Goal: Task Accomplishment & Management: Use online tool/utility

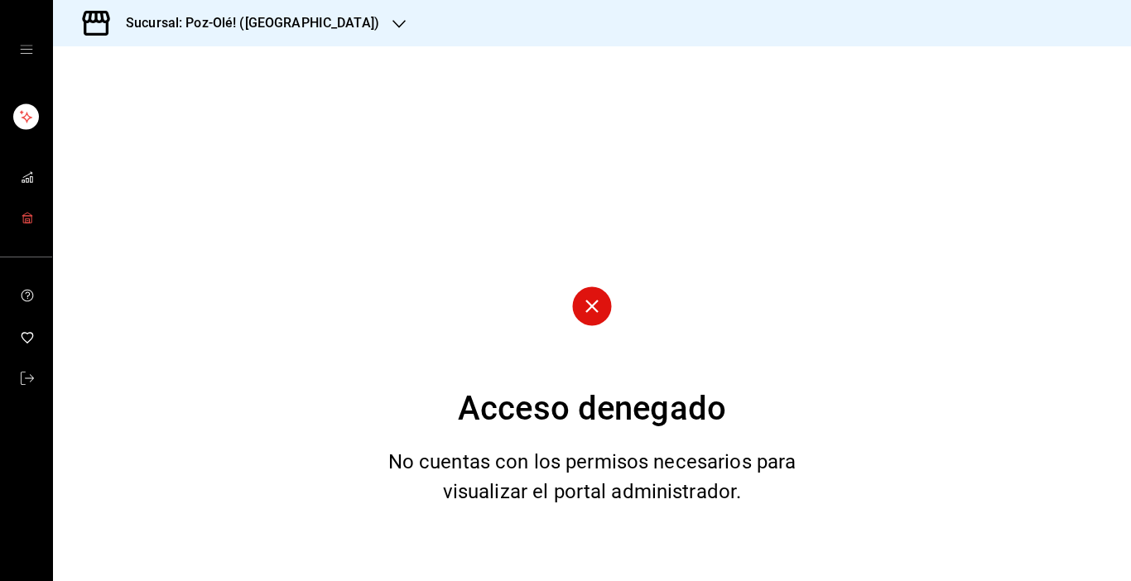
click at [29, 220] on rect "mailbox folders" at bounding box center [27, 221] width 4 height 4
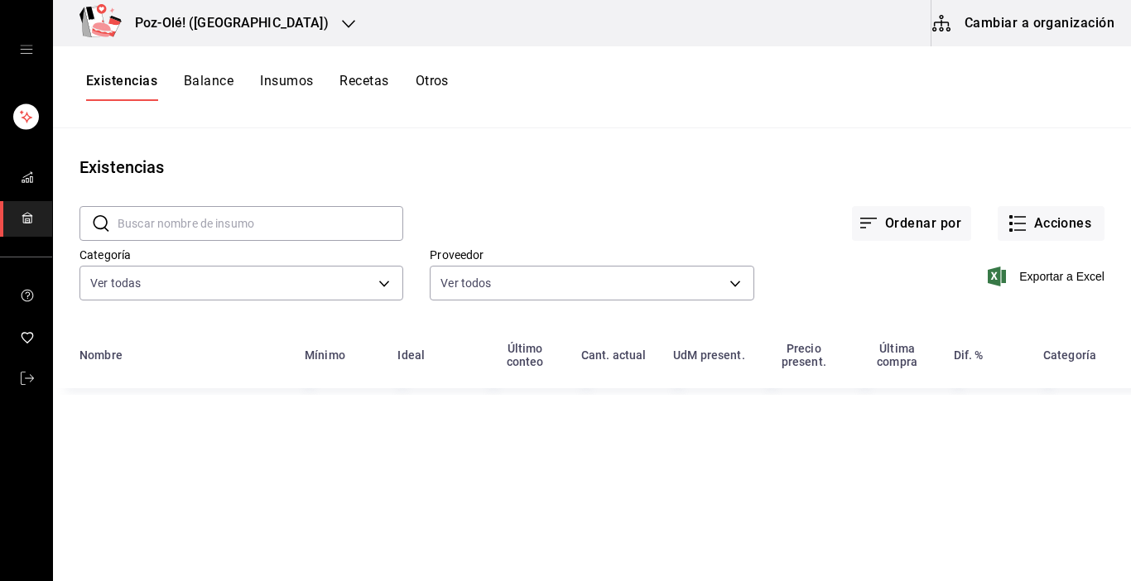
click at [1051, 25] on button "Cambiar a organización" at bounding box center [1025, 23] width 186 height 46
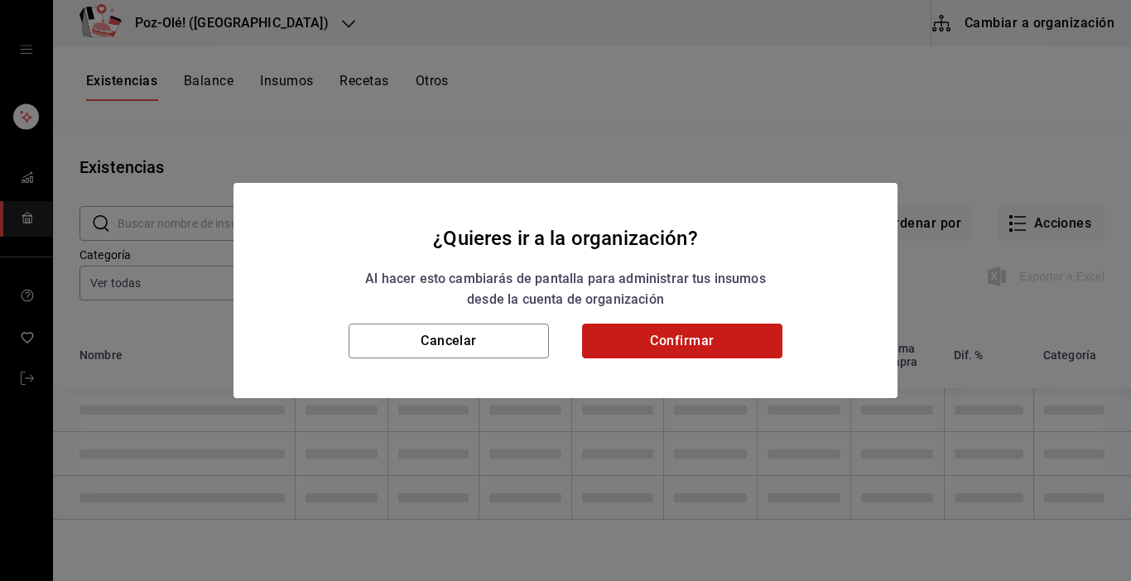
click at [706, 340] on button "Confirmar" at bounding box center [682, 341] width 200 height 35
click at [658, 340] on button "Confirmar" at bounding box center [682, 341] width 200 height 35
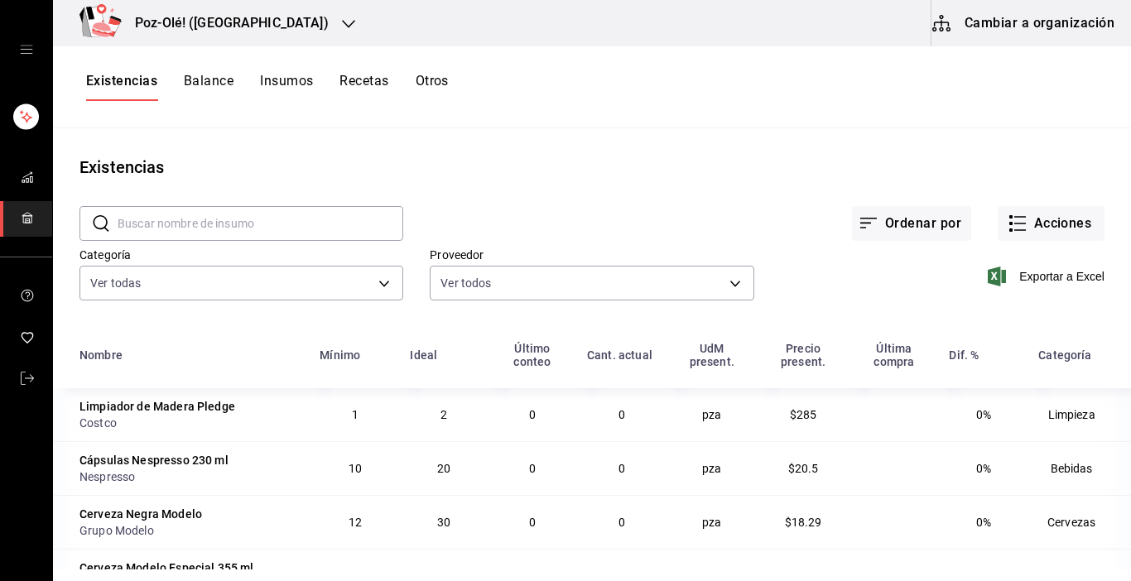
click at [430, 75] on div "Existencias Balance Insumos Recetas Otros" at bounding box center [267, 87] width 363 height 28
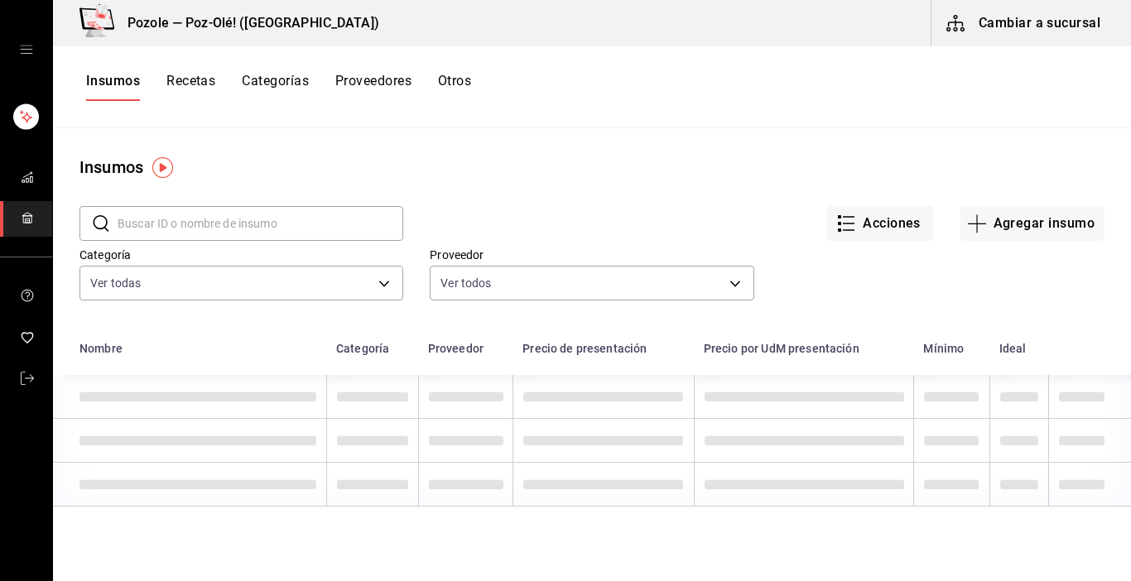
click at [466, 81] on button "Otros" at bounding box center [454, 87] width 33 height 28
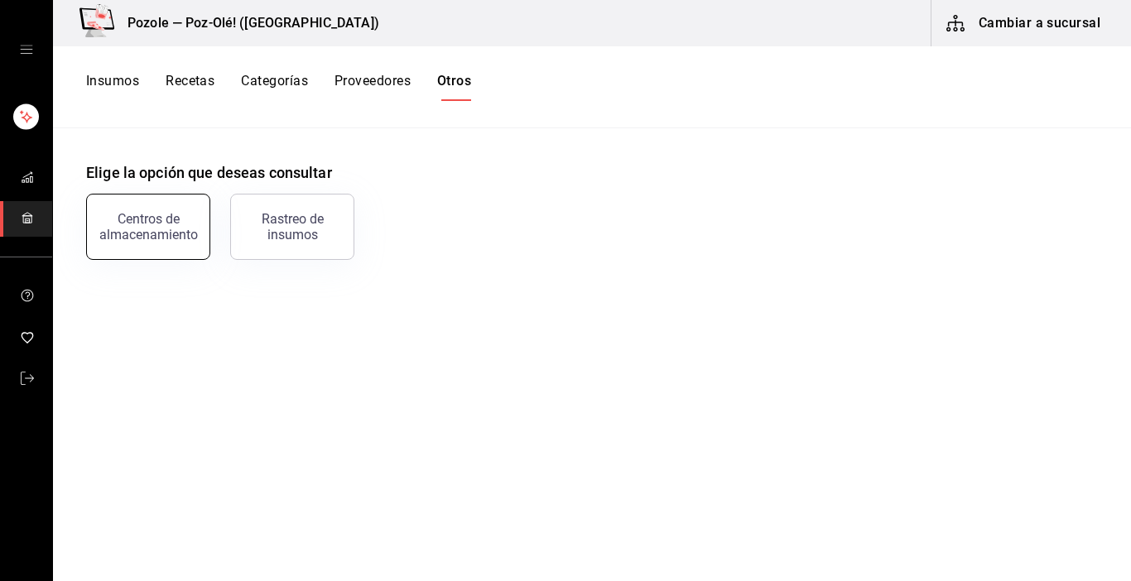
click at [164, 224] on div "Centros de almacenamiento" at bounding box center [148, 226] width 103 height 31
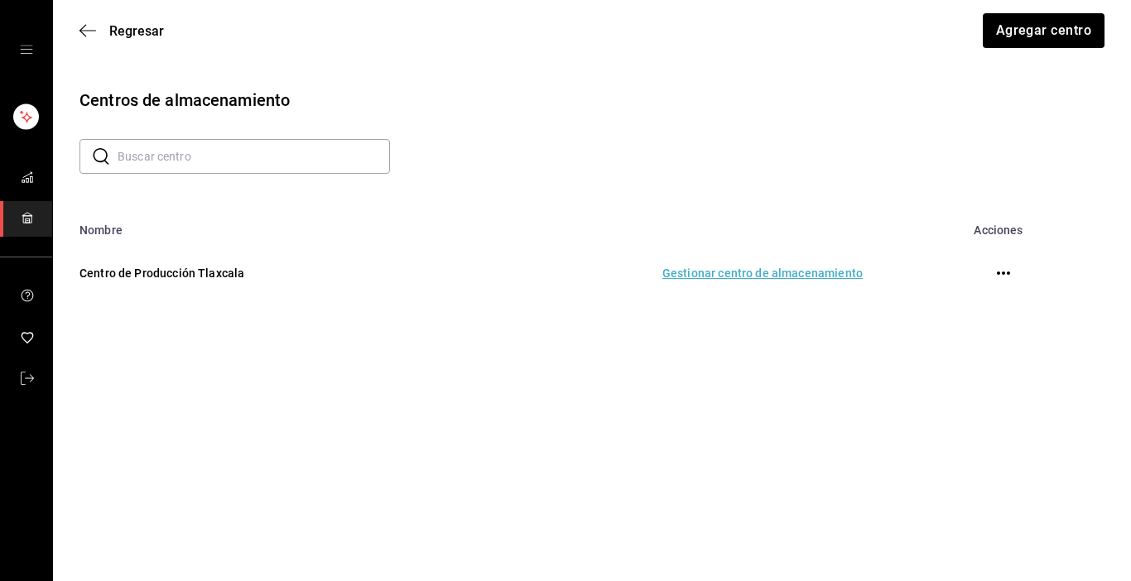
click at [764, 270] on td "Gestionar centro de almacenamiento" at bounding box center [661, 273] width 441 height 73
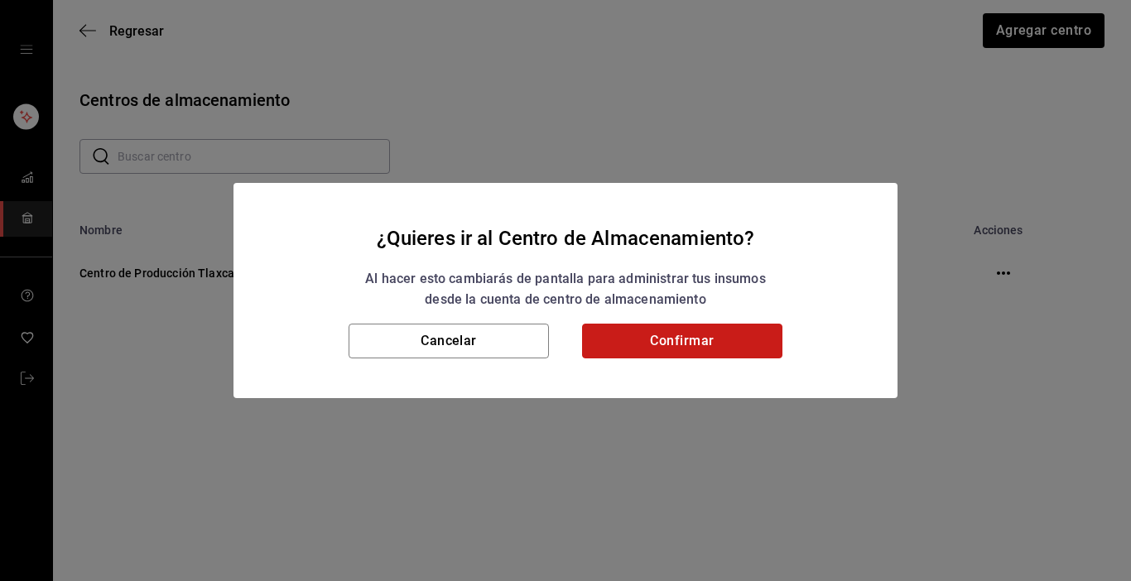
click at [743, 334] on button "Confirmar" at bounding box center [682, 341] width 200 height 35
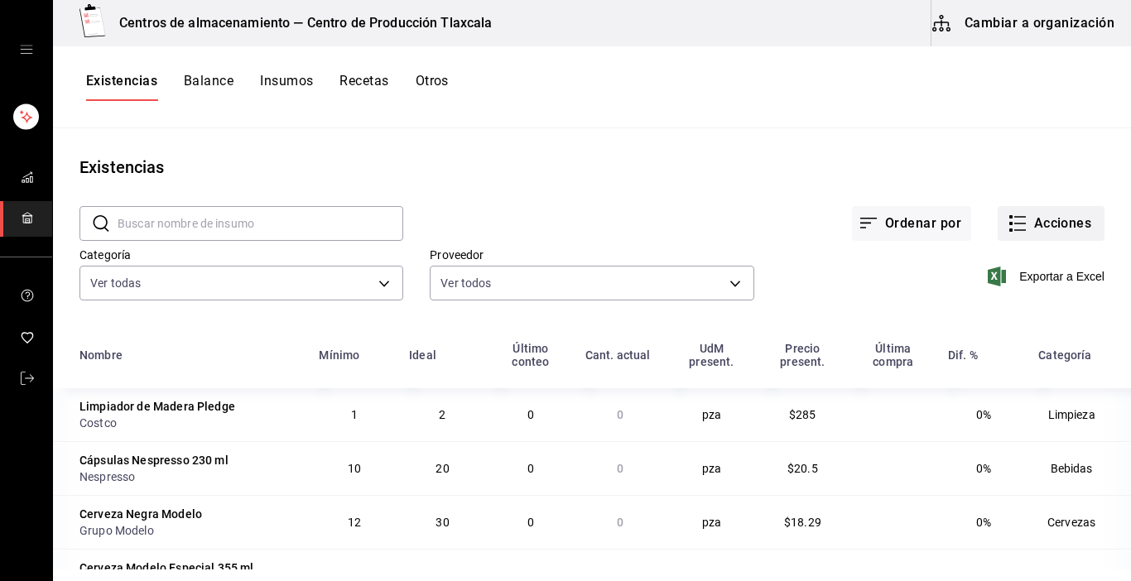
click at [1012, 221] on icon "button" at bounding box center [1018, 224] width 20 height 20
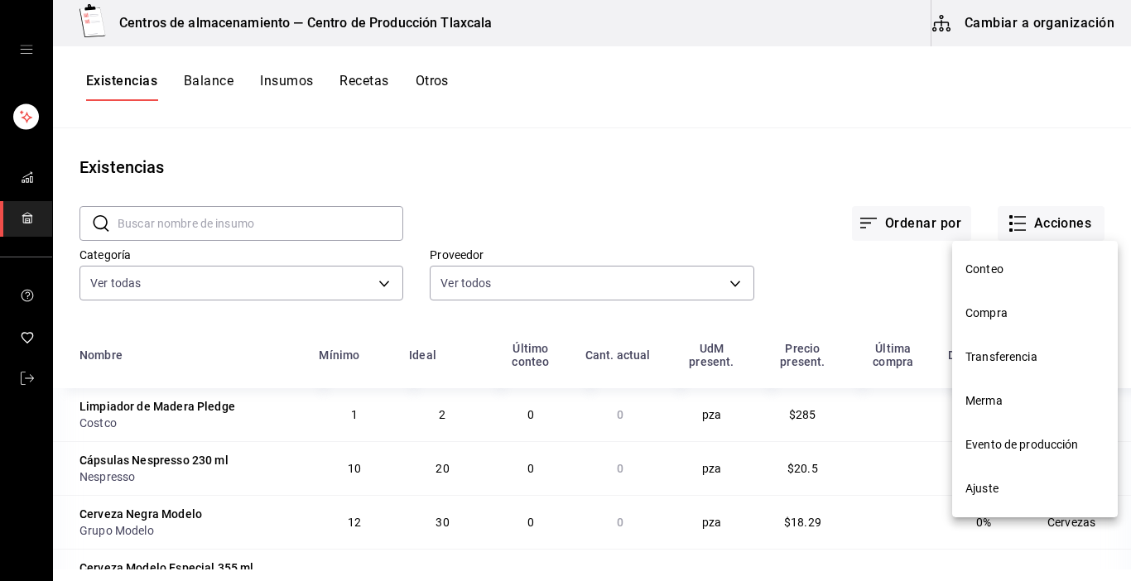
click at [1064, 444] on span "Evento de producción" at bounding box center [1035, 444] width 139 height 17
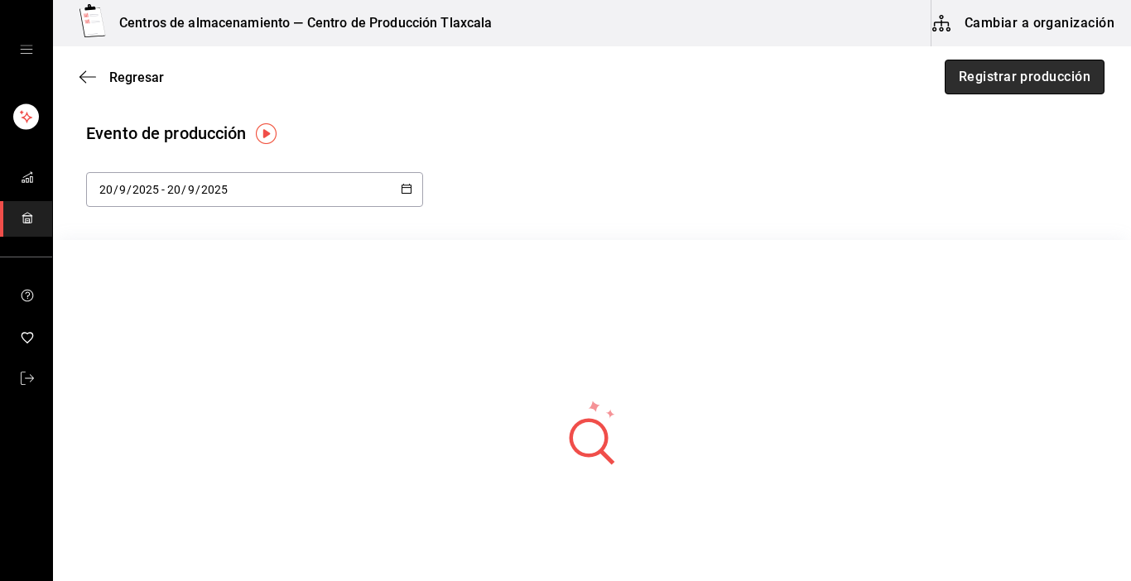
click at [1003, 80] on button "Registrar producción" at bounding box center [1025, 77] width 160 height 35
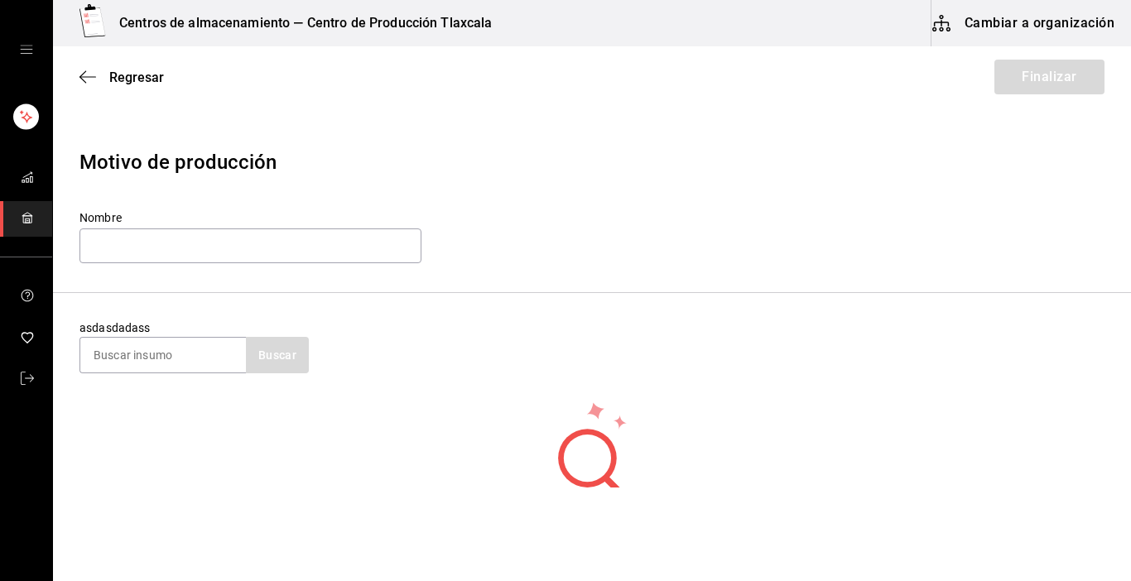
click at [163, 376] on section "asdasdadass Buscar" at bounding box center [592, 346] width 1078 height 107
click at [173, 351] on input at bounding box center [163, 355] width 166 height 35
type input "QUESO"
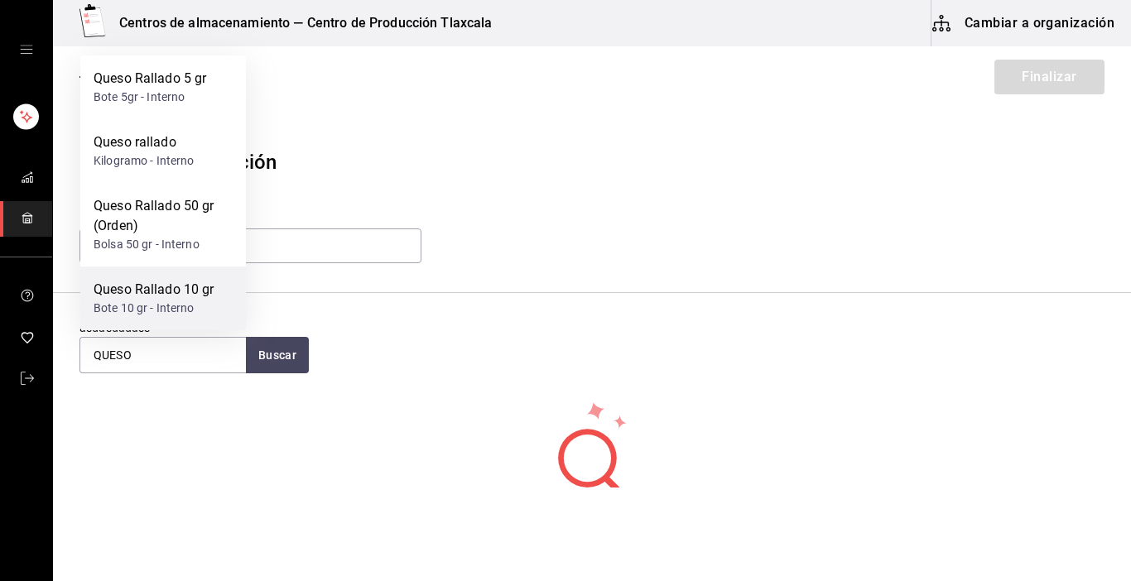
click at [177, 287] on div "Queso Rallado 10 gr" at bounding box center [154, 290] width 121 height 20
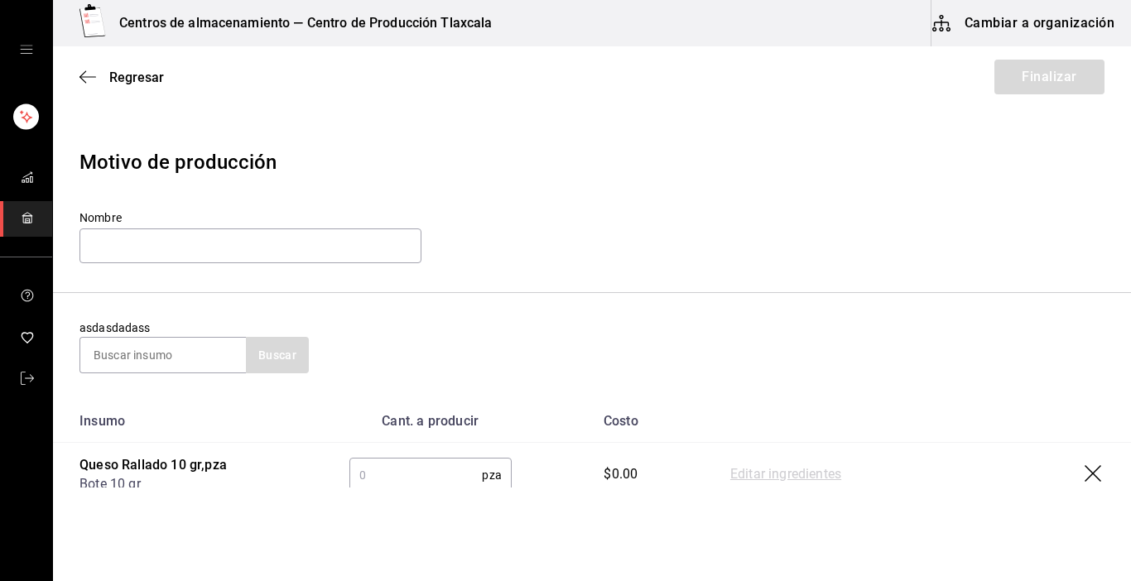
click at [450, 479] on input "text" at bounding box center [415, 475] width 133 height 33
type input "15"
click at [745, 480] on link "Editar ingredientes" at bounding box center [785, 475] width 111 height 20
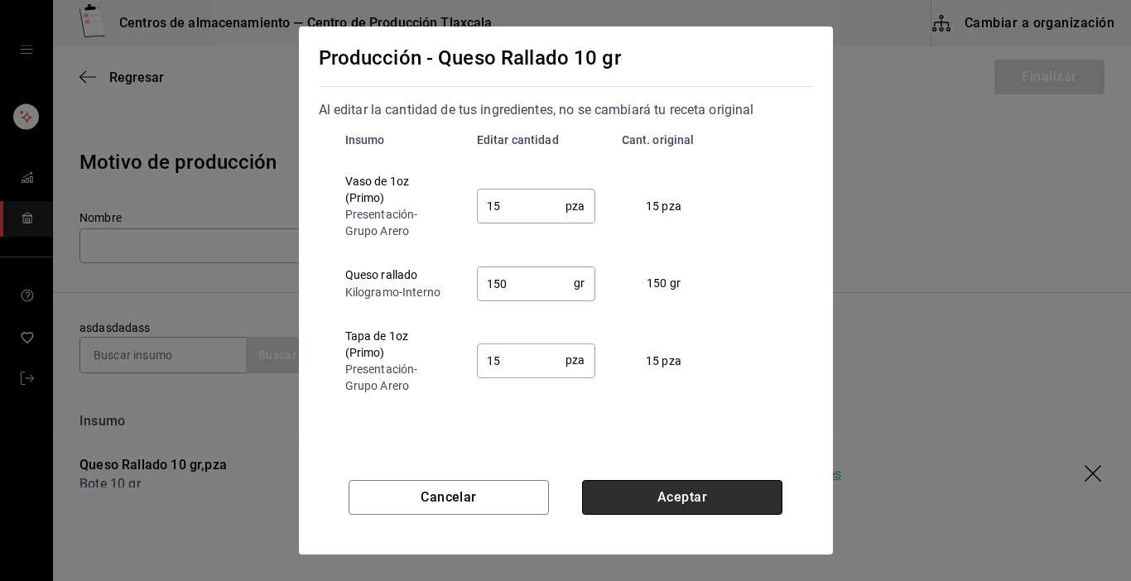
click at [663, 500] on button "Aceptar" at bounding box center [682, 497] width 200 height 35
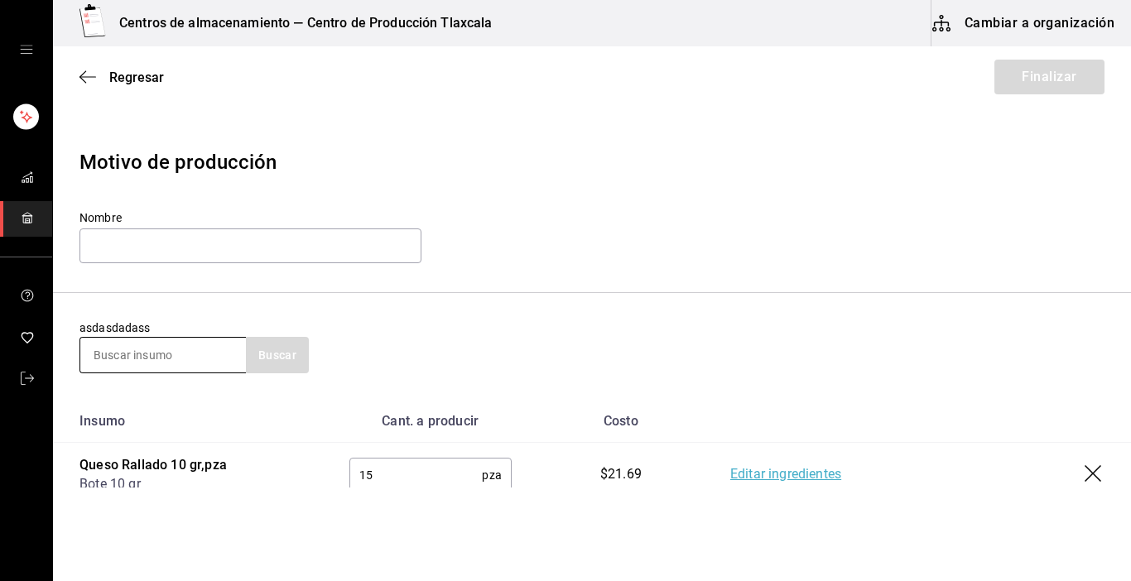
click at [175, 358] on input at bounding box center [163, 355] width 166 height 35
type input "QUESO"
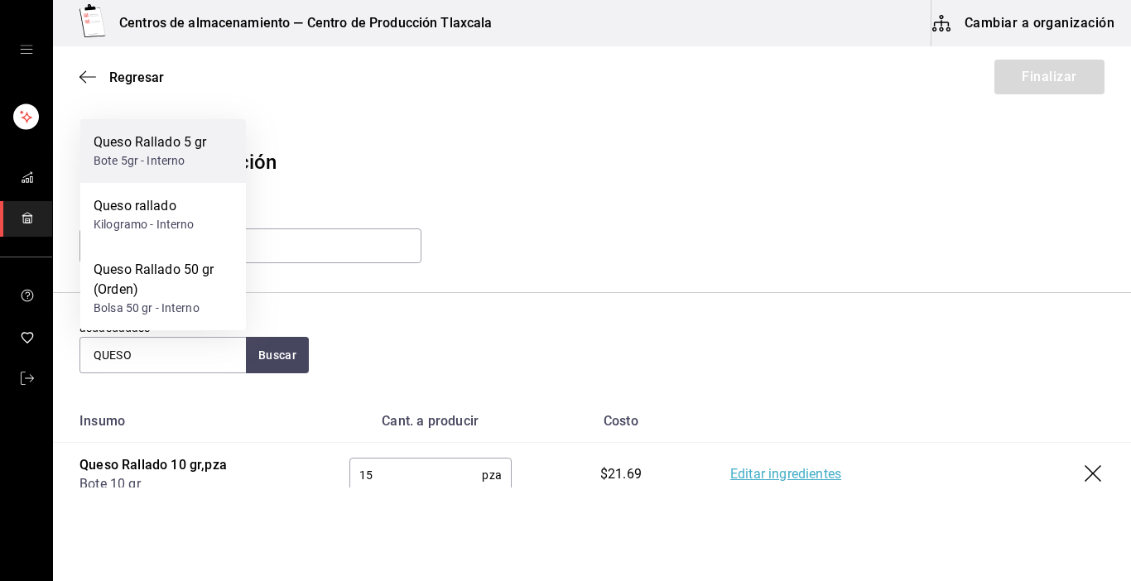
click at [177, 138] on div "Queso Rallado 5 gr" at bounding box center [150, 143] width 113 height 20
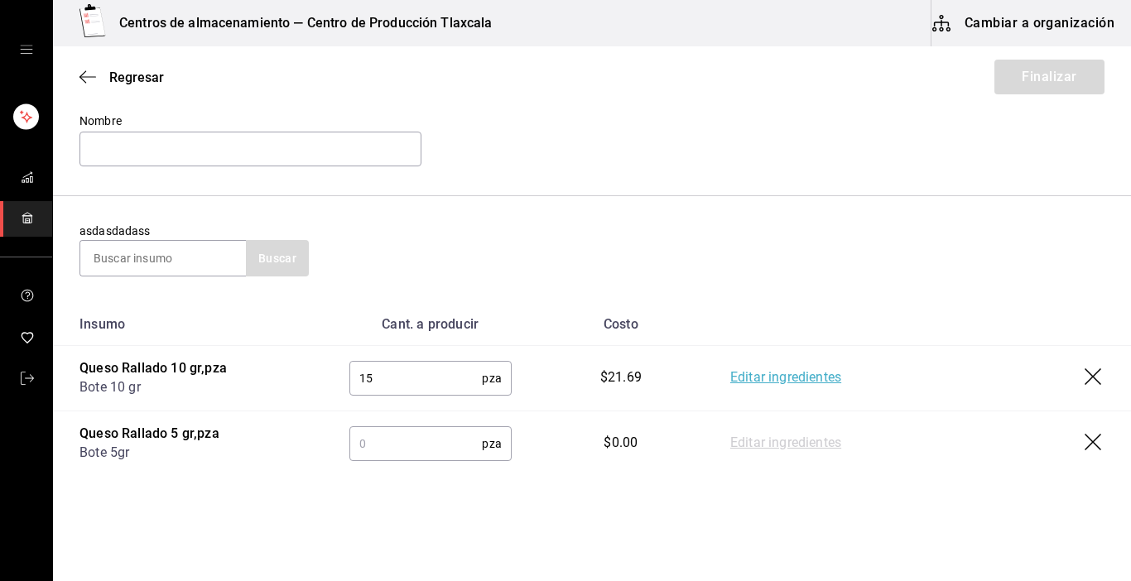
scroll to position [99, 0]
click at [412, 446] on input "text" at bounding box center [415, 441] width 133 height 33
type input "5"
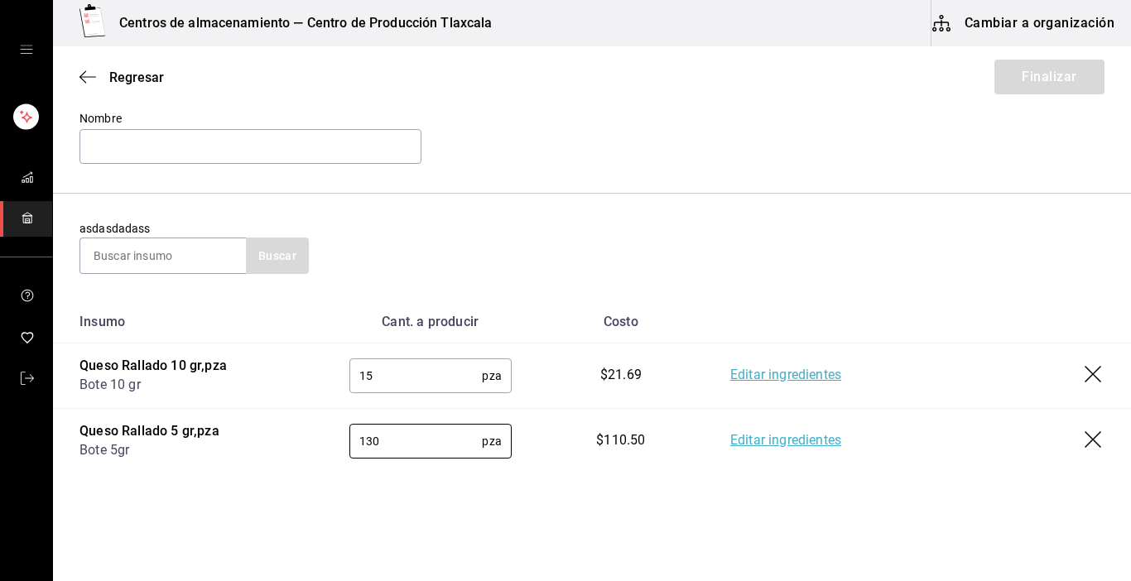
type input "130"
click at [779, 447] on link "Editar ingredientes" at bounding box center [785, 441] width 111 height 20
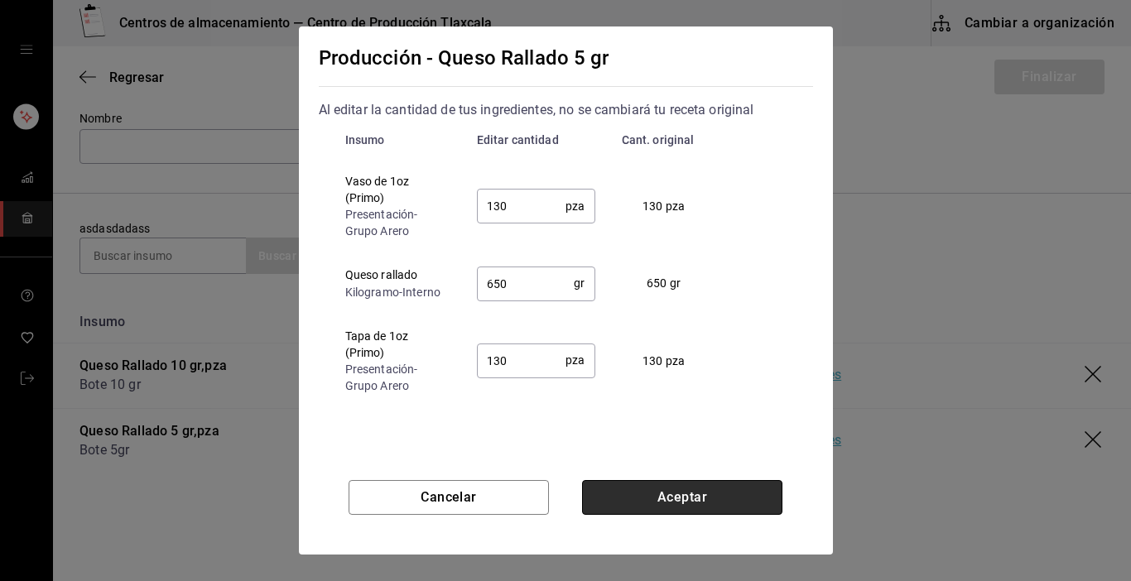
click at [705, 505] on button "Aceptar" at bounding box center [682, 497] width 200 height 35
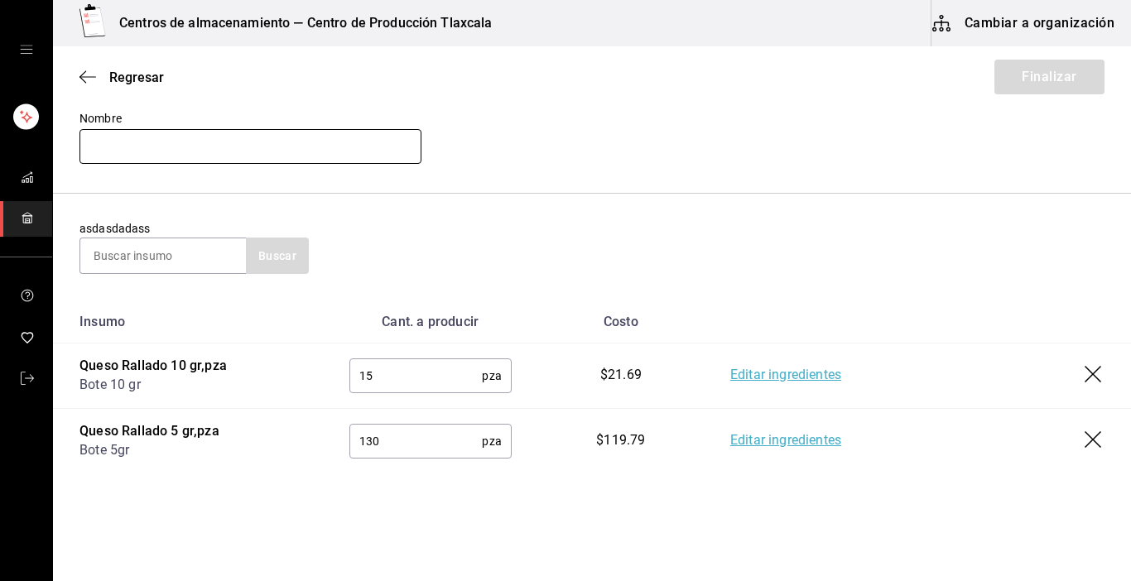
click at [253, 152] on input "text" at bounding box center [251, 146] width 342 height 35
type input "q"
type input "Q"
click at [253, 152] on input "text" at bounding box center [251, 146] width 342 height 35
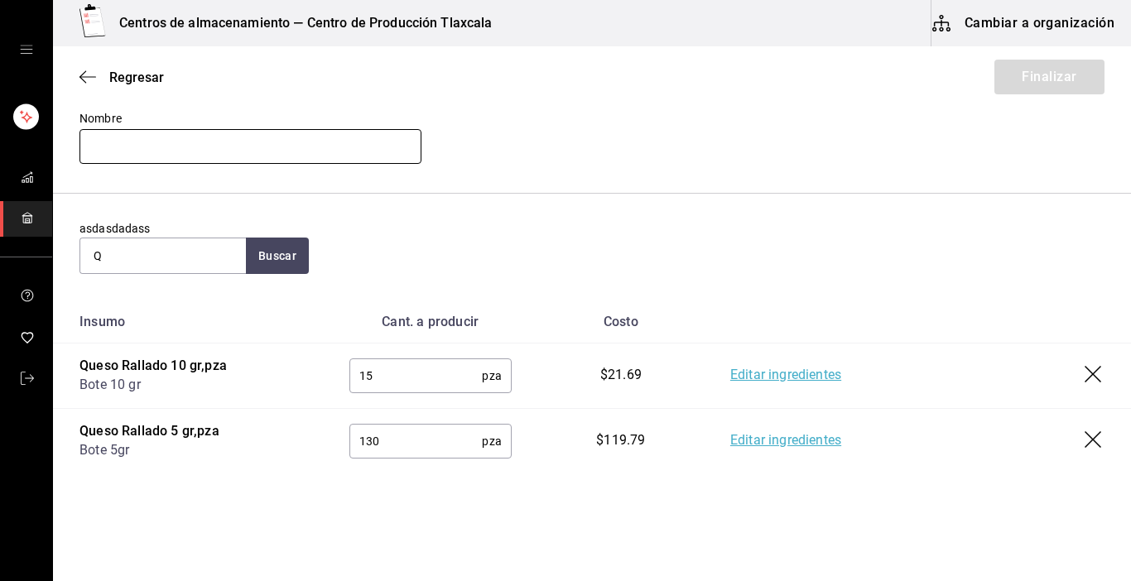
type input "q"
type input "Queso de 10y 5g"
click at [1043, 81] on button "Finalizar" at bounding box center [1050, 77] width 110 height 35
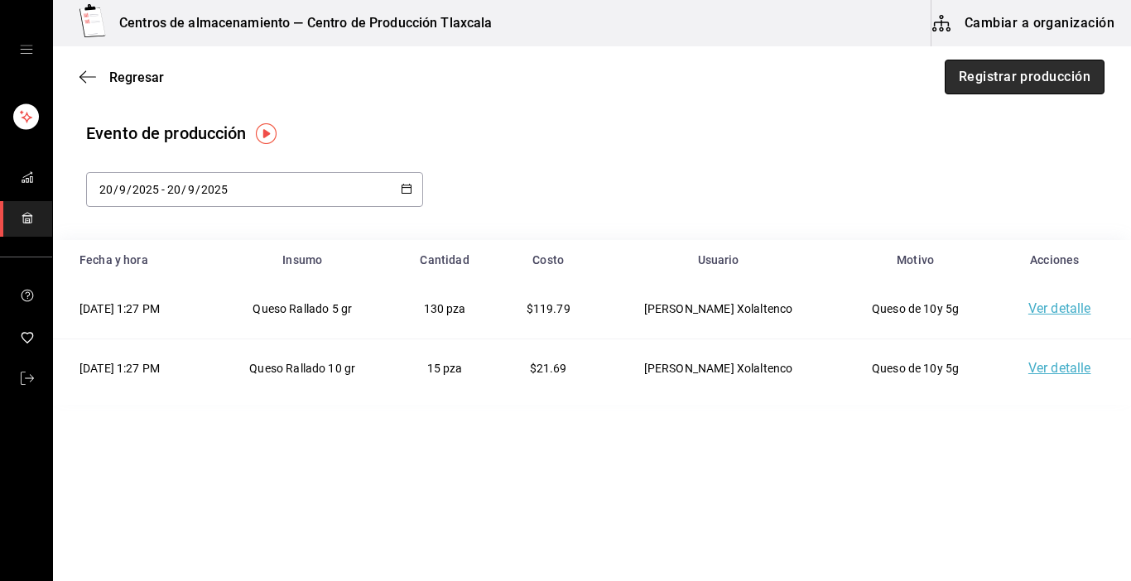
click at [1000, 81] on button "Registrar producción" at bounding box center [1025, 77] width 160 height 35
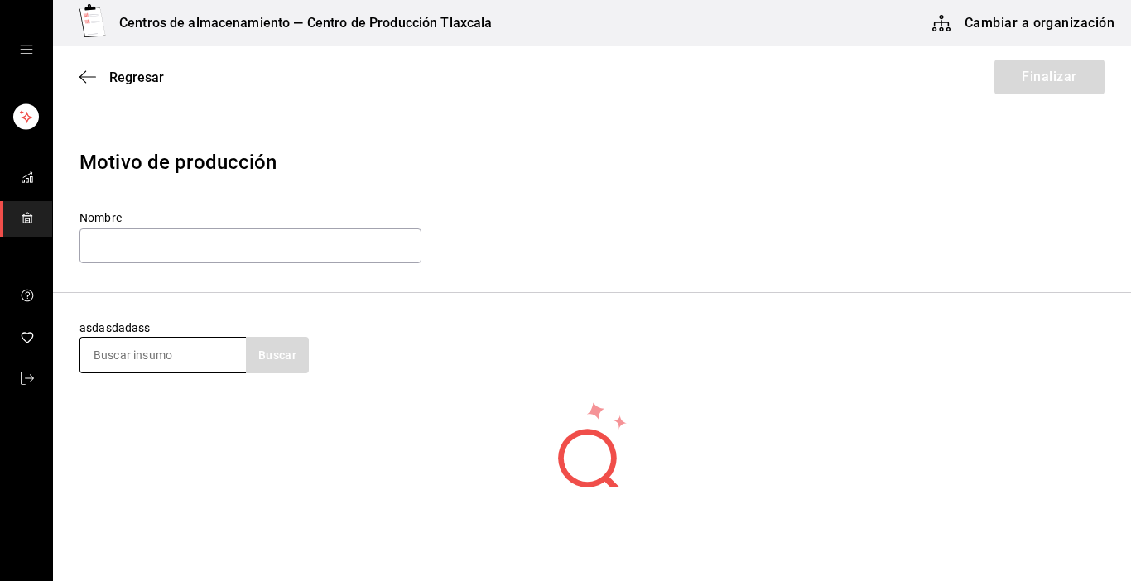
click at [217, 353] on input at bounding box center [163, 355] width 166 height 35
type input "maiz"
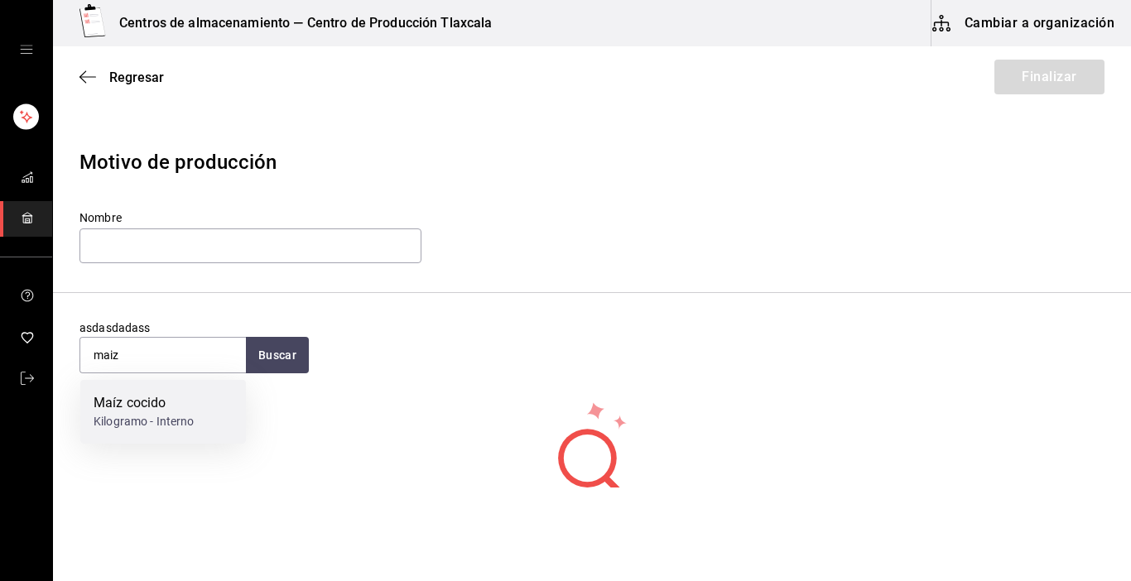
click at [161, 425] on div "Kilogramo - Interno" at bounding box center [144, 421] width 101 height 17
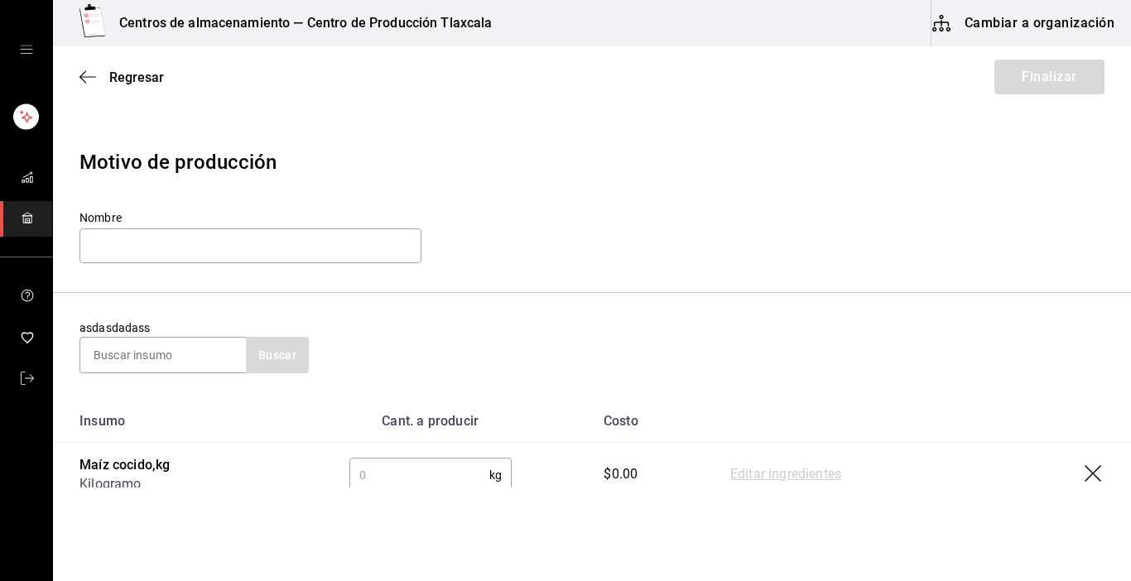
click at [417, 464] on input "text" at bounding box center [419, 475] width 140 height 33
type input "97.74"
click at [814, 475] on link "Editar ingredientes" at bounding box center [785, 475] width 111 height 20
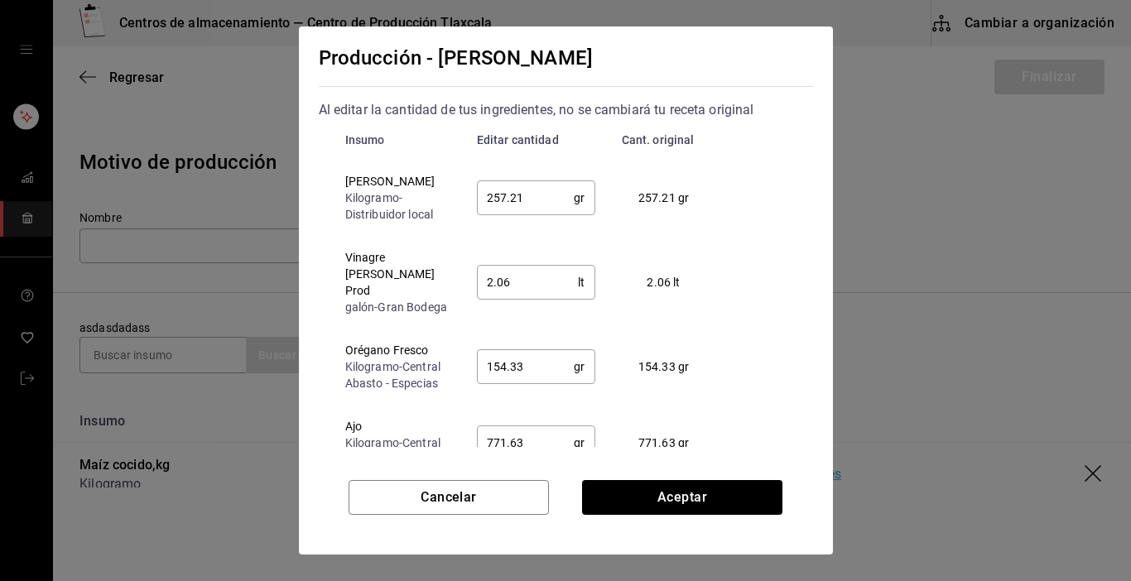
click at [525, 191] on input "257.21" at bounding box center [526, 197] width 98 height 33
type input "250.00"
click at [520, 277] on input "2.06" at bounding box center [528, 282] width 102 height 33
type input "2"
type input "250"
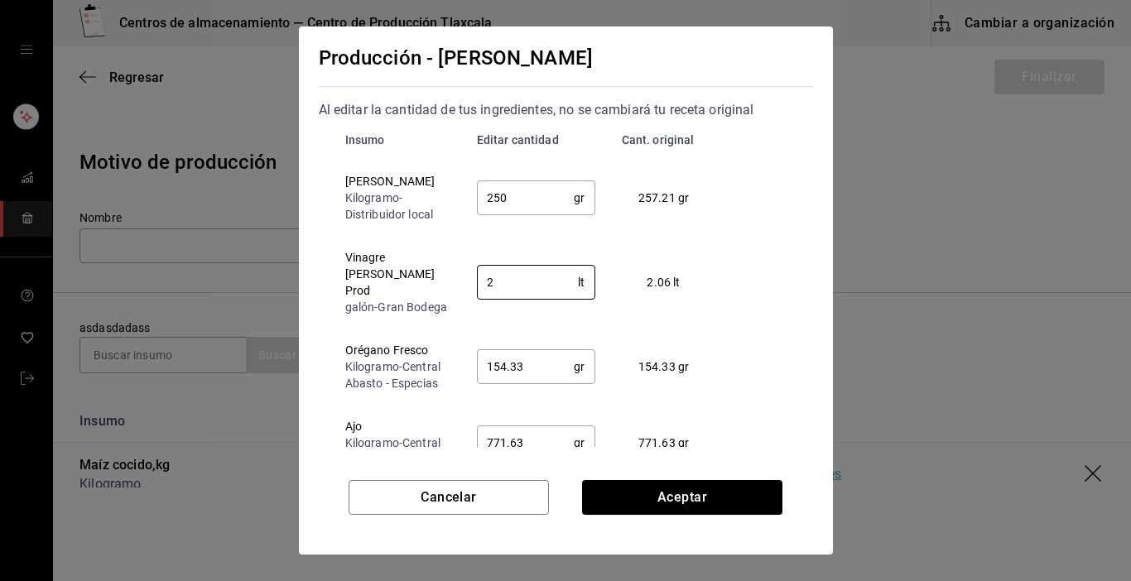
type input "2"
drag, startPoint x: 742, startPoint y: 389, endPoint x: 641, endPoint y: 393, distance: 101.1
click at [741, 390] on div "Insumo Editar cantidad Cant. original [PERSON_NAME][GEOGRAPHIC_DATA] - Distribu…" at bounding box center [566, 326] width 494 height 413
click at [552, 371] on input "154.33" at bounding box center [526, 366] width 98 height 33
type input "150.00"
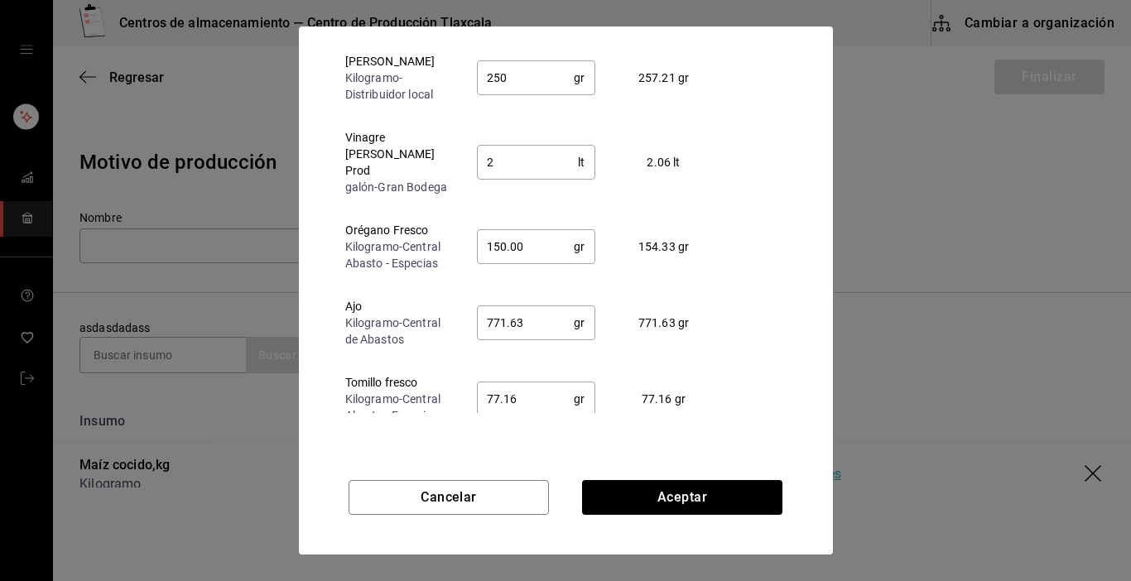
scroll to position [126, 0]
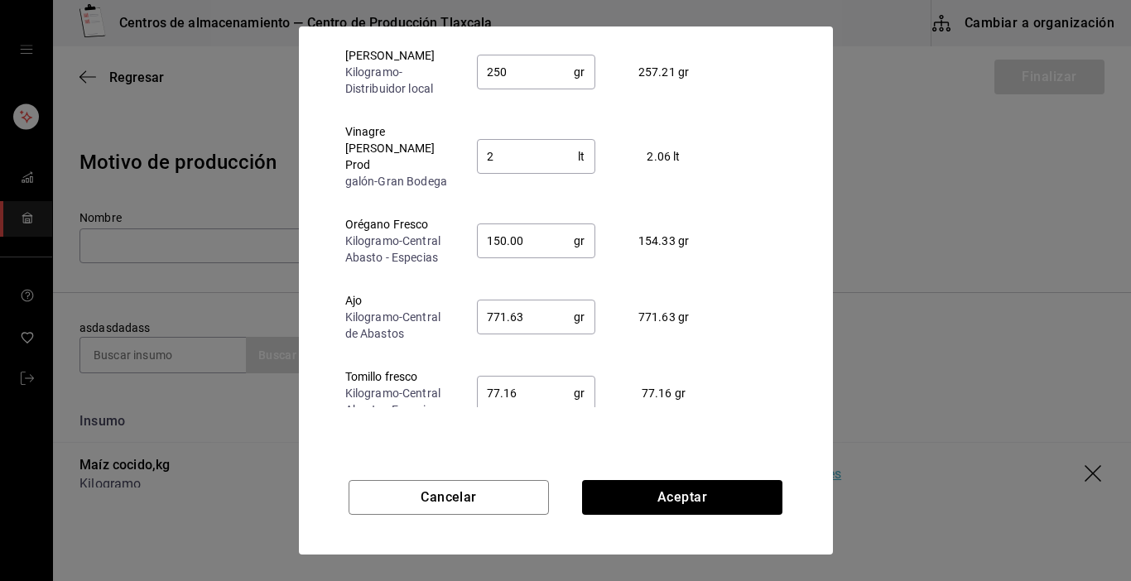
click at [541, 323] on input "771.63" at bounding box center [526, 317] width 98 height 33
type input "7"
type input "150"
type input "117"
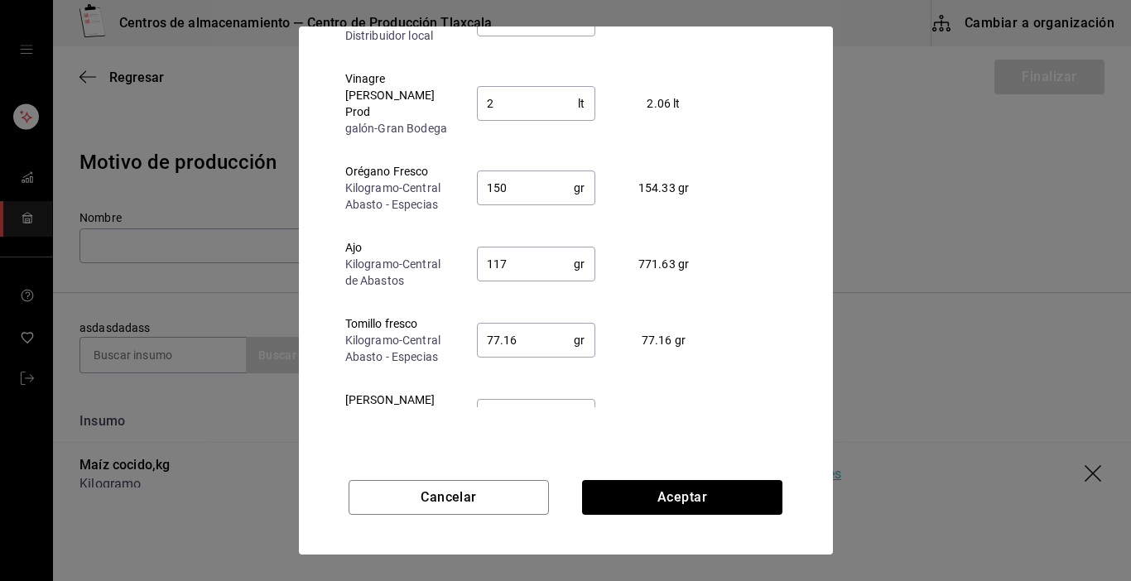
scroll to position [99, 0]
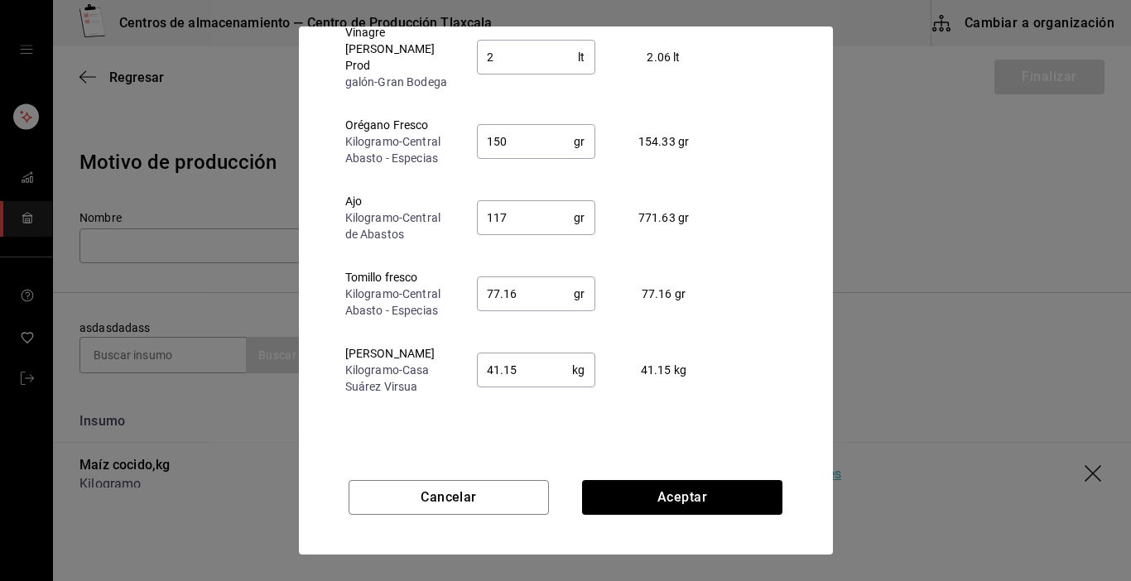
click at [504, 291] on input "77.16" at bounding box center [526, 293] width 98 height 33
click at [550, 297] on input "77.16" at bounding box center [526, 293] width 98 height 33
type input "7"
type input "50.00"
click at [534, 371] on input "41.15" at bounding box center [525, 370] width 96 height 33
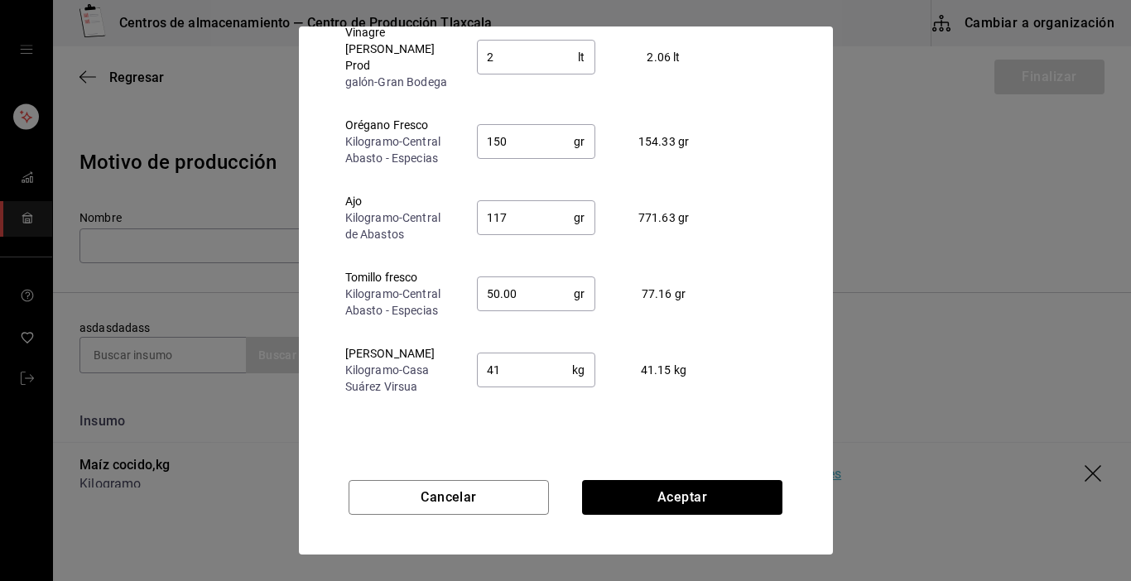
type input "4"
type input "50"
type input "40.00"
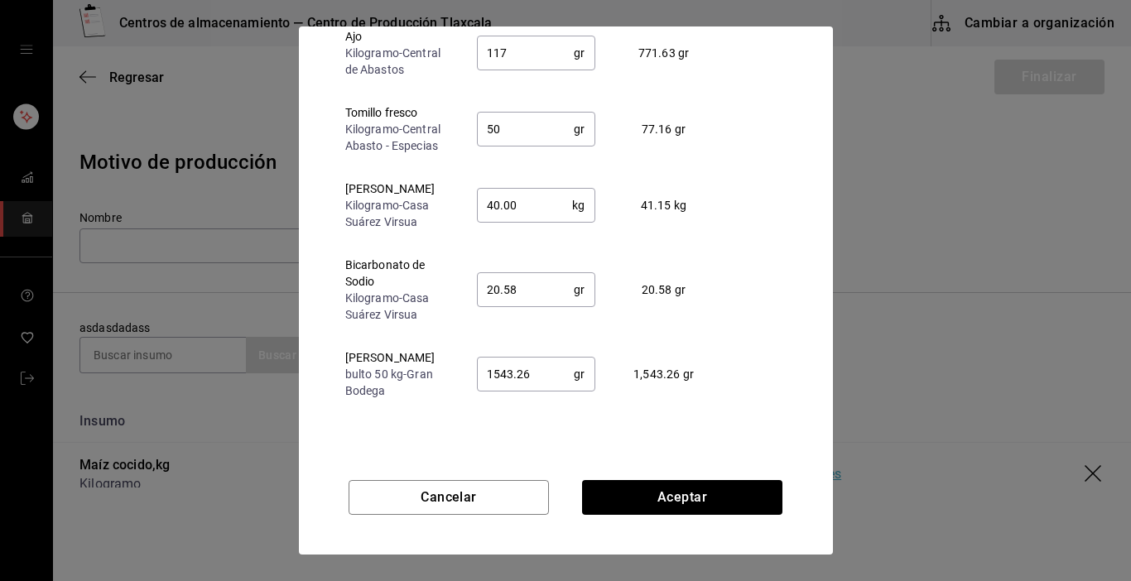
scroll to position [265, 0]
click at [541, 295] on input "20.58" at bounding box center [526, 288] width 98 height 33
type input "20.00"
click at [541, 360] on input "1543.26" at bounding box center [526, 373] width 98 height 33
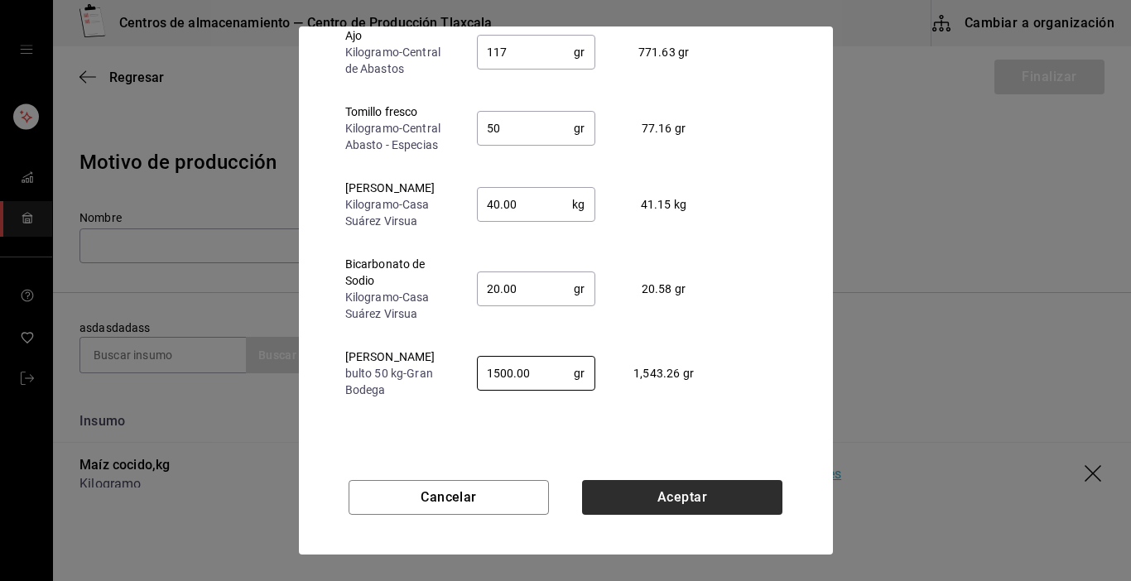
type input "1500.00"
click at [762, 504] on button "Aceptar" at bounding box center [682, 497] width 200 height 35
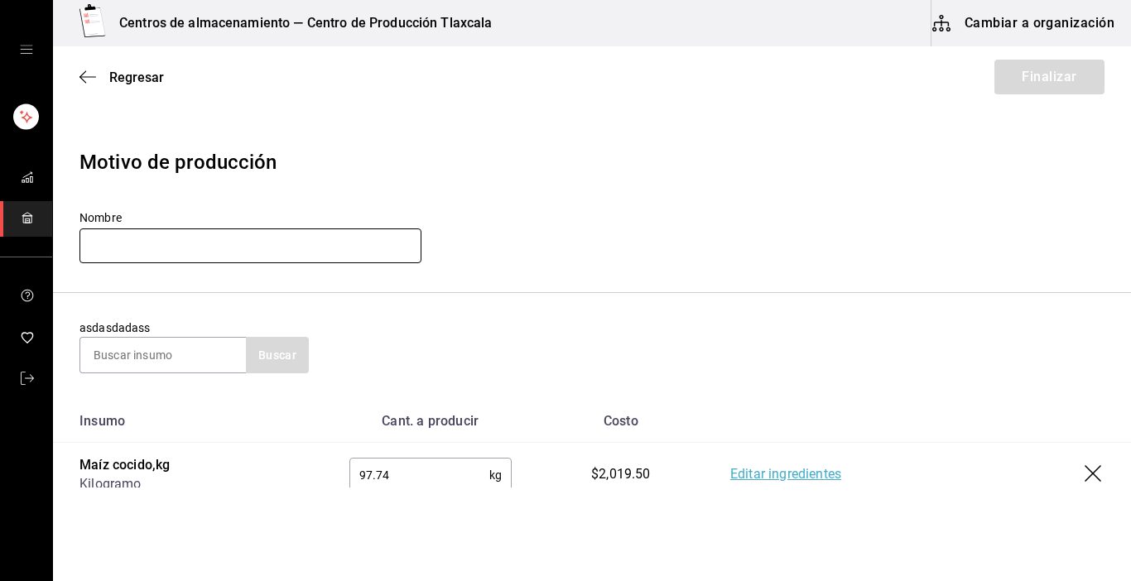
click at [189, 231] on input "text" at bounding box center [251, 246] width 342 height 35
type input "m"
click at [114, 245] on input "Maiz [DATE]" at bounding box center [251, 246] width 342 height 35
click at [214, 247] on input "Maiz cocidp [DATE]" at bounding box center [251, 246] width 342 height 35
click at [152, 249] on input "Maiz cocidp [DATE]" at bounding box center [251, 246] width 342 height 35
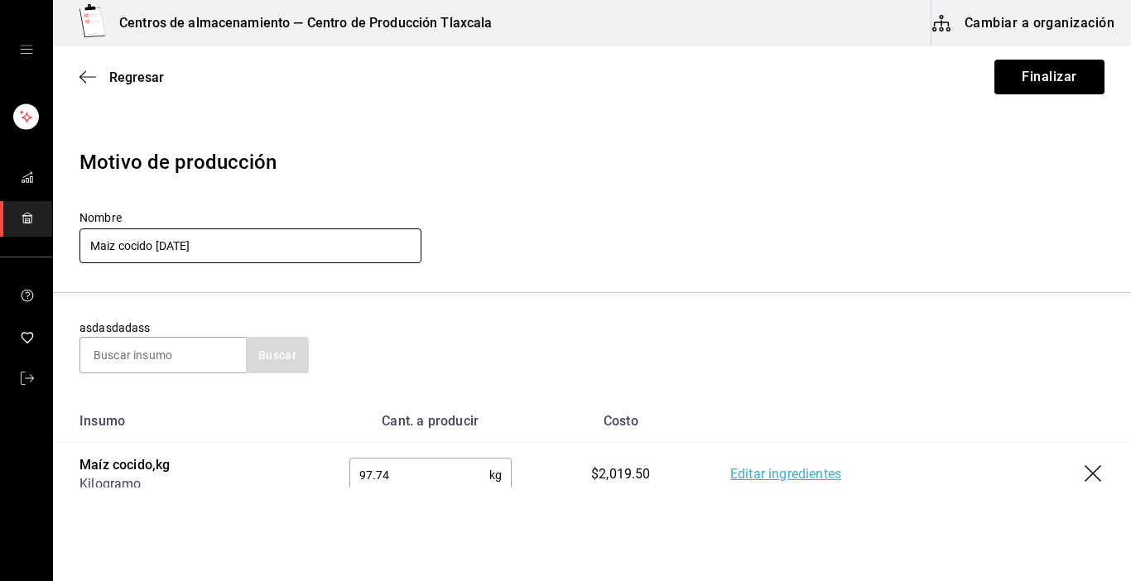
type input "Maiz cocido [DATE]"
click at [401, 311] on section "asdasdadass Buscar" at bounding box center [592, 346] width 1078 height 107
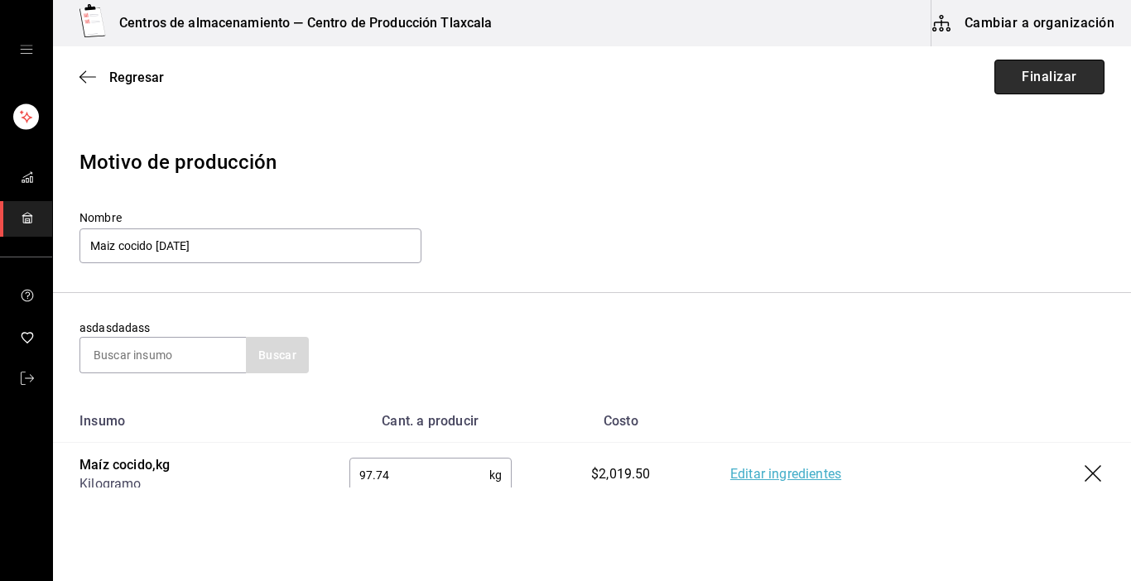
click at [1027, 74] on button "Finalizar" at bounding box center [1050, 77] width 110 height 35
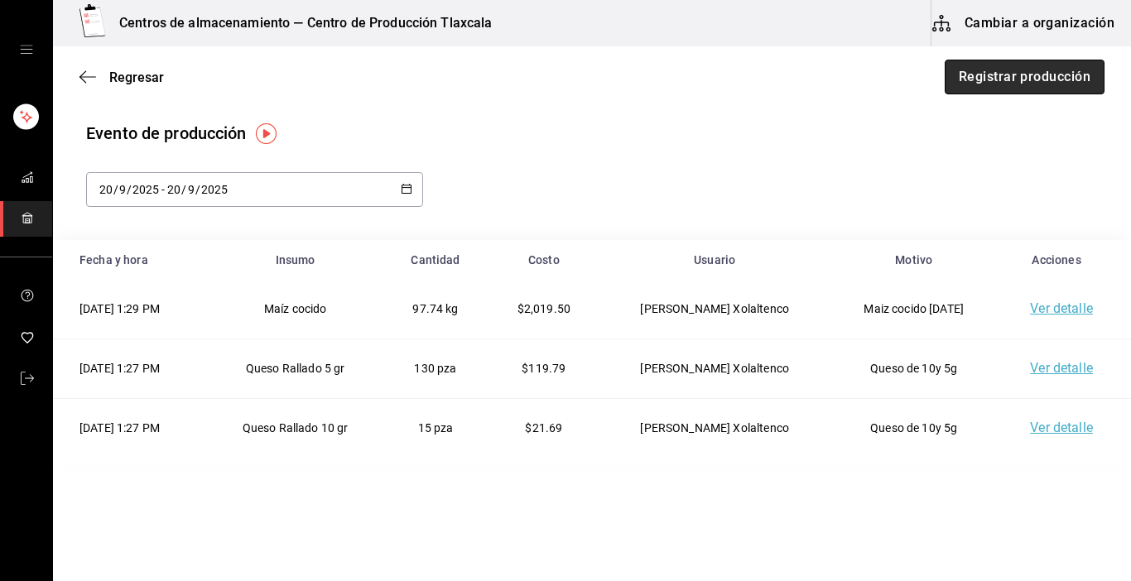
click at [1016, 88] on button "Registrar producción" at bounding box center [1025, 77] width 160 height 35
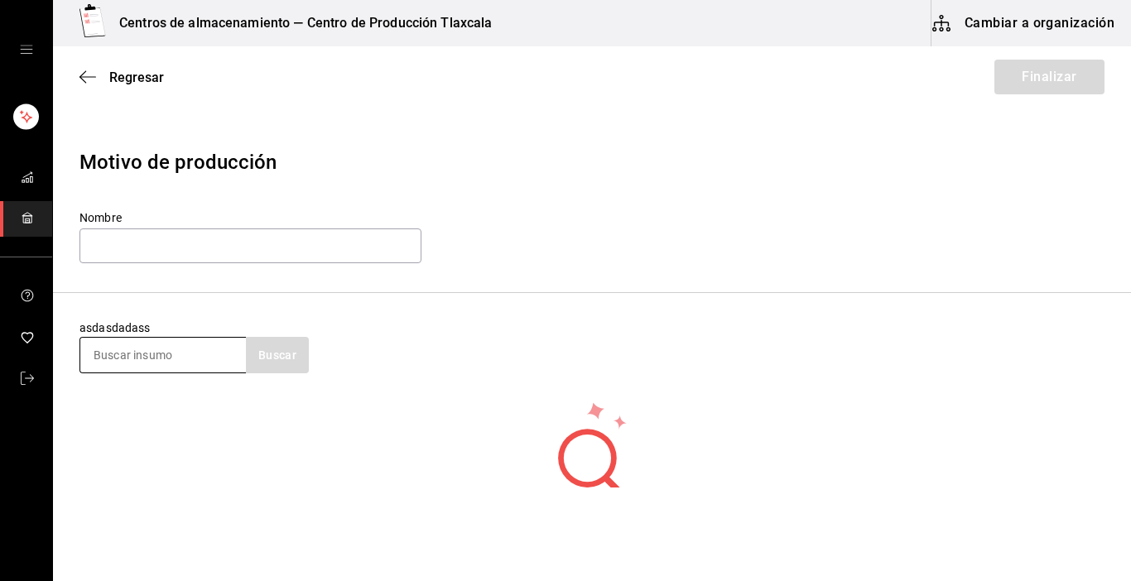
click at [229, 356] on input at bounding box center [163, 355] width 166 height 35
type input "costilla"
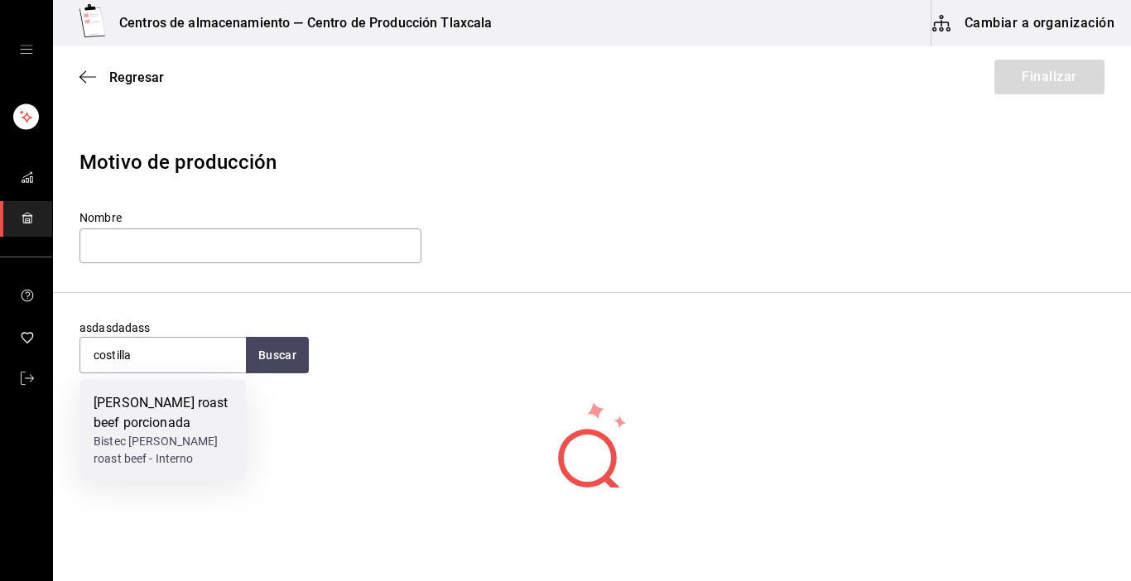
click at [200, 424] on div "[PERSON_NAME] roast beef porcionada" at bounding box center [163, 413] width 139 height 40
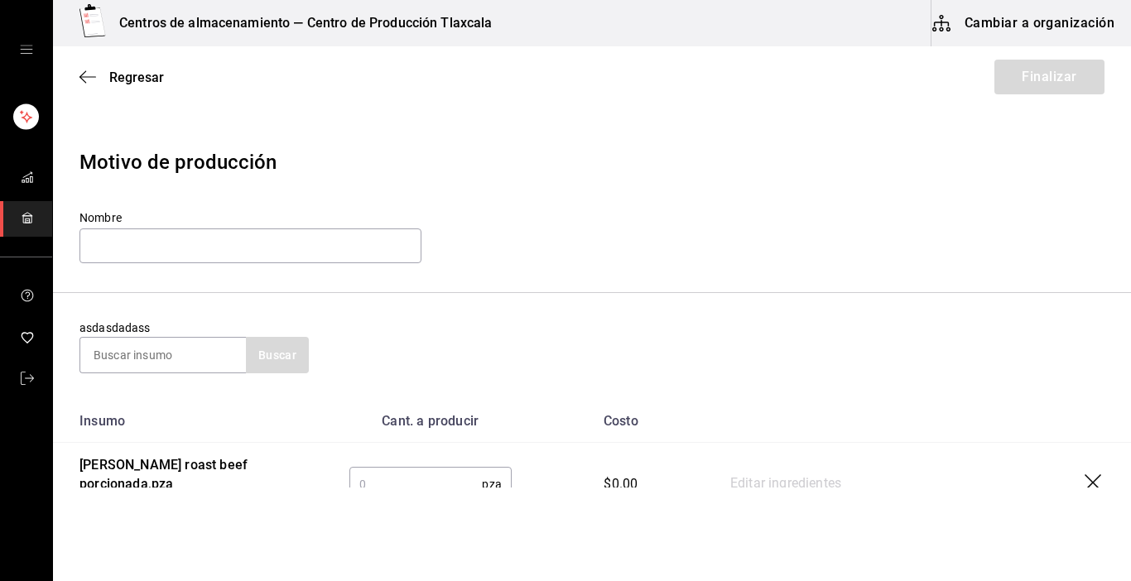
click at [377, 481] on input "text" at bounding box center [415, 484] width 133 height 33
type input "25"
click at [730, 477] on link "Editar ingredientes" at bounding box center [785, 485] width 111 height 20
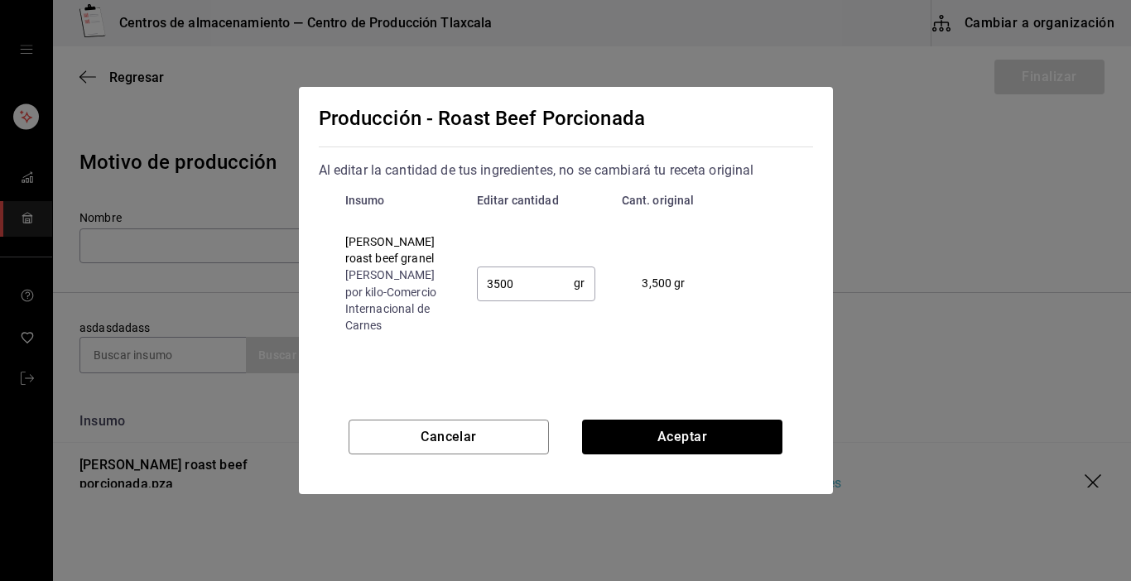
click at [527, 286] on input "3500" at bounding box center [526, 283] width 98 height 33
type input "3"
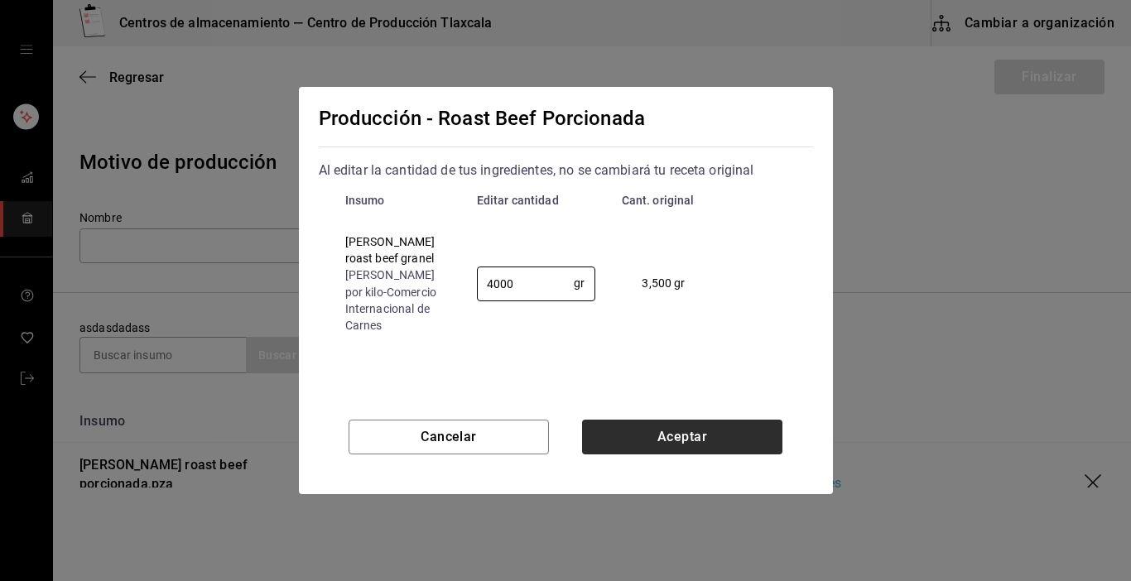
type input "4000"
click at [706, 442] on button "Aceptar" at bounding box center [682, 437] width 200 height 35
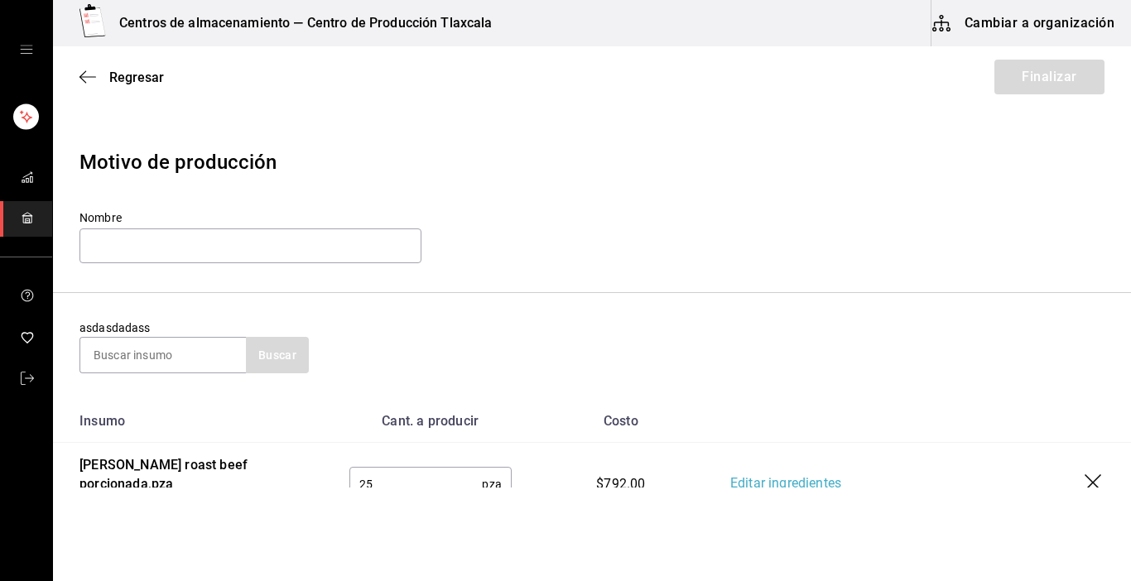
click at [735, 475] on link "Editar ingredientes" at bounding box center [785, 485] width 111 height 20
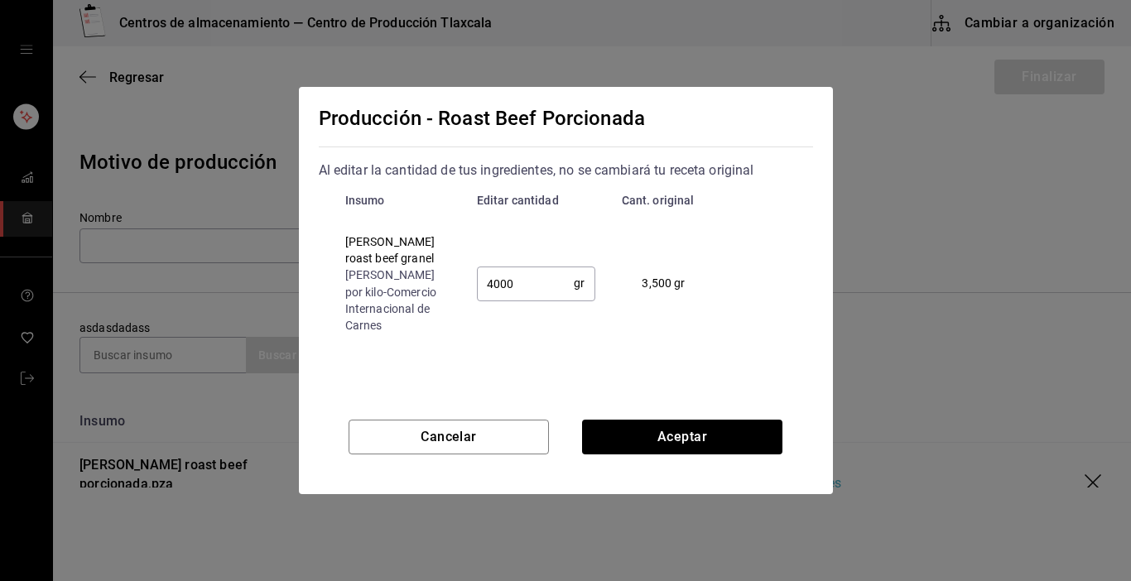
click at [539, 292] on input "4000" at bounding box center [526, 283] width 98 height 33
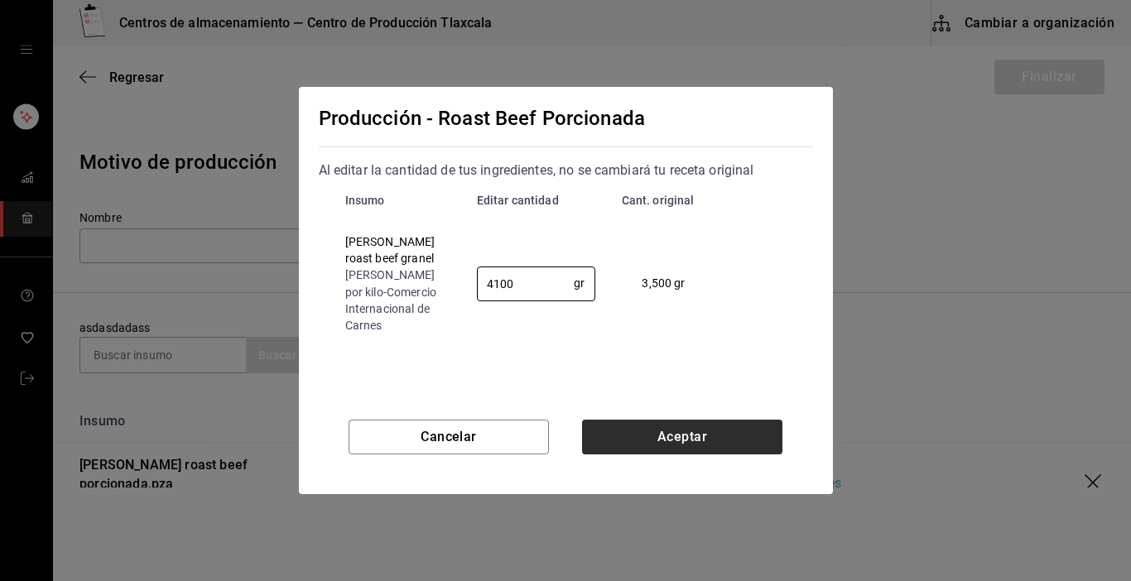
type input "4100"
click at [619, 448] on button "Aceptar" at bounding box center [682, 437] width 200 height 35
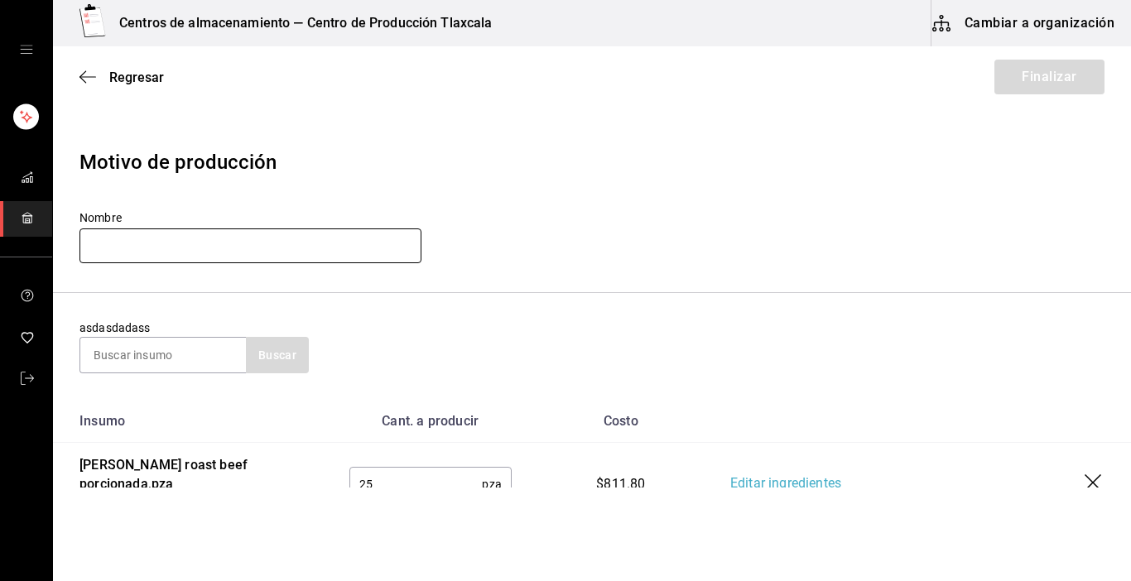
click at [178, 243] on input "text" at bounding box center [251, 246] width 342 height 35
type input "c"
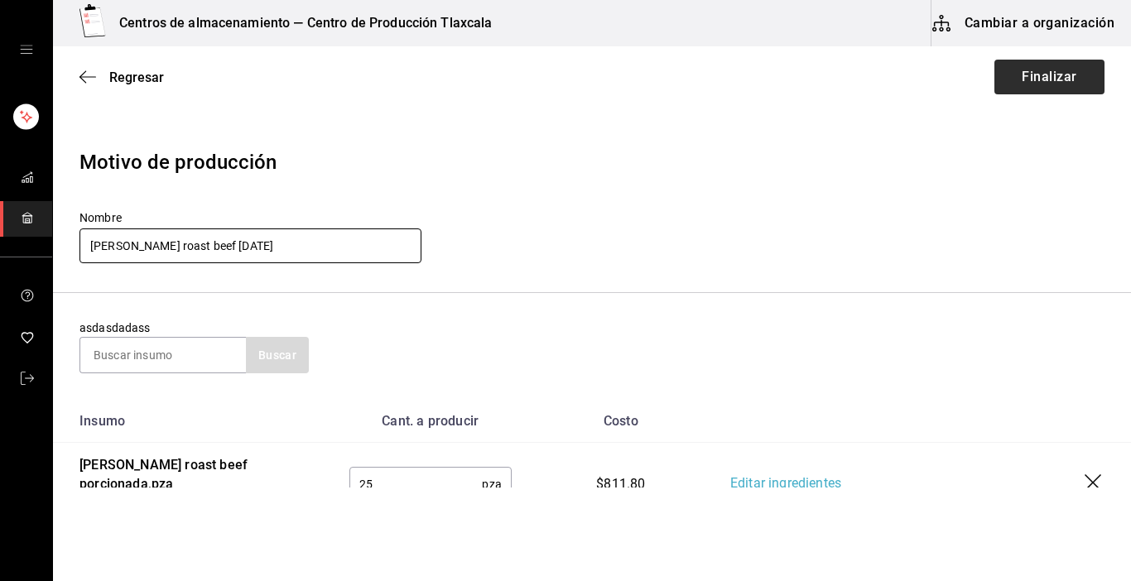
type input "[PERSON_NAME] roast beef [DATE]"
click at [1026, 81] on button "Finalizar" at bounding box center [1050, 77] width 110 height 35
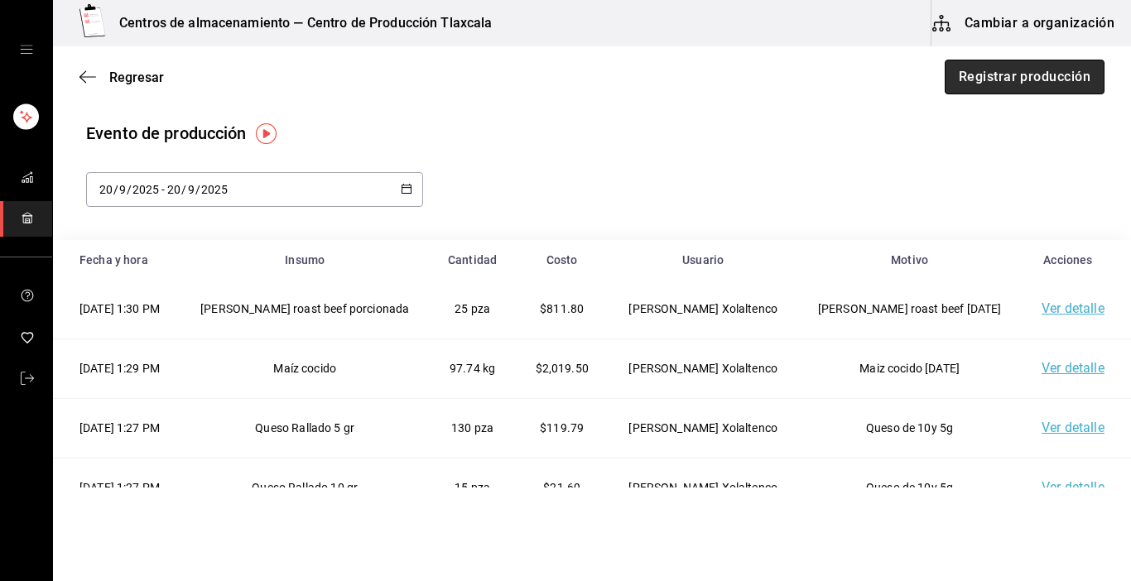
click at [974, 75] on button "Registrar producción" at bounding box center [1025, 77] width 160 height 35
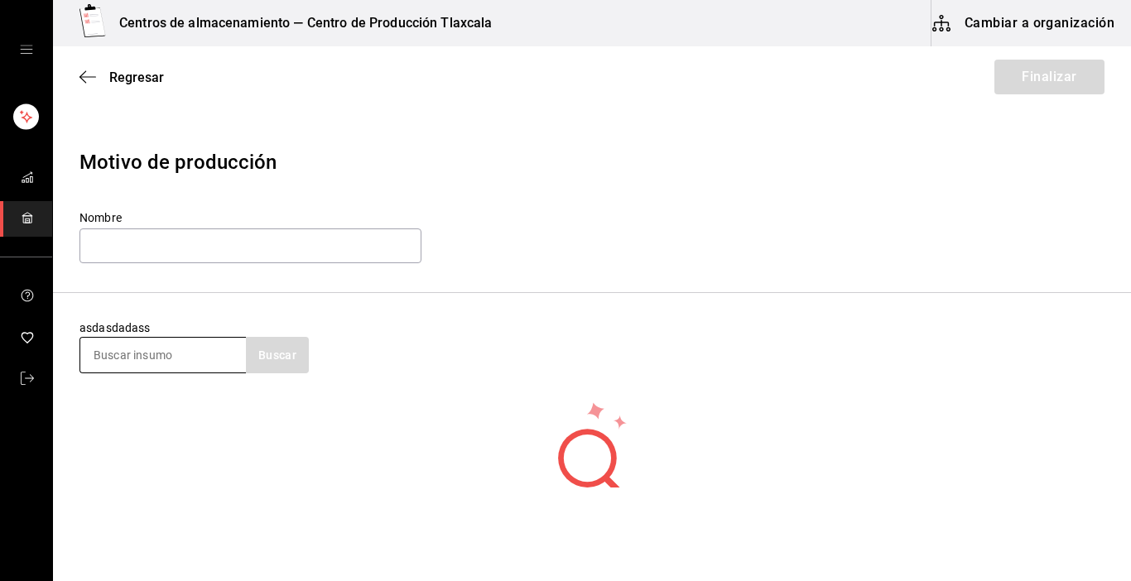
click at [133, 356] on input at bounding box center [163, 355] width 166 height 35
type input "crema"
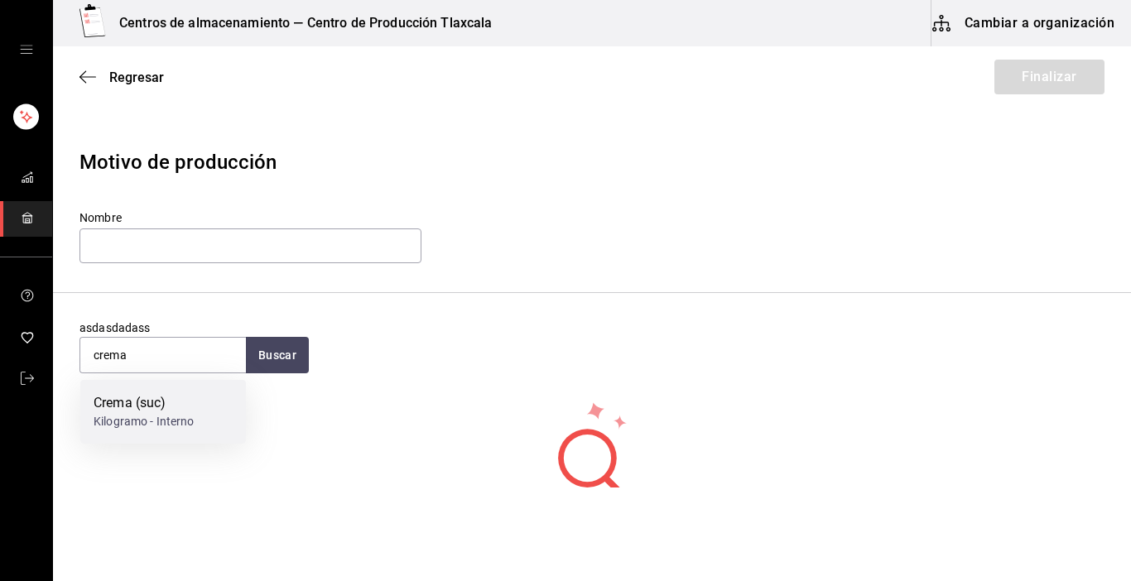
click at [128, 412] on div "Crema (suc)" at bounding box center [144, 403] width 101 height 20
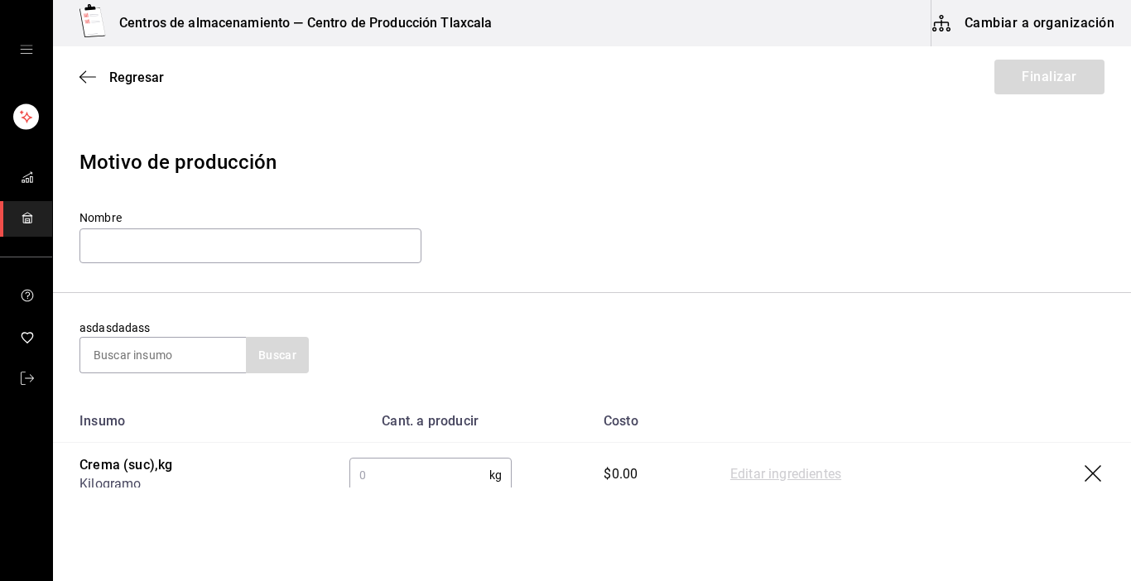
click at [461, 484] on input "text" at bounding box center [419, 475] width 140 height 33
type input "12.35"
click at [789, 471] on link "Editar ingredientes" at bounding box center [785, 475] width 111 height 20
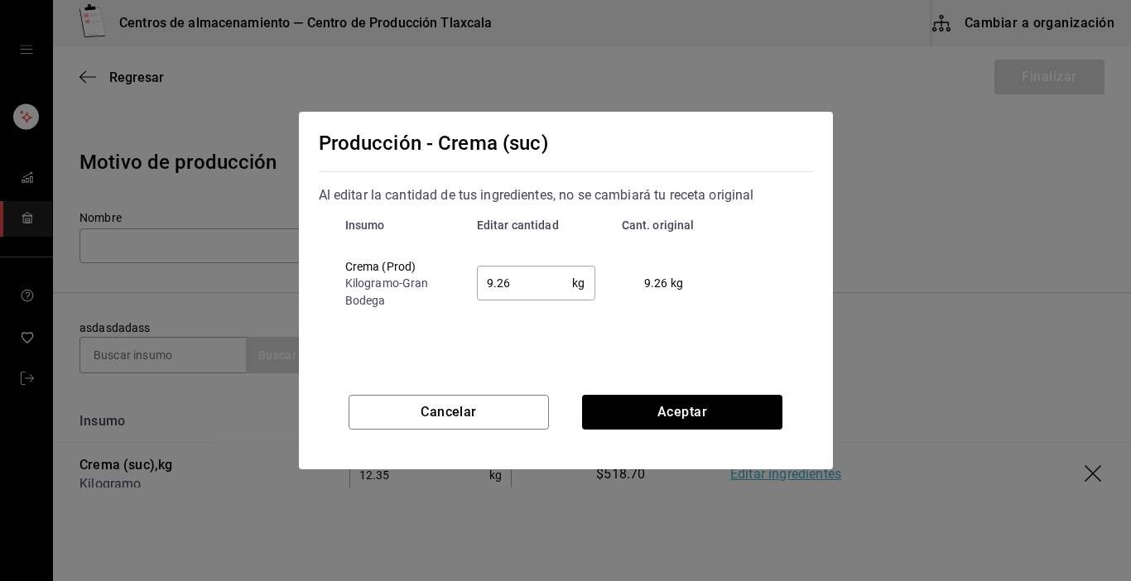
click at [552, 277] on input "9.26" at bounding box center [525, 283] width 96 height 33
type input "9"
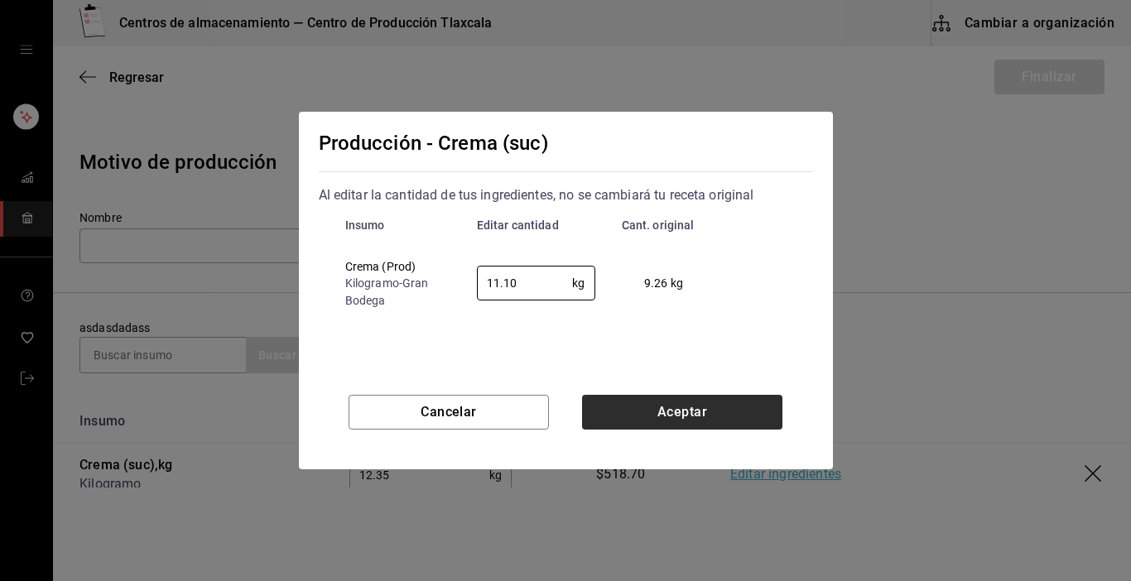
type input "11.10"
click at [596, 408] on button "Aceptar" at bounding box center [682, 412] width 200 height 35
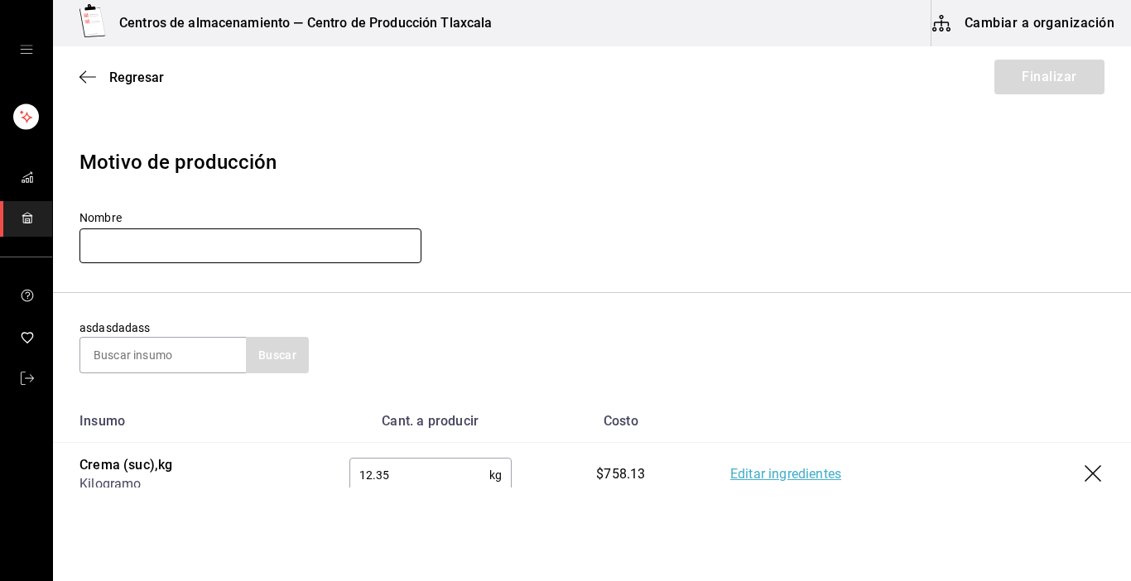
click at [171, 234] on input "text" at bounding box center [251, 246] width 342 height 35
type input "c"
type input "Crema [DATE]"
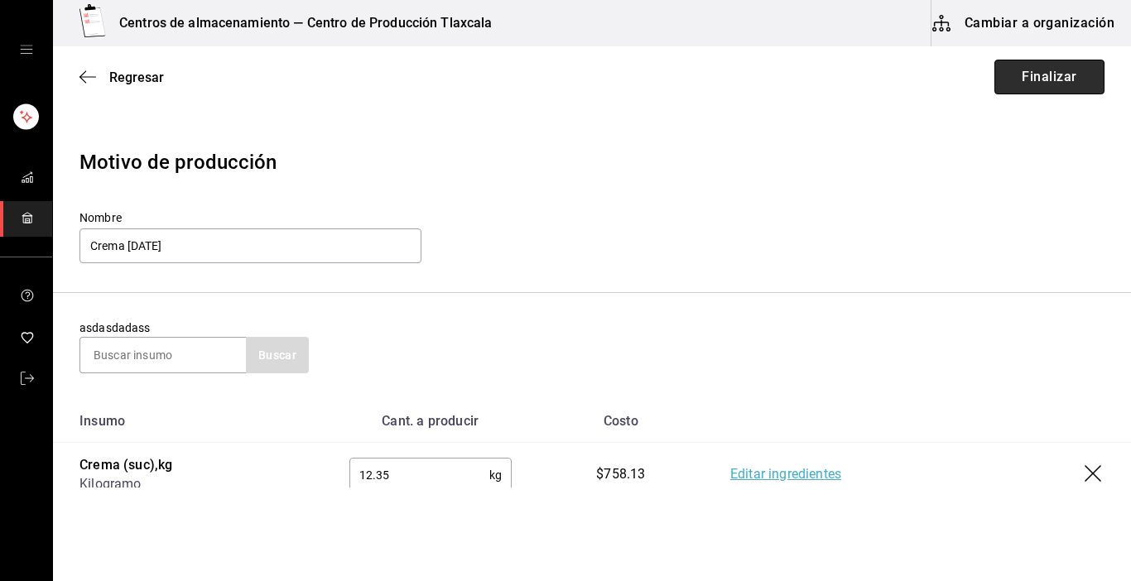
click at [1055, 72] on button "Finalizar" at bounding box center [1050, 77] width 110 height 35
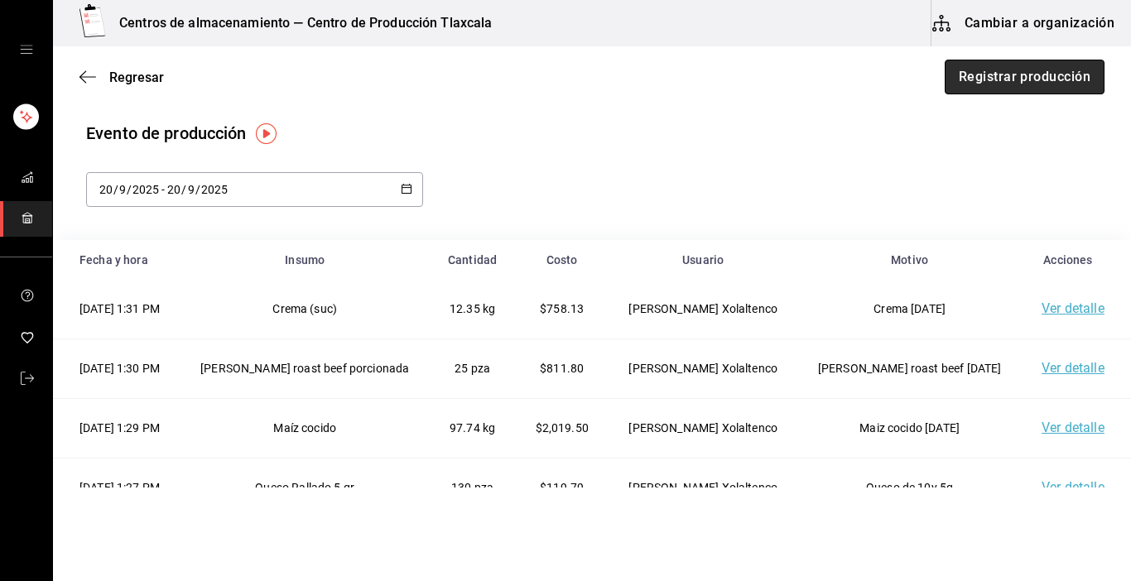
click at [1014, 80] on button "Registrar producción" at bounding box center [1025, 77] width 160 height 35
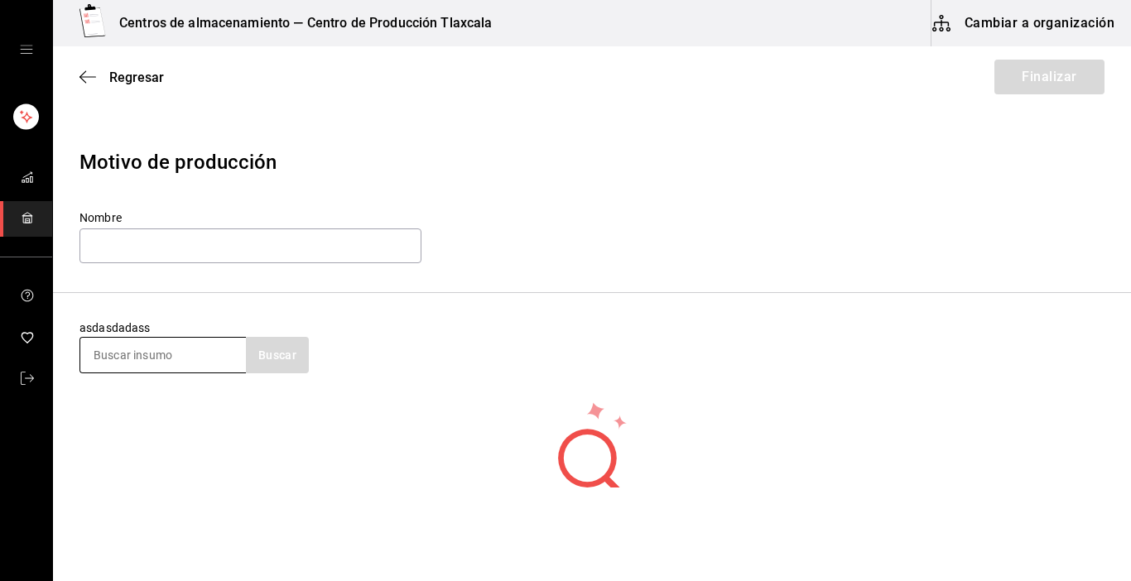
click at [147, 366] on input at bounding box center [163, 355] width 166 height 35
click at [154, 351] on input at bounding box center [163, 355] width 166 height 35
type input "Queso"
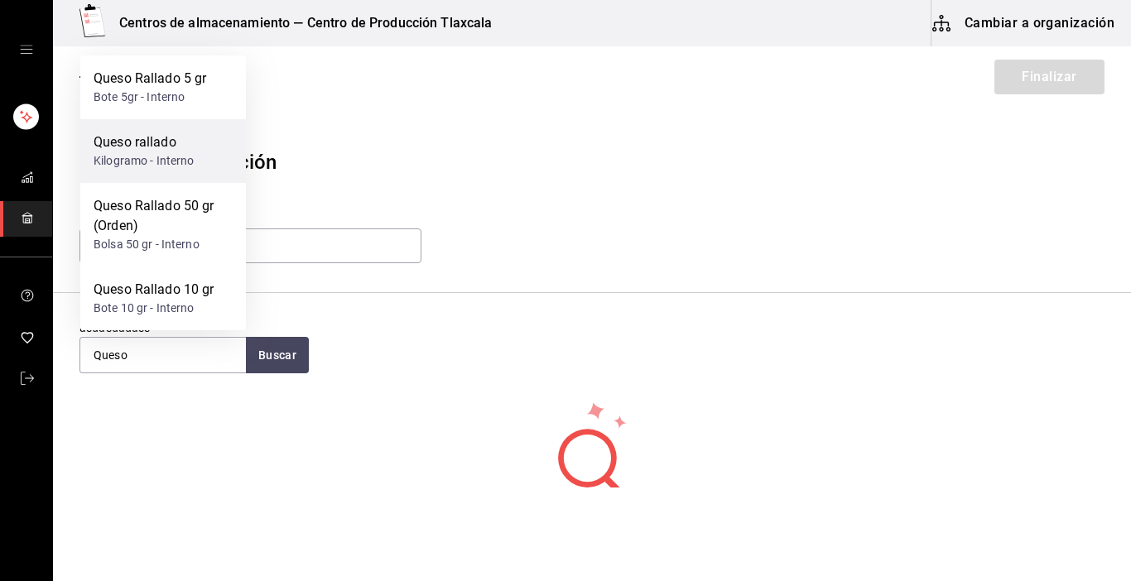
click at [135, 138] on div "Queso rallado" at bounding box center [144, 143] width 101 height 20
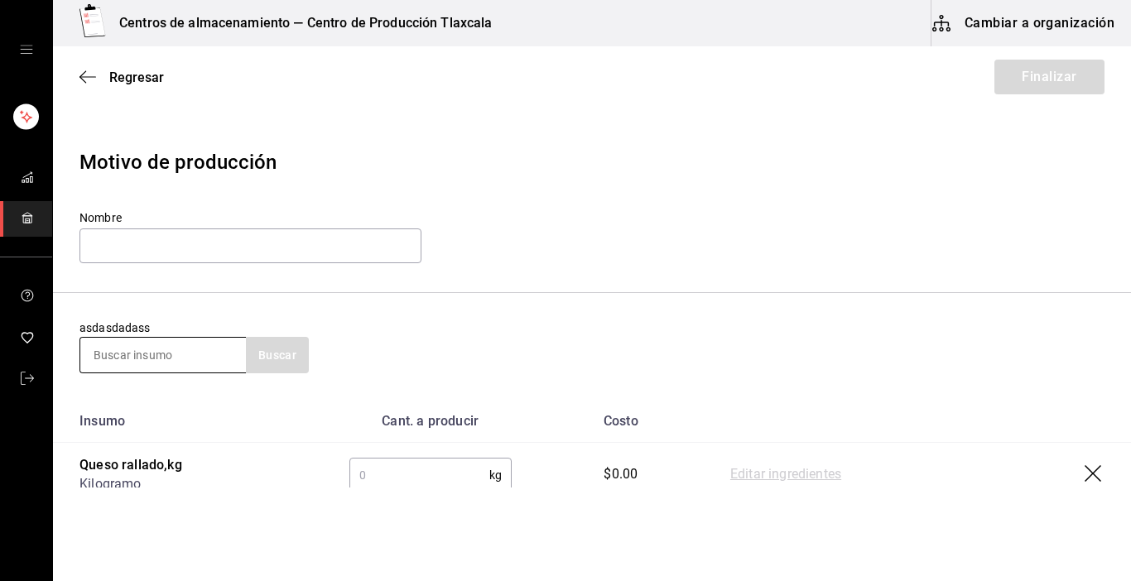
click at [163, 351] on input at bounding box center [163, 355] width 166 height 35
click at [393, 477] on input "text" at bounding box center [419, 475] width 140 height 33
type input "2.78"
click at [769, 476] on link "Editar ingredientes" at bounding box center [785, 475] width 111 height 20
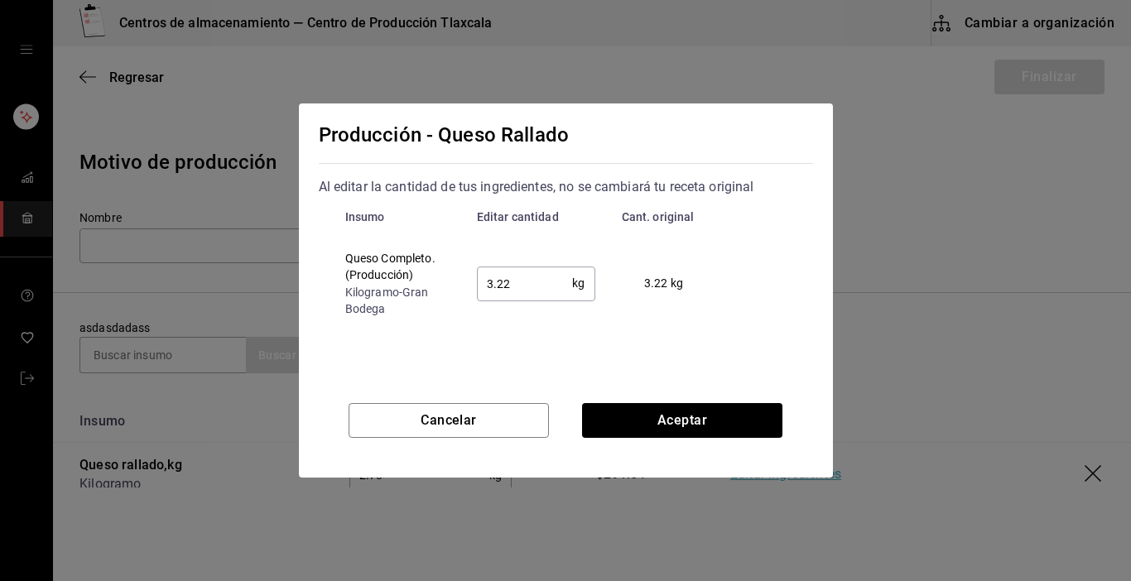
click at [514, 287] on input "3.22" at bounding box center [525, 283] width 96 height 33
click at [639, 410] on button "Aceptar" at bounding box center [682, 420] width 200 height 35
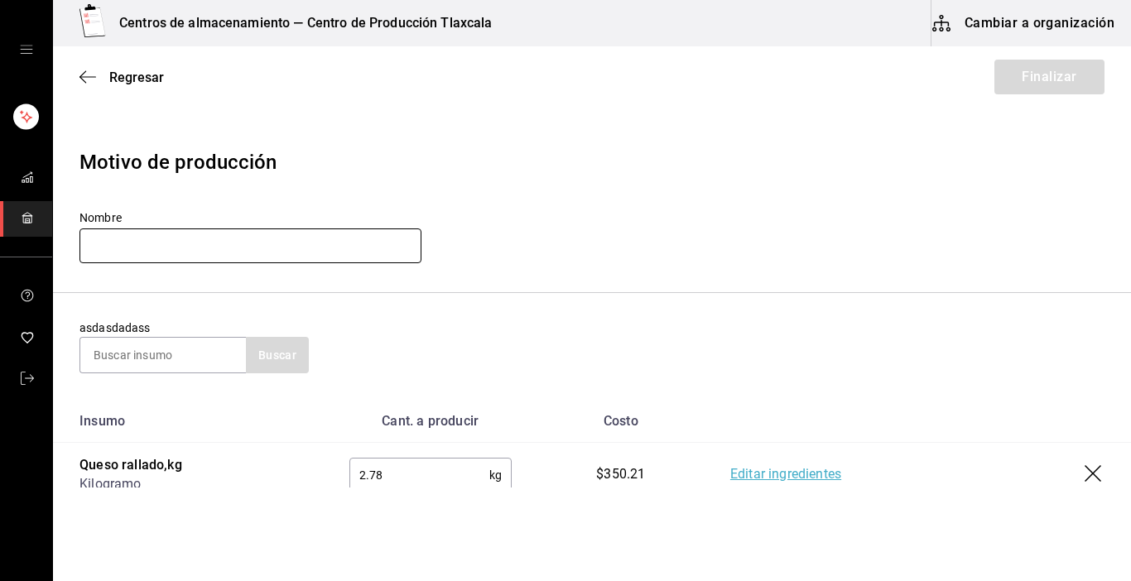
click at [292, 239] on input "text" at bounding box center [251, 246] width 342 height 35
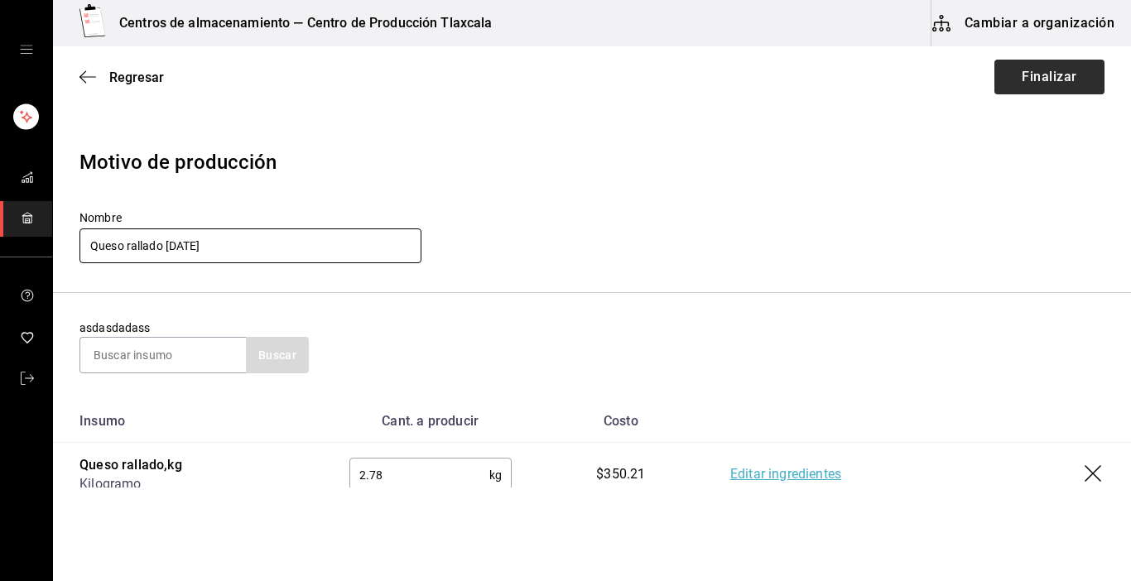
type input "Queso rallado [DATE]"
click at [1021, 70] on button "Finalizar" at bounding box center [1050, 77] width 110 height 35
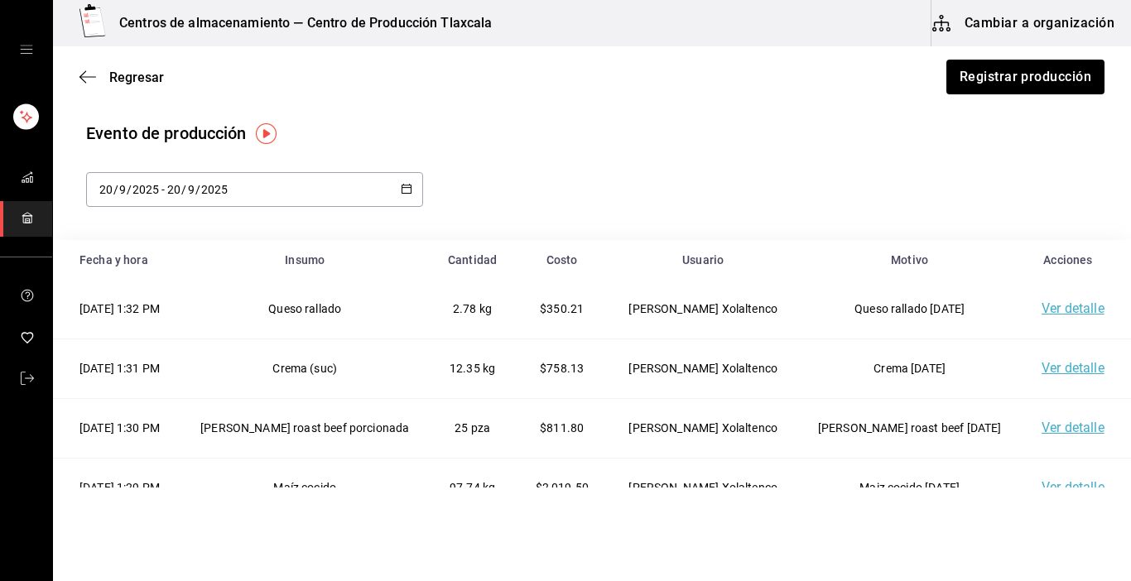
click at [976, 95] on div "Regresar Registrar producción" at bounding box center [592, 76] width 1078 height 61
click at [986, 71] on button "Registrar producción" at bounding box center [1025, 77] width 160 height 35
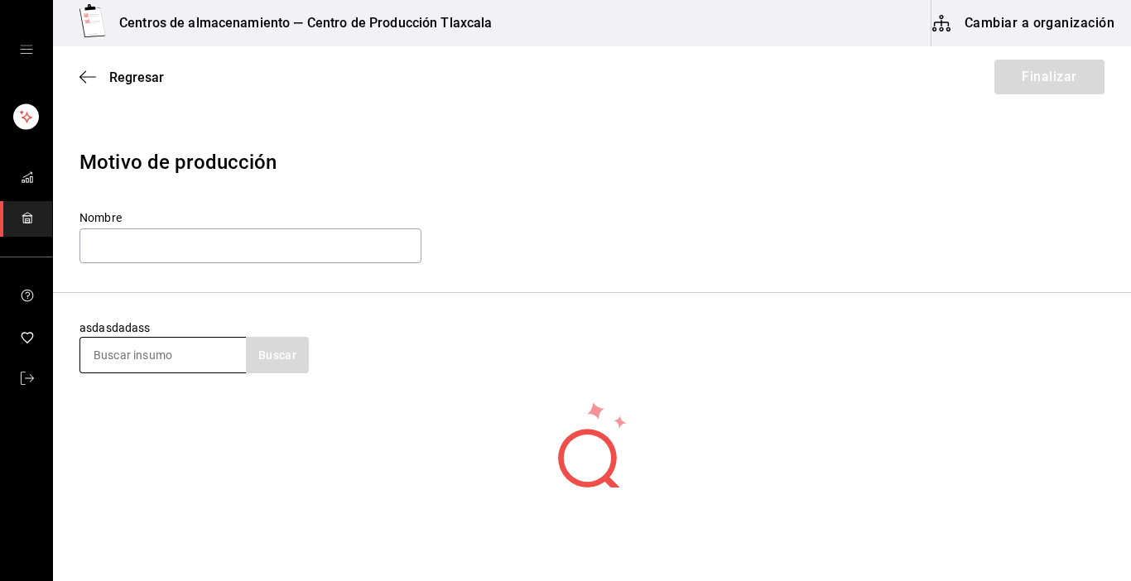
click at [99, 359] on input at bounding box center [163, 355] width 166 height 35
type input "caldo"
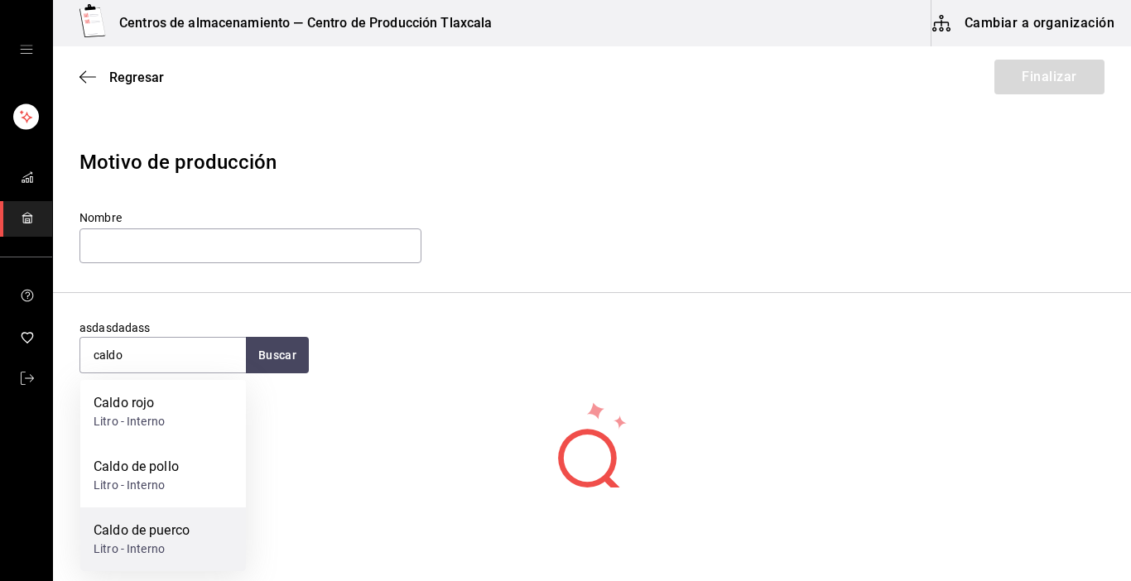
click at [155, 520] on div "Caldo de puerco Litro - Interno" at bounding box center [163, 540] width 166 height 64
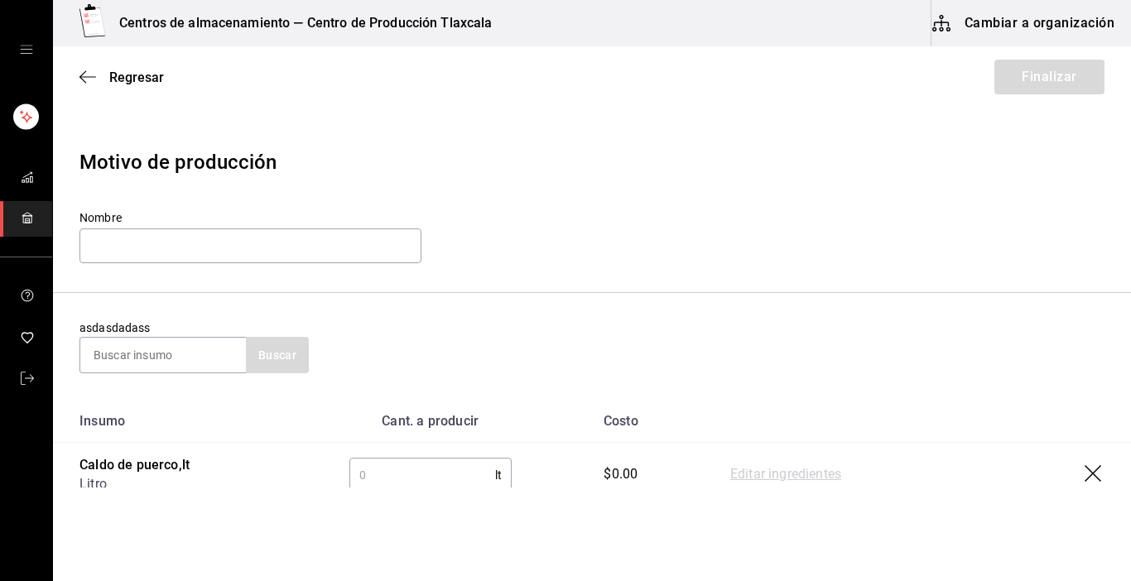
click at [396, 482] on input "text" at bounding box center [422, 475] width 146 height 33
type input "64"
click at [776, 478] on link "Editar ingredientes" at bounding box center [785, 475] width 111 height 20
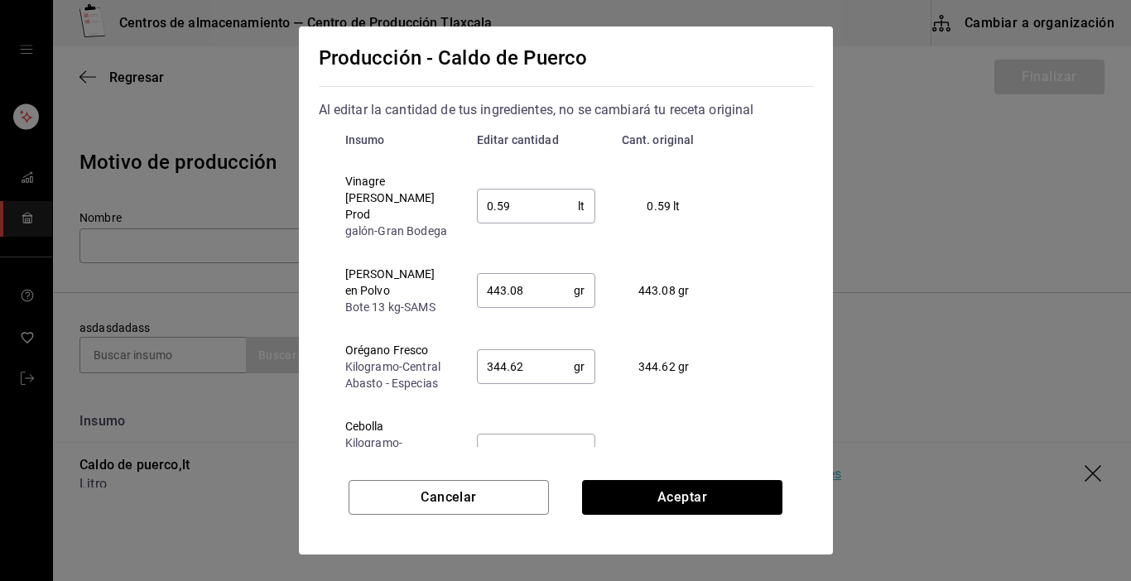
click at [528, 207] on input "0.59" at bounding box center [528, 206] width 102 height 33
type input "0.50"
click at [533, 280] on input "443.08" at bounding box center [526, 290] width 98 height 33
type input "450"
click at [536, 350] on input "344.62" at bounding box center [526, 366] width 98 height 33
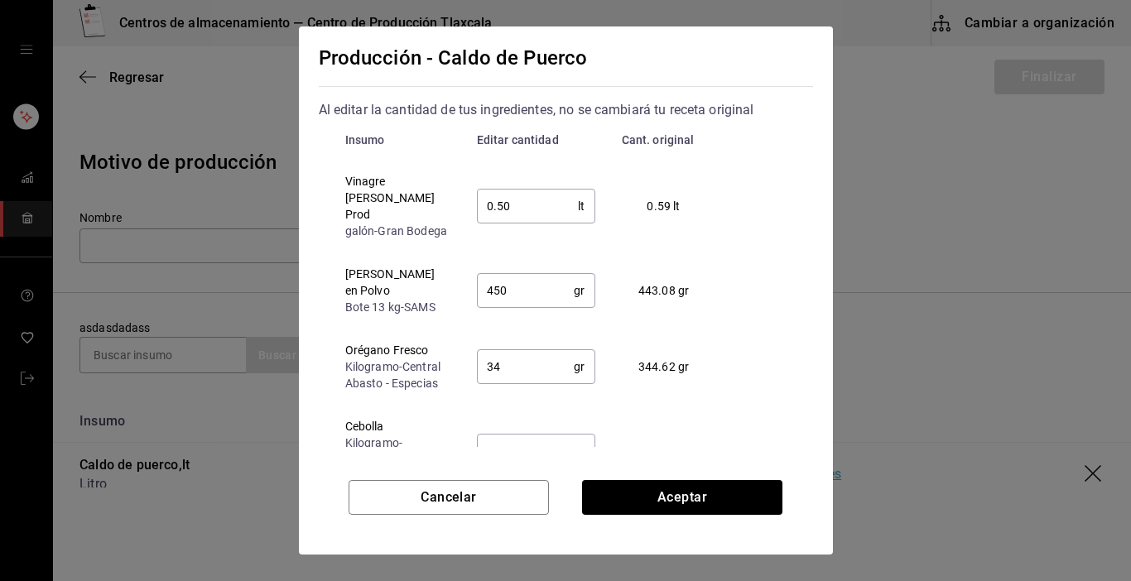
type input "3"
type input "0.5"
type input "400"
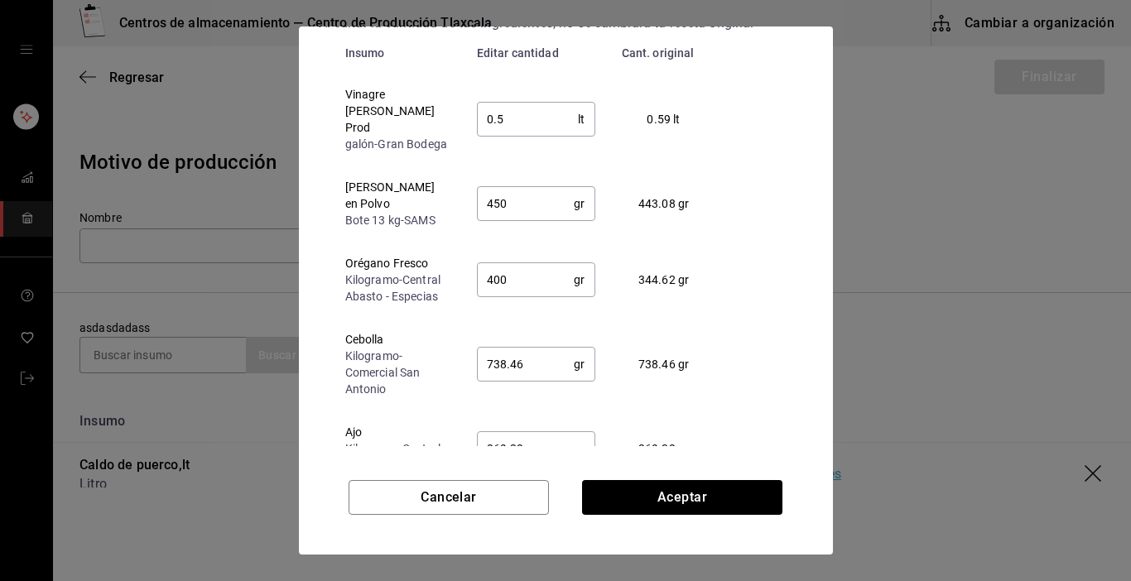
scroll to position [99, 0]
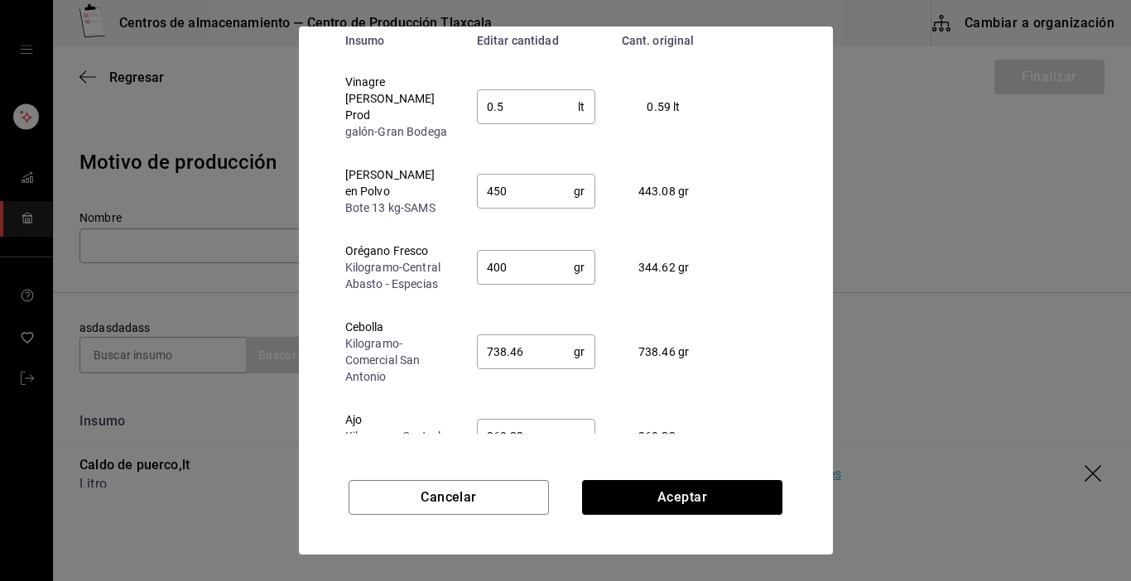
click at [520, 339] on input "738.46" at bounding box center [526, 351] width 98 height 33
type input "755"
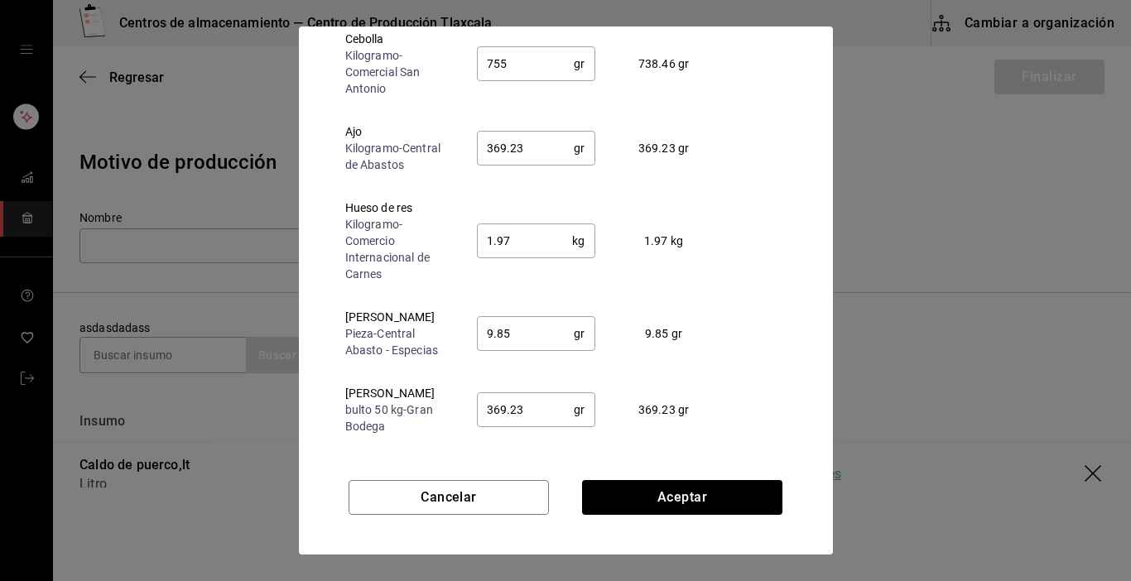
click at [532, 137] on input "369.23" at bounding box center [526, 148] width 98 height 33
type input "375.00"
click at [529, 229] on input "1.97" at bounding box center [525, 240] width 96 height 33
type input "1.10"
click at [537, 317] on input "9.85" at bounding box center [526, 333] width 98 height 33
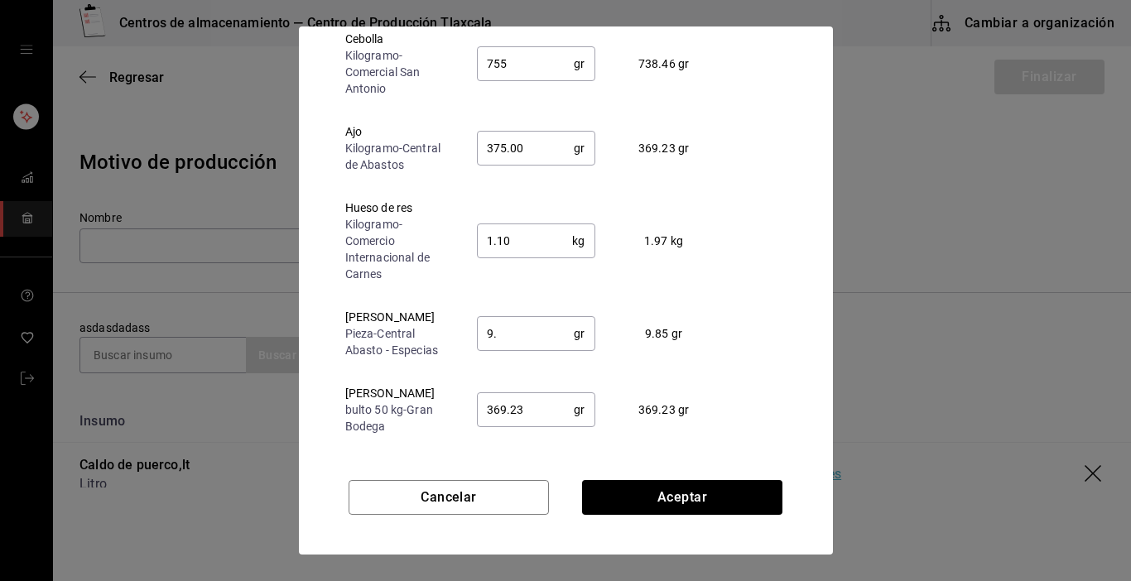
type input "9"
type input "375"
type input "1.1"
type input "10.0"
click at [528, 404] on input "369.23" at bounding box center [526, 409] width 98 height 33
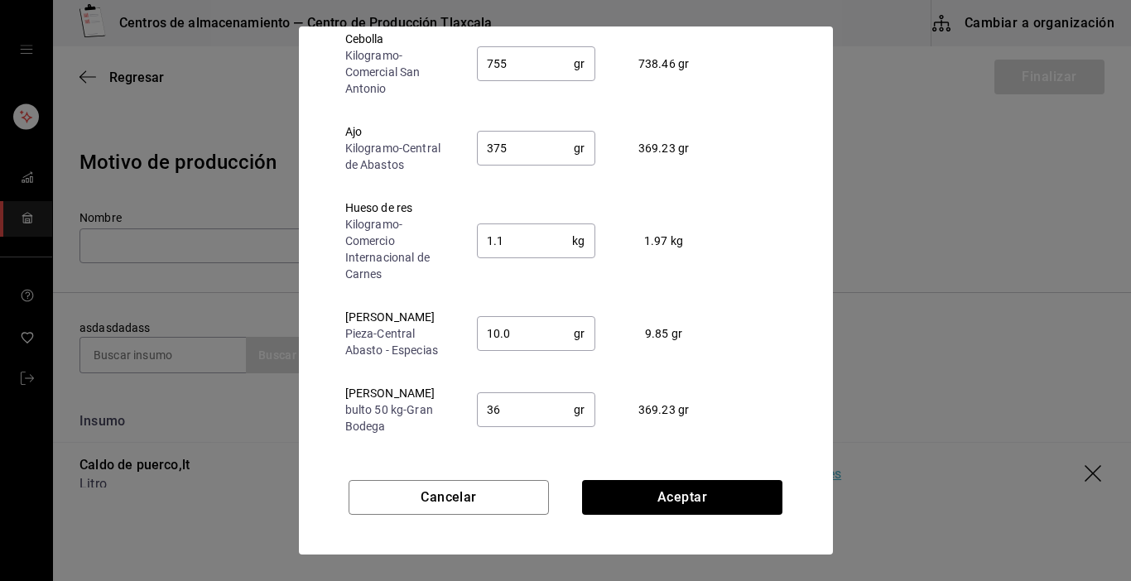
type input "3"
type input "10"
type input "375"
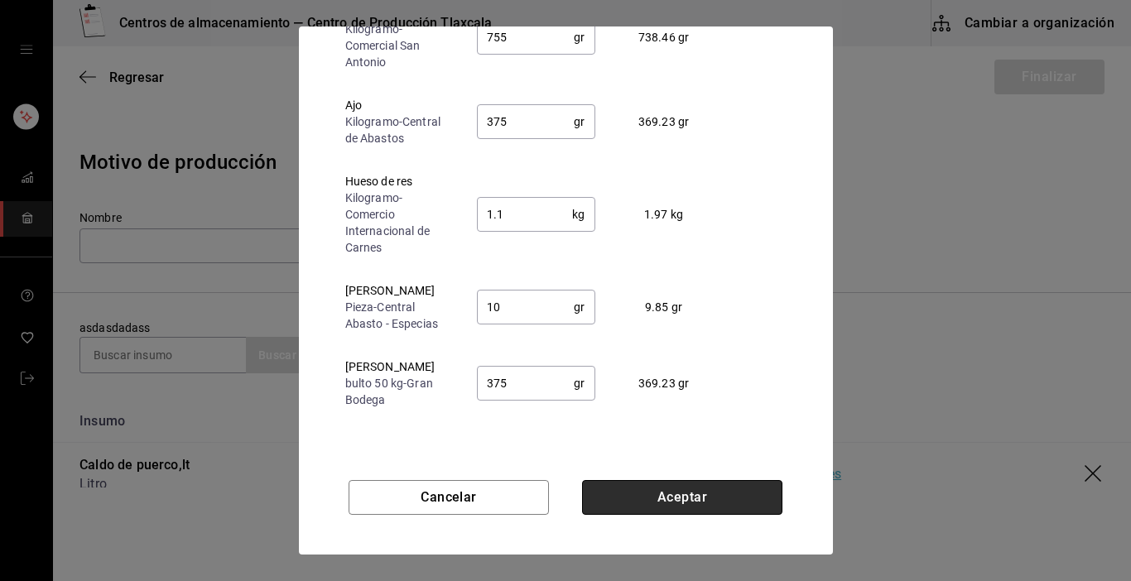
click at [764, 498] on button "Aceptar" at bounding box center [682, 497] width 200 height 35
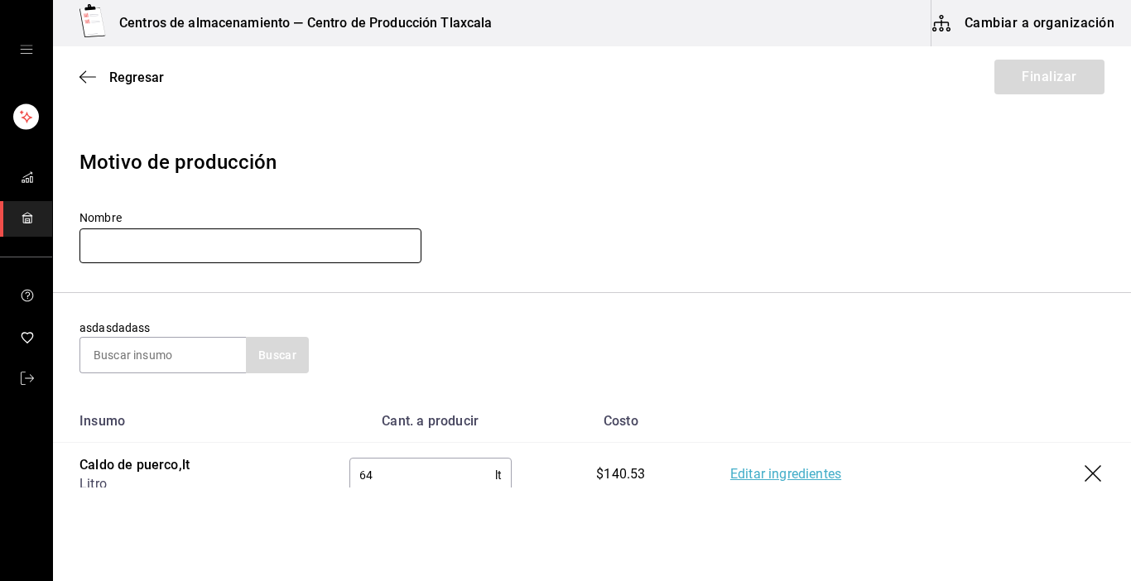
click at [123, 233] on input "text" at bounding box center [251, 246] width 342 height 35
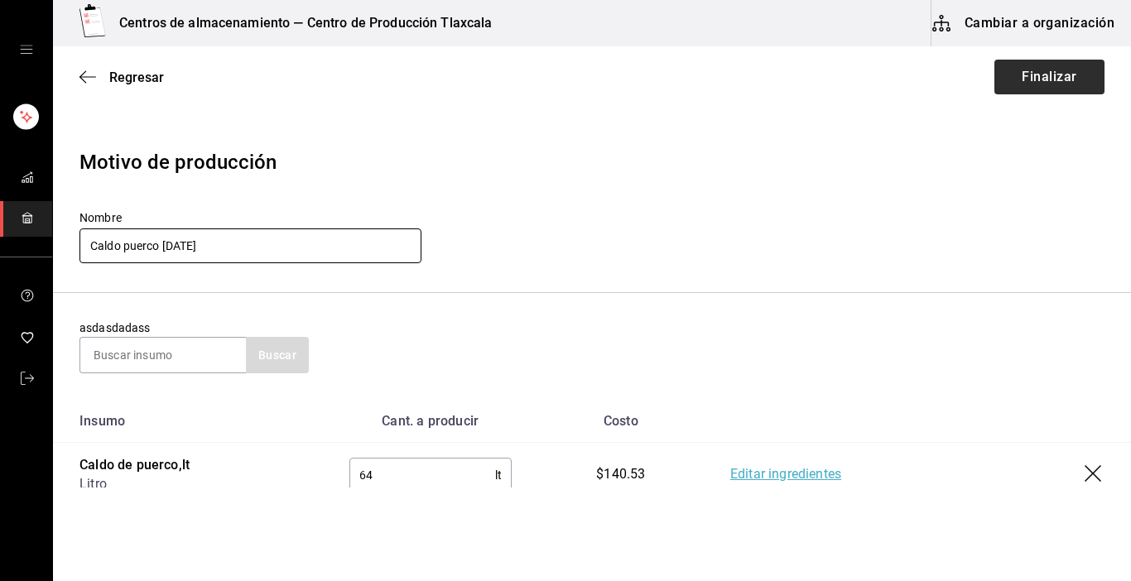
type input "Caldo puerco [DATE]"
click at [1034, 82] on button "Finalizar" at bounding box center [1050, 77] width 110 height 35
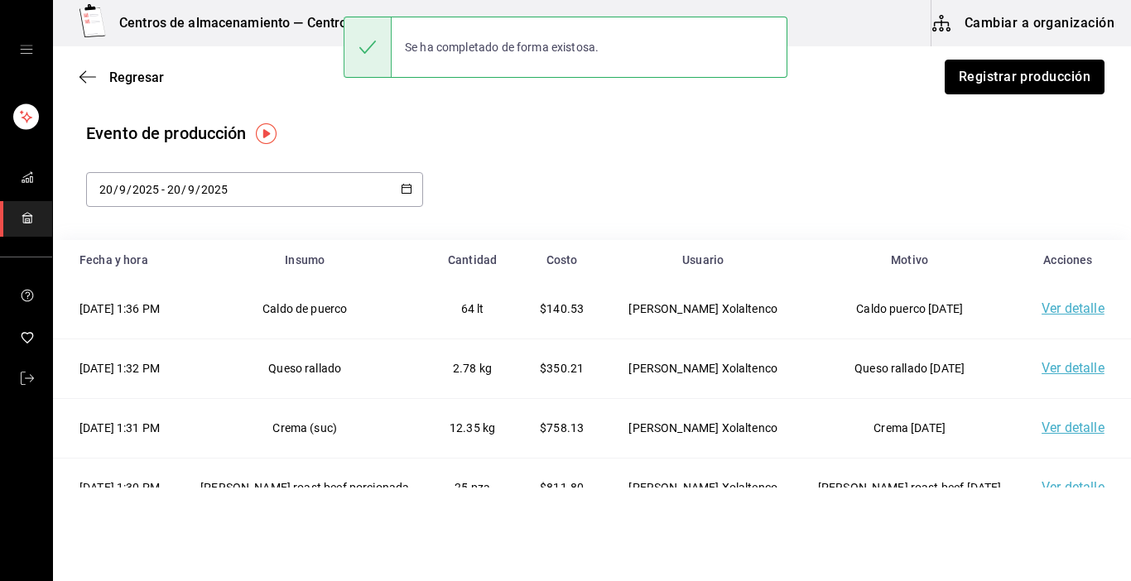
click at [1034, 82] on button "Registrar producción" at bounding box center [1025, 77] width 160 height 35
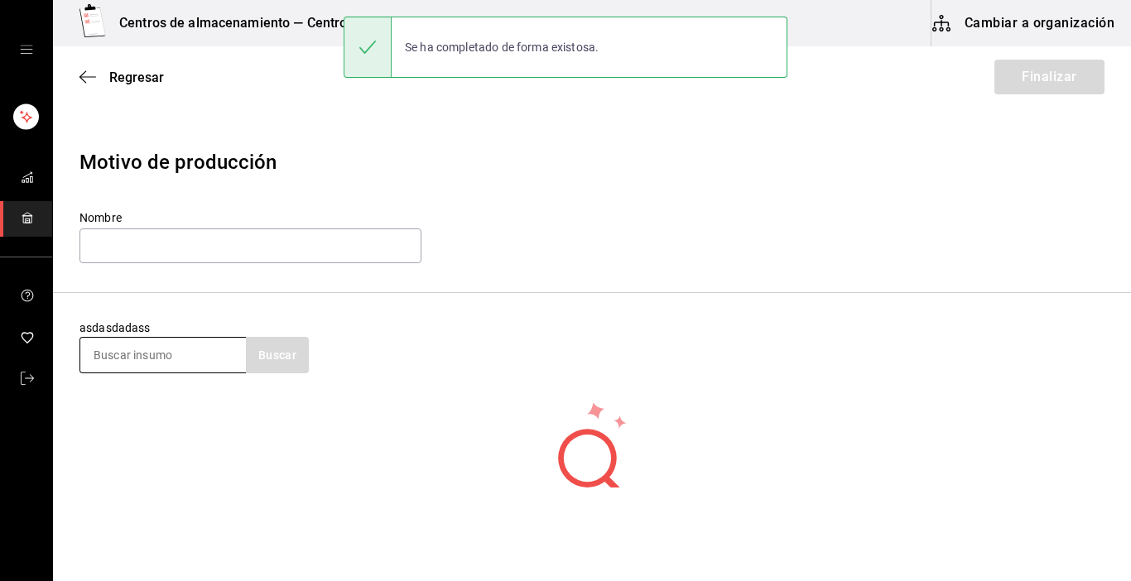
click at [169, 352] on input at bounding box center [163, 355] width 166 height 35
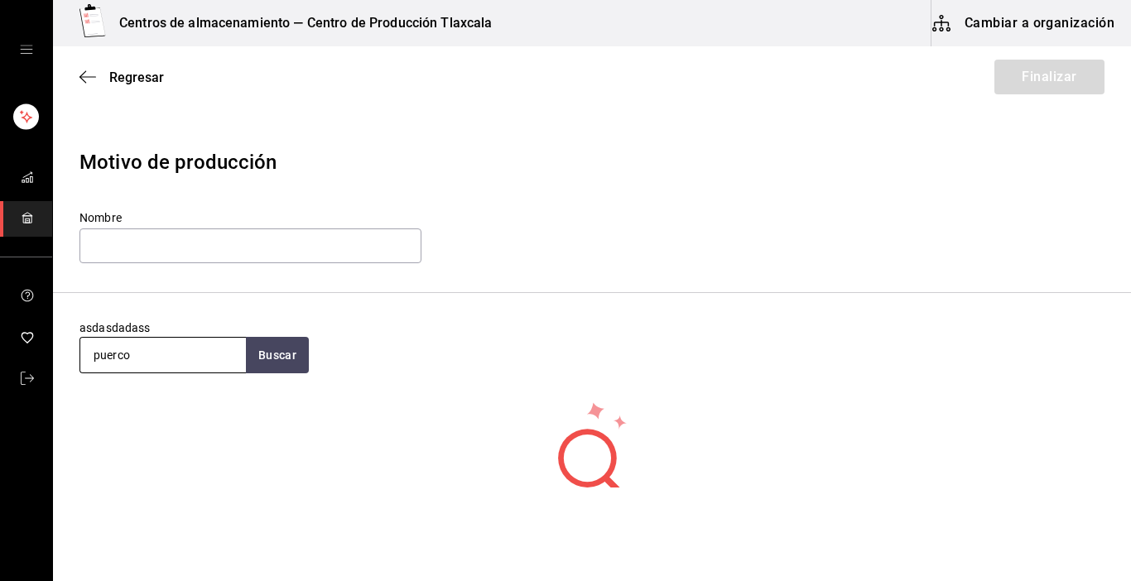
type input "puerco"
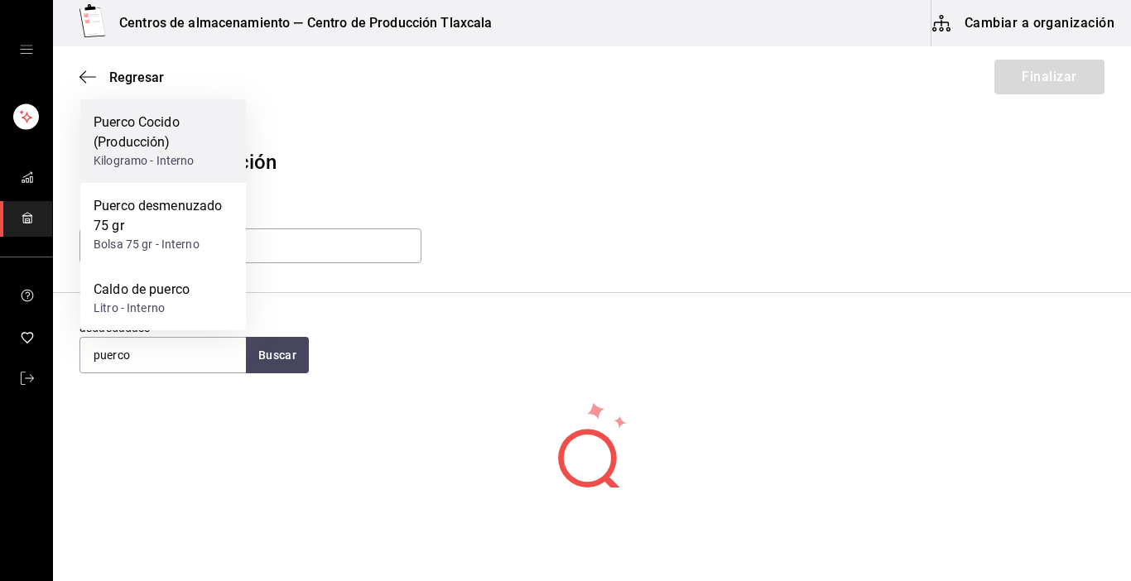
click at [162, 143] on div "Puerco Cocido (Producción)" at bounding box center [163, 133] width 139 height 40
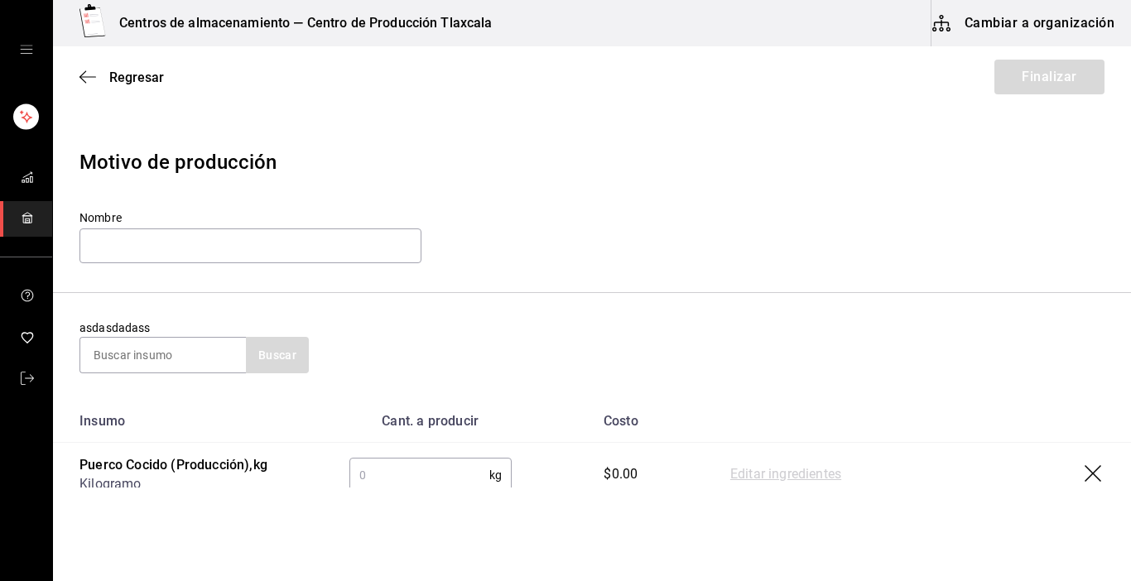
click at [439, 480] on input "text" at bounding box center [419, 475] width 140 height 33
type input "19.48"
click at [748, 472] on link "Editar ingredientes" at bounding box center [785, 475] width 111 height 20
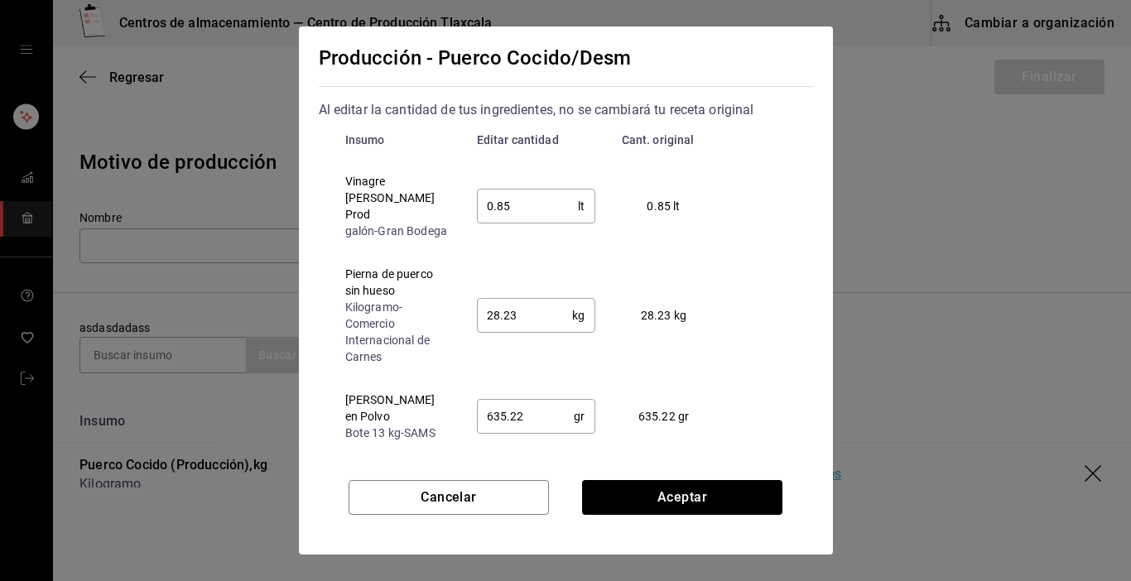
click at [529, 207] on input "0.85" at bounding box center [528, 206] width 102 height 33
type input "0.8"
type input "0.50"
click at [544, 326] on input "28.23" at bounding box center [525, 315] width 96 height 33
type input "28"
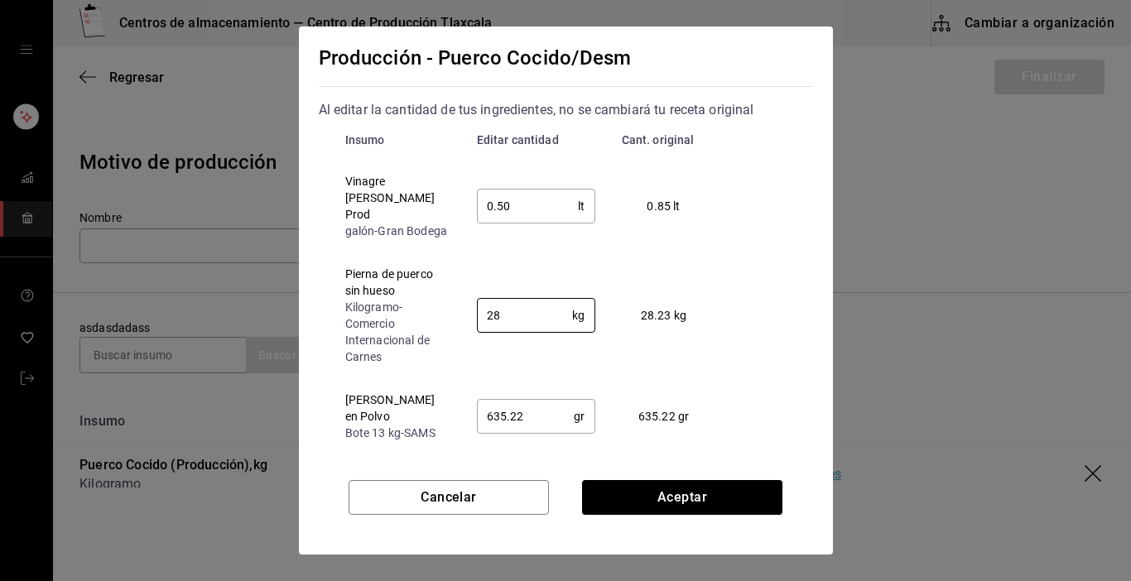
click at [533, 414] on input "635.22" at bounding box center [526, 416] width 98 height 33
type input "6"
type input "0.5"
type input "450"
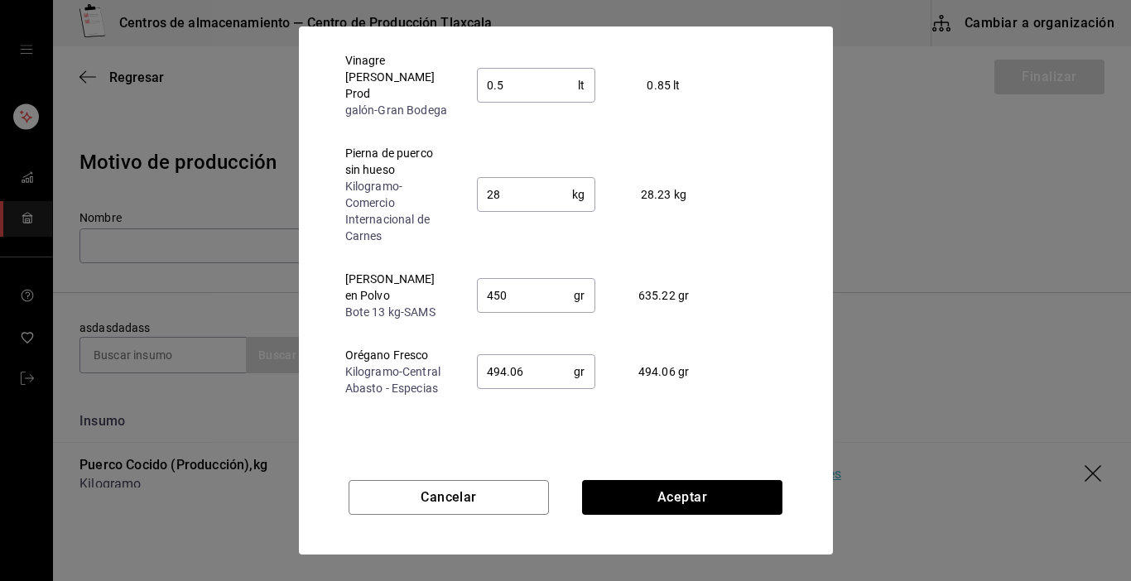
scroll to position [126, 0]
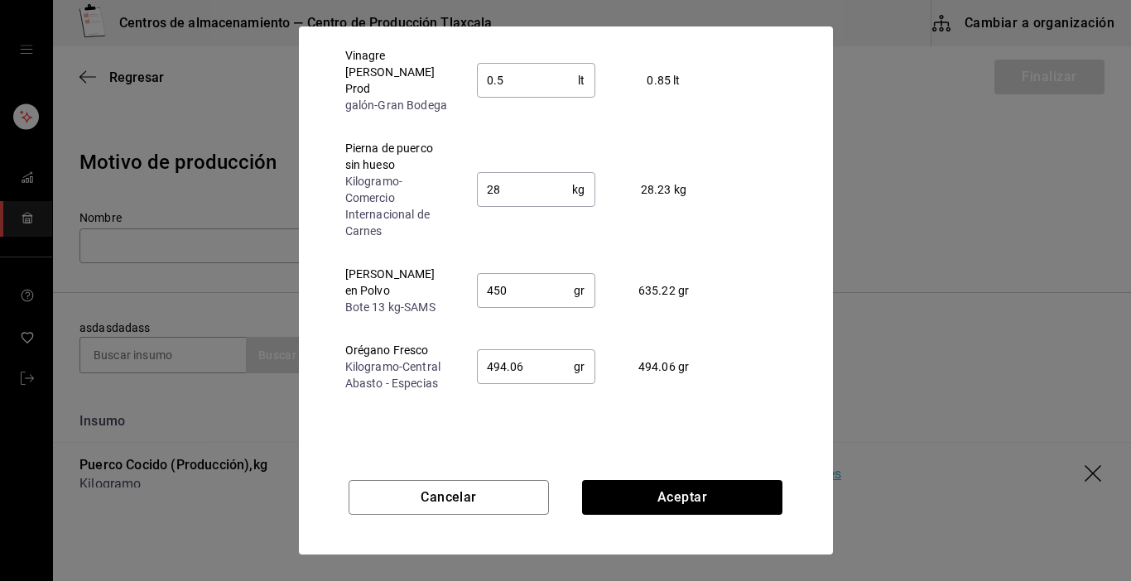
click at [536, 358] on input "494.06" at bounding box center [526, 366] width 98 height 33
type input "400"
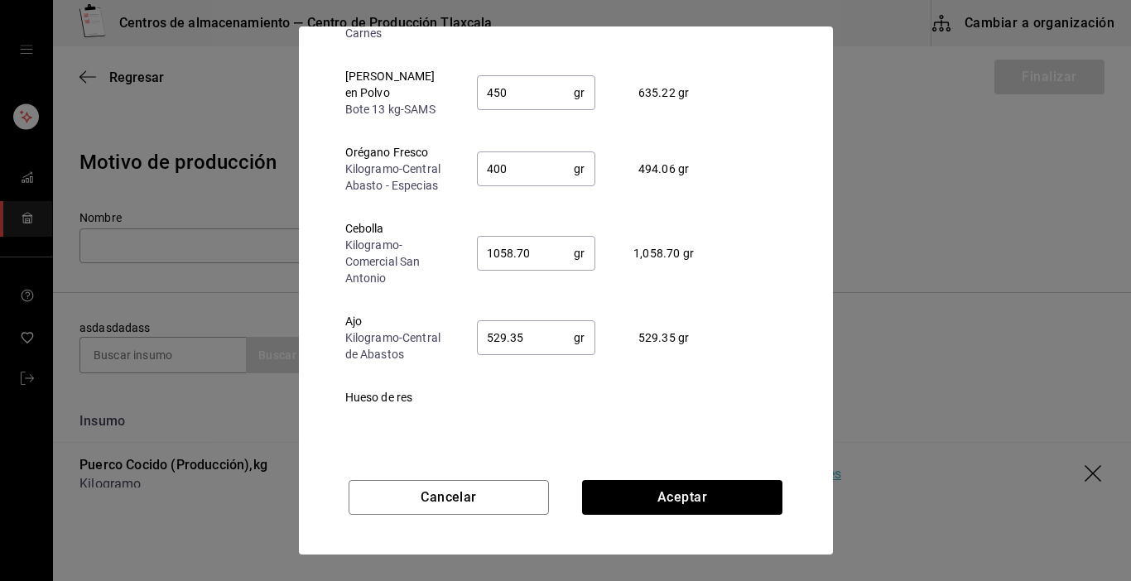
scroll to position [199, 0]
click at [537, 248] on input "1058.70" at bounding box center [526, 252] width 98 height 33
type input "1"
type input "755"
click at [535, 334] on input "529.35" at bounding box center [526, 337] width 98 height 33
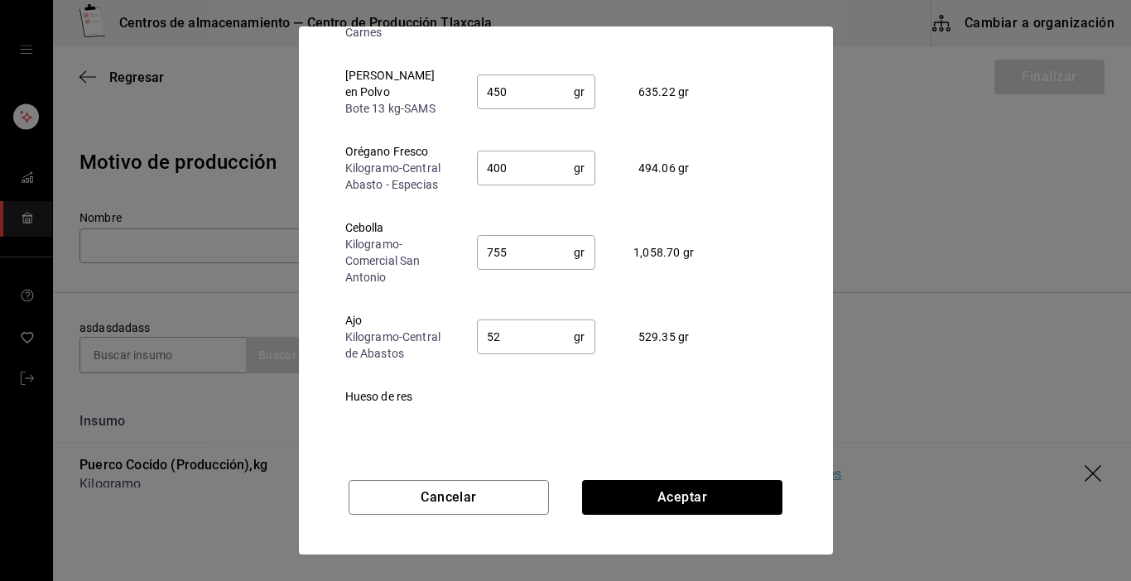
type input "5"
type input "375"
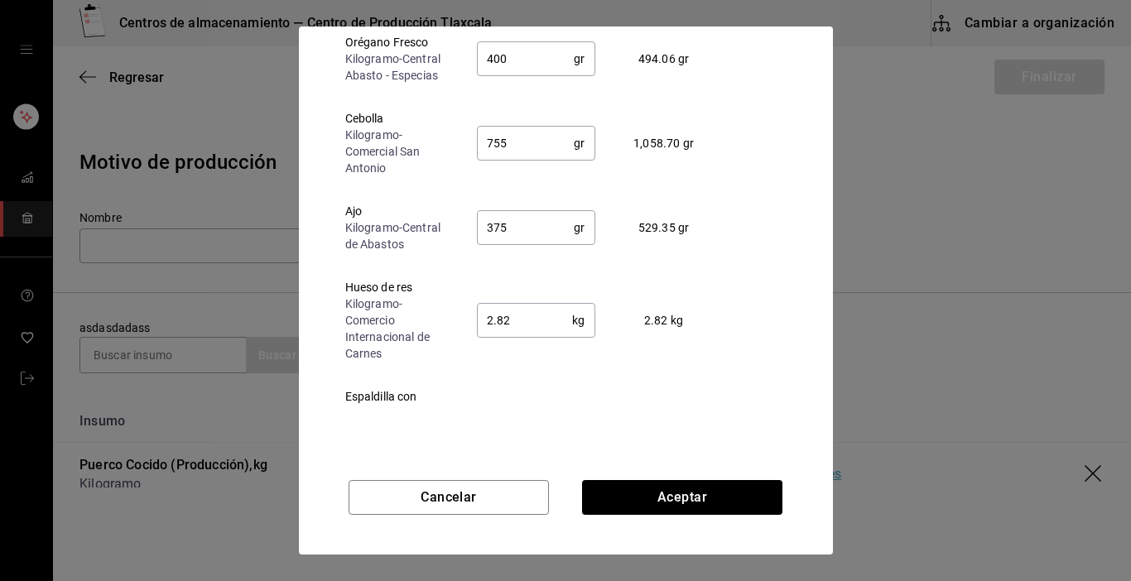
scroll to position [331, 0]
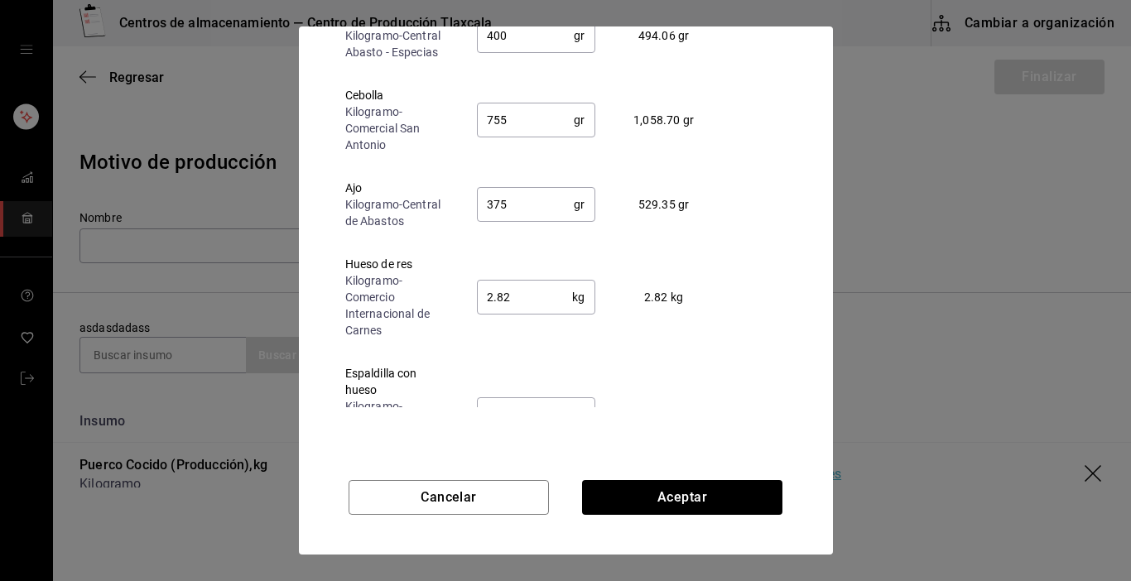
click at [523, 293] on input "2.82" at bounding box center [525, 297] width 96 height 33
type input "2"
type input "1.15"
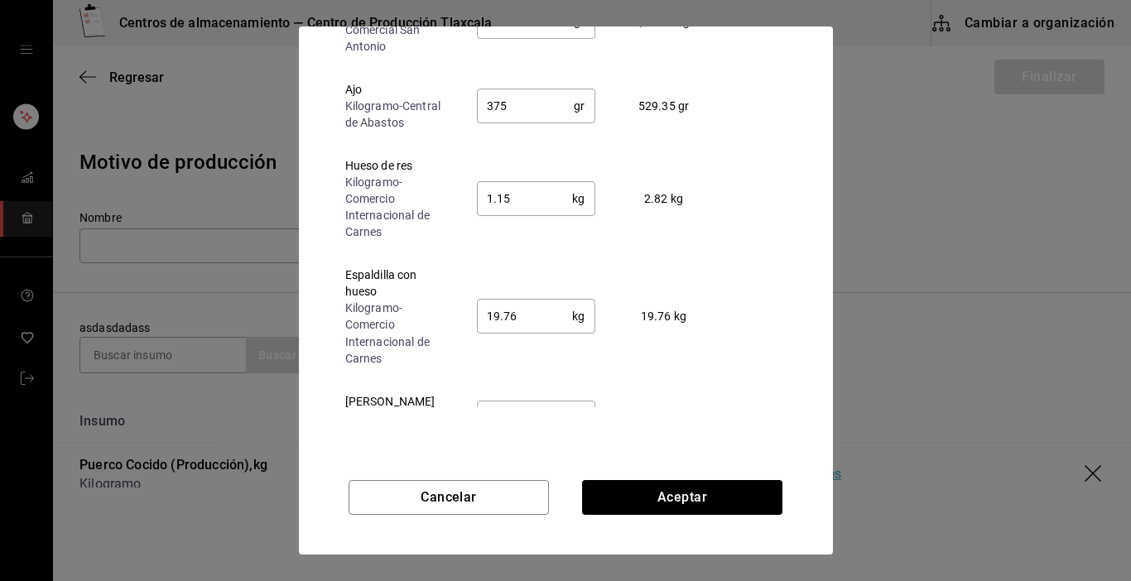
scroll to position [431, 0]
click at [533, 306] on input "19.76" at bounding box center [525, 315] width 96 height 33
type input "10"
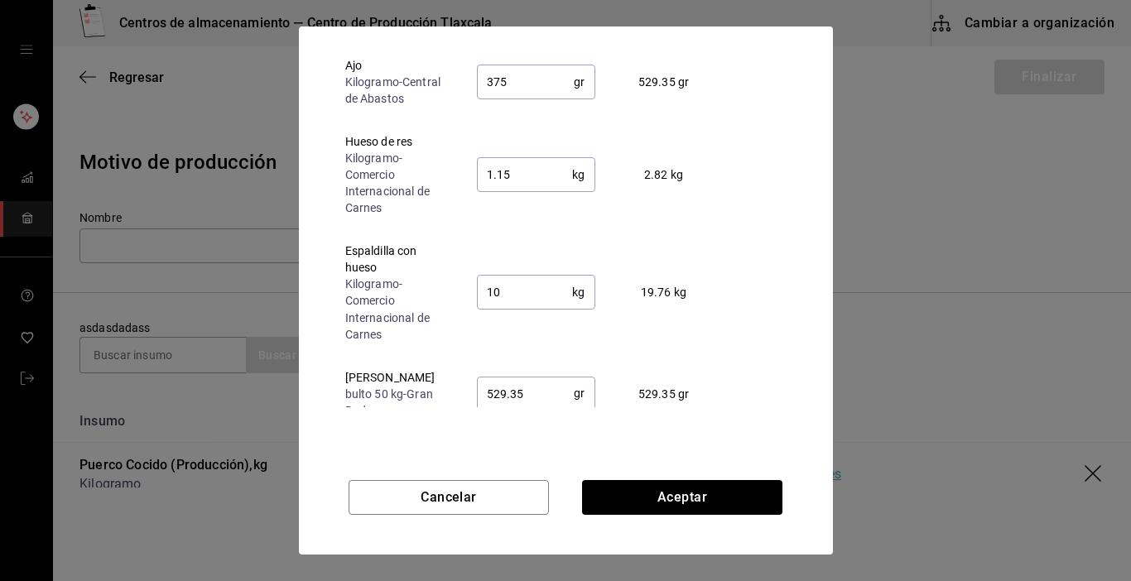
scroll to position [464, 0]
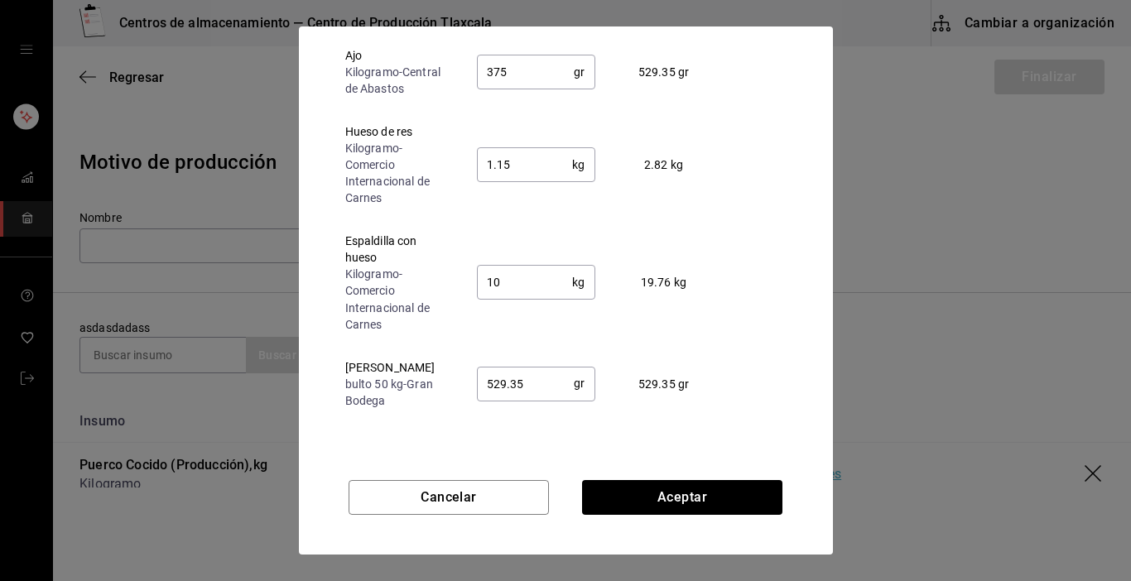
click at [548, 374] on input "529.35" at bounding box center [526, 383] width 98 height 33
type input "5"
type input "375"
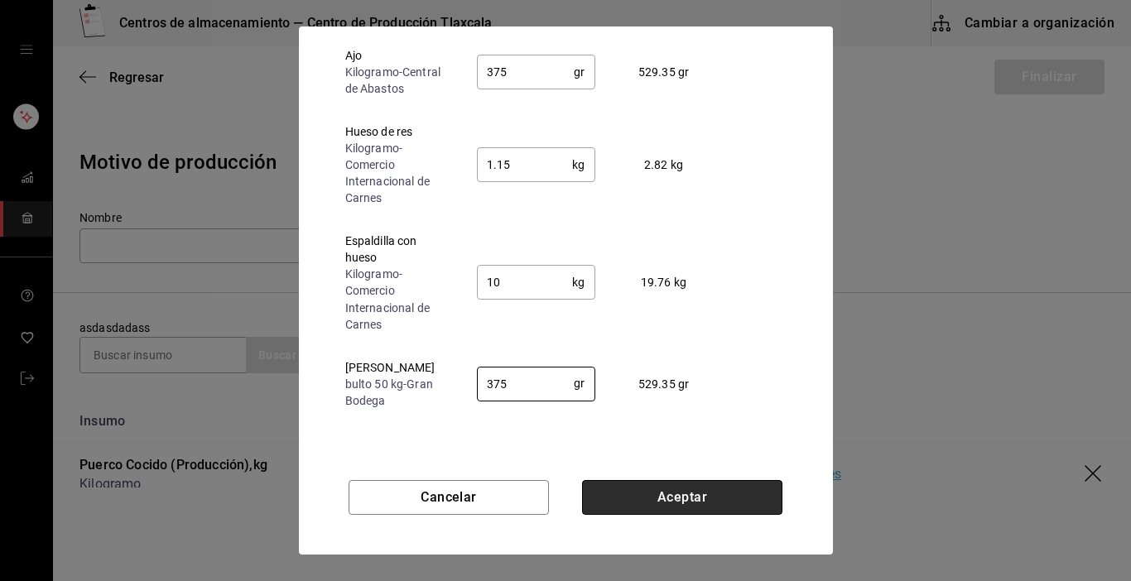
click at [687, 494] on button "Aceptar" at bounding box center [682, 497] width 200 height 35
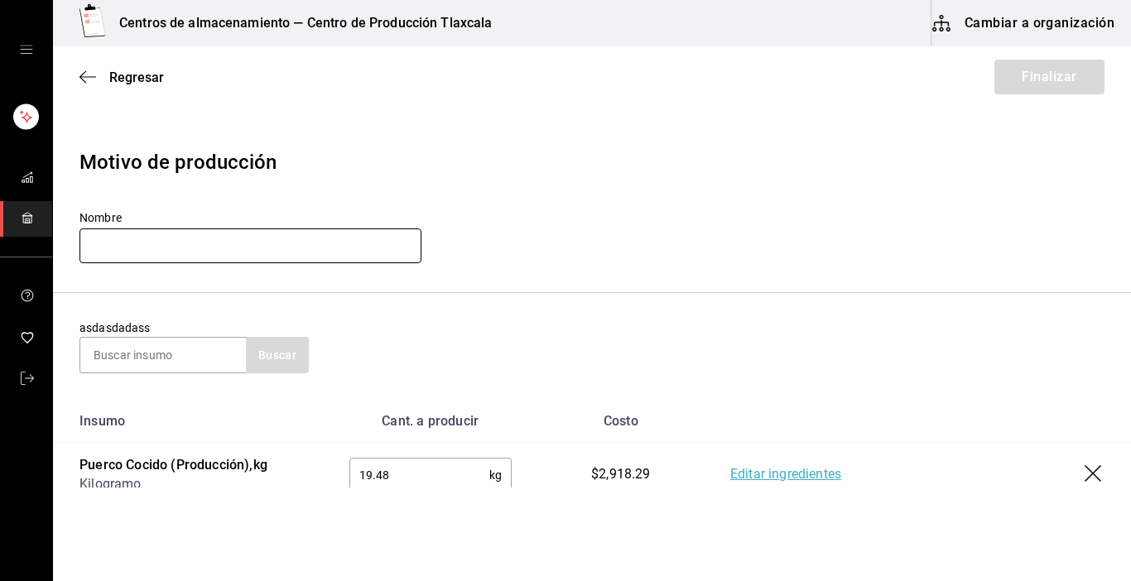
click at [226, 246] on input "text" at bounding box center [251, 246] width 342 height 35
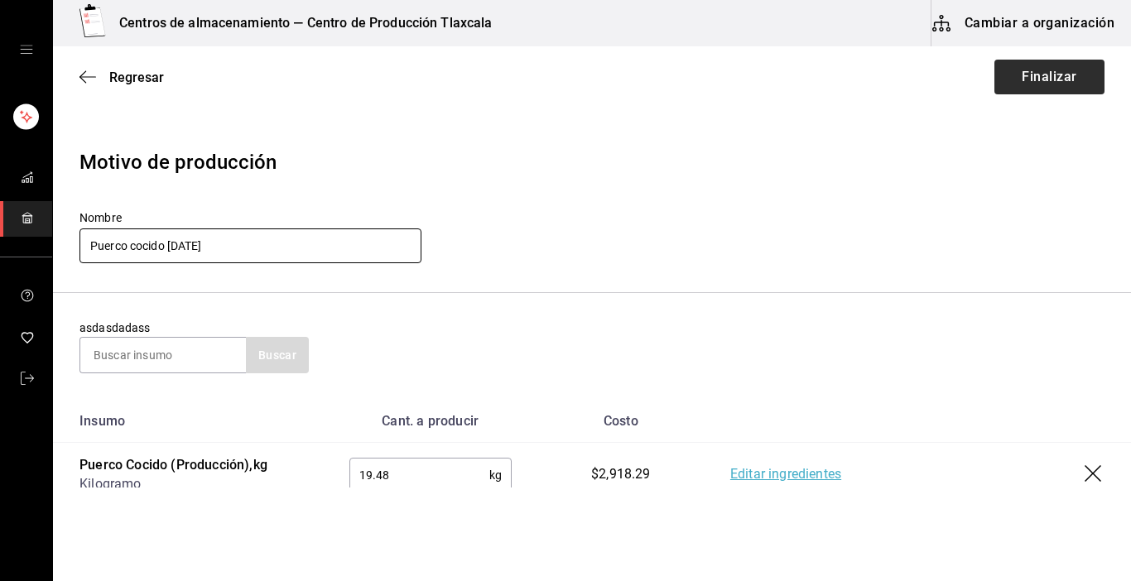
type input "Puerco cocido [DATE]"
click at [1067, 72] on button "Finalizar" at bounding box center [1050, 77] width 110 height 35
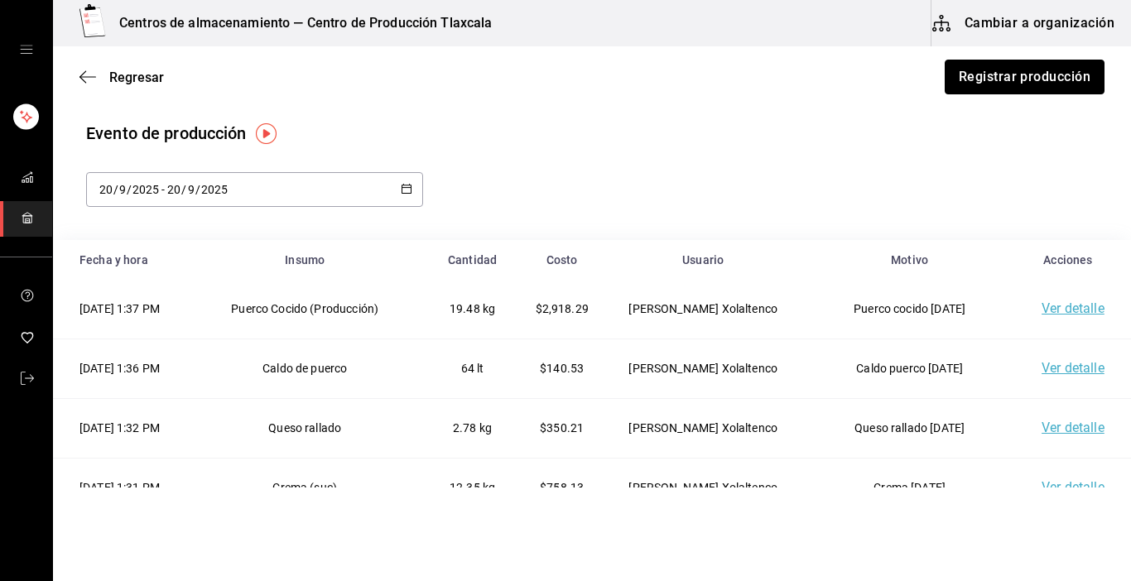
click at [1067, 72] on button "Registrar producción" at bounding box center [1025, 77] width 160 height 35
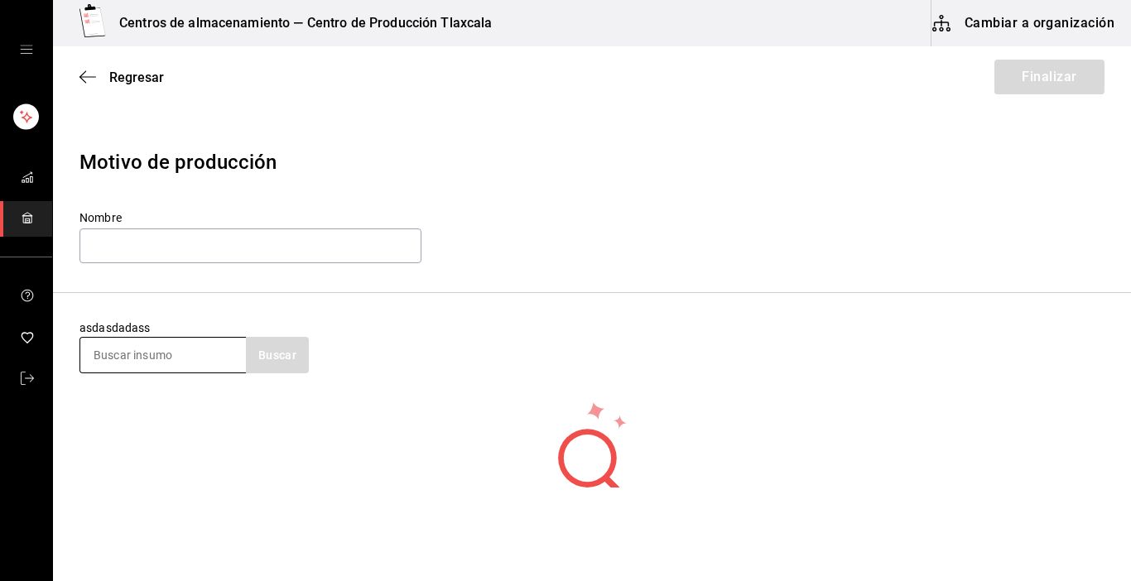
click at [132, 362] on input at bounding box center [163, 355] width 166 height 35
type input "puerco"
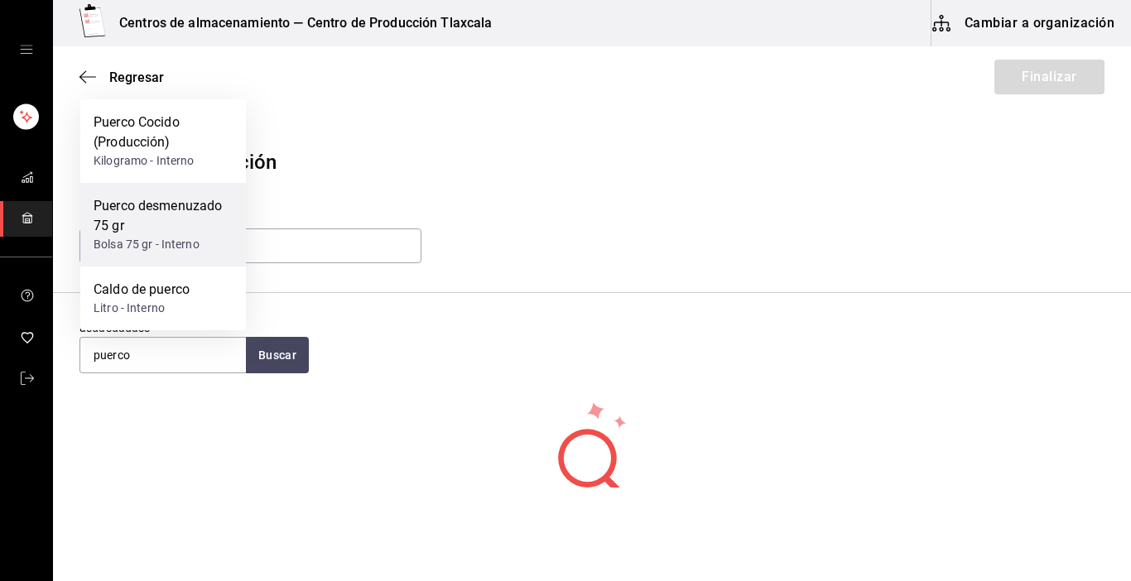
click at [118, 220] on div "Puerco desmenuzado 75 gr" at bounding box center [163, 216] width 139 height 40
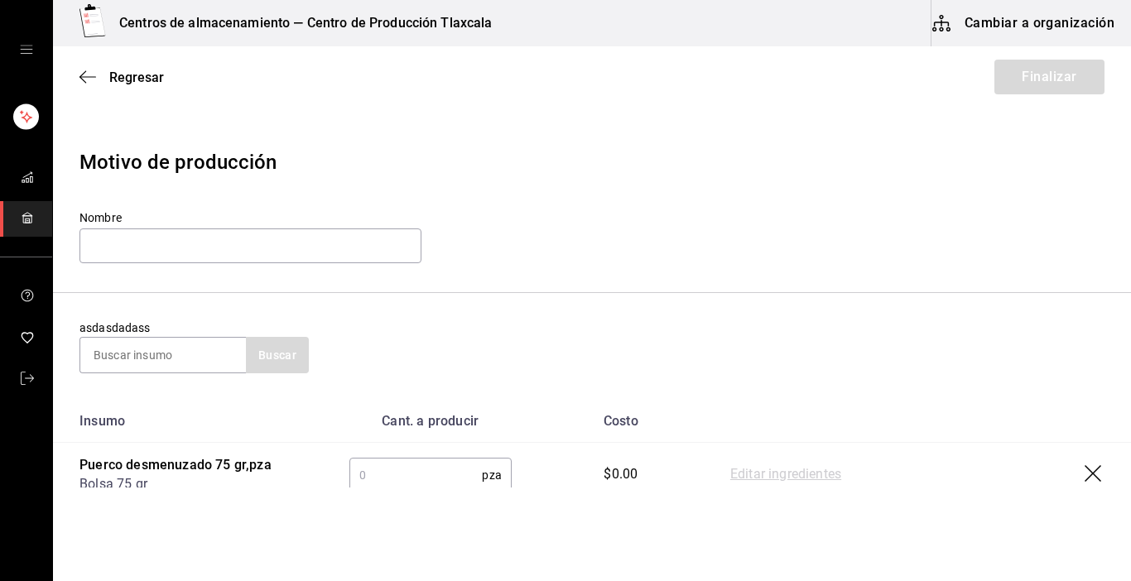
click at [388, 488] on html "Centros de almacenamiento — Centro de Producción Tlaxcala Cambiar a organizació…" at bounding box center [565, 244] width 1131 height 488
click at [391, 480] on input "text" at bounding box center [415, 475] width 133 height 33
type input "224"
click at [793, 481] on link "Editar ingredientes" at bounding box center [785, 475] width 111 height 20
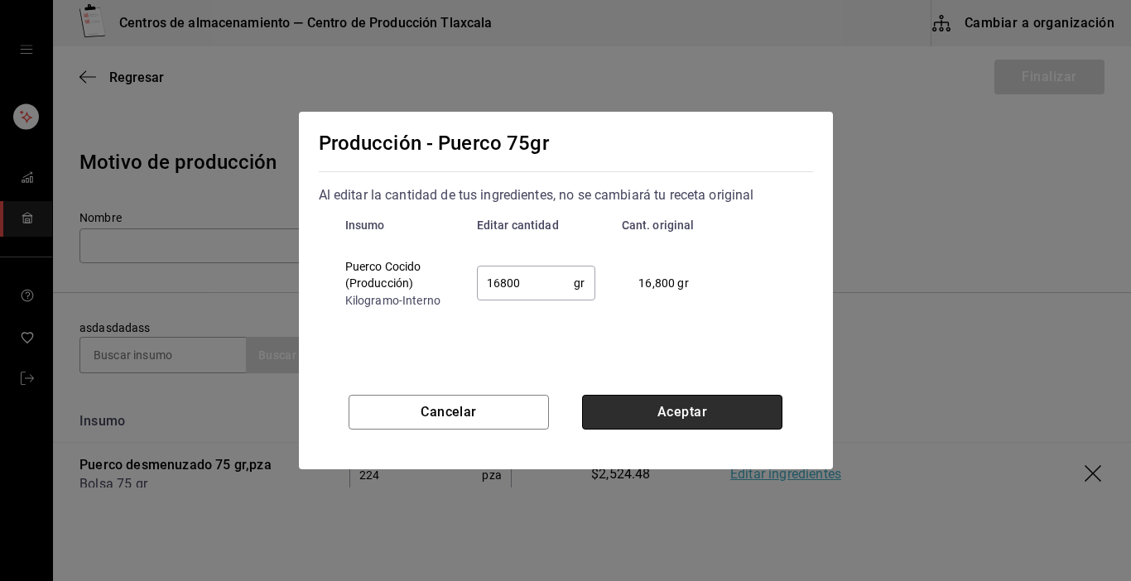
click at [677, 404] on button "Aceptar" at bounding box center [682, 412] width 200 height 35
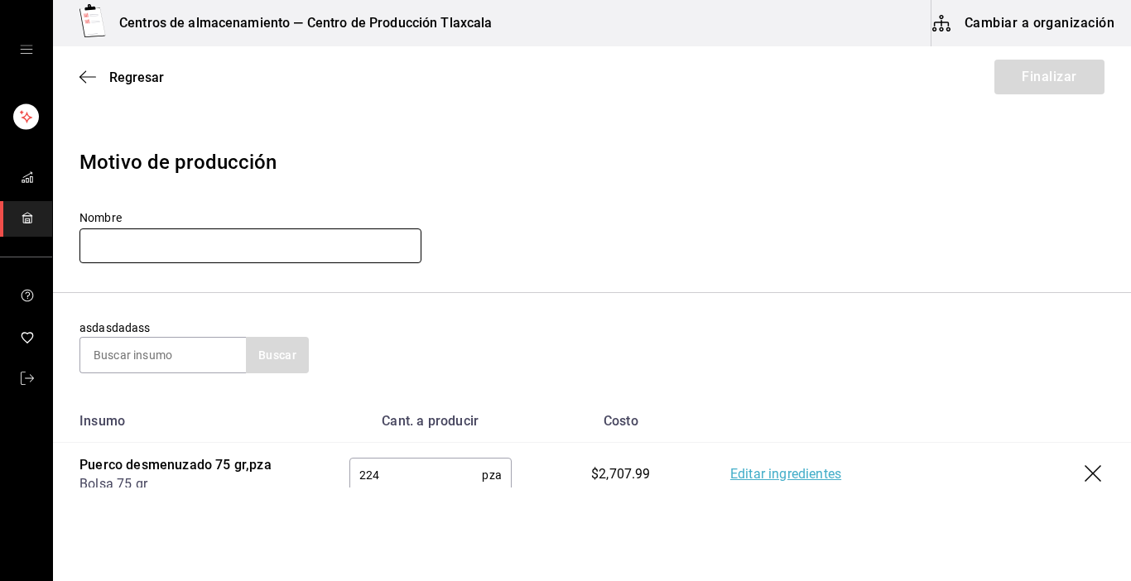
click at [326, 249] on input "text" at bounding box center [251, 246] width 342 height 35
type input "p"
type input "Puerco 75g [DATE]"
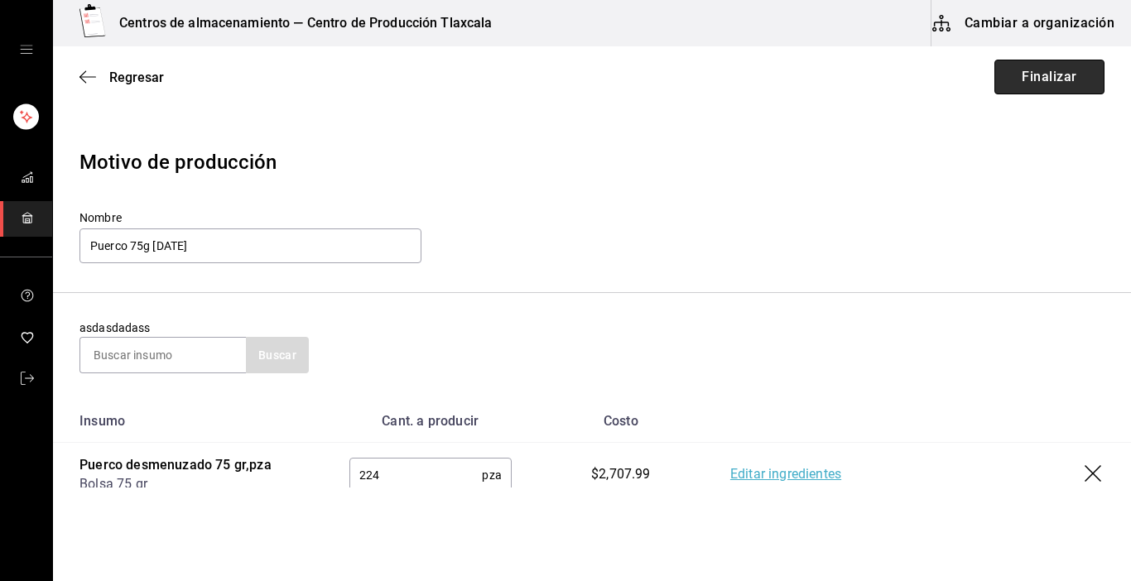
click at [1011, 80] on button "Finalizar" at bounding box center [1050, 77] width 110 height 35
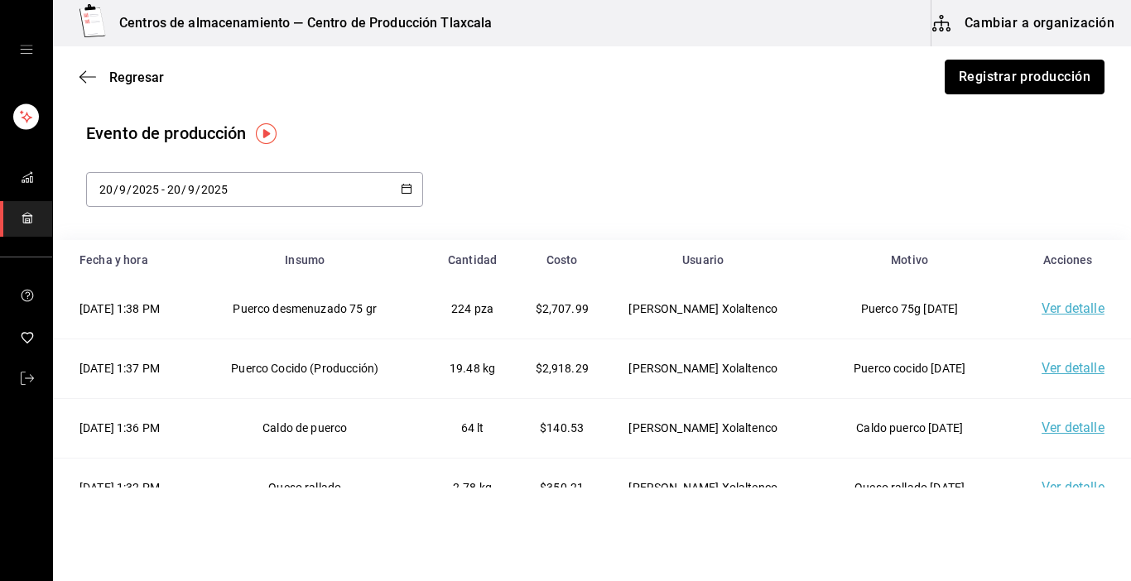
click at [1011, 80] on button "Registrar producción" at bounding box center [1025, 77] width 160 height 35
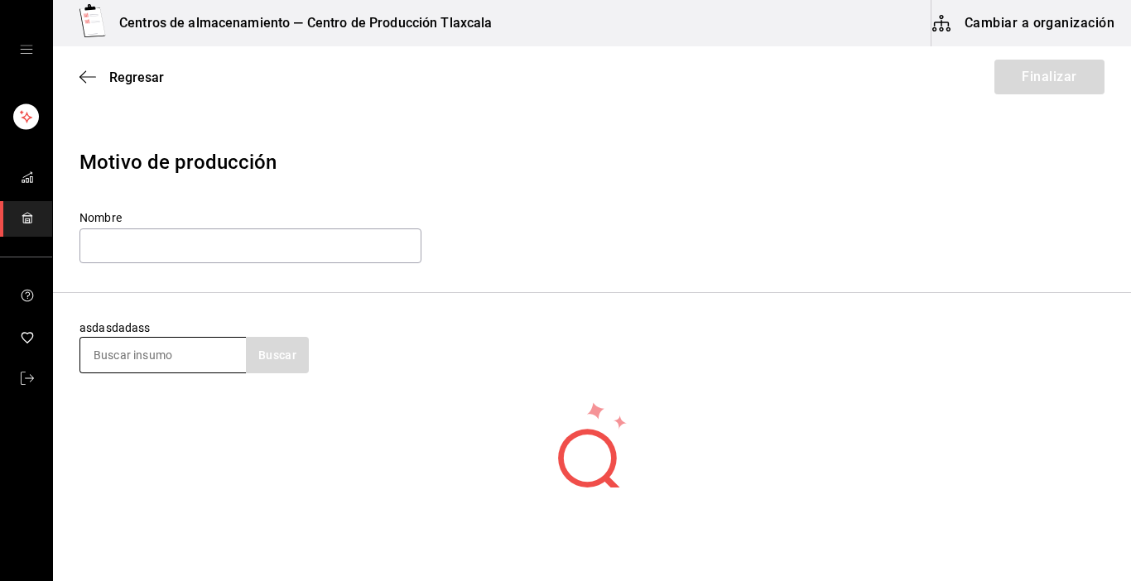
click at [196, 348] on input at bounding box center [163, 355] width 166 height 35
type input "carne"
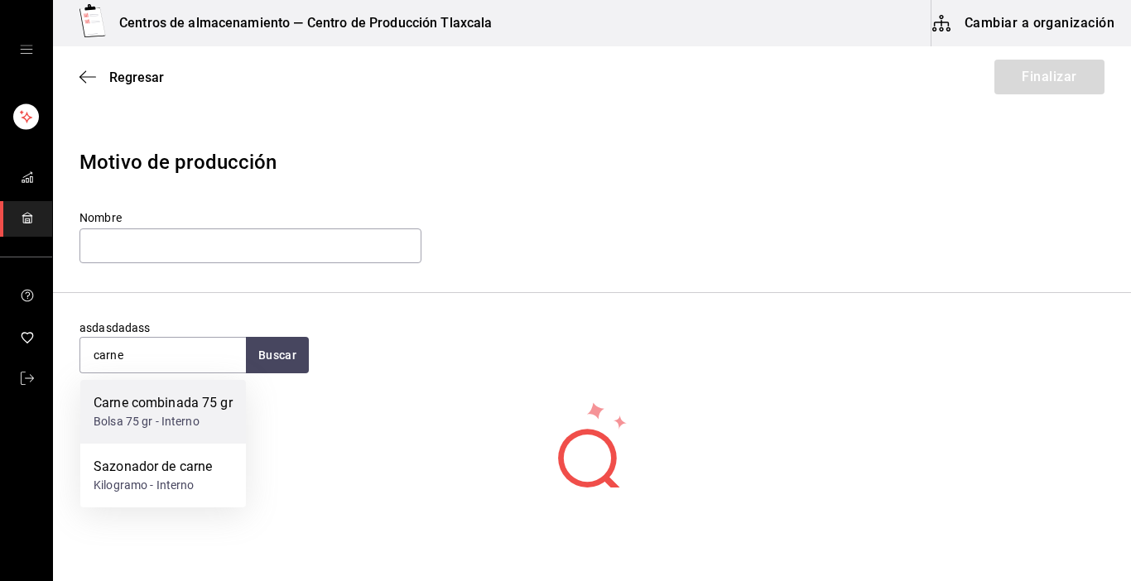
click at [196, 431] on div "Bolsa 75 gr - Interno" at bounding box center [163, 421] width 139 height 17
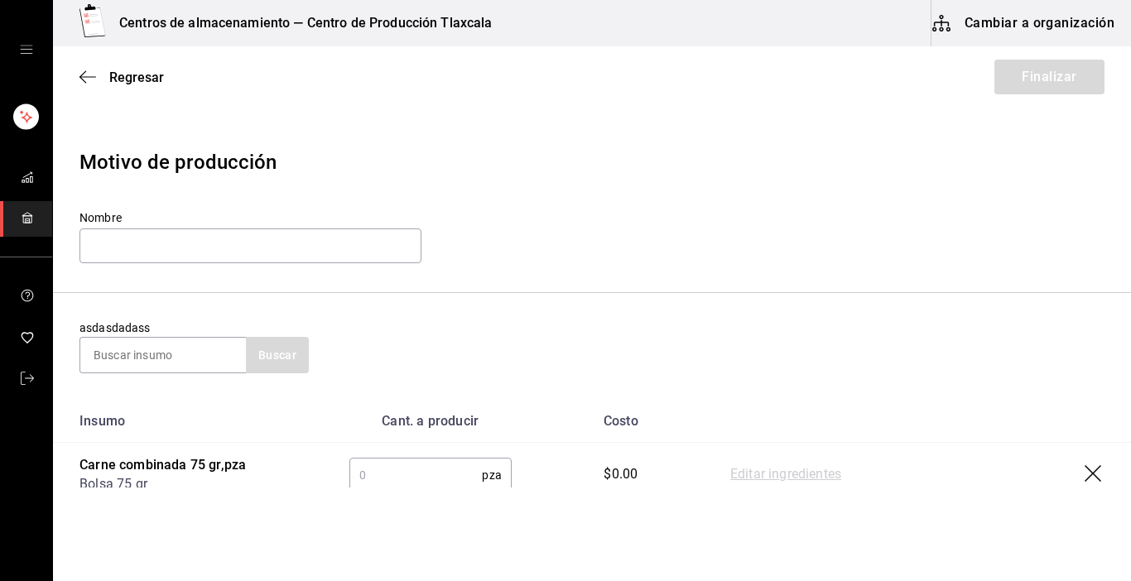
click at [354, 476] on input "text" at bounding box center [415, 475] width 133 height 33
type input "67"
click at [749, 474] on link "Editar ingredientes" at bounding box center [785, 475] width 111 height 20
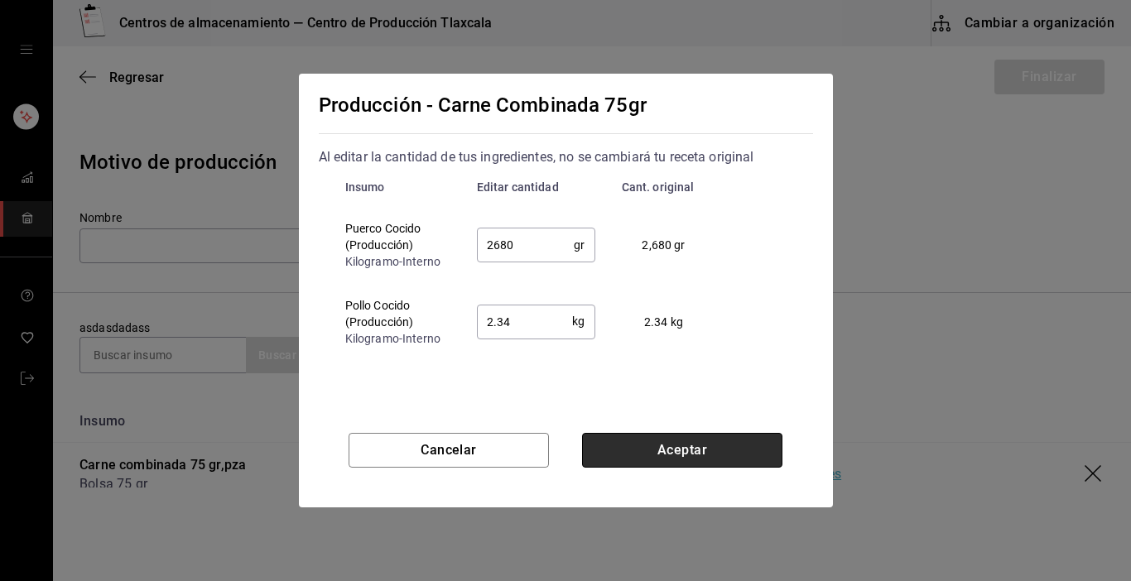
click at [648, 459] on button "Aceptar" at bounding box center [682, 450] width 200 height 35
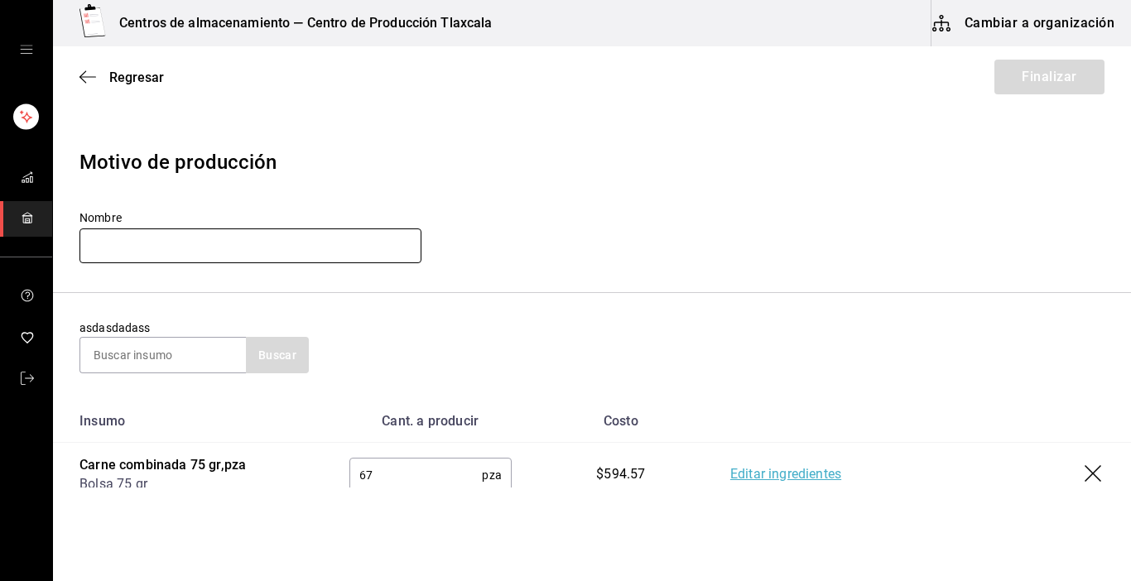
click at [143, 239] on input "text" at bounding box center [251, 246] width 342 height 35
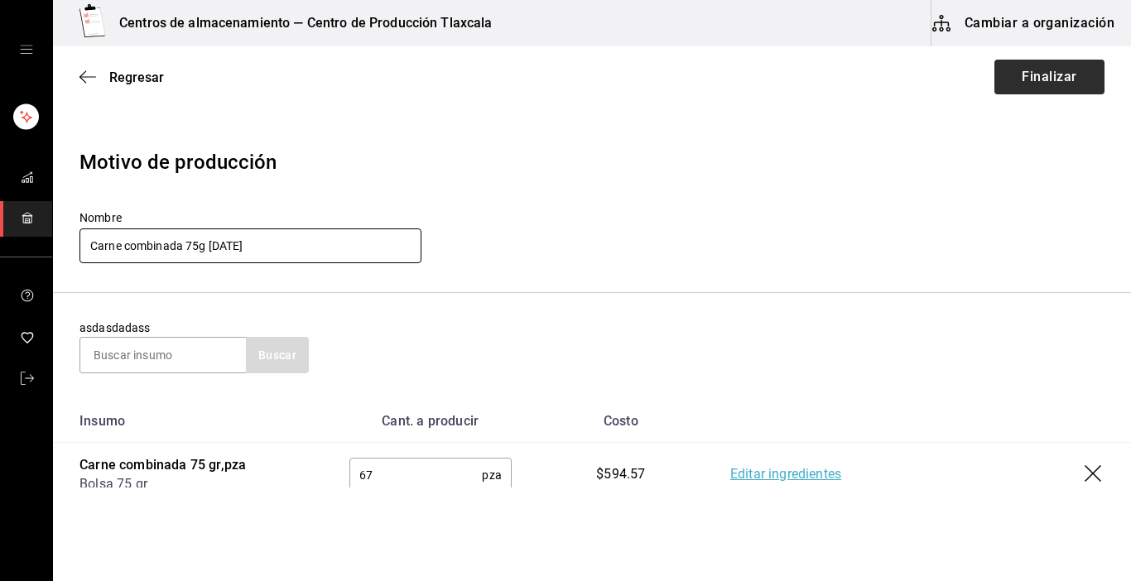
type input "Carne combinada 75g [DATE]"
click at [1044, 86] on button "Finalizar" at bounding box center [1050, 77] width 110 height 35
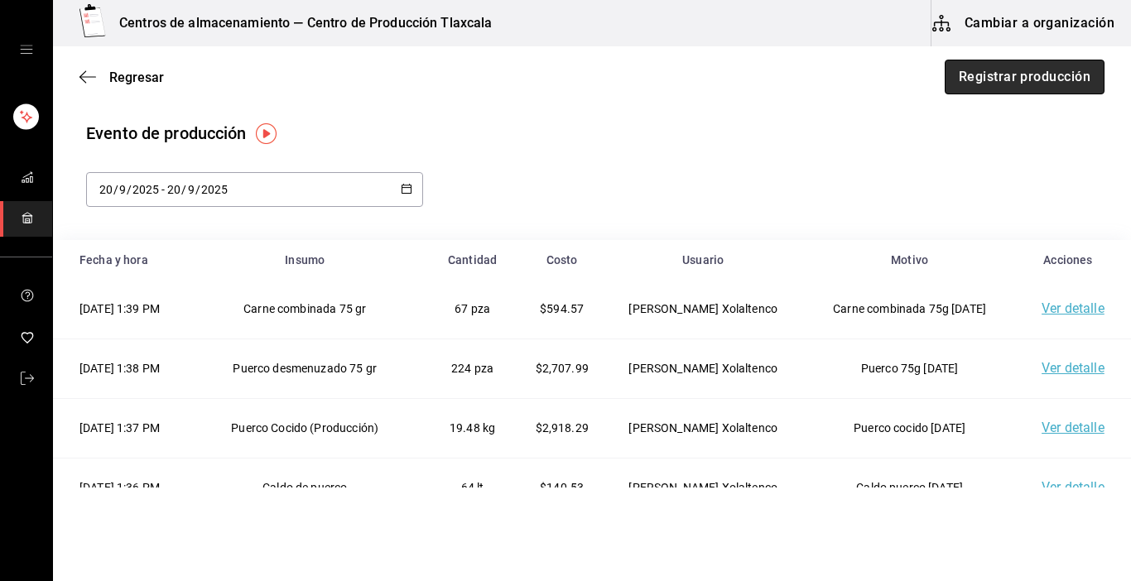
click at [1015, 81] on button "Registrar producción" at bounding box center [1025, 77] width 160 height 35
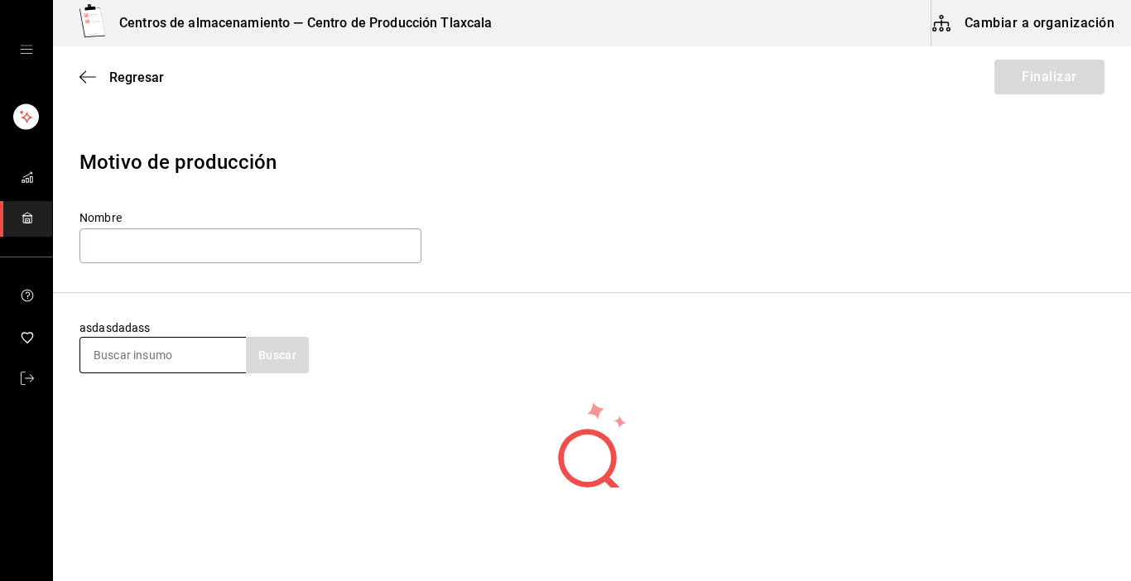
click at [200, 358] on input at bounding box center [163, 355] width 166 height 35
type input "caldo"
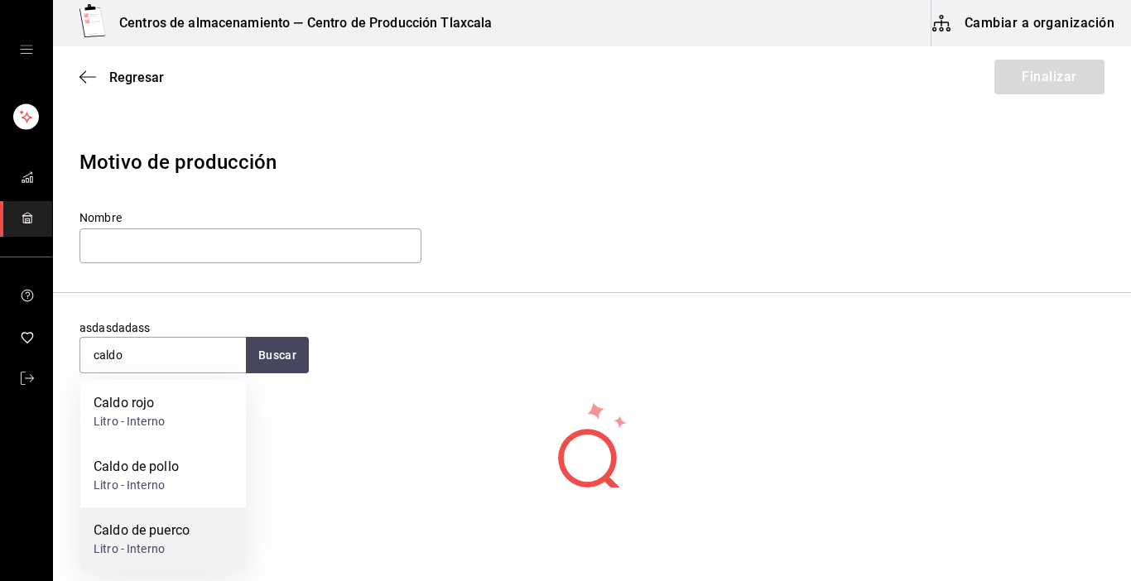
click at [148, 547] on div "Litro - Interno" at bounding box center [142, 549] width 96 height 17
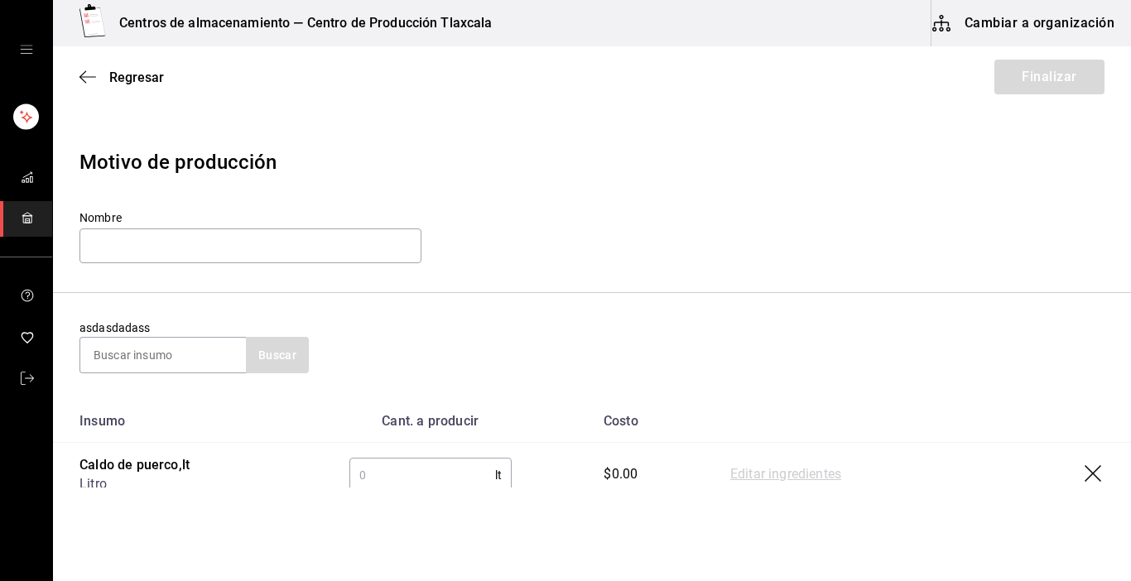
click at [406, 462] on input "text" at bounding box center [422, 475] width 146 height 33
type input "64"
click at [819, 472] on link "Editar ingredientes" at bounding box center [785, 475] width 111 height 20
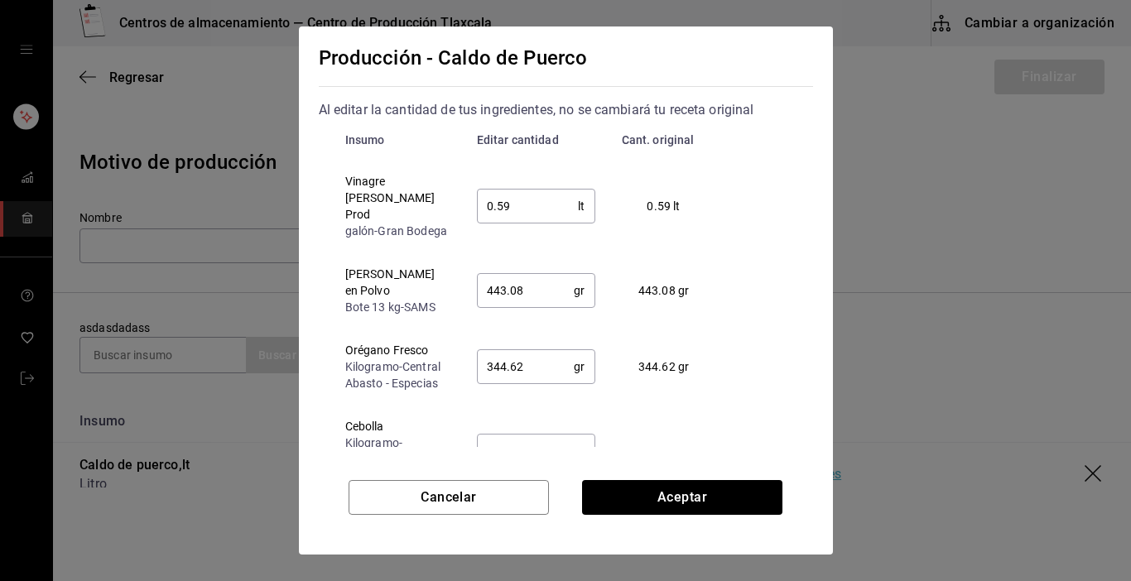
click at [543, 215] on input "0.59" at bounding box center [528, 206] width 102 height 33
type input "0.50"
click at [537, 288] on input "443.08" at bounding box center [526, 290] width 98 height 33
type input "4"
type input "0.5"
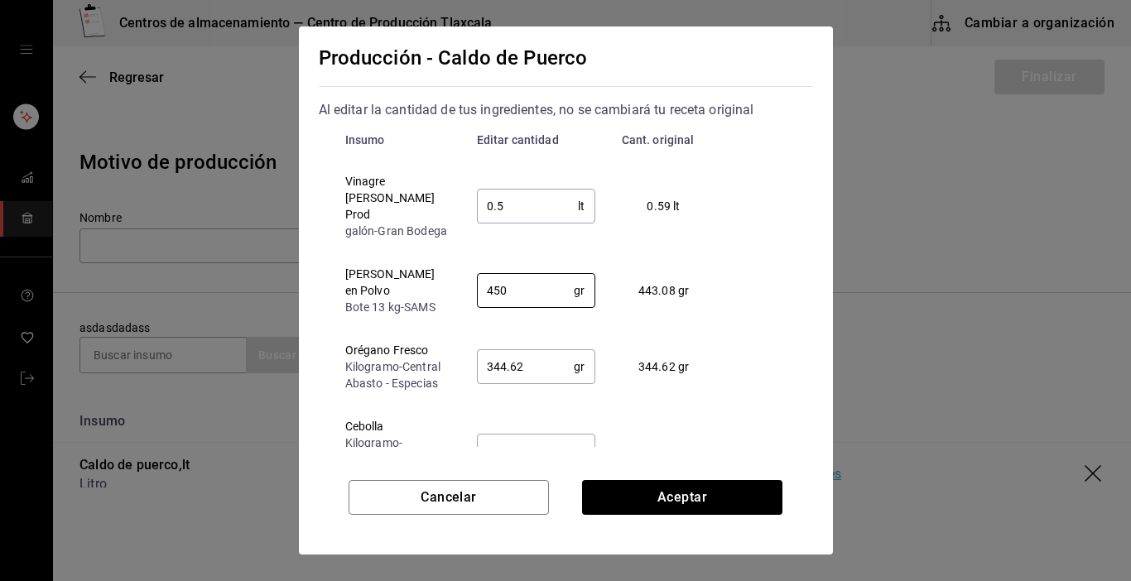
type input "450"
click at [543, 350] on input "344.62" at bounding box center [526, 366] width 98 height 33
type input "3"
type input "400"
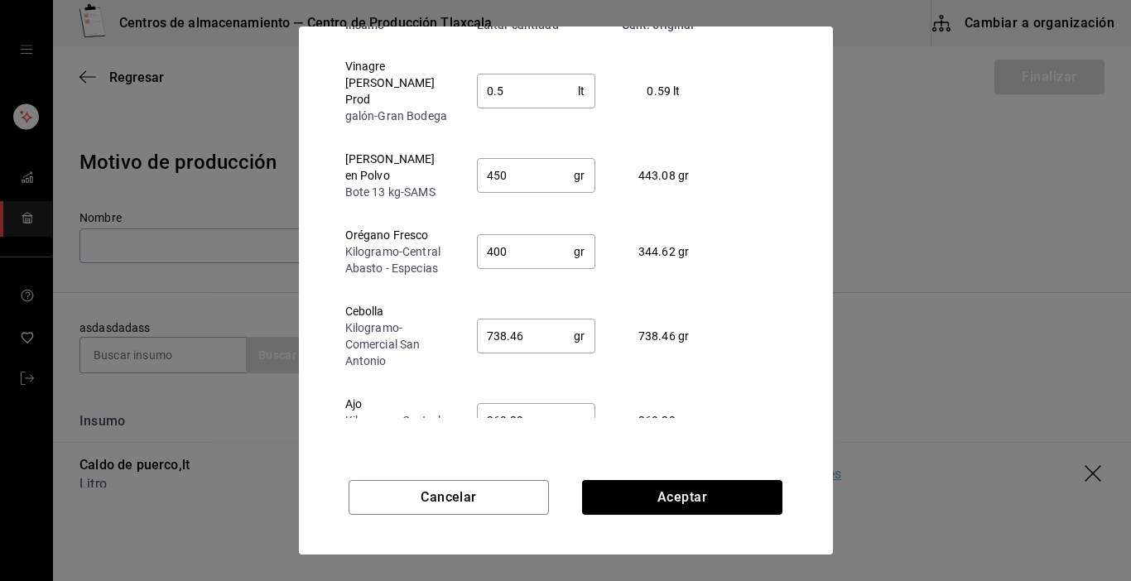
scroll to position [126, 0]
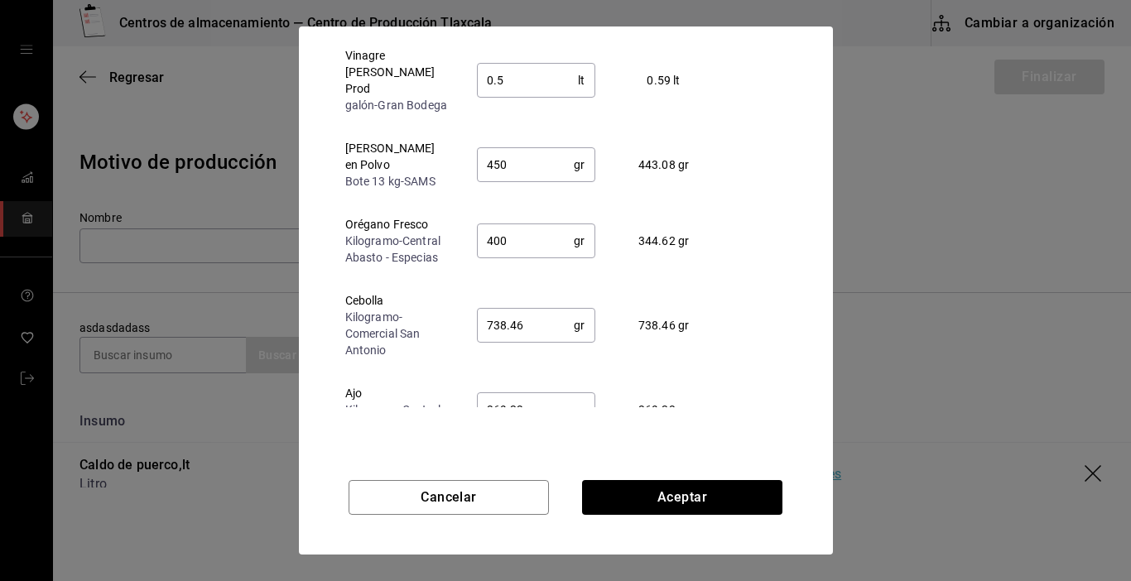
click at [533, 309] on input "738.46" at bounding box center [526, 325] width 98 height 33
type input "755"
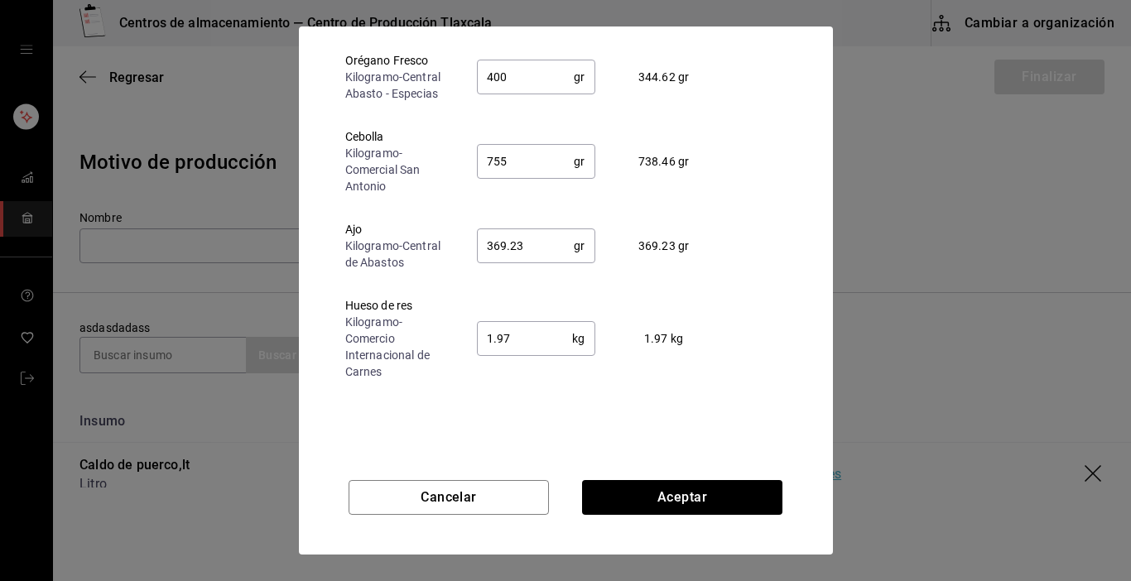
scroll to position [166, 0]
click at [558, 242] on input "369.23" at bounding box center [526, 244] width 98 height 33
type input "375.00"
click at [553, 329] on input "1.97" at bounding box center [525, 337] width 96 height 33
type input "1"
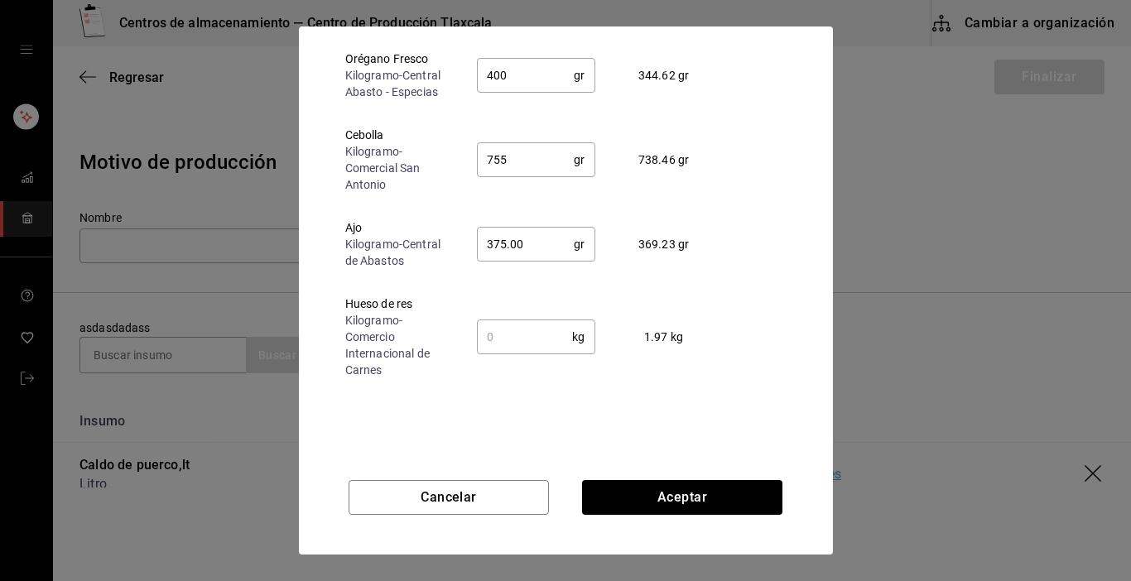
type input "375"
type input "1.20"
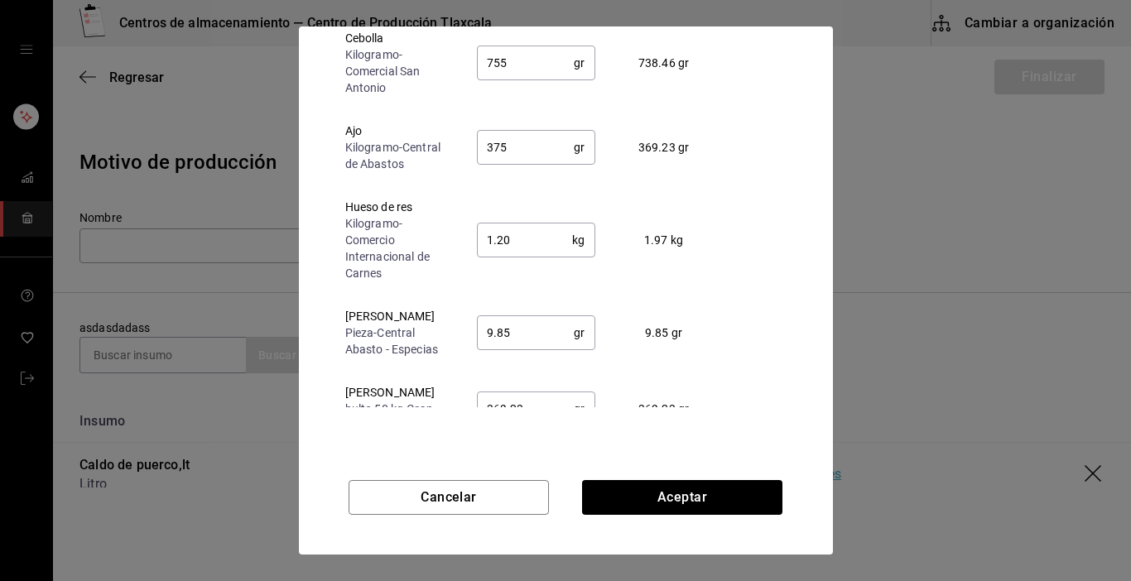
scroll to position [265, 0]
click at [516, 325] on input "9.85" at bounding box center [526, 330] width 98 height 33
type input "9"
type input "1.2"
type input "10.00"
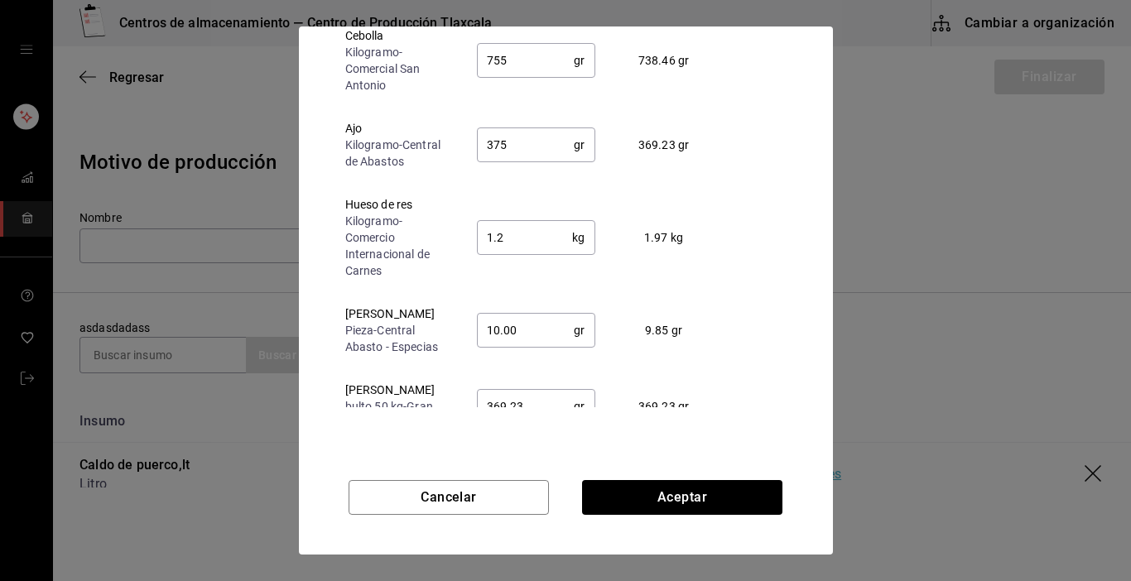
click at [531, 390] on input "369.23" at bounding box center [526, 406] width 98 height 33
type input "375.00"
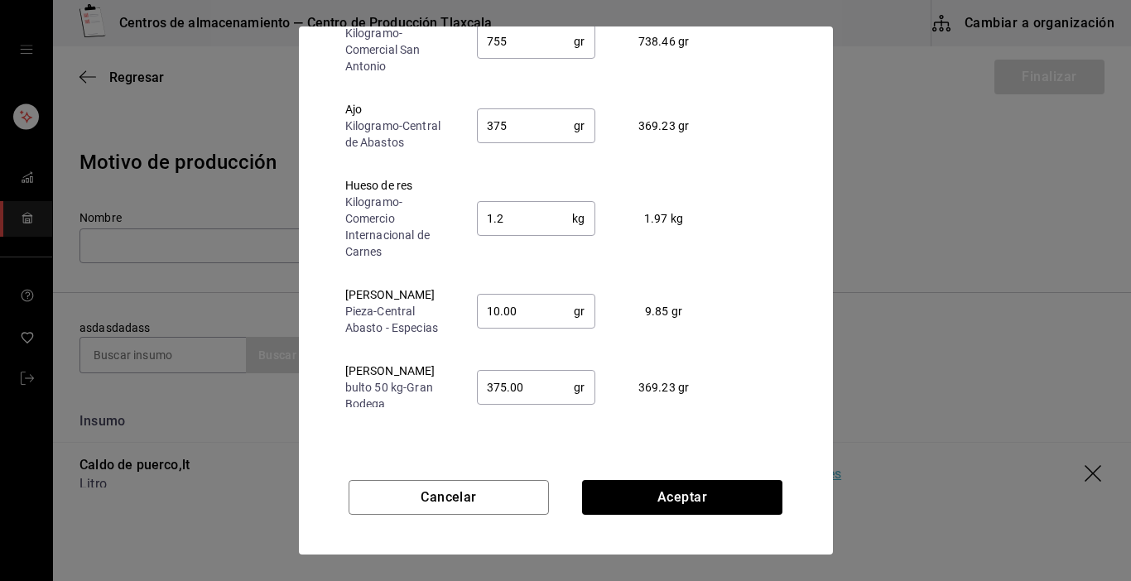
scroll to position [288, 0]
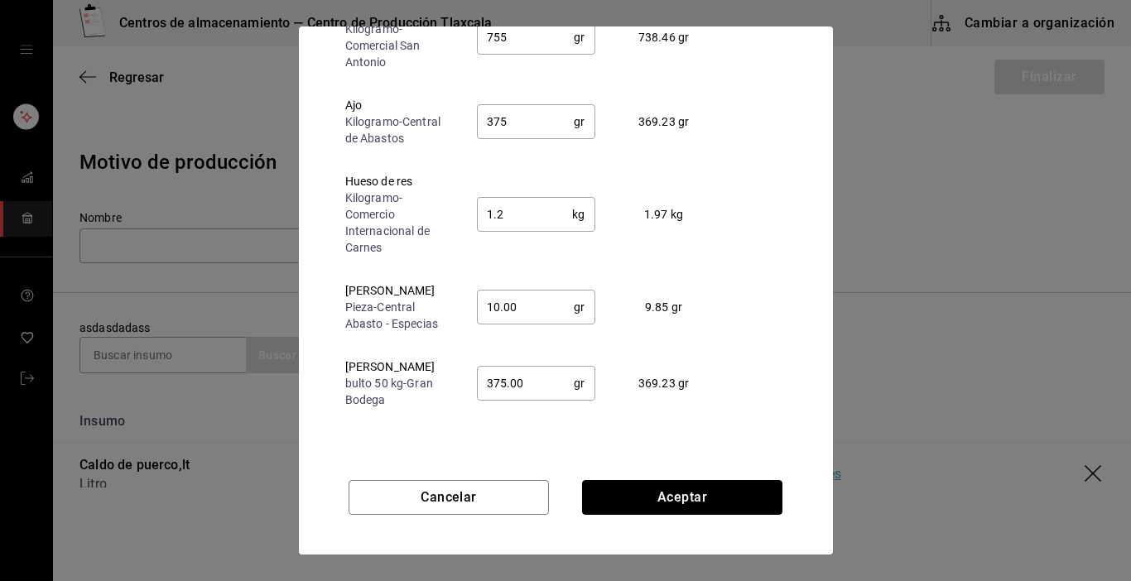
click at [728, 503] on button "Aceptar" at bounding box center [682, 497] width 200 height 35
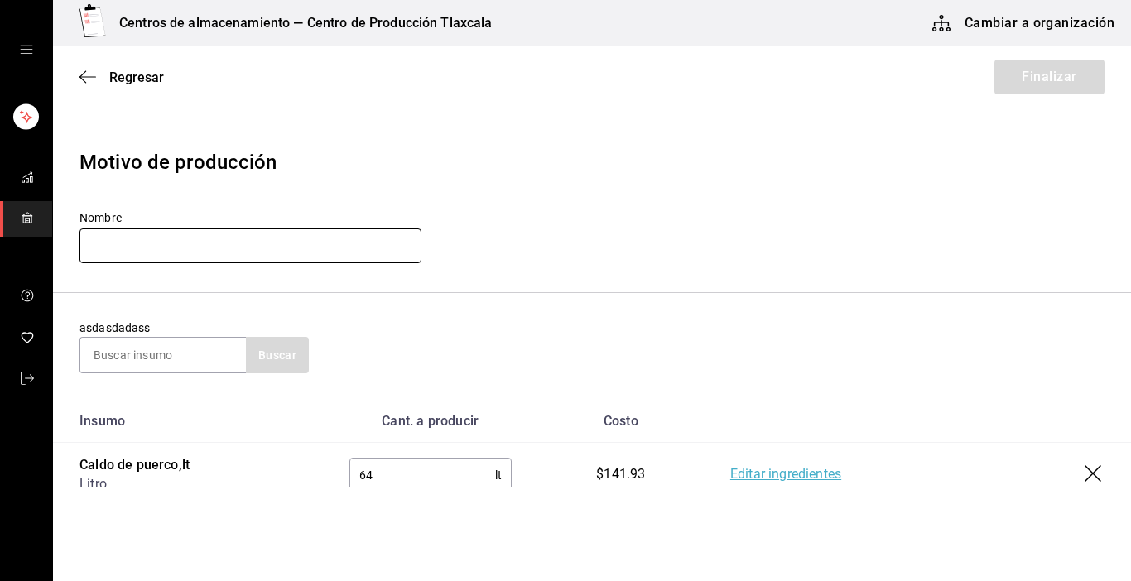
click at [223, 243] on input "text" at bounding box center [251, 246] width 342 height 35
click at [311, 253] on input "Caldo puerco" at bounding box center [251, 246] width 342 height 35
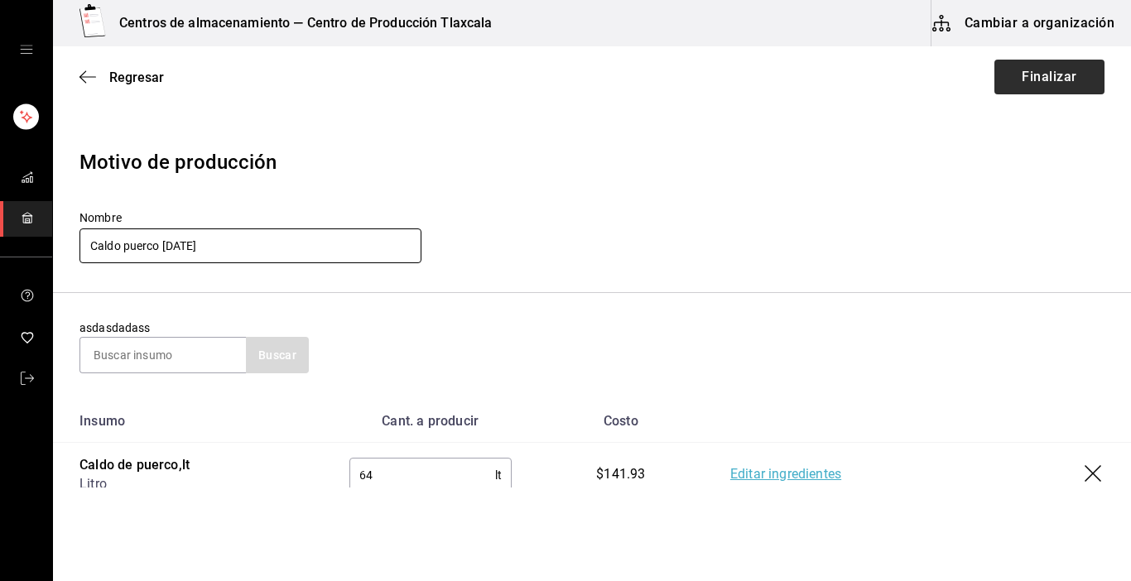
type input "Caldo puerco [DATE]"
click at [1036, 74] on button "Finalizar" at bounding box center [1050, 77] width 110 height 35
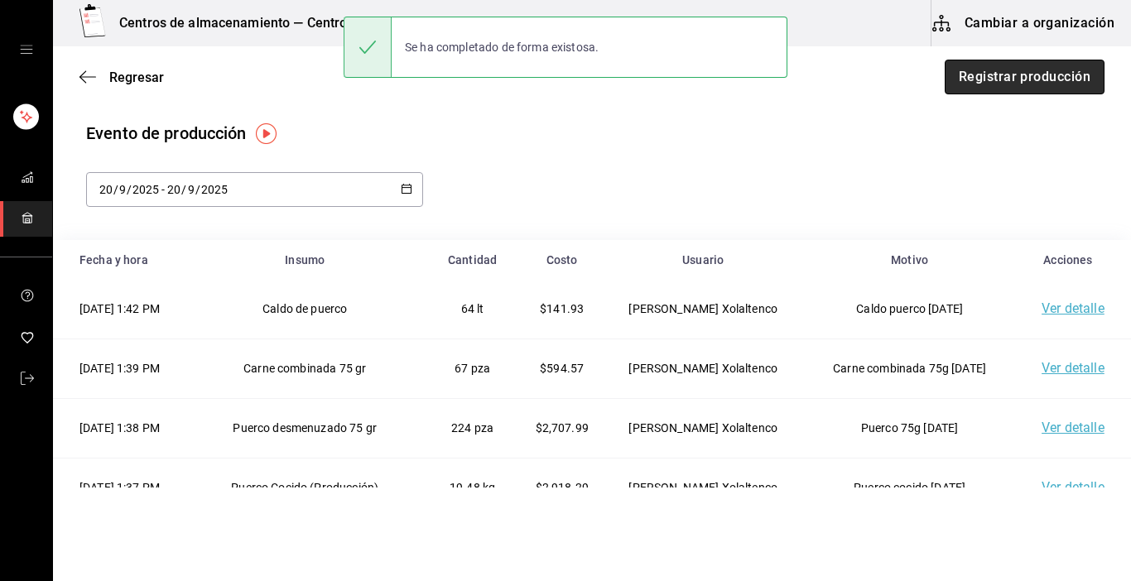
click at [1060, 88] on button "Registrar producción" at bounding box center [1025, 77] width 160 height 35
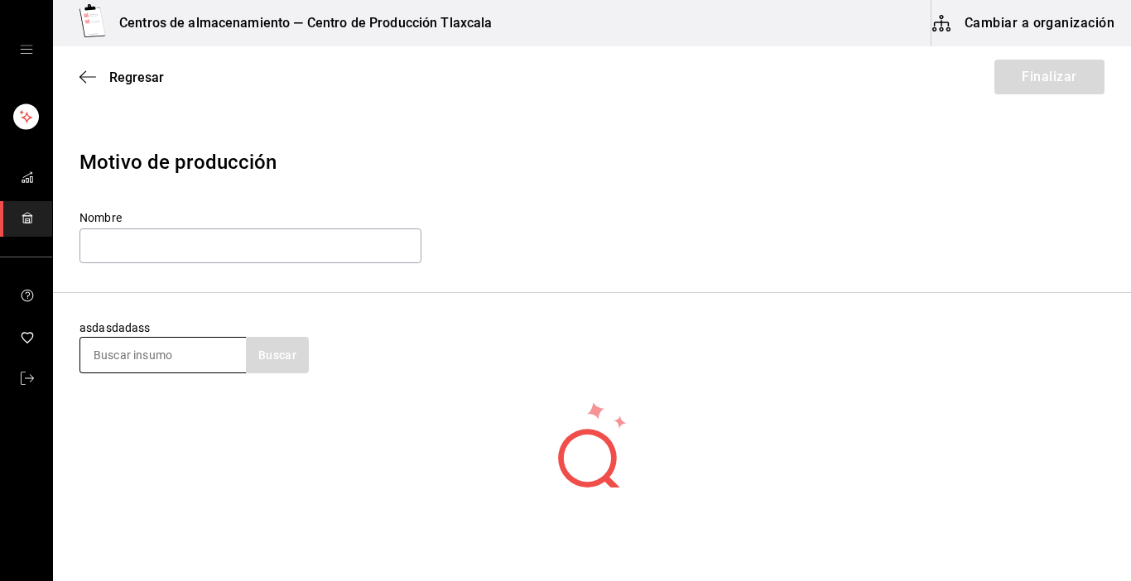
click at [130, 356] on input at bounding box center [163, 355] width 166 height 35
type input "puerco"
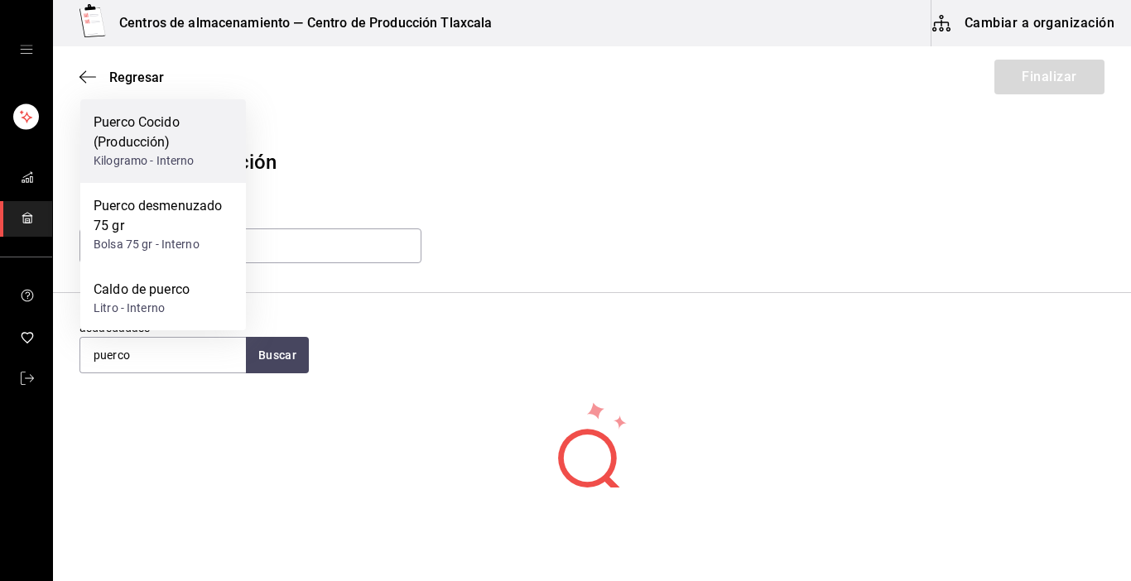
click at [198, 168] on div "Kilogramo - Interno" at bounding box center [163, 160] width 139 height 17
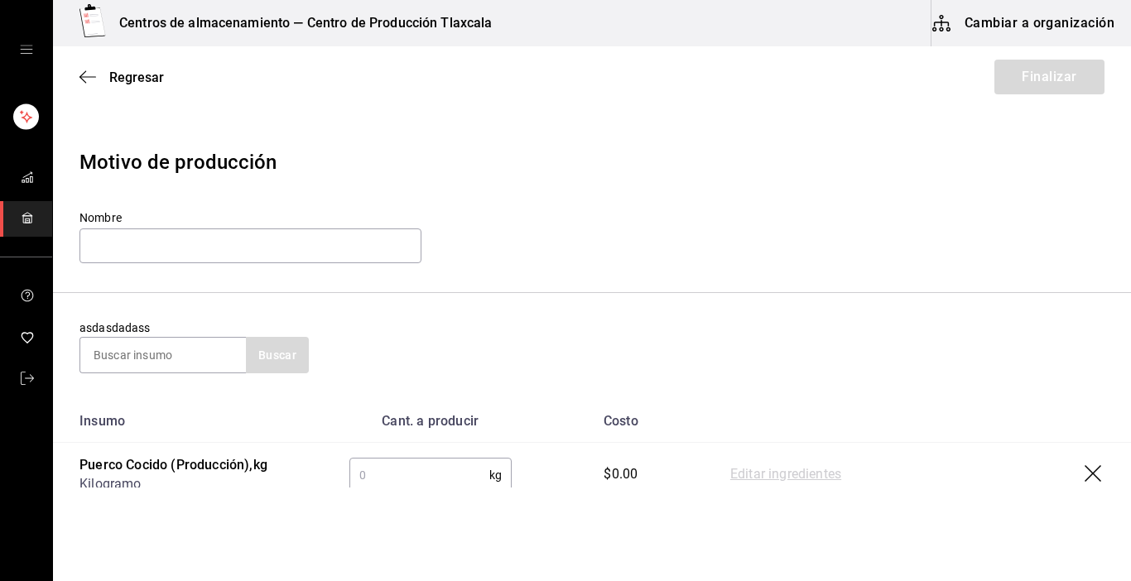
click at [399, 480] on input "text" at bounding box center [419, 475] width 140 height 33
type input "20.12"
click at [789, 472] on link "Editar ingredientes" at bounding box center [785, 475] width 111 height 20
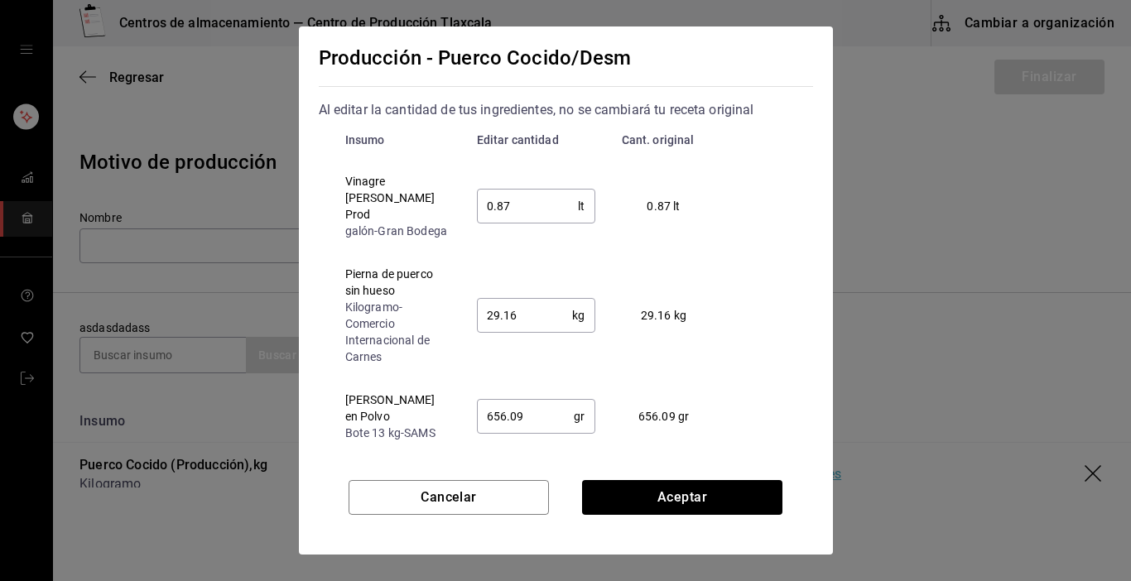
click at [545, 207] on input "0.87" at bounding box center [528, 206] width 102 height 33
type input "0.8"
type input "0.50"
click at [551, 303] on input "29.16" at bounding box center [525, 315] width 96 height 33
type input "28.00"
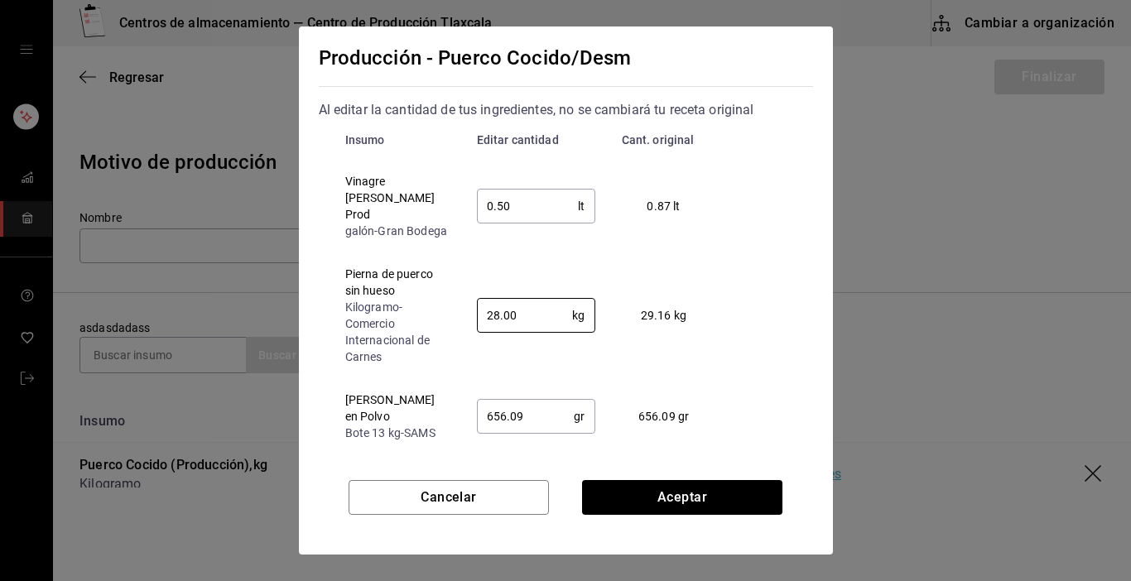
click at [542, 400] on input "656.09" at bounding box center [526, 416] width 98 height 33
type input "6"
type input "0.5"
type input "28"
type input "450.00"
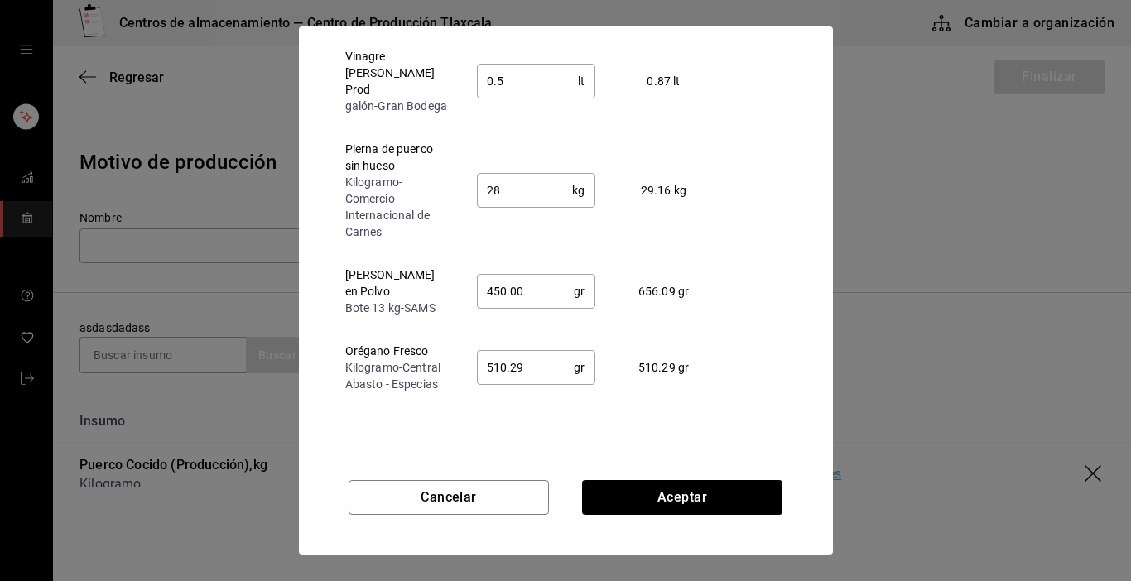
scroll to position [126, 0]
click at [542, 364] on input "510.29" at bounding box center [526, 366] width 98 height 33
type input "5"
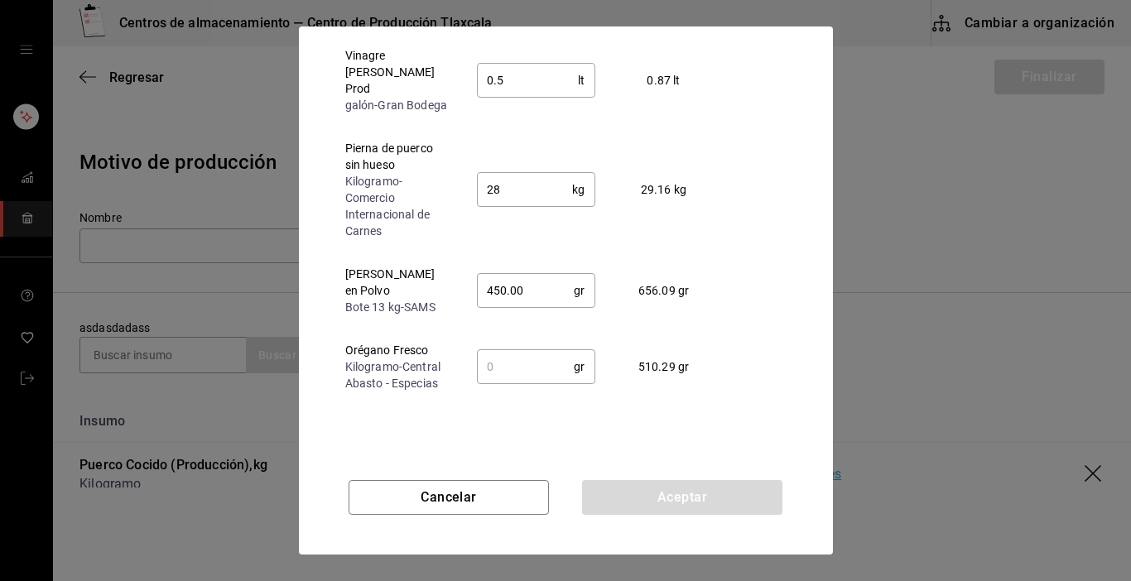
type input "450"
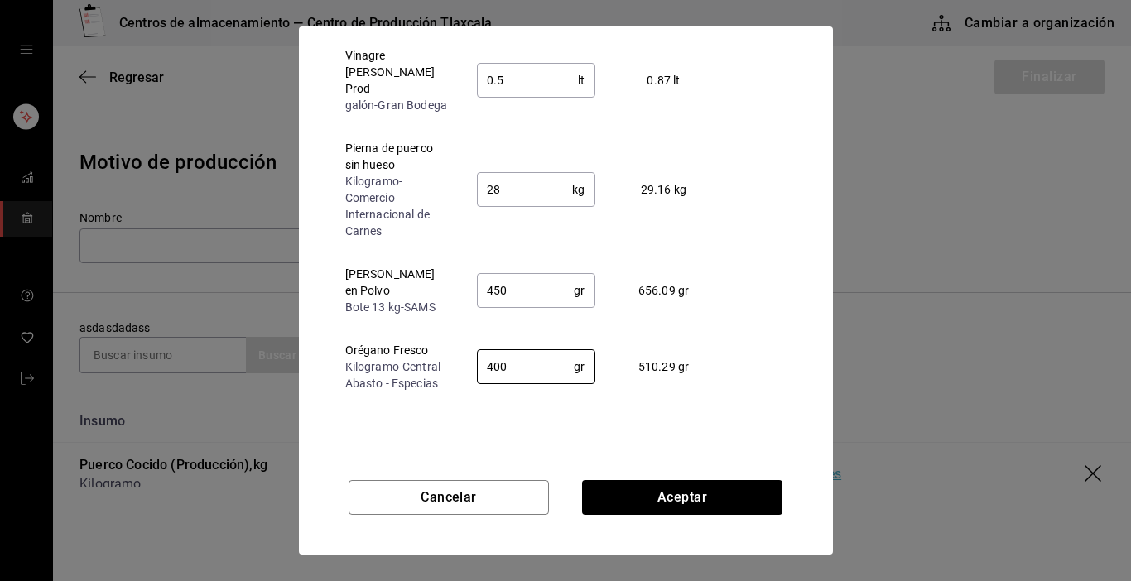
type input "400"
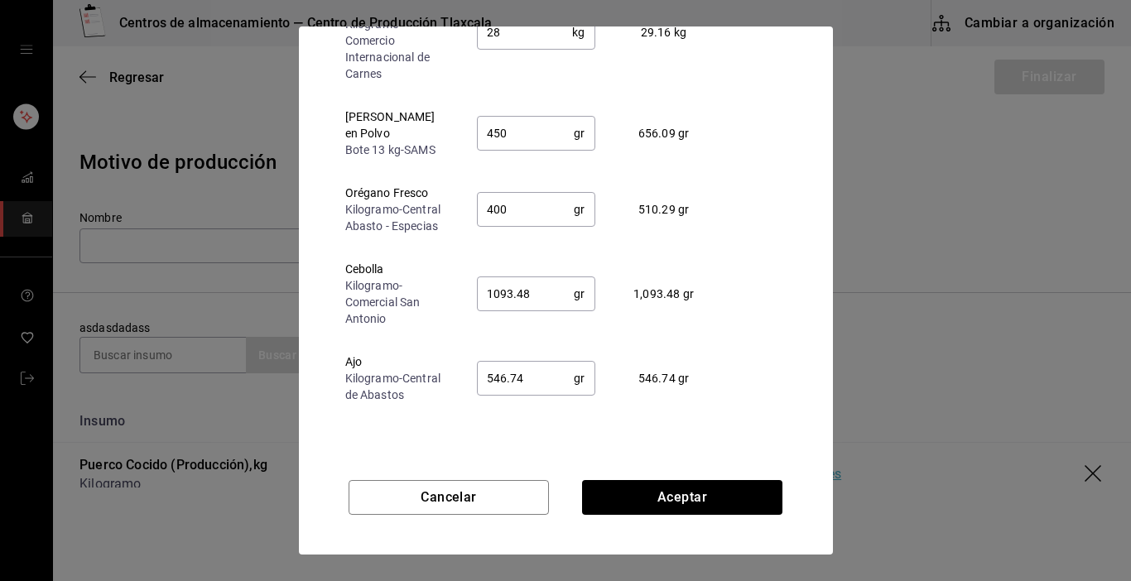
scroll to position [199, 0]
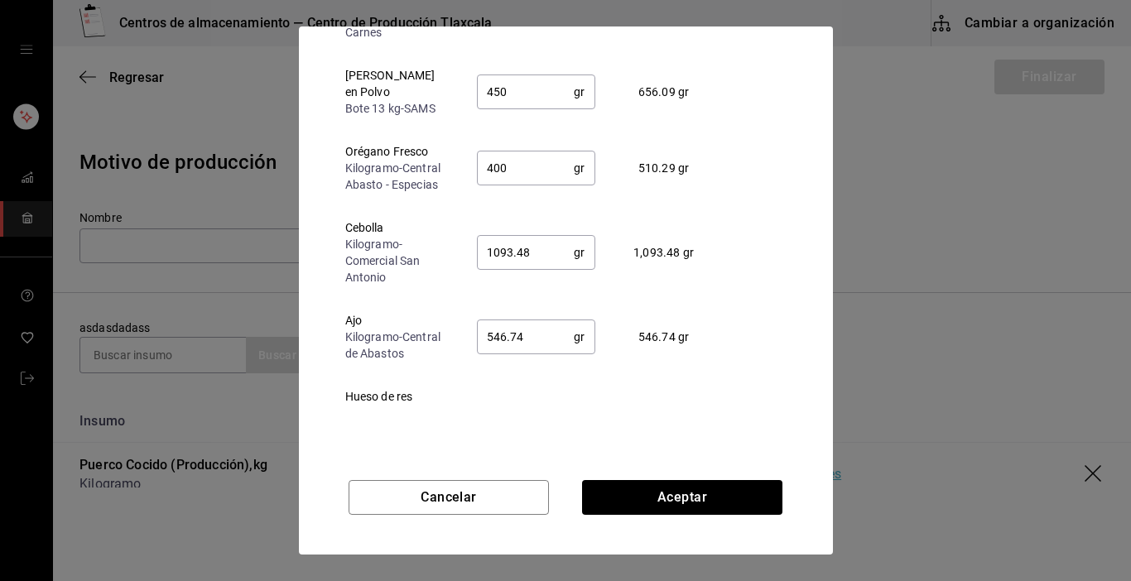
click at [540, 254] on input "1093.48" at bounding box center [526, 252] width 98 height 33
type input "1"
type input "3"
type input "760"
click at [542, 326] on input "546.74" at bounding box center [526, 337] width 98 height 33
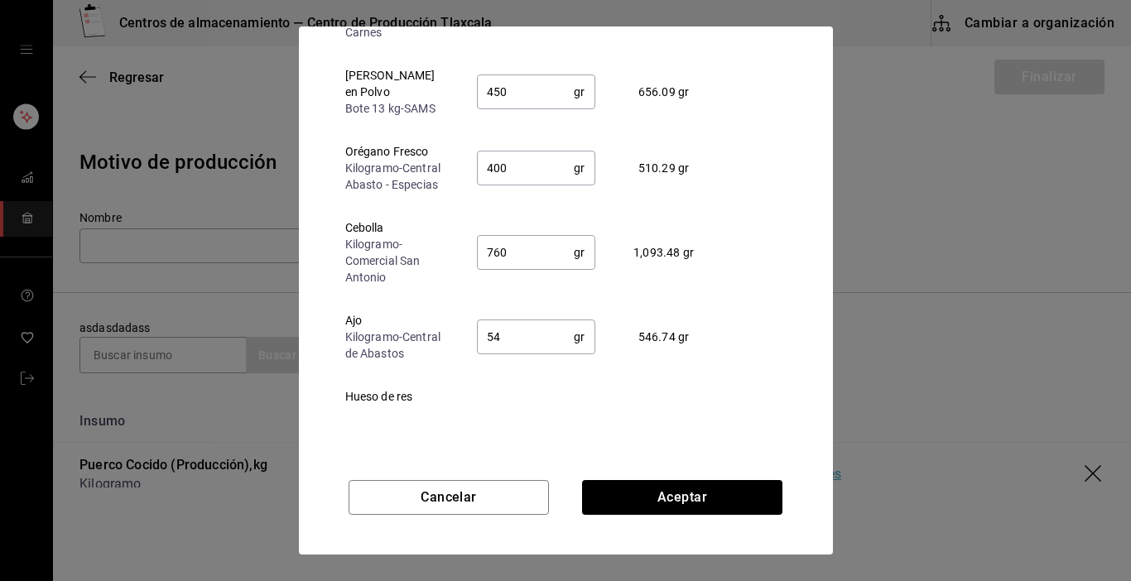
type input "5"
type input "375"
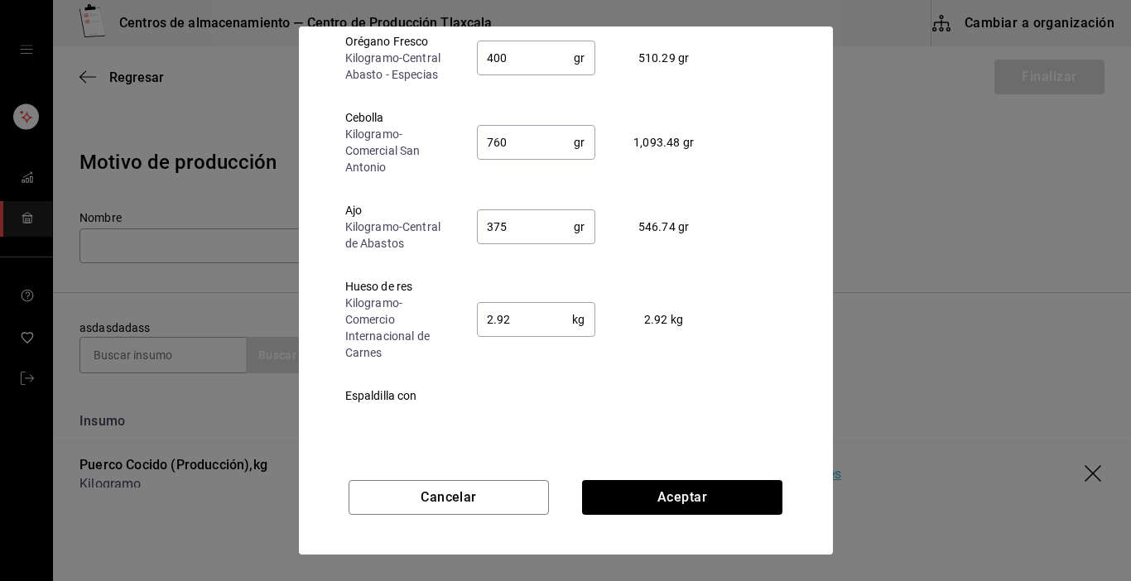
scroll to position [331, 0]
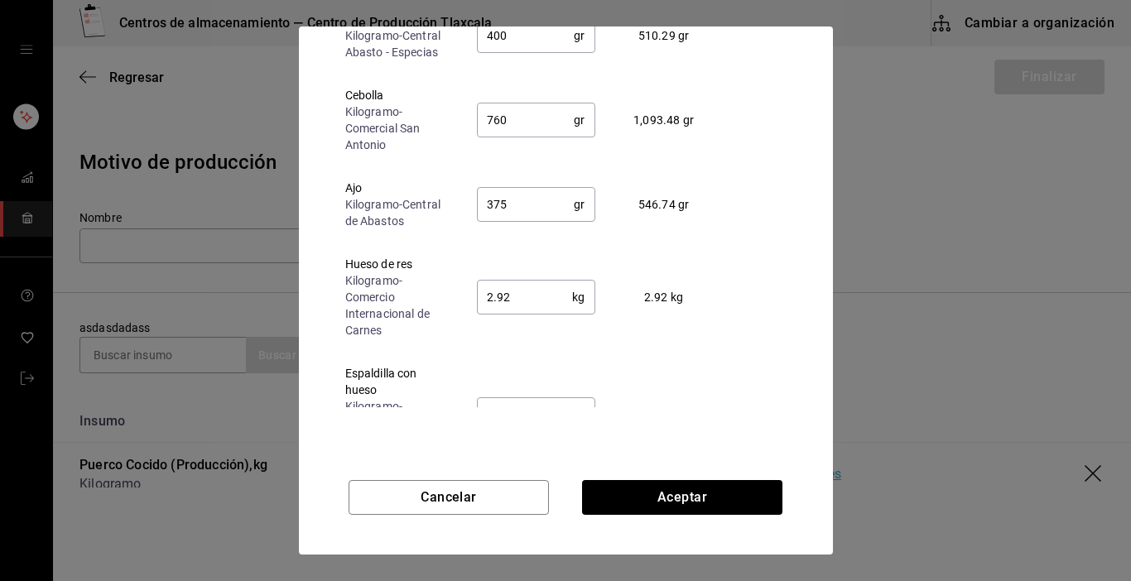
click at [547, 287] on input "2.92" at bounding box center [525, 297] width 96 height 33
type input "2"
type input "1.25"
click at [545, 407] on input "20.41" at bounding box center [525, 414] width 96 height 33
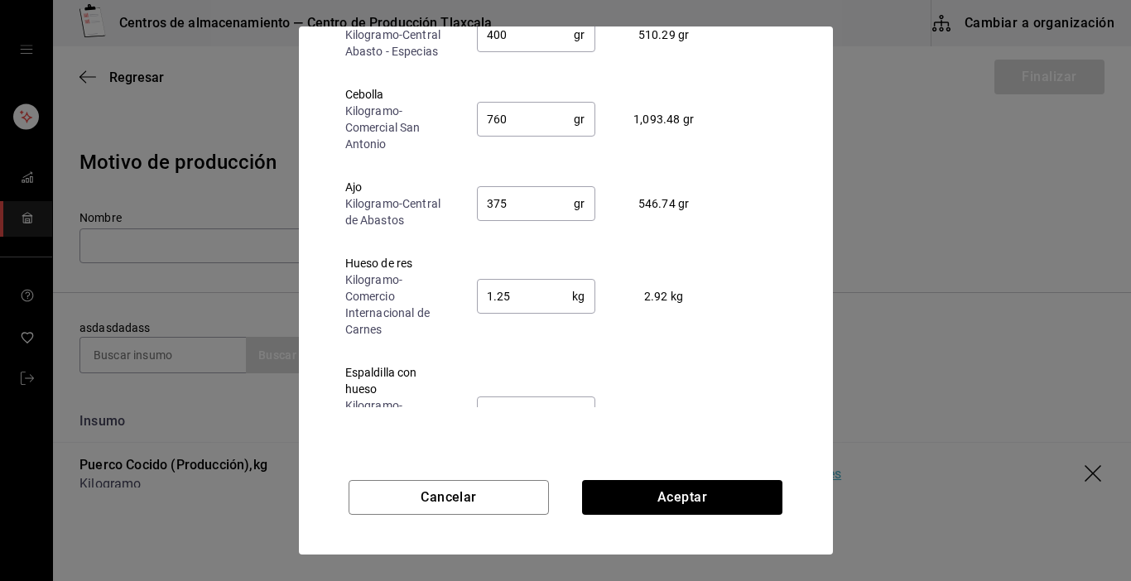
type input "2"
type input "10.00"
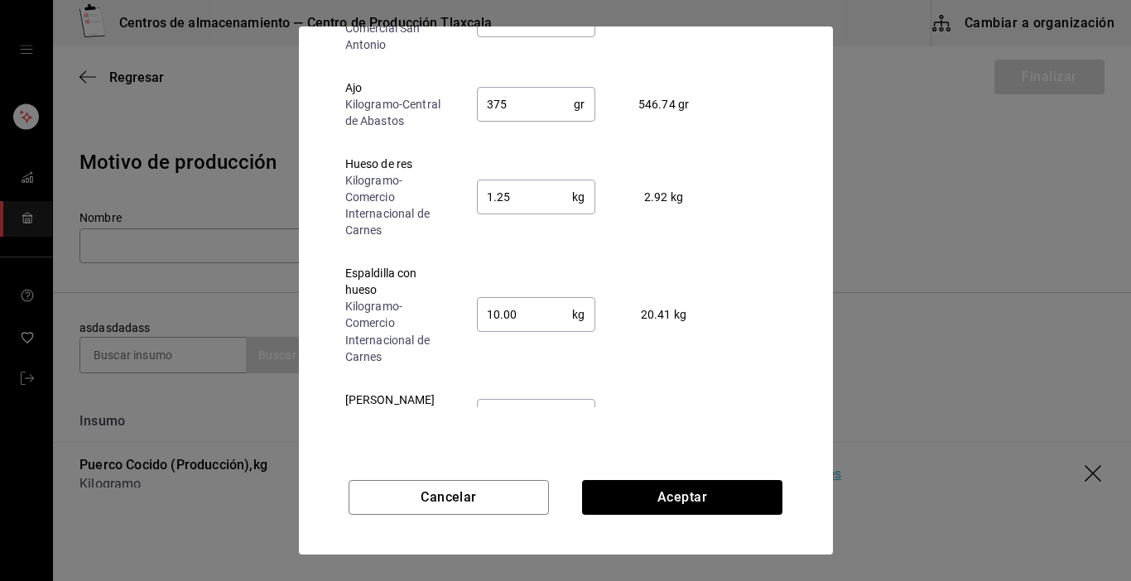
scroll to position [465, 0]
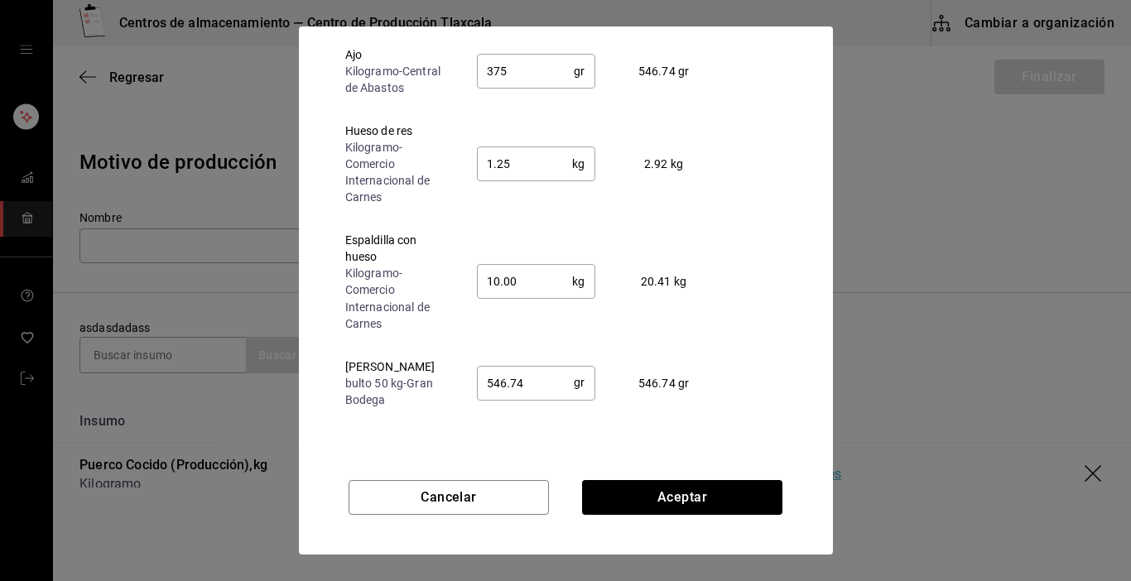
click at [540, 373] on input "546.74" at bounding box center [526, 382] width 98 height 33
type input "5"
type input "10"
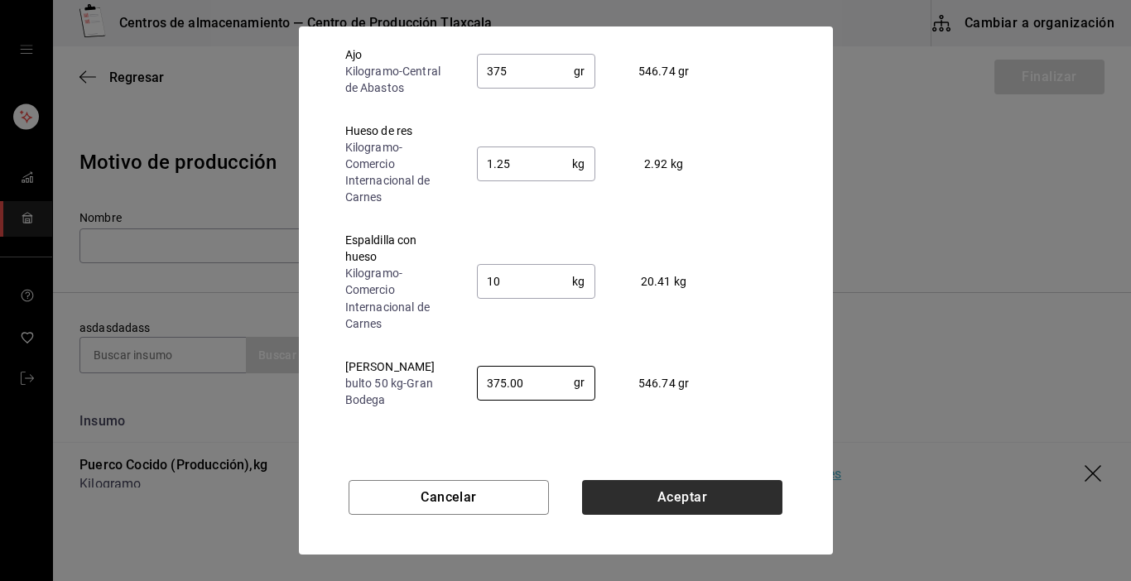
type input "375.00"
click at [609, 499] on button "Aceptar" at bounding box center [682, 497] width 200 height 35
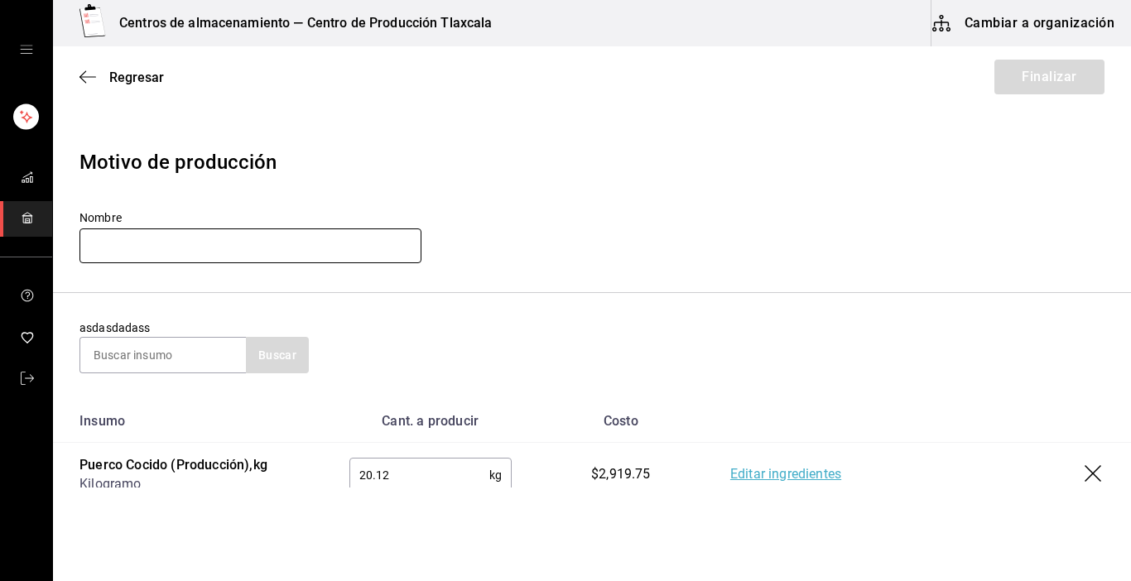
click at [152, 248] on input "text" at bounding box center [251, 246] width 342 height 35
click at [299, 243] on input "Puerco cocido" at bounding box center [251, 246] width 342 height 35
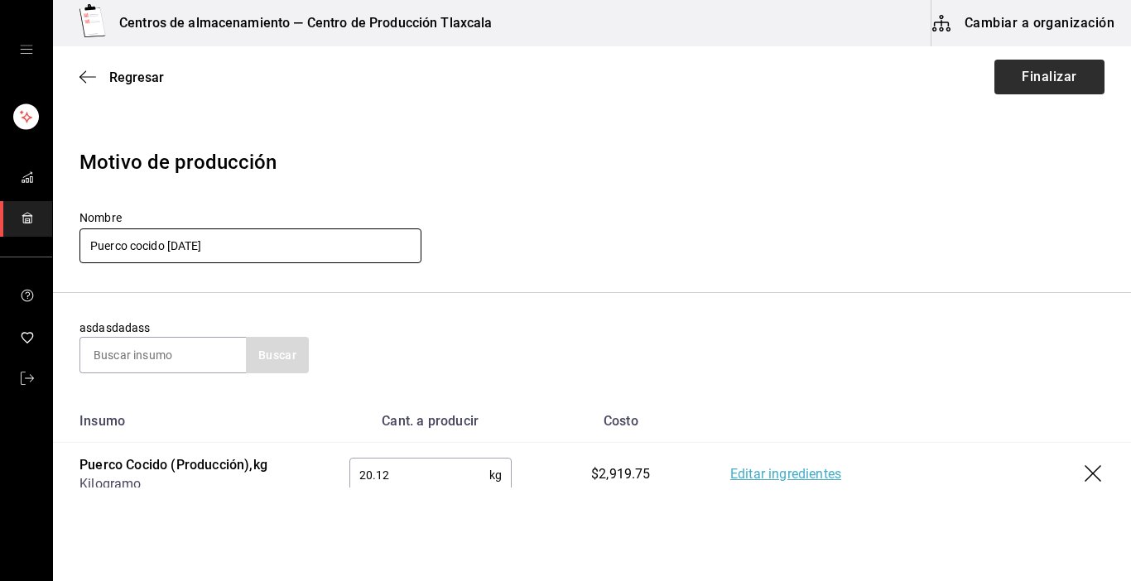
type input "Puerco cocido [DATE]"
click at [1053, 68] on button "Finalizar" at bounding box center [1050, 77] width 110 height 35
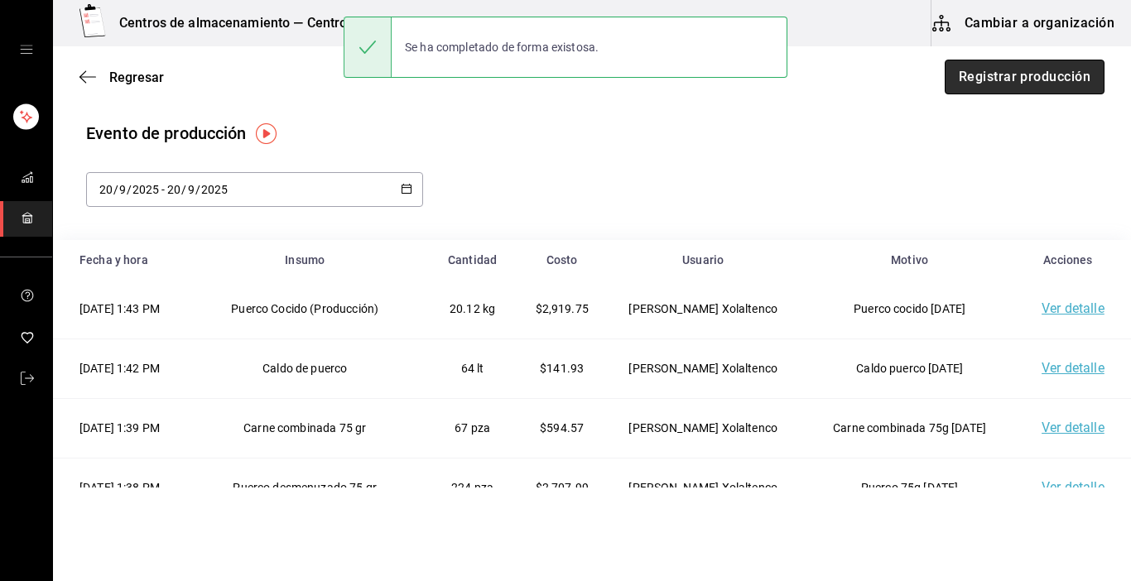
click at [1053, 76] on button "Registrar producción" at bounding box center [1025, 77] width 160 height 35
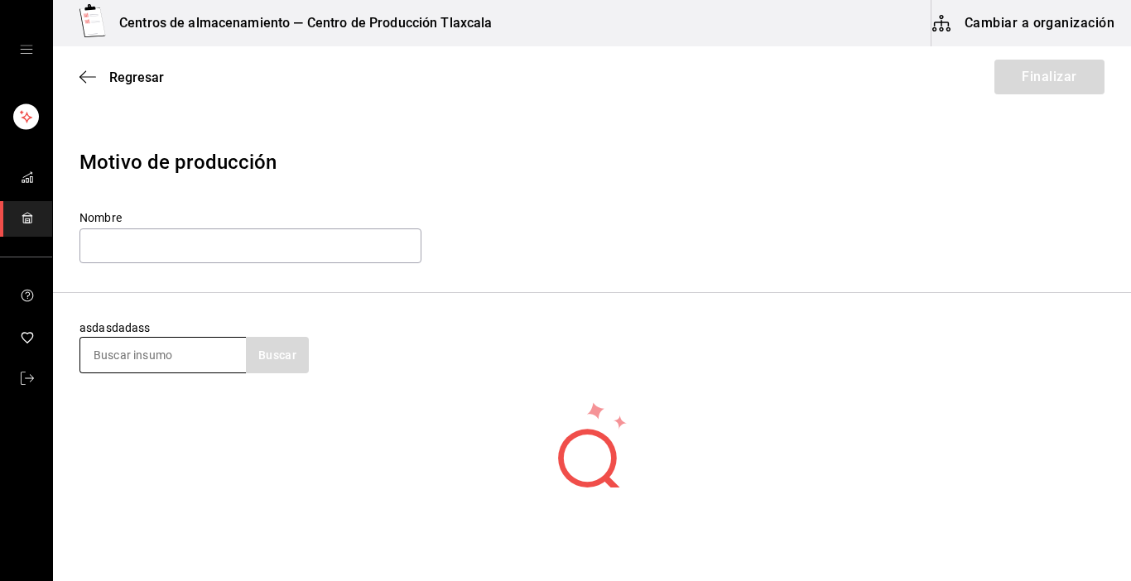
click at [178, 360] on input at bounding box center [163, 355] width 166 height 35
type input "puerco"
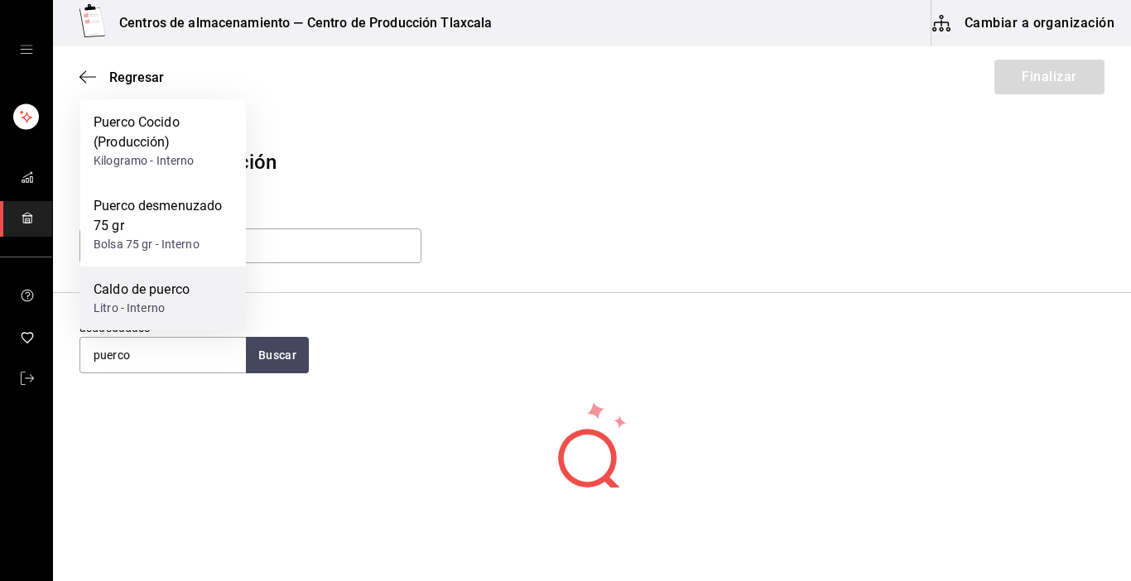
click at [154, 270] on div "Caldo de puerco Litro - Interno" at bounding box center [163, 299] width 166 height 64
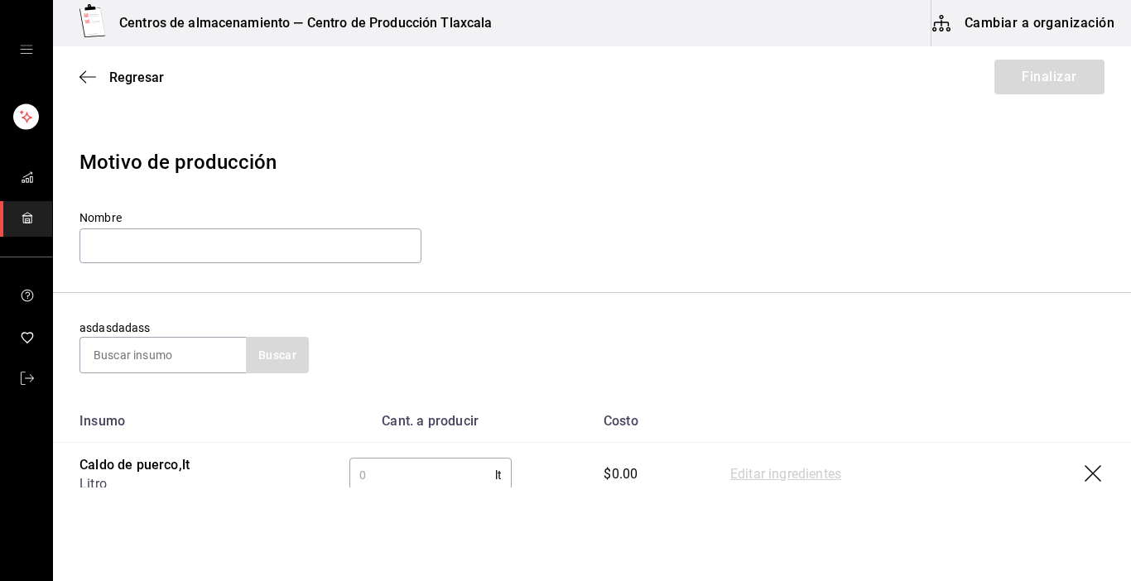
click at [1087, 475] on icon "button" at bounding box center [1095, 475] width 20 height 20
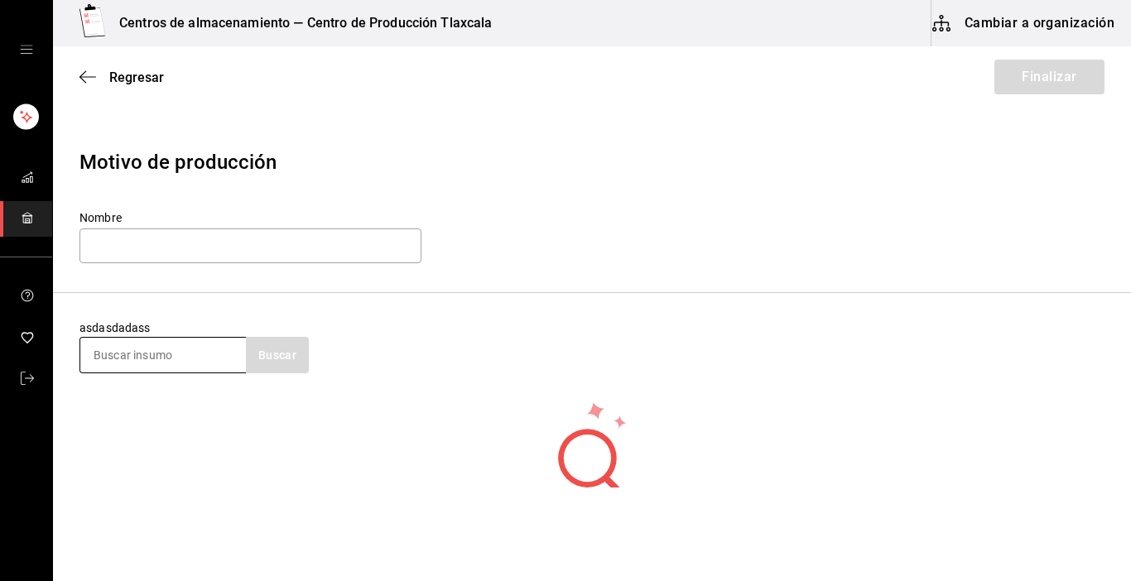
click at [109, 355] on input at bounding box center [163, 355] width 166 height 35
type input "puerco"
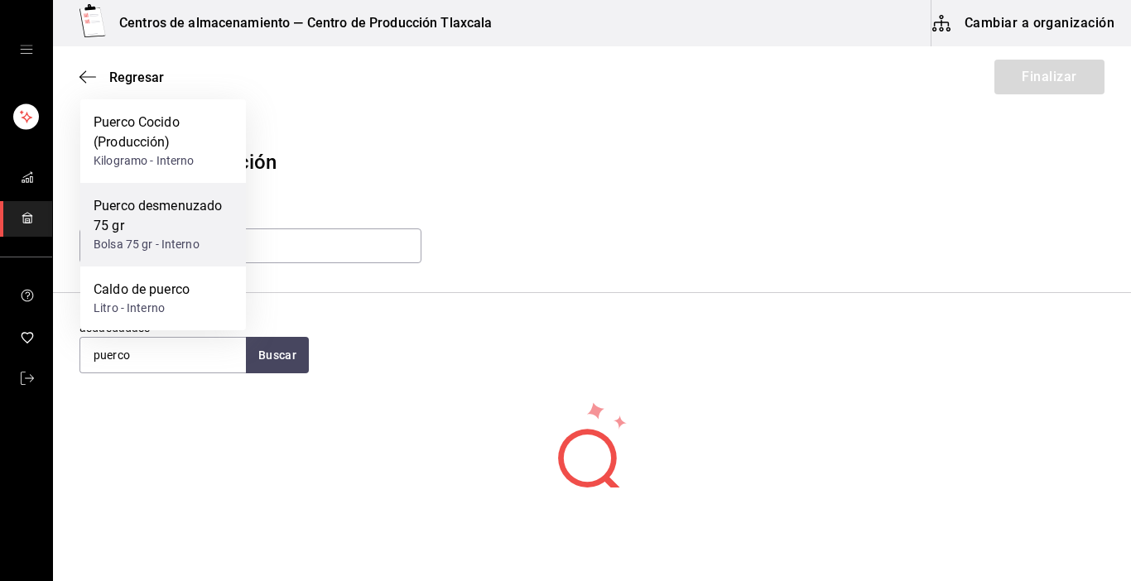
click at [141, 229] on div "Puerco desmenuzado 75 gr" at bounding box center [163, 216] width 139 height 40
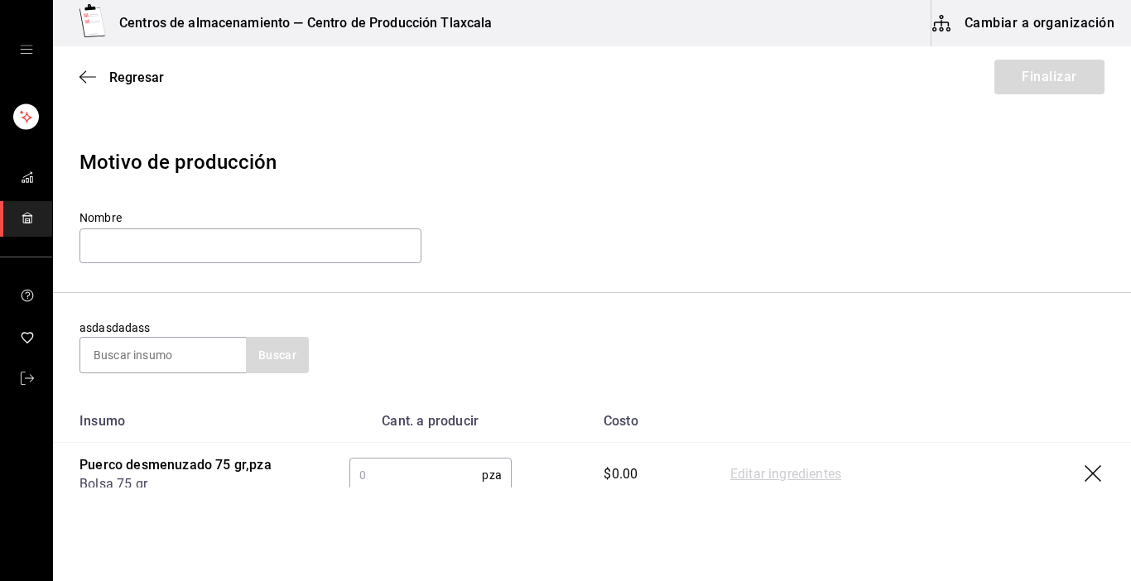
click at [424, 478] on input "text" at bounding box center [415, 475] width 133 height 33
type input "127"
click at [767, 480] on link "Editar ingredientes" at bounding box center [785, 475] width 111 height 20
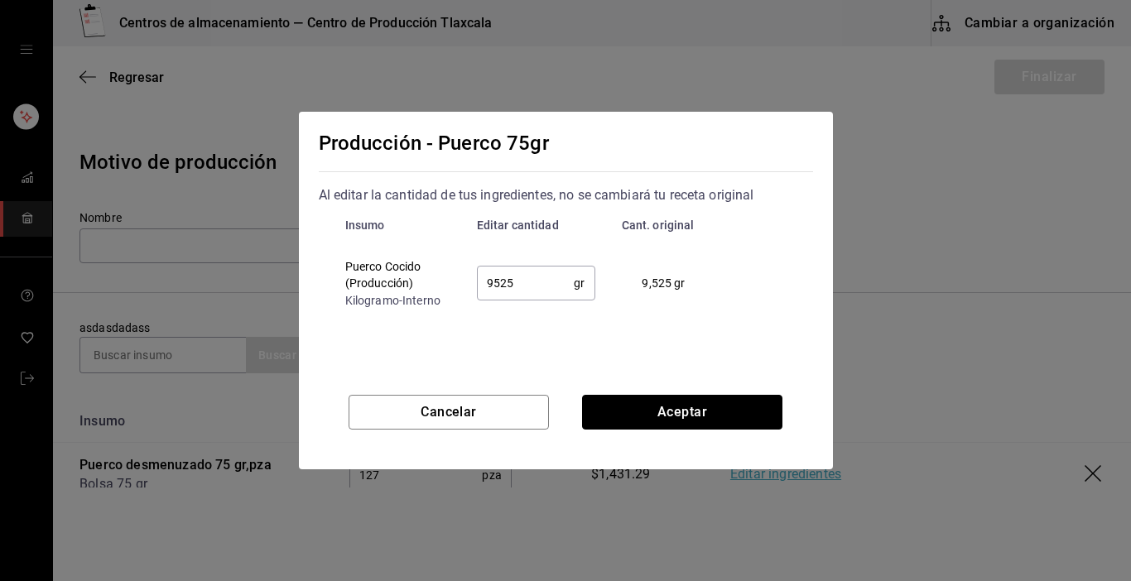
click at [645, 413] on button "Aceptar" at bounding box center [682, 412] width 200 height 35
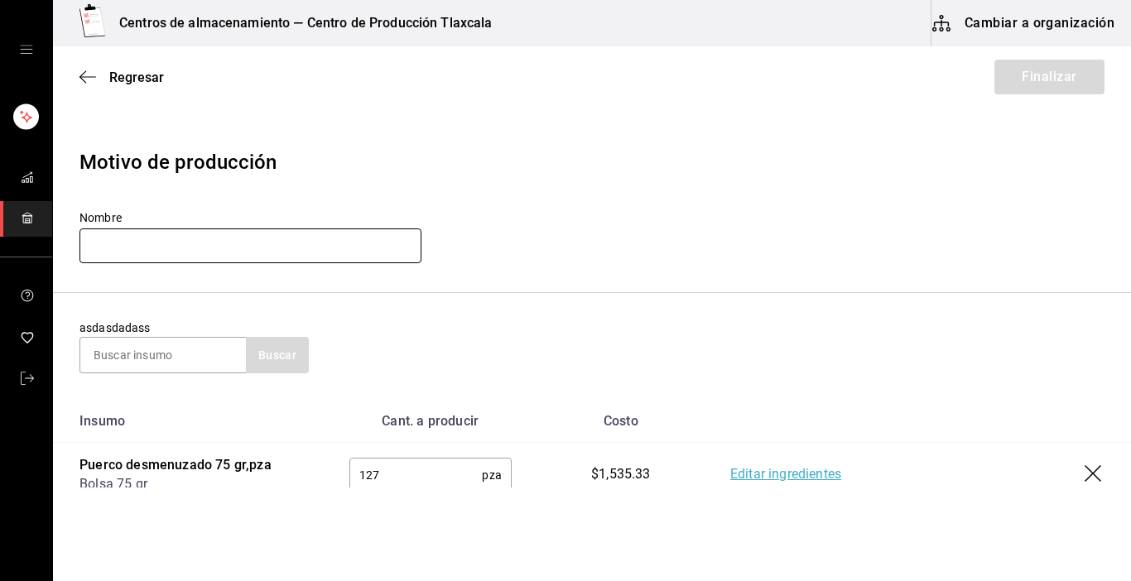
click at [157, 237] on input "text" at bounding box center [251, 246] width 342 height 35
type input "p"
type input "Puerco 75g [DATE]"
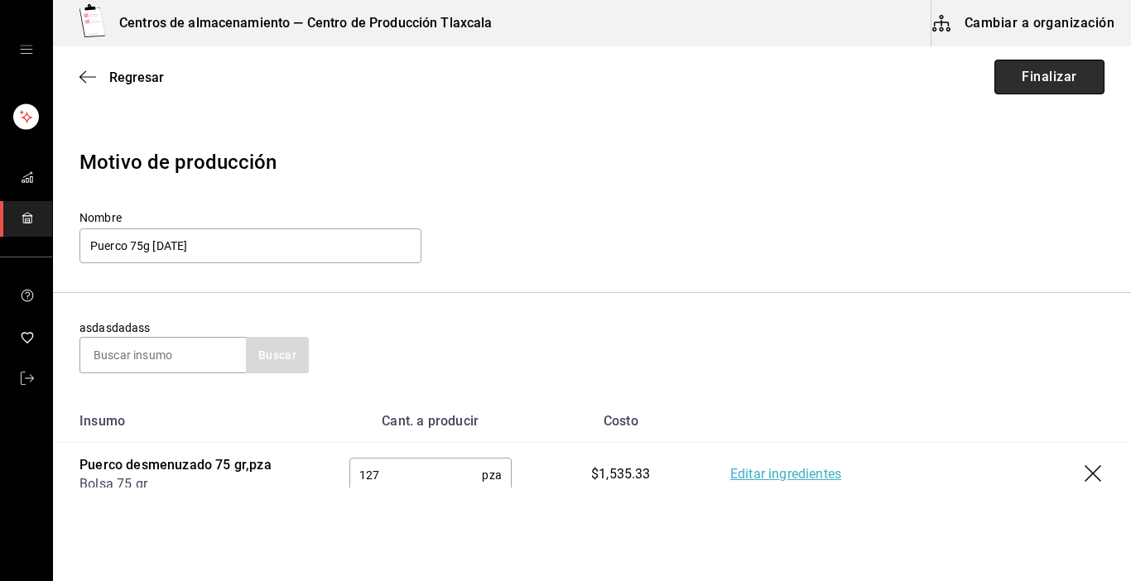
click at [1019, 80] on button "Finalizar" at bounding box center [1050, 77] width 110 height 35
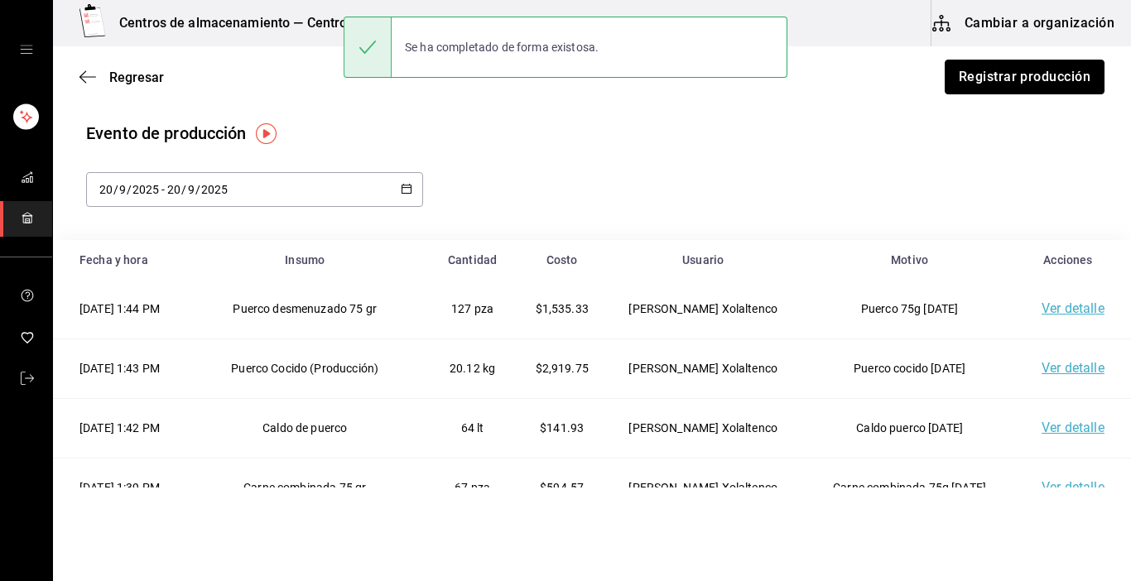
click at [1019, 80] on button "Registrar producción" at bounding box center [1025, 77] width 160 height 35
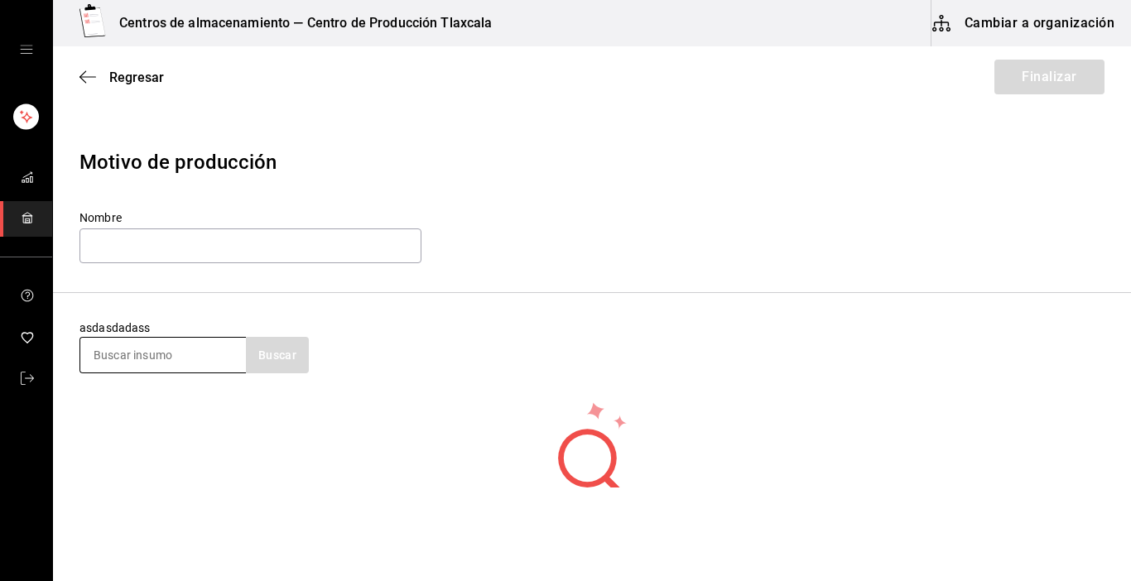
click at [137, 354] on input at bounding box center [163, 355] width 166 height 35
type input "carne"
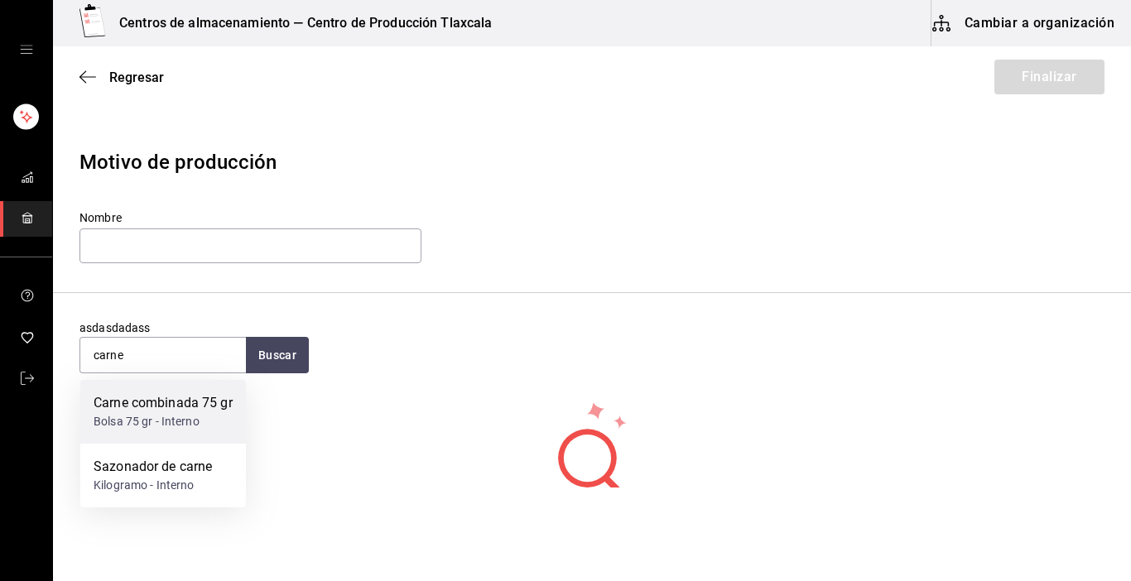
click at [137, 408] on div "Carne combinada 75 gr" at bounding box center [163, 403] width 139 height 20
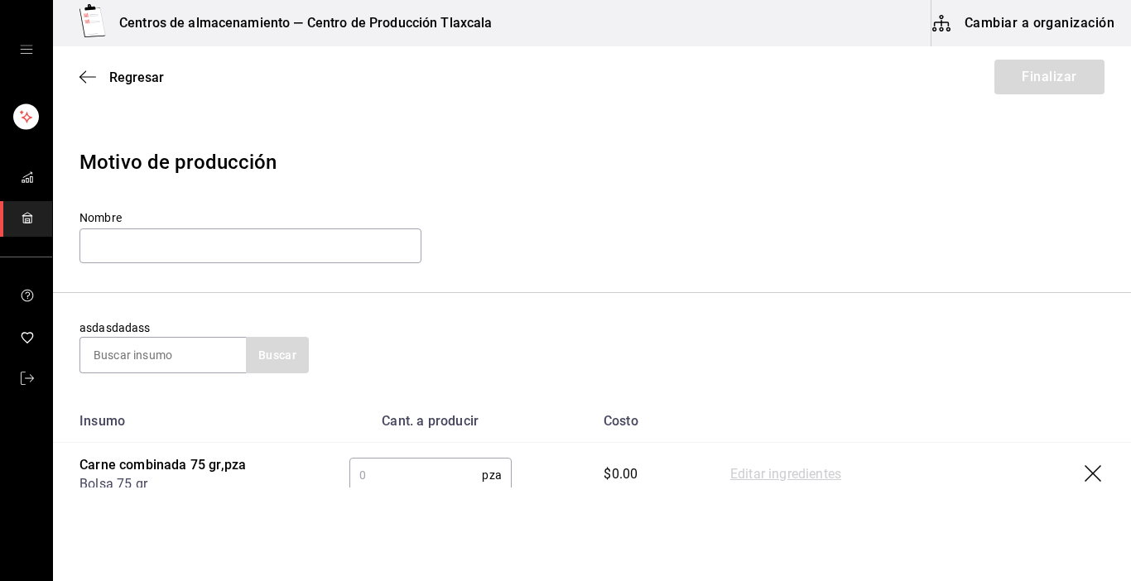
click at [433, 474] on input "text" at bounding box center [415, 475] width 133 height 33
type input "192"
click at [745, 474] on link "Editar ingredientes" at bounding box center [785, 475] width 111 height 20
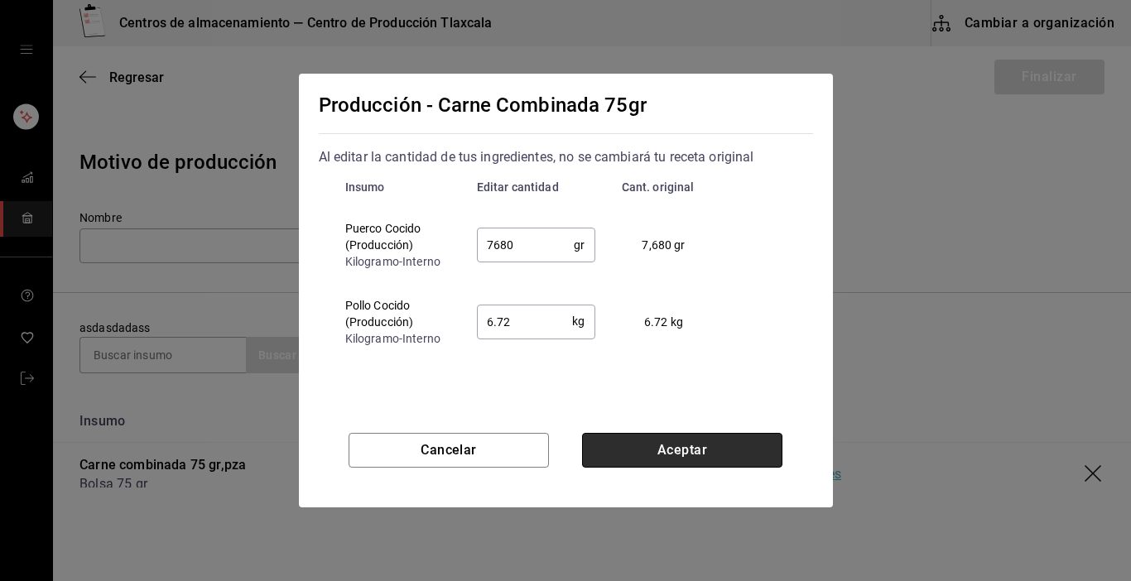
click at [615, 448] on button "Aceptar" at bounding box center [682, 450] width 200 height 35
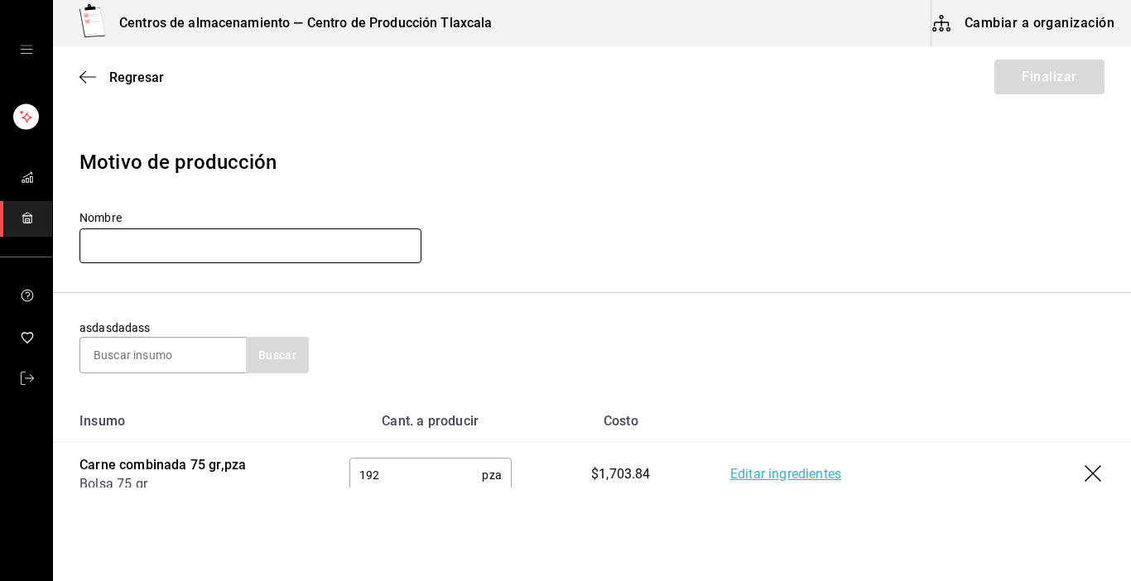
click at [220, 255] on input "text" at bounding box center [251, 246] width 342 height 35
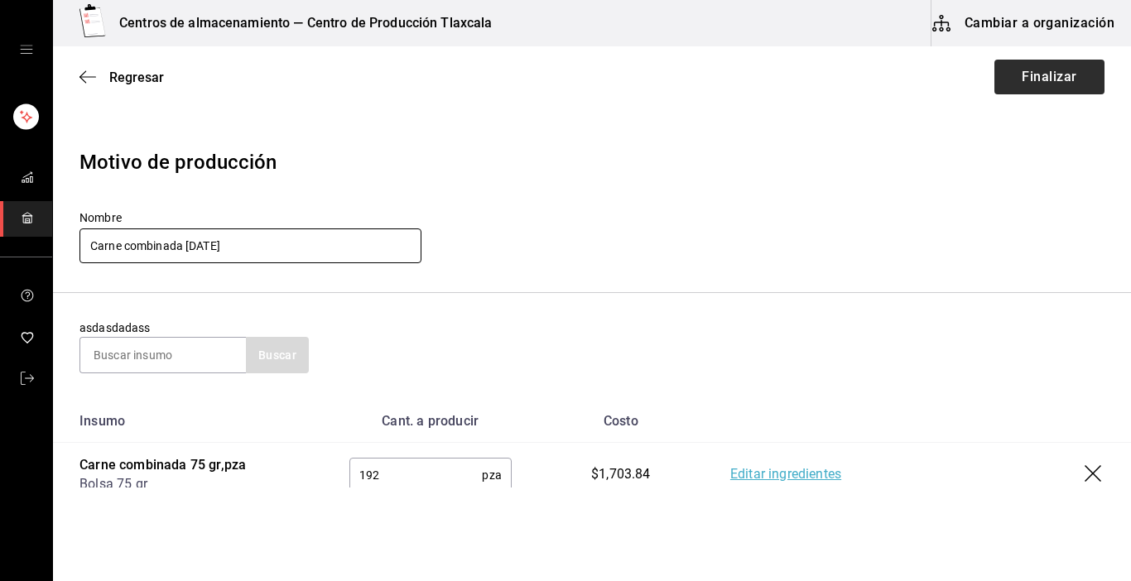
type input "Carne combinada [DATE]"
click at [1050, 78] on button "Finalizar" at bounding box center [1050, 77] width 110 height 35
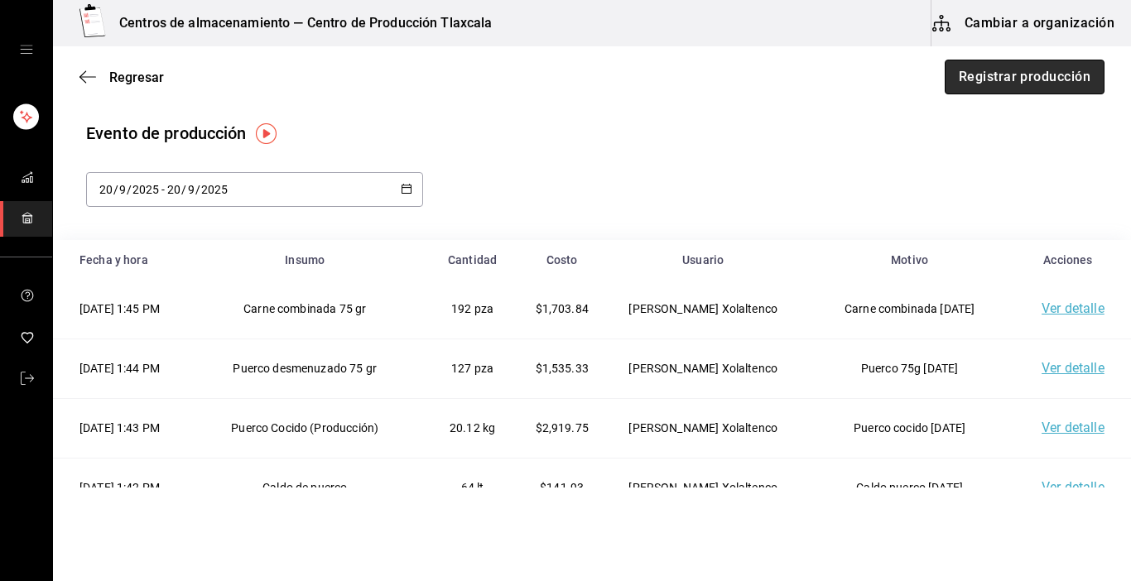
click at [1023, 79] on button "Registrar producción" at bounding box center [1025, 77] width 160 height 35
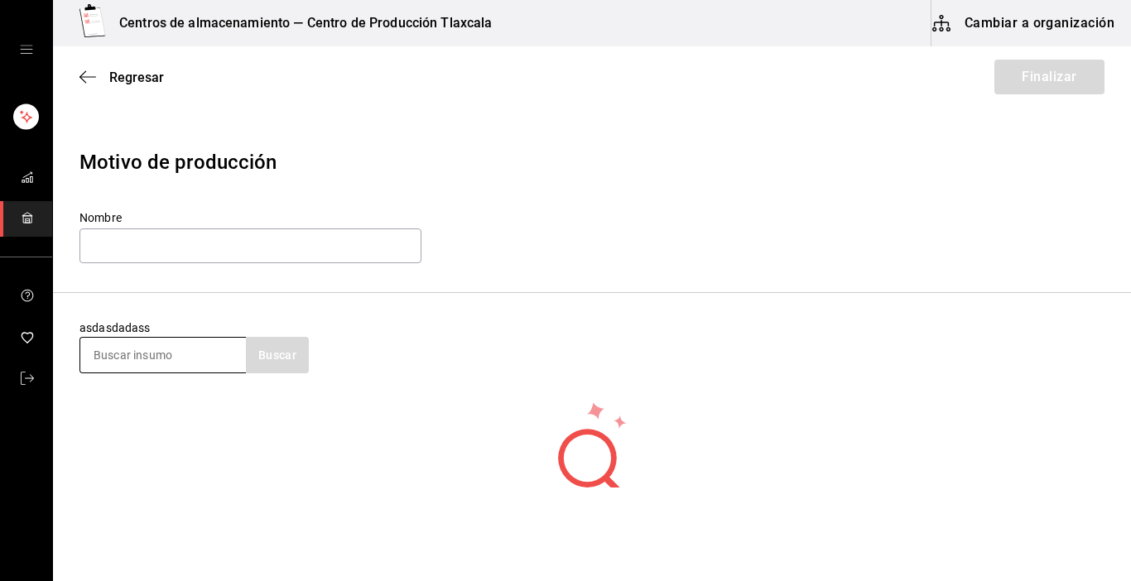
click at [159, 346] on input at bounding box center [163, 355] width 166 height 35
type input "Carne"
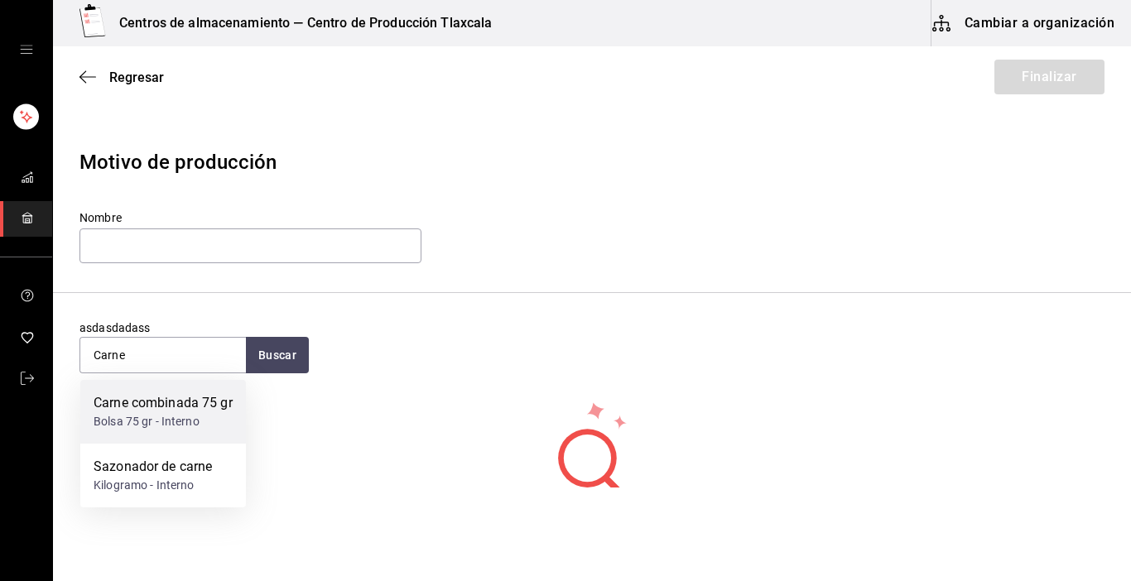
click at [152, 413] on div "Carne combinada 75 gr" at bounding box center [163, 403] width 139 height 20
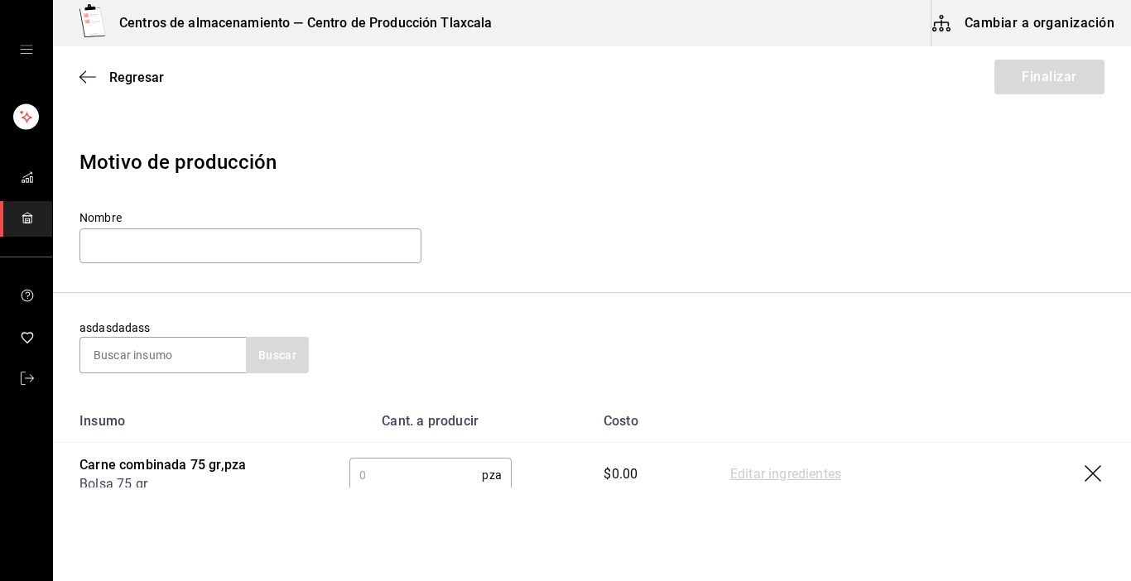
click at [393, 479] on input "text" at bounding box center [415, 475] width 133 height 33
type input "73"
click at [791, 472] on link "Editar ingredientes" at bounding box center [785, 475] width 111 height 20
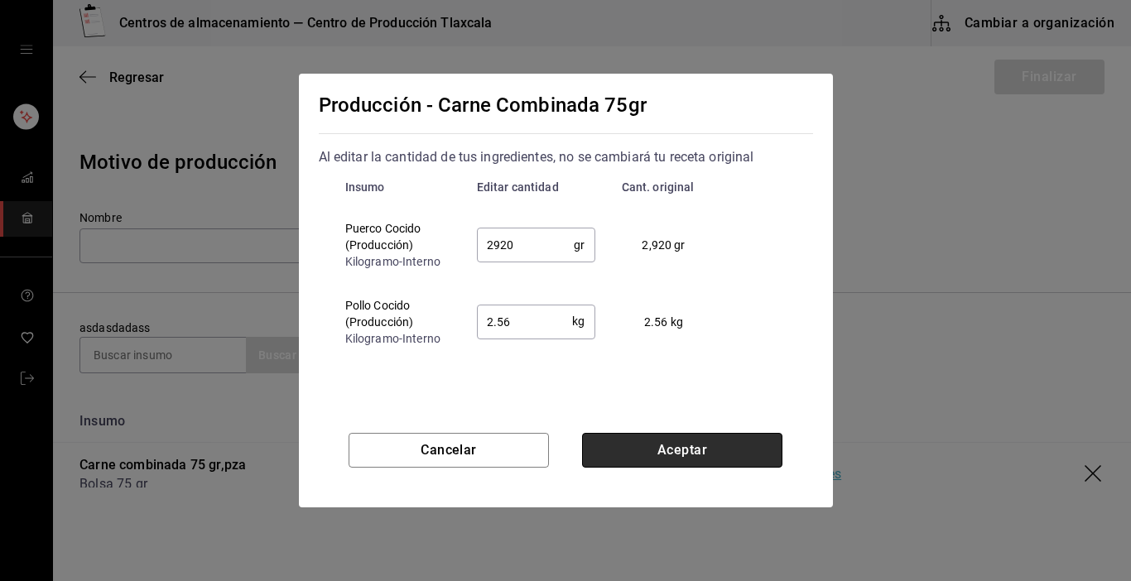
click at [731, 447] on button "Aceptar" at bounding box center [682, 450] width 200 height 35
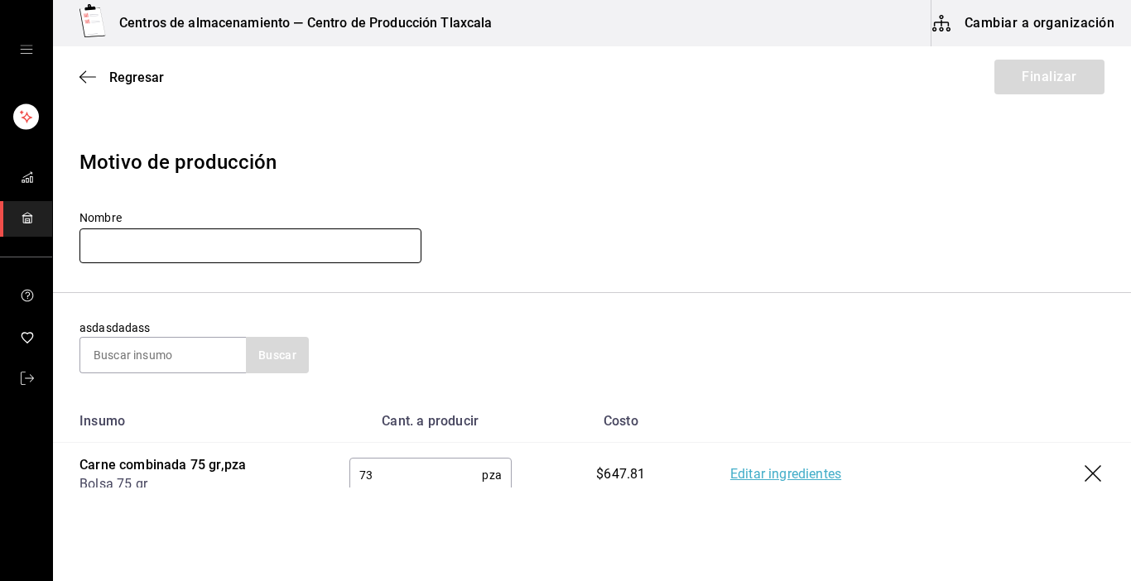
click at [186, 234] on input "text" at bounding box center [251, 246] width 342 height 35
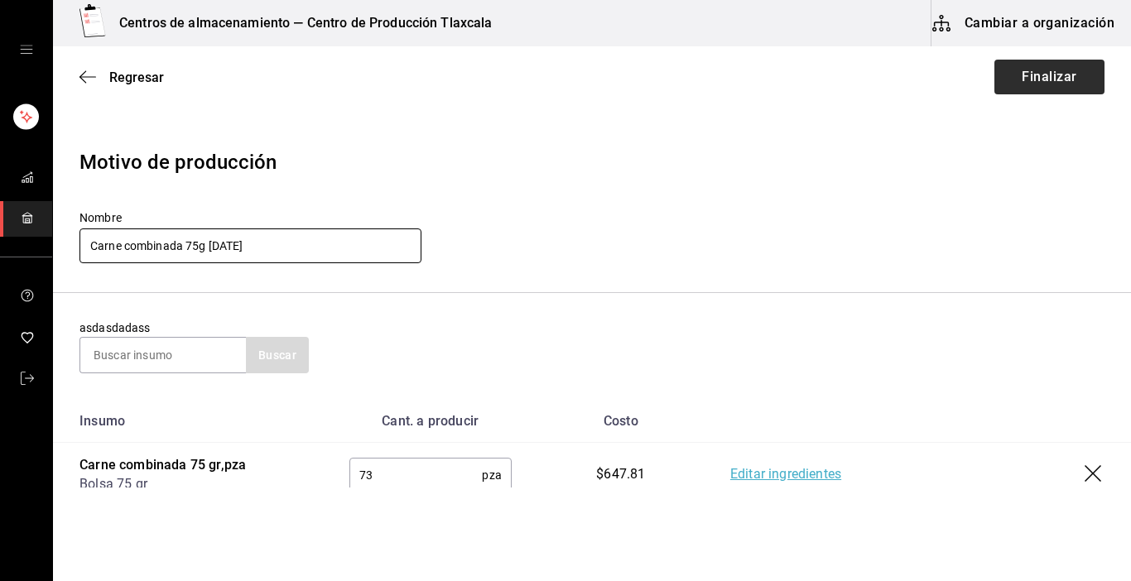
type input "Carne combinada 75g [DATE]"
click at [1039, 88] on button "Finalizar" at bounding box center [1050, 77] width 110 height 35
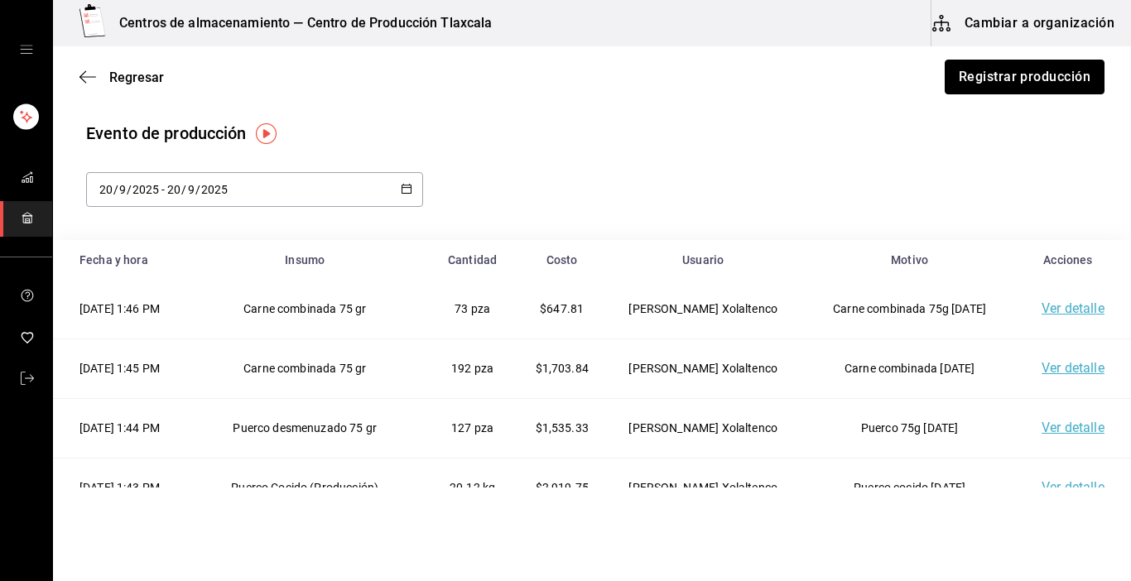
drag, startPoint x: 1038, startPoint y: 74, endPoint x: 1082, endPoint y: 47, distance: 51.3
click at [1076, 51] on div "Regresar Registrar producción" at bounding box center [592, 76] width 1078 height 61
click at [1023, 83] on button "Registrar producción" at bounding box center [1025, 77] width 160 height 35
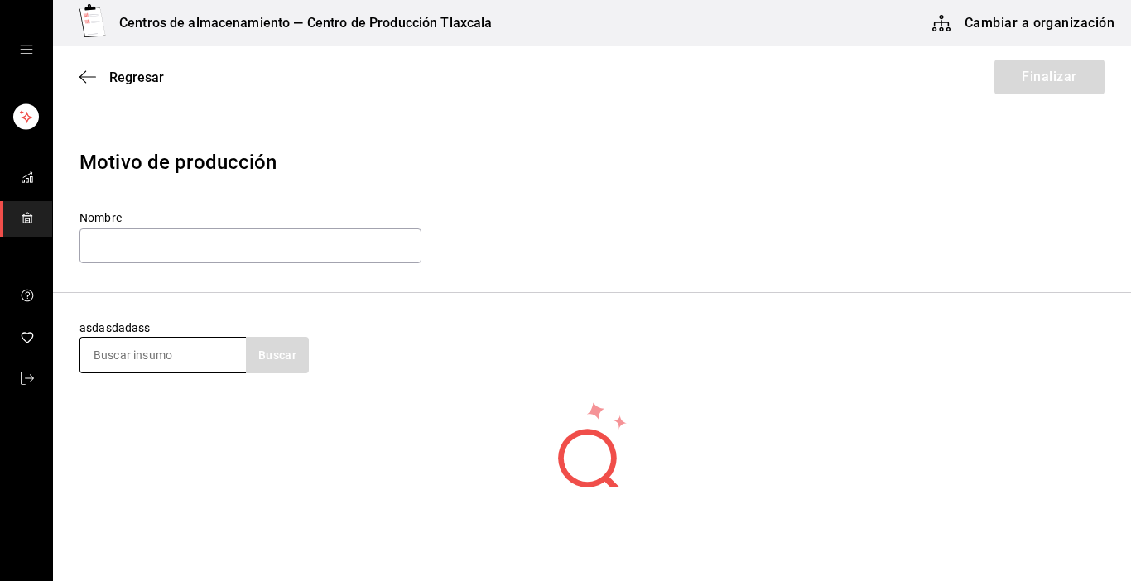
click at [135, 359] on input at bounding box center [163, 355] width 166 height 35
type input "caldo"
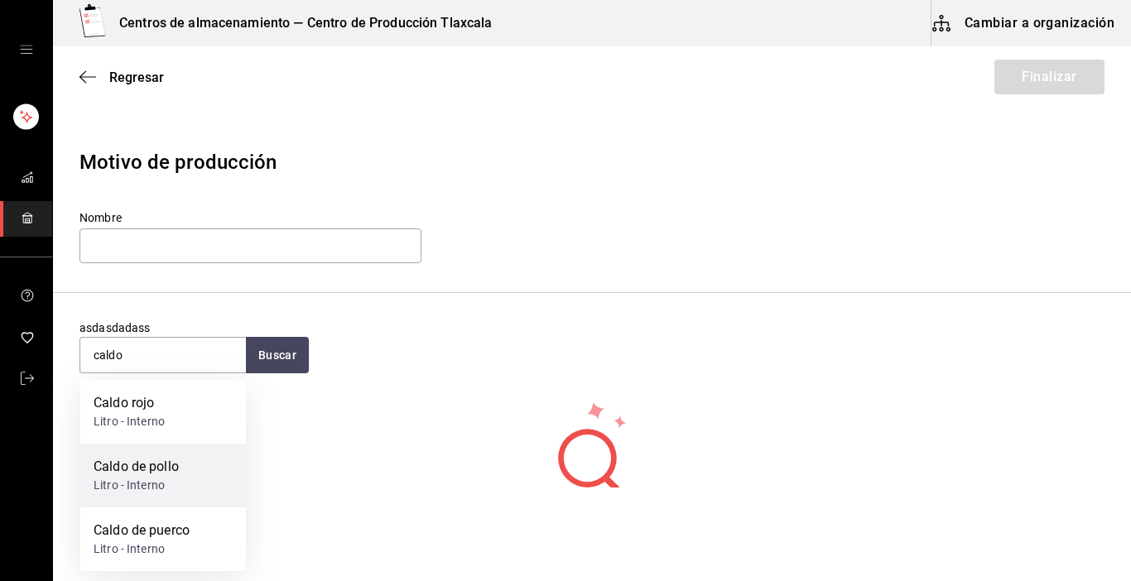
click at [145, 488] on div "Litro - Interno" at bounding box center [136, 485] width 85 height 17
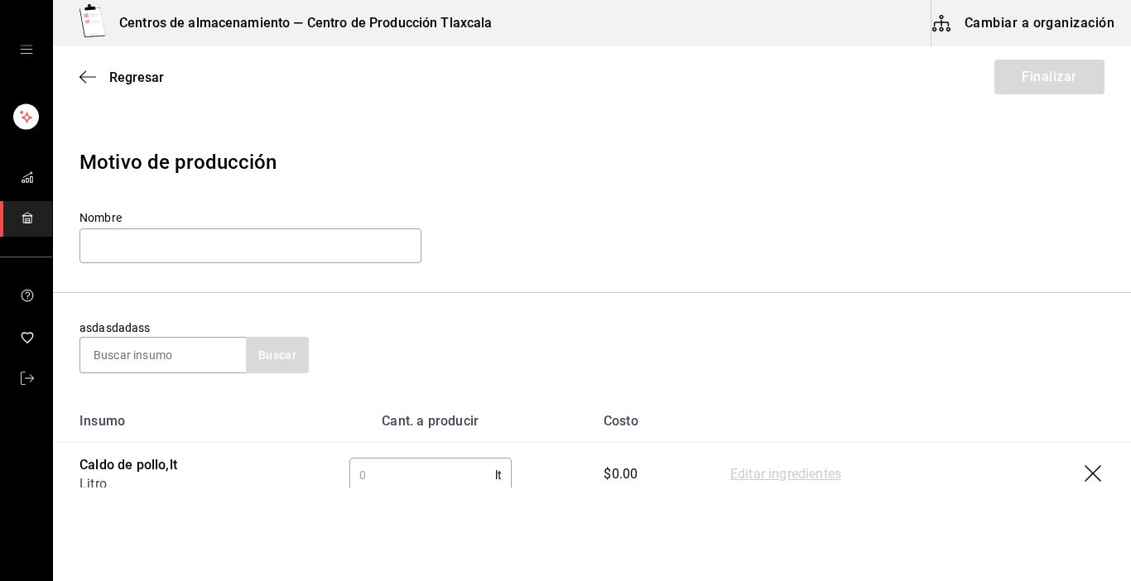
click at [455, 477] on input "text" at bounding box center [422, 475] width 146 height 33
type input "64"
click at [790, 462] on td "Editar ingredientes" at bounding box center [917, 475] width 427 height 65
click at [787, 468] on link "Editar ingredientes" at bounding box center [785, 475] width 111 height 20
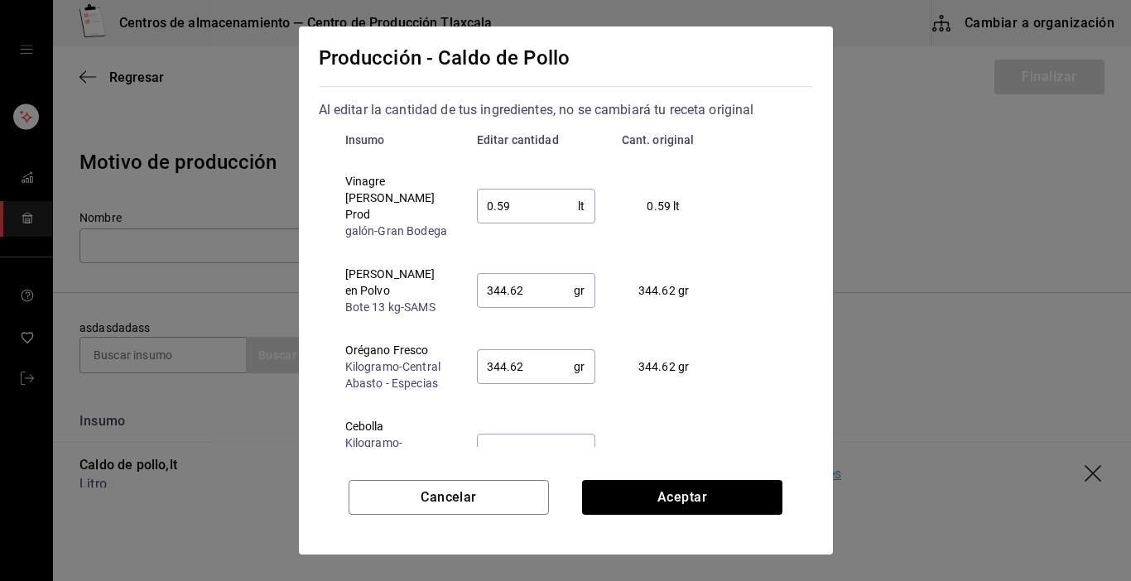
click at [514, 200] on input "0.59" at bounding box center [528, 206] width 102 height 33
type input "0.50"
click at [536, 294] on input "344.62" at bounding box center [526, 290] width 98 height 33
type input "3"
type input "0.5"
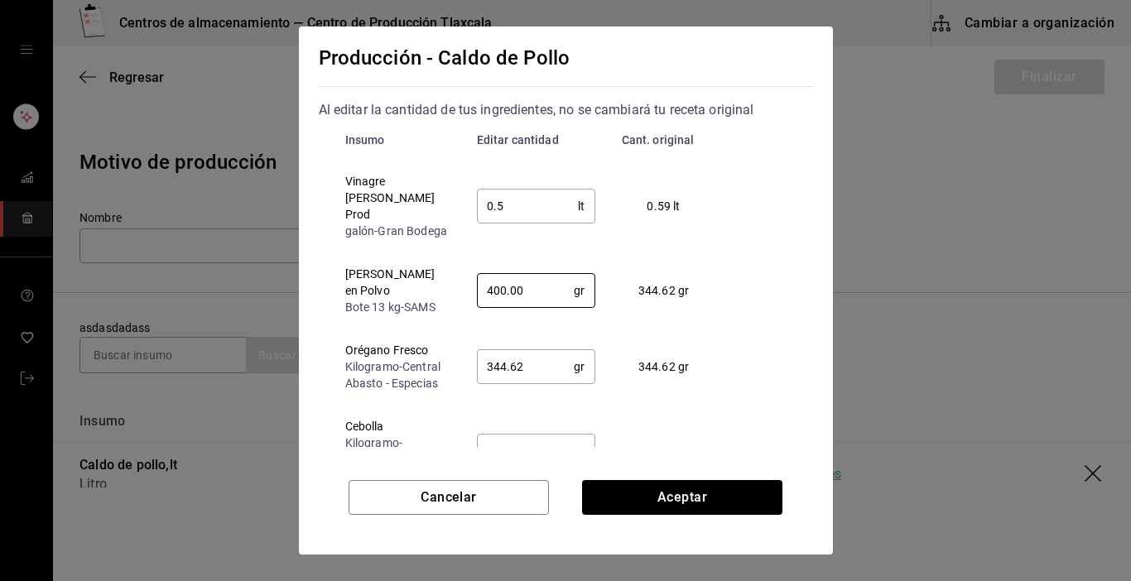
type input "400.00"
drag, startPoint x: 533, startPoint y: 347, endPoint x: 533, endPoint y: 336, distance: 10.8
click at [533, 350] on input "344.62" at bounding box center [526, 366] width 98 height 33
type input "3"
type input "400"
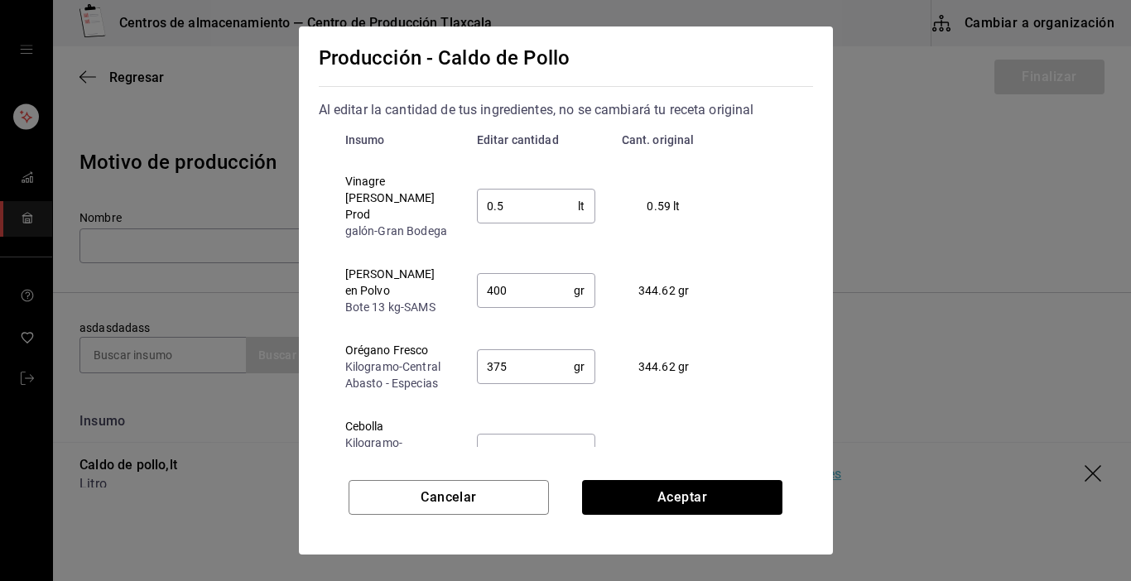
click at [519, 350] on input "375" at bounding box center [526, 366] width 98 height 33
type input "3"
type input "400"
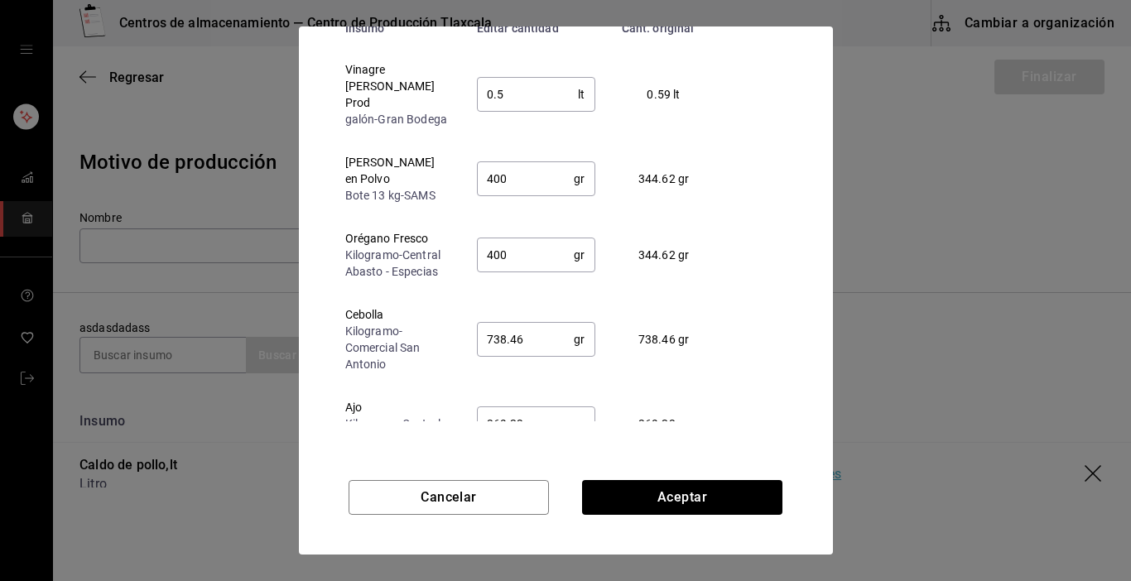
scroll to position [126, 0]
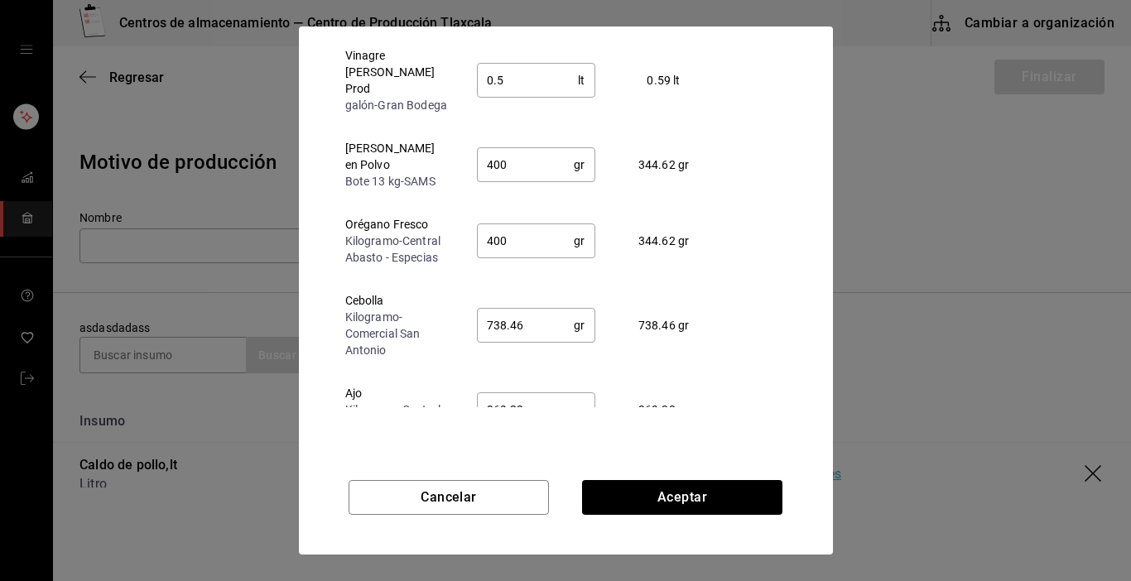
click at [548, 314] on input "738.46" at bounding box center [526, 325] width 98 height 33
type input "755.00"
drag, startPoint x: 537, startPoint y: 398, endPoint x: 537, endPoint y: 387, distance: 10.8
click at [537, 393] on input "369.23" at bounding box center [526, 409] width 98 height 33
type input "3"
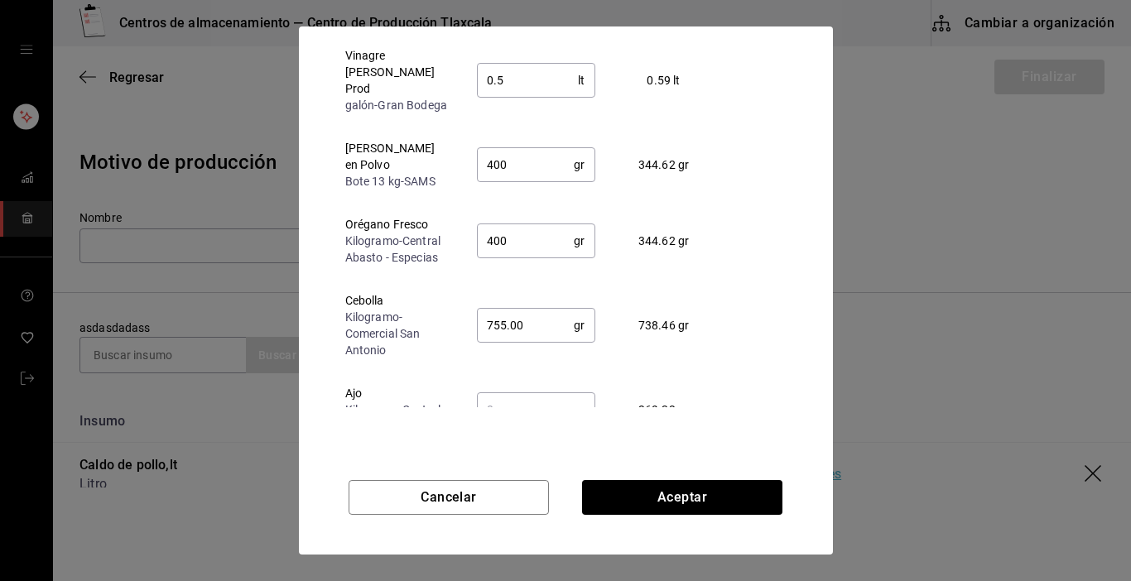
type input "755"
type input "375"
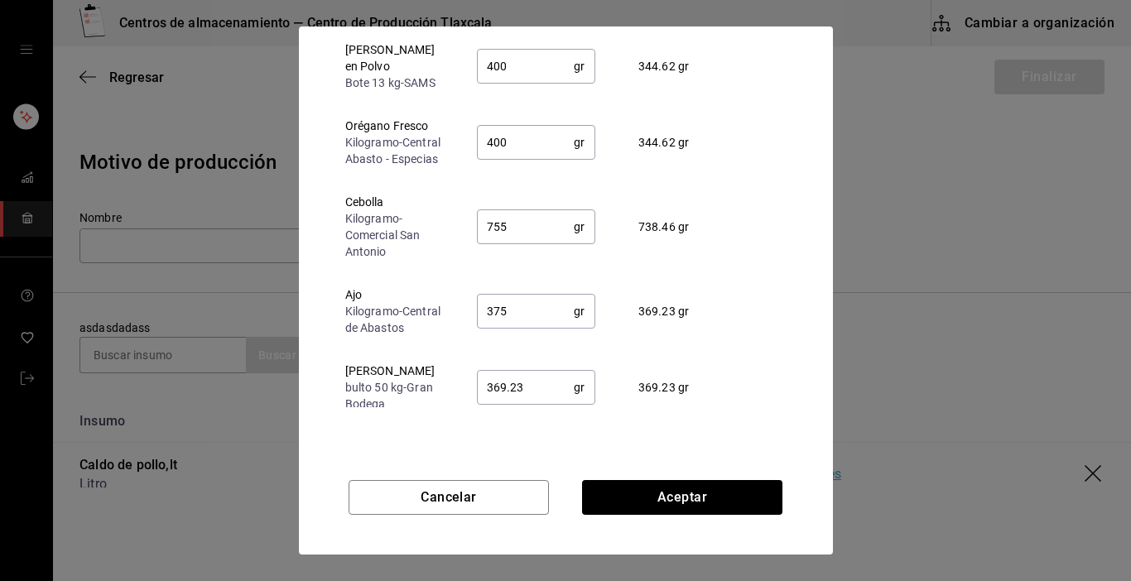
scroll to position [103, 0]
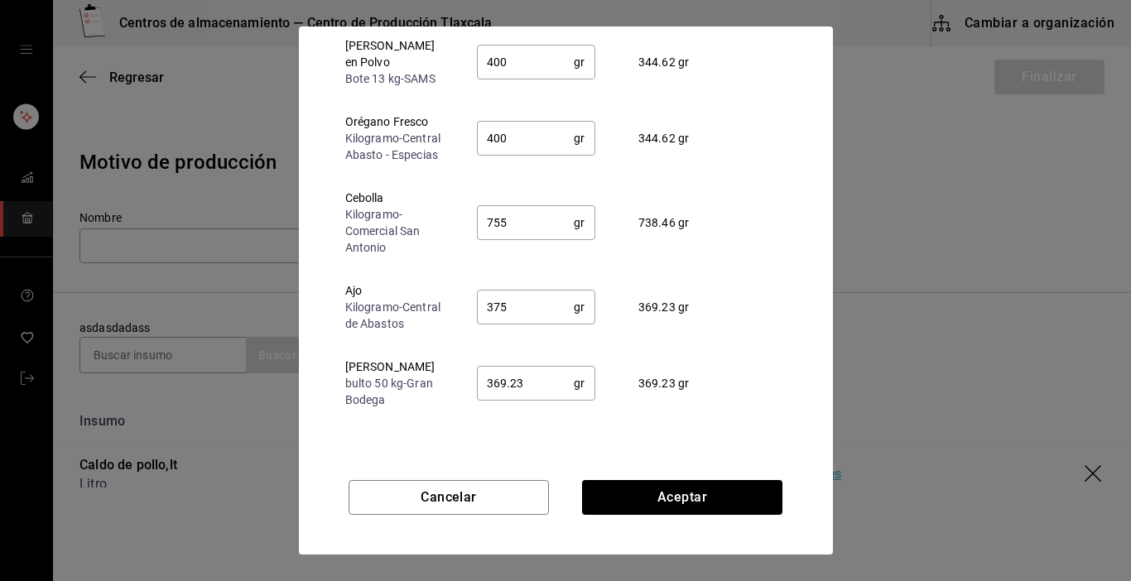
click at [518, 373] on input "369.23" at bounding box center [526, 383] width 98 height 33
type input "3"
type input "375.00"
click at [654, 521] on div "Cancelar Aceptar" at bounding box center [565, 517] width 481 height 75
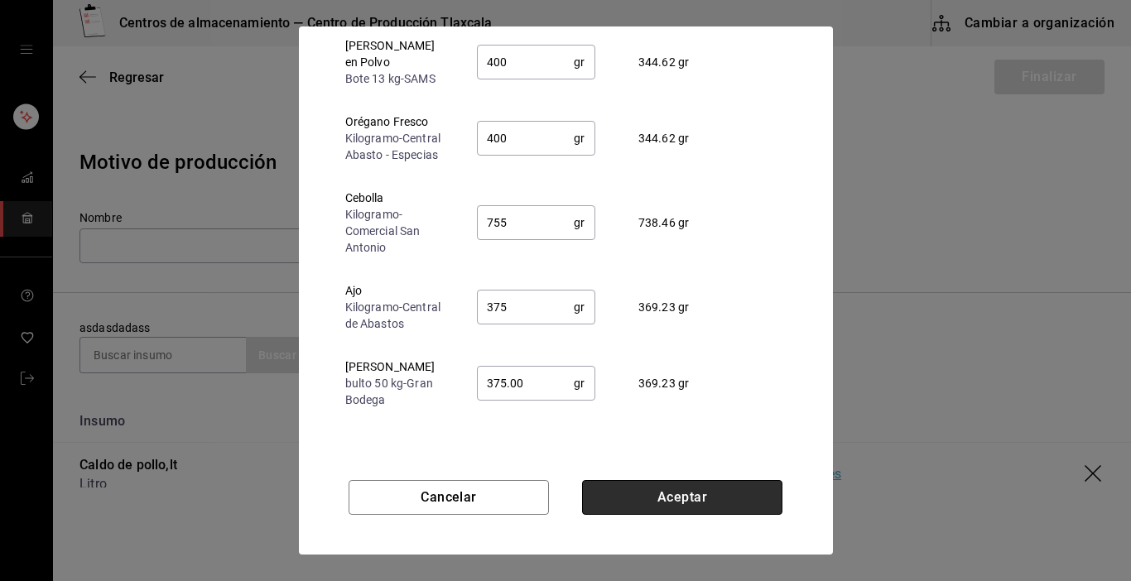
click at [655, 500] on button "Aceptar" at bounding box center [682, 497] width 200 height 35
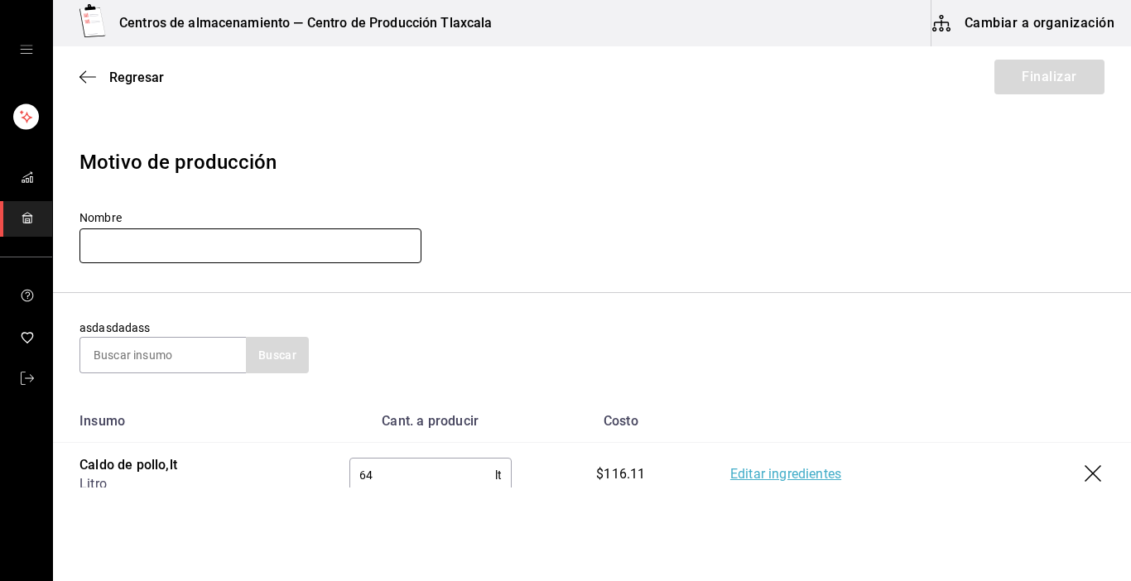
click at [160, 251] on input "text" at bounding box center [251, 246] width 342 height 35
type input "Caldo pollo [DATE]"
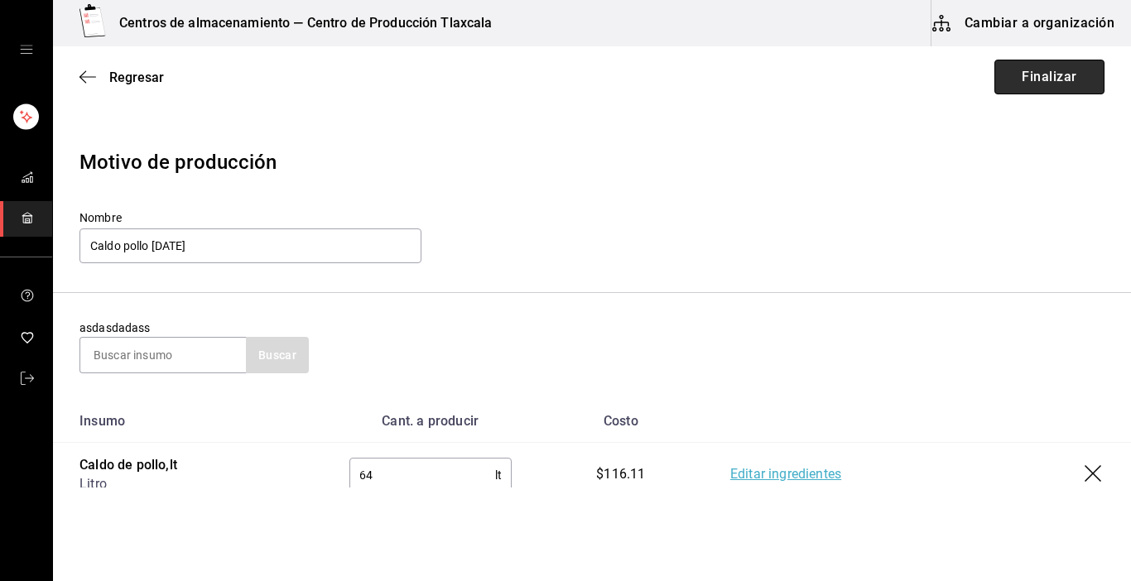
click at [1029, 83] on button "Finalizar" at bounding box center [1050, 77] width 110 height 35
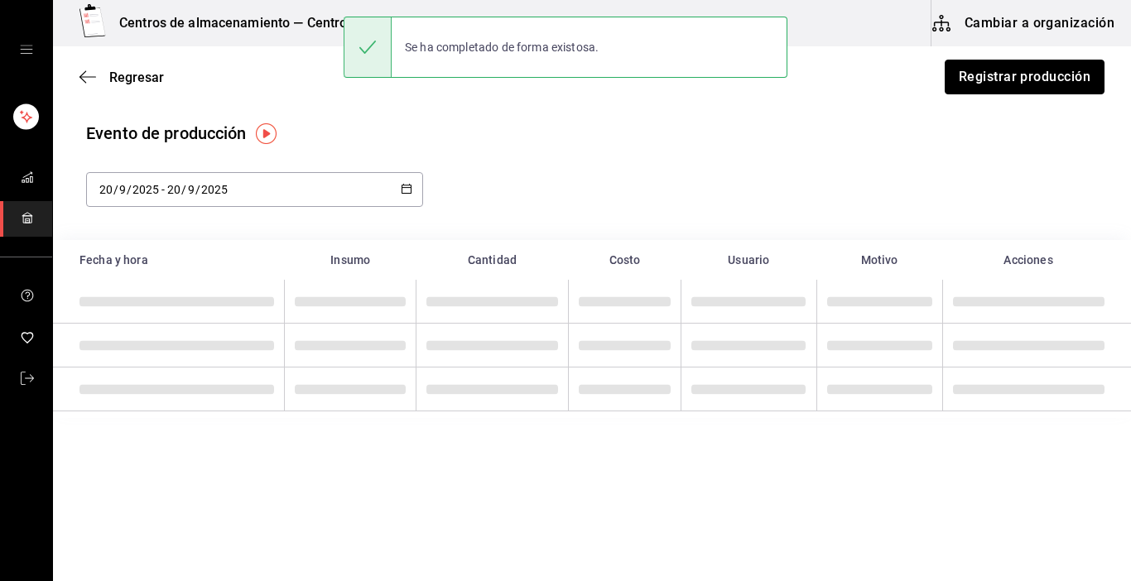
click at [1029, 83] on button "Registrar producción" at bounding box center [1025, 77] width 160 height 35
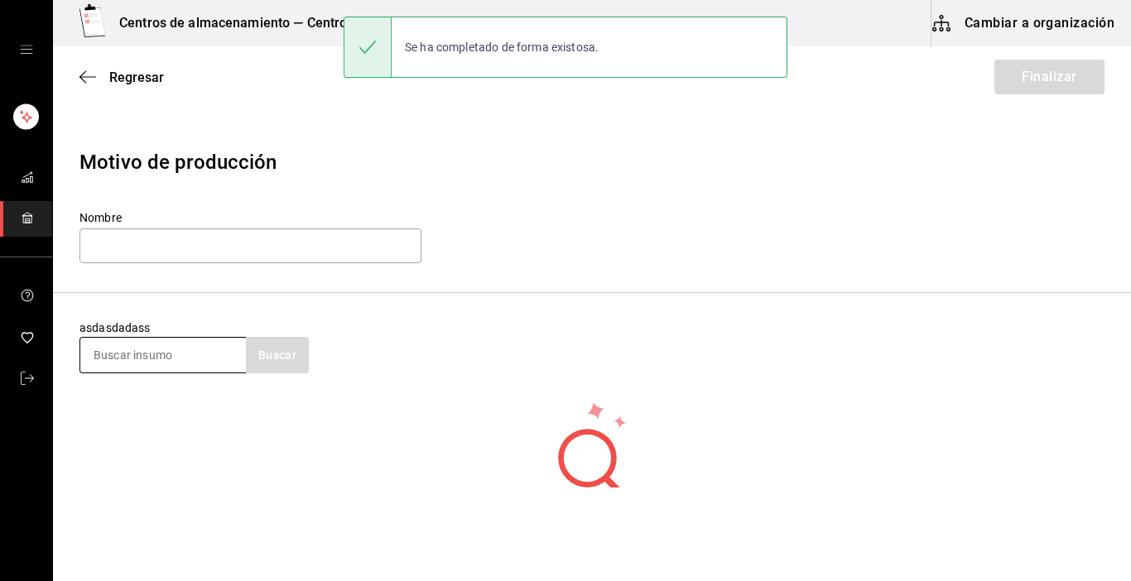
click at [176, 362] on input at bounding box center [163, 355] width 166 height 35
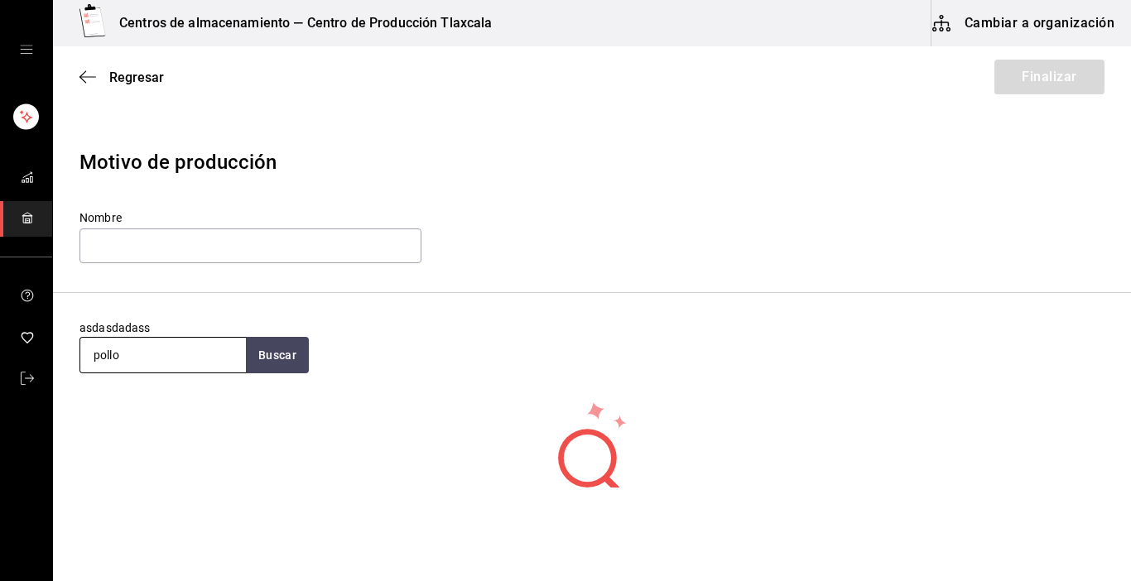
type input "pollo"
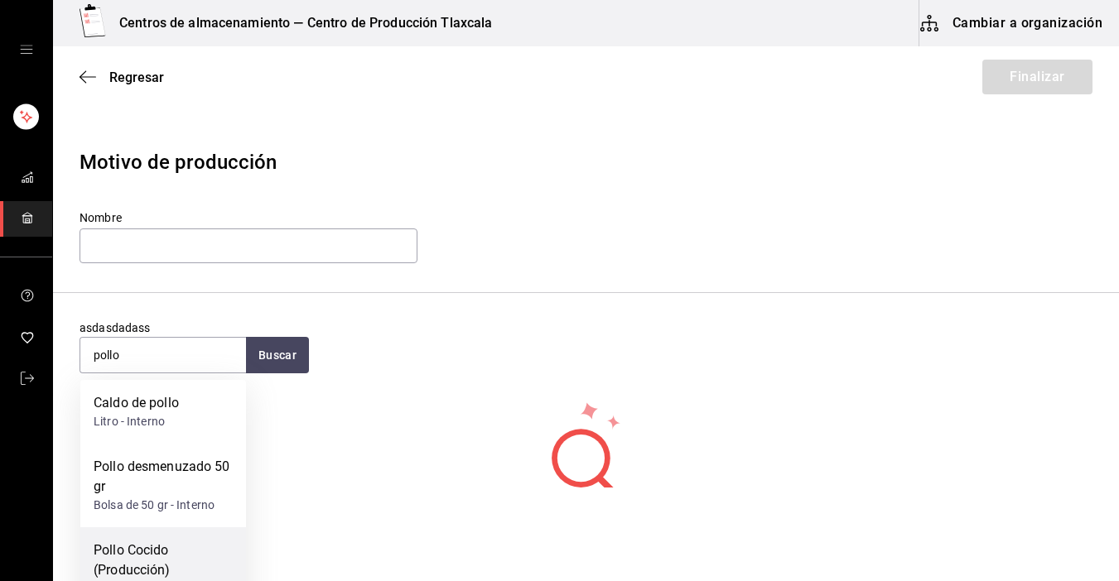
click at [142, 557] on div "Pollo Cocido (Producción)" at bounding box center [163, 561] width 139 height 40
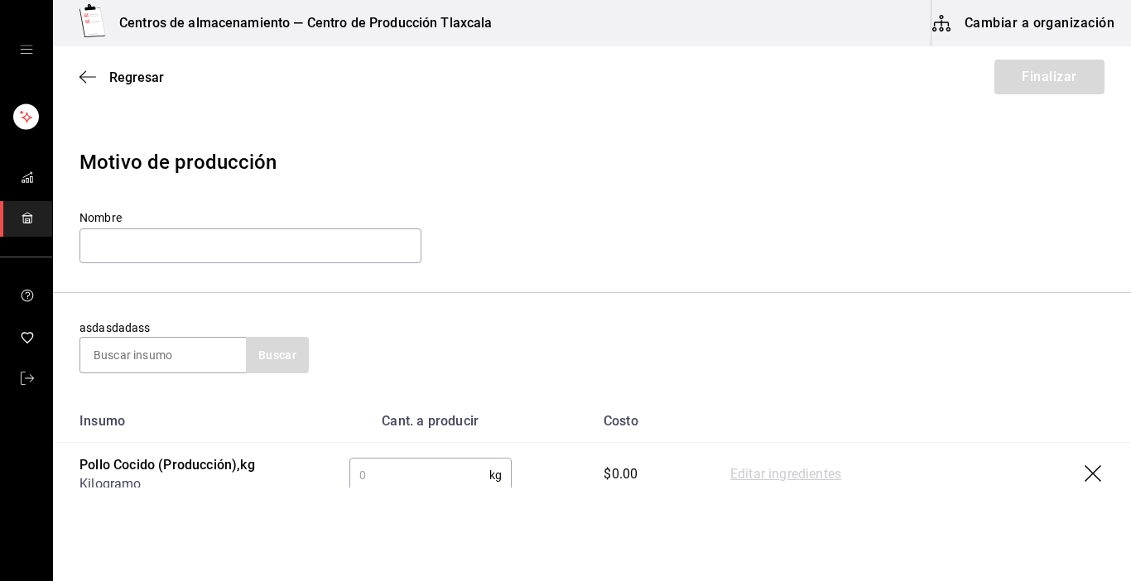
click at [436, 470] on input "text" at bounding box center [419, 475] width 140 height 33
type input "12.36"
click at [730, 479] on link "Editar ingredientes" at bounding box center [785, 475] width 111 height 20
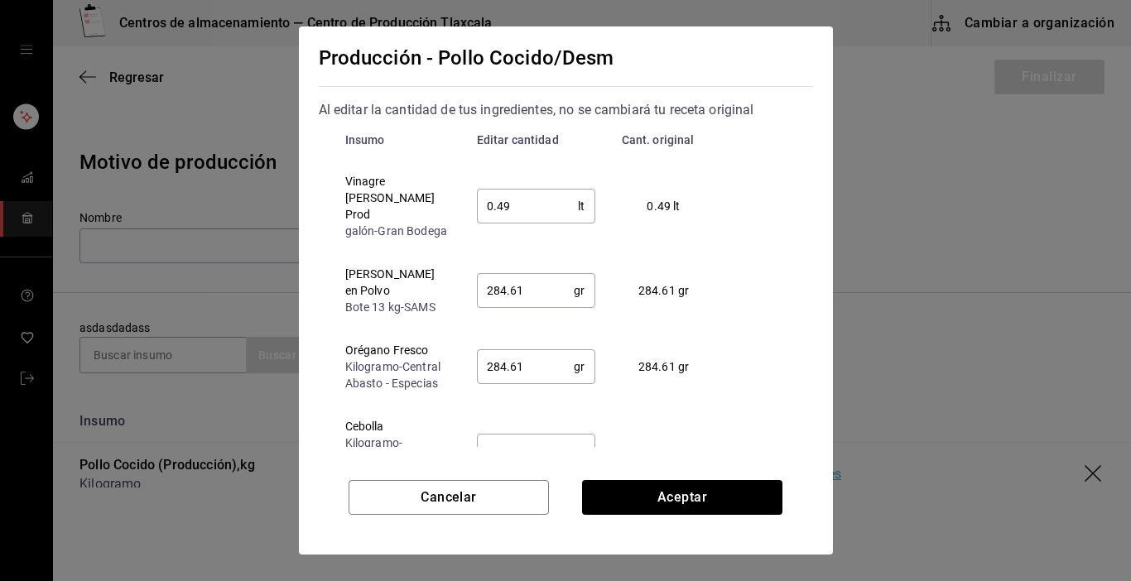
click at [551, 211] on input "0.49" at bounding box center [528, 206] width 102 height 33
type input "0.4"
type input "0.50"
click at [551, 287] on input "284.61" at bounding box center [526, 290] width 98 height 33
type input "2"
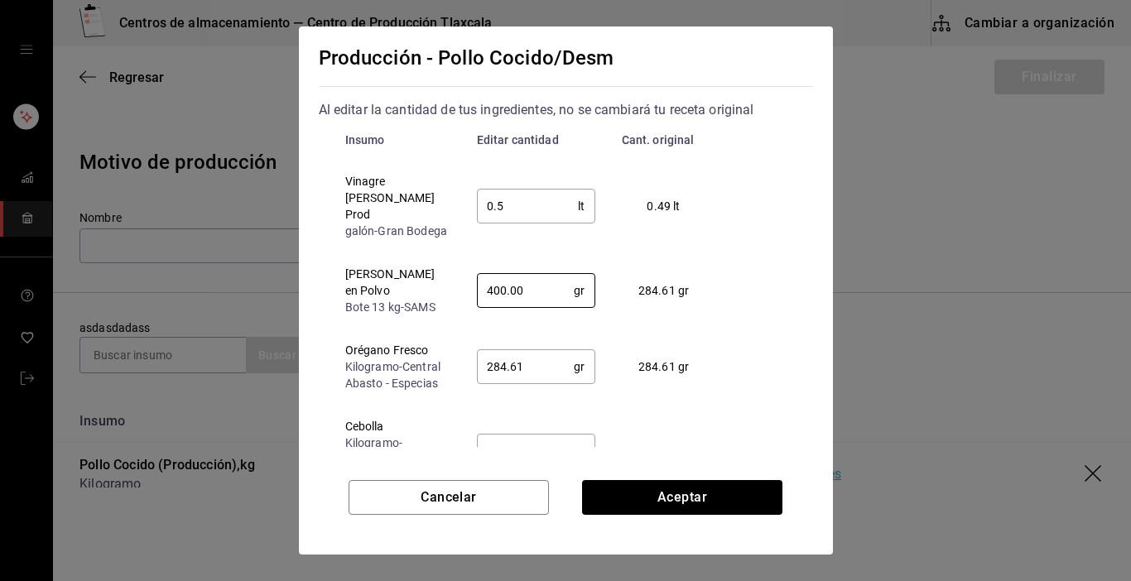
click at [547, 350] on input "284.61" at bounding box center [526, 366] width 98 height 33
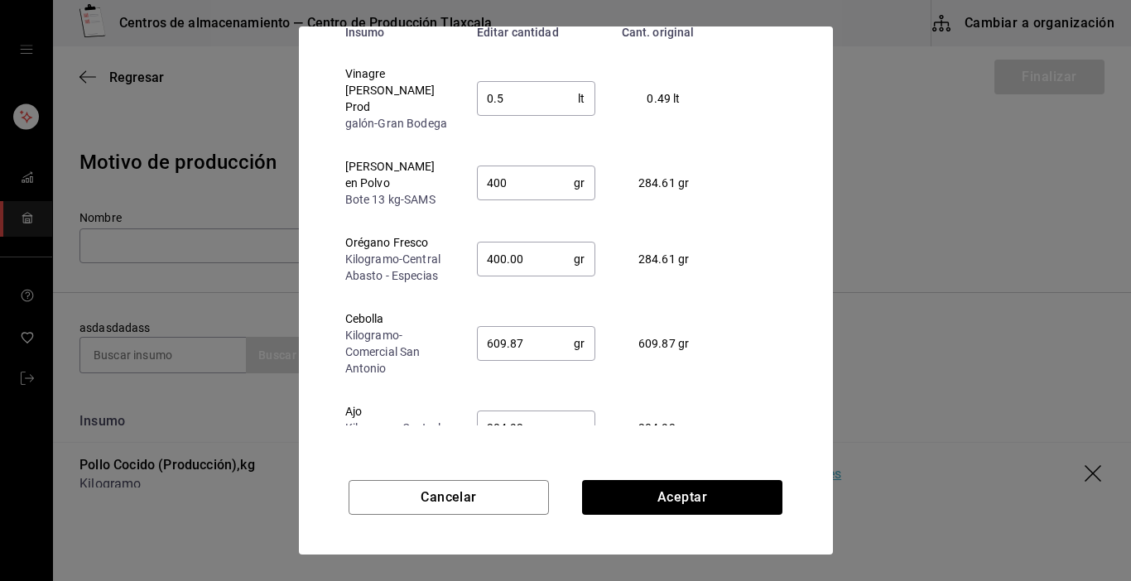
scroll to position [126, 0]
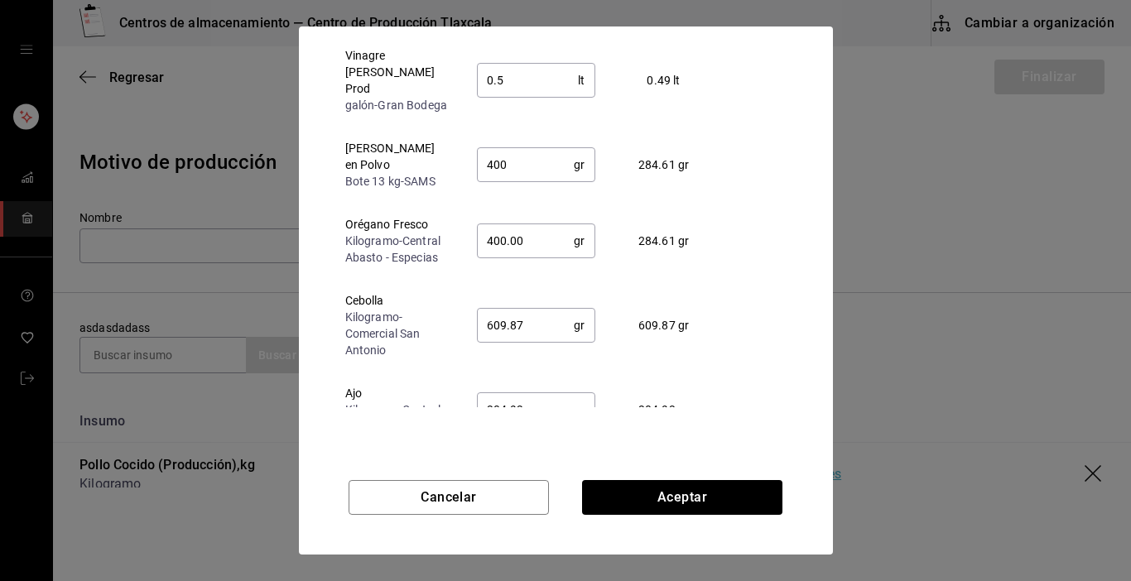
click at [526, 309] on input "609.87" at bounding box center [526, 325] width 98 height 33
click at [525, 398] on input "304.93" at bounding box center [526, 409] width 98 height 33
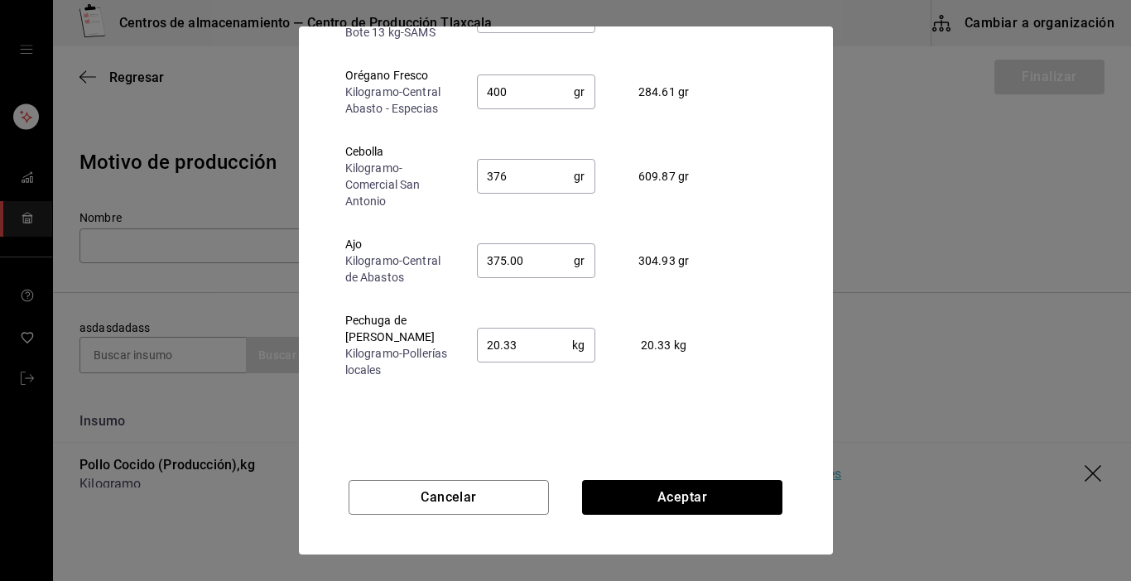
scroll to position [166, 0]
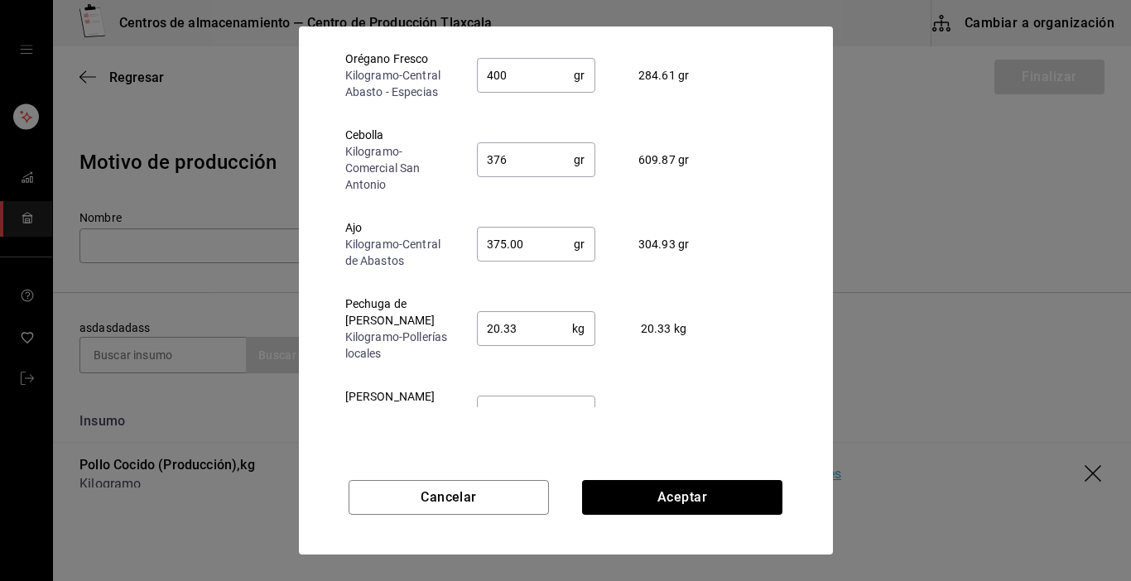
click at [533, 323] on input "20.33" at bounding box center [525, 328] width 96 height 33
click at [543, 402] on input "304.93" at bounding box center [526, 413] width 98 height 33
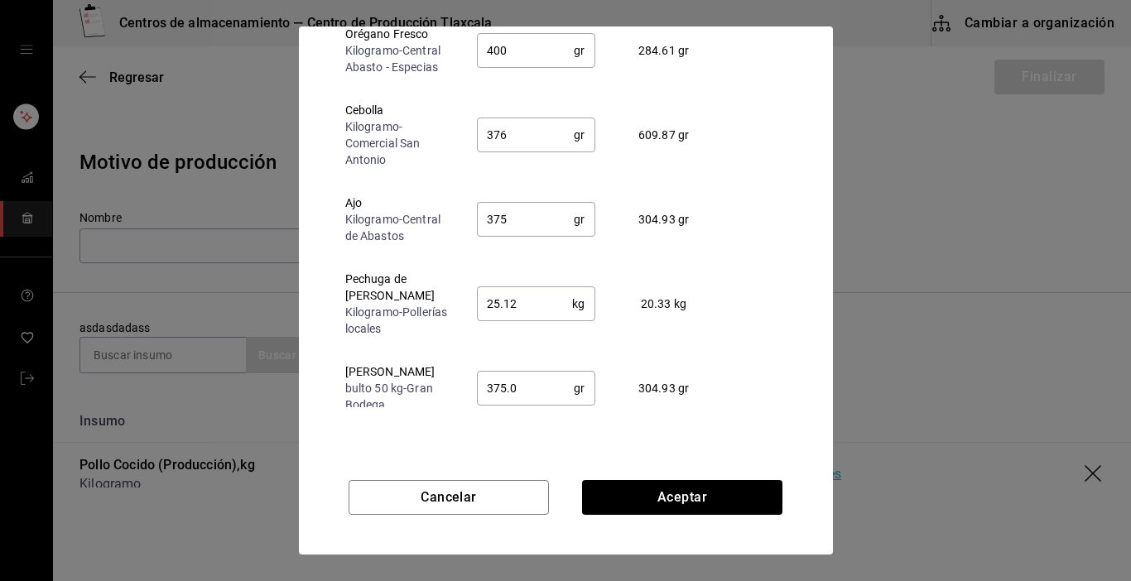
scroll to position [195, 0]
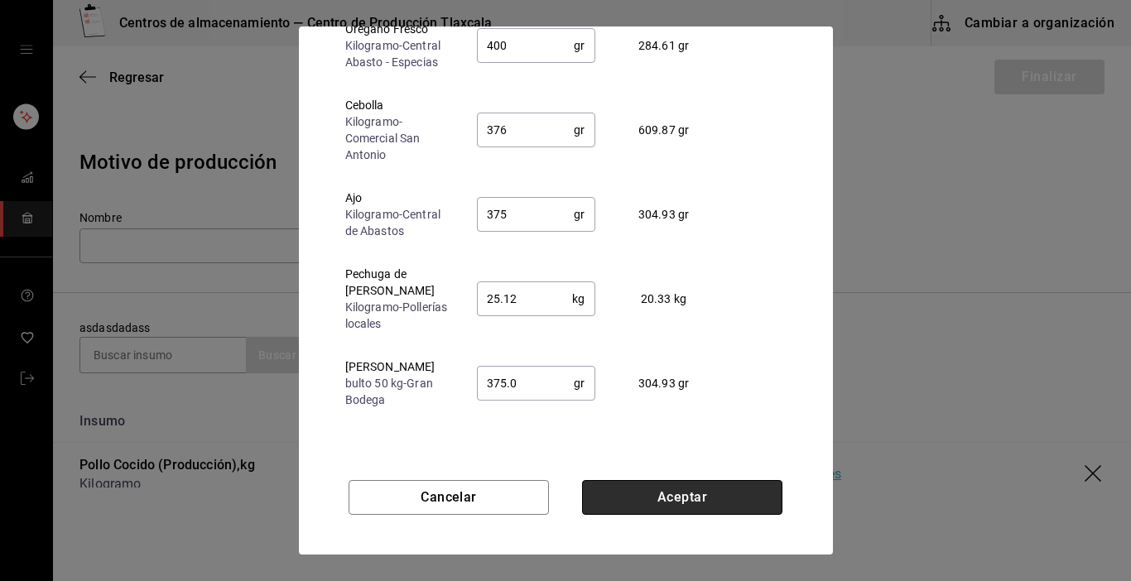
click at [694, 491] on button "Aceptar" at bounding box center [682, 497] width 200 height 35
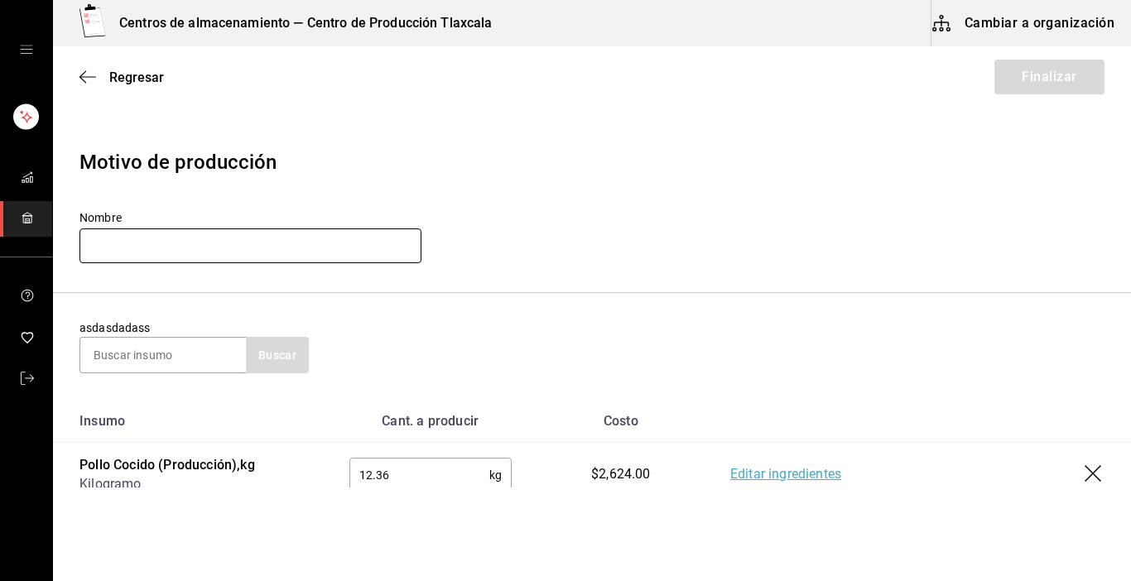
click at [305, 251] on input "text" at bounding box center [251, 246] width 342 height 35
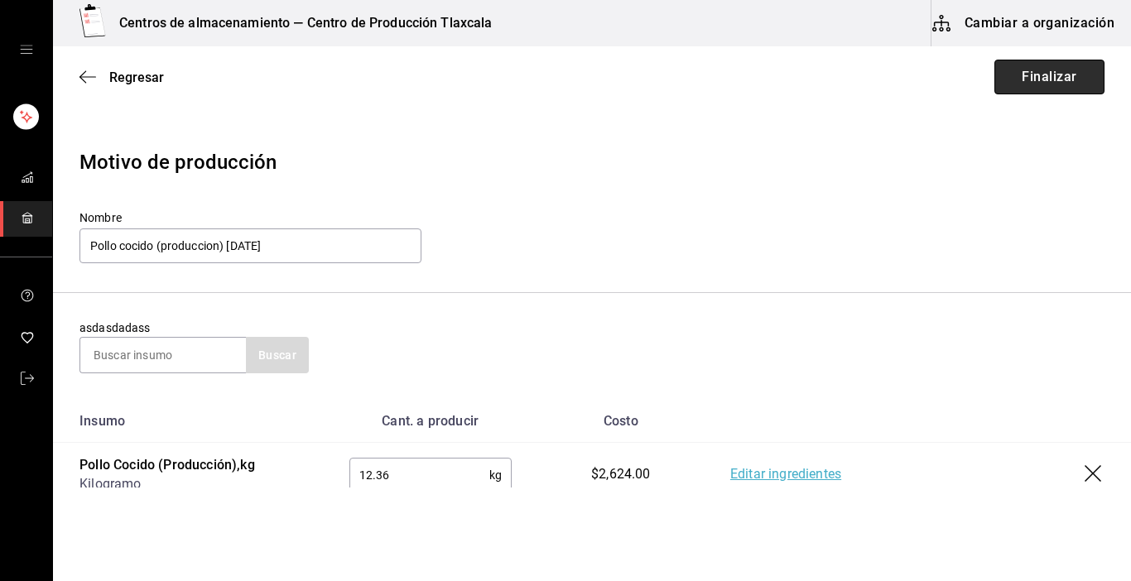
click at [1001, 71] on button "Finalizar" at bounding box center [1050, 77] width 110 height 35
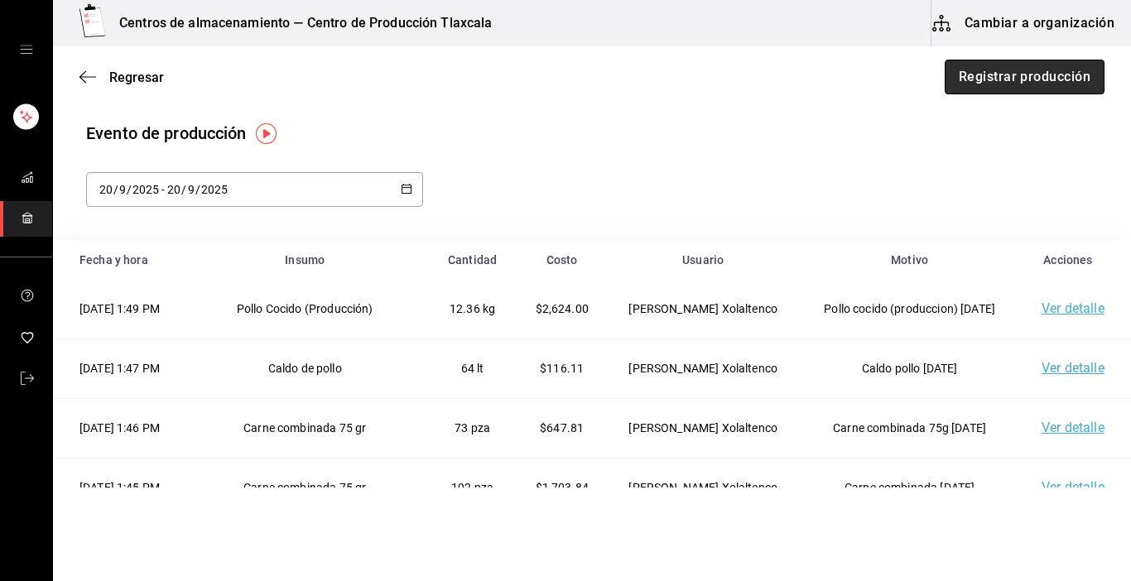
click at [958, 89] on button "Registrar producción" at bounding box center [1025, 77] width 160 height 35
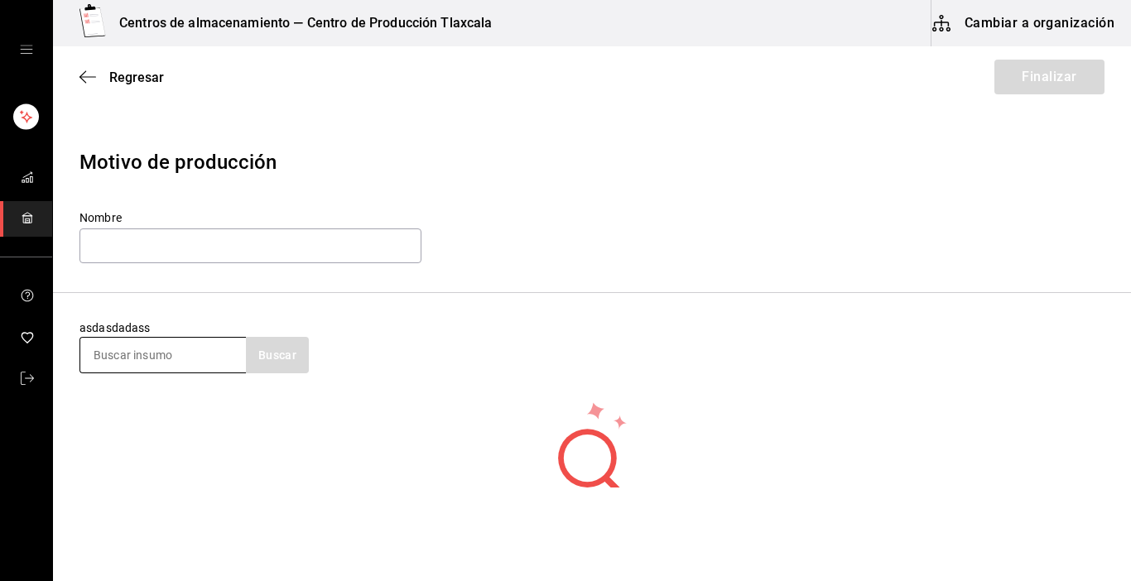
click at [197, 358] on input at bounding box center [163, 355] width 166 height 35
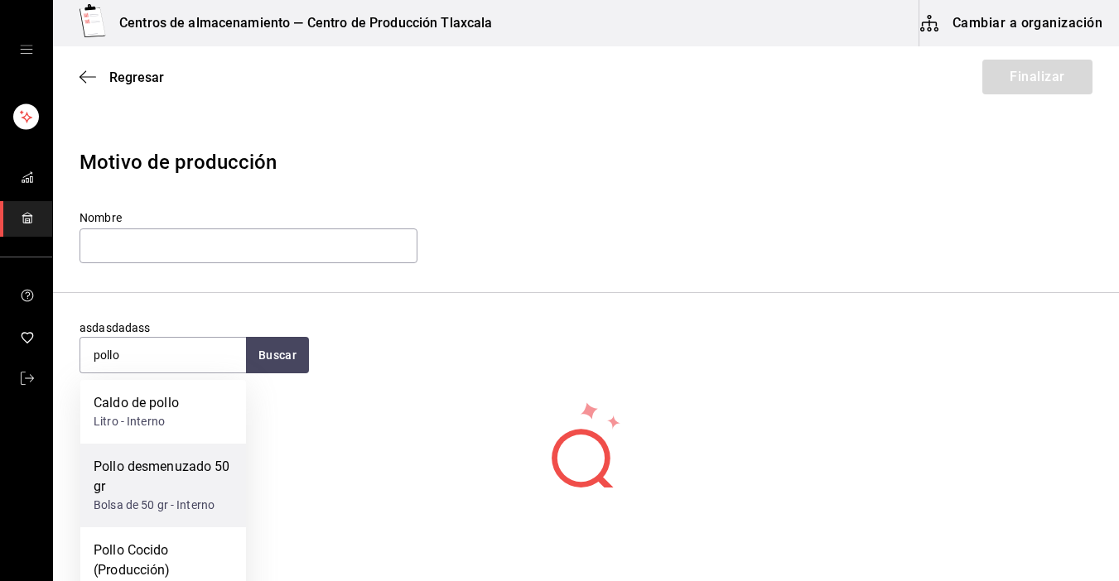
click at [190, 460] on div "Pollo desmenuzado 50 gr" at bounding box center [163, 477] width 139 height 40
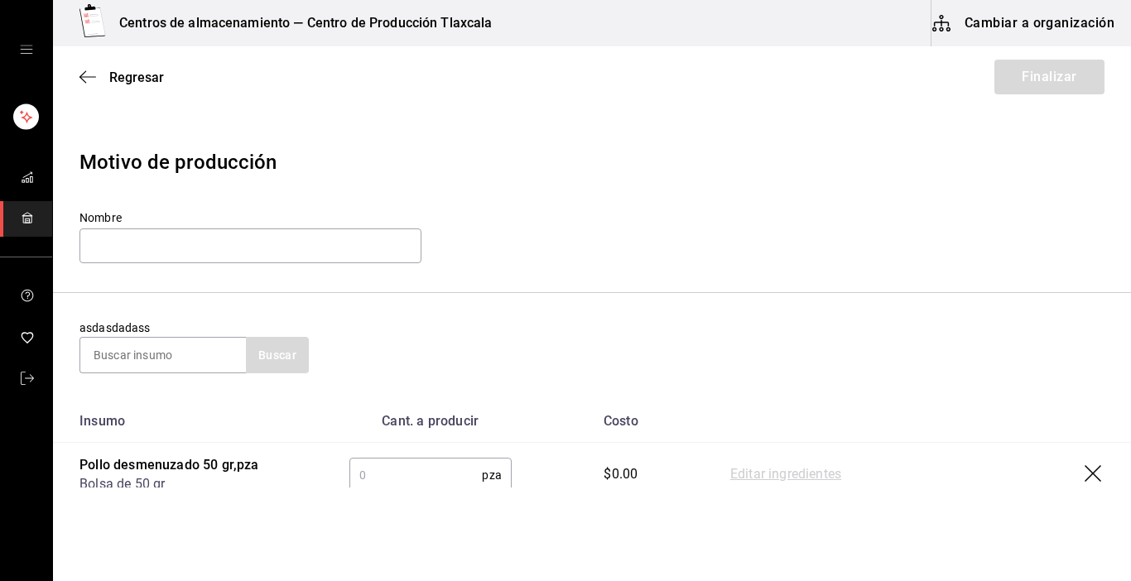
click at [376, 481] on input "text" at bounding box center [415, 475] width 133 height 33
click at [830, 469] on link "Editar ingredientes" at bounding box center [785, 475] width 111 height 20
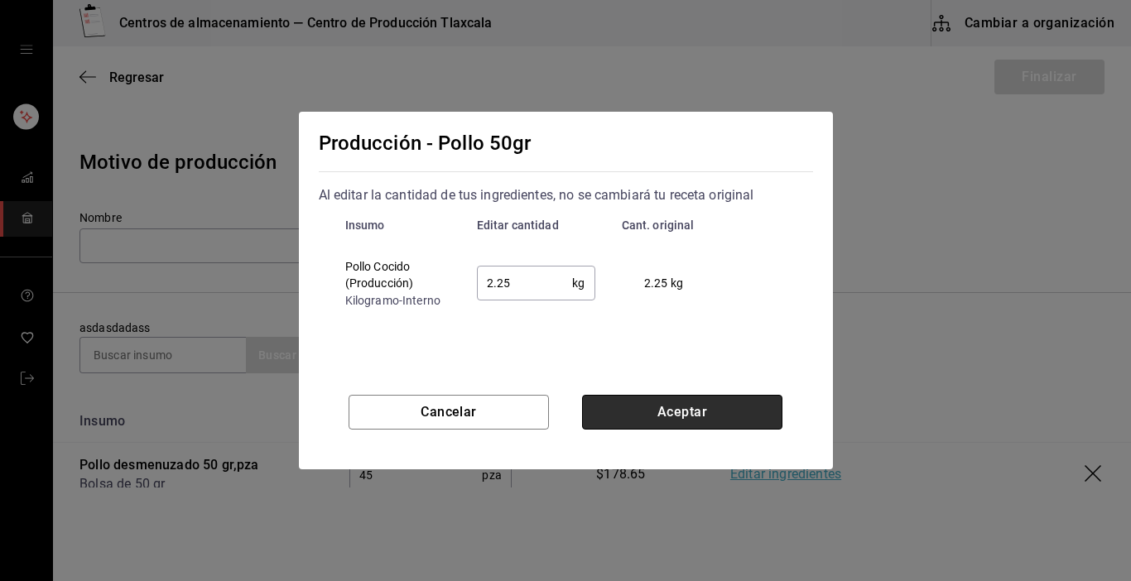
click at [709, 401] on button "Aceptar" at bounding box center [682, 412] width 200 height 35
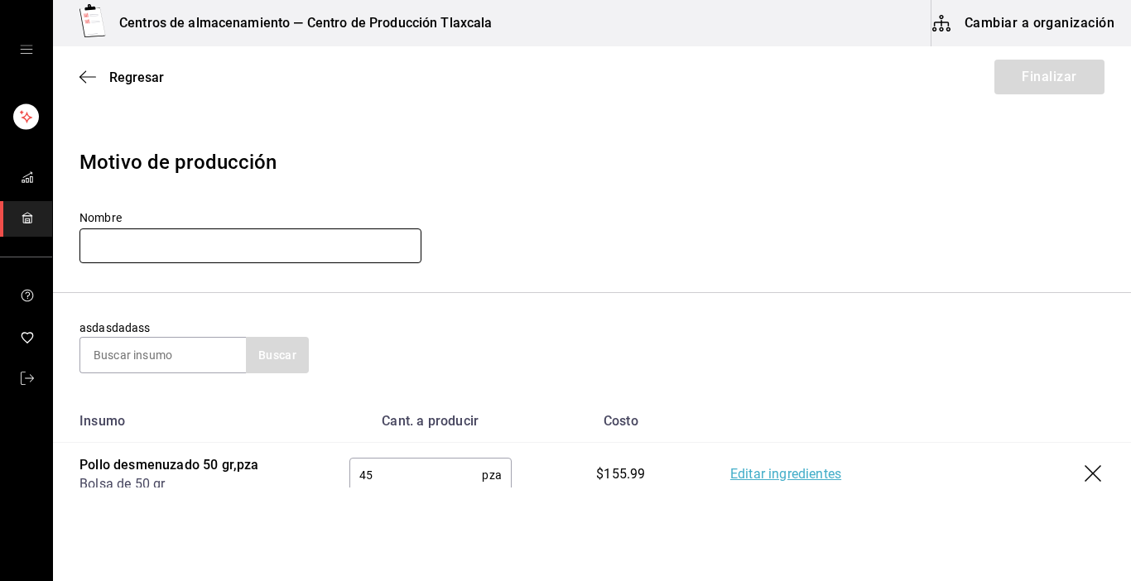
click at [193, 243] on input "text" at bounding box center [251, 246] width 342 height 35
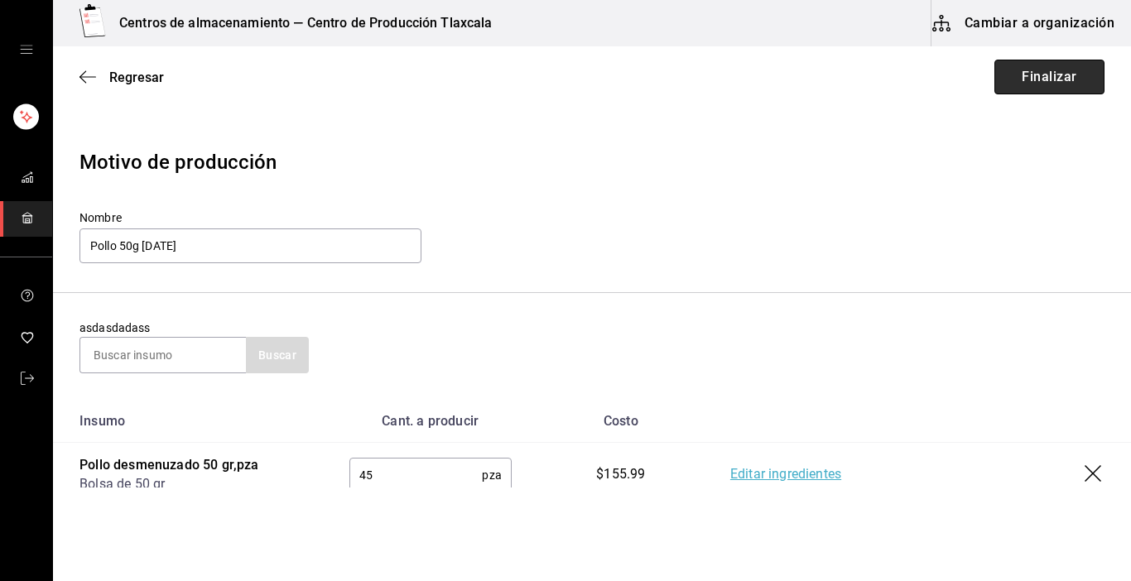
click at [1066, 89] on button "Finalizar" at bounding box center [1050, 77] width 110 height 35
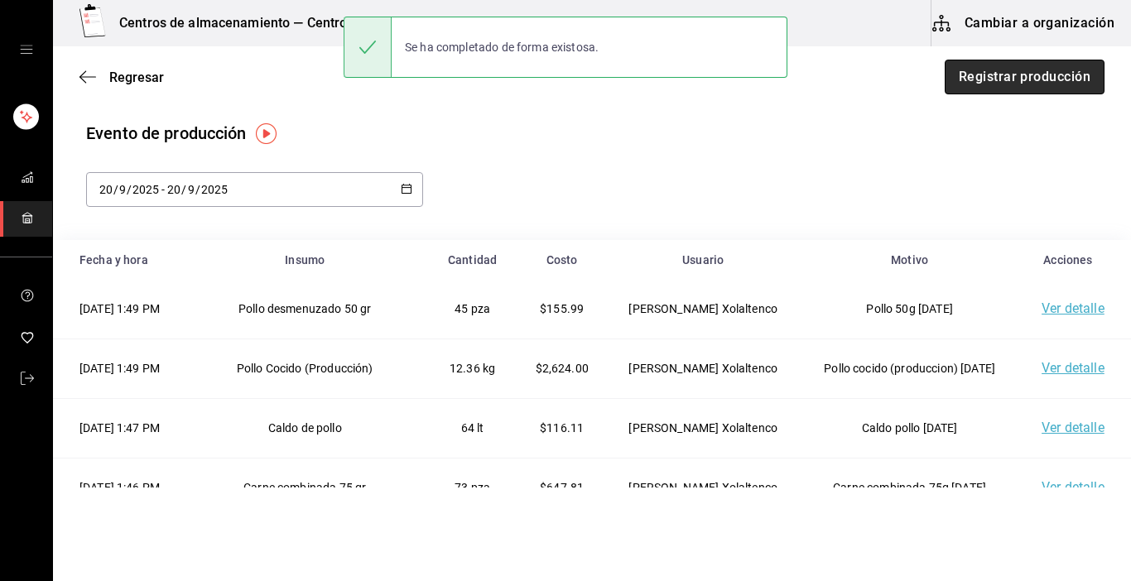
click at [1019, 70] on button "Registrar producción" at bounding box center [1025, 77] width 160 height 35
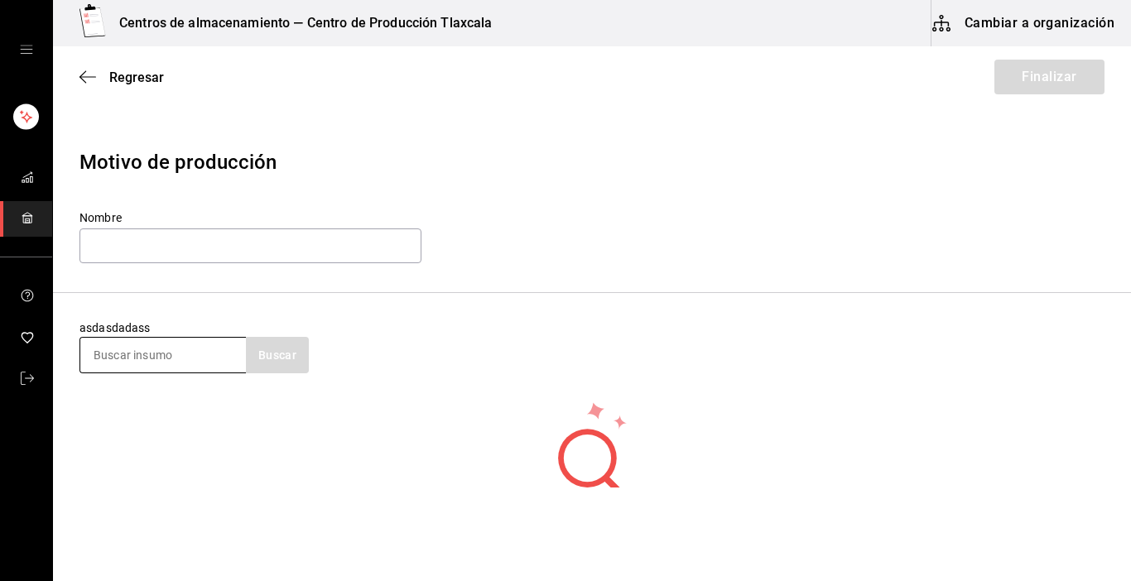
click at [107, 355] on input at bounding box center [163, 355] width 166 height 35
click at [94, 70] on icon "button" at bounding box center [88, 77] width 17 height 15
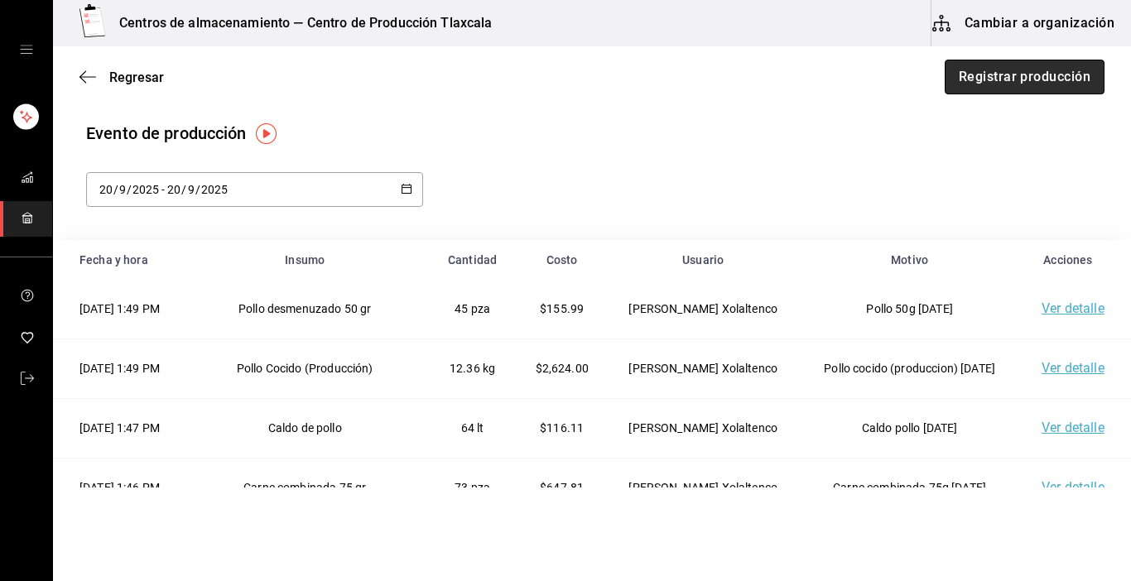
click at [1032, 82] on button "Registrar producción" at bounding box center [1025, 77] width 160 height 35
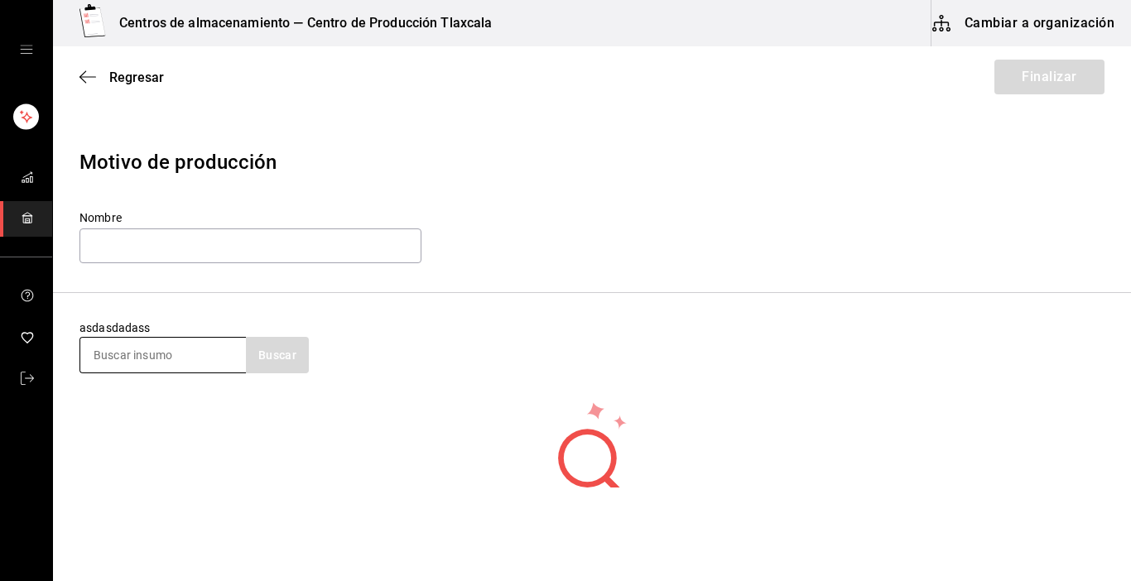
click at [122, 350] on input at bounding box center [163, 355] width 166 height 35
click at [123, 349] on input at bounding box center [163, 355] width 166 height 35
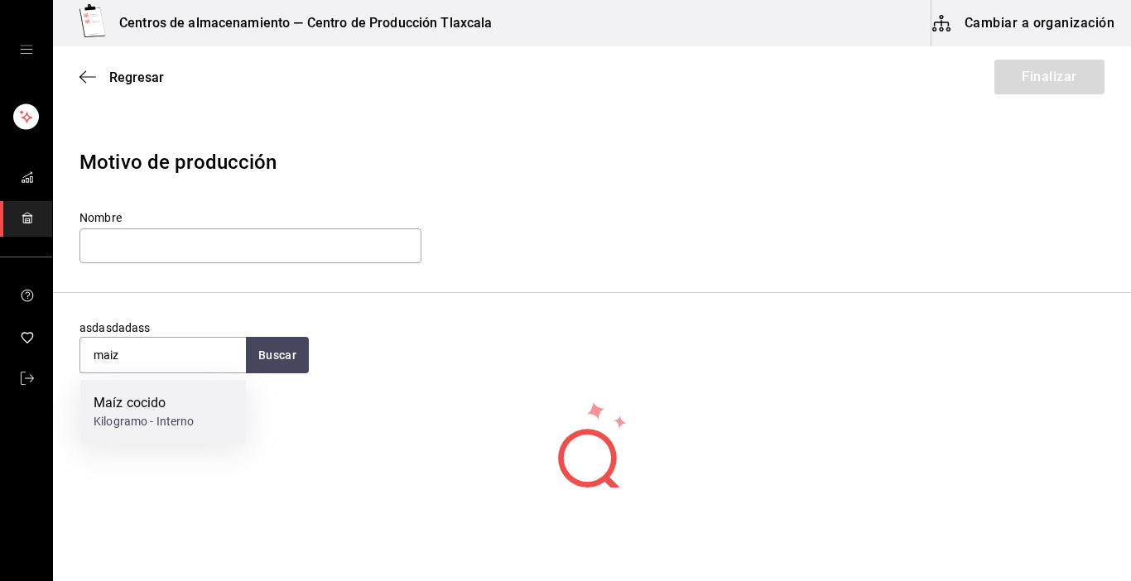
click at [123, 380] on div "Maíz cocido Kilogramo - Interno" at bounding box center [163, 412] width 166 height 64
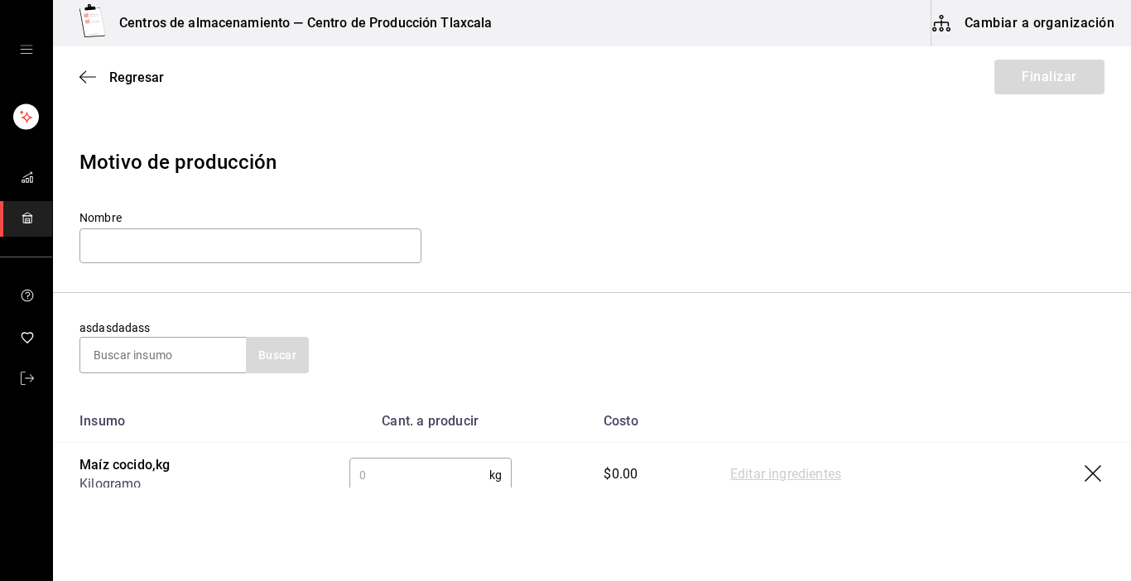
click at [403, 470] on input "text" at bounding box center [419, 475] width 140 height 33
click at [789, 477] on link "Editar ingredientes" at bounding box center [785, 475] width 111 height 20
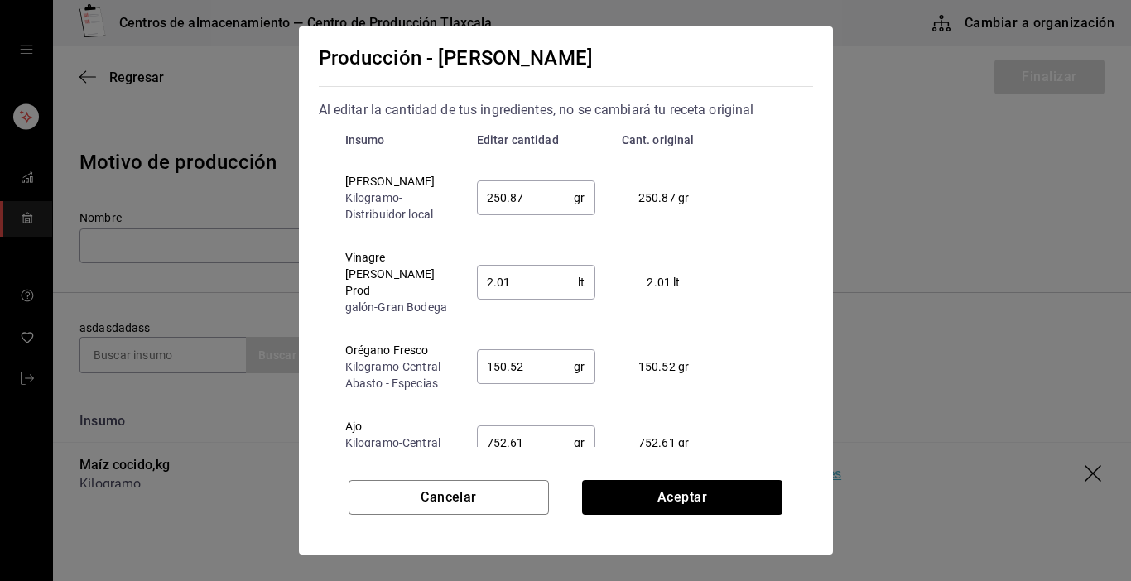
click at [521, 206] on input "250.87" at bounding box center [526, 197] width 98 height 33
click at [525, 286] on input "2.01" at bounding box center [528, 282] width 102 height 33
click at [546, 378] on input "150.52" at bounding box center [526, 366] width 98 height 33
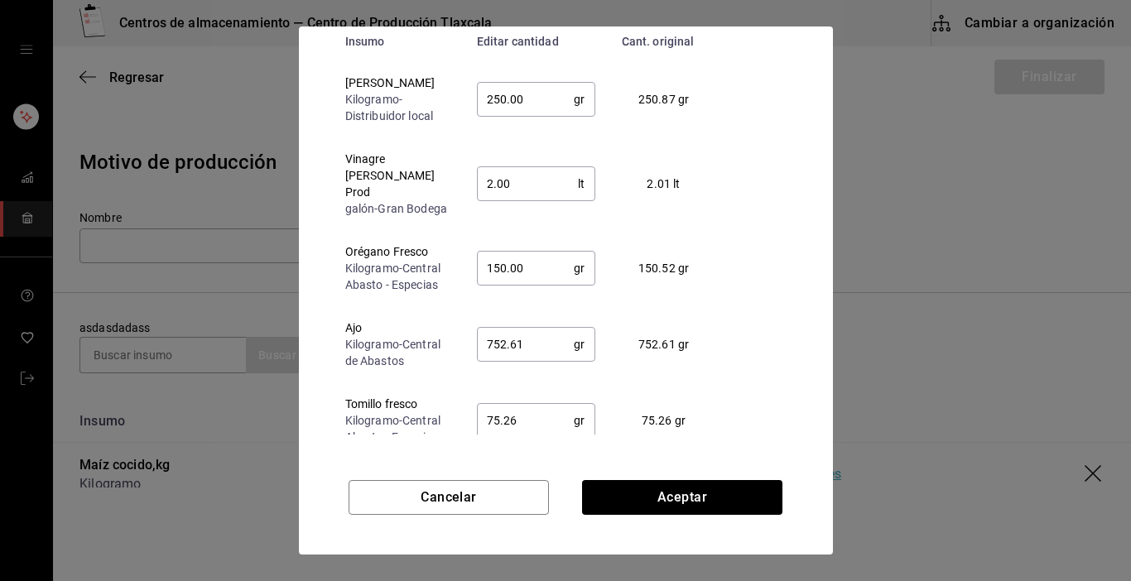
scroll to position [99, 0]
click at [555, 344] on input "752.61" at bounding box center [526, 343] width 98 height 33
click at [555, 427] on input "75.26" at bounding box center [526, 419] width 98 height 33
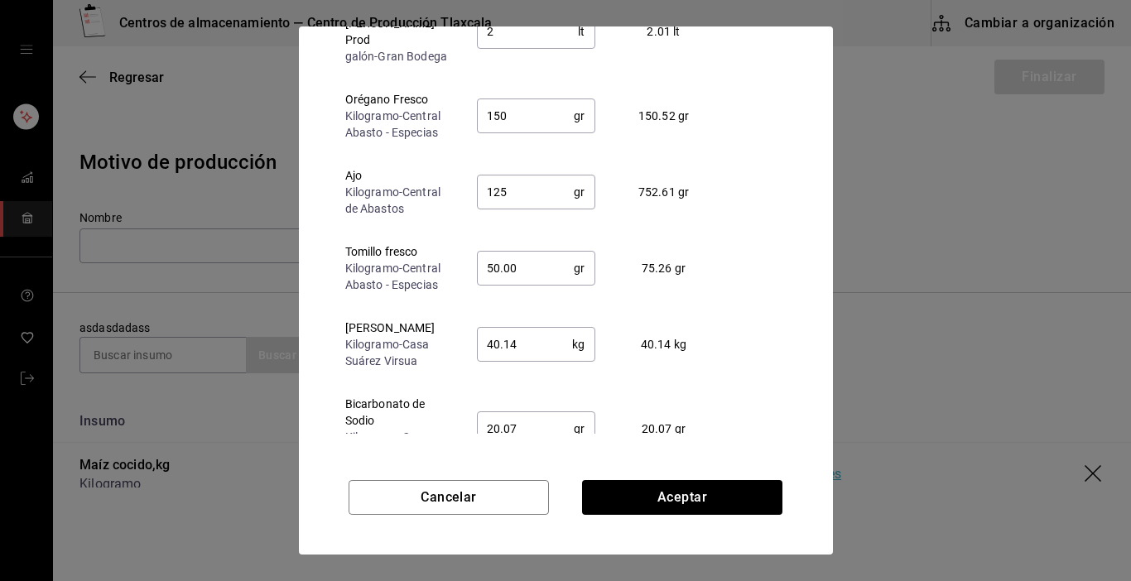
scroll to position [166, 0]
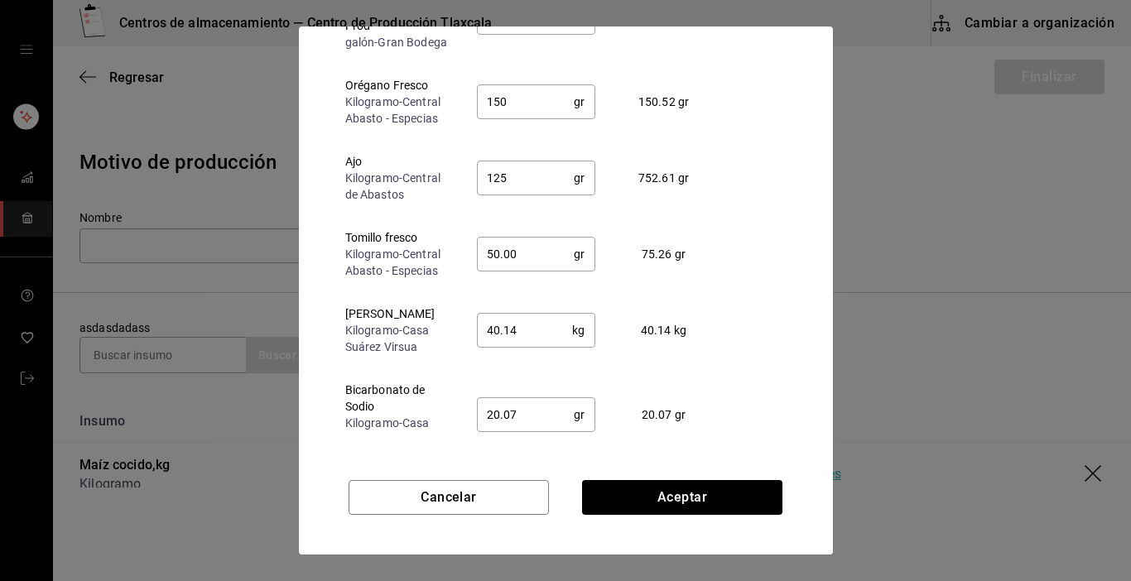
click at [536, 327] on input "40.14" at bounding box center [525, 330] width 96 height 33
click at [550, 402] on input "20.07" at bounding box center [526, 414] width 98 height 33
click at [718, 423] on td "20.07 gr" at bounding box center [671, 415] width 124 height 93
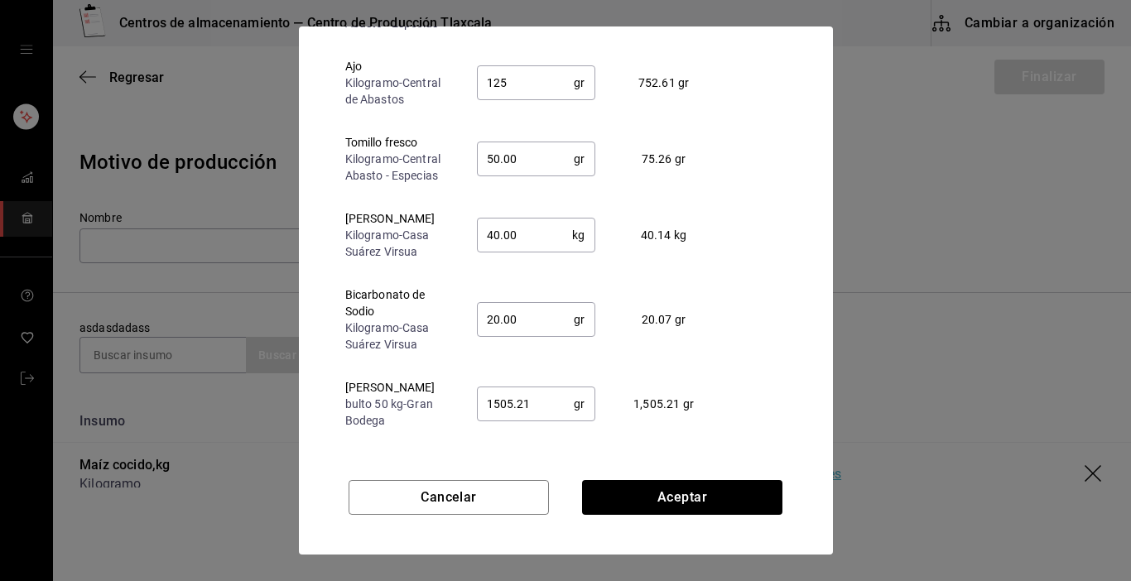
scroll to position [270, 0]
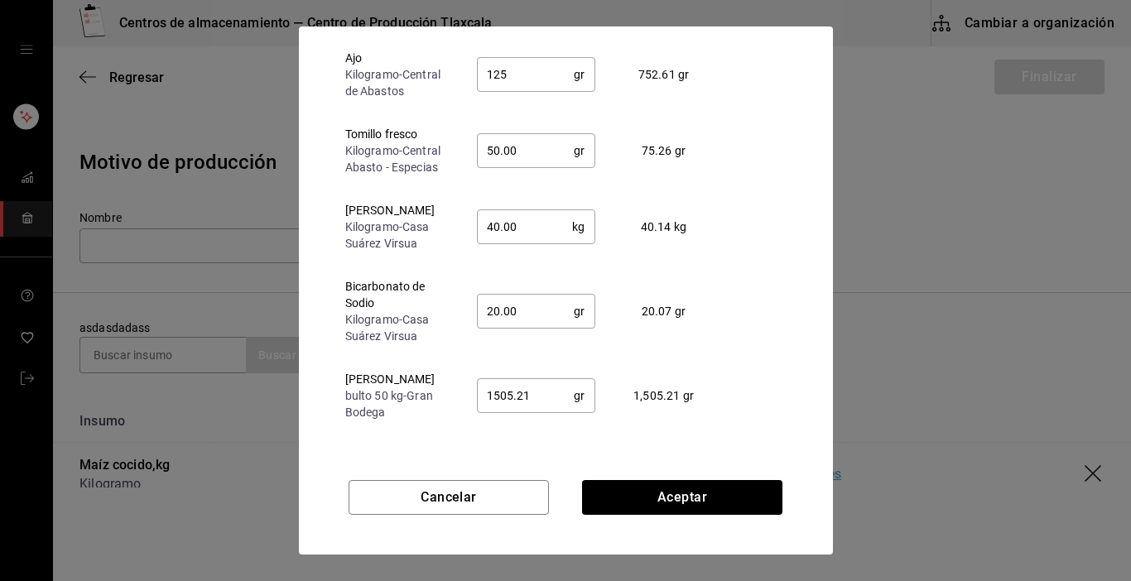
click at [562, 398] on input "1505.21" at bounding box center [526, 395] width 98 height 33
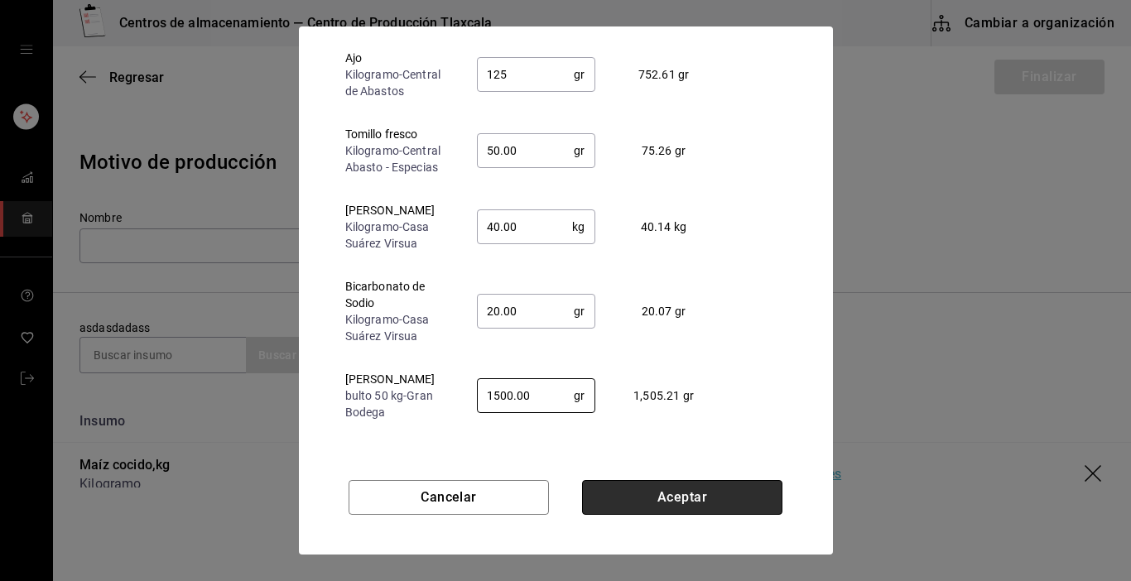
click at [655, 504] on button "Aceptar" at bounding box center [682, 497] width 200 height 35
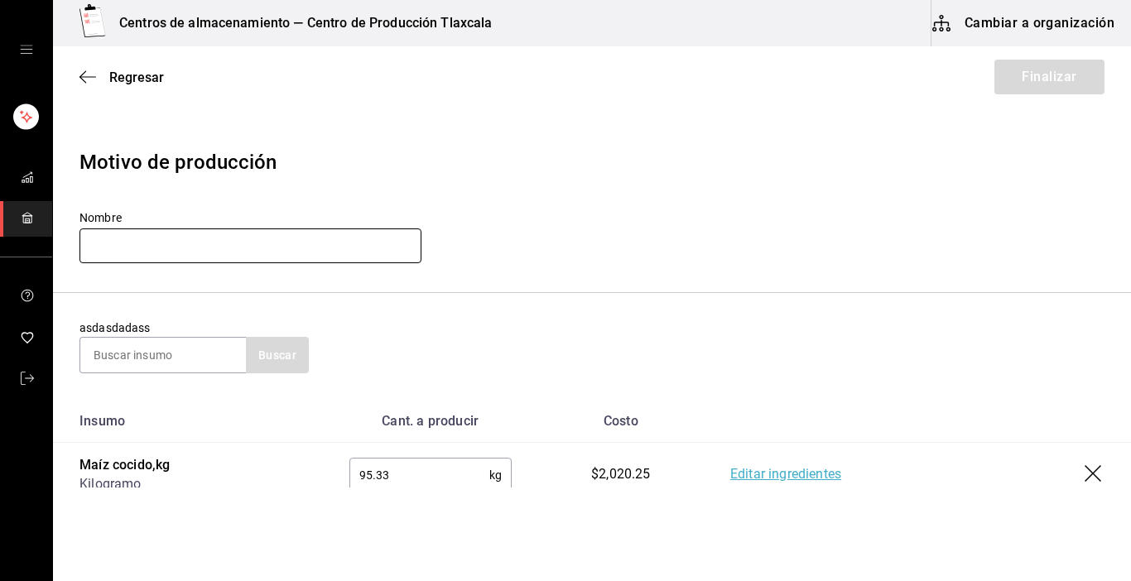
drag, startPoint x: 107, startPoint y: 217, endPoint x: 115, endPoint y: 231, distance: 16.3
click at [107, 219] on label "Nombre" at bounding box center [251, 218] width 342 height 12
click at [115, 231] on input "text" at bounding box center [251, 246] width 342 height 35
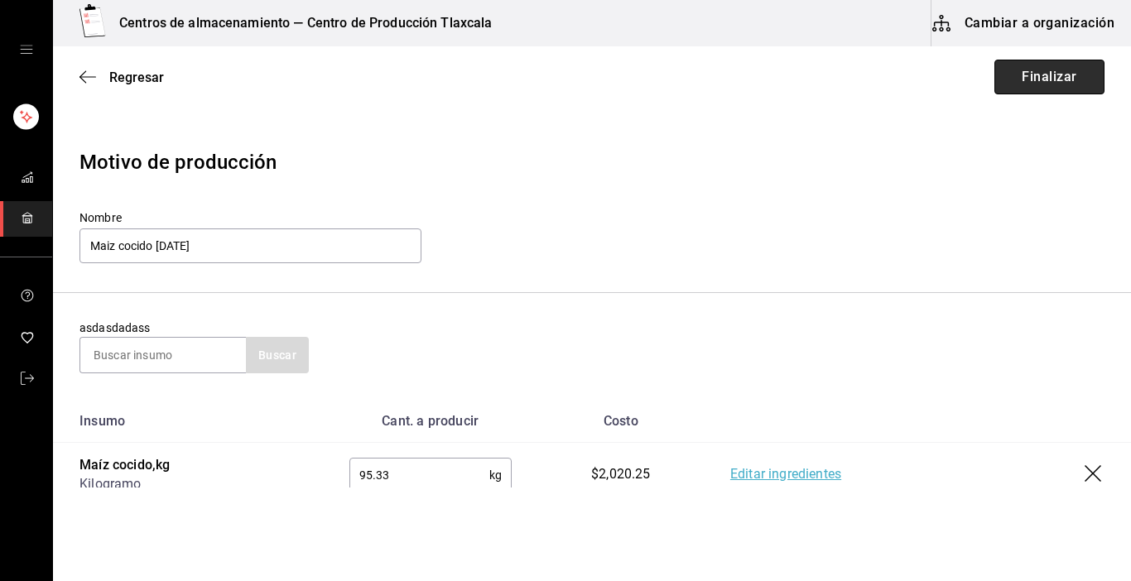
click at [1044, 75] on button "Finalizar" at bounding box center [1050, 77] width 110 height 35
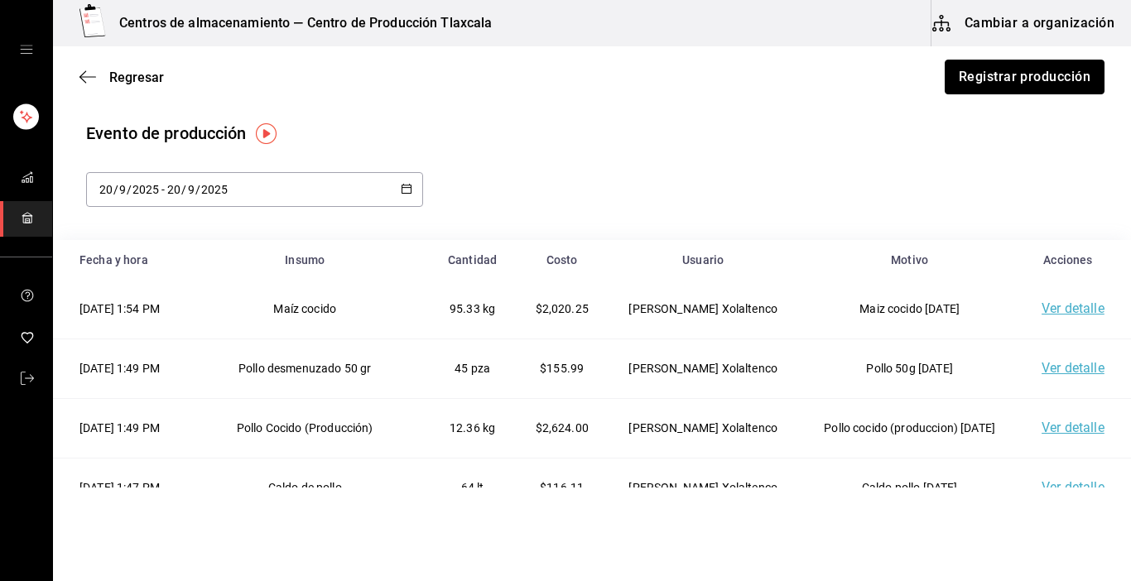
click at [1044, 75] on button "Registrar producción" at bounding box center [1025, 77] width 160 height 35
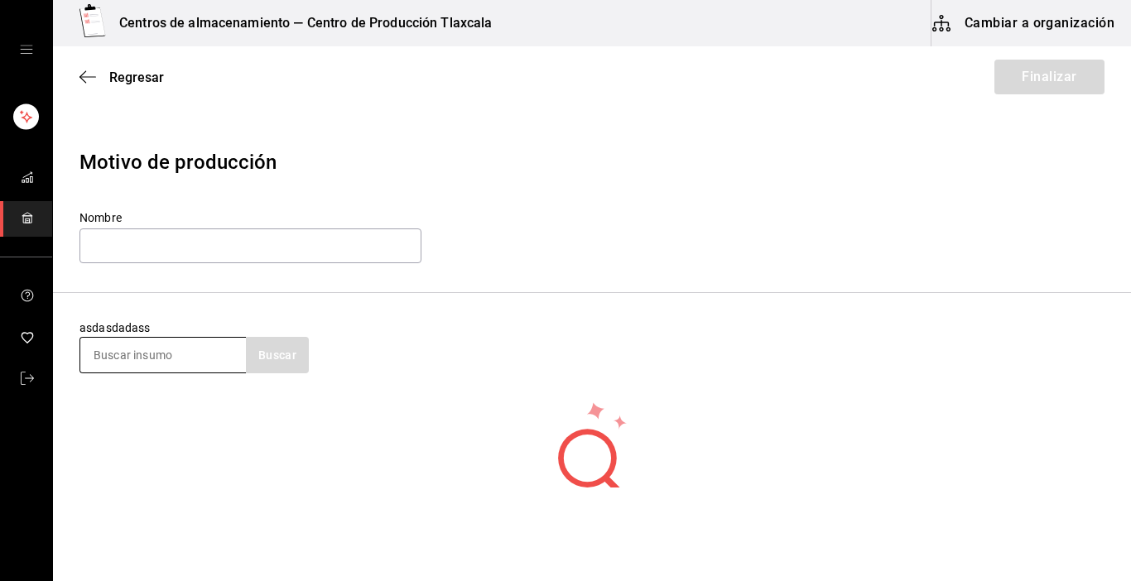
click at [199, 364] on input at bounding box center [163, 355] width 166 height 35
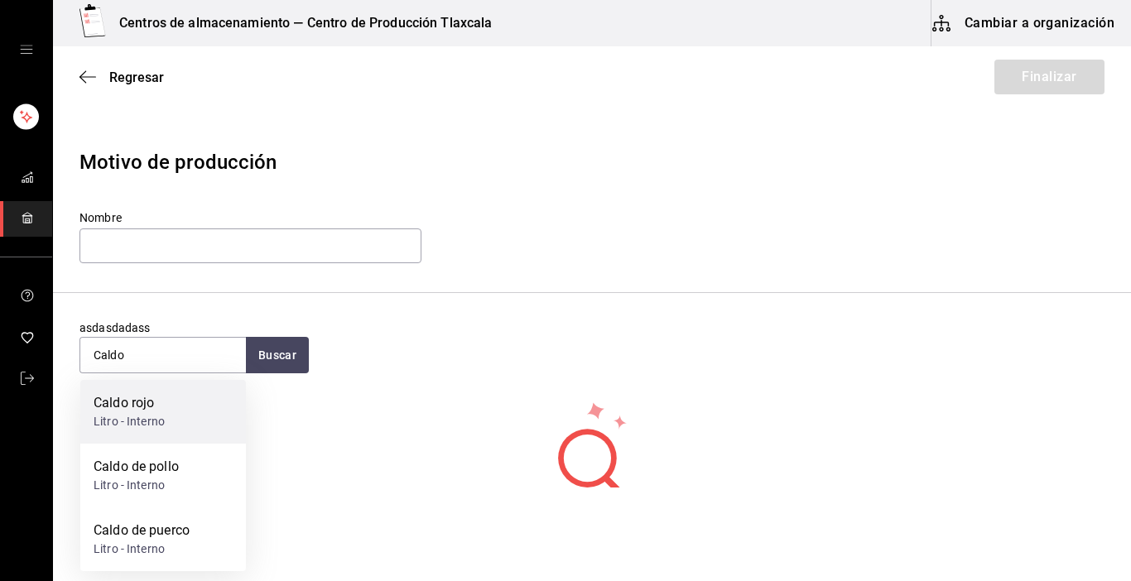
click at [176, 416] on div "Caldo rojo Litro - Interno" at bounding box center [163, 412] width 166 height 64
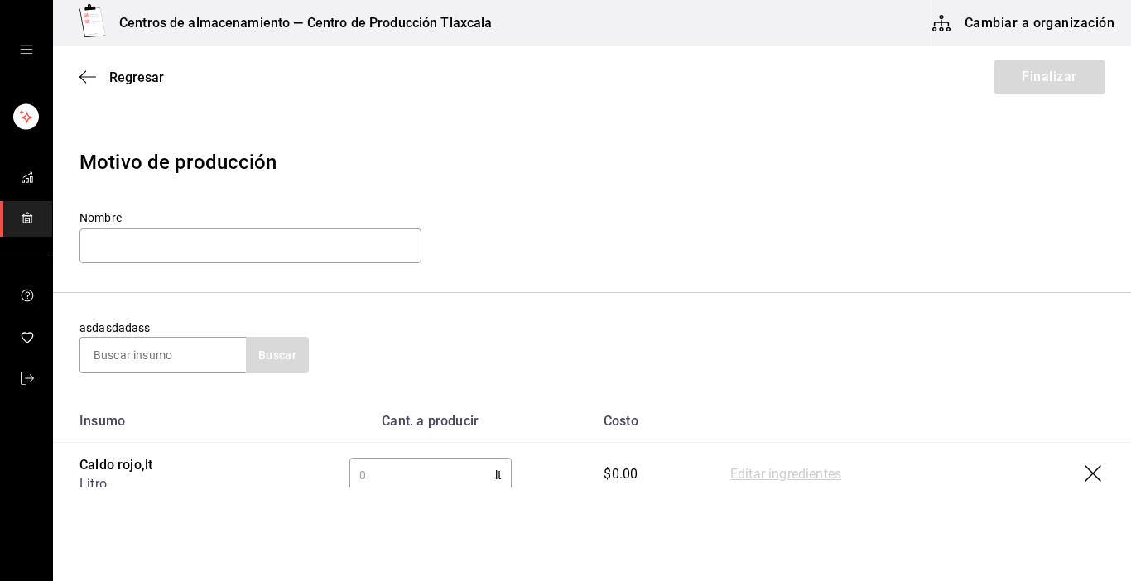
click at [428, 462] on input "text" at bounding box center [422, 475] width 146 height 33
click at [769, 473] on link "Editar ingredientes" at bounding box center [785, 475] width 111 height 20
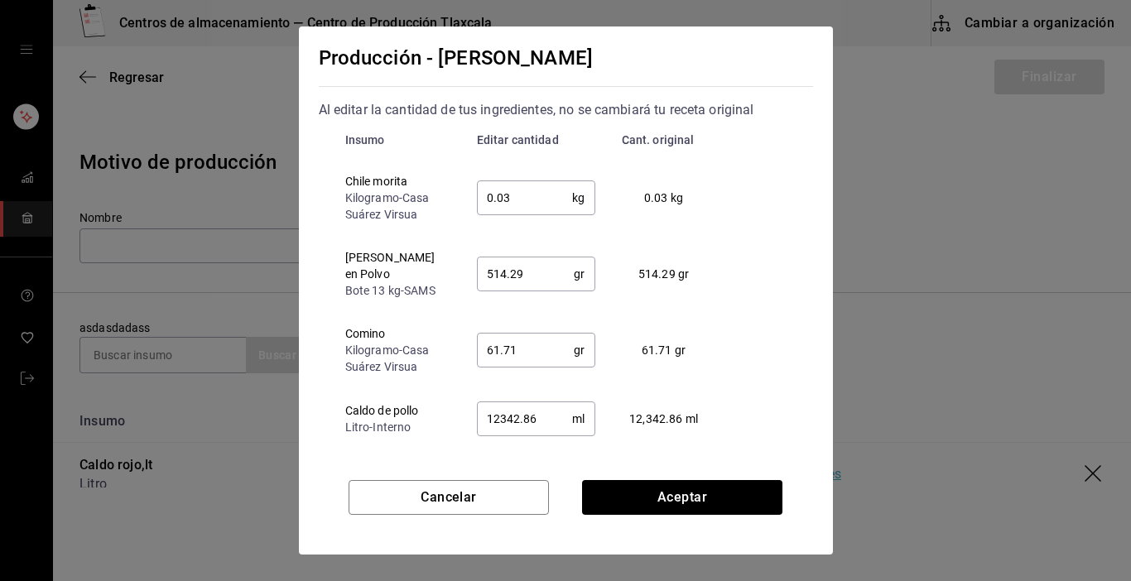
click at [517, 205] on input "0.03" at bounding box center [525, 197] width 96 height 33
click at [532, 263] on input "514.29" at bounding box center [526, 274] width 98 height 33
click at [204, 422] on div "Producción - Caldo Rojo Al editar la cantidad de tus ingredientes, no se cambia…" at bounding box center [565, 290] width 1131 height 581
click at [532, 345] on input "61.71" at bounding box center [526, 350] width 98 height 33
click at [542, 402] on input "12342.86" at bounding box center [525, 418] width 96 height 33
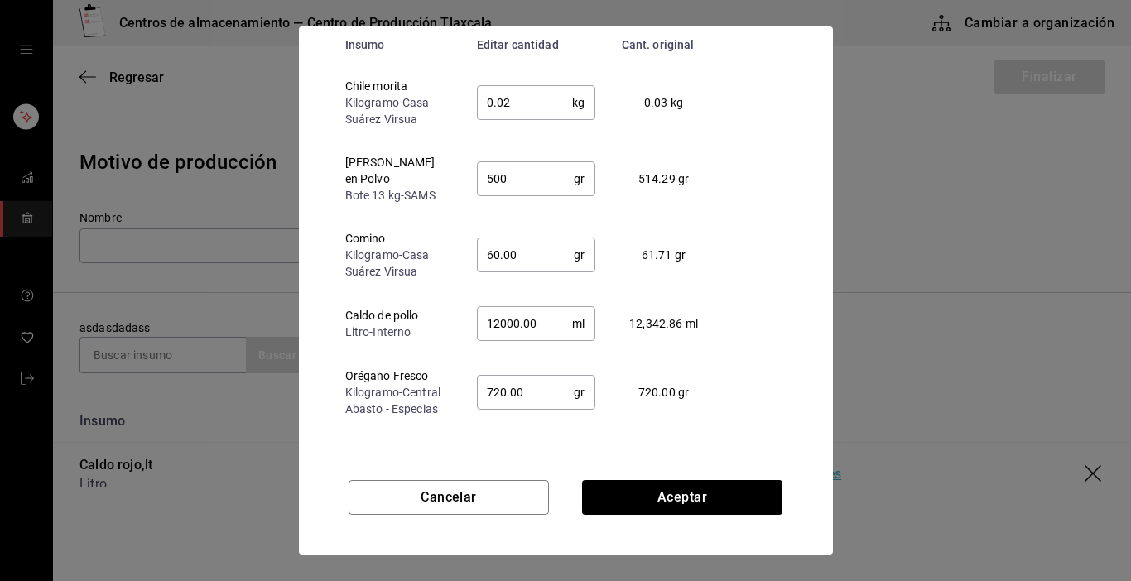
scroll to position [99, 0]
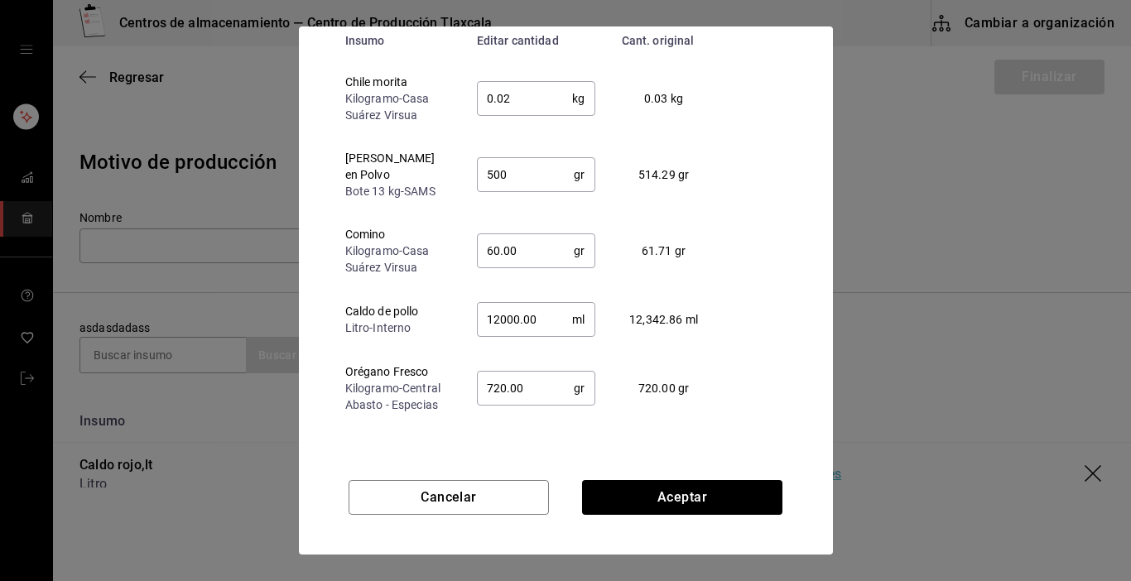
click at [550, 372] on input "720.00" at bounding box center [526, 388] width 98 height 33
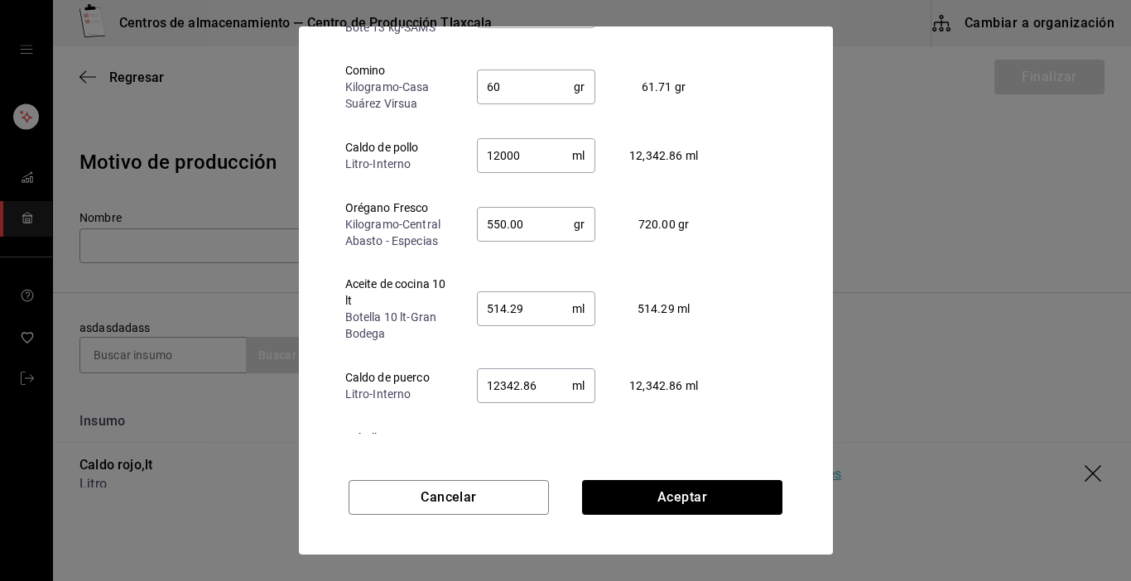
scroll to position [166, 0]
click at [548, 298] on input "514.29" at bounding box center [525, 307] width 96 height 33
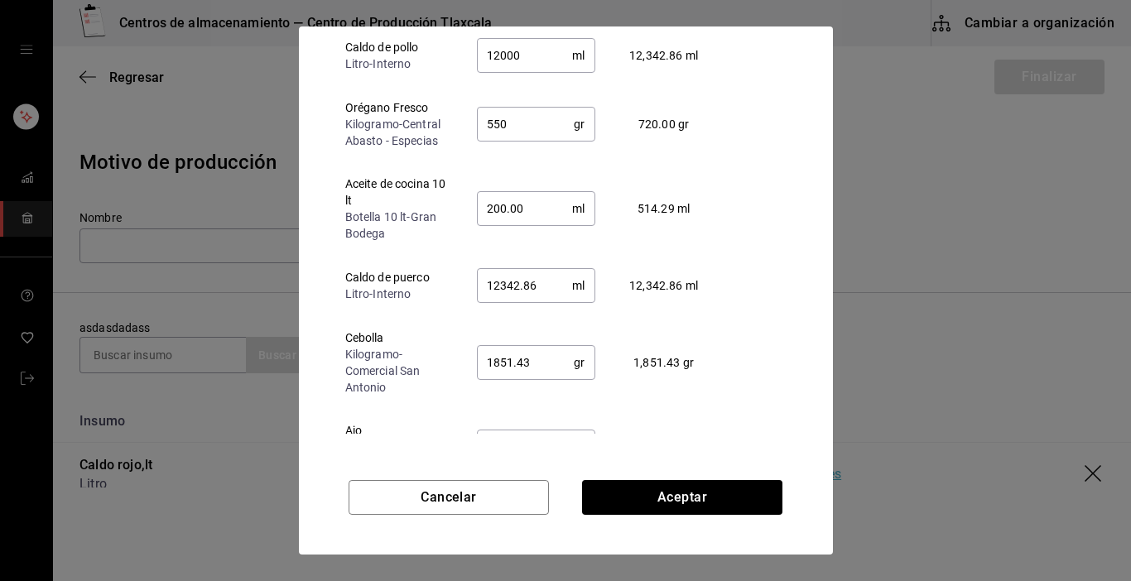
scroll to position [265, 0]
click at [541, 272] on input "12342.86" at bounding box center [525, 284] width 96 height 33
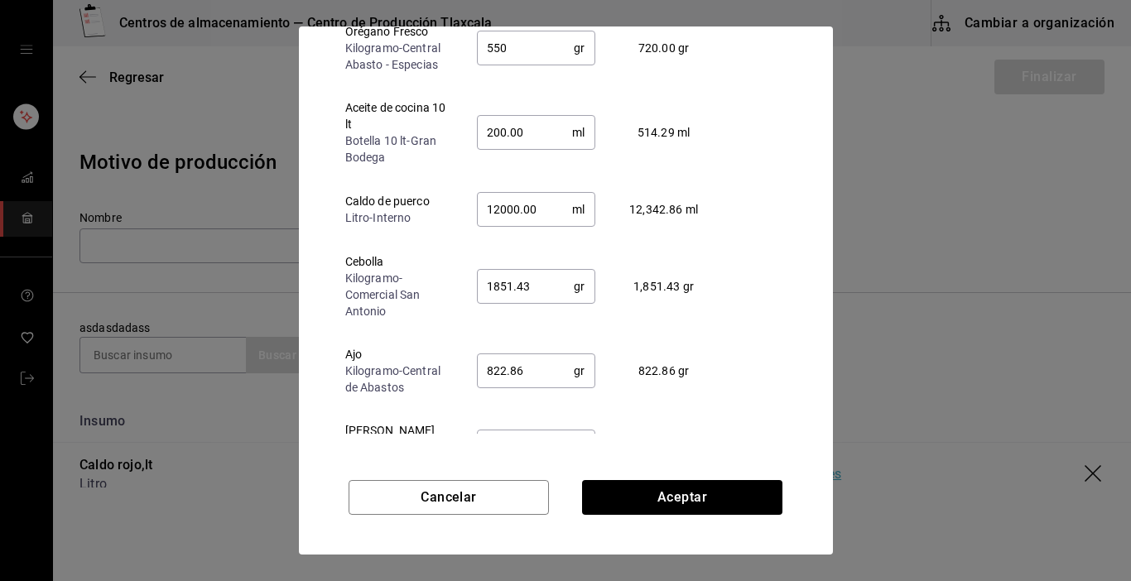
scroll to position [364, 0]
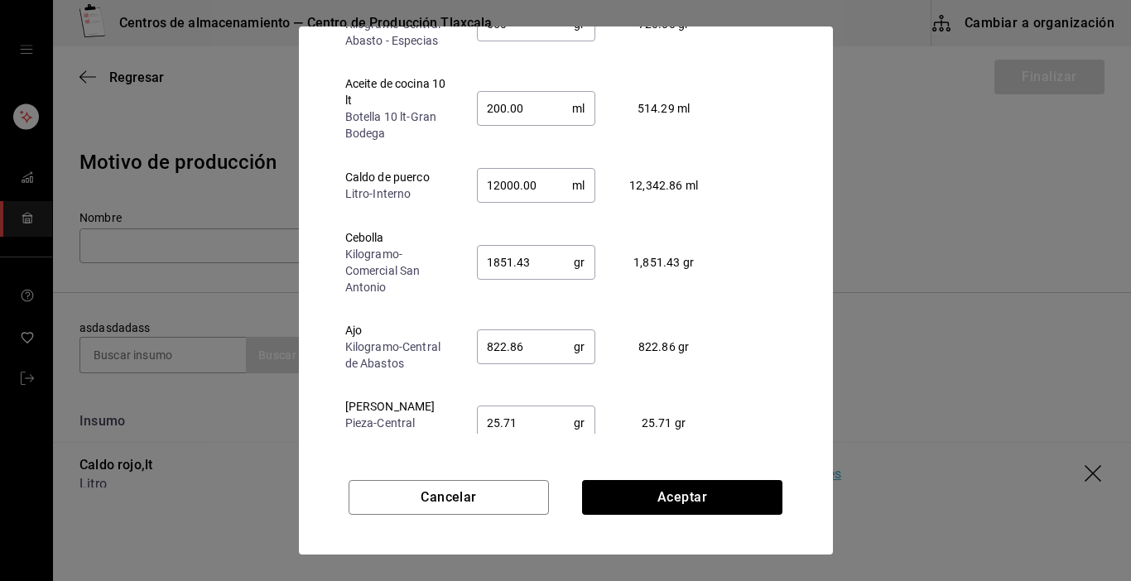
click at [523, 246] on input "1851.43" at bounding box center [526, 262] width 98 height 33
click at [523, 338] on input "822.86" at bounding box center [526, 346] width 98 height 33
click at [523, 412] on input "25.71" at bounding box center [526, 423] width 98 height 33
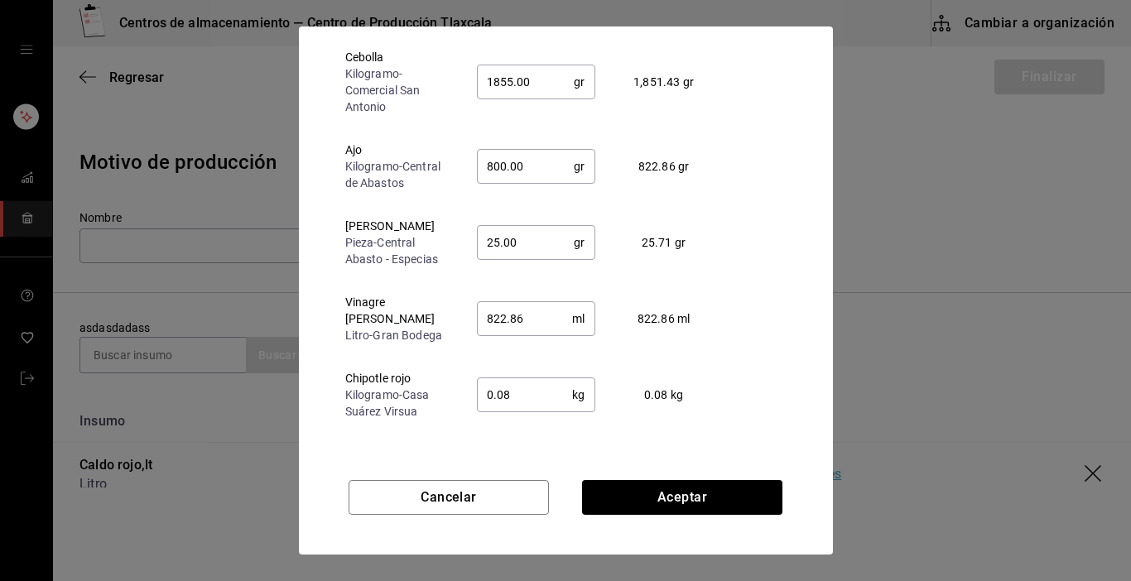
scroll to position [563, 0]
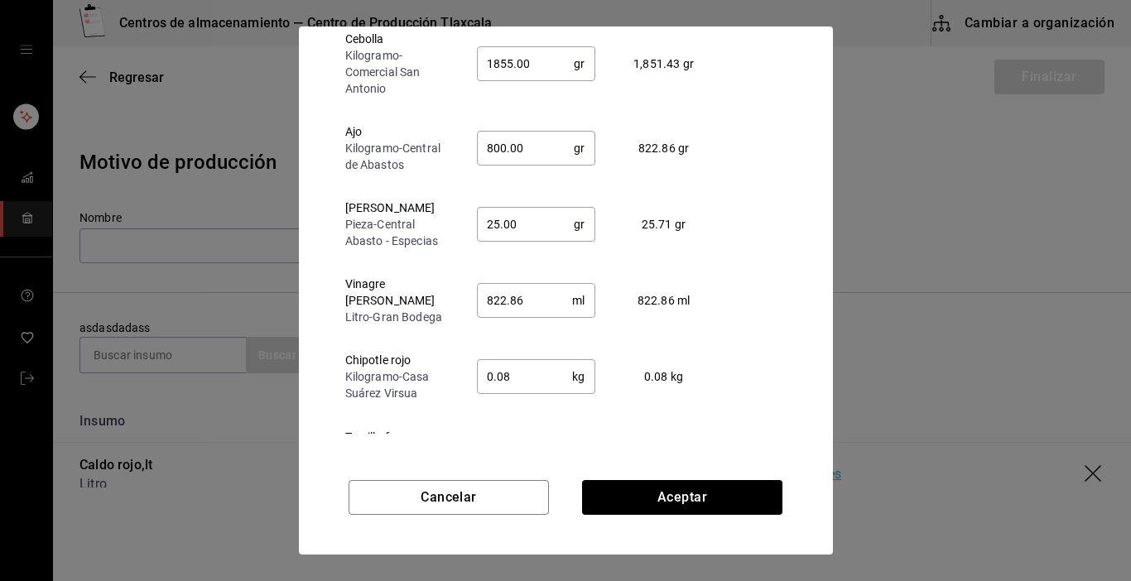
click at [547, 291] on input "822.86" at bounding box center [525, 300] width 96 height 33
click at [511, 360] on input "0.08" at bounding box center [525, 376] width 96 height 33
click at [732, 423] on div "Insumo Editar cantidad Cant. original Chile morita Kilogramo - Casa [PERSON_NAM…" at bounding box center [526, 227] width 414 height 413
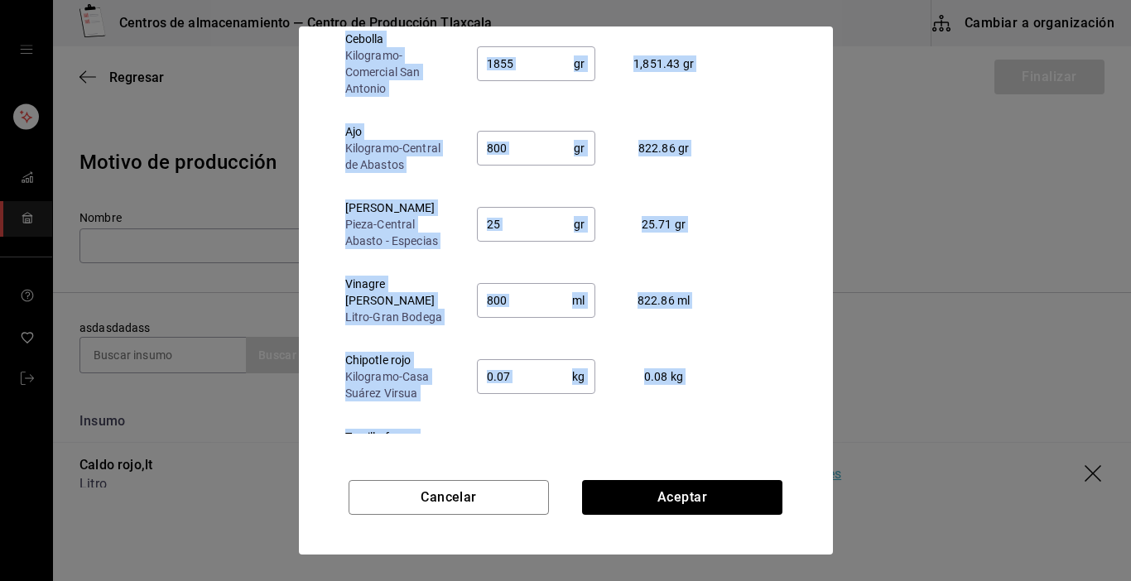
click at [732, 423] on div "Insumo Editar cantidad Cant. original Chile morita Kilogramo - Casa [PERSON_NAM…" at bounding box center [526, 227] width 414 height 413
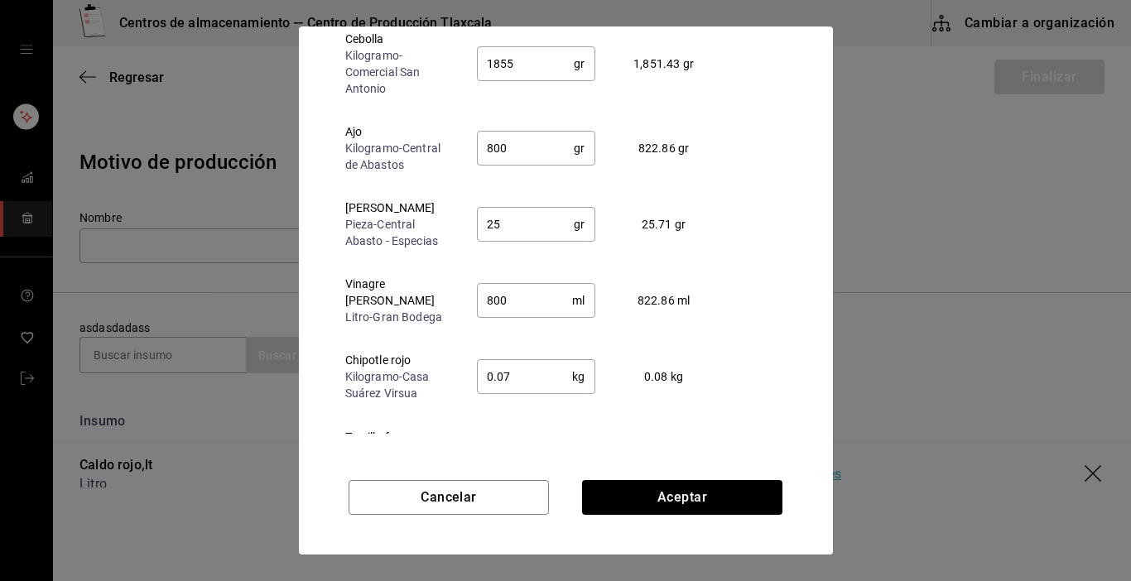
click at [732, 423] on div "Insumo Editar cantidad Cant. original Chile morita Kilogramo - Casa [PERSON_NAM…" at bounding box center [526, 227] width 414 height 413
click at [734, 423] on div "Insumo Editar cantidad Cant. original Chile morita Kilogramo - Casa [PERSON_NAM…" at bounding box center [566, 227] width 494 height 413
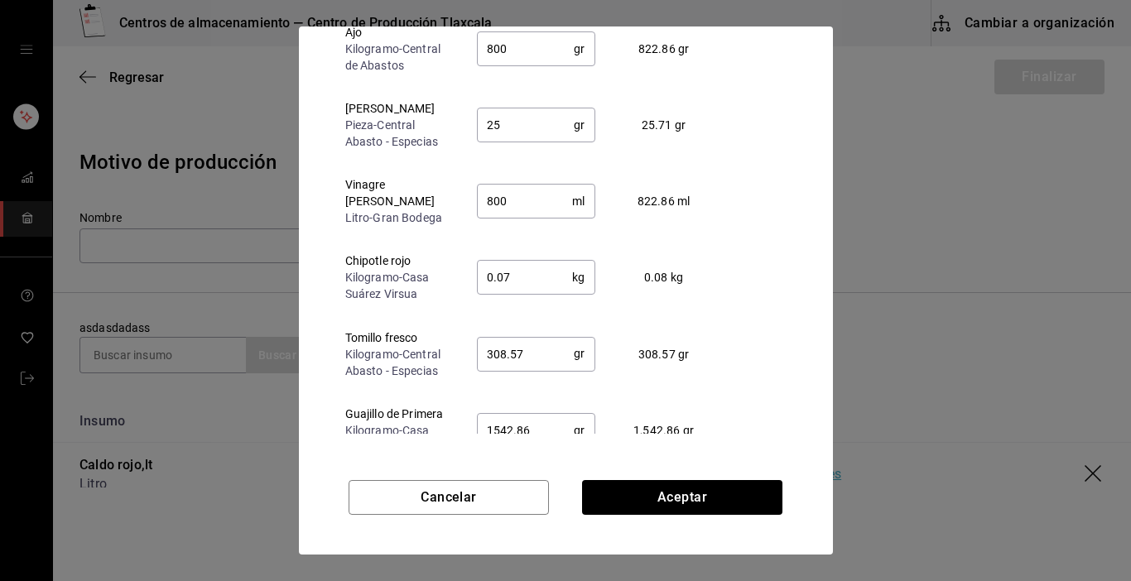
scroll to position [696, 0]
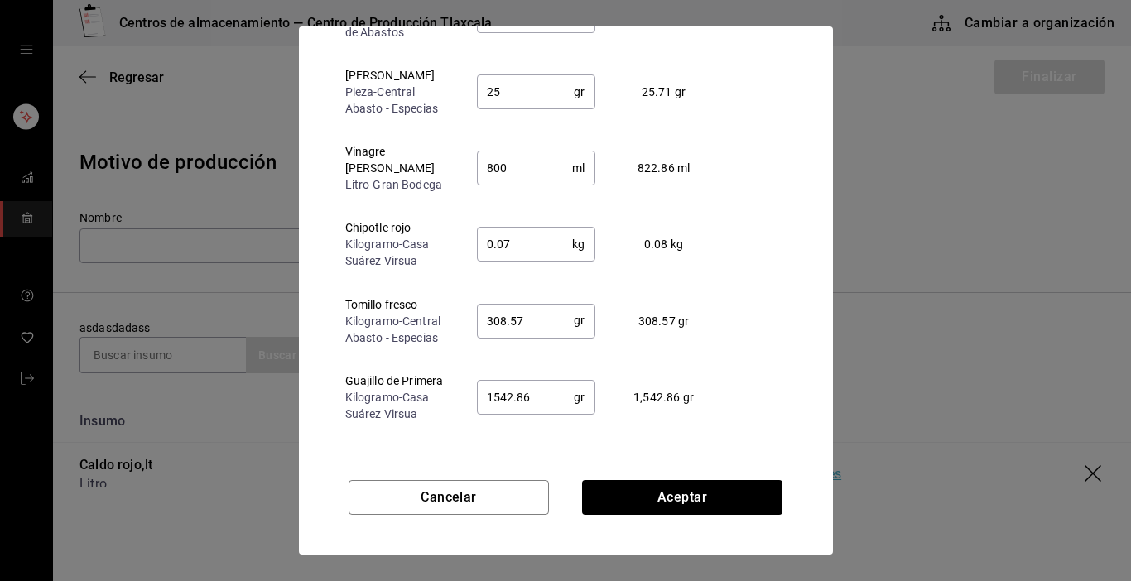
click at [548, 312] on input "308.57" at bounding box center [526, 320] width 98 height 33
click at [546, 381] on input "1542.86" at bounding box center [526, 397] width 98 height 33
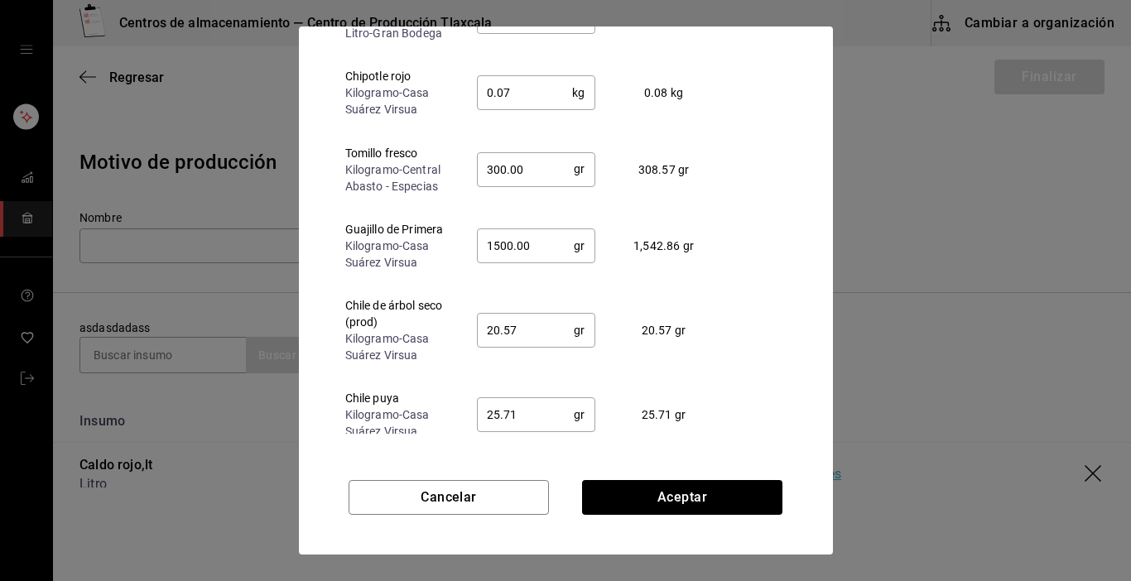
scroll to position [852, 0]
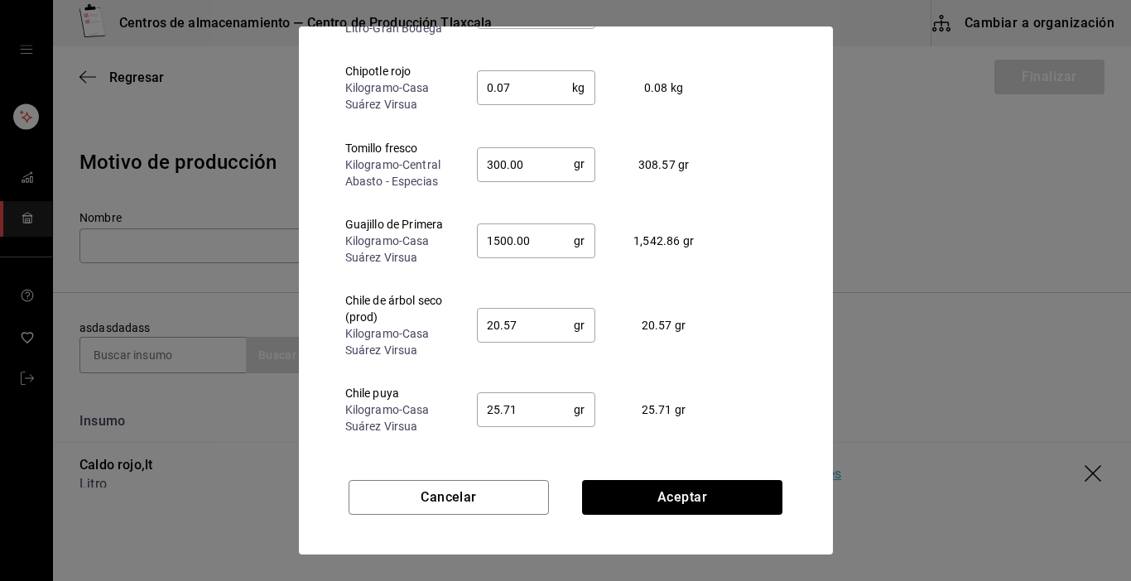
click at [548, 317] on input "20.57" at bounding box center [526, 325] width 98 height 33
click at [547, 398] on input "25.71" at bounding box center [526, 409] width 98 height 33
click at [772, 497] on button "Aceptar" at bounding box center [682, 497] width 200 height 35
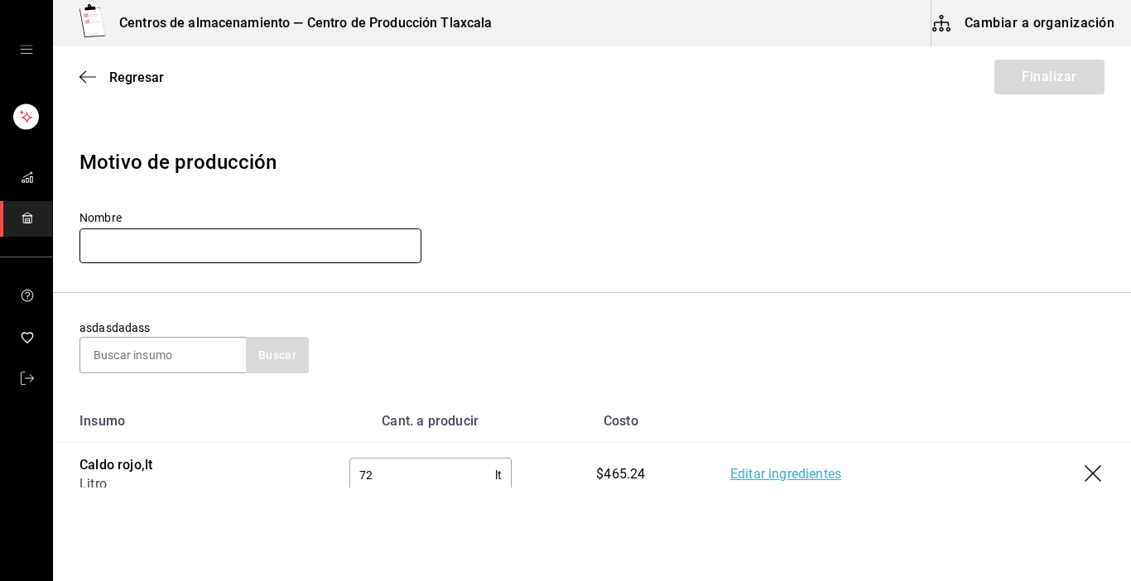
click at [116, 248] on input "text" at bounding box center [251, 246] width 342 height 35
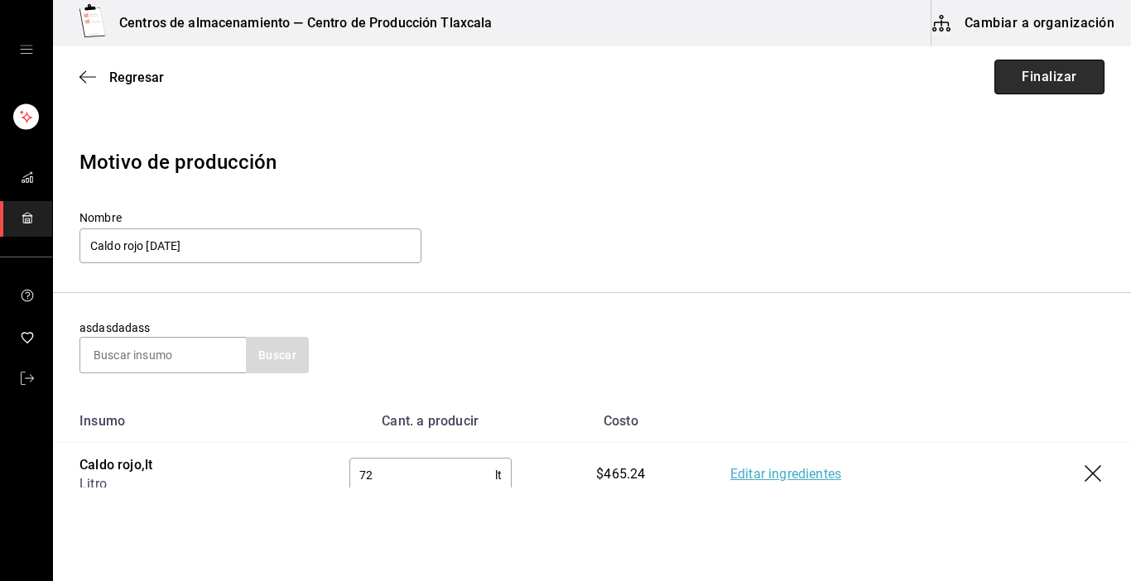
click at [1068, 75] on button "Finalizar" at bounding box center [1050, 77] width 110 height 35
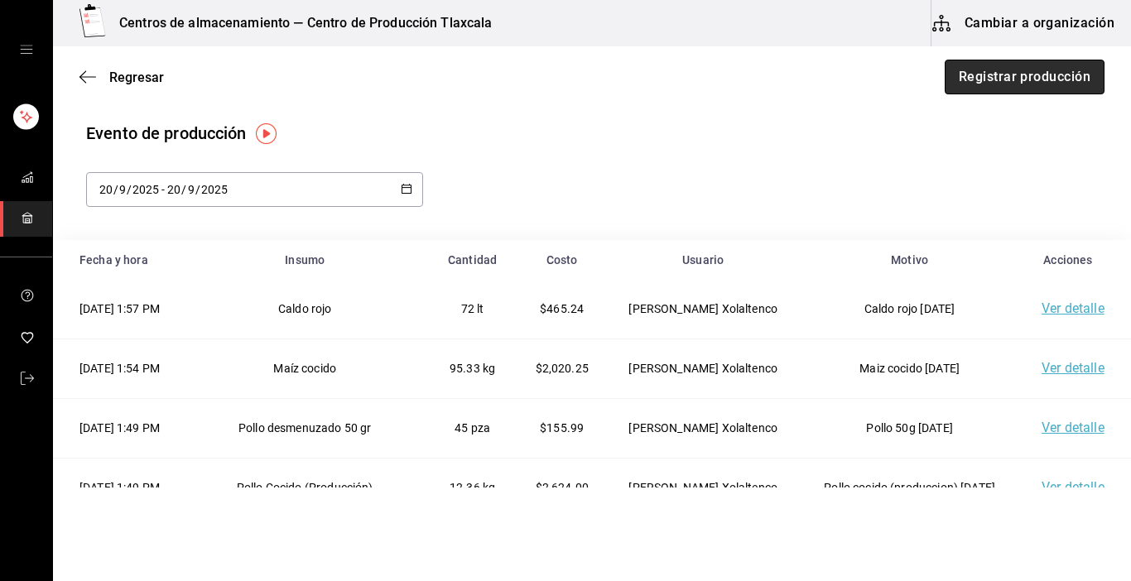
click at [973, 89] on button "Registrar producción" at bounding box center [1025, 77] width 160 height 35
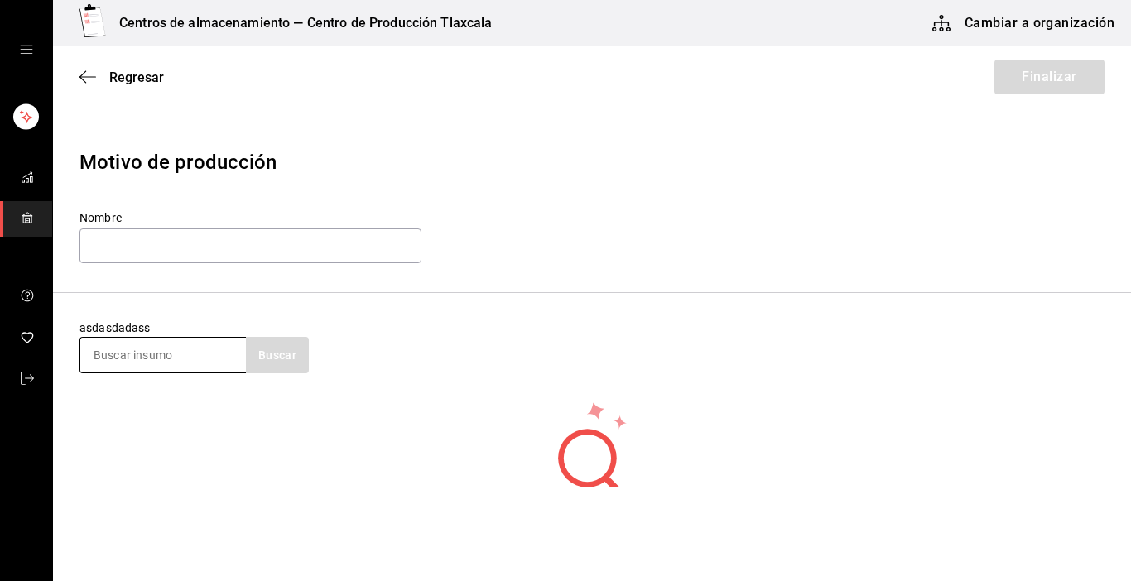
click at [137, 341] on input at bounding box center [163, 355] width 166 height 35
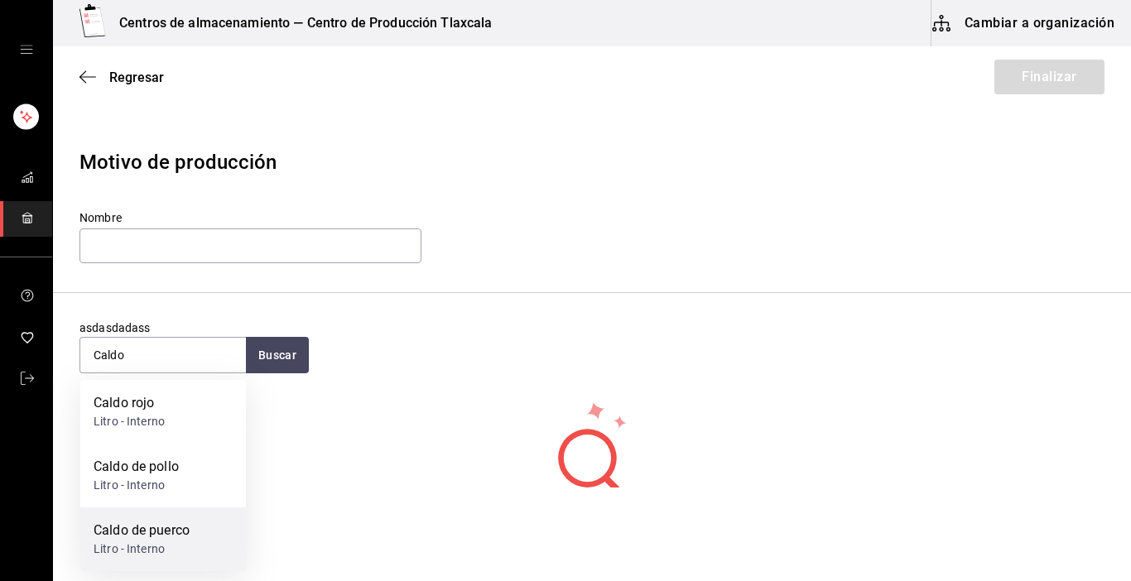
click at [157, 528] on div "Caldo de puerco" at bounding box center [142, 531] width 96 height 20
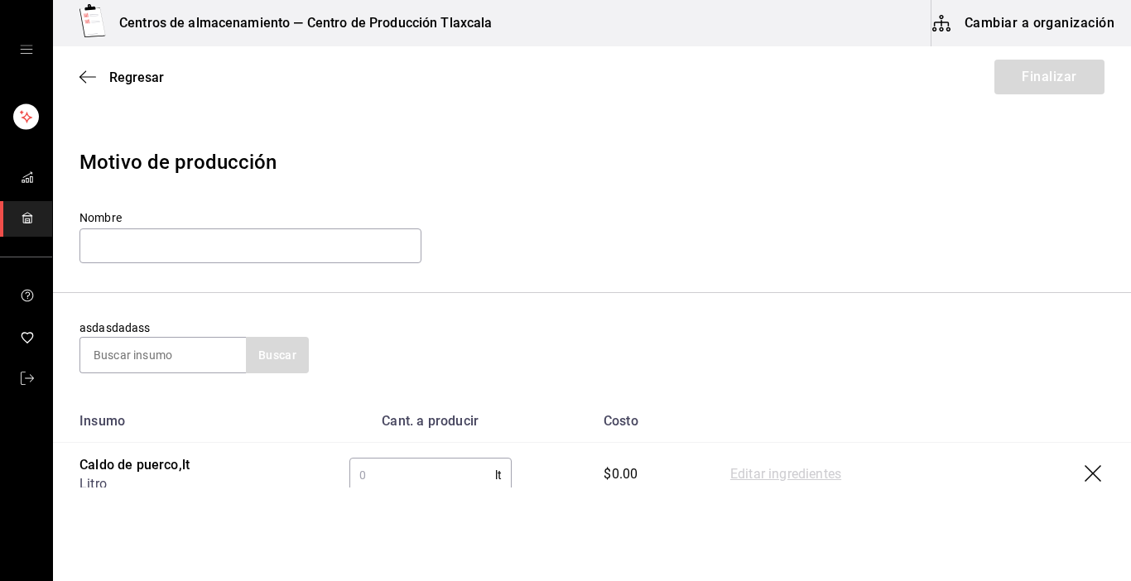
click at [441, 469] on input "text" at bounding box center [422, 475] width 146 height 33
click at [836, 470] on link "Editar ingredientes" at bounding box center [785, 475] width 111 height 20
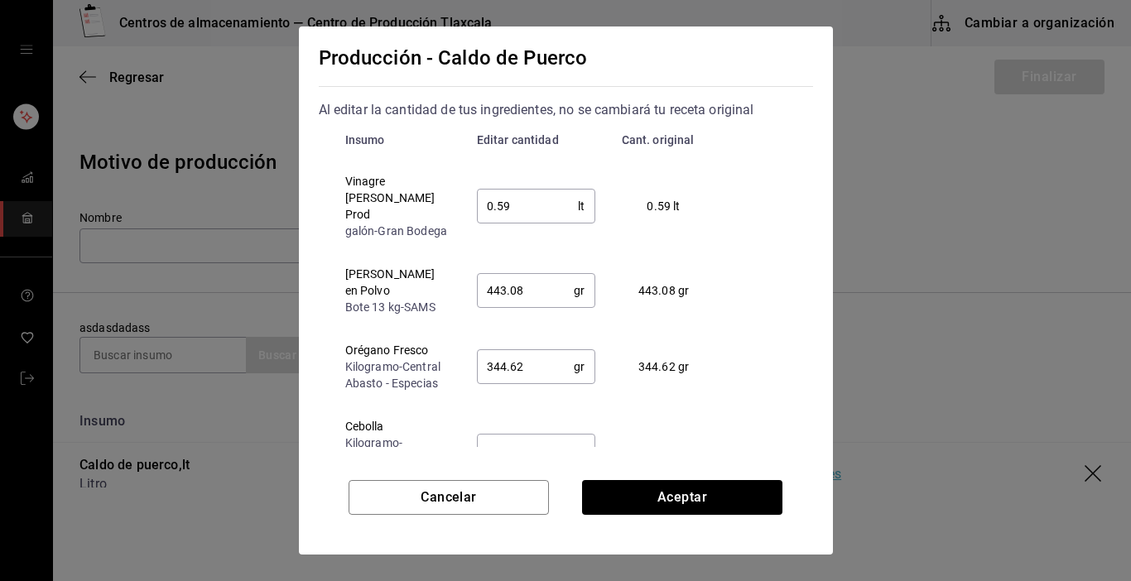
click at [528, 207] on input "0.59" at bounding box center [528, 206] width 102 height 33
click at [549, 286] on input "443.08" at bounding box center [526, 290] width 98 height 33
click at [542, 350] on input "344.62" at bounding box center [526, 366] width 98 height 33
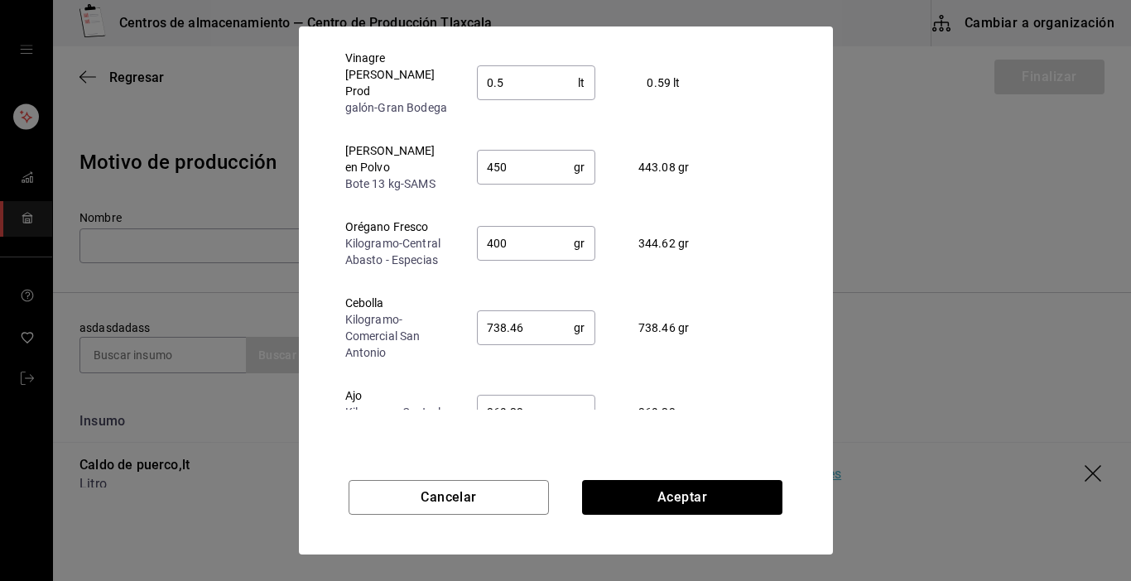
scroll to position [126, 0]
click at [549, 309] on input "738.46" at bounding box center [526, 325] width 98 height 33
click at [528, 401] on input "369.23" at bounding box center [526, 409] width 98 height 33
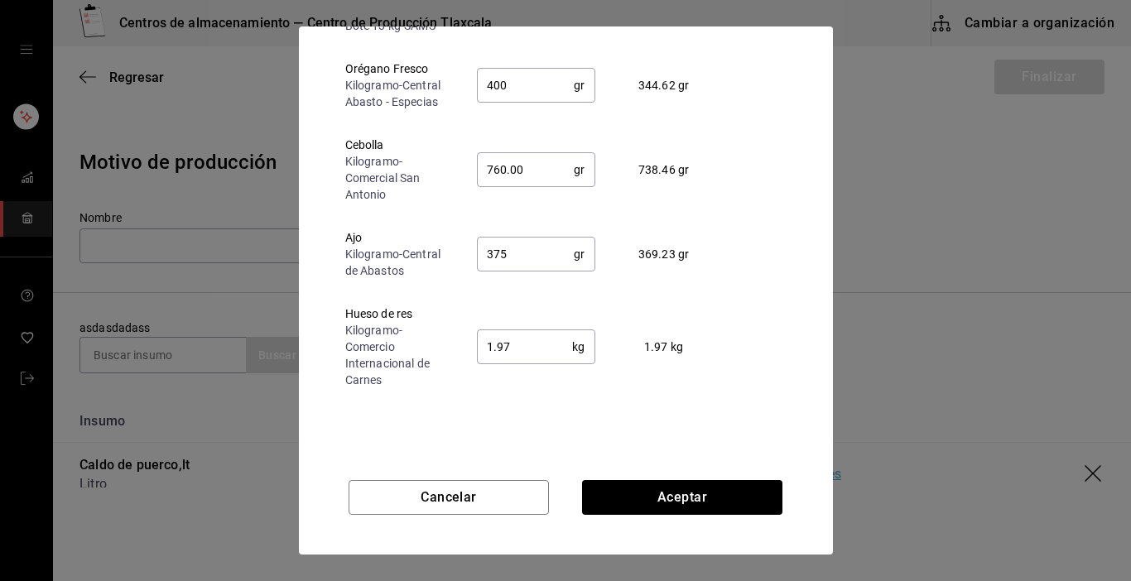
scroll to position [166, 0]
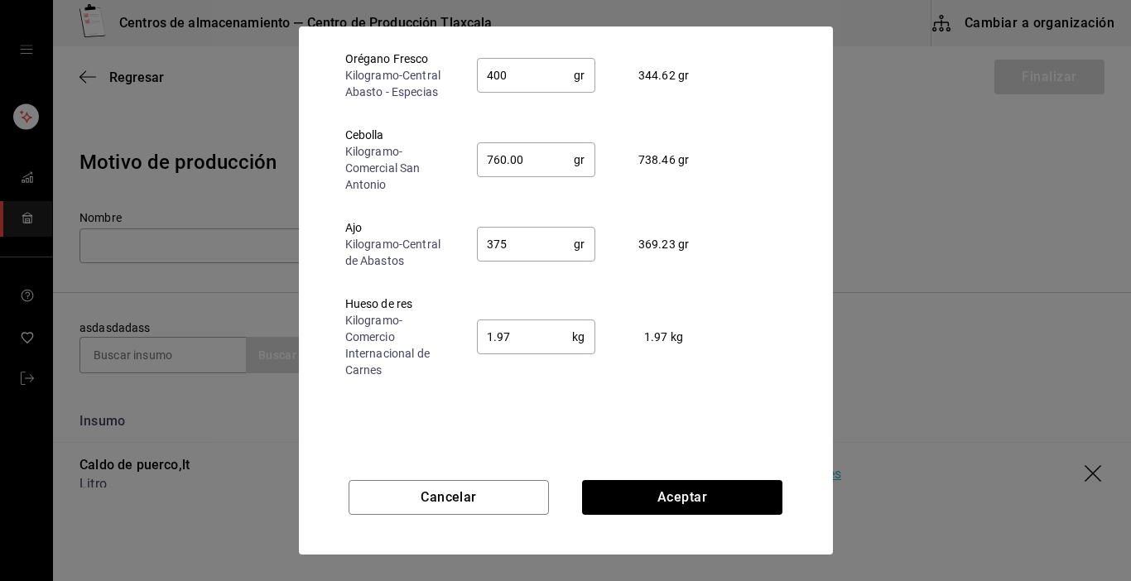
click at [534, 323] on input "1.97" at bounding box center [525, 337] width 96 height 33
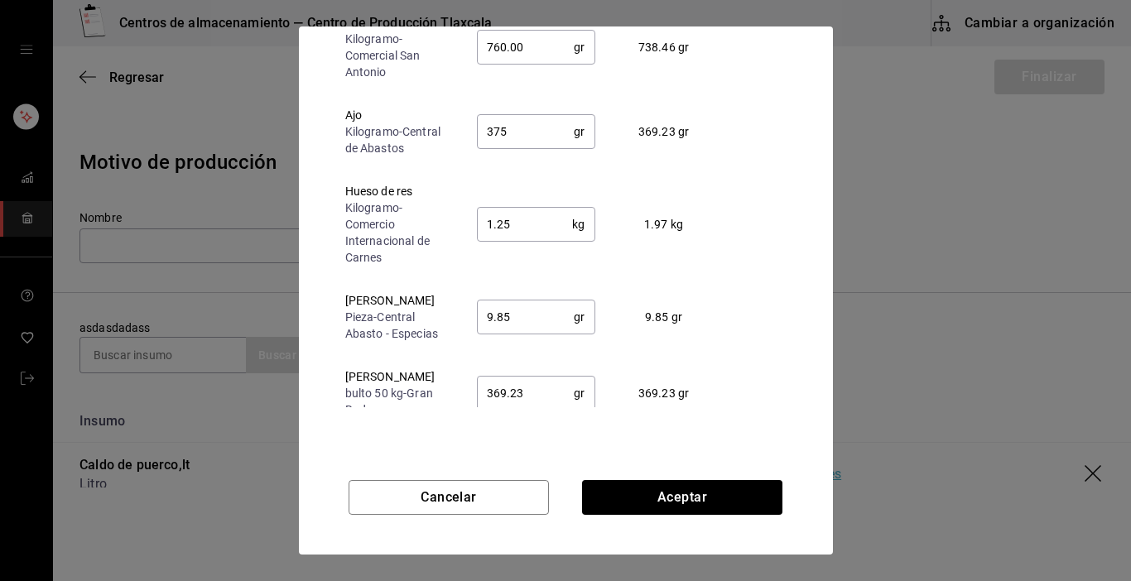
scroll to position [288, 0]
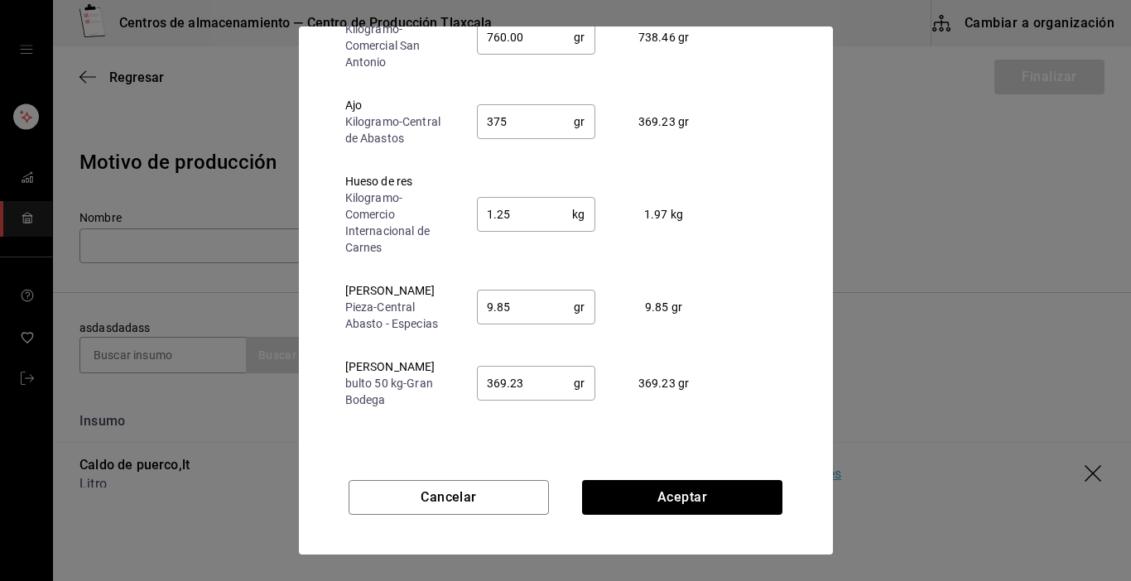
click at [529, 291] on input "9.85" at bounding box center [526, 307] width 98 height 33
click at [514, 405] on td "369.23 gr ​" at bounding box center [536, 383] width 145 height 76
click at [523, 378] on input "369.23" at bounding box center [526, 383] width 98 height 33
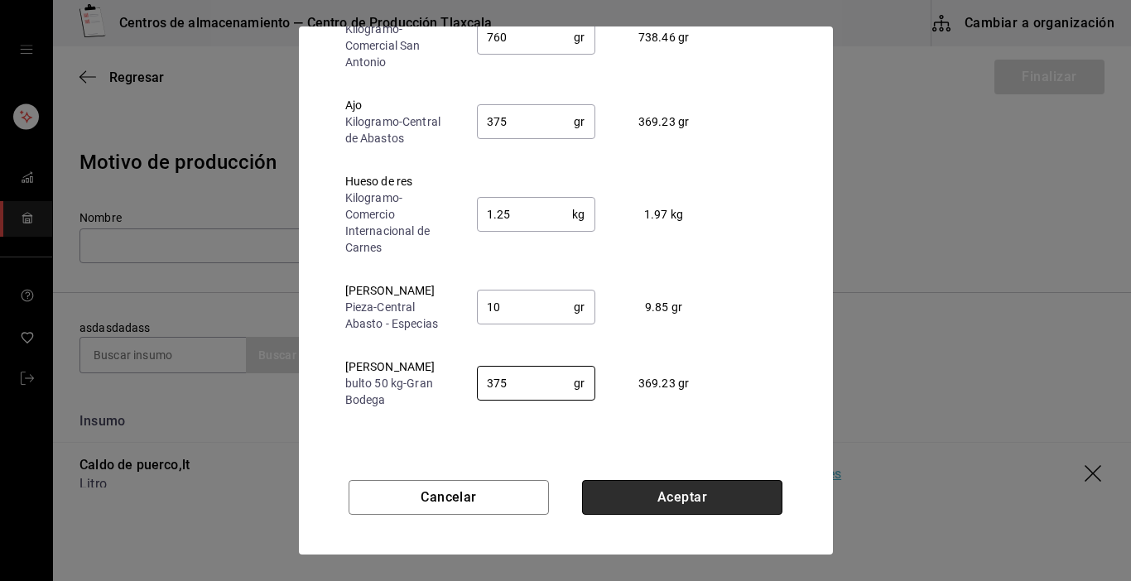
click at [634, 488] on button "Aceptar" at bounding box center [682, 497] width 200 height 35
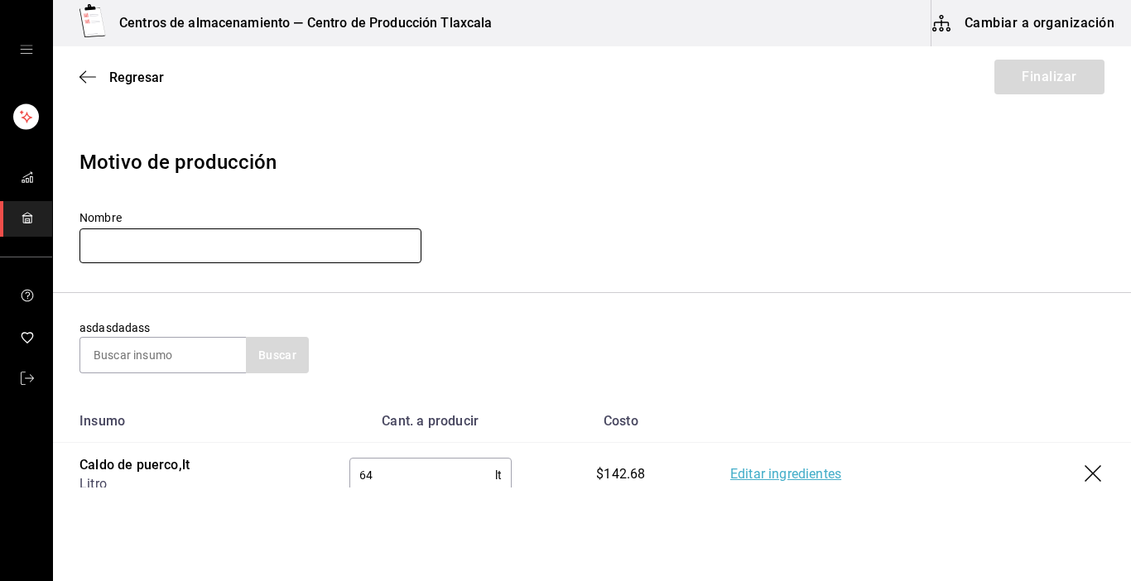
click at [234, 239] on input "text" at bounding box center [251, 246] width 342 height 35
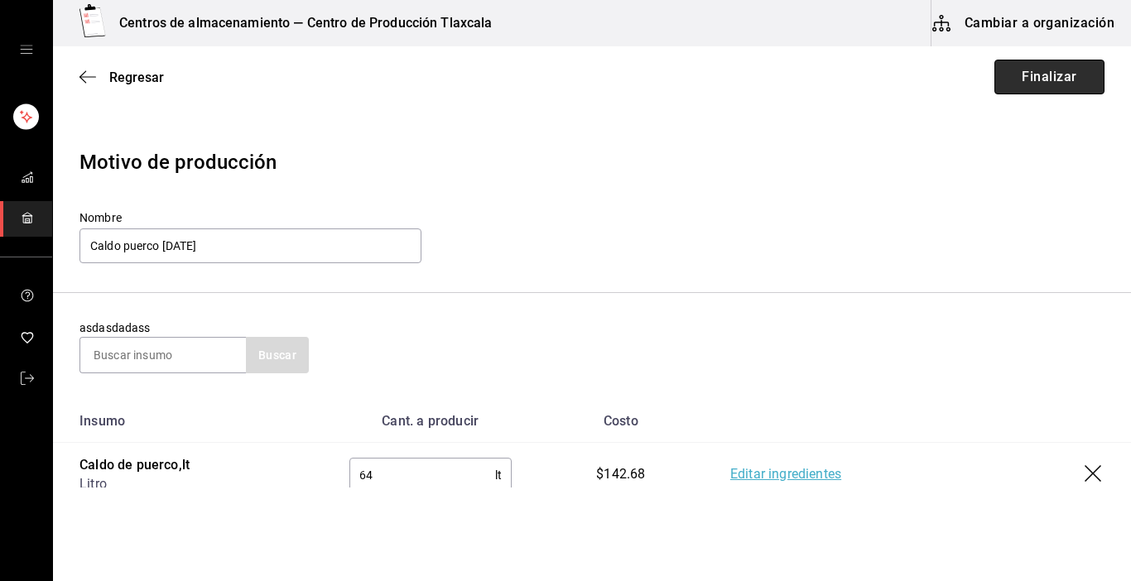
click at [998, 71] on button "Finalizar" at bounding box center [1050, 77] width 110 height 35
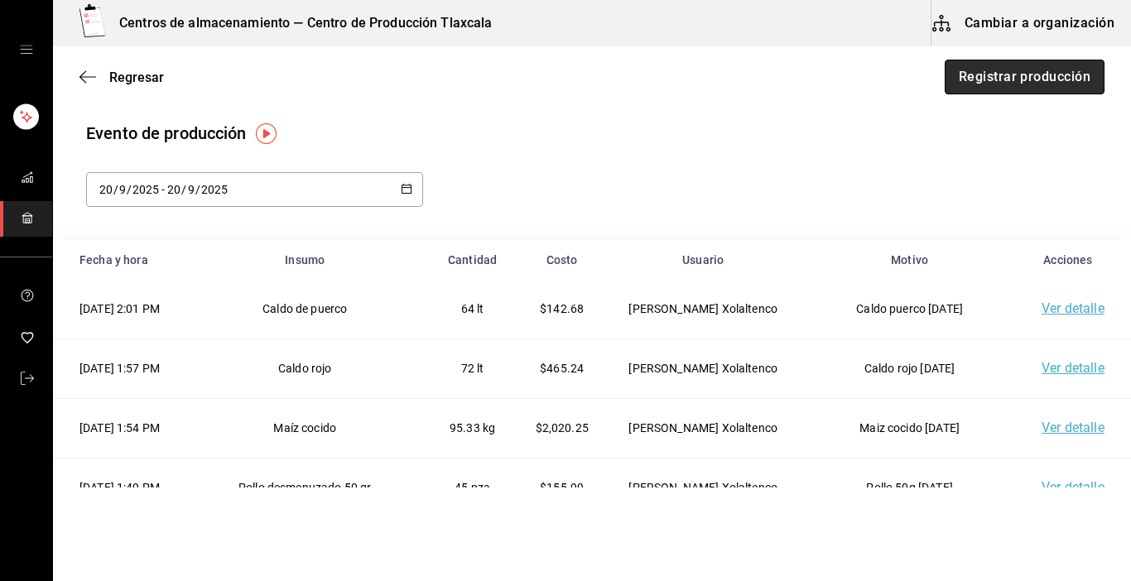
click at [991, 84] on button "Registrar producción" at bounding box center [1025, 77] width 160 height 35
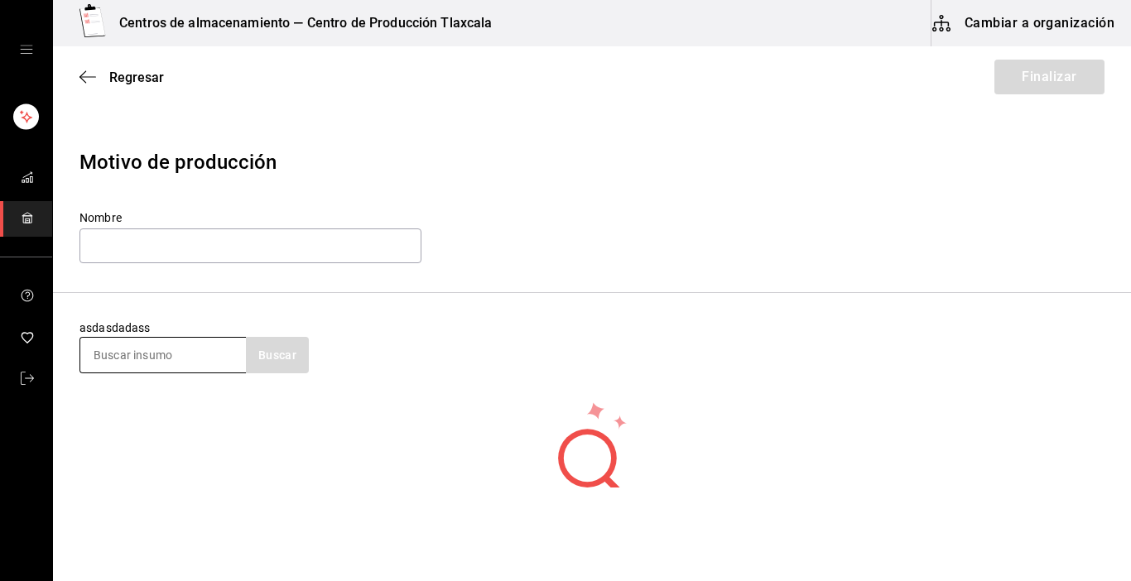
click at [201, 350] on input at bounding box center [163, 355] width 166 height 35
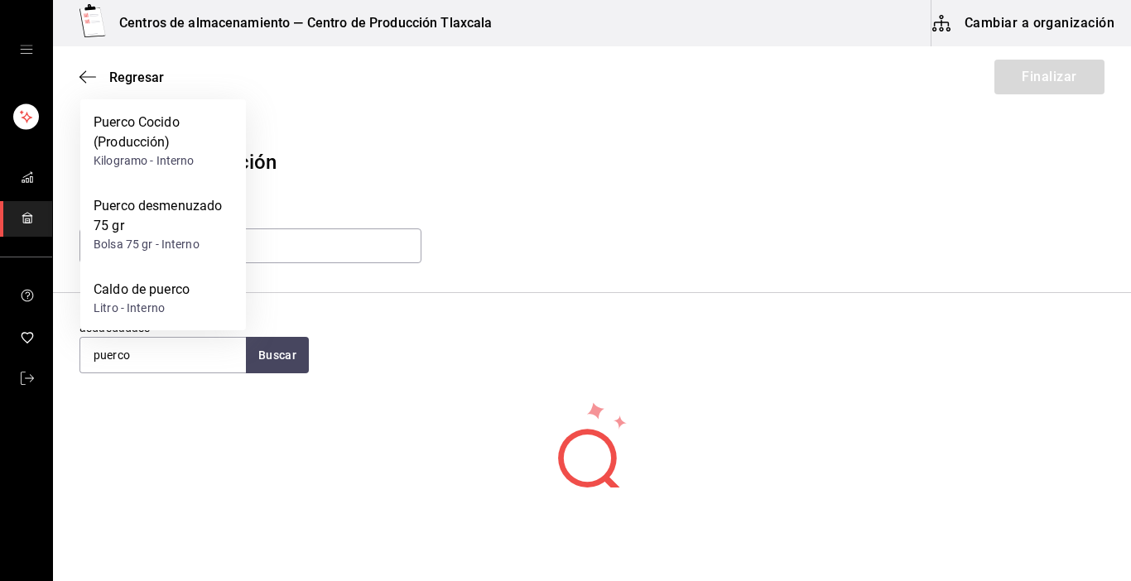
click at [145, 133] on div "Puerco Cocido (Producción)" at bounding box center [163, 133] width 139 height 40
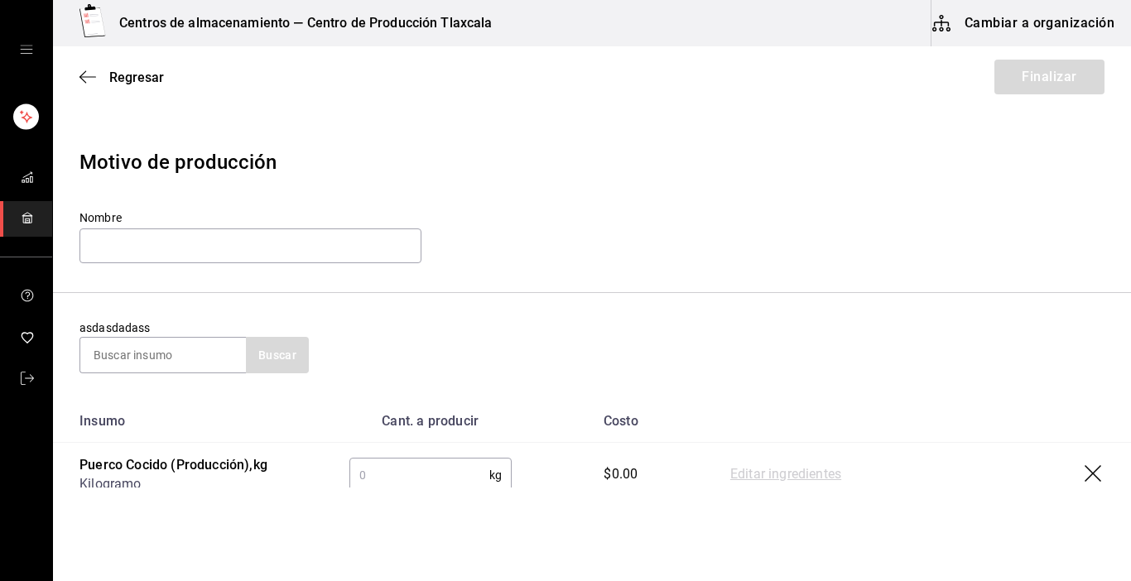
click at [389, 474] on input "text" at bounding box center [419, 475] width 140 height 33
drag, startPoint x: 759, startPoint y: 457, endPoint x: 754, endPoint y: 468, distance: 11.5
click at [759, 457] on td "Editar ingredientes" at bounding box center [917, 475] width 427 height 65
click at [754, 469] on link "Editar ingredientes" at bounding box center [785, 475] width 111 height 20
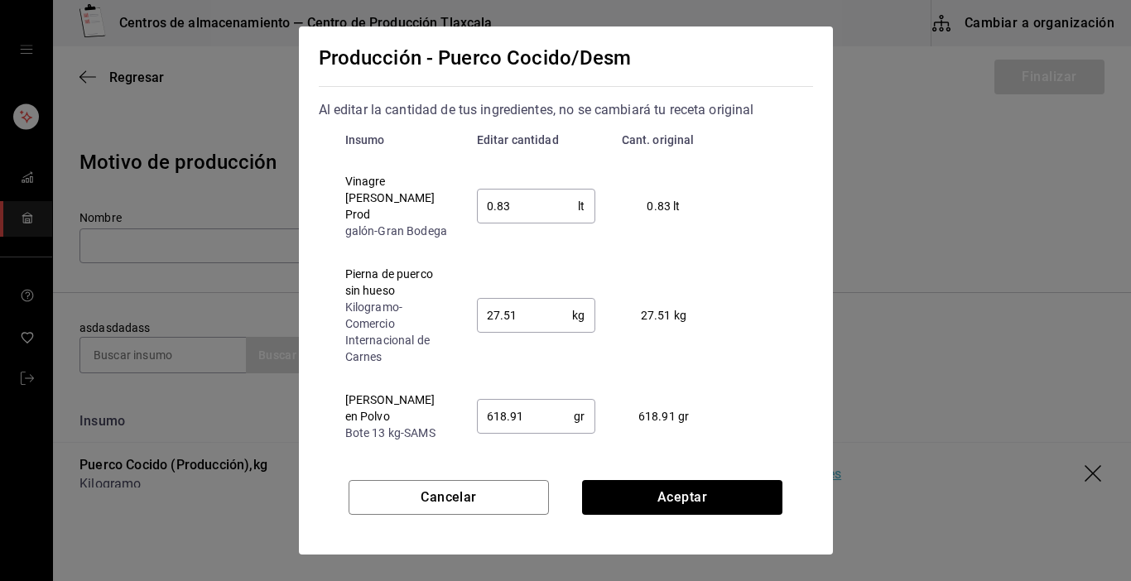
click at [537, 214] on input "0.83" at bounding box center [528, 206] width 102 height 33
click at [559, 317] on input "27.51" at bounding box center [525, 315] width 96 height 33
click at [565, 412] on input "618.91" at bounding box center [526, 416] width 98 height 33
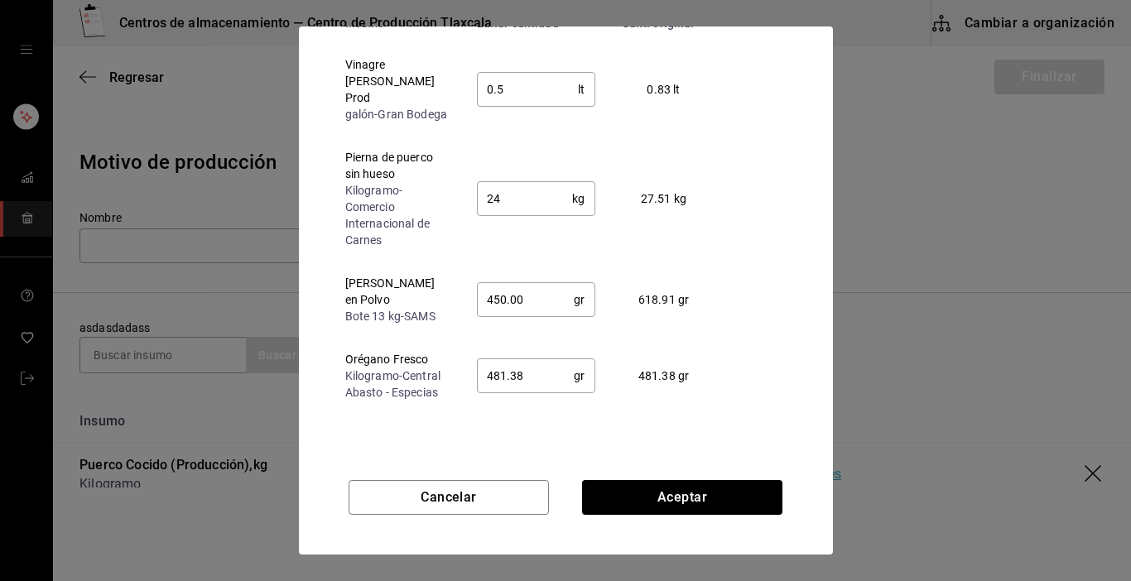
scroll to position [126, 0]
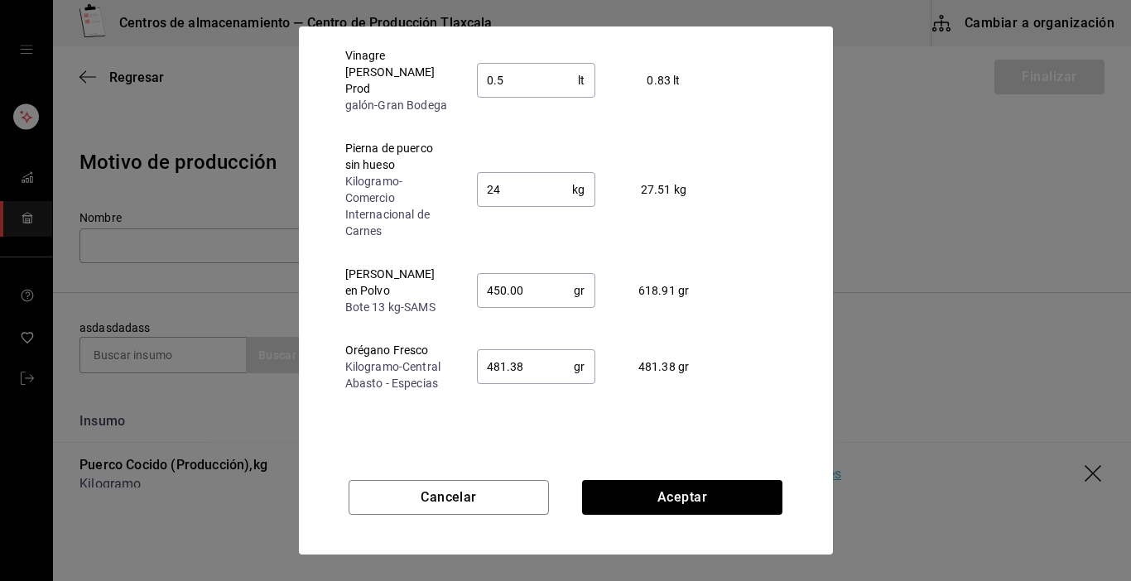
click at [559, 360] on input "481.38" at bounding box center [526, 366] width 98 height 33
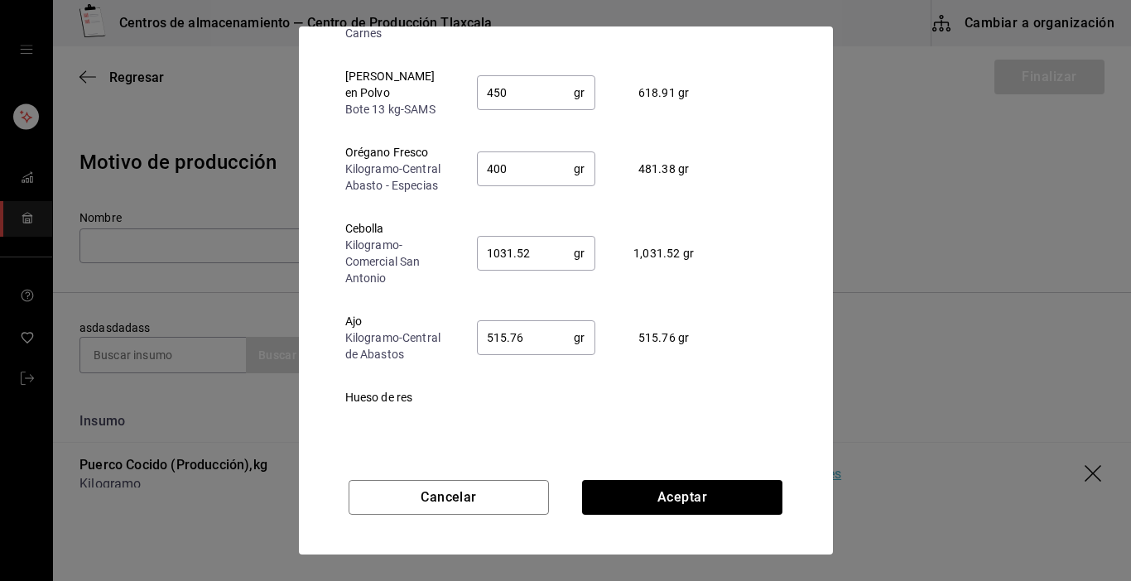
scroll to position [199, 0]
click at [537, 249] on input "1031.52" at bounding box center [526, 252] width 98 height 33
click at [537, 321] on input "515.76" at bounding box center [526, 337] width 98 height 33
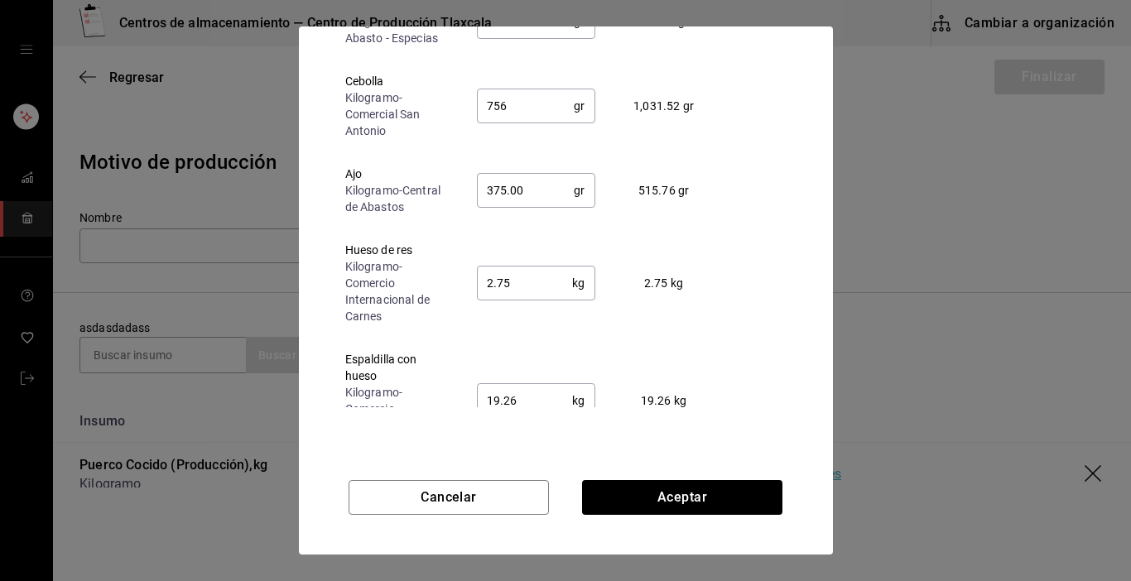
scroll to position [364, 0]
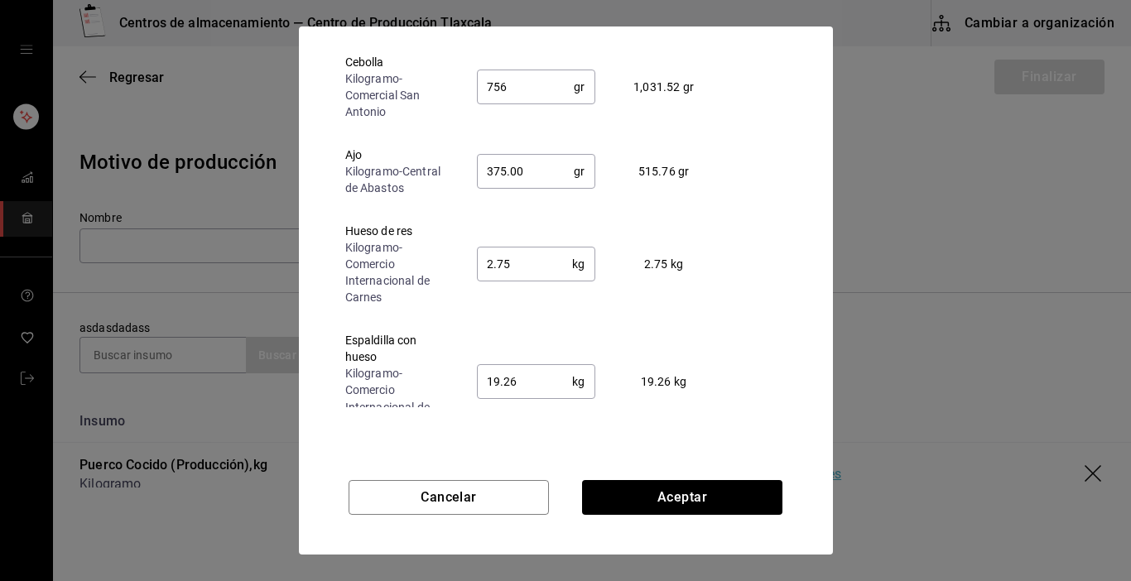
click at [503, 256] on input "2.75" at bounding box center [525, 264] width 96 height 33
click at [534, 365] on input "19.26" at bounding box center [525, 381] width 96 height 33
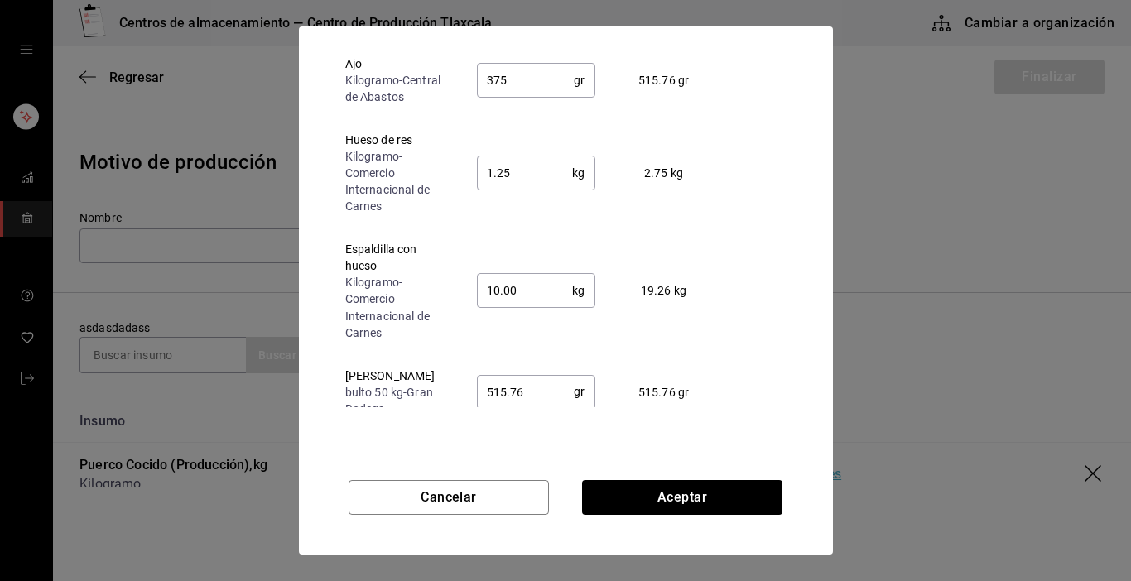
scroll to position [465, 0]
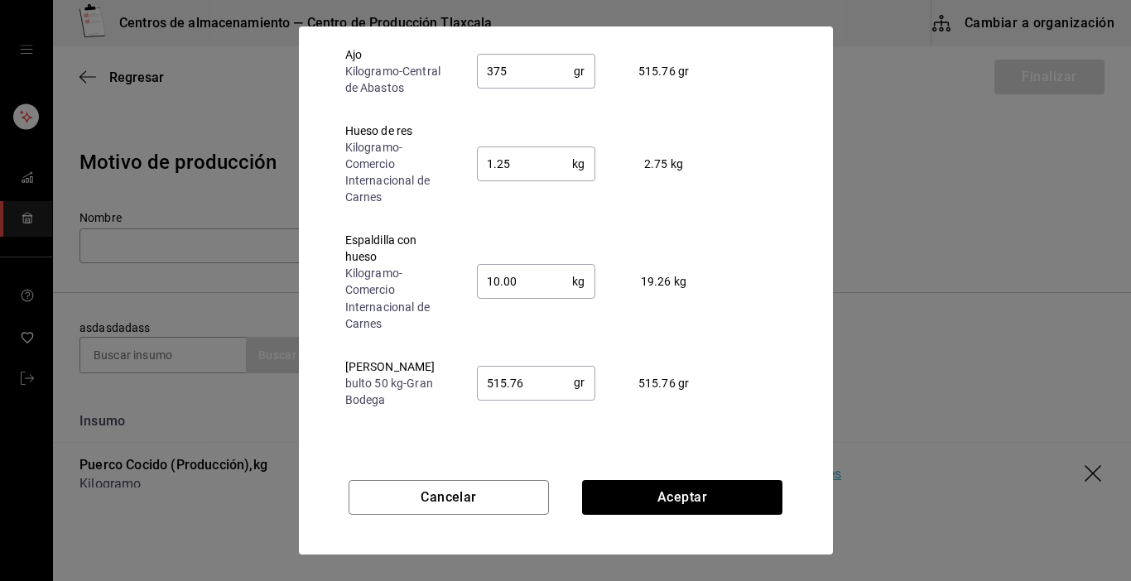
click at [551, 366] on input "515.76" at bounding box center [526, 382] width 98 height 33
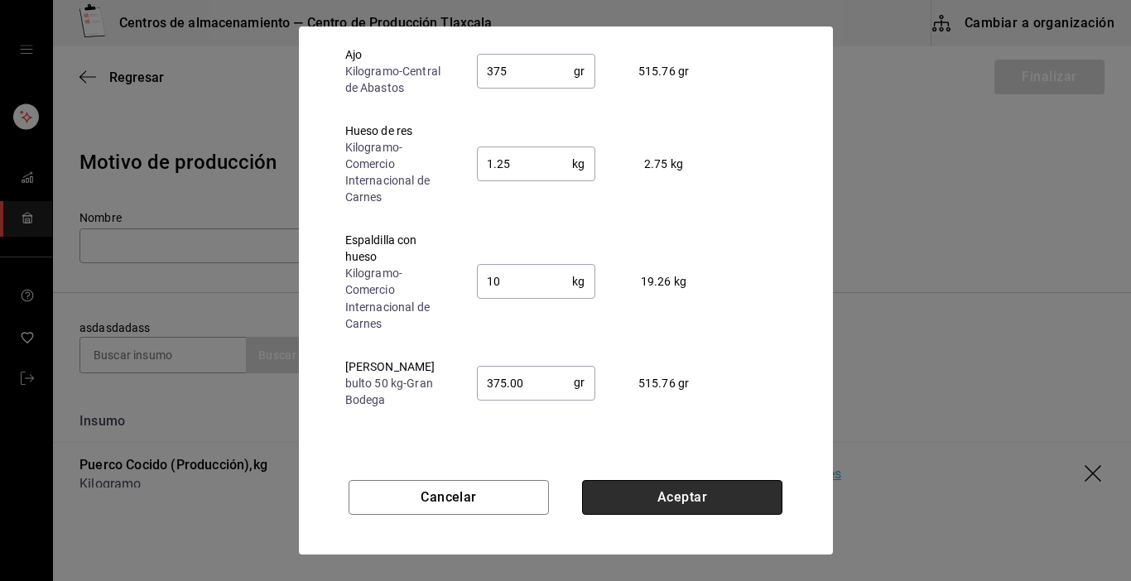
click at [610, 487] on button "Aceptar" at bounding box center [682, 497] width 200 height 35
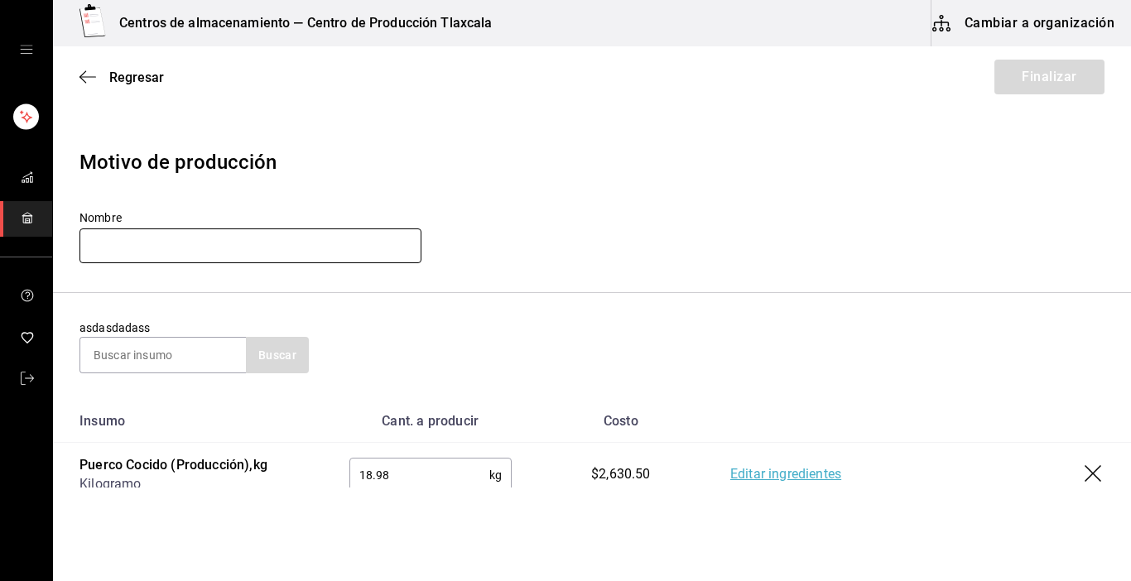
click at [234, 248] on input "text" at bounding box center [251, 246] width 342 height 35
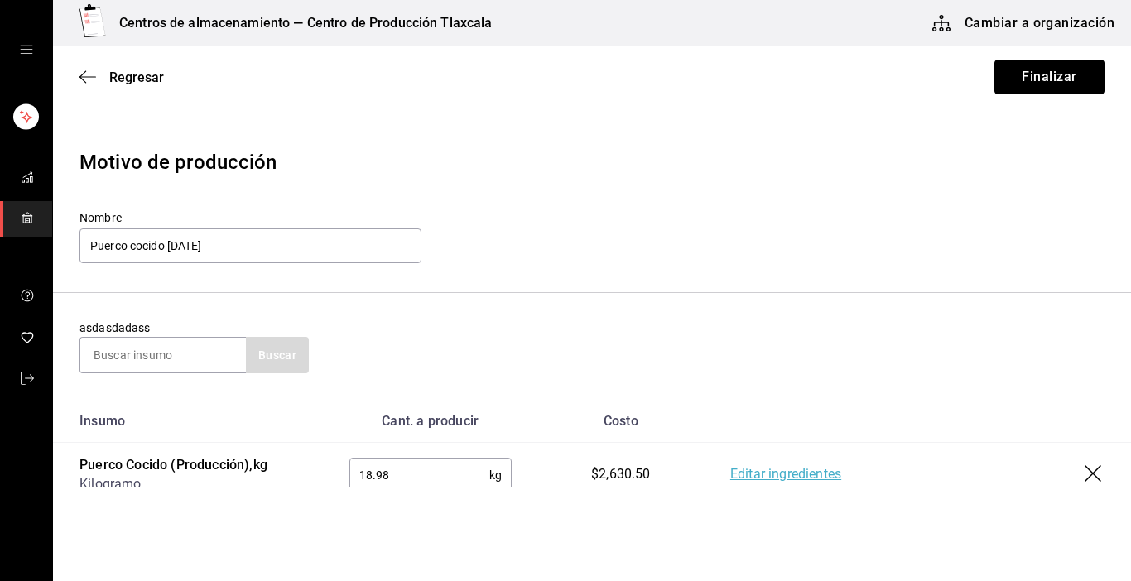
click at [1050, 74] on button "Finalizar" at bounding box center [1050, 77] width 110 height 35
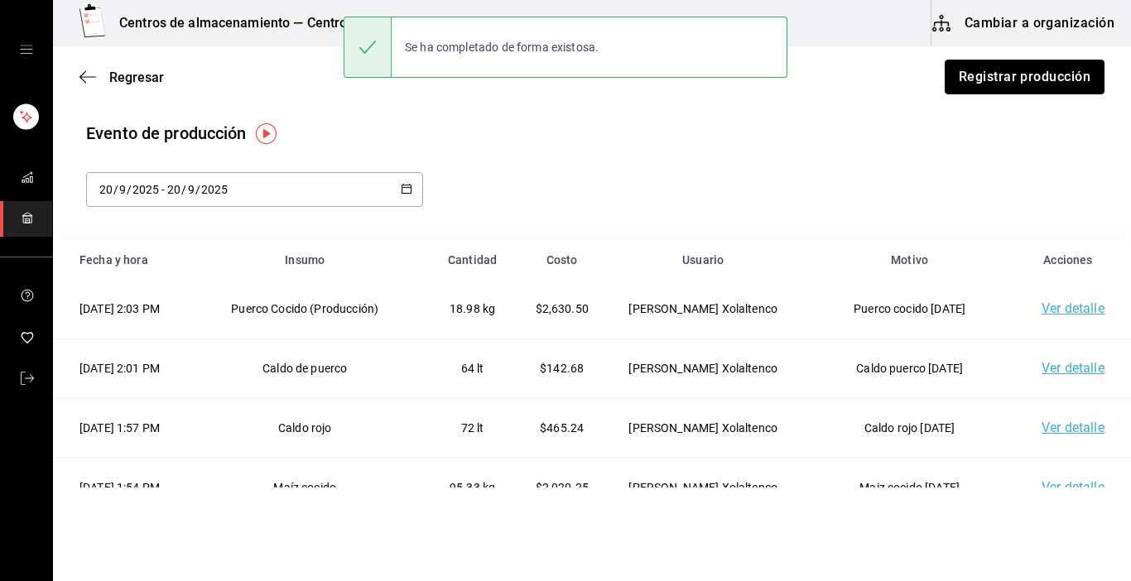
click at [1050, 74] on button "Registrar producción" at bounding box center [1025, 77] width 160 height 35
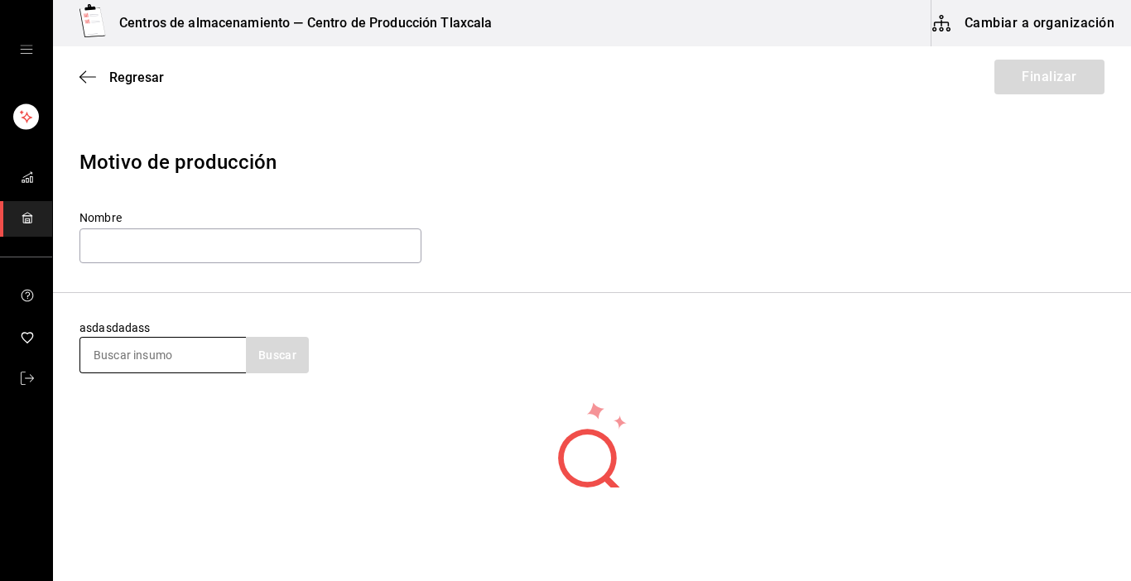
click at [206, 352] on input at bounding box center [163, 355] width 166 height 35
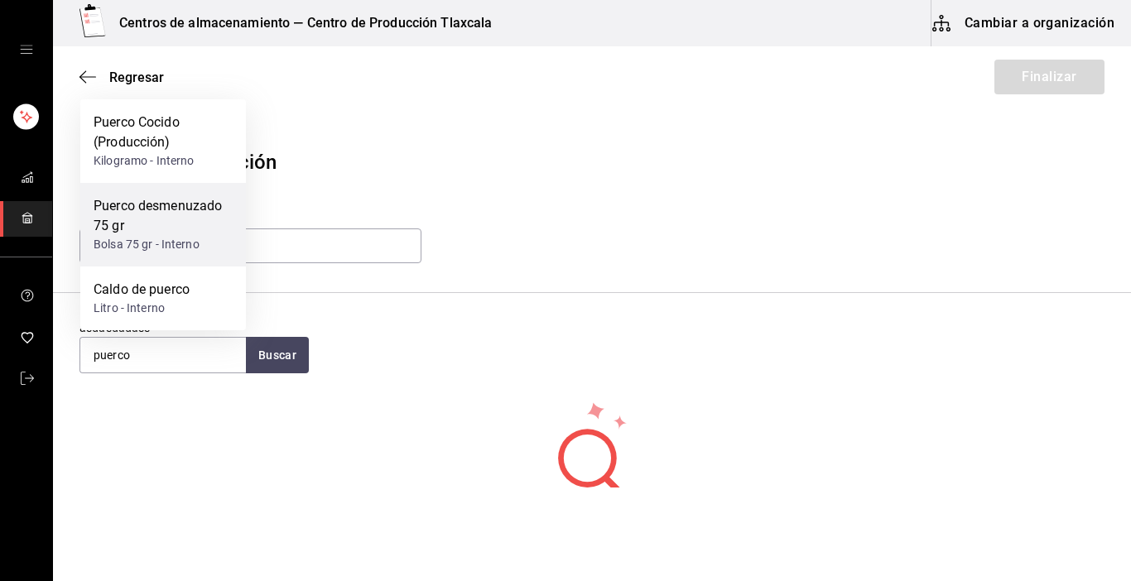
click at [118, 257] on div "Puerco desmenuzado 75 gr Bolsa 75 gr - Interno" at bounding box center [163, 225] width 166 height 84
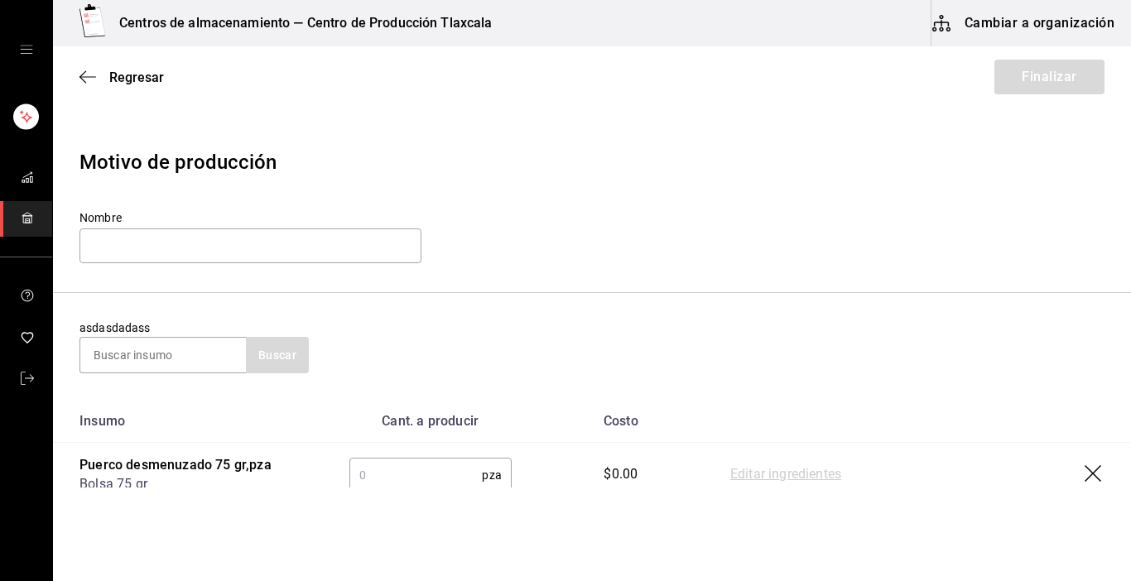
click at [364, 467] on input "text" at bounding box center [415, 475] width 133 height 33
click at [786, 471] on link "Editar ingredientes" at bounding box center [785, 475] width 111 height 20
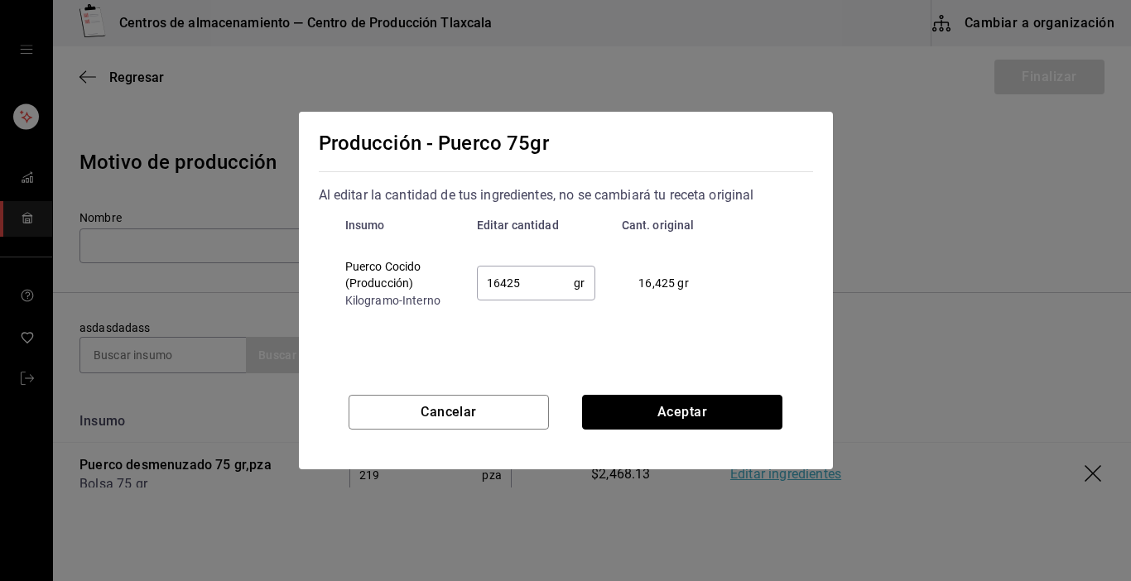
click at [730, 420] on button "Aceptar" at bounding box center [682, 412] width 200 height 35
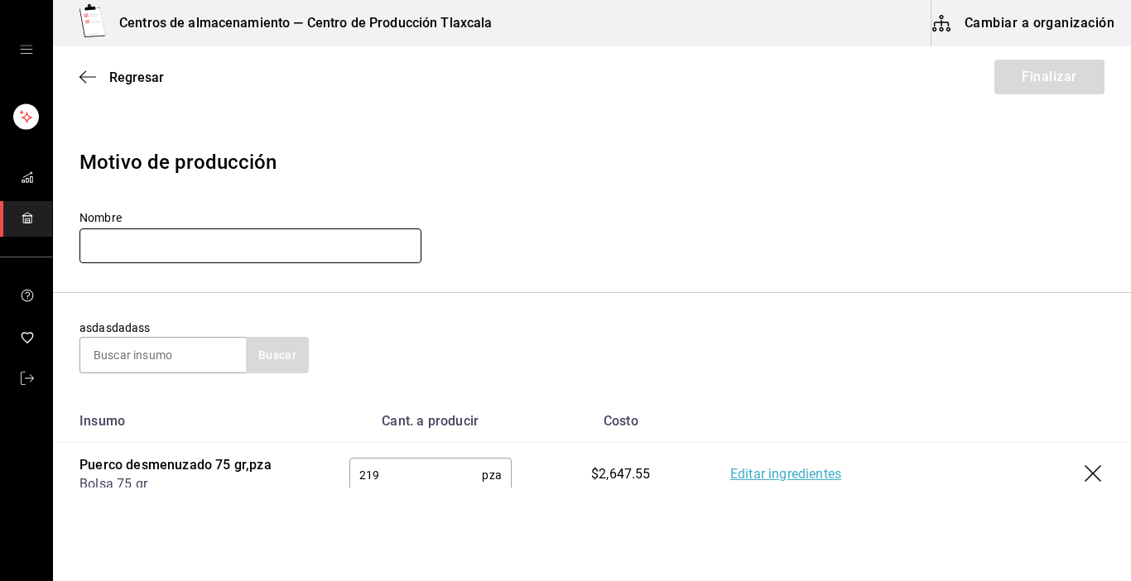
drag, startPoint x: 187, startPoint y: 232, endPoint x: 186, endPoint y: 219, distance: 13.3
click at [186, 232] on input "text" at bounding box center [251, 246] width 342 height 35
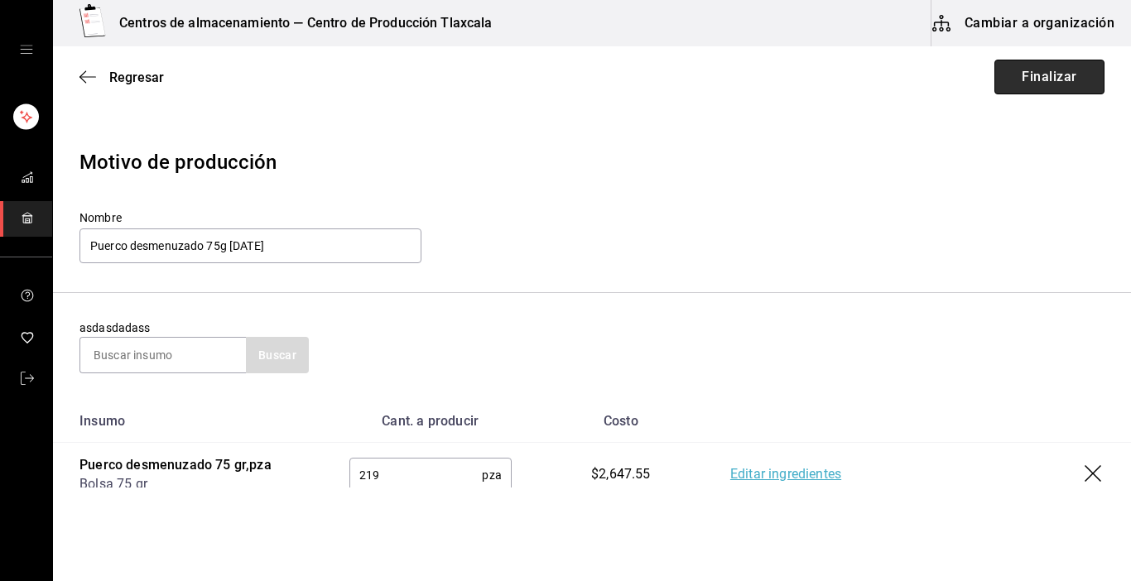
click at [1050, 85] on button "Finalizar" at bounding box center [1050, 77] width 110 height 35
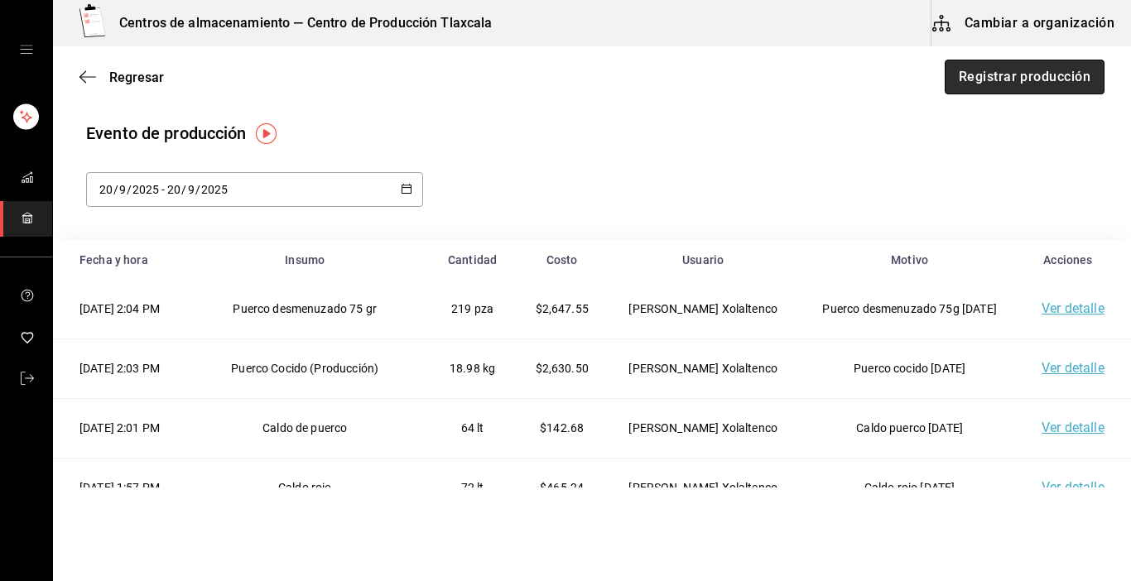
click at [1028, 82] on button "Registrar producción" at bounding box center [1025, 77] width 160 height 35
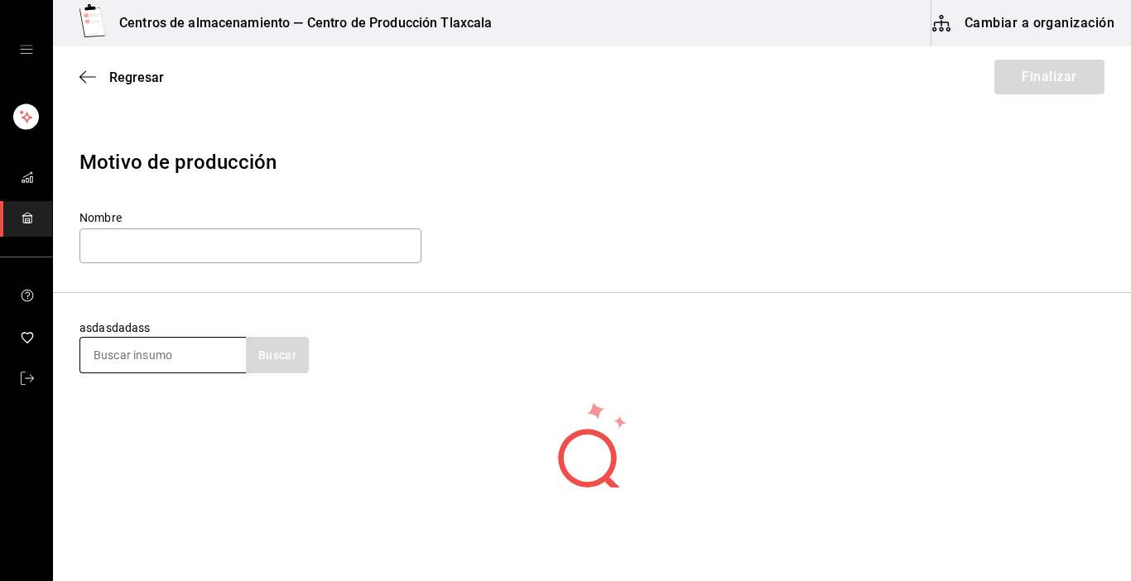
click at [157, 351] on input at bounding box center [163, 355] width 166 height 35
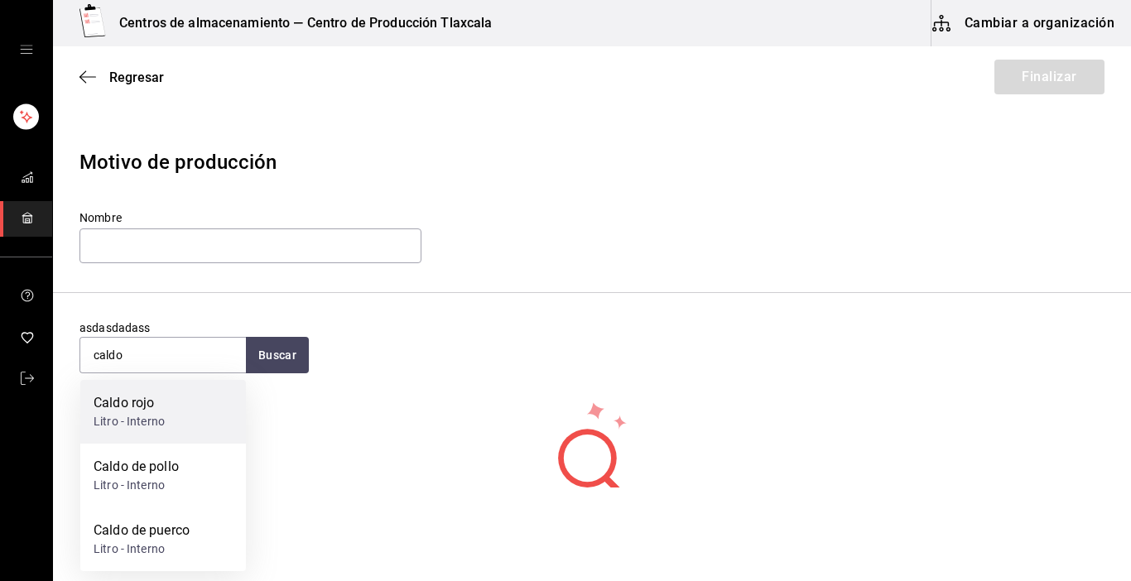
click at [147, 427] on div "Litro - Interno" at bounding box center [129, 421] width 71 height 17
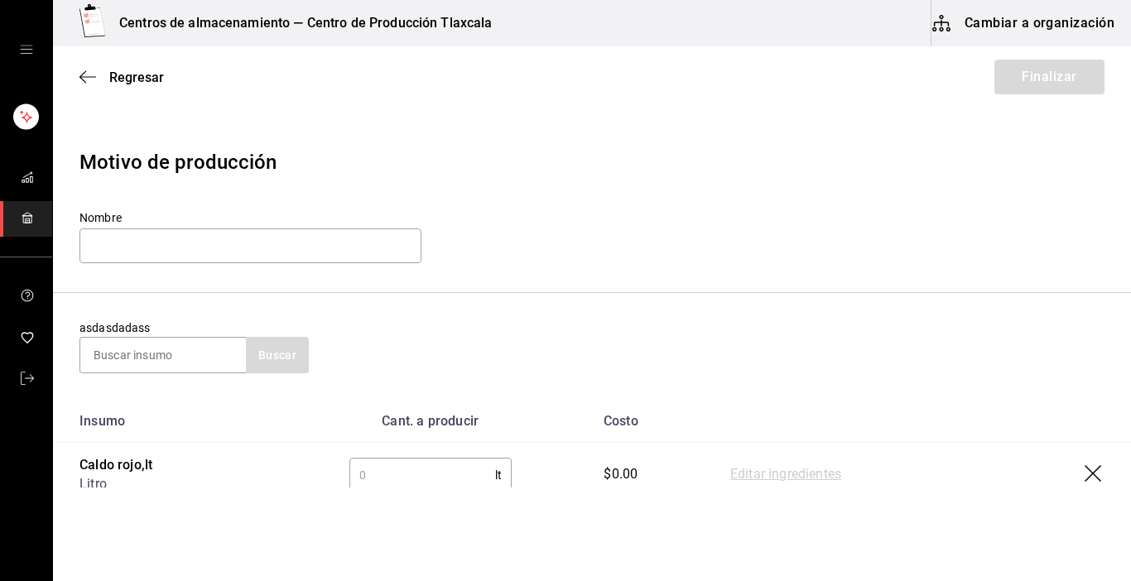
click at [419, 473] on input "text" at bounding box center [422, 475] width 146 height 33
click at [824, 475] on link "Editar ingredientes" at bounding box center [785, 475] width 111 height 20
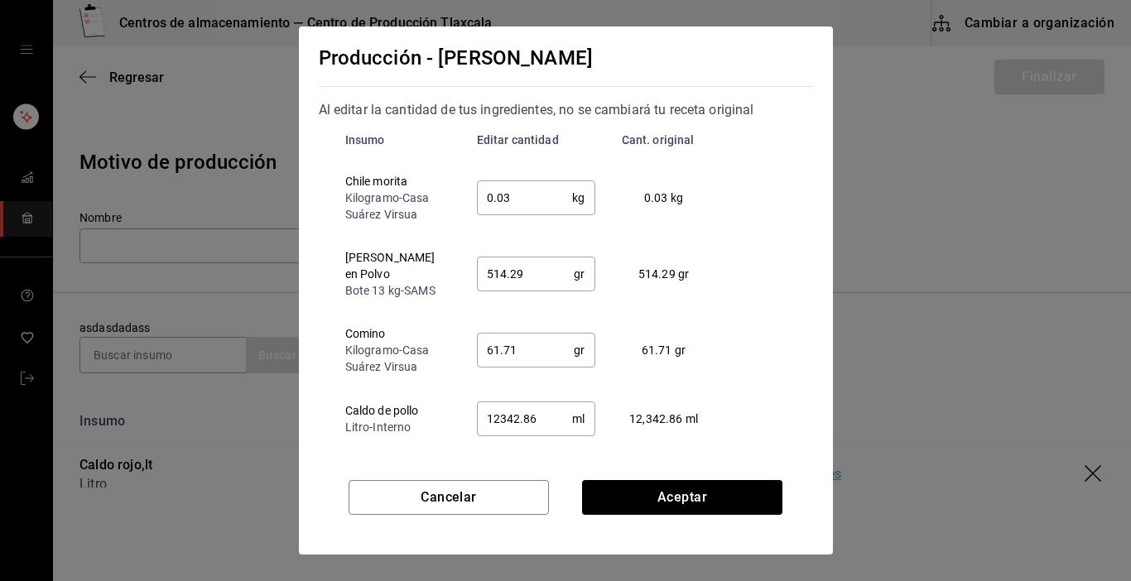
click at [524, 206] on input "0.03" at bounding box center [525, 197] width 96 height 33
click at [528, 269] on input "514.29" at bounding box center [526, 274] width 98 height 33
click at [520, 339] on input "61.71" at bounding box center [526, 350] width 98 height 33
click at [538, 416] on input "12342.86" at bounding box center [525, 418] width 96 height 33
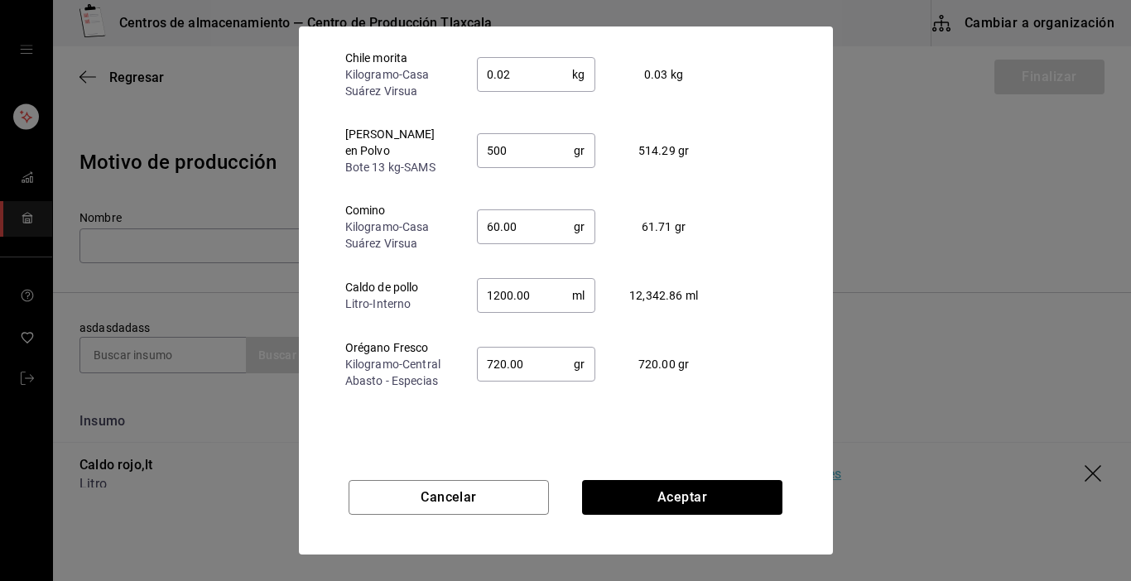
scroll to position [126, 0]
click at [528, 345] on input "720.00" at bounding box center [526, 361] width 98 height 33
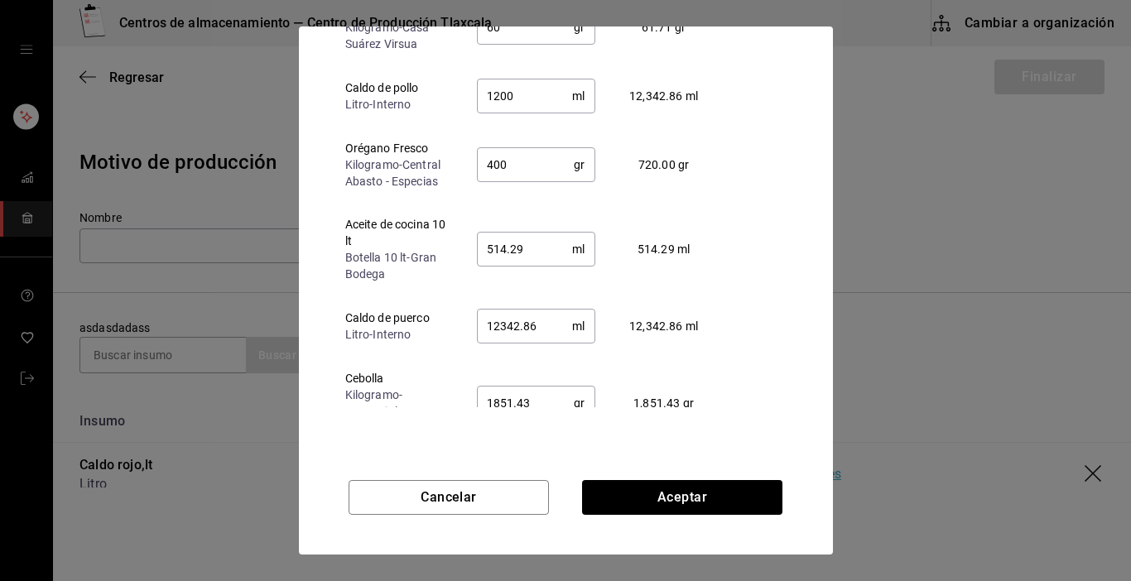
scroll to position [199, 0]
click at [540, 231] on input "514.29" at bounding box center [525, 247] width 96 height 33
click at [532, 308] on input "12342.86" at bounding box center [525, 324] width 96 height 33
click at [537, 394] on input "1851.43" at bounding box center [526, 401] width 98 height 33
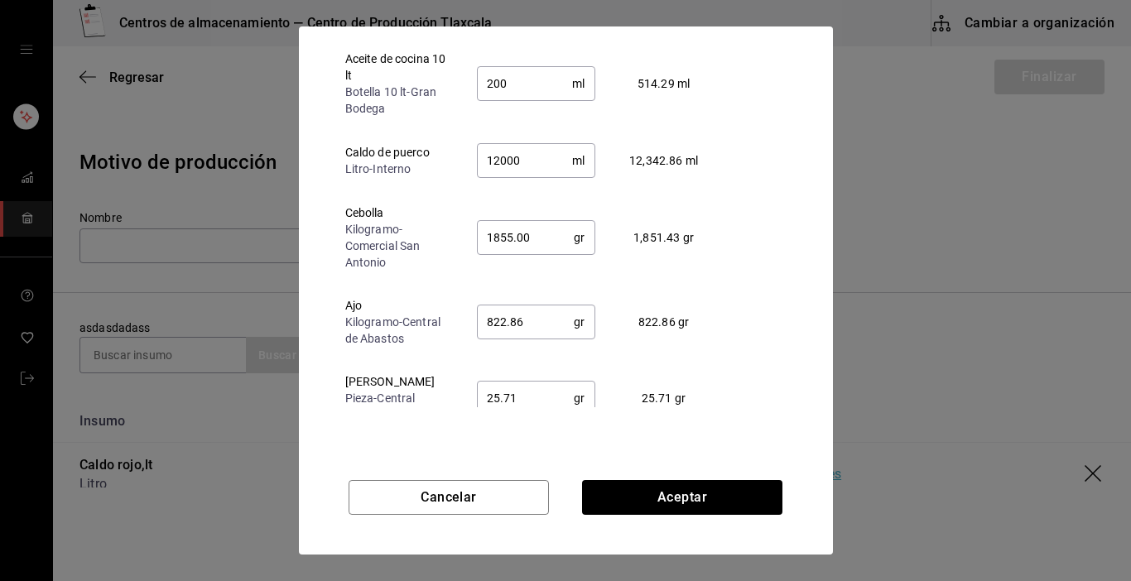
scroll to position [364, 0]
click at [531, 304] on input "822.86" at bounding box center [526, 320] width 98 height 33
click at [522, 363] on td "25.71 gr ​" at bounding box center [536, 397] width 145 height 76
click at [518, 380] on input "25.71" at bounding box center [526, 396] width 98 height 33
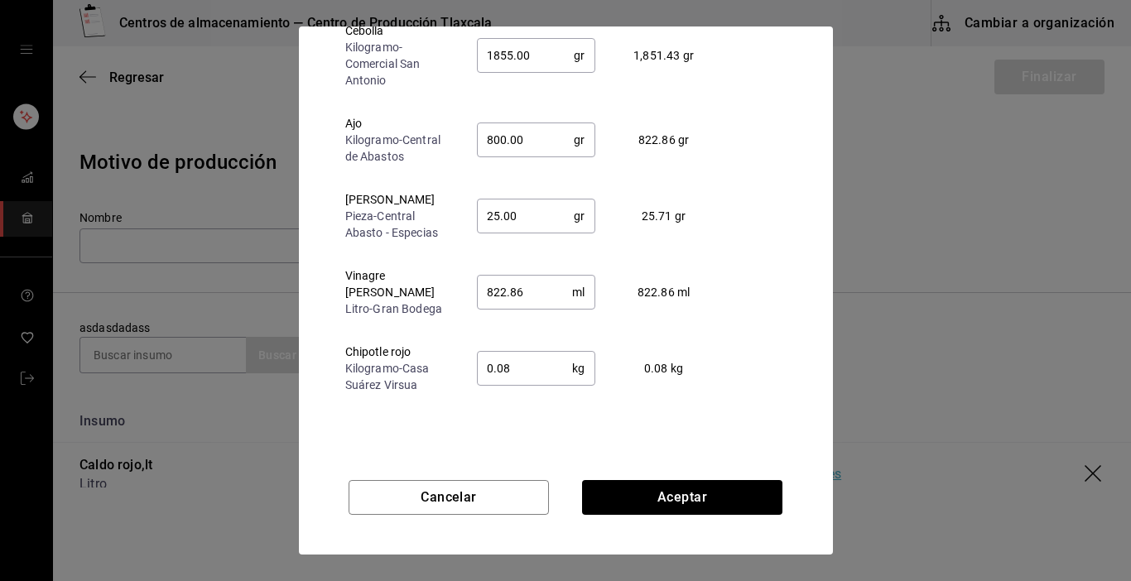
scroll to position [563, 0]
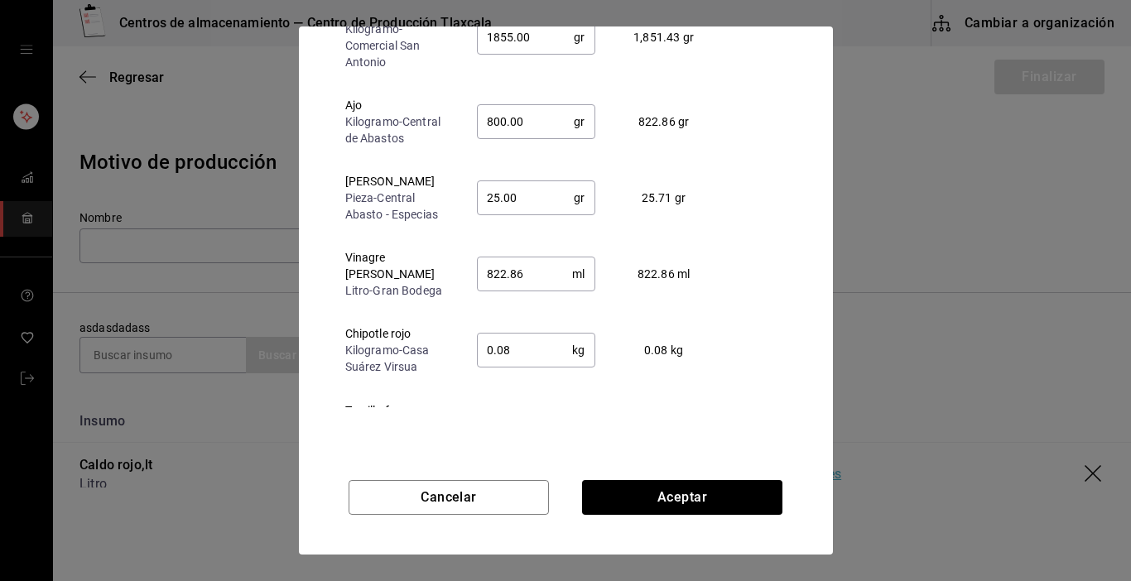
click at [563, 258] on input "822.86" at bounding box center [525, 274] width 96 height 33
click at [518, 337] on input "0.08" at bounding box center [525, 350] width 96 height 33
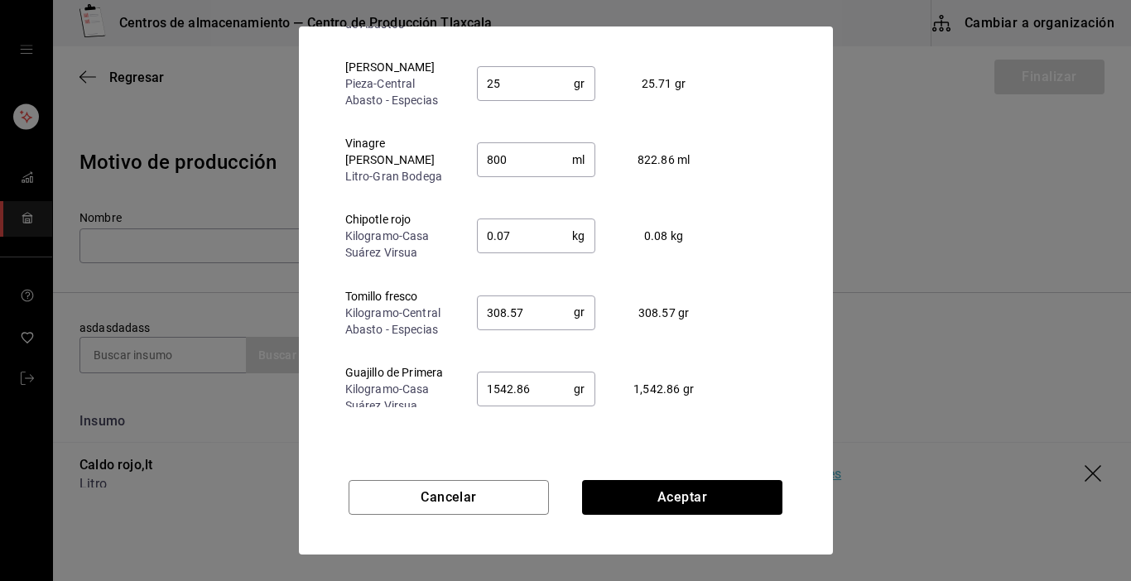
scroll to position [696, 0]
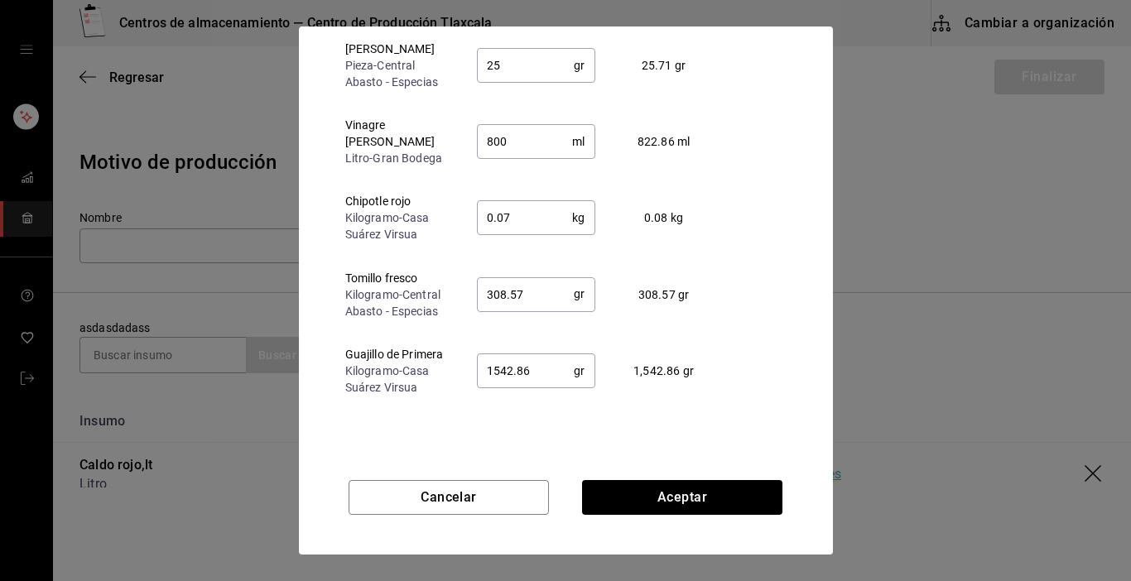
click at [525, 277] on input "308.57" at bounding box center [526, 293] width 98 height 33
click at [516, 409] on td "20.57 gr ​" at bounding box center [536, 455] width 145 height 93
click at [540, 364] on input "1542.86" at bounding box center [526, 370] width 98 height 33
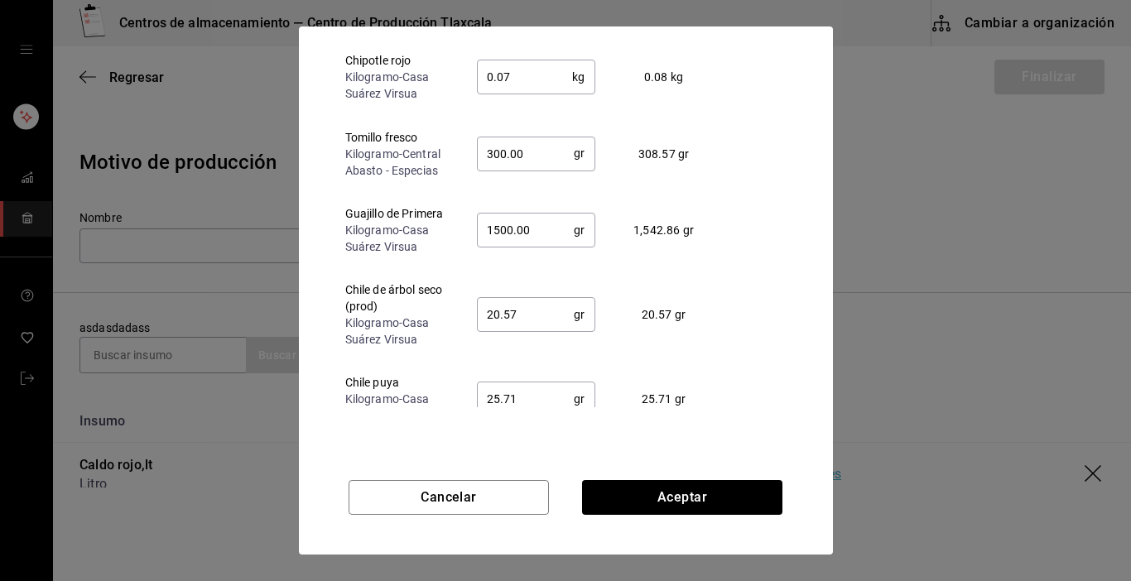
scroll to position [852, 0]
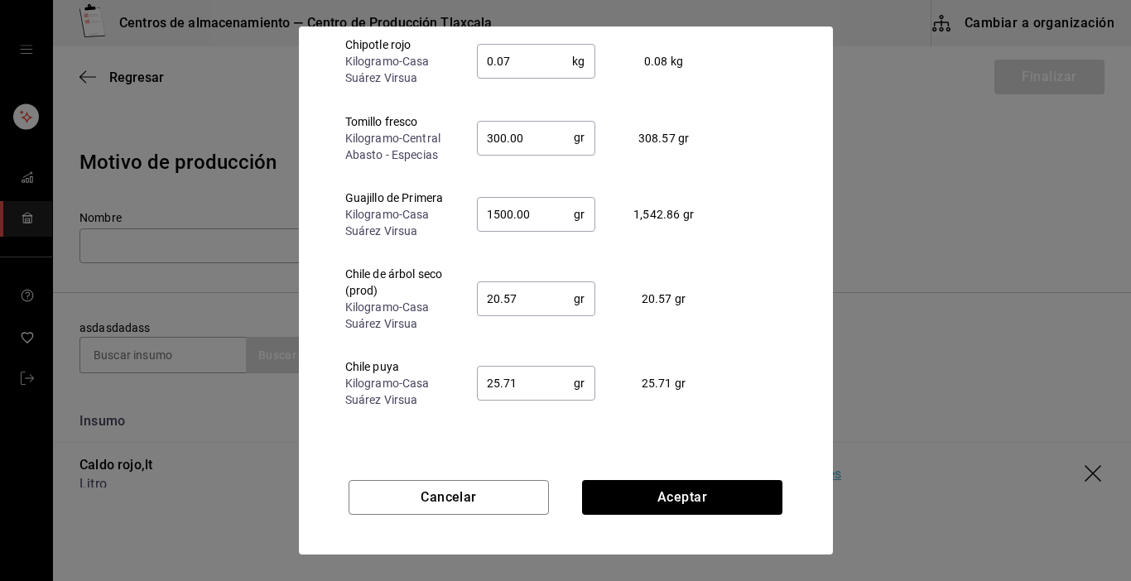
click at [528, 289] on input "20.57" at bounding box center [526, 298] width 98 height 33
click at [530, 372] on input "25.71" at bounding box center [526, 383] width 98 height 33
click at [676, 488] on button "Aceptar" at bounding box center [682, 497] width 200 height 35
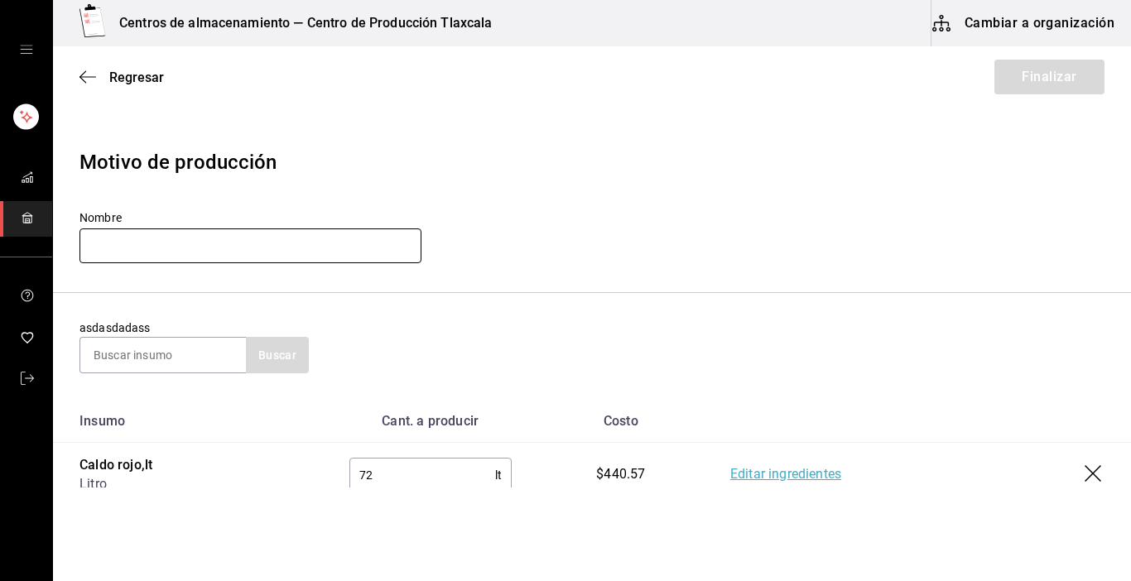
click at [182, 243] on input "text" at bounding box center [251, 246] width 342 height 35
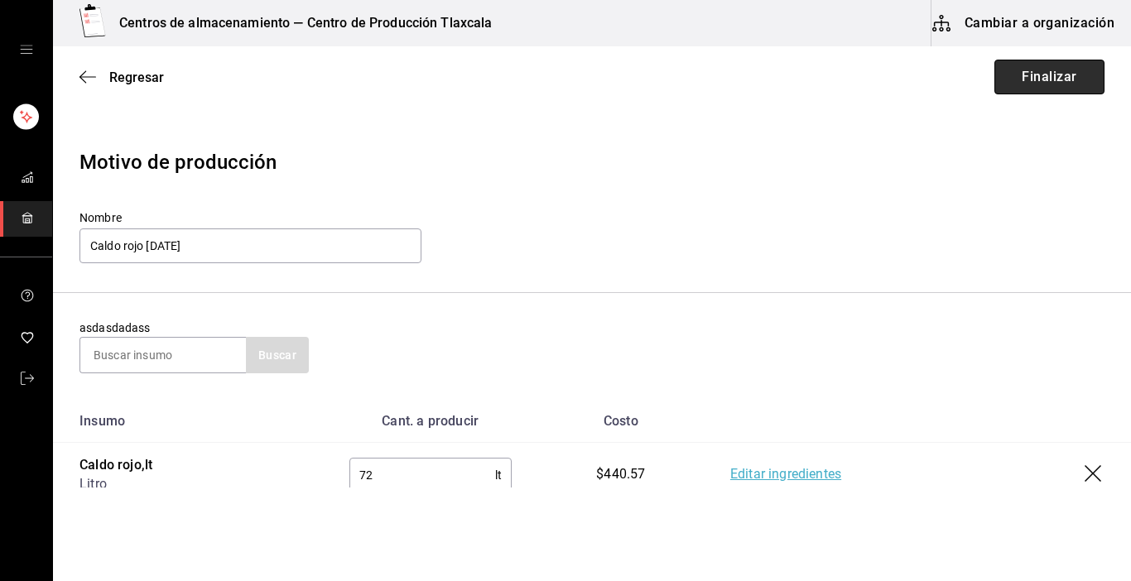
click at [1048, 77] on button "Finalizar" at bounding box center [1050, 77] width 110 height 35
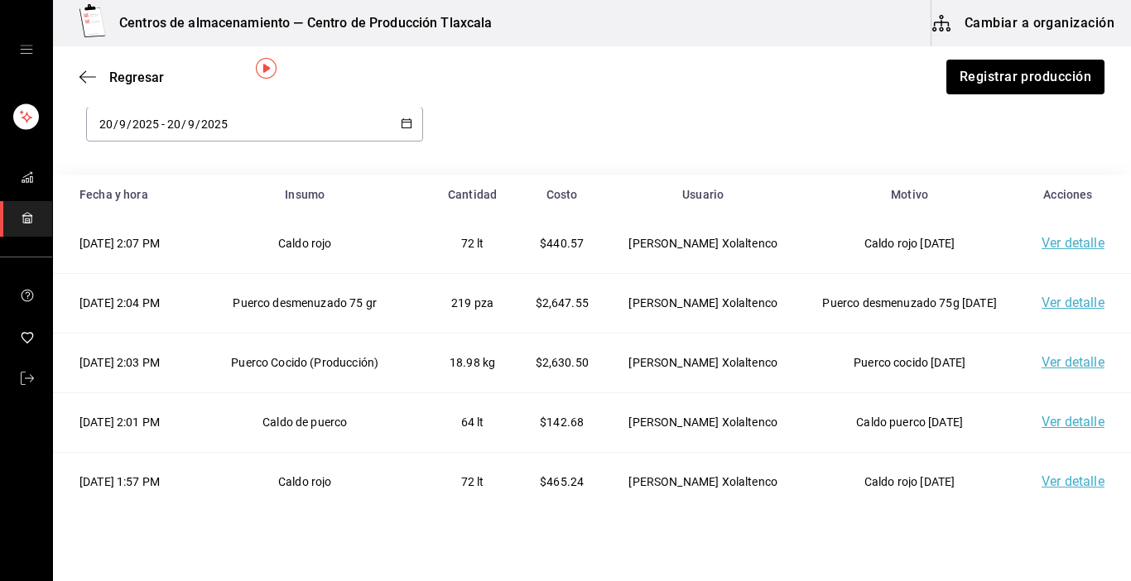
scroll to position [33, 0]
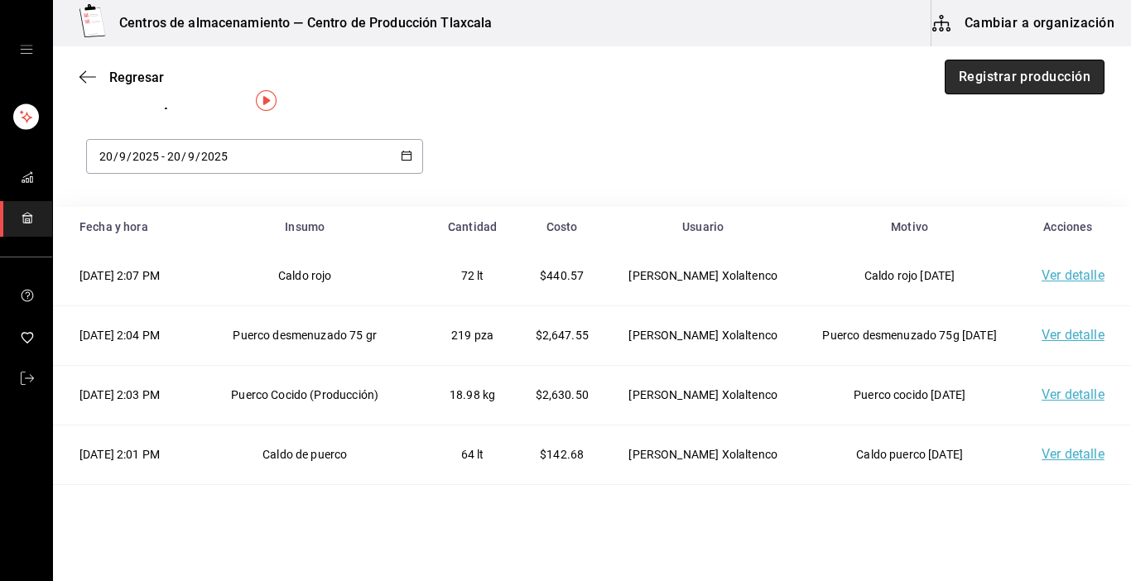
click at [991, 84] on button "Registrar producción" at bounding box center [1025, 77] width 160 height 35
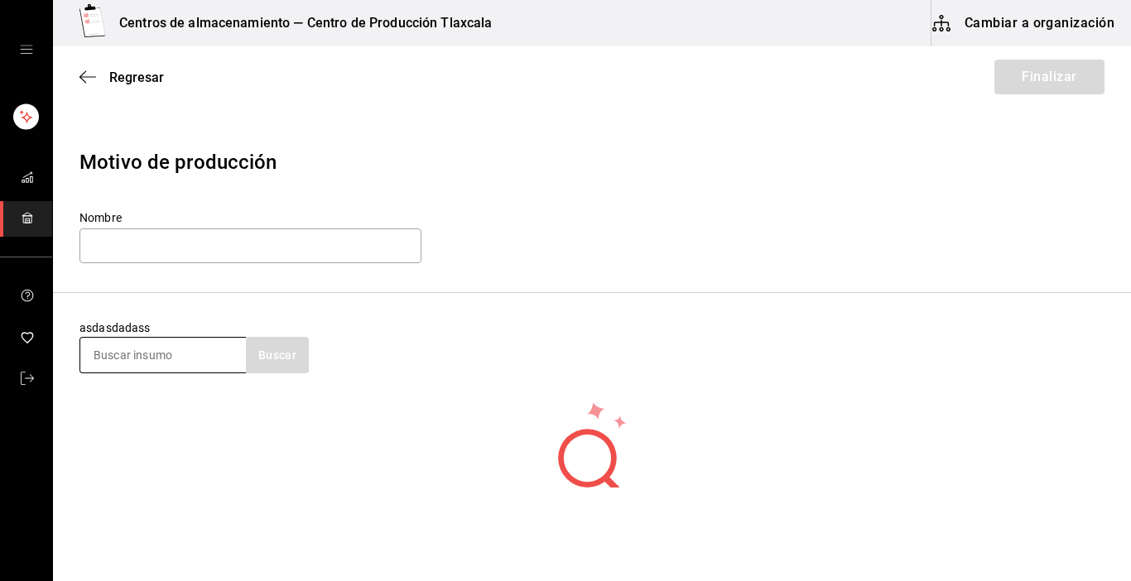
click at [187, 355] on input at bounding box center [163, 355] width 166 height 35
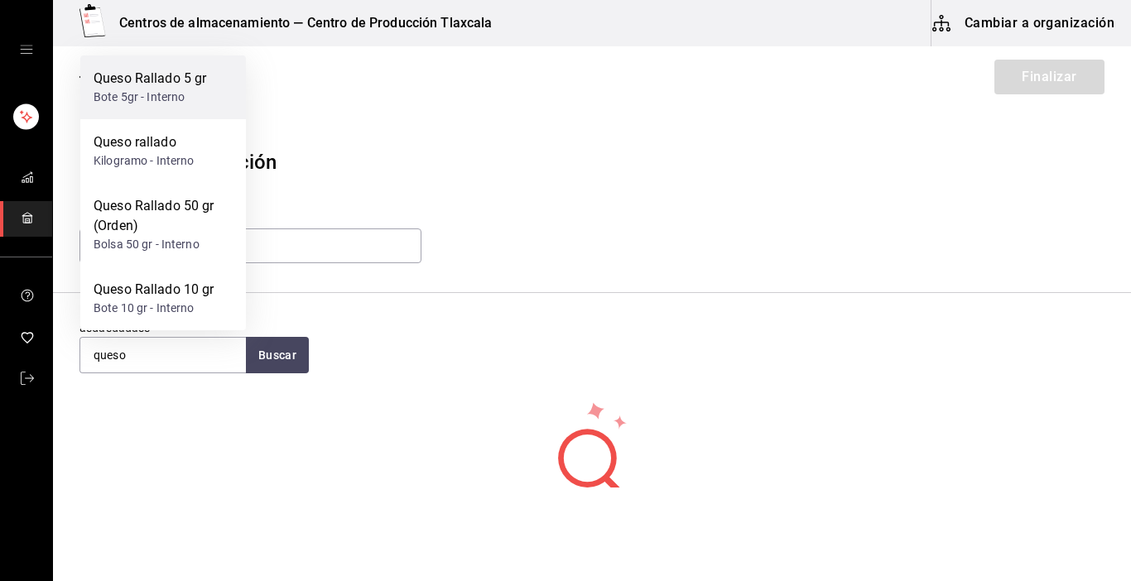
click at [170, 80] on div "Queso Rallado 5 gr" at bounding box center [150, 79] width 113 height 20
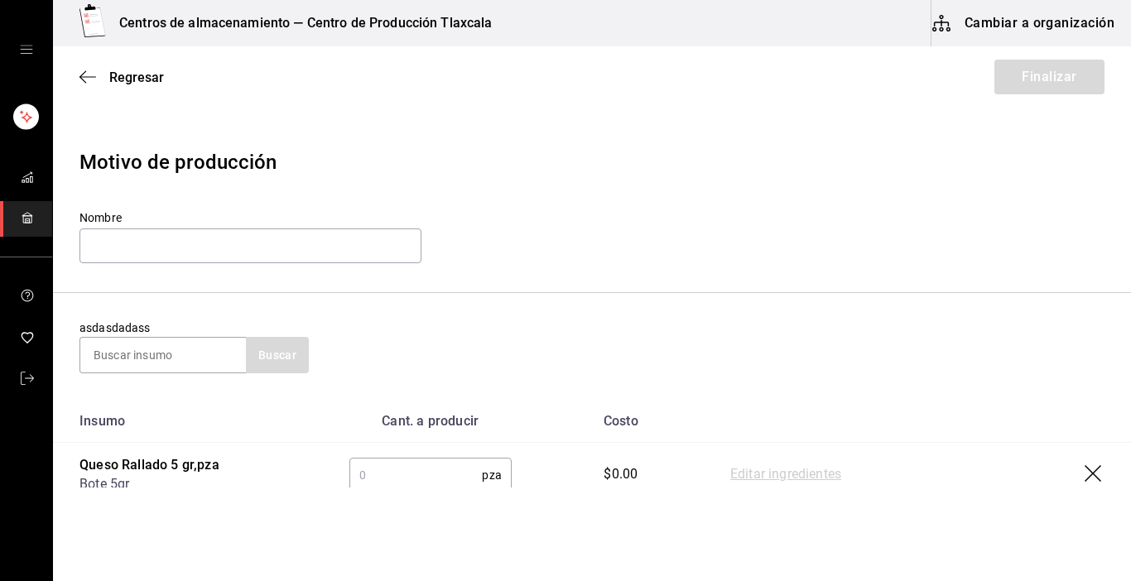
click at [402, 468] on input "text" at bounding box center [415, 475] width 133 height 33
click at [799, 479] on link "Editar ingredientes" at bounding box center [785, 475] width 111 height 20
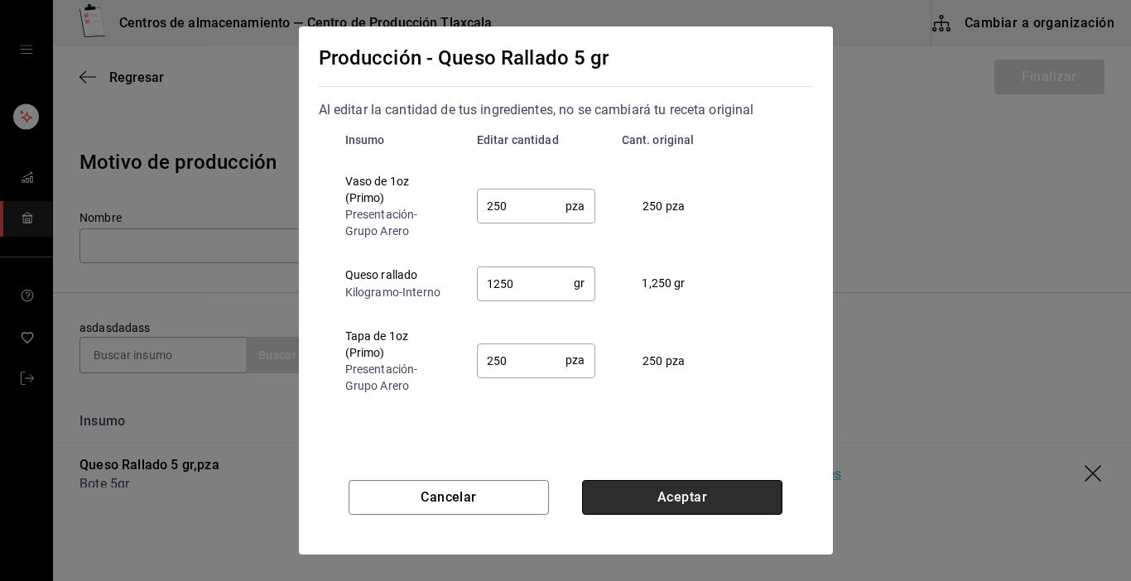
click at [699, 490] on button "Aceptar" at bounding box center [682, 497] width 200 height 35
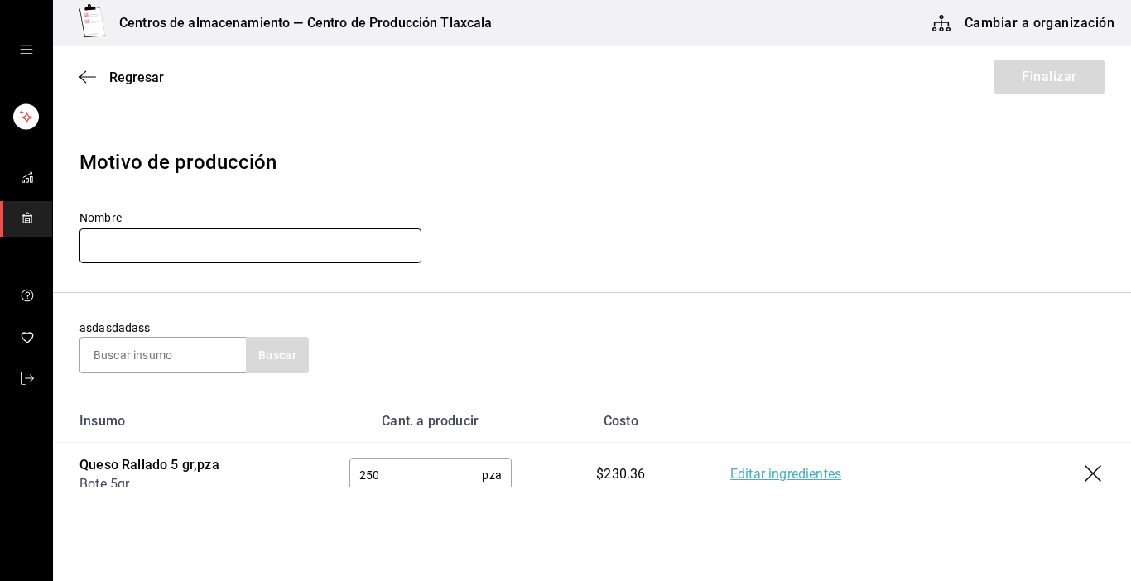
click at [181, 253] on input "text" at bounding box center [251, 246] width 342 height 35
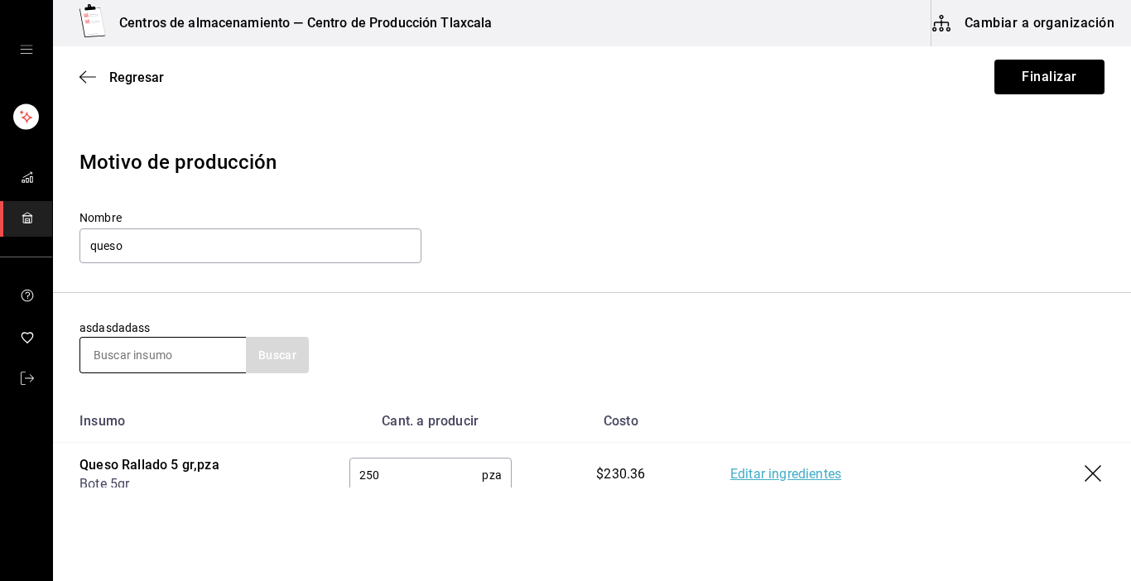
click at [106, 354] on input at bounding box center [163, 355] width 166 height 35
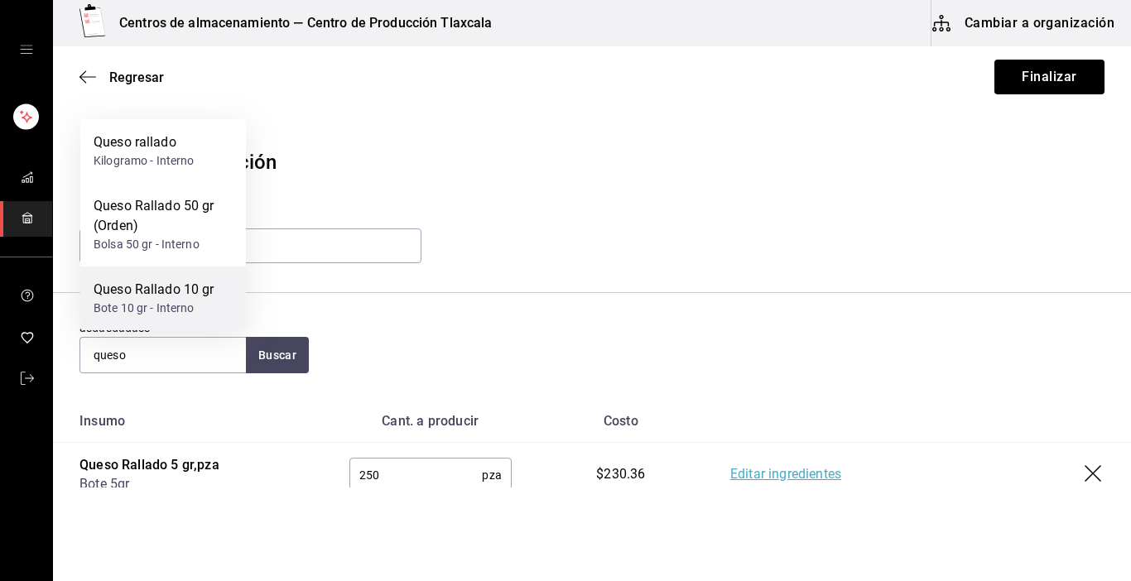
click at [142, 296] on div "Queso Rallado 10 gr" at bounding box center [154, 290] width 121 height 20
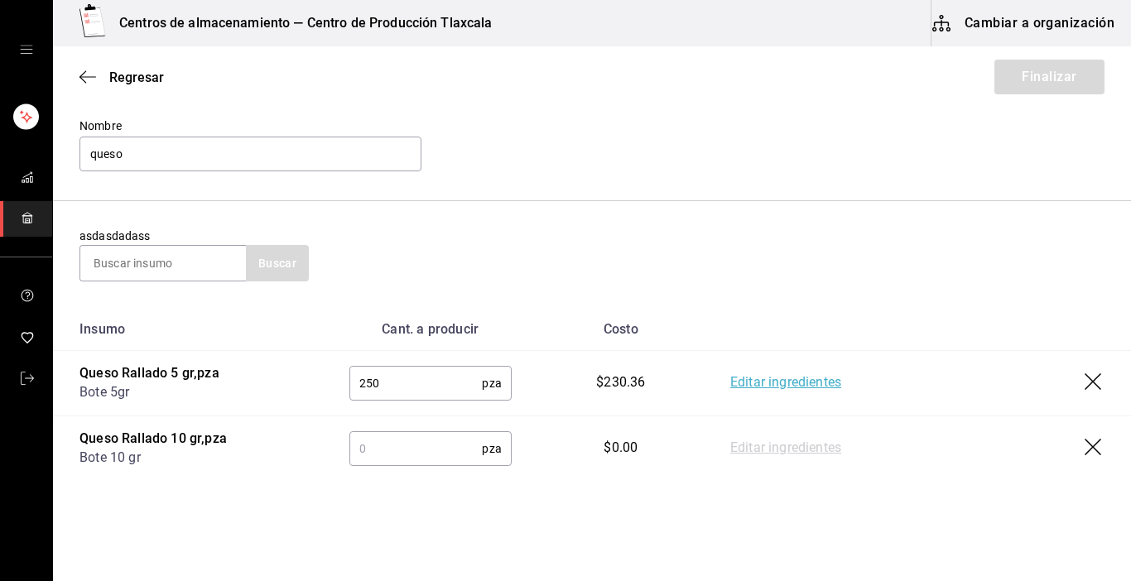
scroll to position [125, 0]
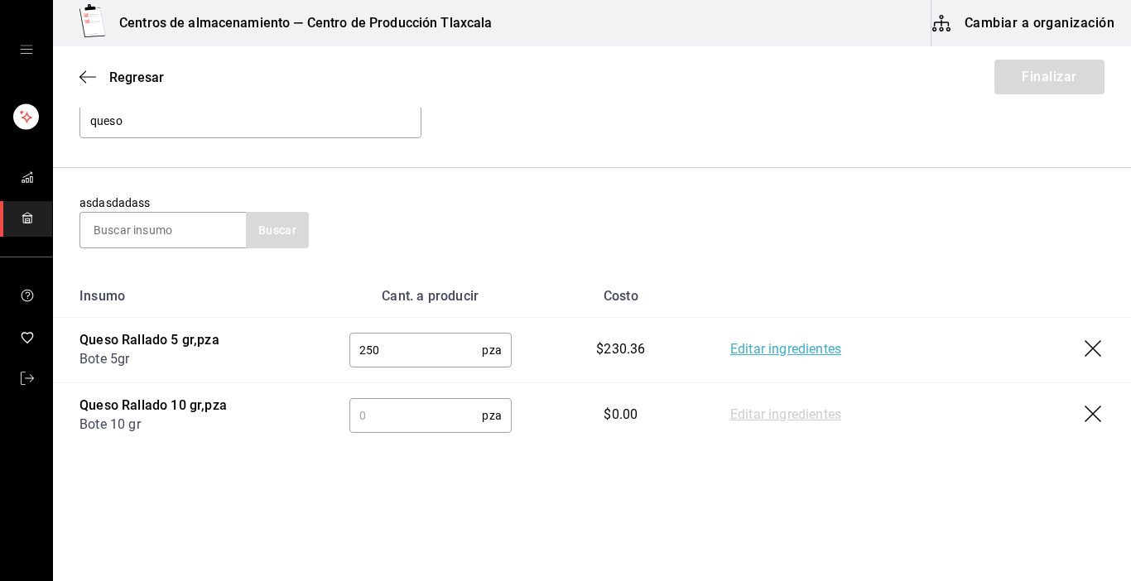
click at [373, 423] on input "text" at bounding box center [415, 415] width 133 height 33
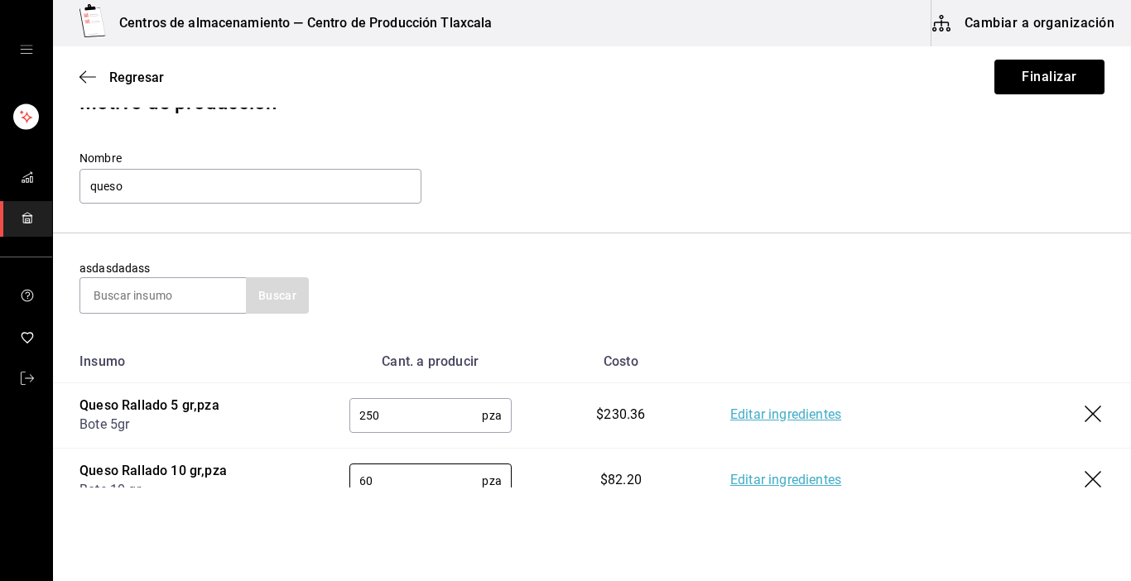
scroll to position [59, 0]
click at [265, 194] on input "queso" at bounding box center [251, 187] width 342 height 35
click at [1054, 74] on button "Finalizar" at bounding box center [1050, 77] width 110 height 35
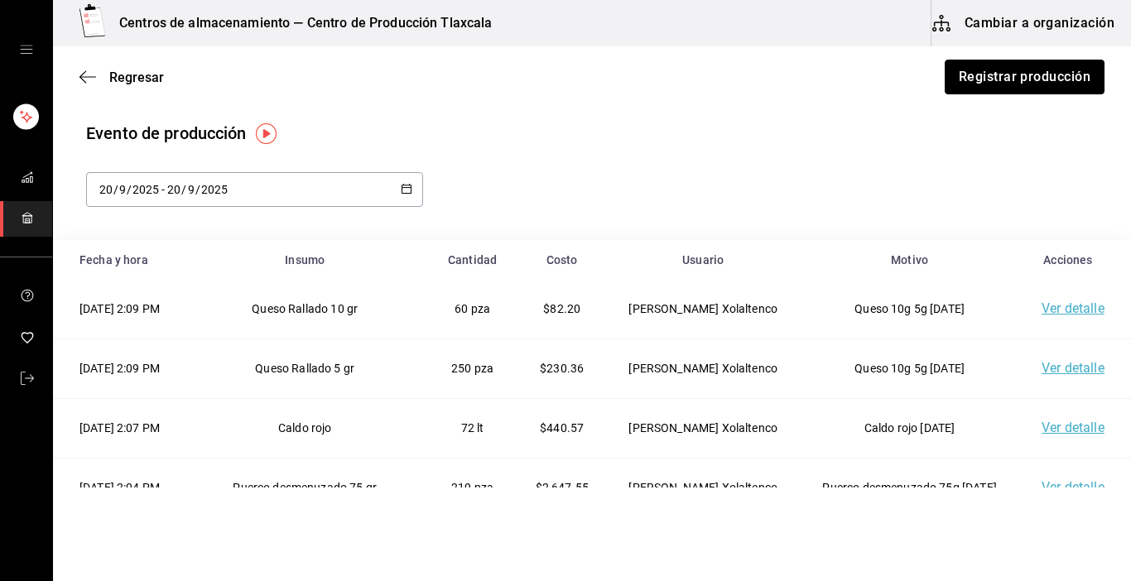
click at [1054, 73] on button "Registrar producción" at bounding box center [1025, 77] width 160 height 35
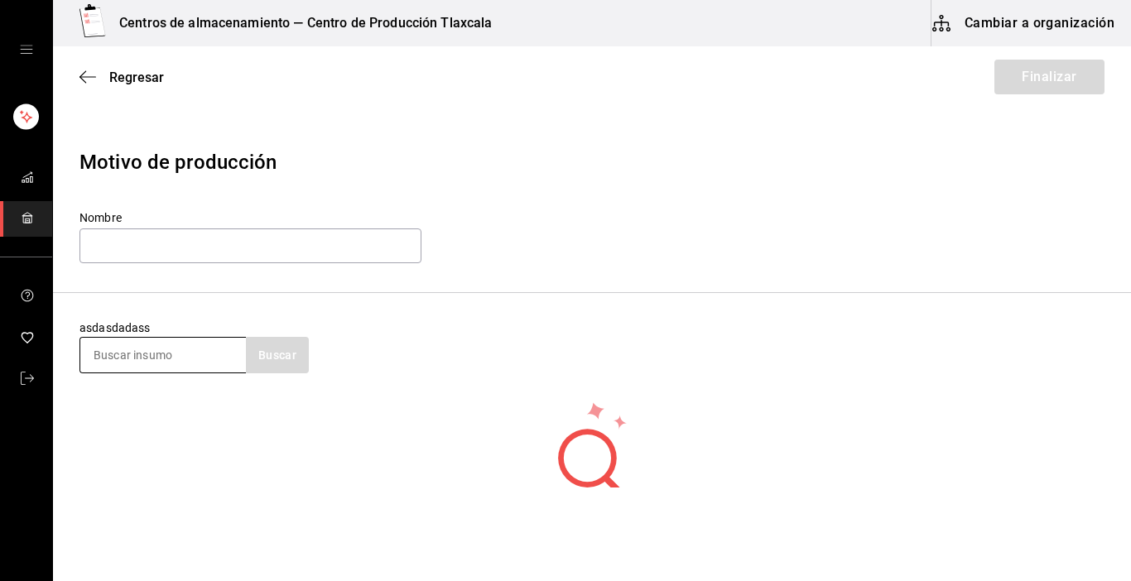
click at [173, 360] on input at bounding box center [163, 355] width 166 height 35
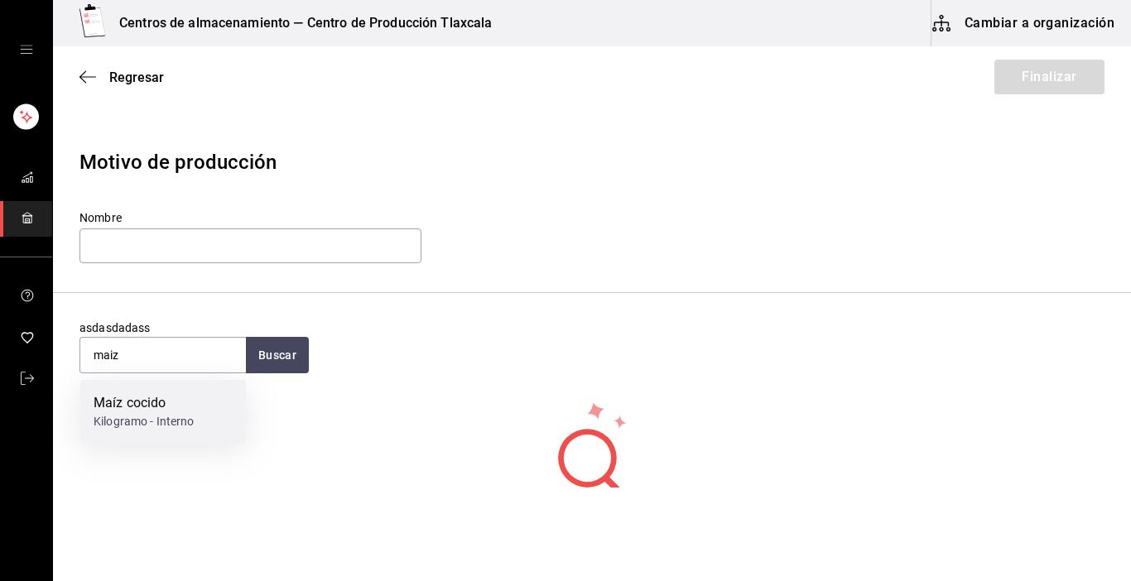
click at [166, 399] on div "Maíz cocido" at bounding box center [144, 403] width 101 height 20
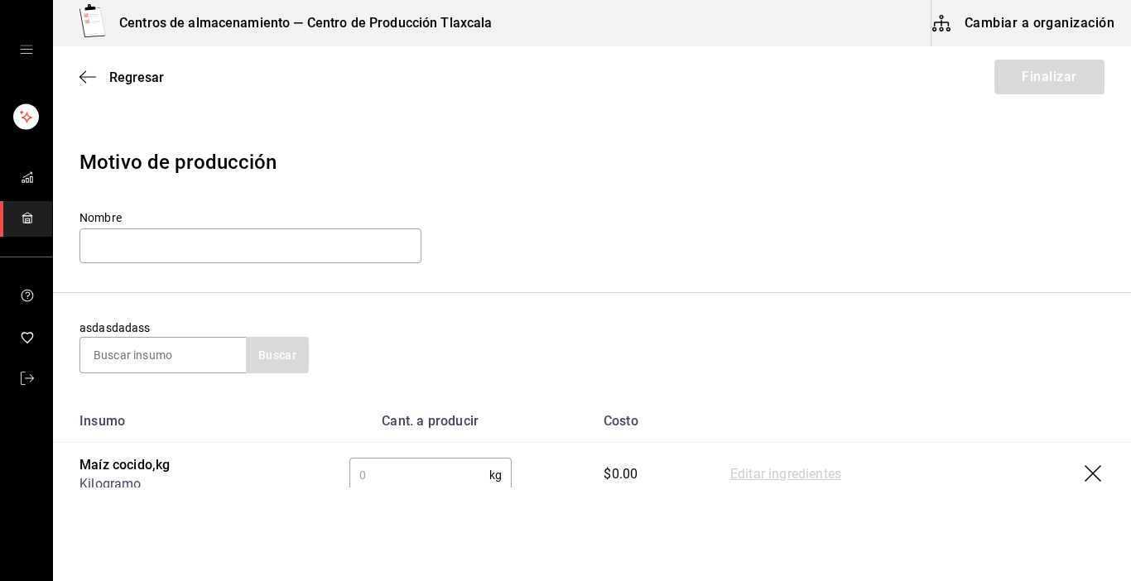
click at [415, 482] on input "text" at bounding box center [419, 475] width 140 height 33
click at [735, 477] on link "Editar ingredientes" at bounding box center [785, 475] width 111 height 20
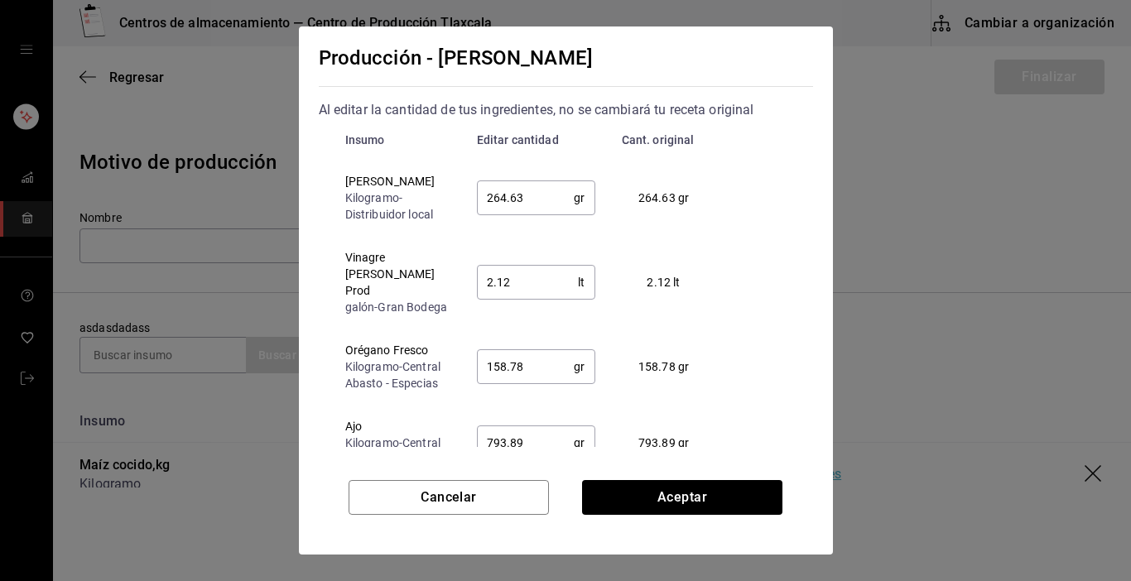
click at [524, 203] on input "264.63" at bounding box center [526, 197] width 98 height 33
click at [520, 276] on input "2.12" at bounding box center [528, 282] width 102 height 33
click at [524, 372] on input "158.78" at bounding box center [526, 366] width 98 height 33
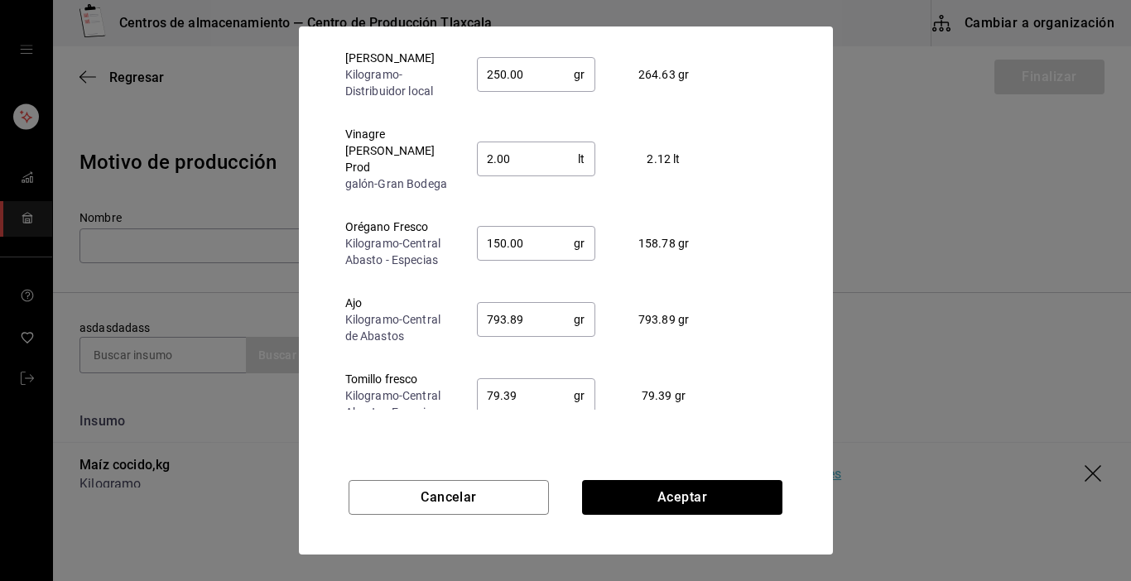
scroll to position [126, 0]
click at [519, 320] on input "793.89" at bounding box center [526, 317] width 98 height 33
click at [547, 389] on input "79.39" at bounding box center [526, 393] width 98 height 33
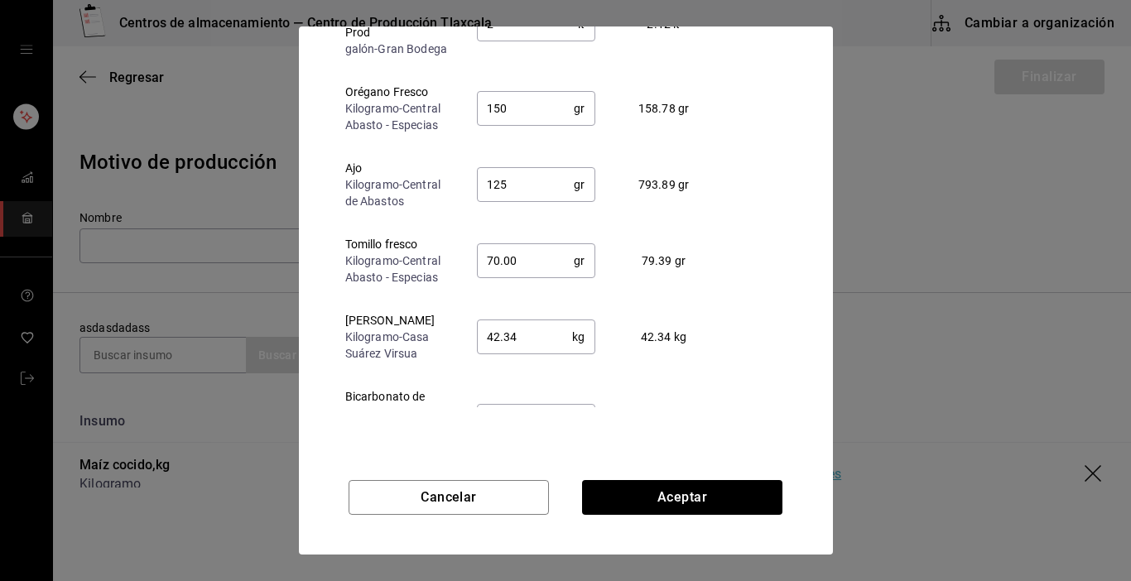
scroll to position [166, 0]
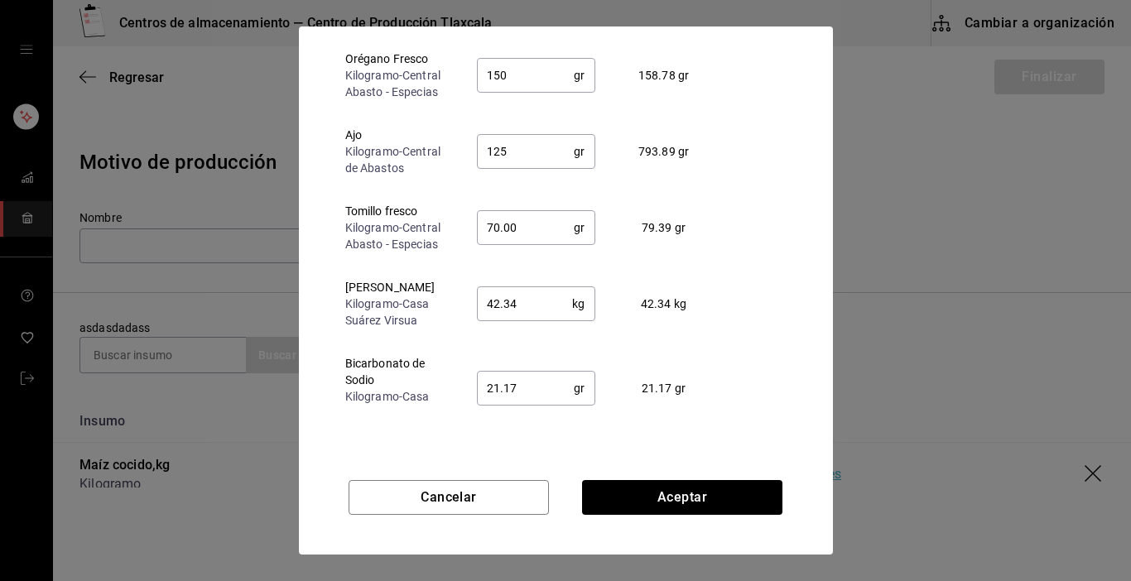
click at [533, 314] on input "42.34" at bounding box center [525, 303] width 96 height 33
click at [528, 392] on input "21.17" at bounding box center [526, 388] width 98 height 33
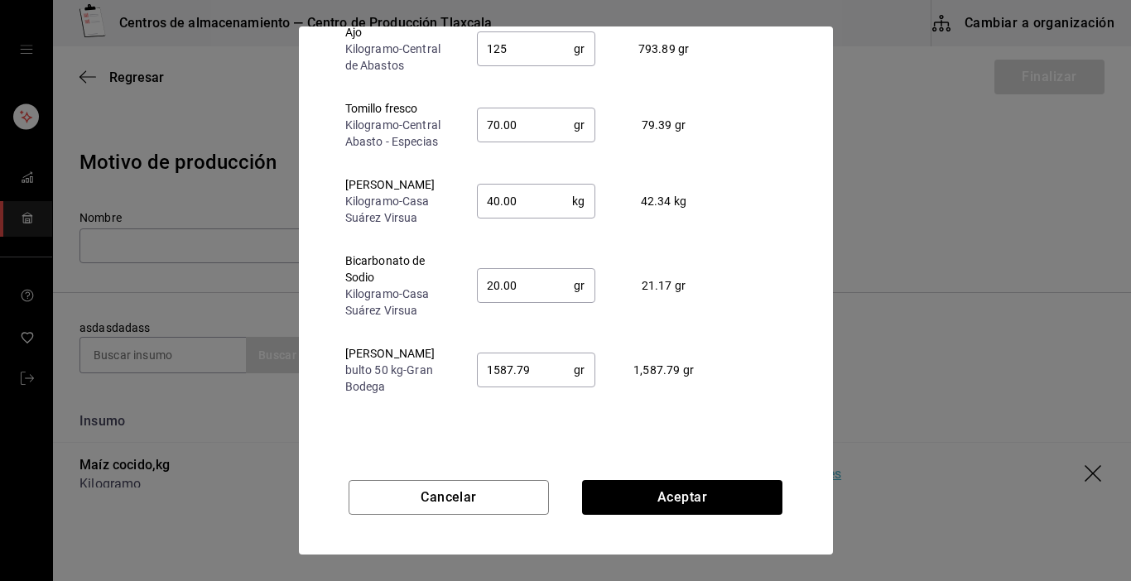
scroll to position [270, 0]
click at [557, 369] on input "1587.79" at bounding box center [526, 369] width 98 height 33
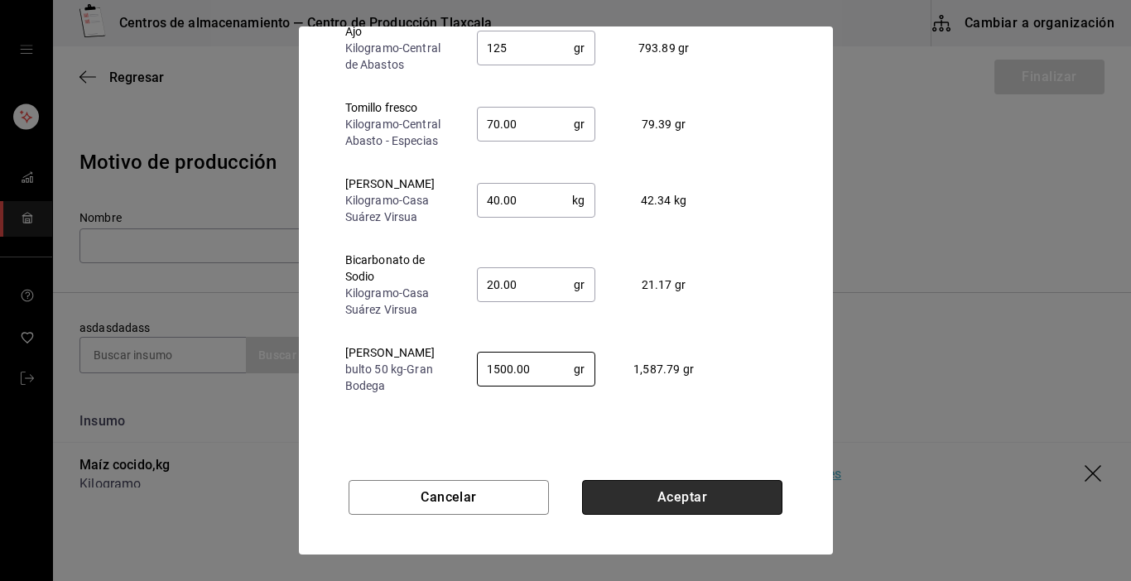
click at [665, 488] on button "Aceptar" at bounding box center [682, 497] width 200 height 35
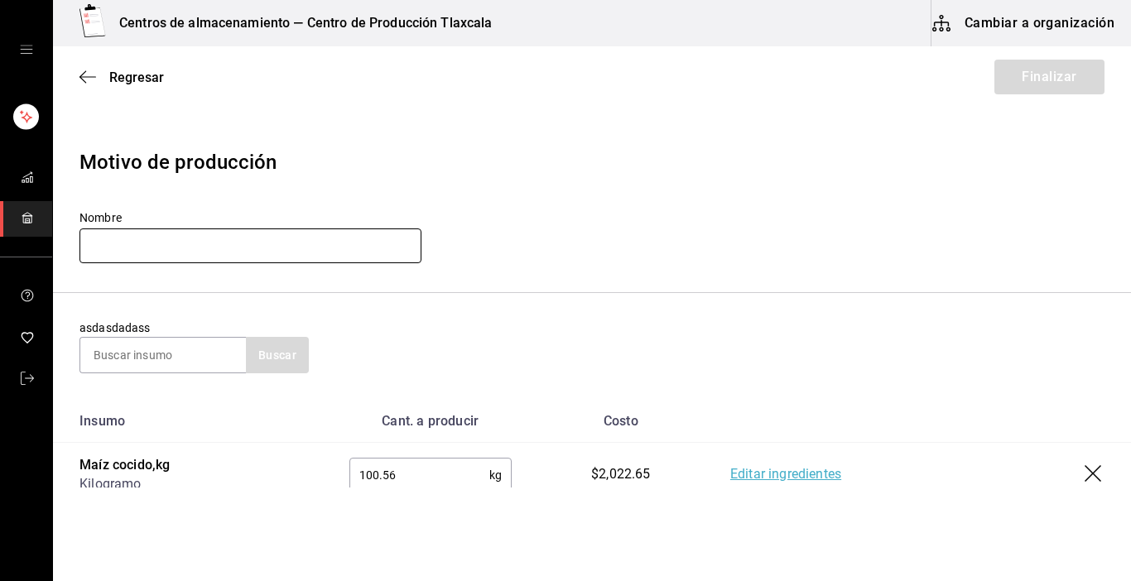
click at [155, 259] on input "text" at bounding box center [251, 246] width 342 height 35
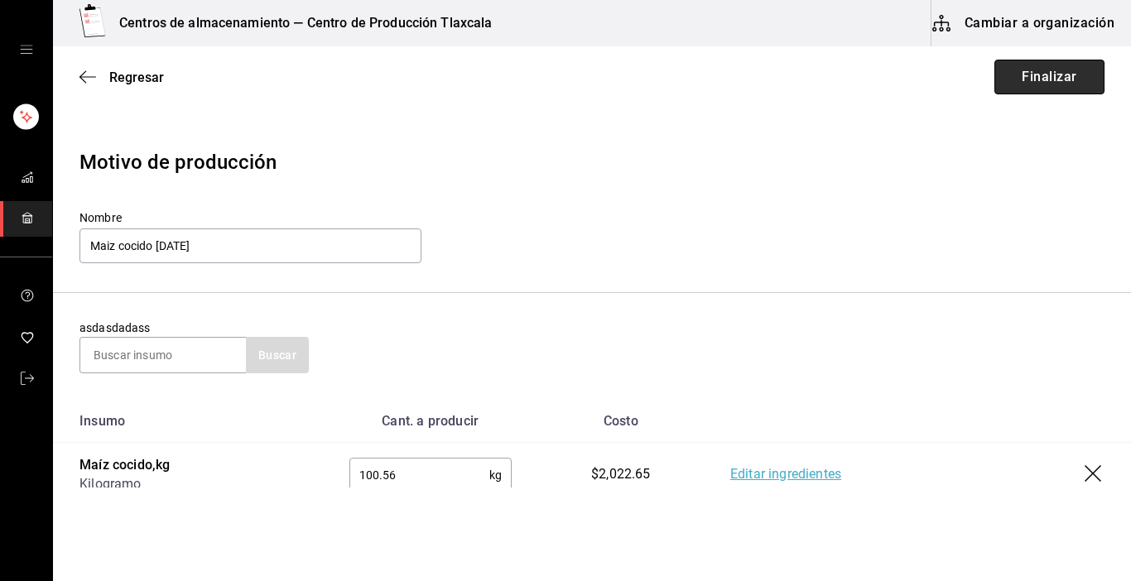
click at [1069, 70] on button "Finalizar" at bounding box center [1050, 77] width 110 height 35
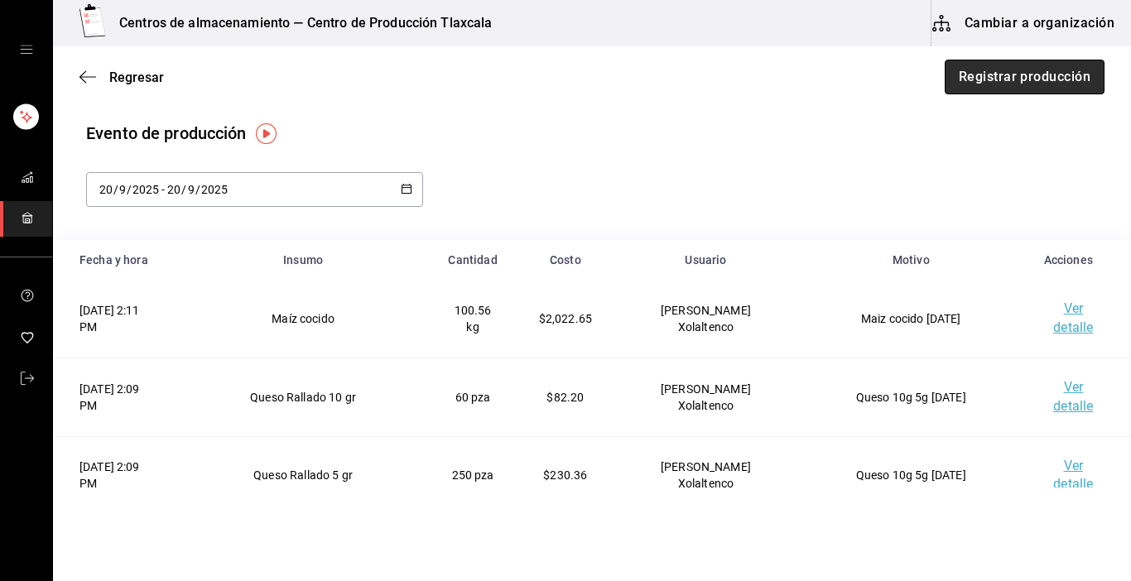
click at [1005, 82] on button "Registrar producción" at bounding box center [1025, 77] width 160 height 35
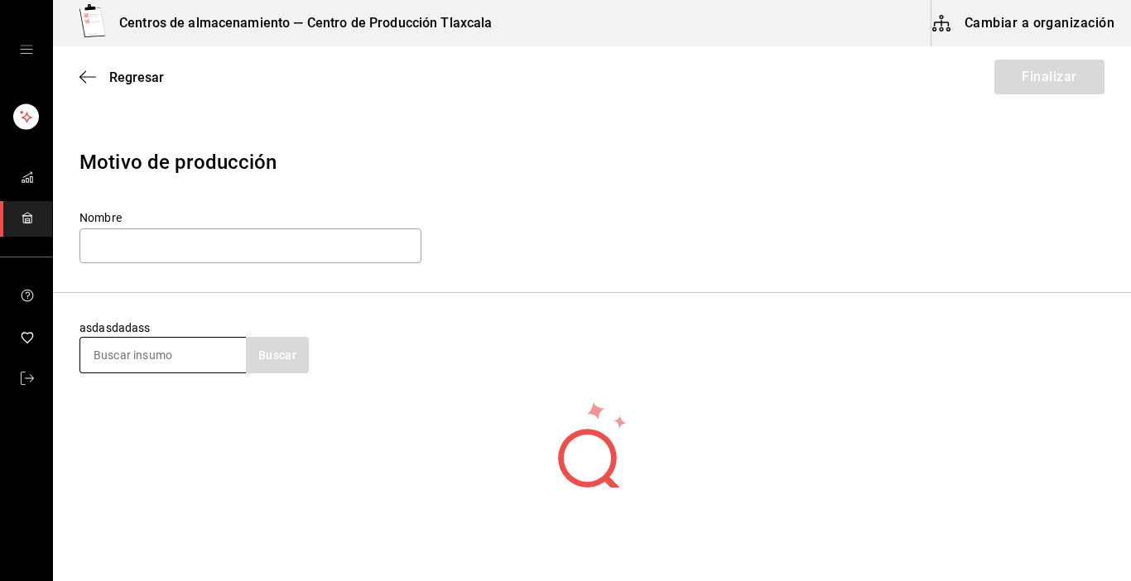
click at [146, 342] on input at bounding box center [163, 355] width 166 height 35
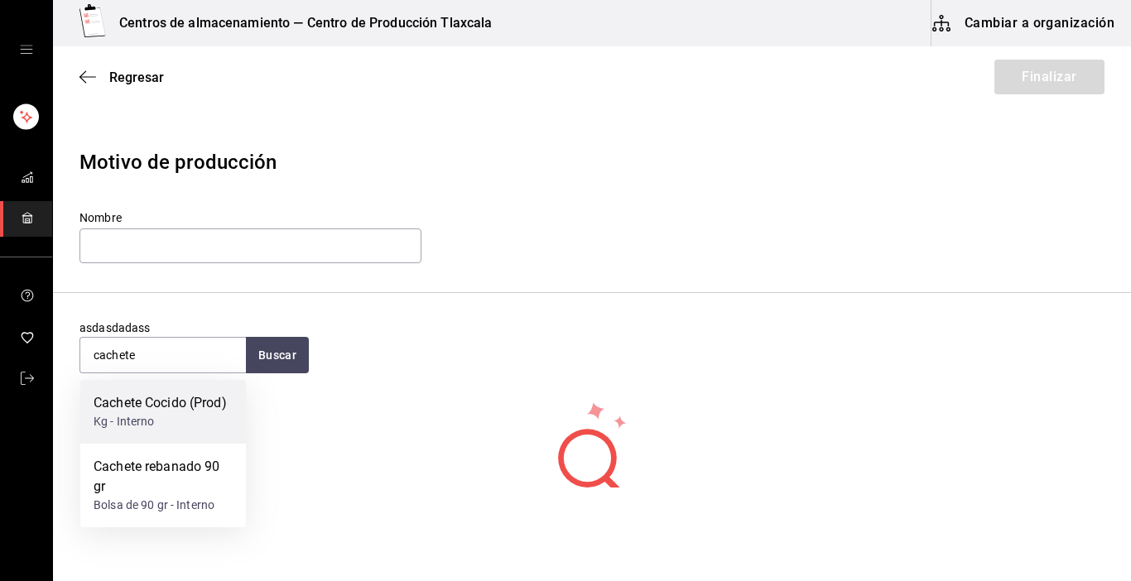
click at [196, 407] on div "Cachete Cocido (Prod)" at bounding box center [160, 403] width 133 height 20
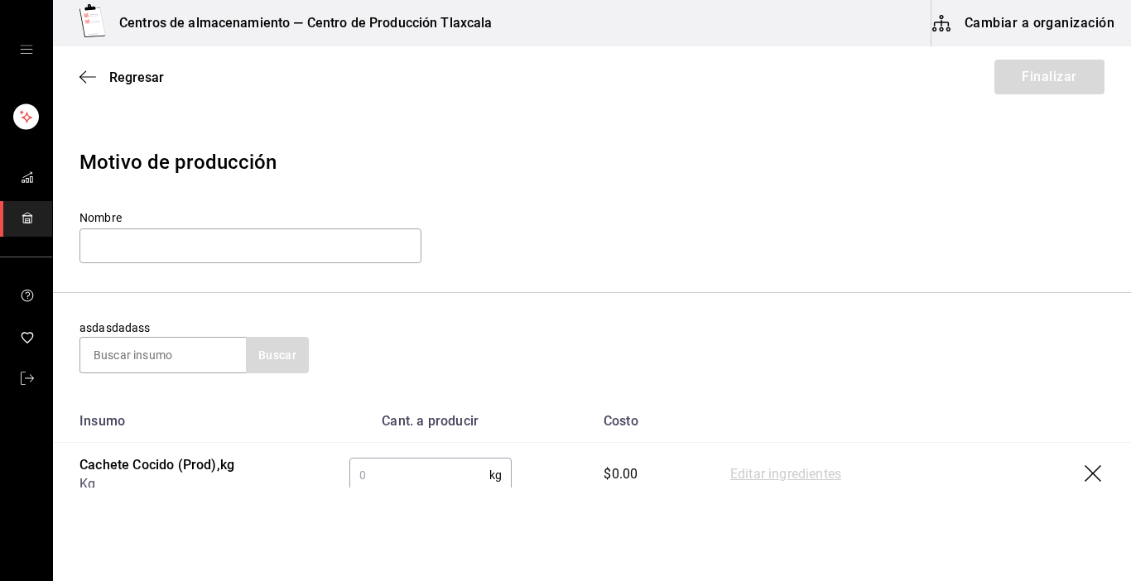
click at [404, 466] on input "text" at bounding box center [419, 475] width 140 height 33
click at [776, 480] on link "Editar ingredientes" at bounding box center [785, 475] width 111 height 20
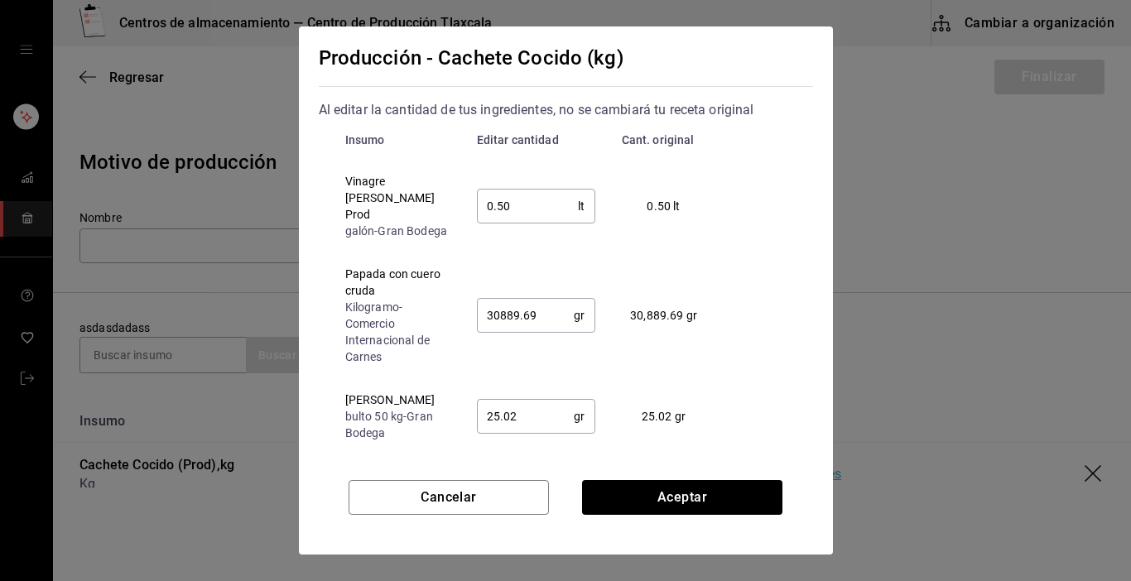
click at [537, 208] on input "0.50" at bounding box center [528, 206] width 102 height 33
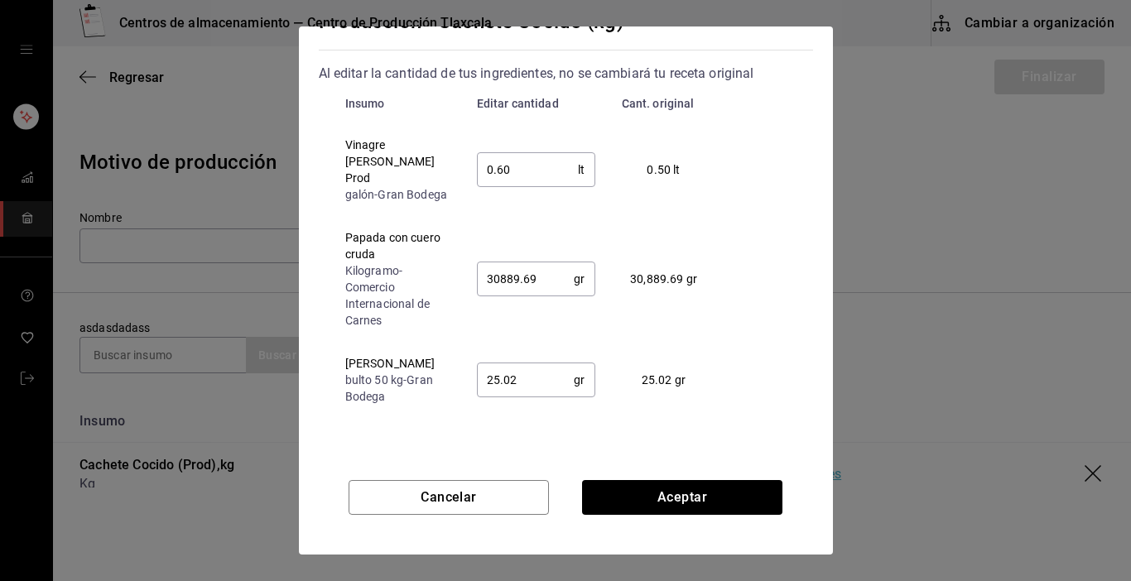
scroll to position [48, 0]
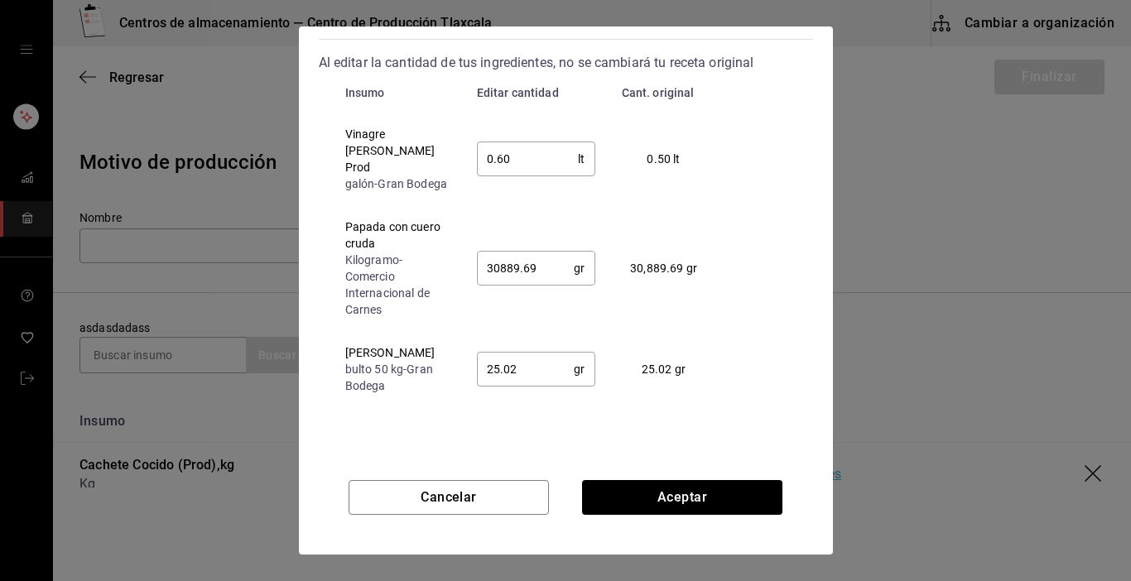
click at [532, 371] on input "25.02" at bounding box center [526, 369] width 98 height 33
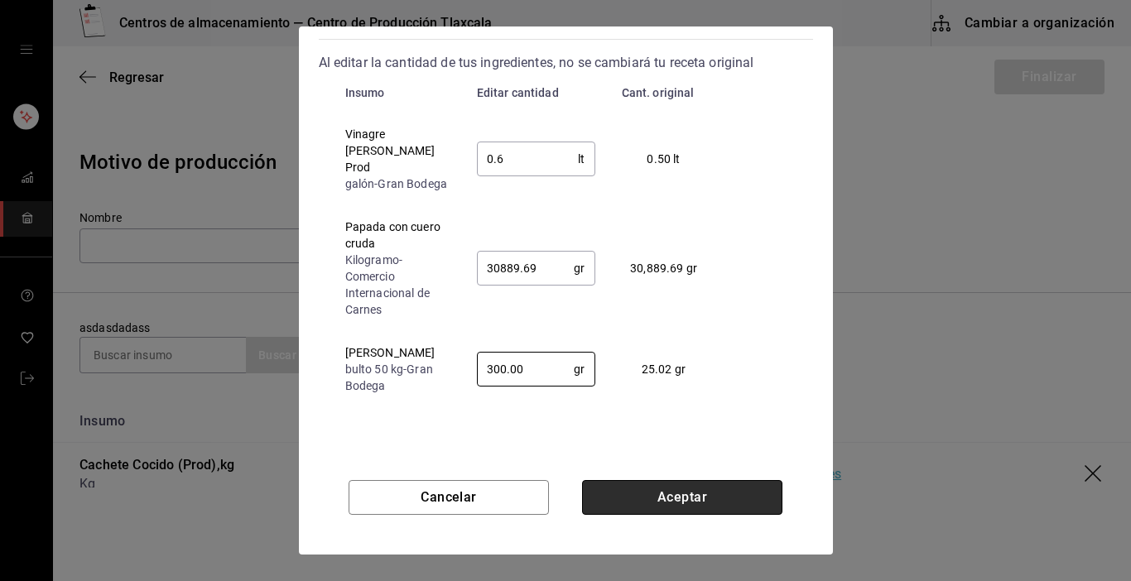
click at [673, 495] on button "Aceptar" at bounding box center [682, 497] width 200 height 35
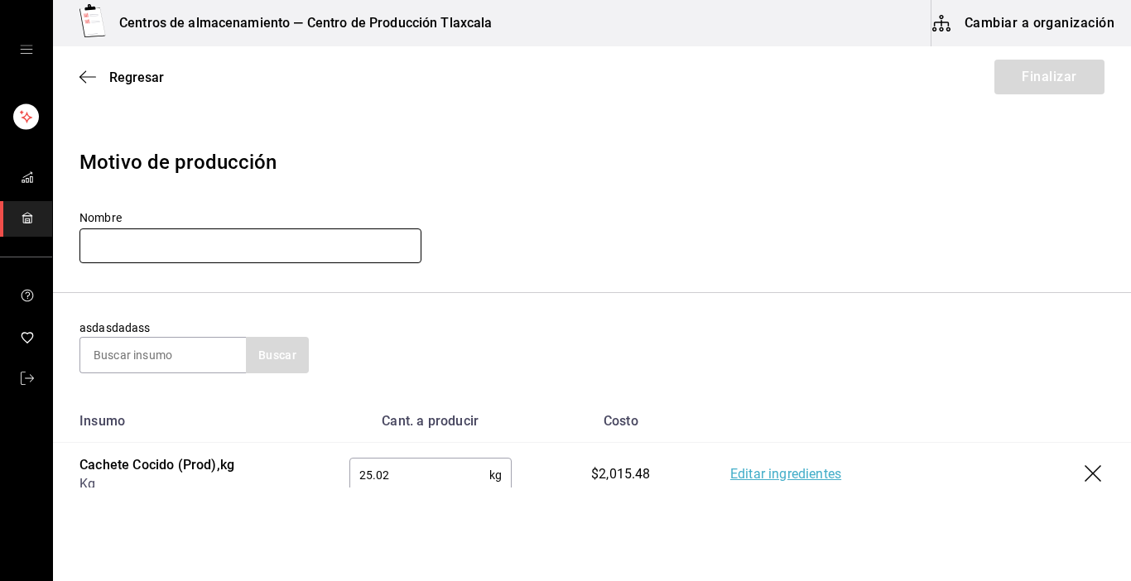
click at [152, 237] on input "text" at bounding box center [251, 246] width 342 height 35
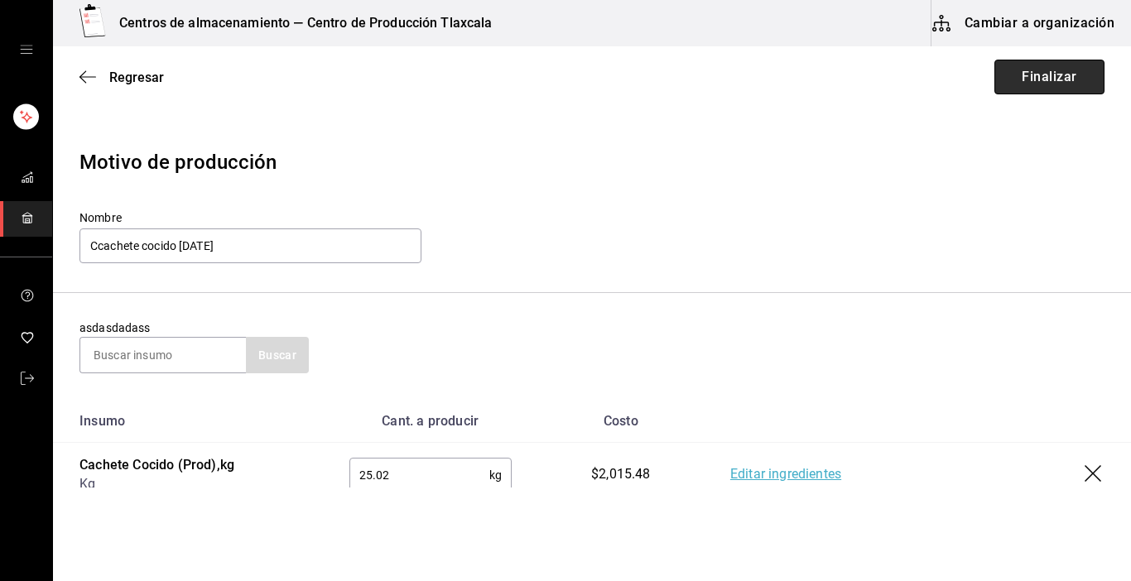
click at [997, 72] on button "Finalizar" at bounding box center [1050, 77] width 110 height 35
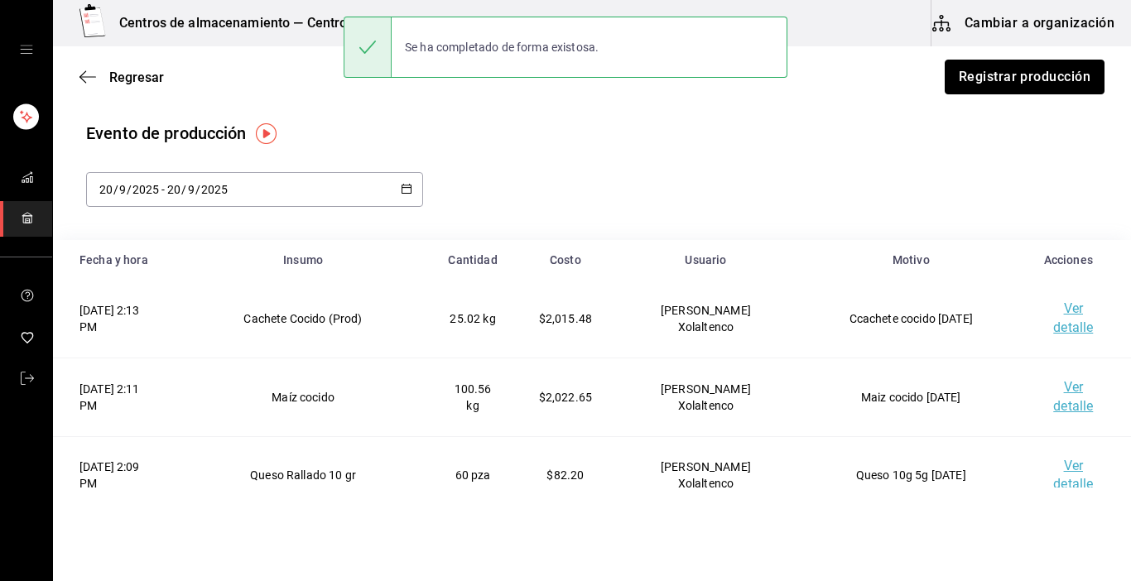
click at [997, 72] on button "Registrar producción" at bounding box center [1025, 77] width 160 height 35
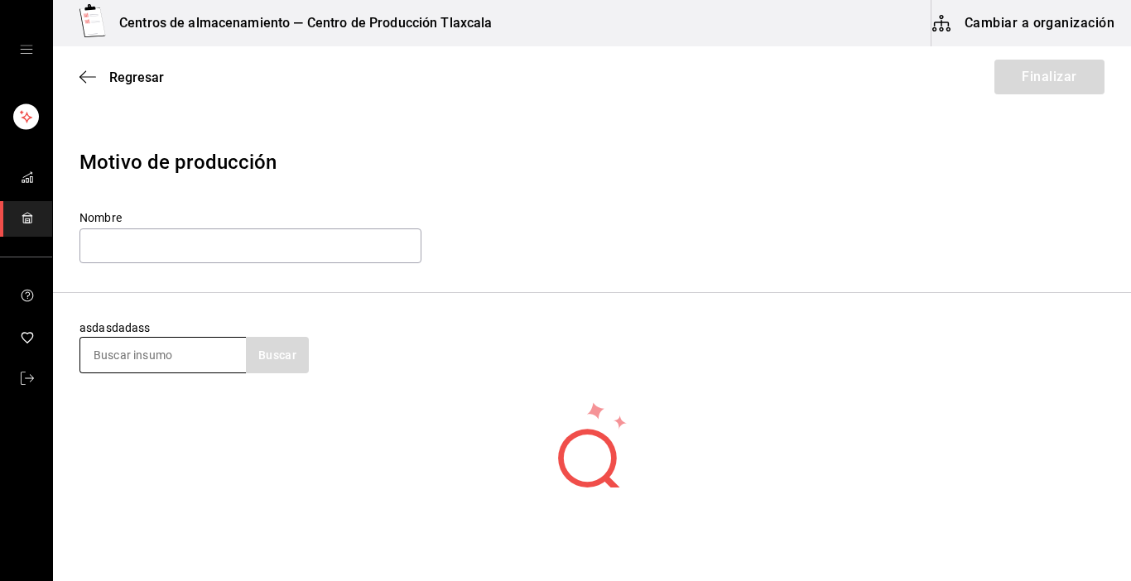
click at [149, 354] on input at bounding box center [163, 355] width 166 height 35
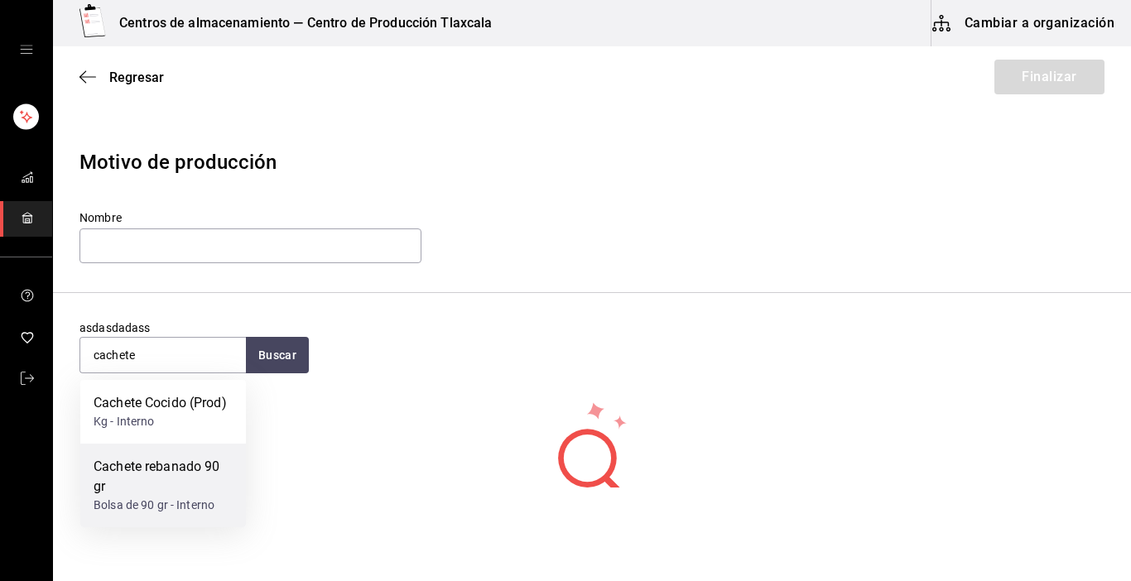
click at [147, 455] on div "Cachete rebanado 90 gr Bolsa de 90 gr - Interno" at bounding box center [163, 486] width 166 height 84
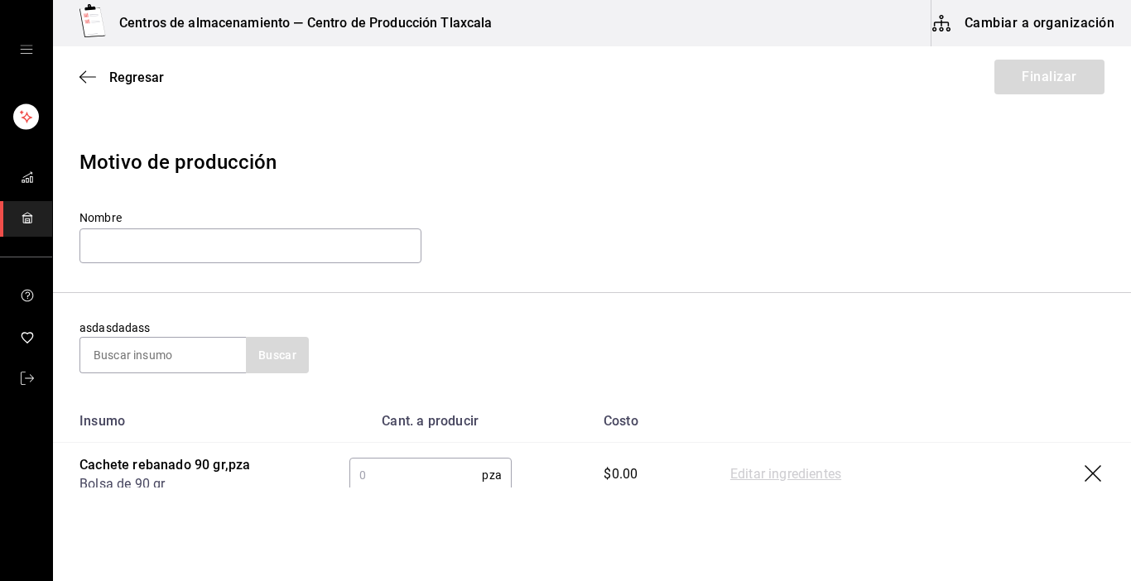
click at [426, 469] on input "text" at bounding box center [415, 475] width 133 height 33
click at [756, 470] on link "Editar ingredientes" at bounding box center [785, 475] width 111 height 20
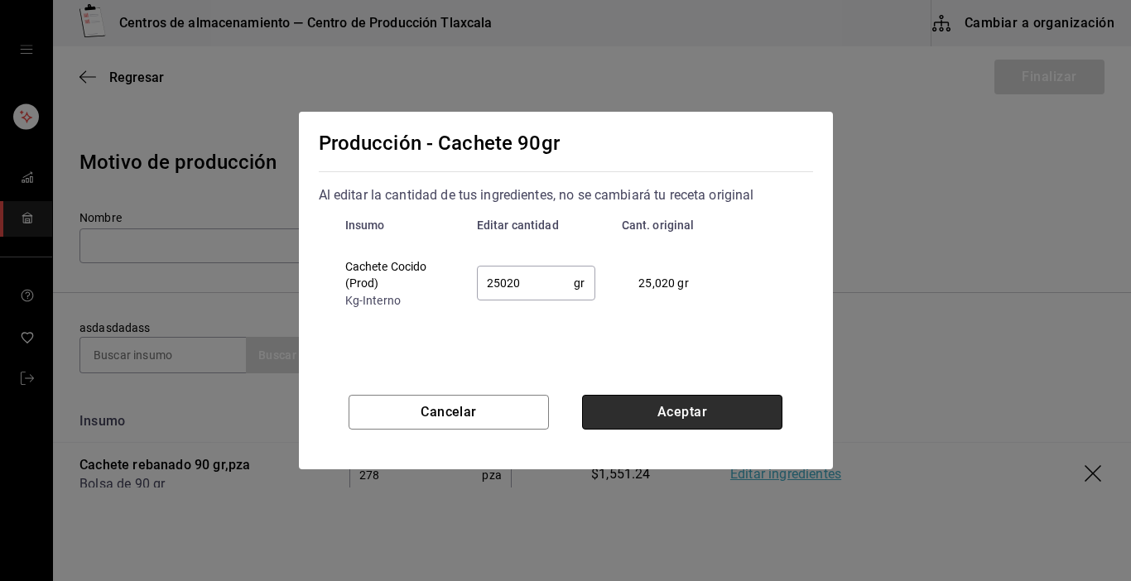
click at [610, 398] on button "Aceptar" at bounding box center [682, 412] width 200 height 35
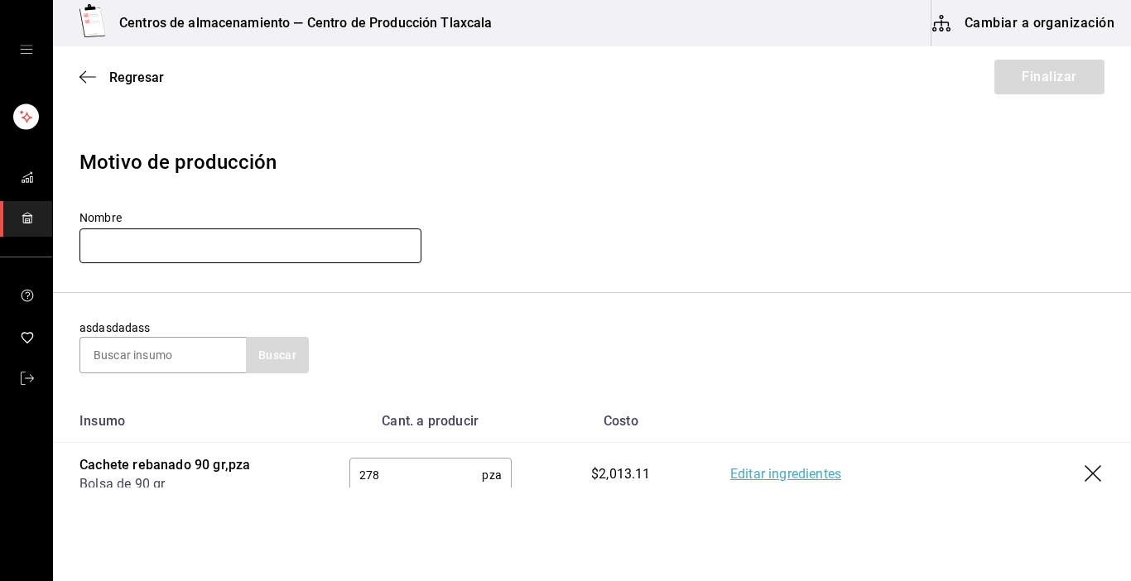
click at [227, 256] on input "text" at bounding box center [251, 246] width 342 height 35
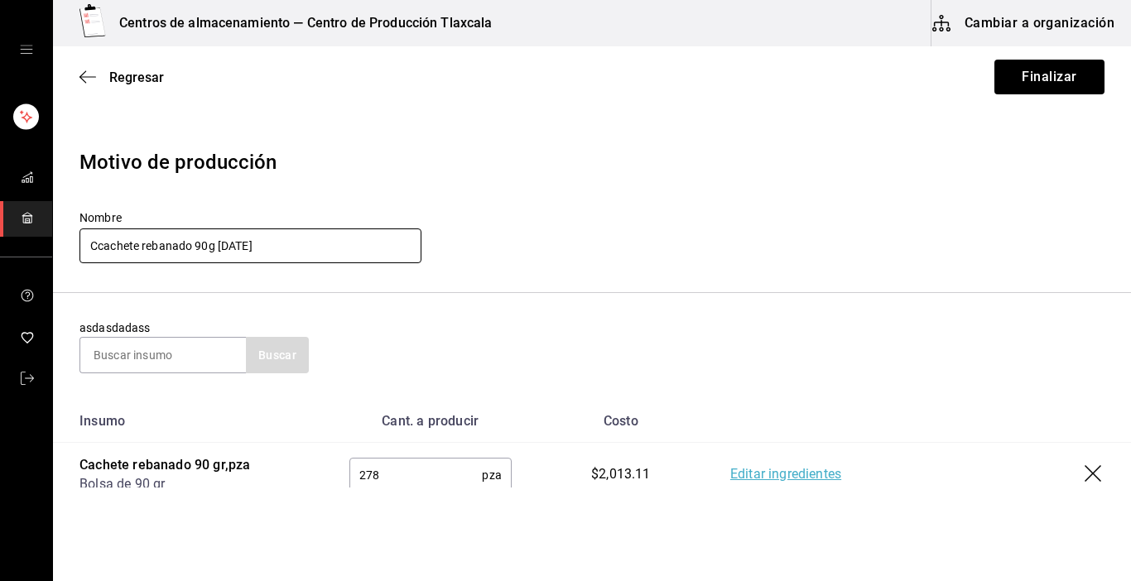
click at [102, 244] on input "Ccachete rebanado 90g [DATE]" at bounding box center [251, 246] width 342 height 35
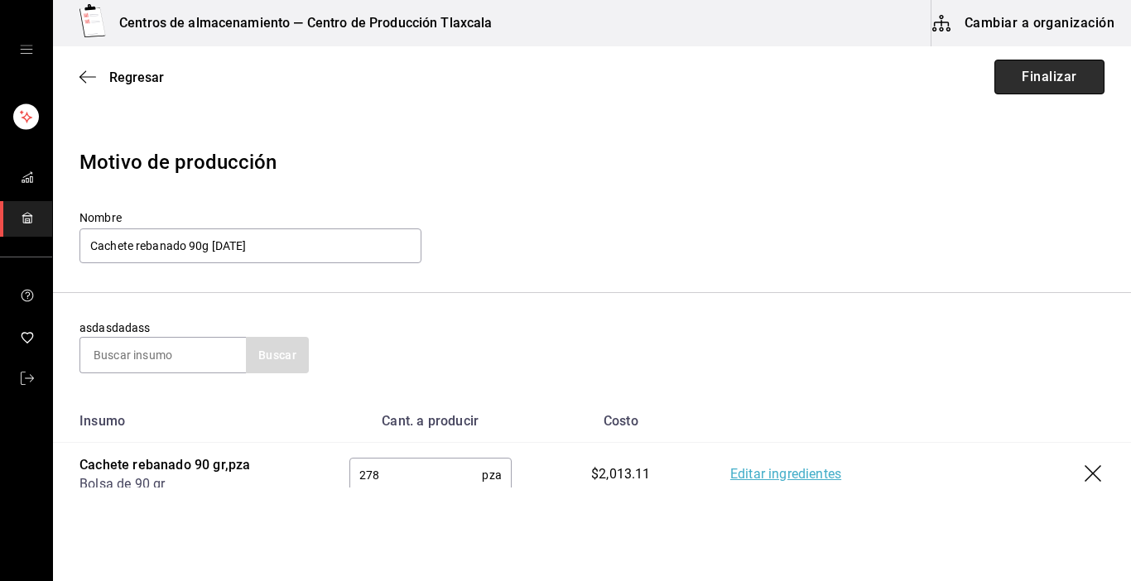
click at [1042, 77] on button "Finalizar" at bounding box center [1050, 77] width 110 height 35
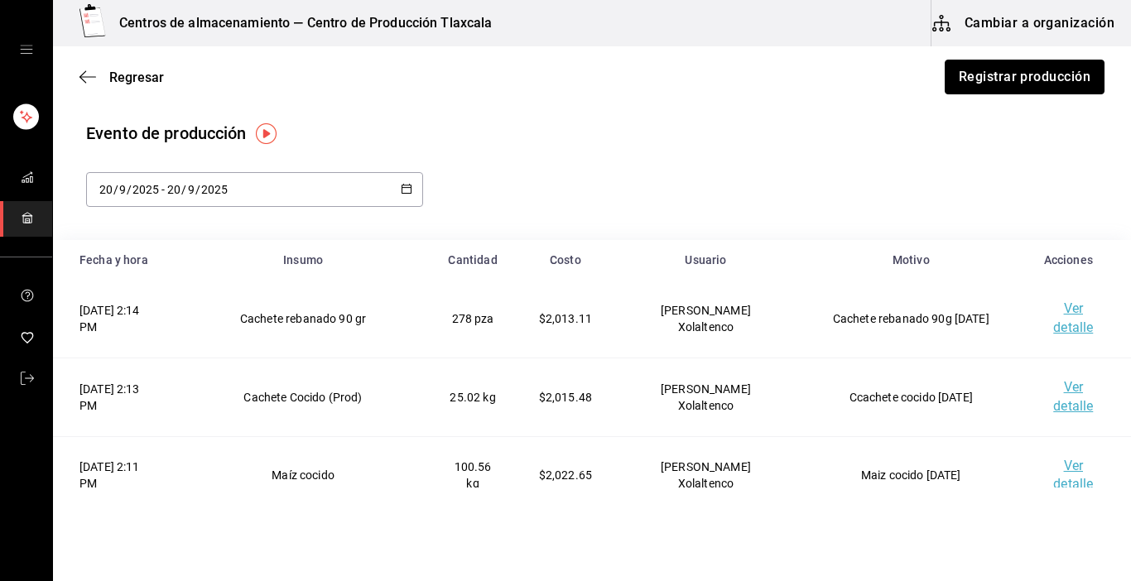
click at [1042, 77] on button "Registrar producción" at bounding box center [1025, 77] width 160 height 35
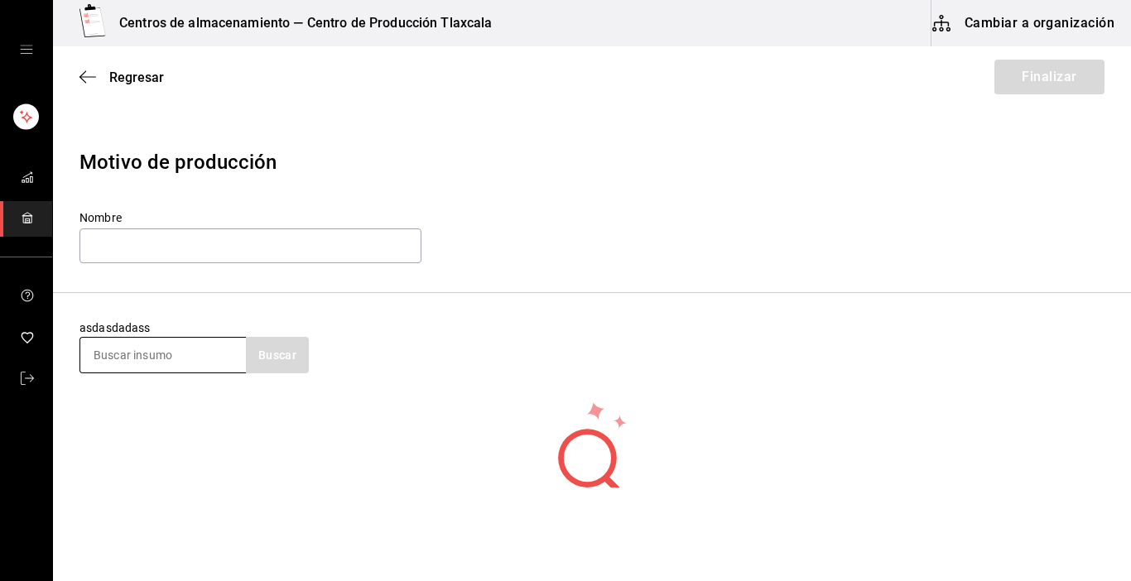
click at [216, 357] on input at bounding box center [163, 355] width 166 height 35
click at [206, 359] on input at bounding box center [163, 355] width 166 height 35
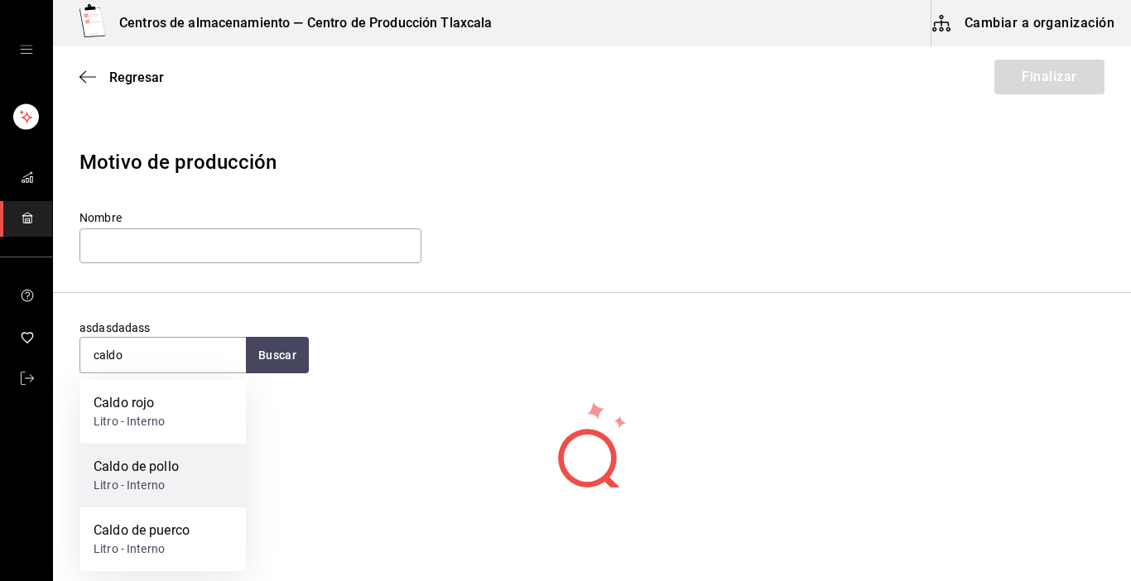
click at [176, 480] on div "Litro - Interno" at bounding box center [136, 485] width 85 height 17
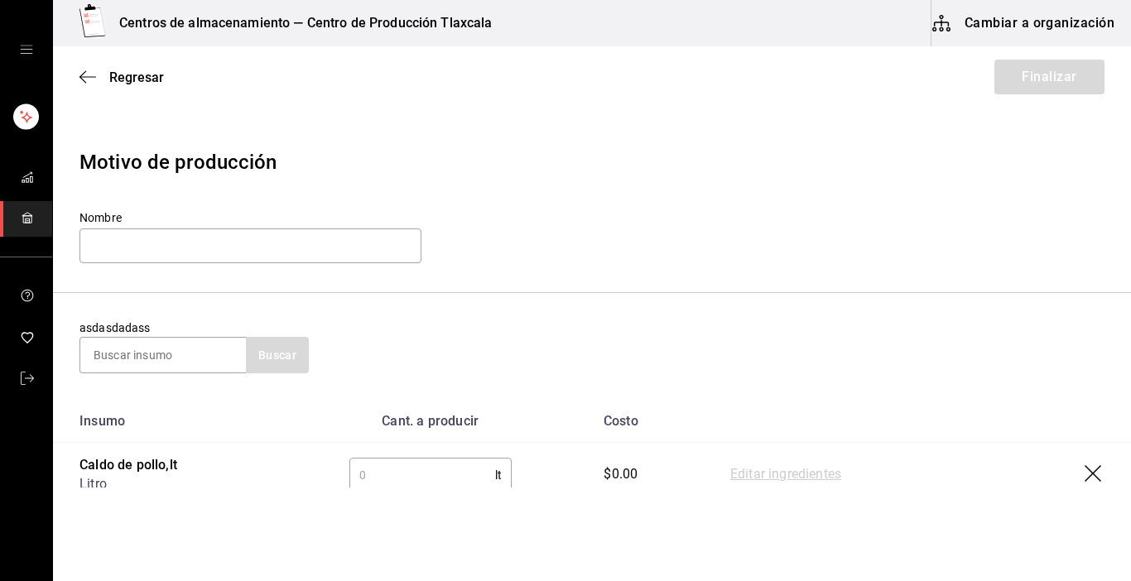
click at [370, 472] on input "text" at bounding box center [422, 475] width 146 height 33
click at [742, 472] on link "Editar ingredientes" at bounding box center [785, 475] width 111 height 20
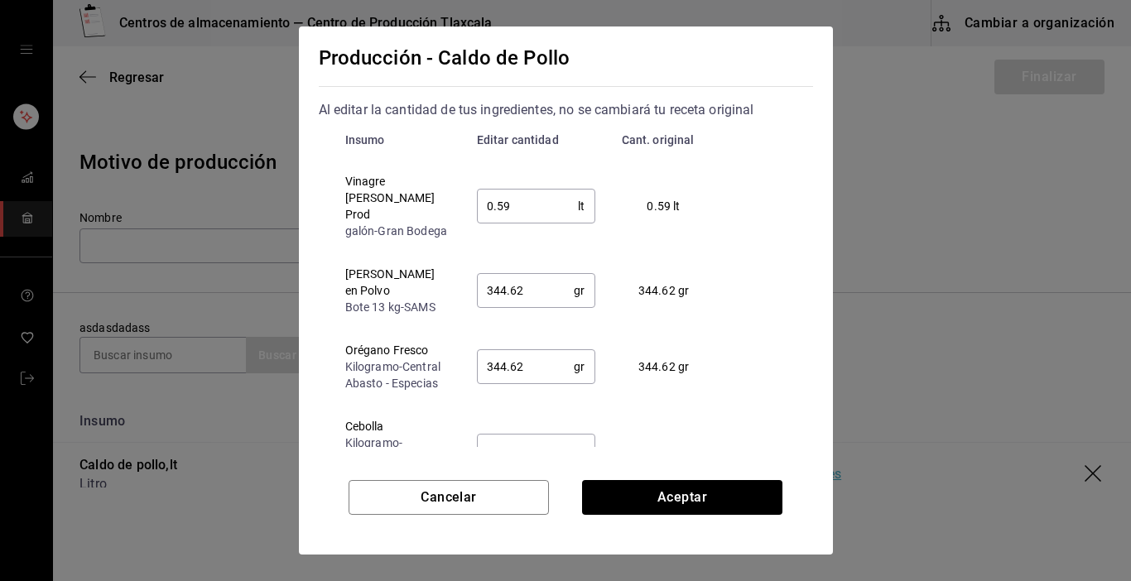
click at [524, 191] on input "0.59" at bounding box center [528, 206] width 102 height 33
click at [542, 291] on input "344.62" at bounding box center [526, 290] width 98 height 33
click at [560, 363] on input "344.62" at bounding box center [526, 366] width 98 height 33
click at [541, 435] on input "738.46" at bounding box center [526, 451] width 98 height 33
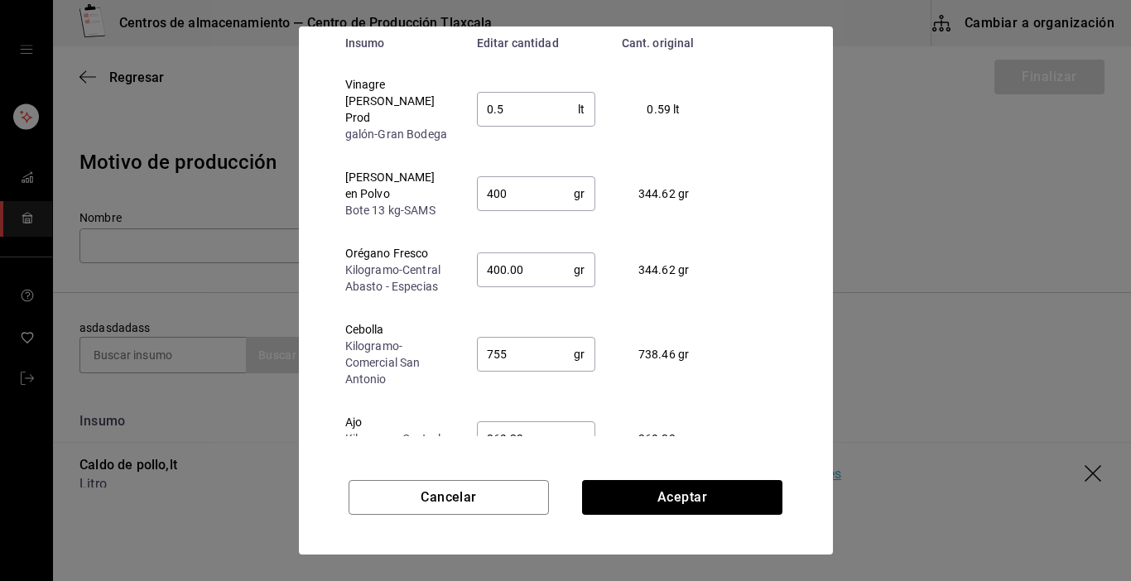
scroll to position [126, 0]
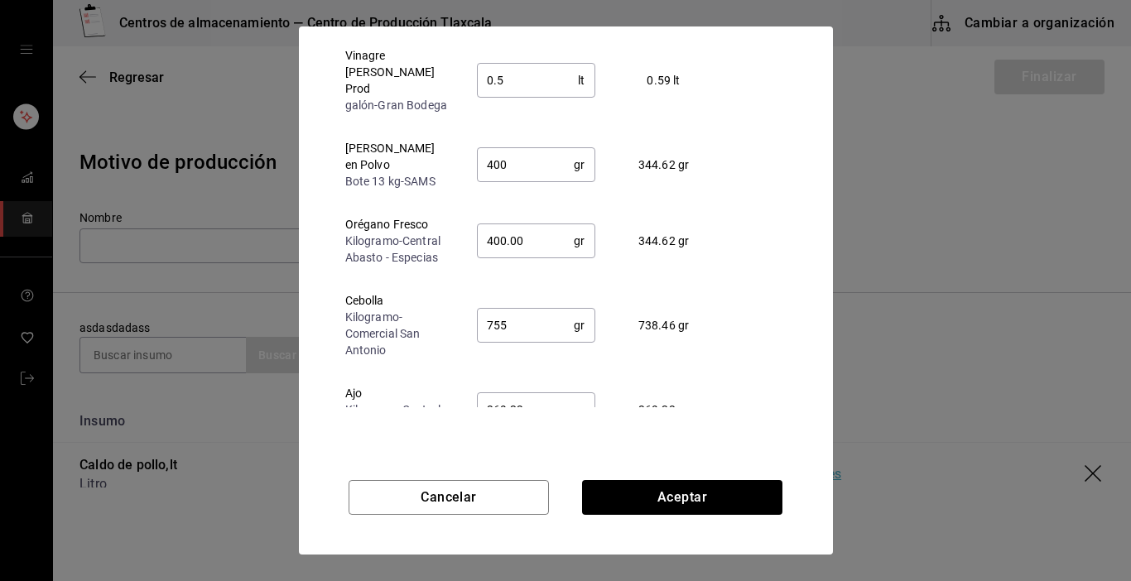
drag, startPoint x: 547, startPoint y: 399, endPoint x: 544, endPoint y: 388, distance: 11.9
click at [544, 393] on input "369.23" at bounding box center [526, 409] width 98 height 33
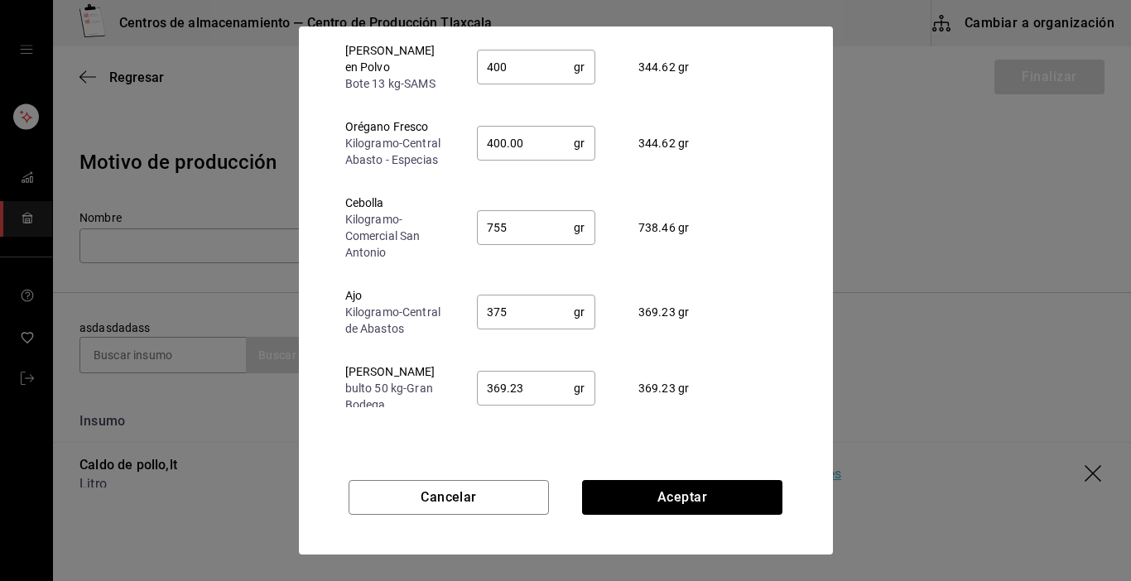
scroll to position [103, 0]
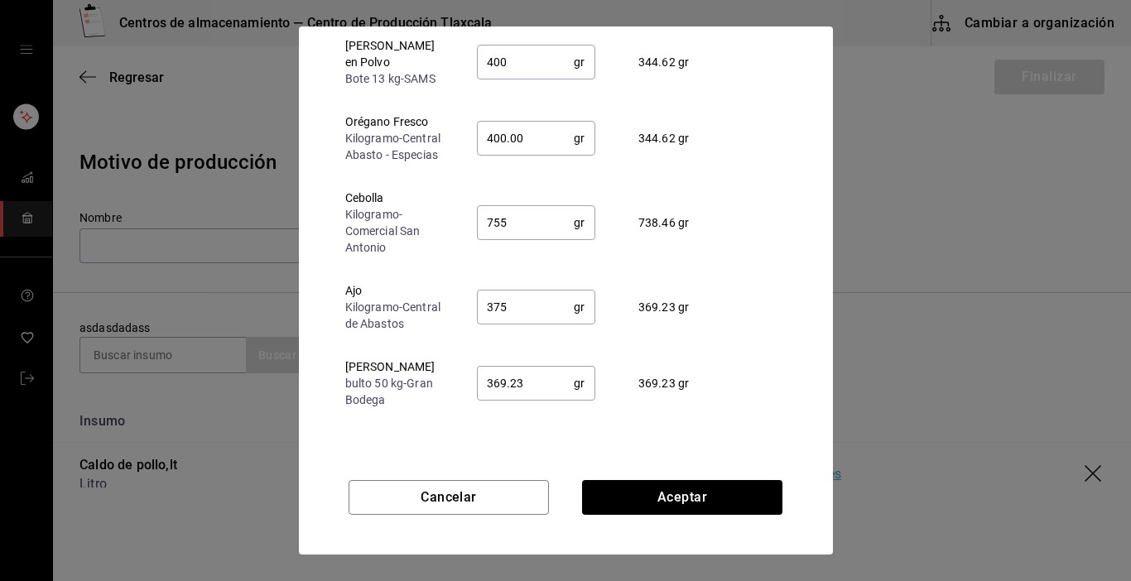
click at [526, 384] on input "369.23" at bounding box center [526, 383] width 98 height 33
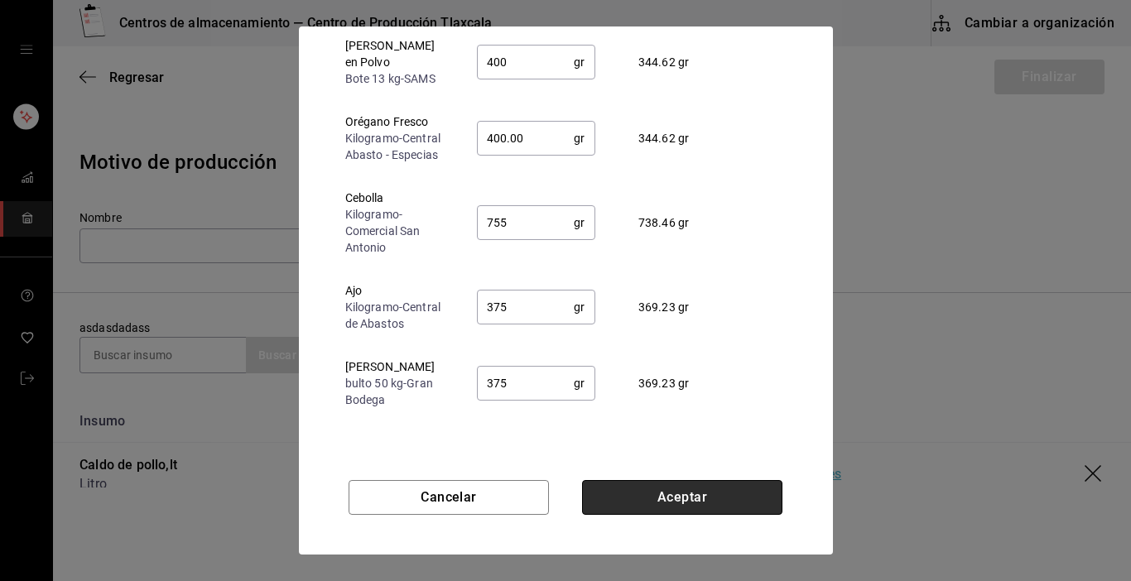
click at [682, 500] on button "Aceptar" at bounding box center [682, 497] width 200 height 35
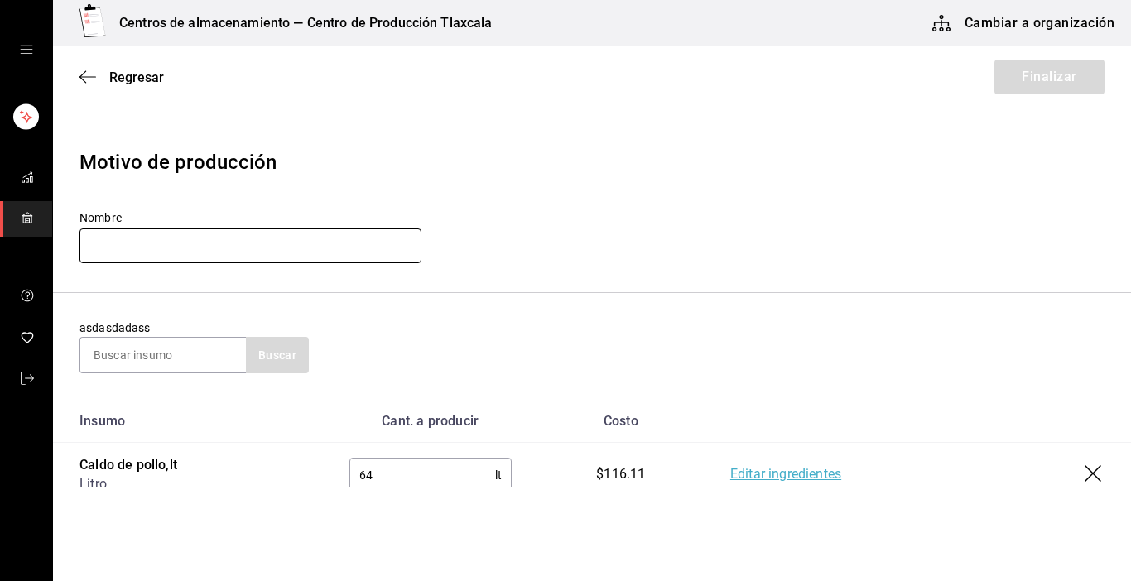
click at [112, 249] on input "text" at bounding box center [251, 246] width 342 height 35
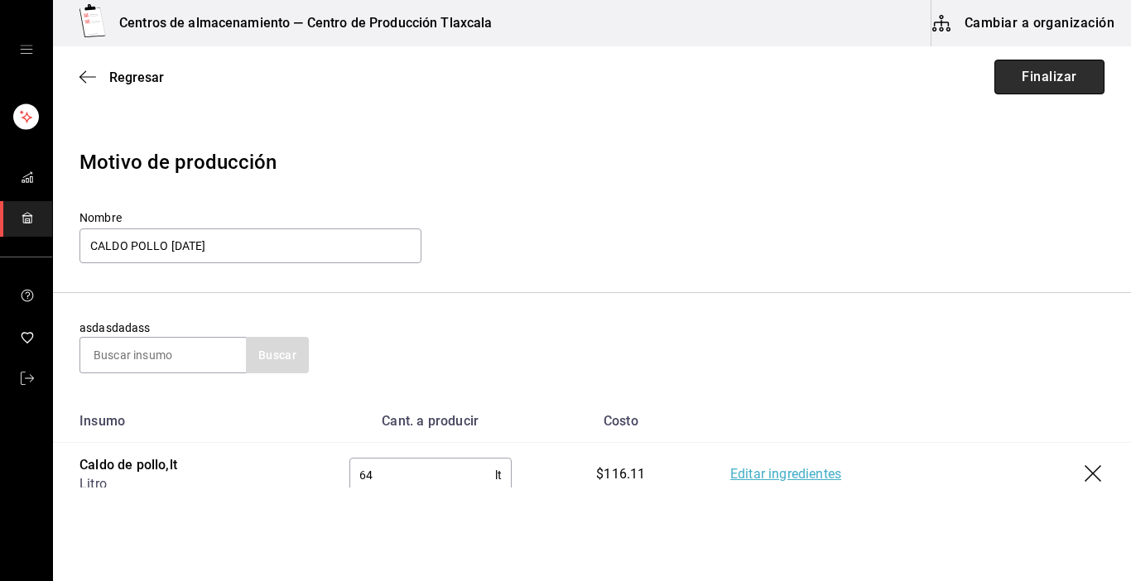
click at [1011, 75] on button "Finalizar" at bounding box center [1050, 77] width 110 height 35
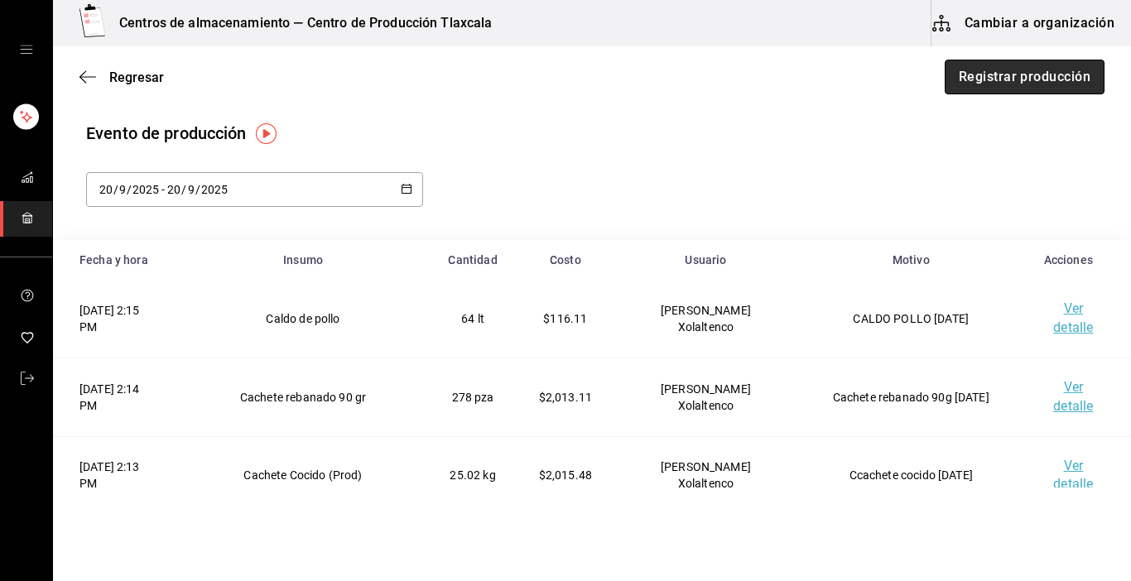
click at [991, 81] on button "Registrar producción" at bounding box center [1025, 77] width 160 height 35
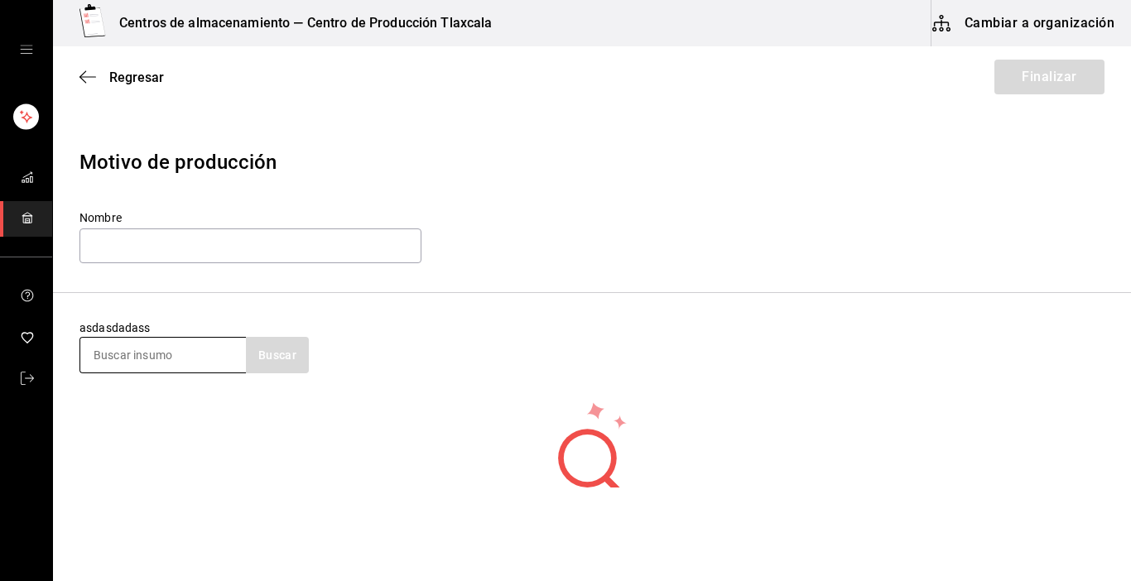
click at [165, 365] on input at bounding box center [163, 355] width 166 height 35
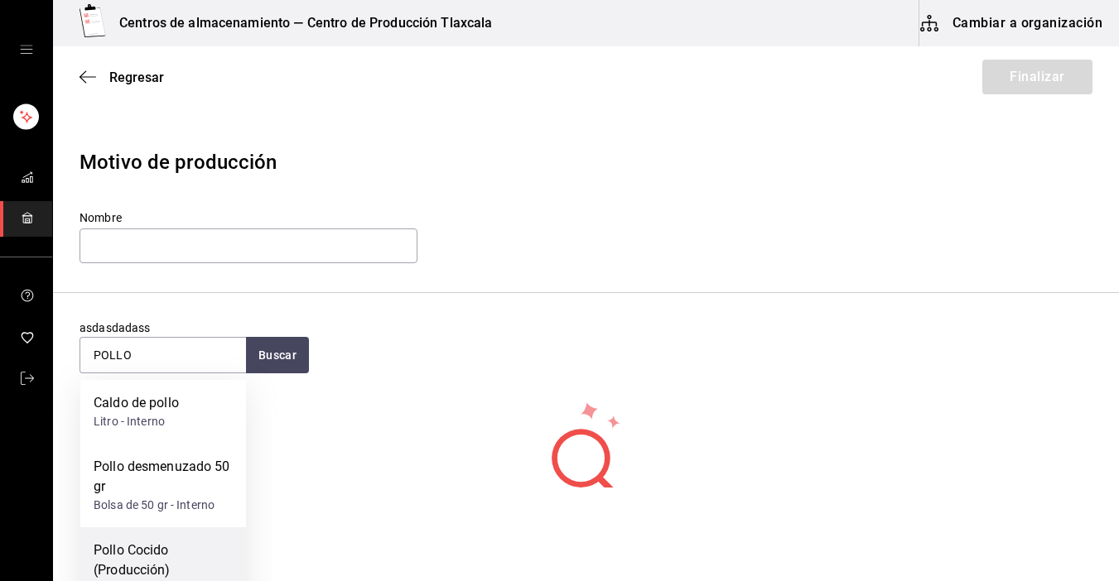
click at [162, 553] on div "Pollo Cocido (Producción)" at bounding box center [163, 561] width 139 height 40
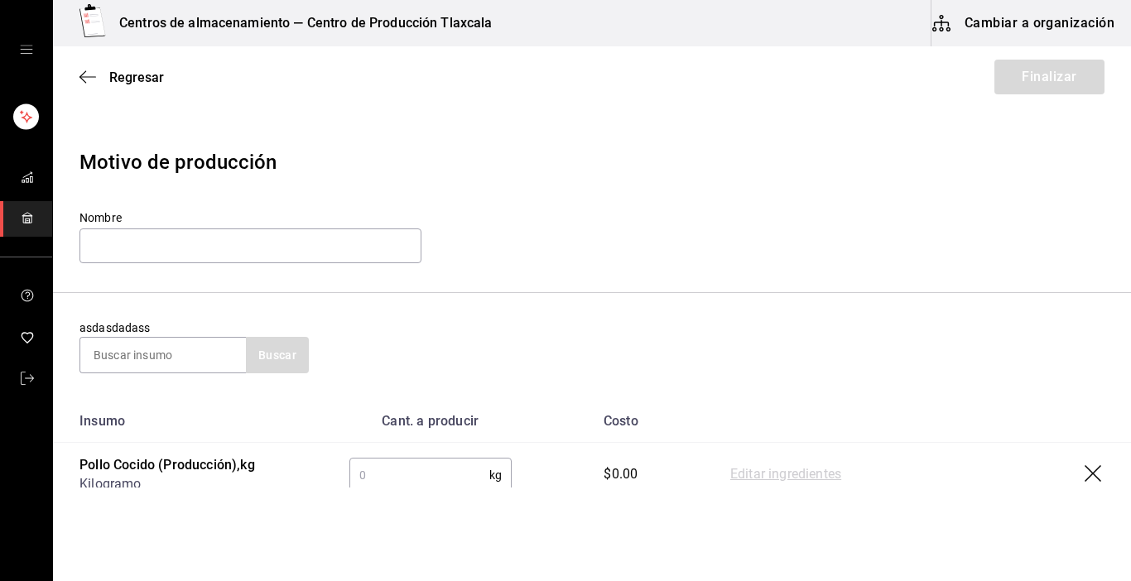
click at [354, 483] on input "text" at bounding box center [419, 475] width 140 height 33
click at [792, 480] on link "Editar ingredientes" at bounding box center [785, 475] width 111 height 20
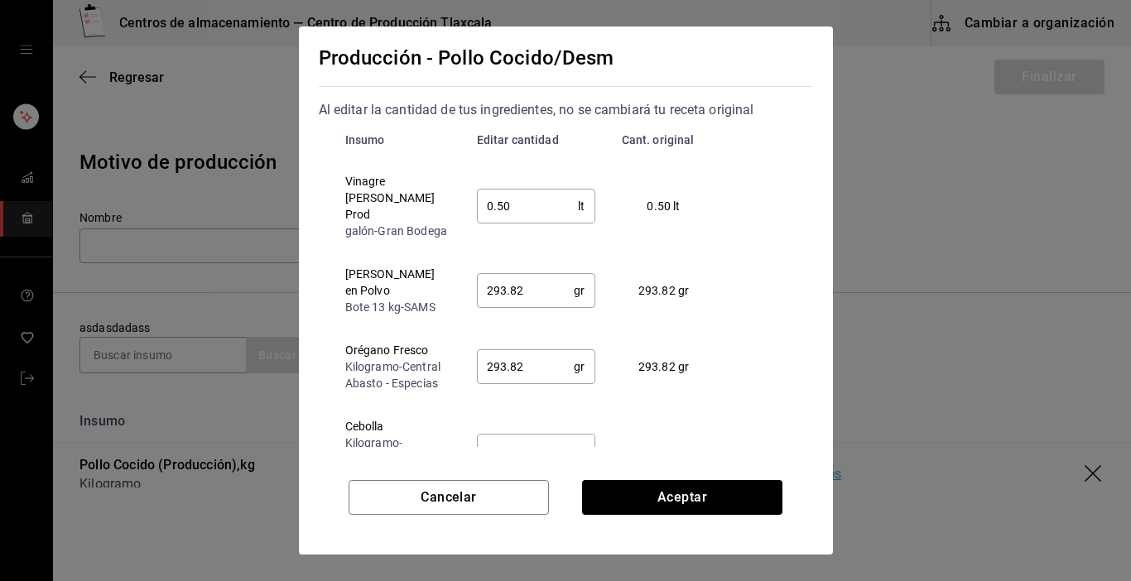
click at [537, 287] on input "293.82" at bounding box center [526, 290] width 98 height 33
click at [533, 350] on input "293.82" at bounding box center [526, 366] width 98 height 33
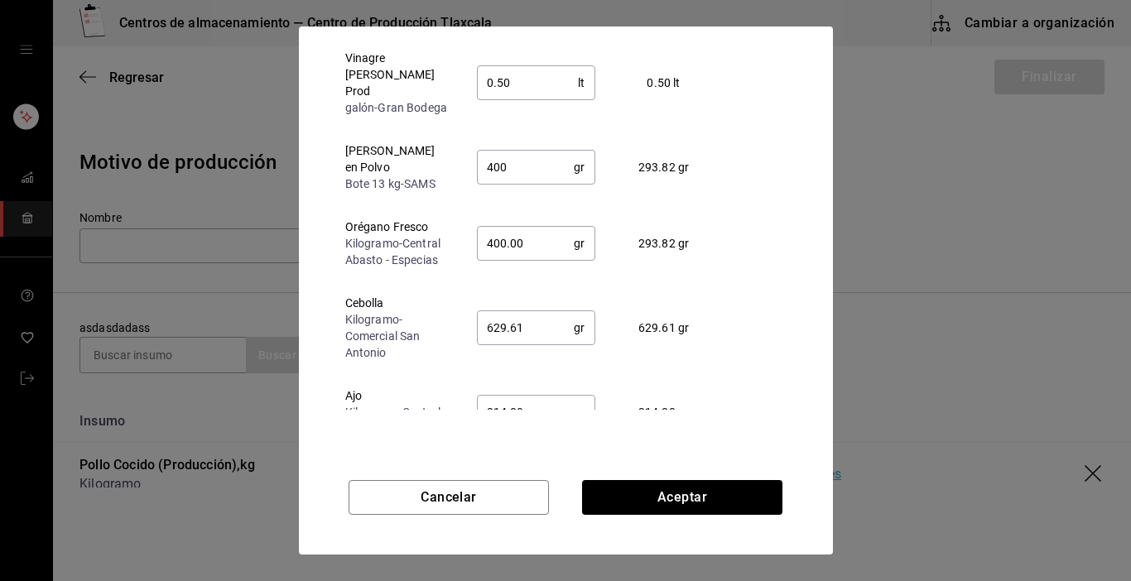
scroll to position [126, 0]
click at [535, 313] on input "629.61" at bounding box center [526, 325] width 98 height 33
click at [531, 393] on input "314.80" at bounding box center [526, 409] width 98 height 33
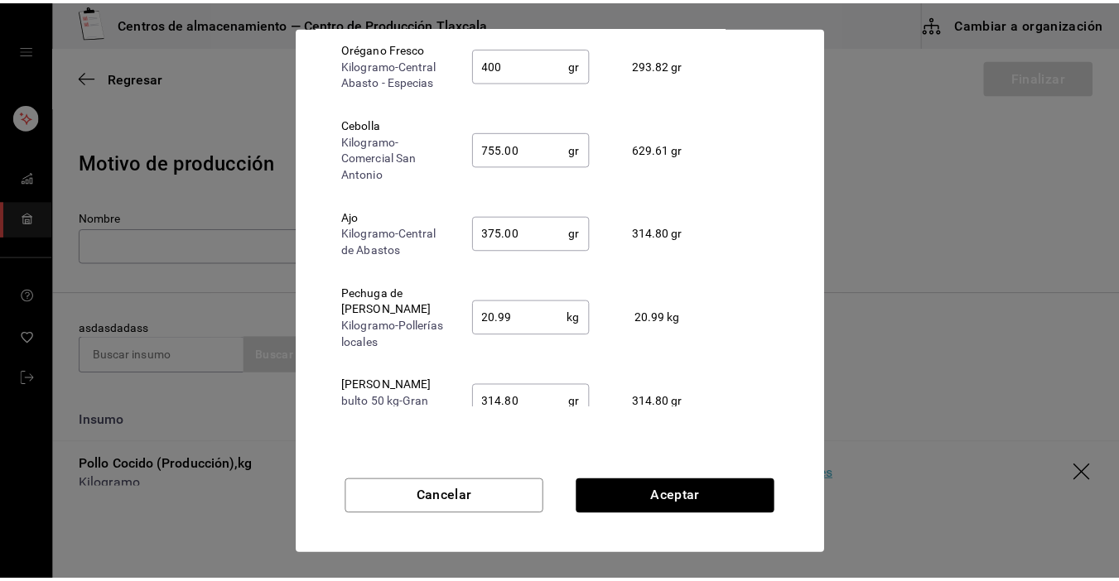
scroll to position [195, 0]
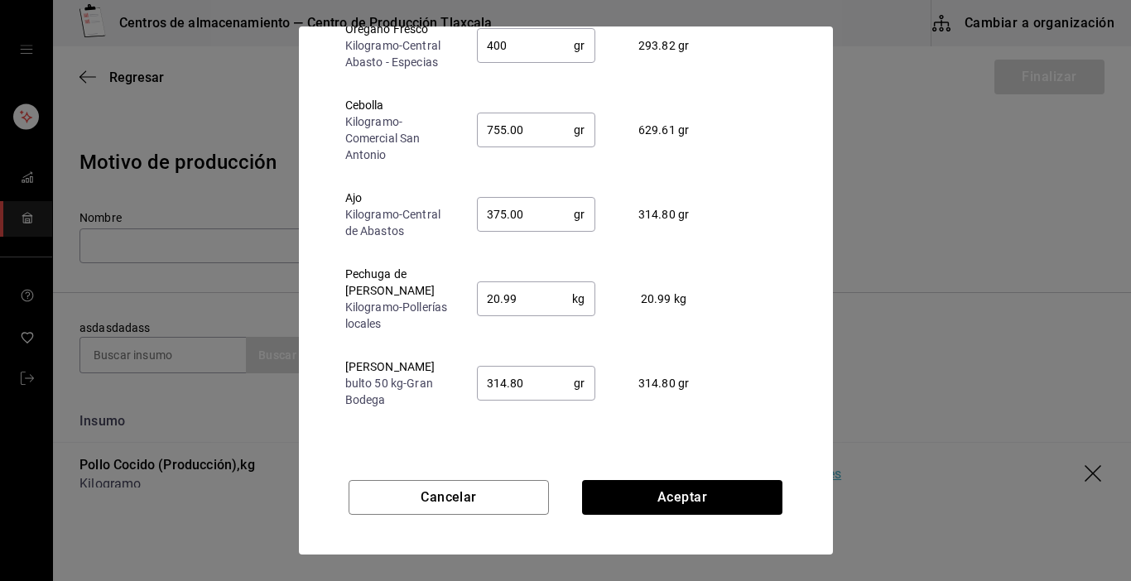
click at [533, 285] on input "20.99" at bounding box center [525, 298] width 96 height 33
click at [542, 374] on input "314.80" at bounding box center [526, 383] width 98 height 33
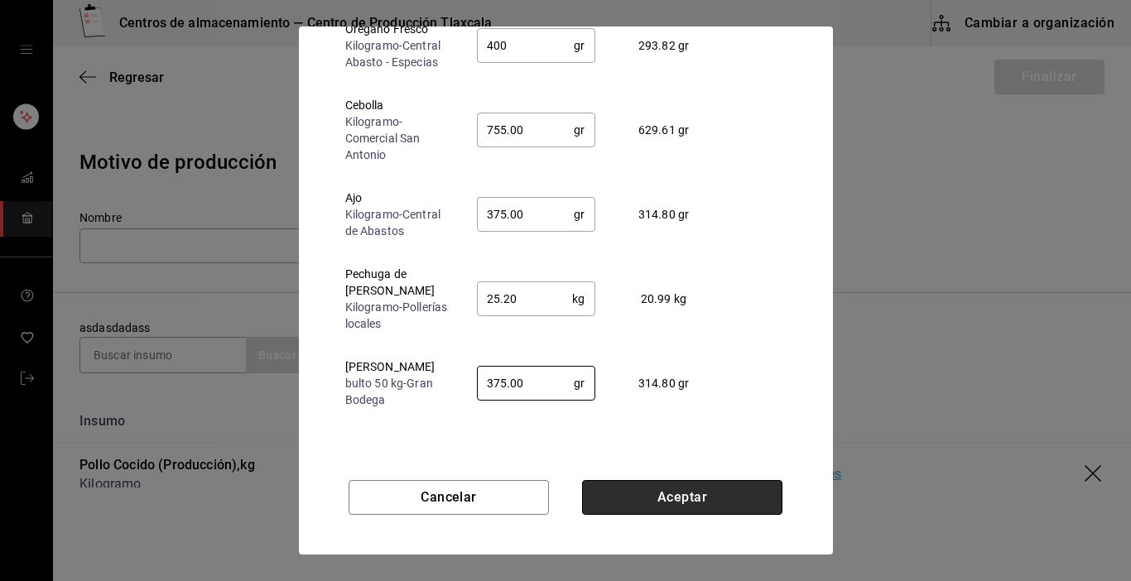
click at [615, 496] on button "Aceptar" at bounding box center [682, 497] width 200 height 35
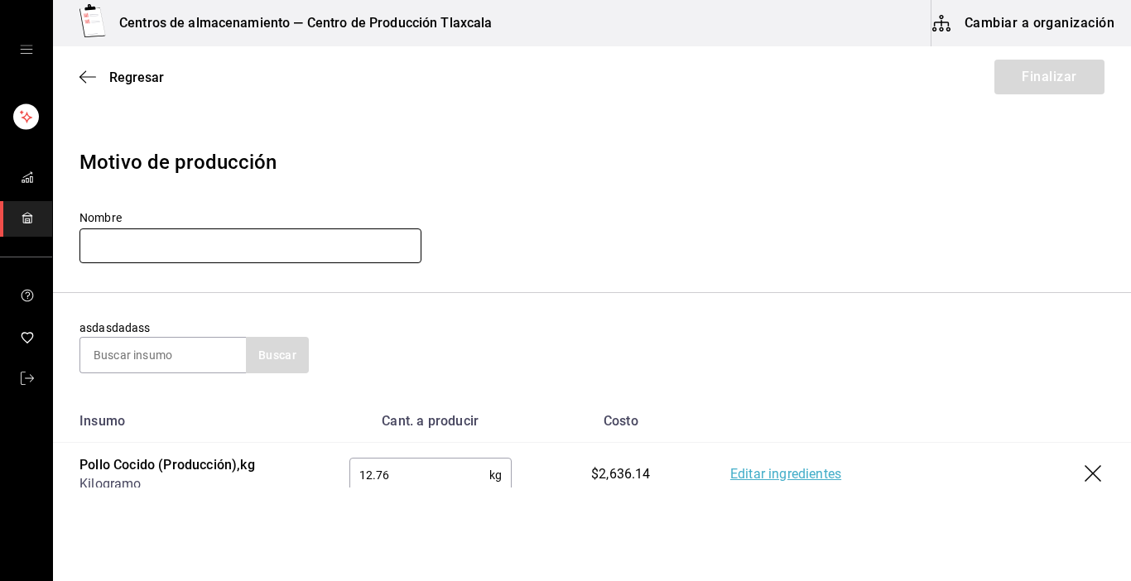
click at [144, 256] on input "text" at bounding box center [251, 246] width 342 height 35
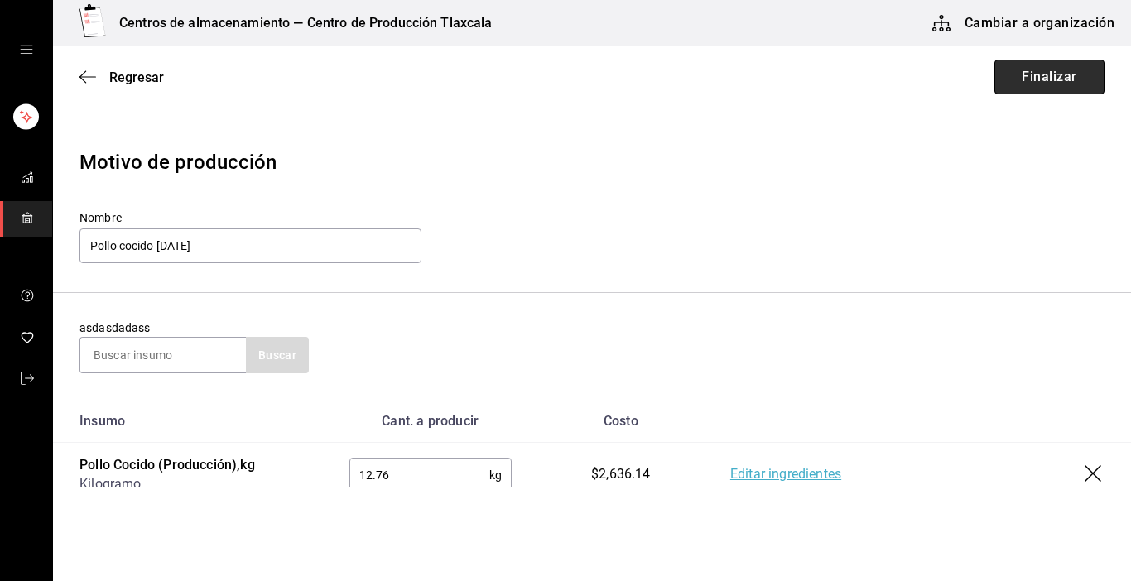
click at [996, 74] on button "Finalizar" at bounding box center [1050, 77] width 110 height 35
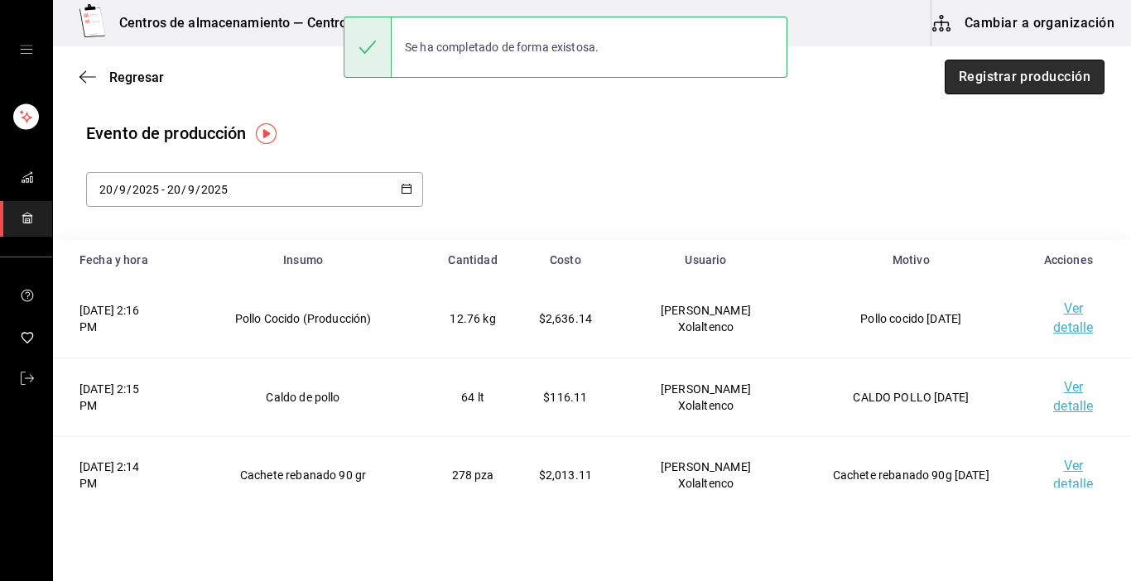
click at [1082, 77] on button "Registrar producción" at bounding box center [1025, 77] width 160 height 35
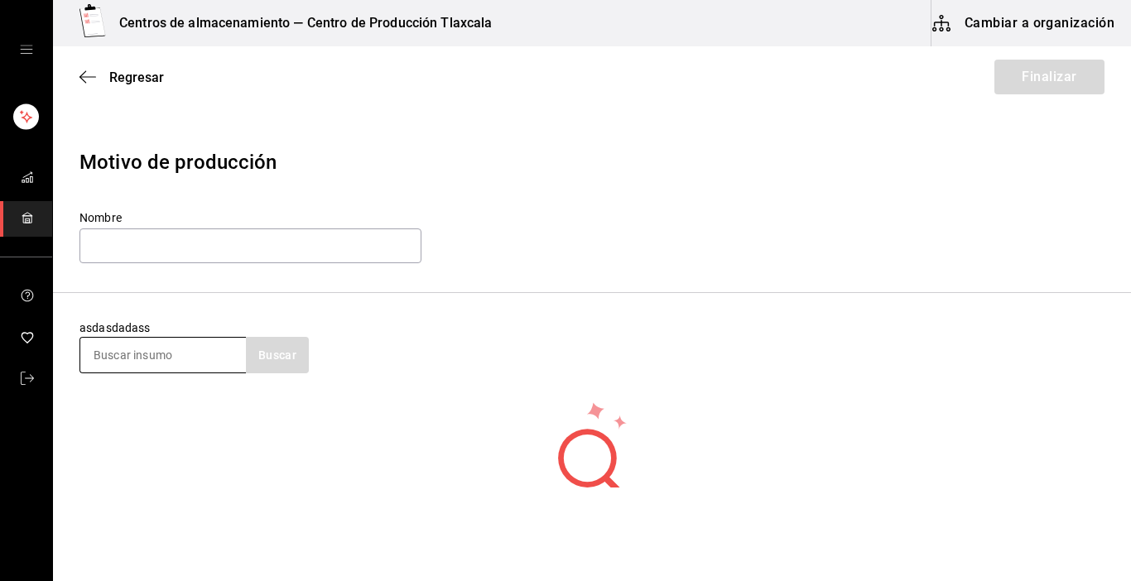
click at [138, 358] on input at bounding box center [163, 355] width 166 height 35
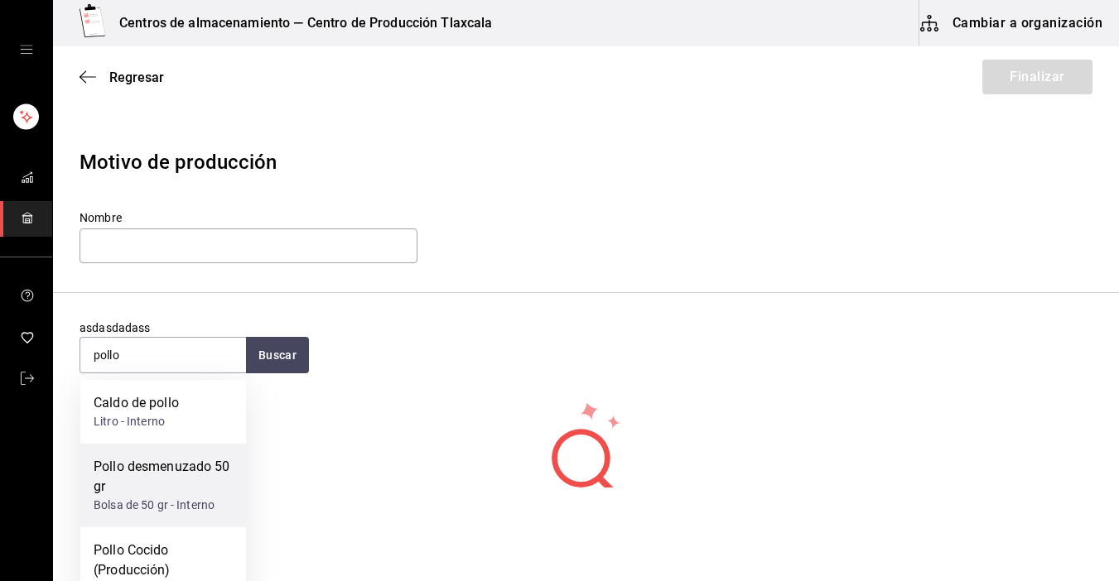
click at [149, 475] on div "Pollo desmenuzado 50 gr" at bounding box center [163, 477] width 139 height 40
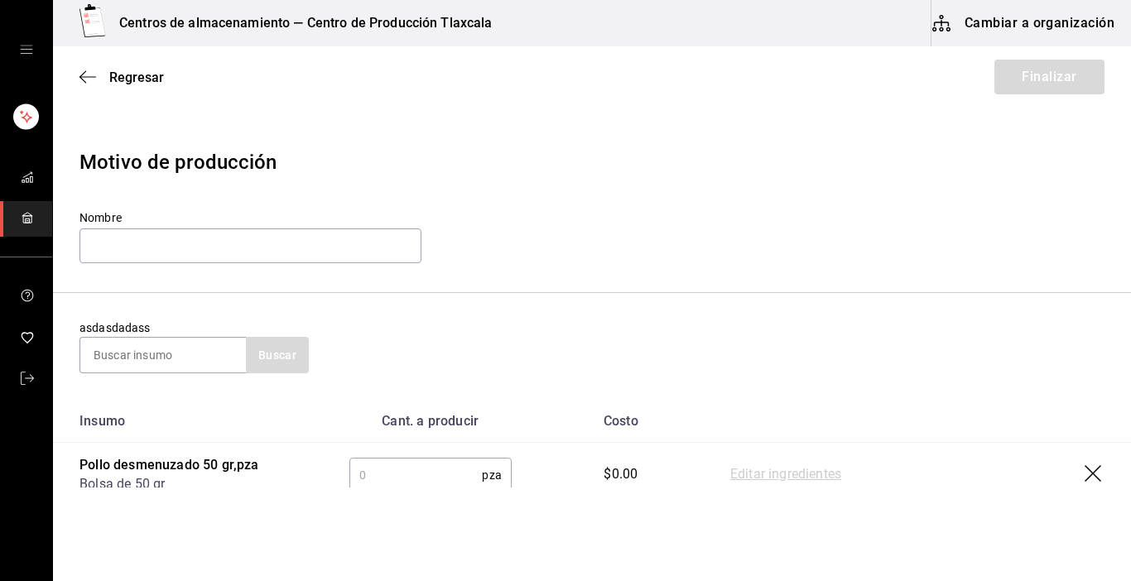
click at [442, 475] on input "text" at bounding box center [415, 475] width 133 height 33
click at [736, 479] on link "Editar ingredientes" at bounding box center [785, 475] width 111 height 20
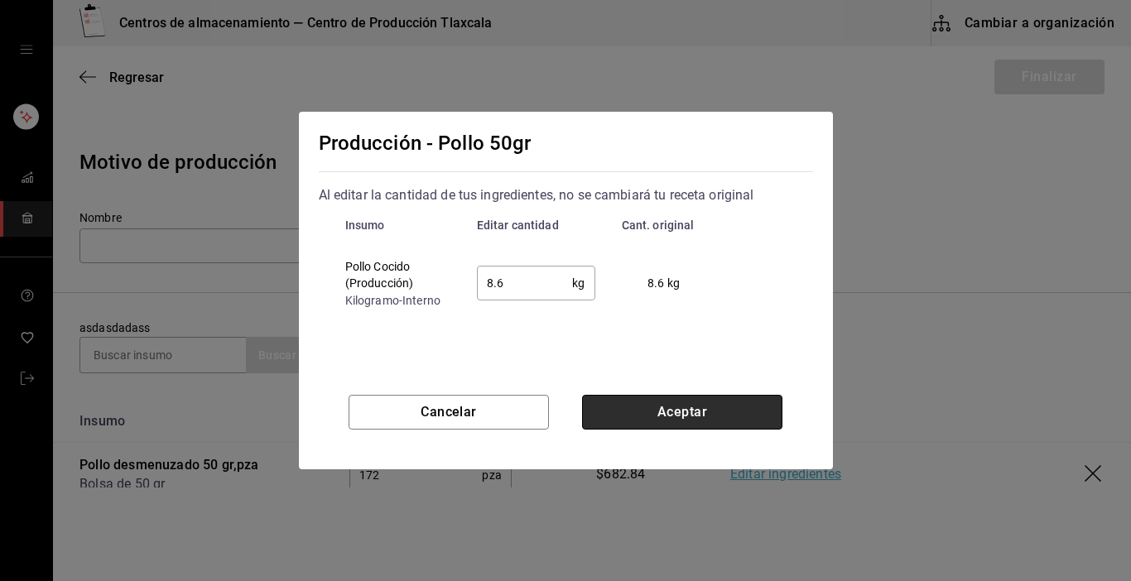
click at [649, 406] on button "Aceptar" at bounding box center [682, 412] width 200 height 35
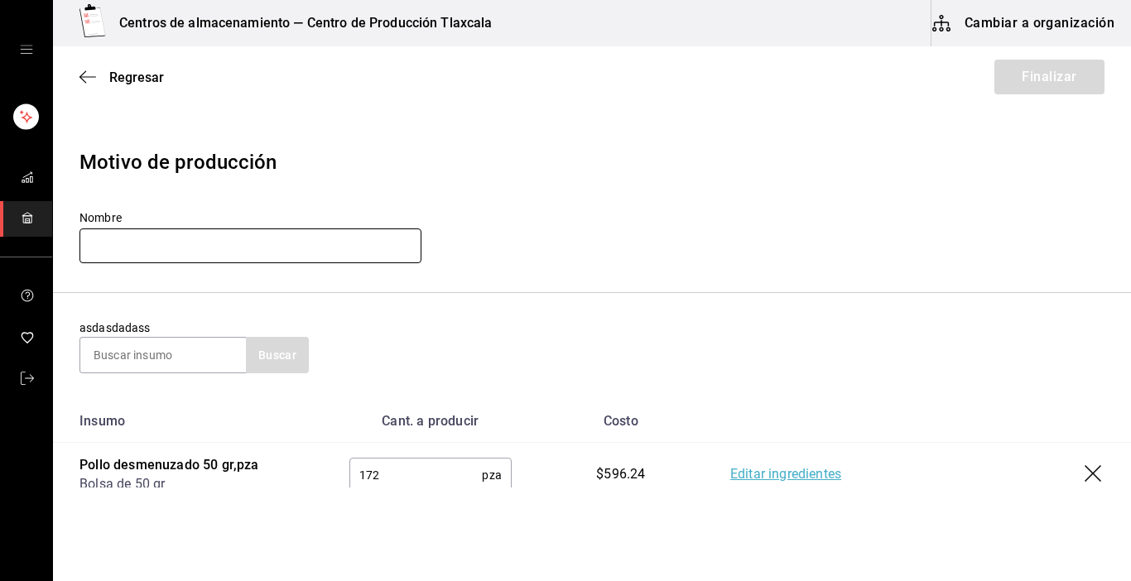
click at [185, 244] on input "text" at bounding box center [251, 246] width 342 height 35
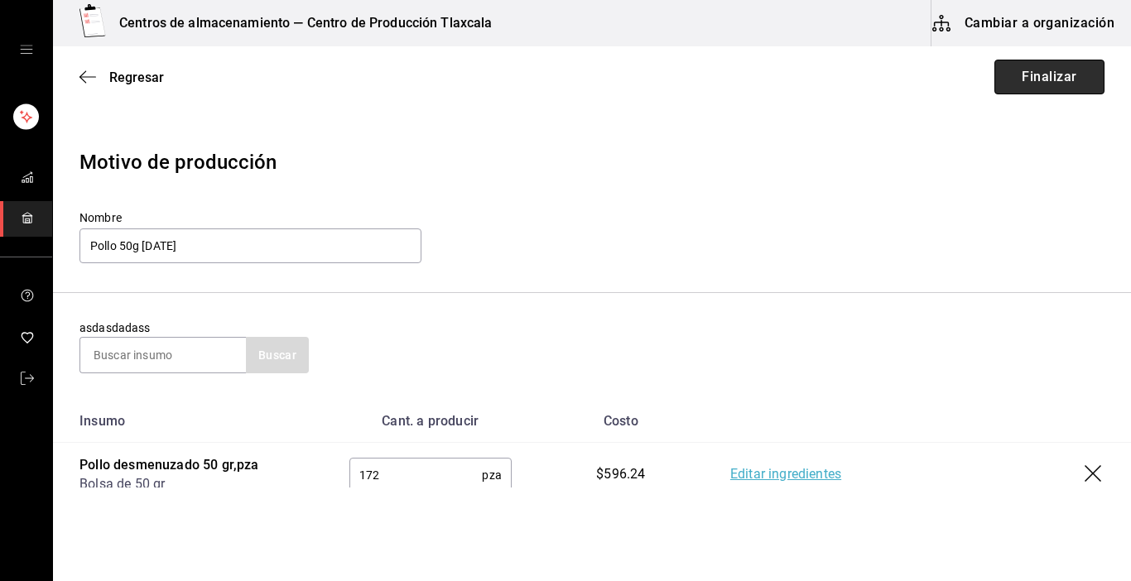
click at [1022, 87] on button "Finalizar" at bounding box center [1050, 77] width 110 height 35
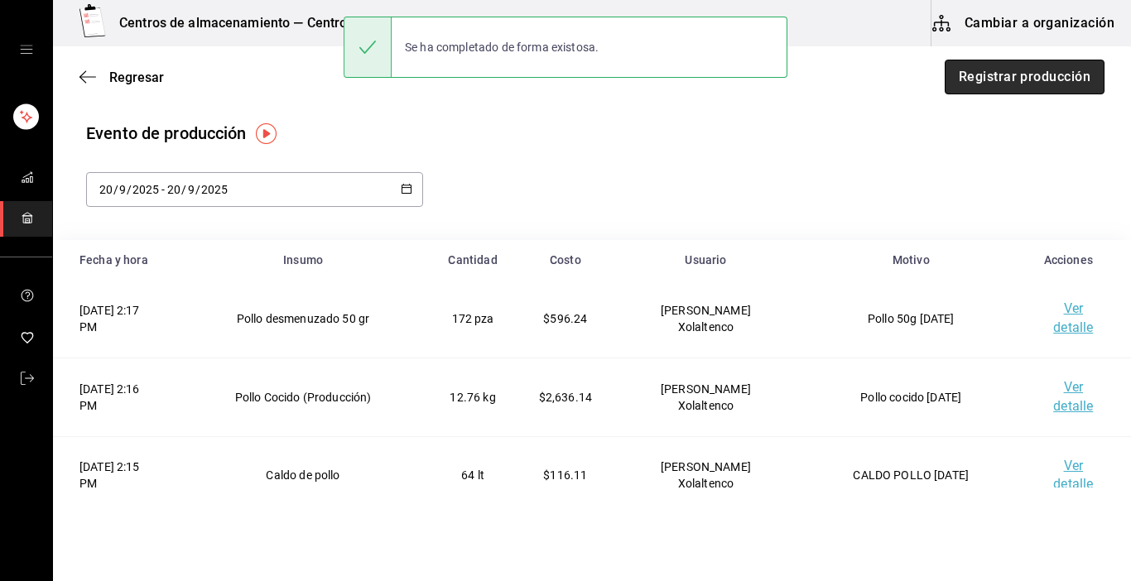
click at [973, 89] on button "Registrar producción" at bounding box center [1025, 77] width 160 height 35
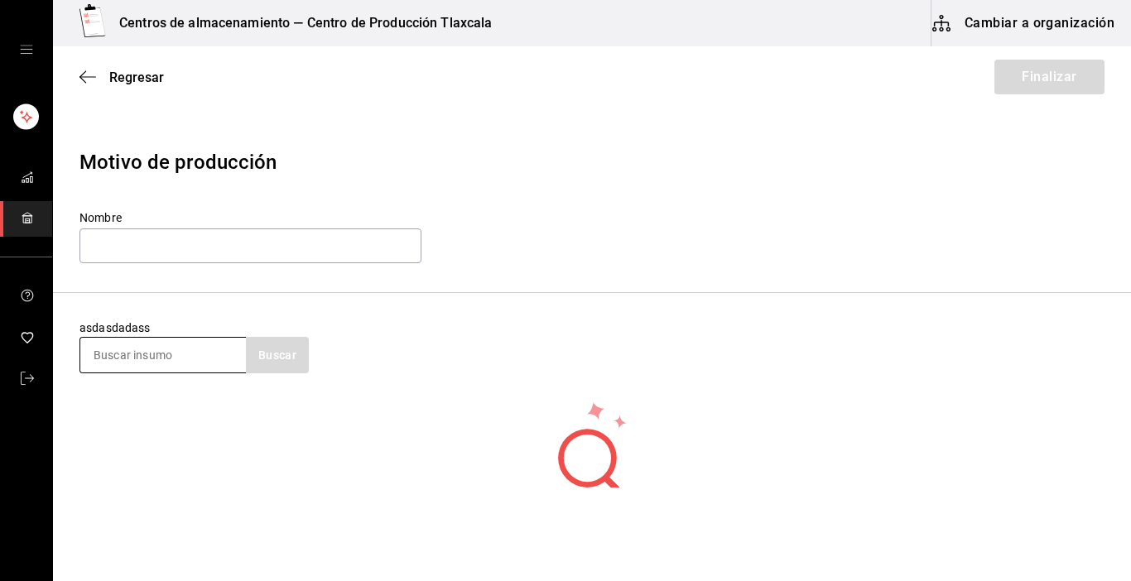
click at [120, 358] on input at bounding box center [163, 355] width 166 height 35
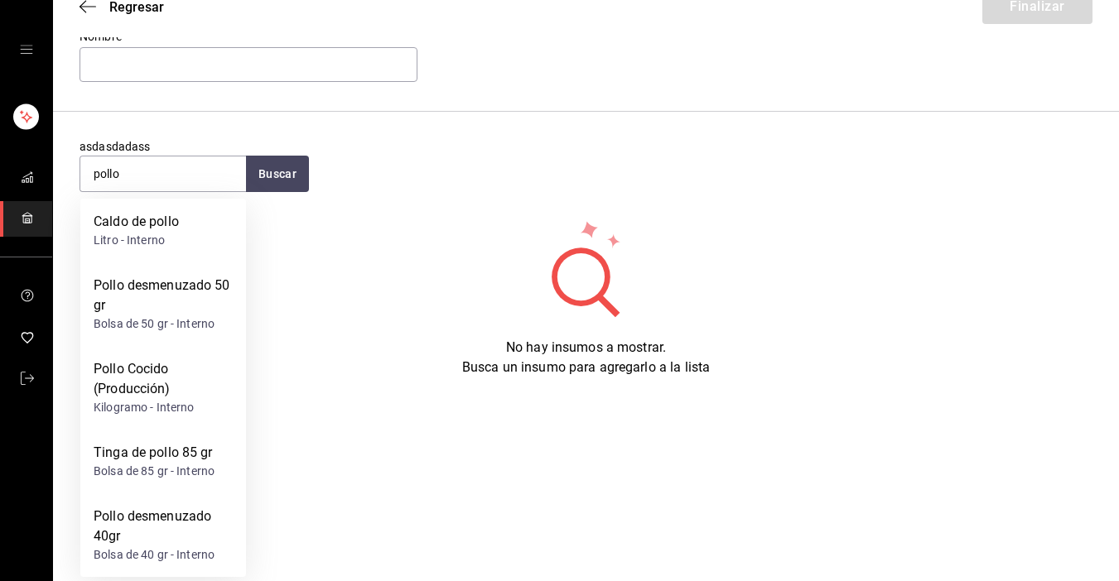
scroll to position [73, 0]
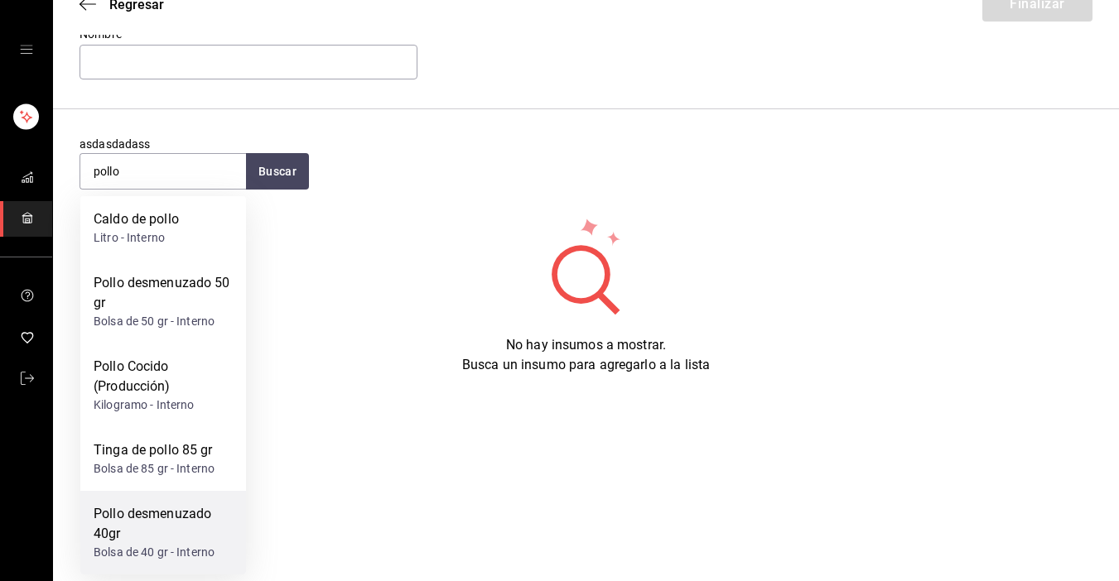
click at [117, 526] on div "Pollo desmenuzado 40gr" at bounding box center [163, 524] width 139 height 40
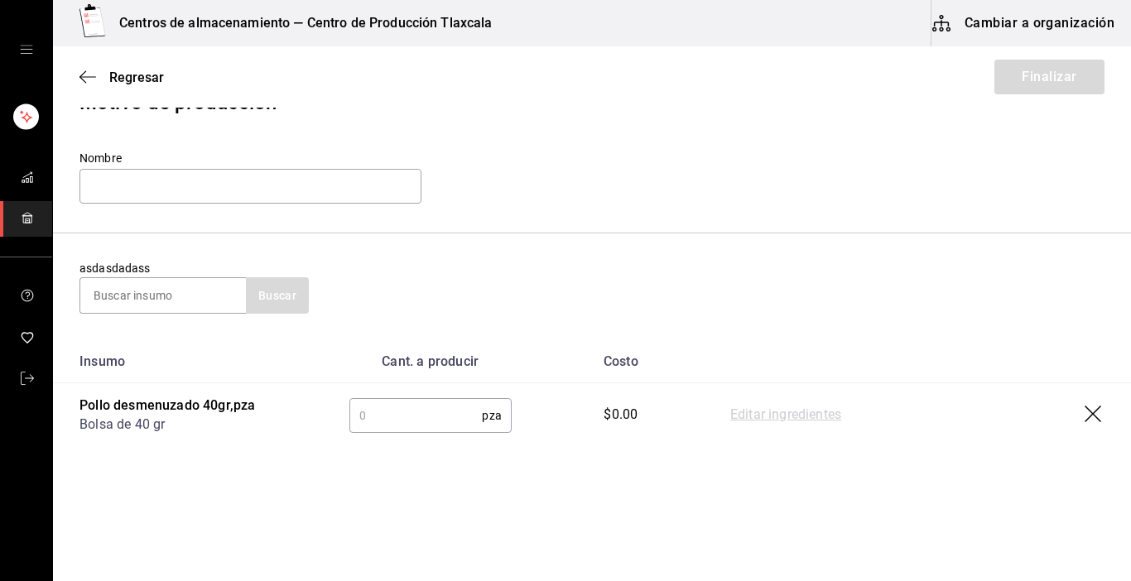
scroll to position [60, 0]
click at [364, 421] on input "text" at bounding box center [415, 415] width 133 height 33
click at [820, 409] on link "Editar ingredientes" at bounding box center [785, 416] width 111 height 20
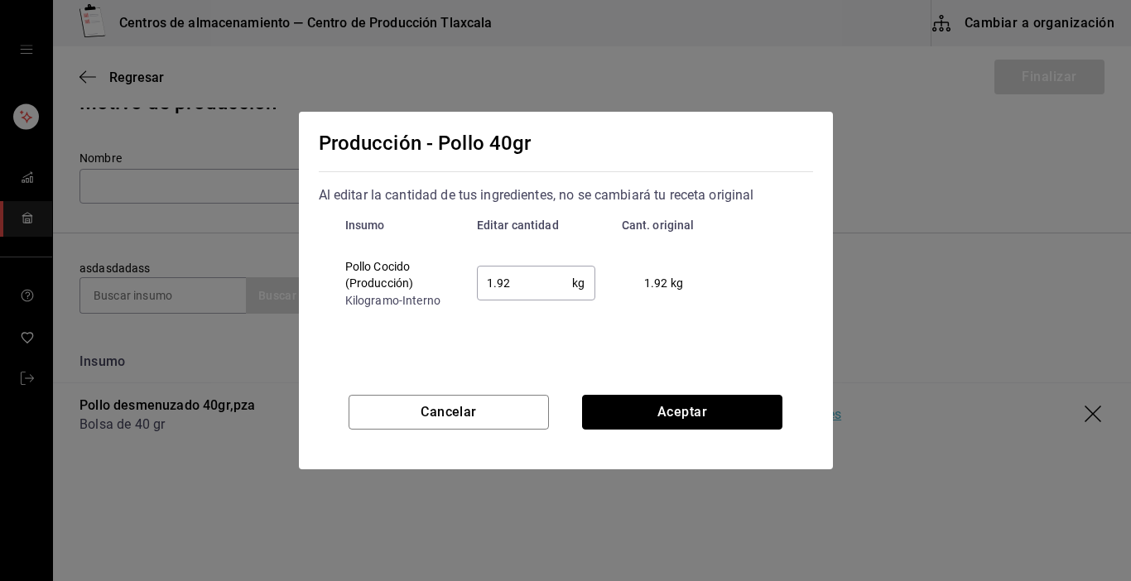
click at [643, 413] on button "Aceptar" at bounding box center [682, 412] width 200 height 35
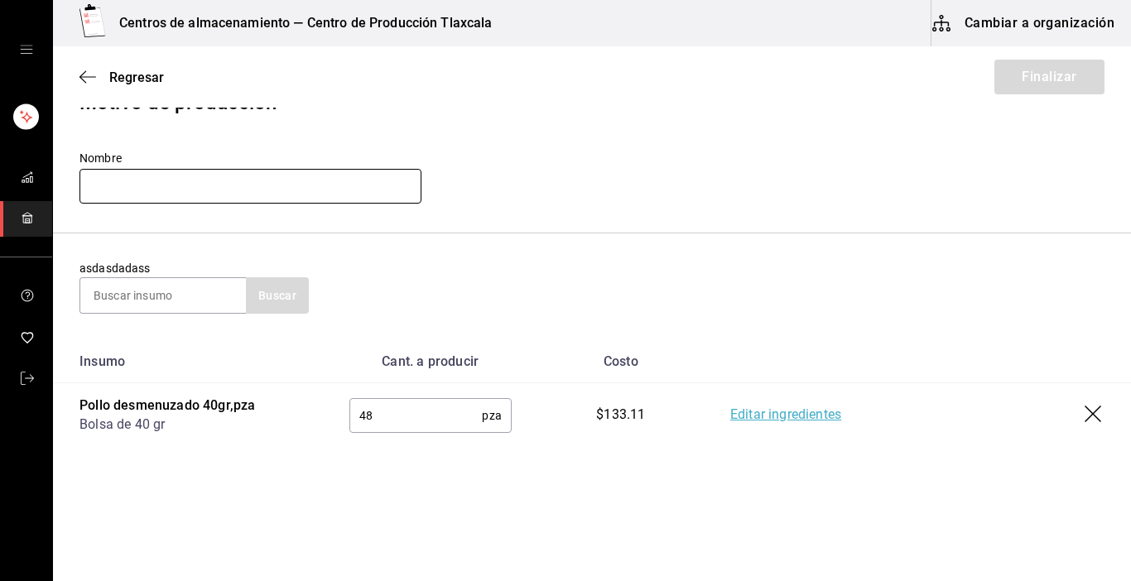
click at [174, 192] on input "text" at bounding box center [251, 186] width 342 height 35
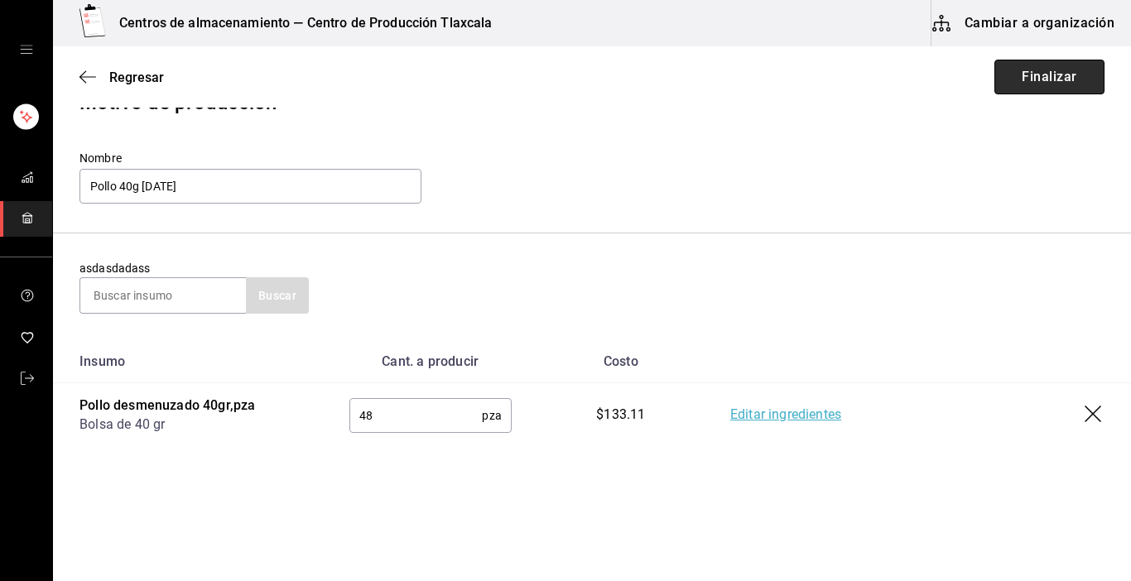
click at [1008, 92] on button "Finalizar" at bounding box center [1050, 77] width 110 height 35
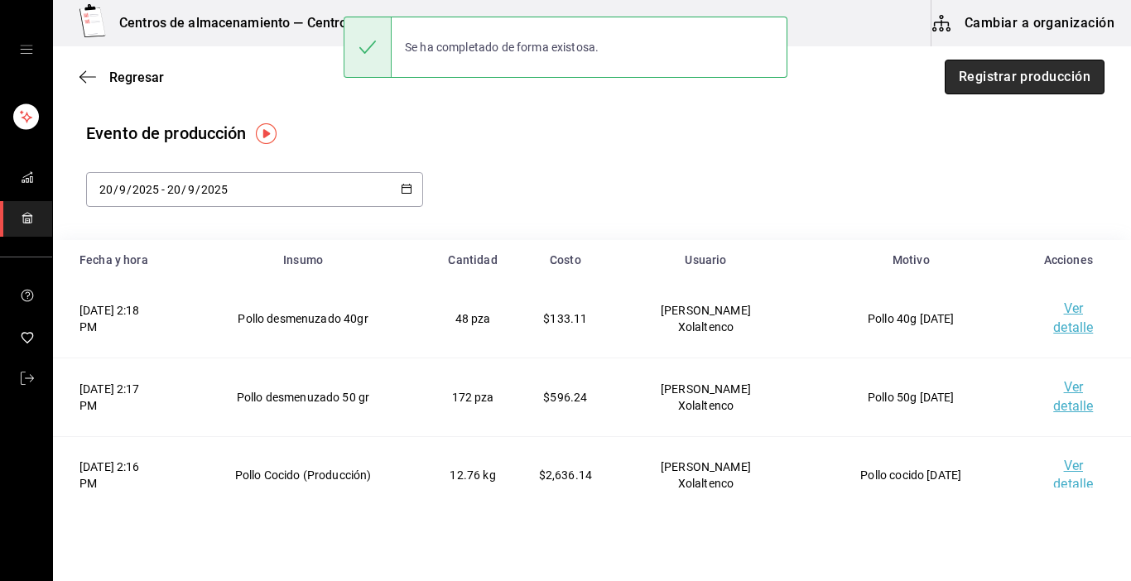
click at [1000, 80] on button "Registrar producción" at bounding box center [1025, 77] width 160 height 35
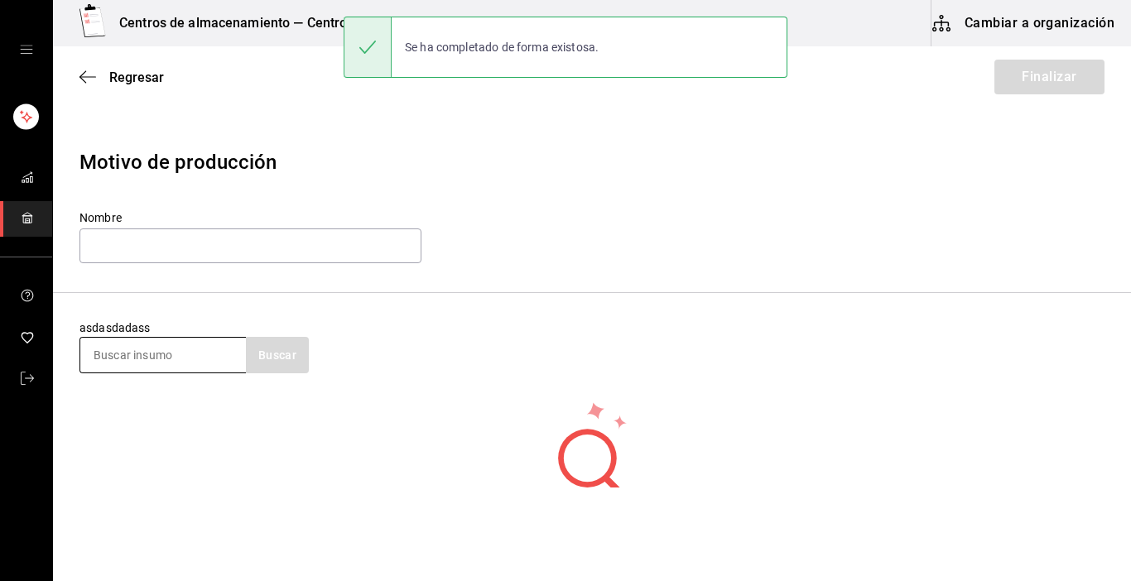
click at [119, 353] on input at bounding box center [163, 355] width 166 height 35
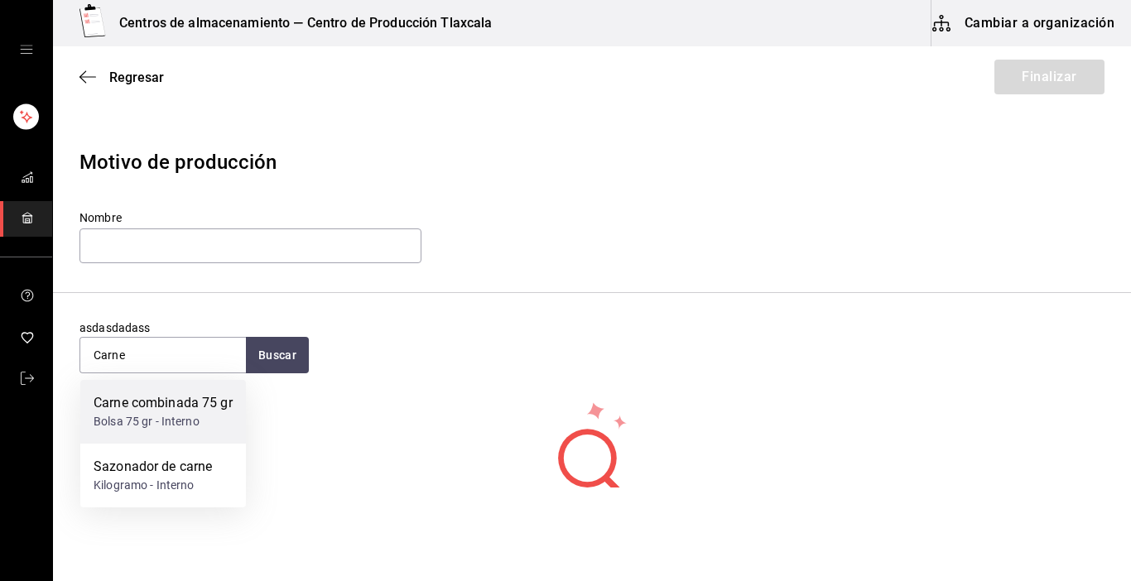
click at [126, 431] on div "Bolsa 75 gr - Interno" at bounding box center [163, 421] width 139 height 17
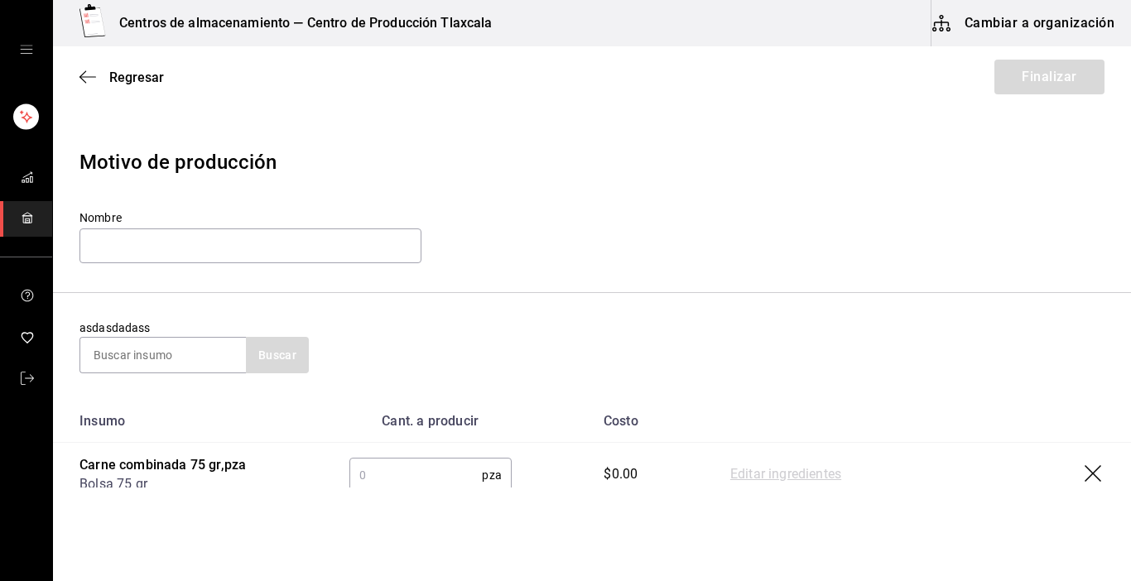
click at [390, 468] on input "text" at bounding box center [415, 475] width 133 height 33
click at [772, 477] on link "Editar ingredientes" at bounding box center [785, 475] width 111 height 20
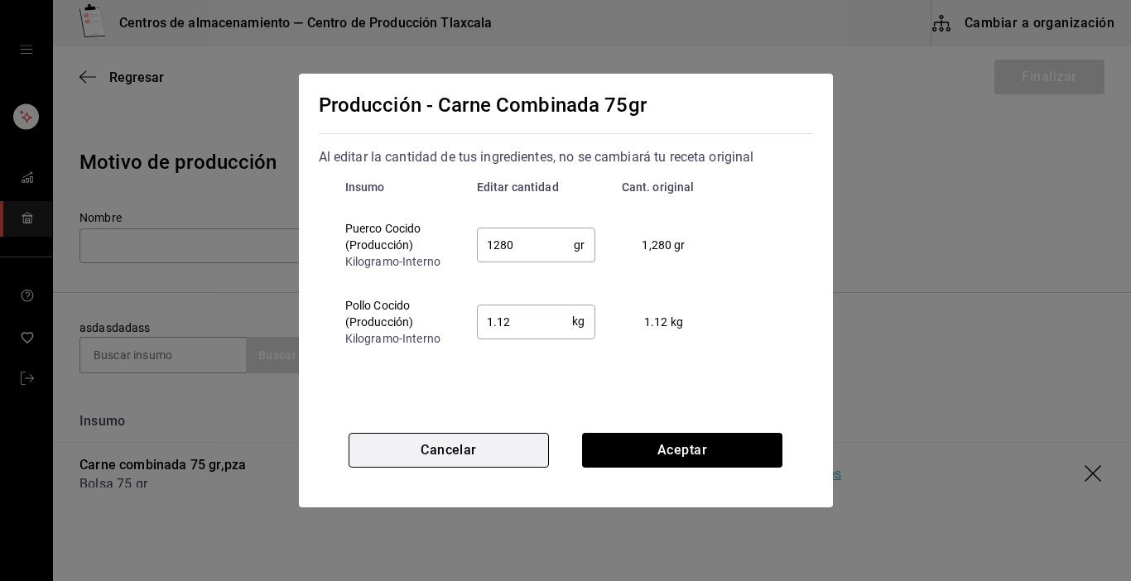
click at [431, 438] on button "Cancelar" at bounding box center [449, 450] width 200 height 35
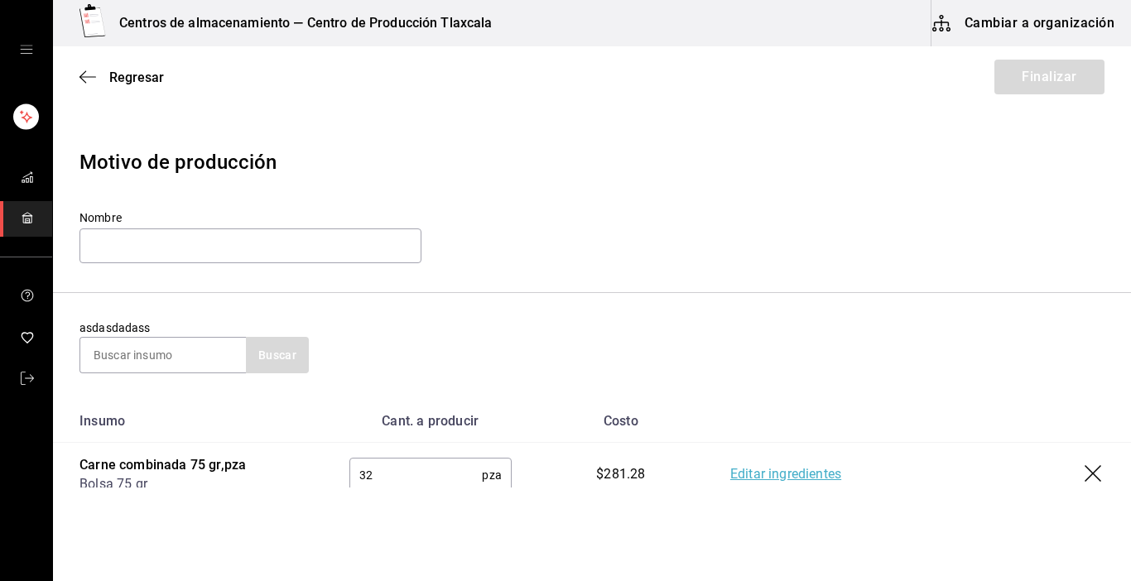
click at [413, 458] on div "32 pza ​" at bounding box center [430, 475] width 162 height 35
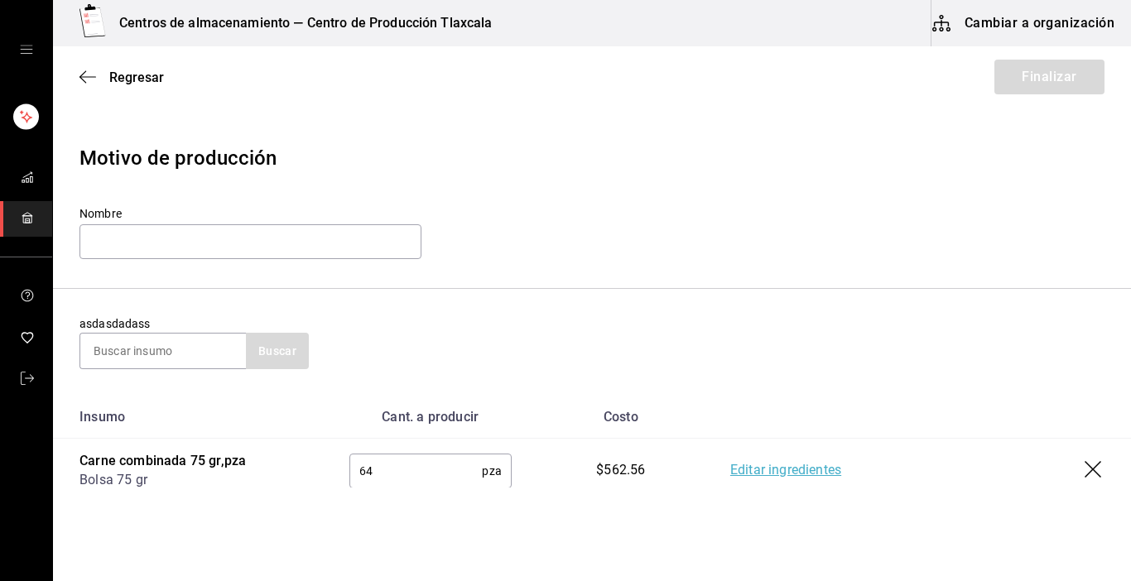
click at [788, 475] on link "Editar ingredientes" at bounding box center [785, 471] width 111 height 20
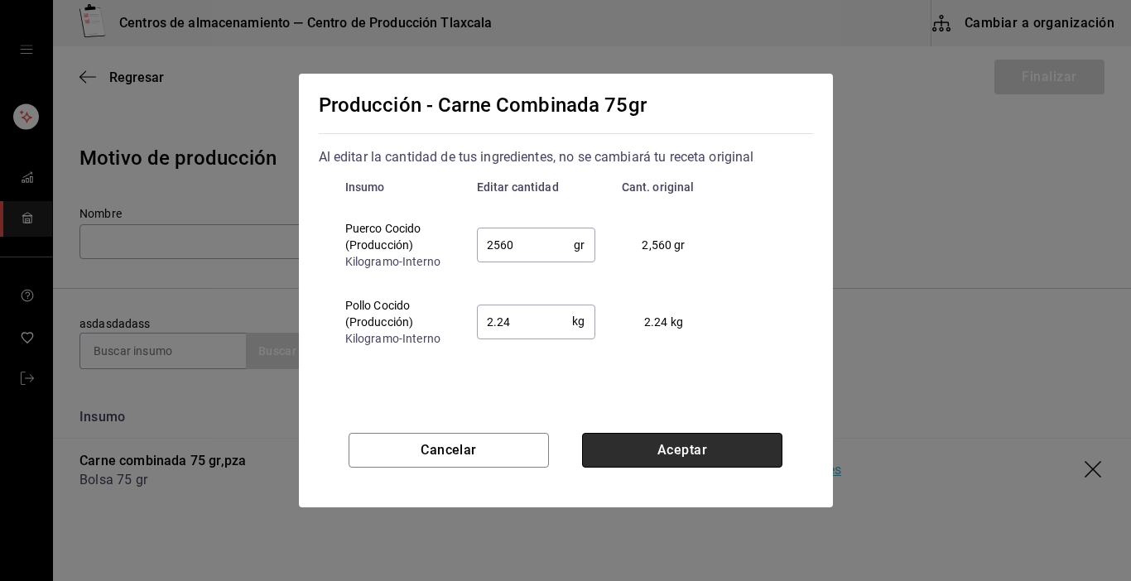
click at [665, 462] on button "Aceptar" at bounding box center [682, 450] width 200 height 35
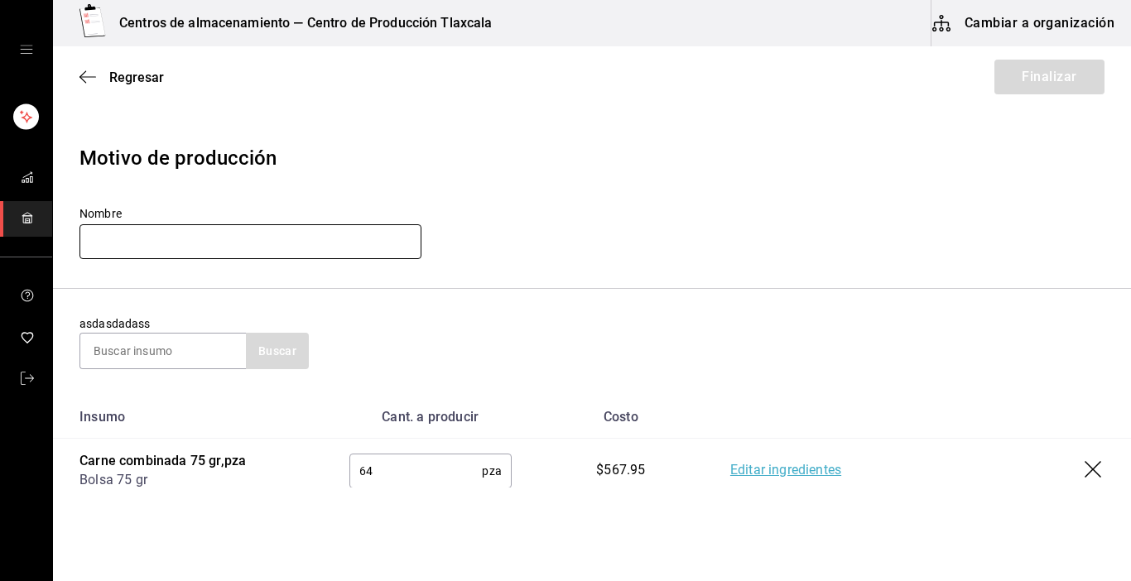
click at [234, 252] on input "text" at bounding box center [251, 241] width 342 height 35
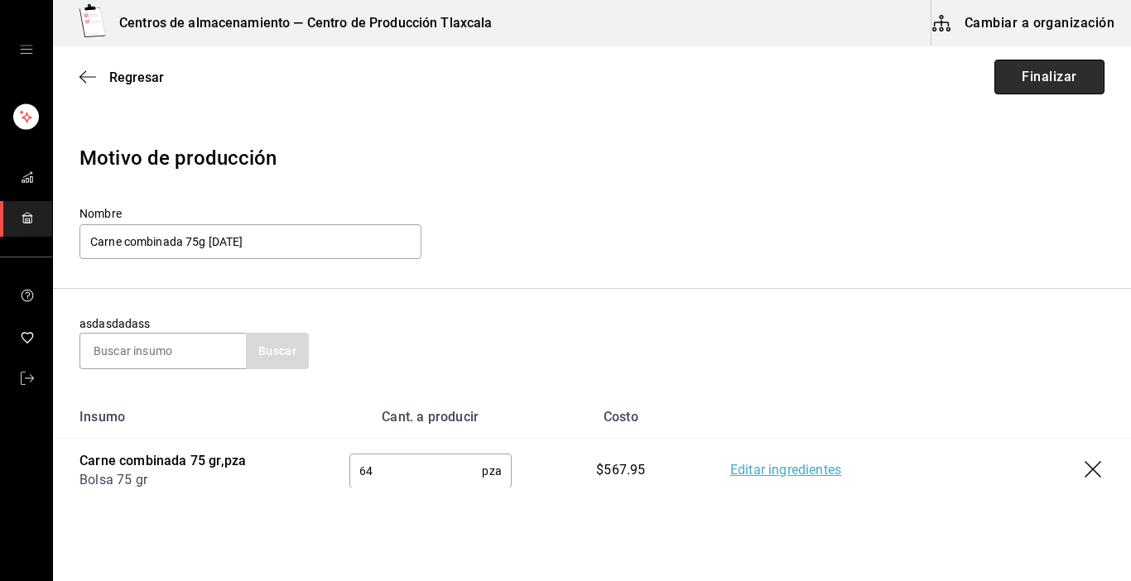
click at [1037, 88] on button "Finalizar" at bounding box center [1050, 77] width 110 height 35
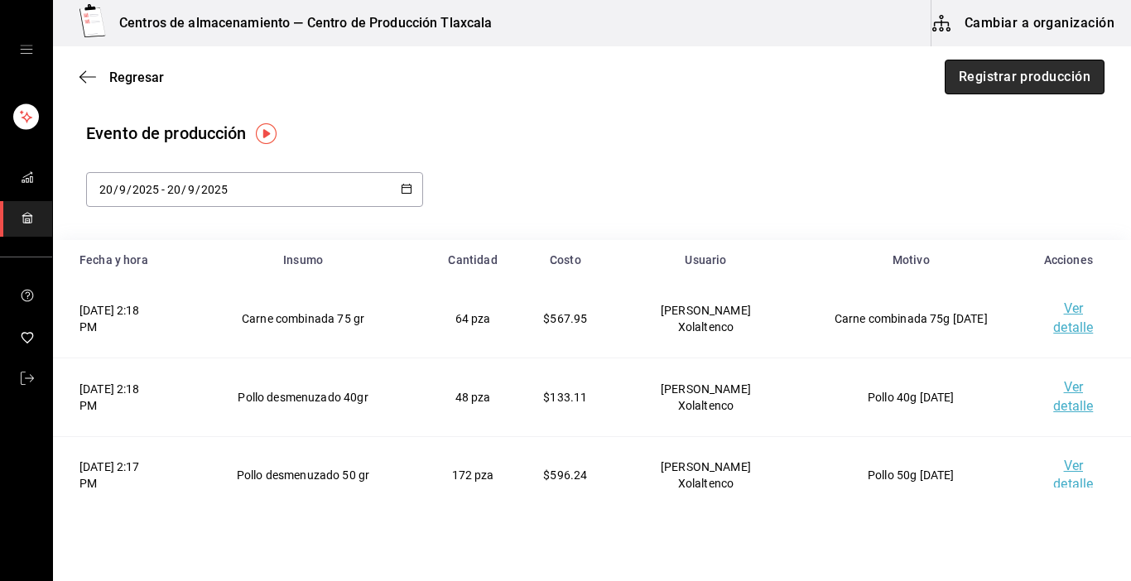
click at [979, 72] on button "Registrar producción" at bounding box center [1025, 77] width 160 height 35
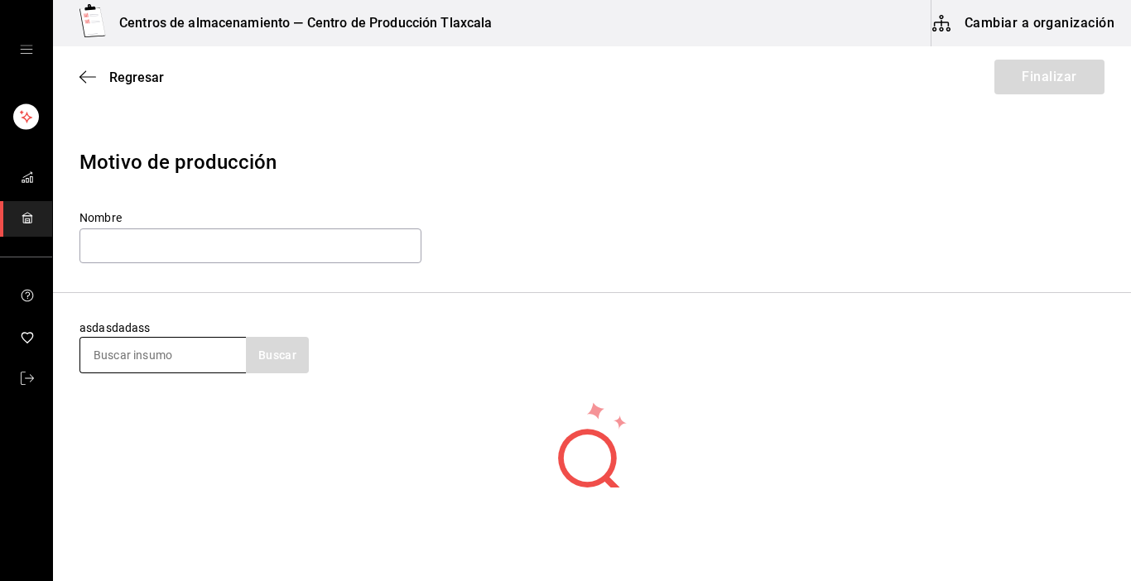
click at [147, 349] on input at bounding box center [163, 355] width 166 height 35
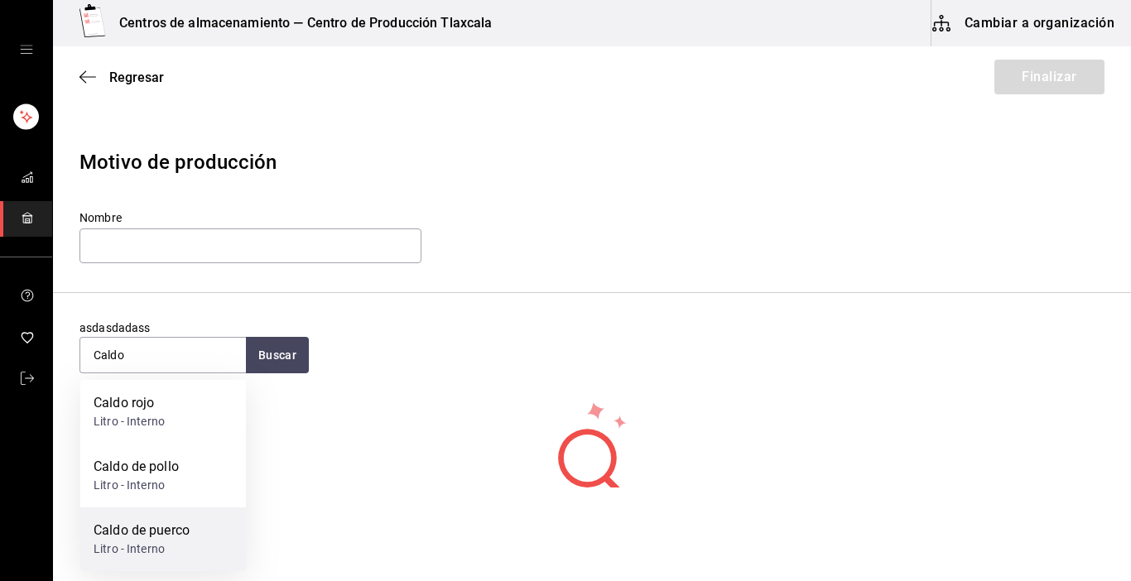
click at [166, 516] on div "Caldo de puerco Litro - Interno" at bounding box center [163, 540] width 166 height 64
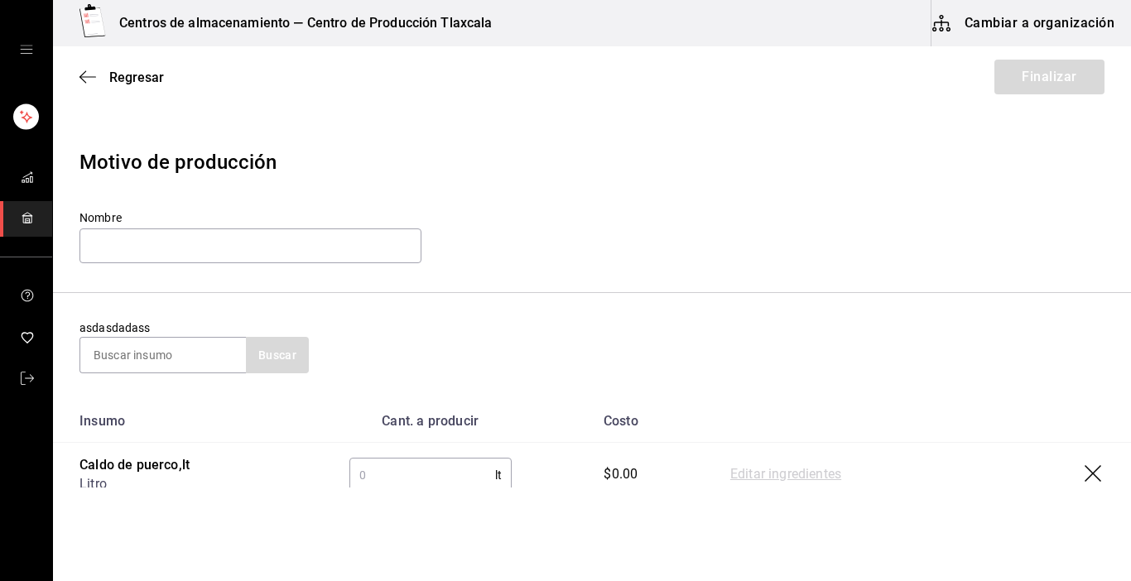
click at [367, 480] on input "text" at bounding box center [422, 475] width 146 height 33
click at [778, 477] on link "Editar ingredientes" at bounding box center [785, 475] width 111 height 20
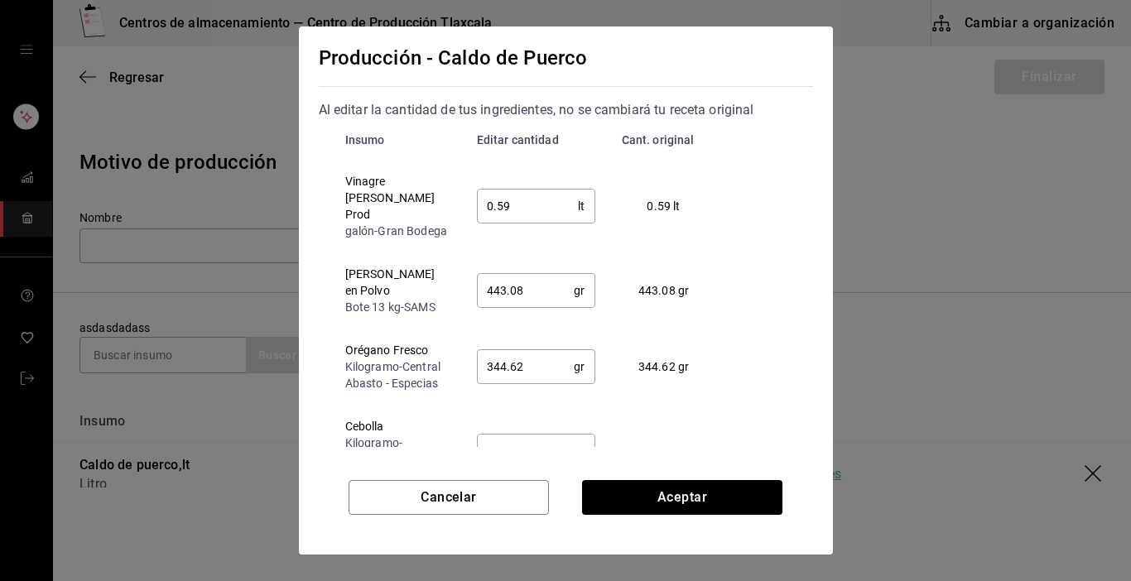
click at [544, 209] on input "0.59" at bounding box center [528, 206] width 102 height 33
click at [550, 293] on input "443.08" at bounding box center [526, 290] width 98 height 33
click at [524, 350] on input "344.62" at bounding box center [526, 366] width 98 height 33
click at [681, 409] on td "738.46 gr" at bounding box center [671, 451] width 124 height 93
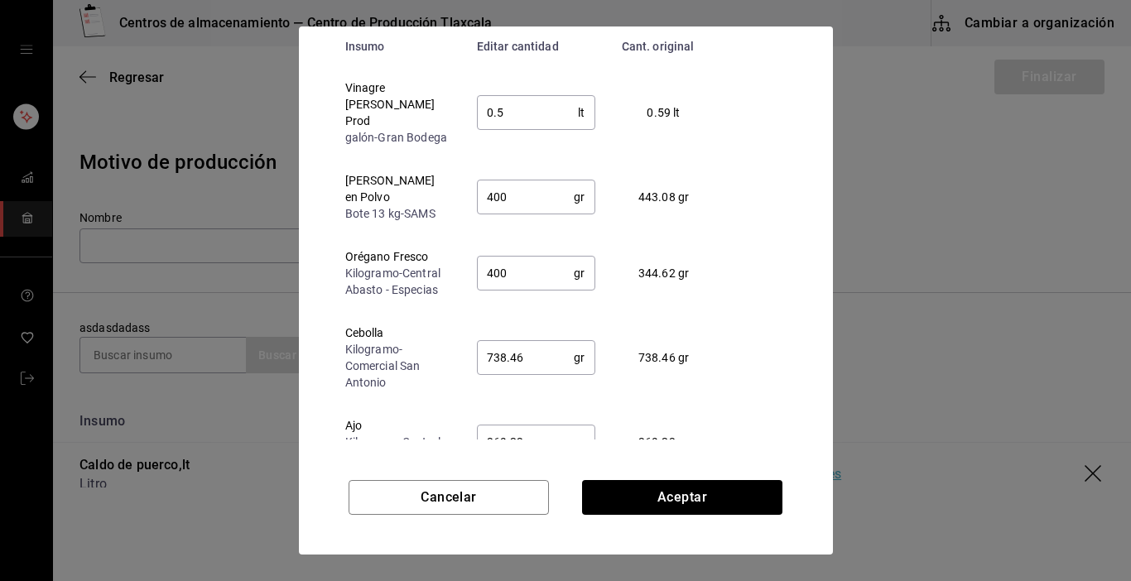
scroll to position [99, 0]
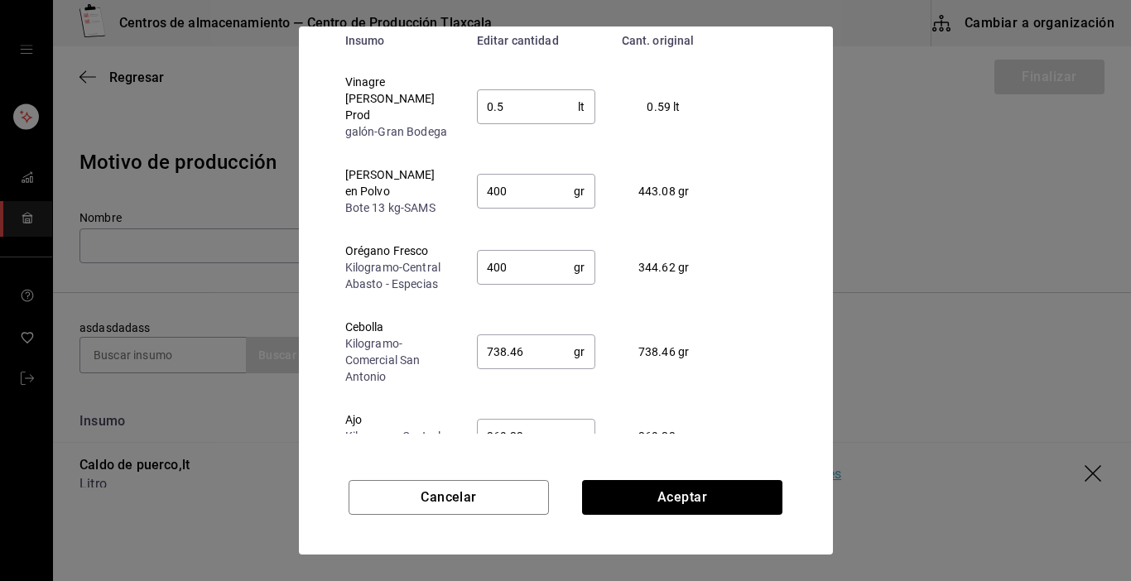
click at [533, 340] on input "738.46" at bounding box center [526, 351] width 98 height 33
click at [538, 449] on div "Cancelar Aceptar" at bounding box center [566, 501] width 534 height 108
click at [533, 420] on input "369.23" at bounding box center [526, 436] width 98 height 33
drag, startPoint x: 533, startPoint y: 419, endPoint x: 547, endPoint y: 462, distance: 45.3
click at [547, 462] on div "Producción - Caldo de Puerco Al editar la cantidad de tus ingredientes, no se c…" at bounding box center [566, 291] width 534 height 528
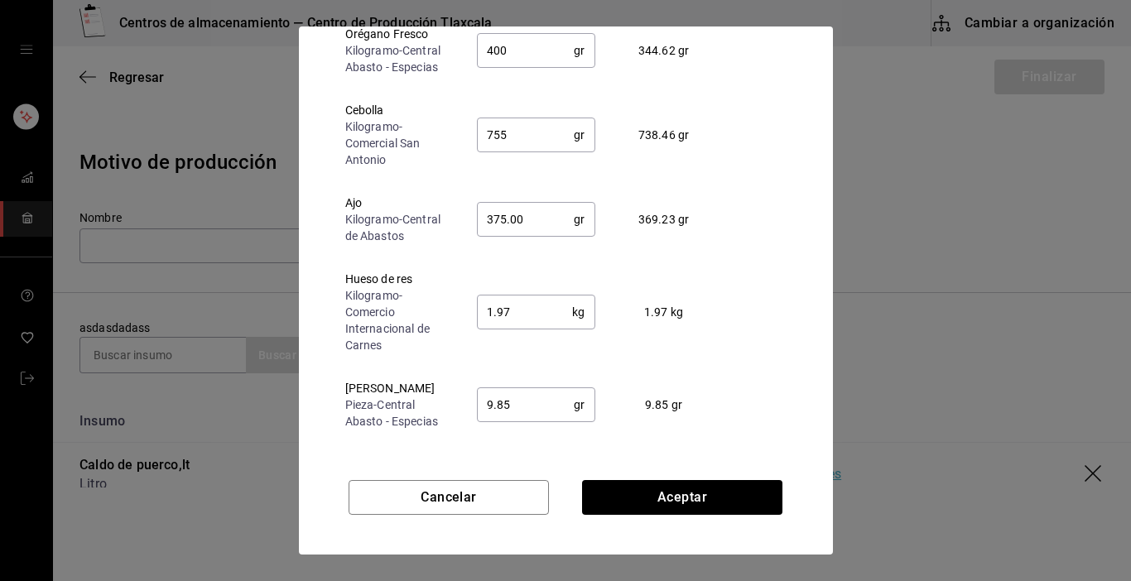
scroll to position [232, 0]
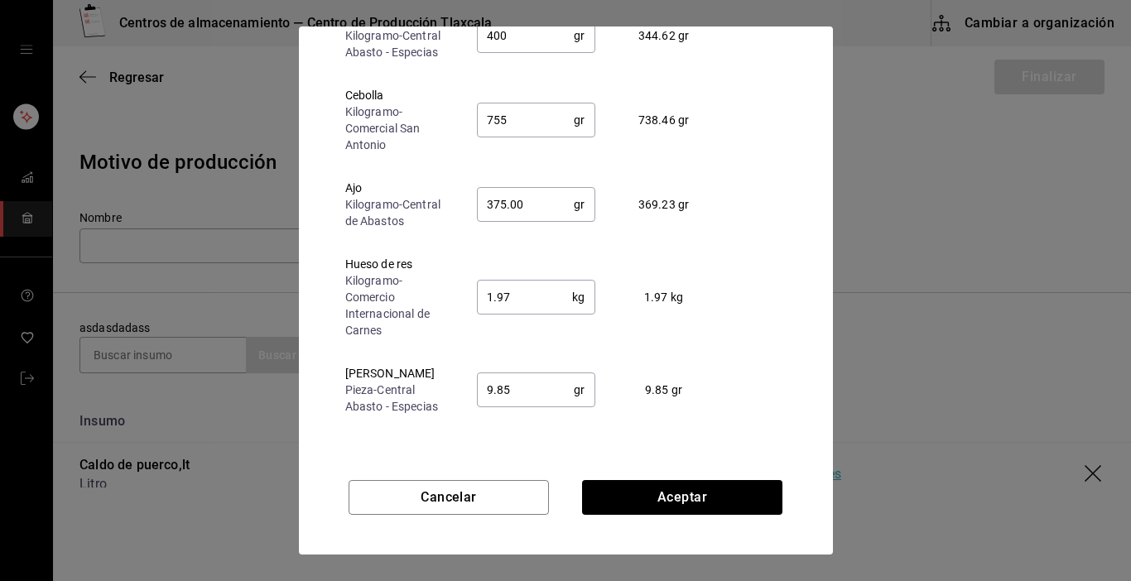
click at [554, 287] on input "1.97" at bounding box center [525, 297] width 96 height 33
click at [559, 387] on input "9.85" at bounding box center [526, 390] width 98 height 33
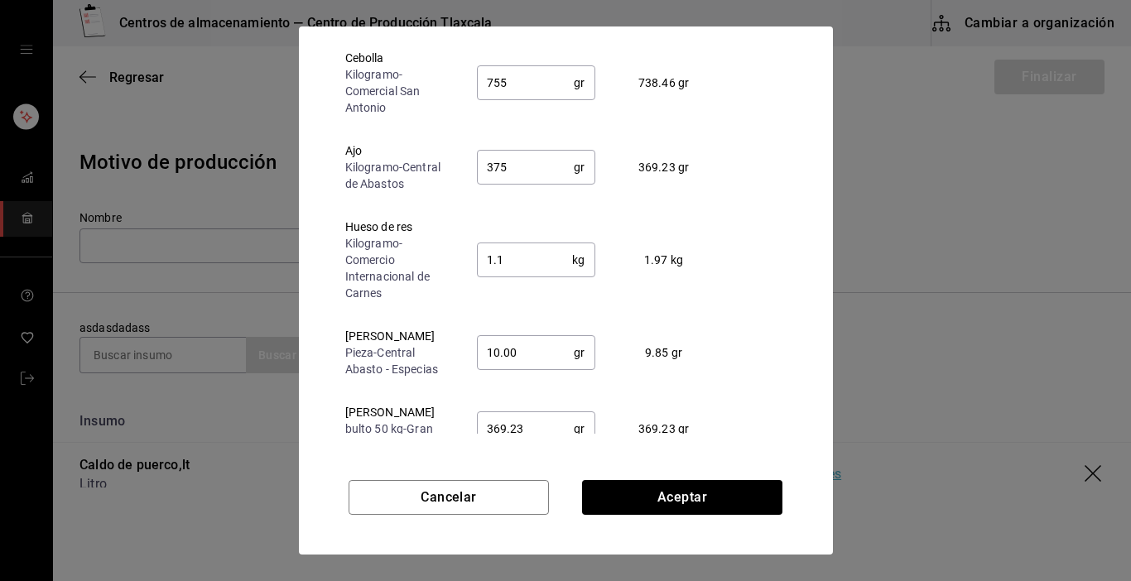
scroll to position [288, 0]
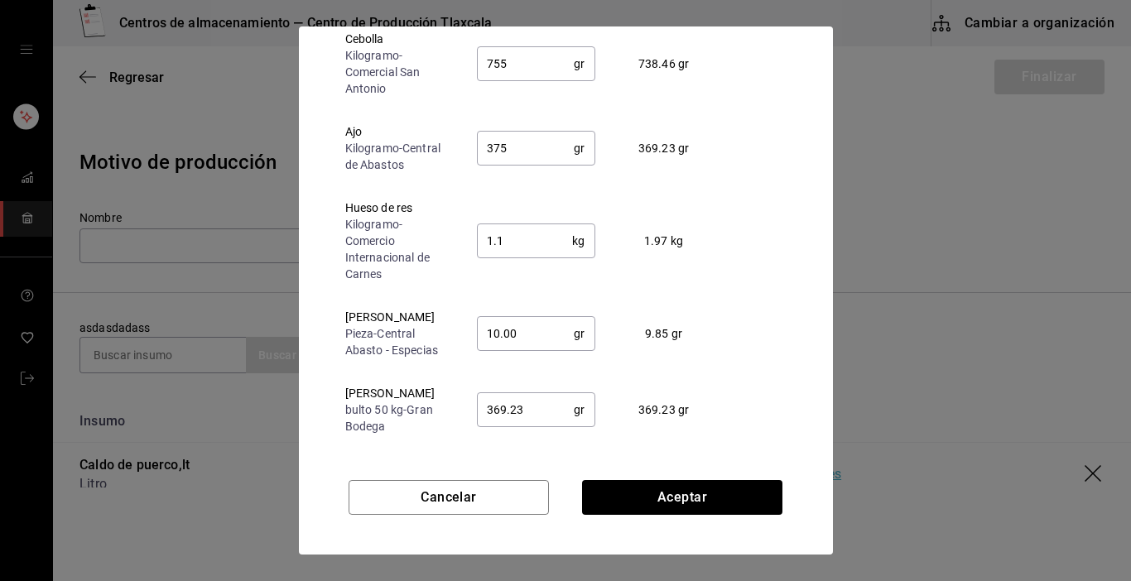
click at [518, 398] on input "369.23" at bounding box center [526, 409] width 98 height 33
click at [680, 499] on button "Aceptar" at bounding box center [682, 497] width 200 height 35
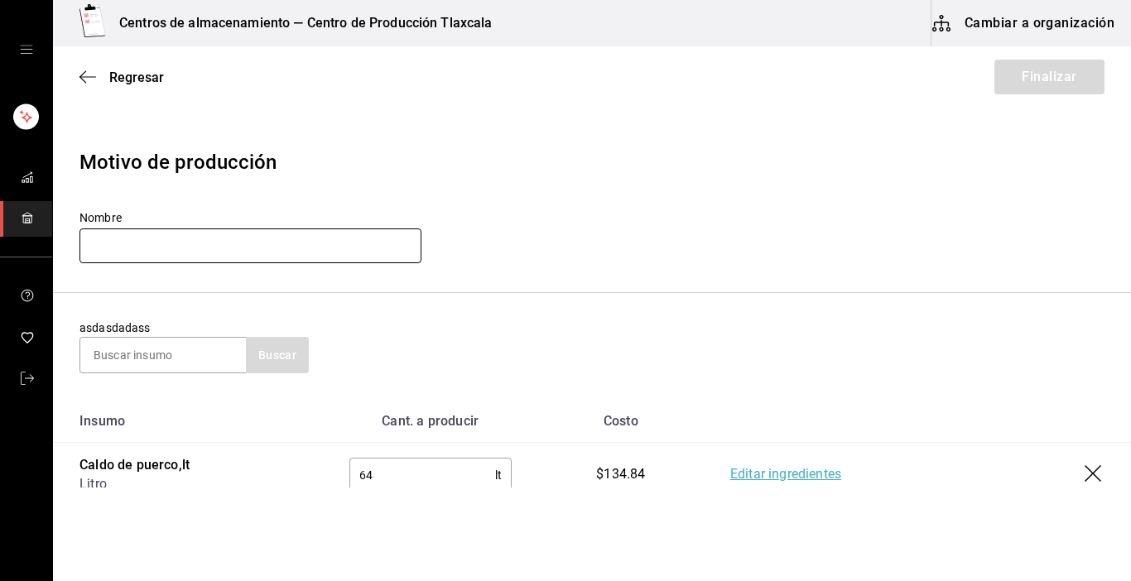
click at [278, 242] on input "text" at bounding box center [251, 246] width 342 height 35
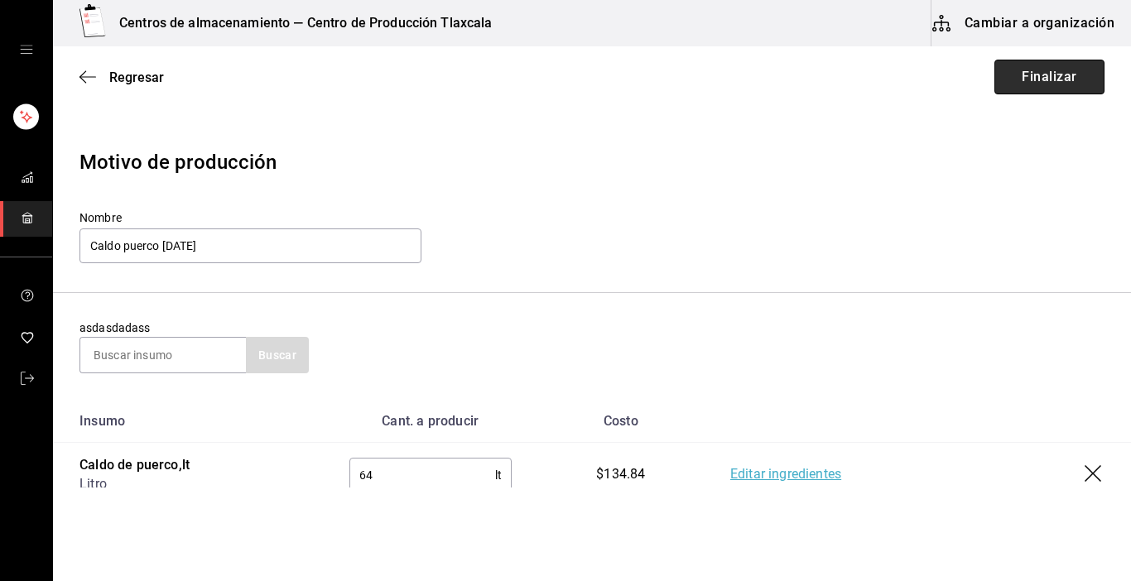
click at [1024, 78] on button "Finalizar" at bounding box center [1050, 77] width 110 height 35
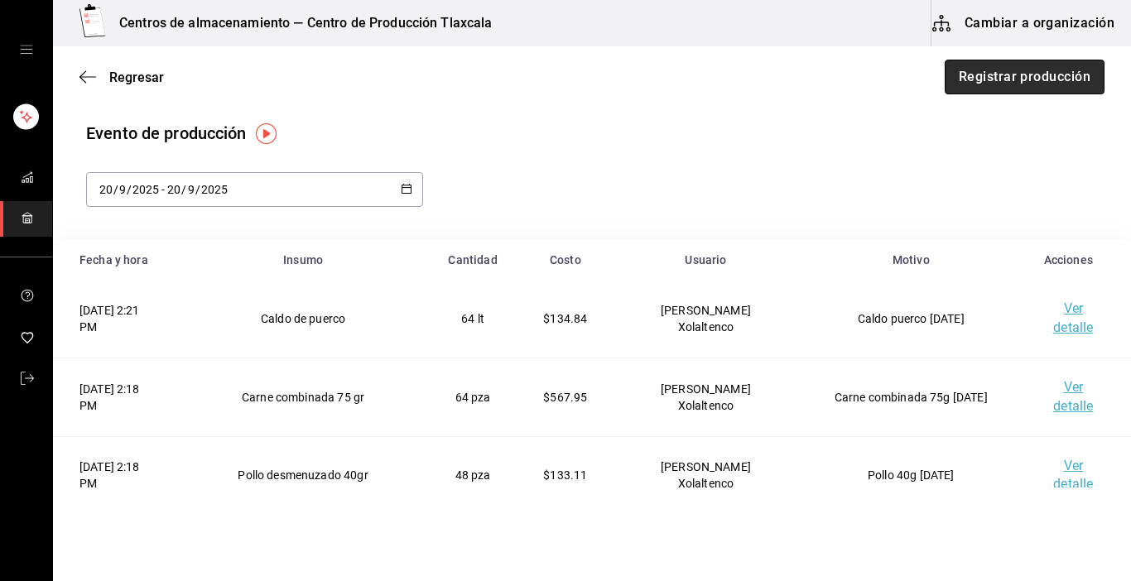
click at [1009, 75] on button "Registrar producción" at bounding box center [1025, 77] width 160 height 35
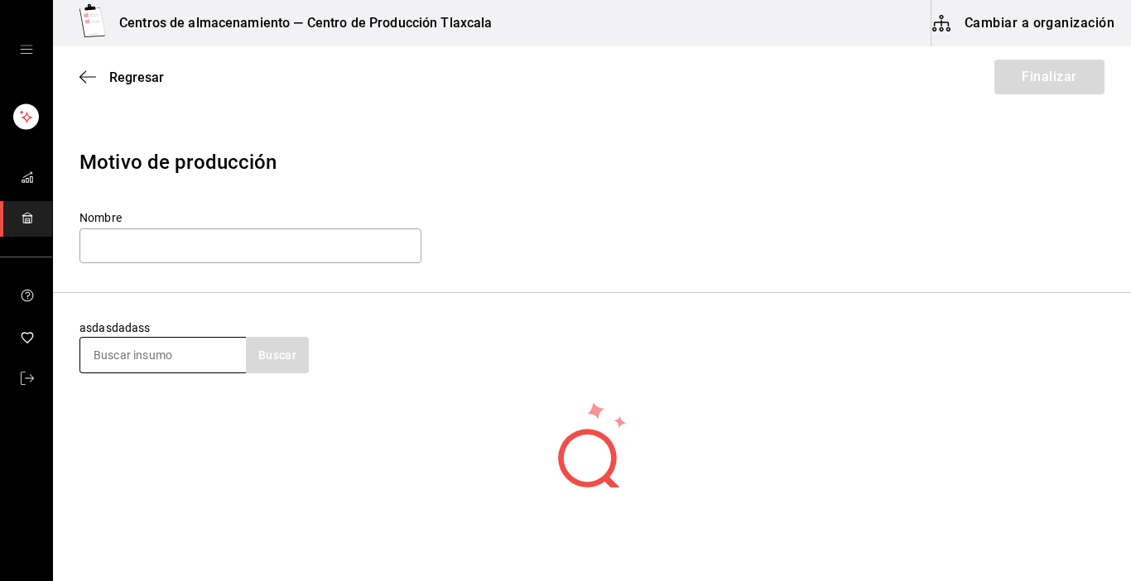
click at [200, 344] on input at bounding box center [163, 355] width 166 height 35
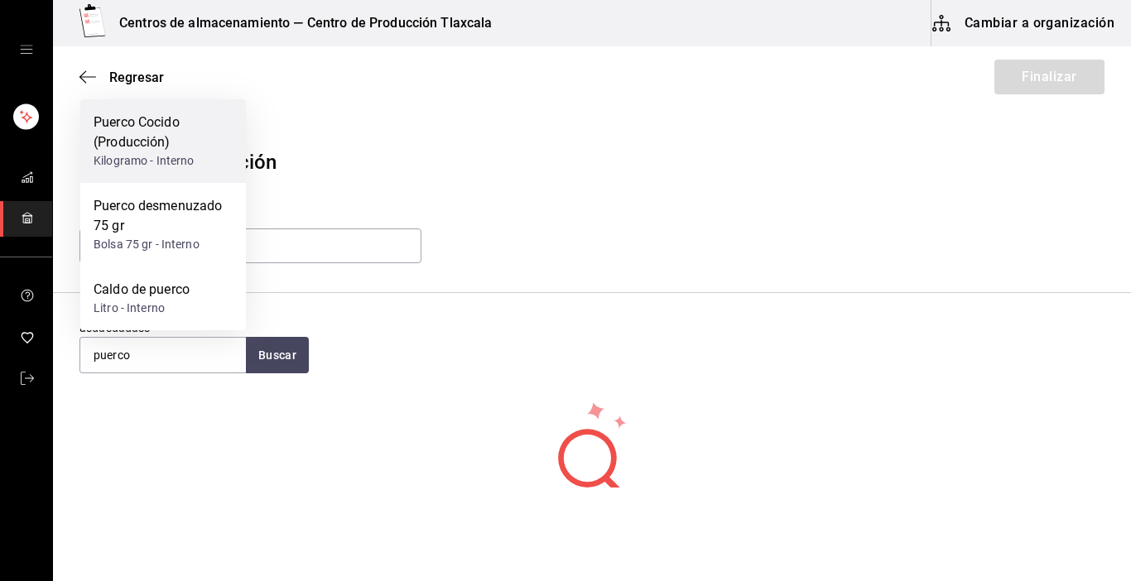
click at [169, 166] on div "Kilogramo - Interno" at bounding box center [163, 160] width 139 height 17
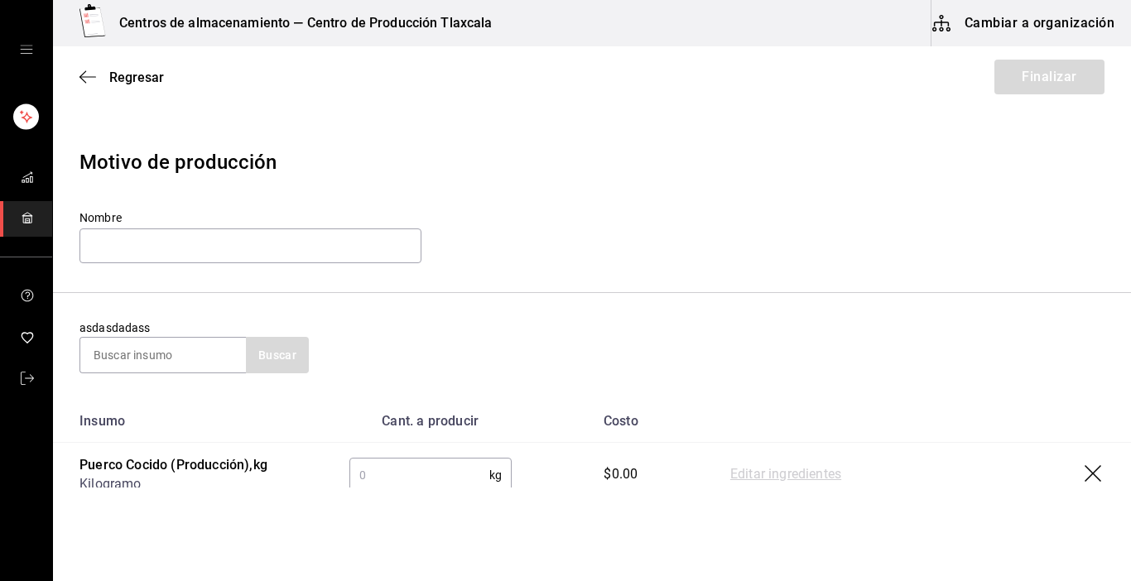
click at [395, 477] on input "text" at bounding box center [419, 475] width 140 height 33
click at [790, 474] on link "Editar ingredientes" at bounding box center [785, 475] width 111 height 20
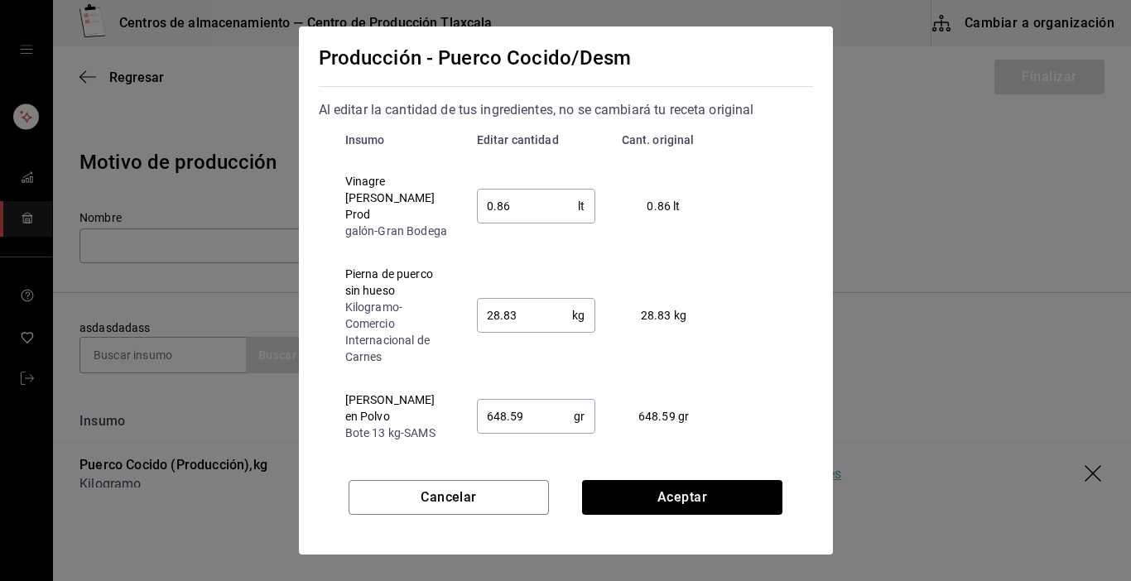
click at [548, 215] on input "0.86" at bounding box center [528, 206] width 102 height 33
click at [544, 313] on input "28.83" at bounding box center [525, 315] width 96 height 33
click at [534, 412] on input "648.59" at bounding box center [526, 416] width 98 height 33
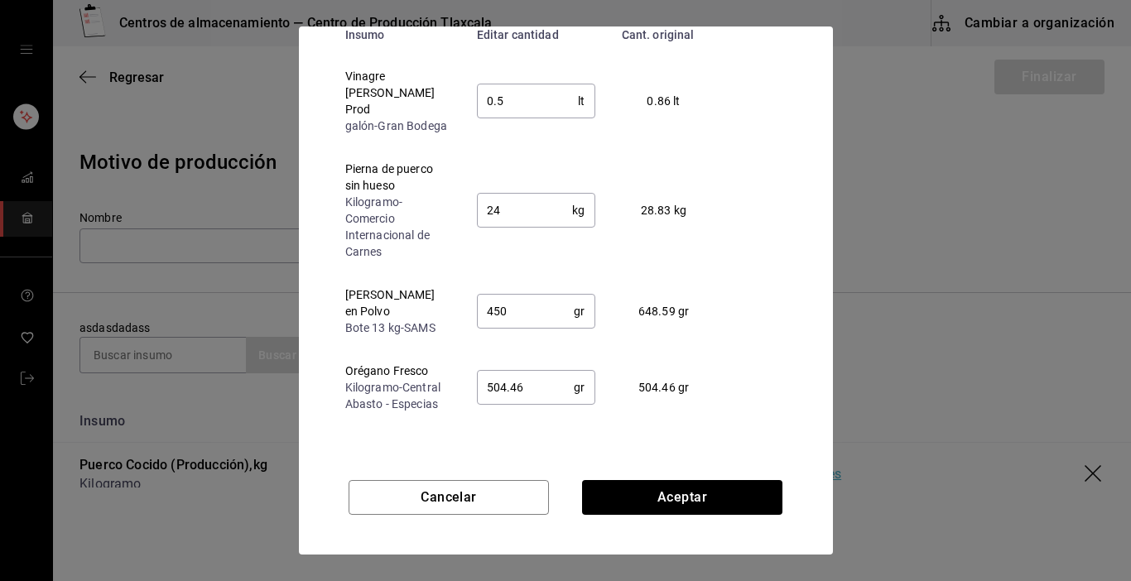
scroll to position [126, 0]
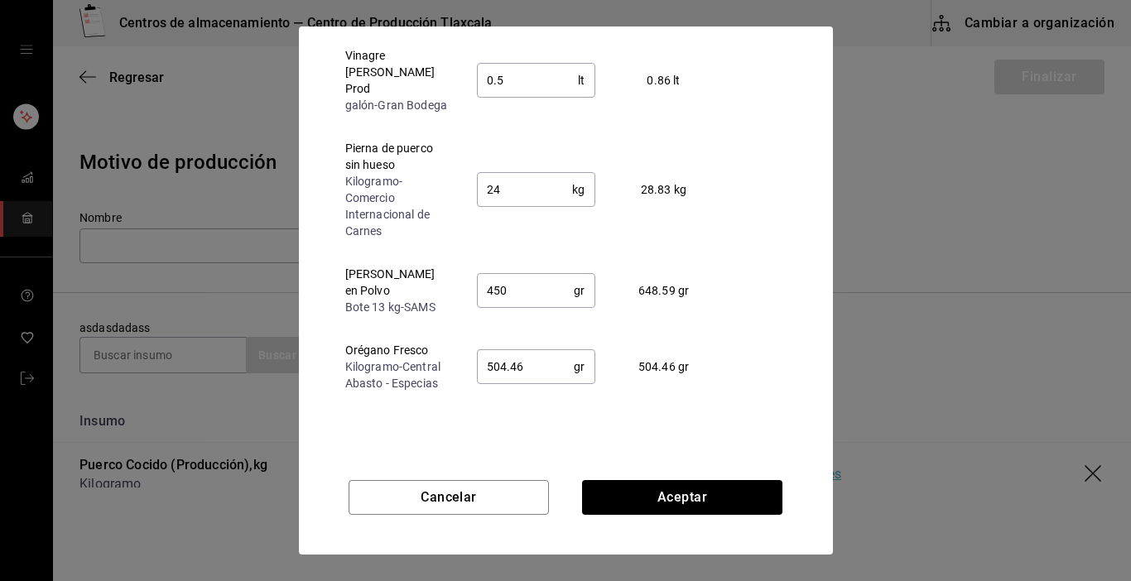
click at [550, 350] on input "504.46" at bounding box center [526, 366] width 98 height 33
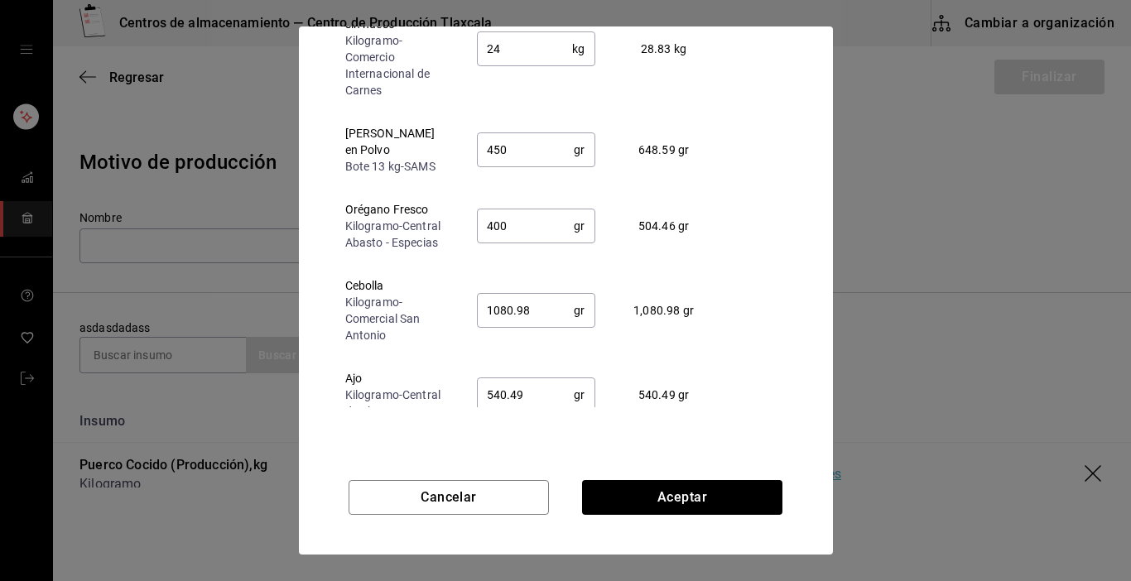
scroll to position [166, 0]
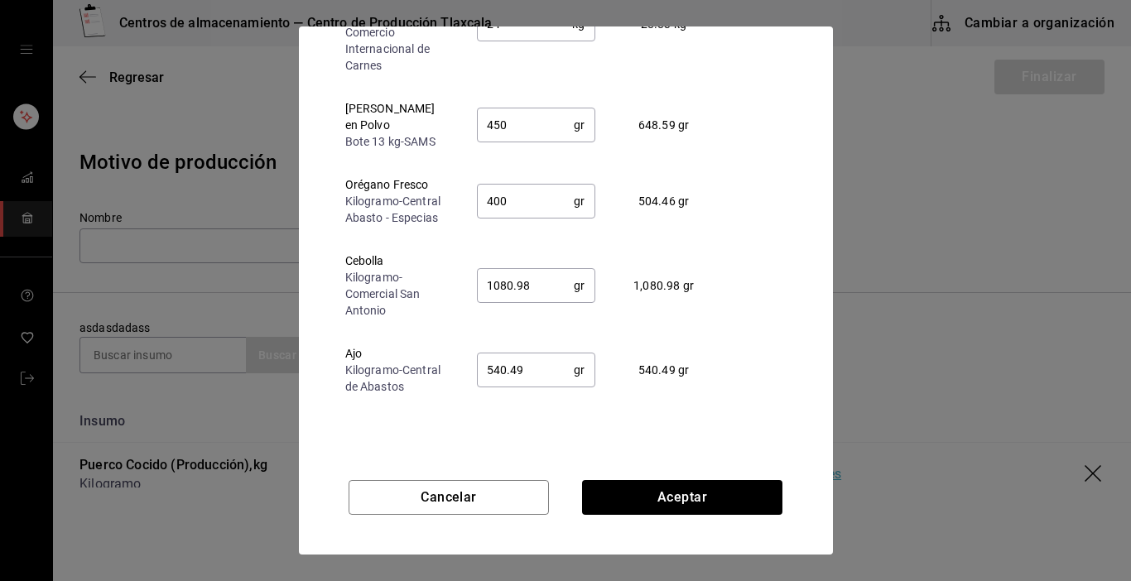
click at [533, 269] on input "1080.98" at bounding box center [526, 285] width 98 height 33
drag, startPoint x: 539, startPoint y: 353, endPoint x: 541, endPoint y: 345, distance: 8.4
click at [540, 354] on input "540.49" at bounding box center [526, 370] width 98 height 33
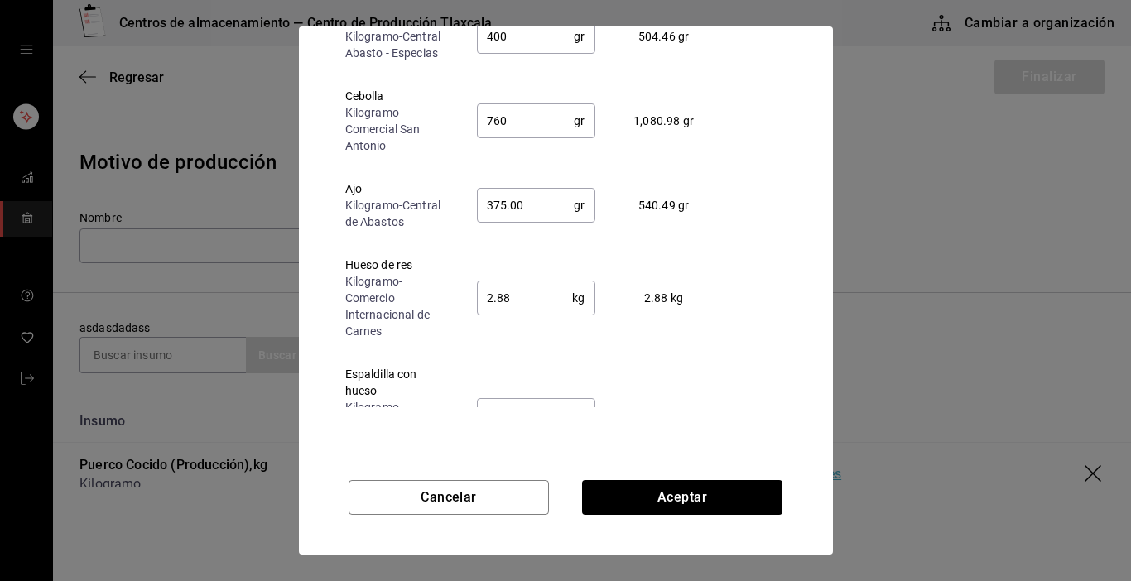
scroll to position [331, 0]
click at [504, 287] on input "2.88" at bounding box center [525, 297] width 96 height 33
click at [537, 404] on input "20.18" at bounding box center [525, 414] width 96 height 33
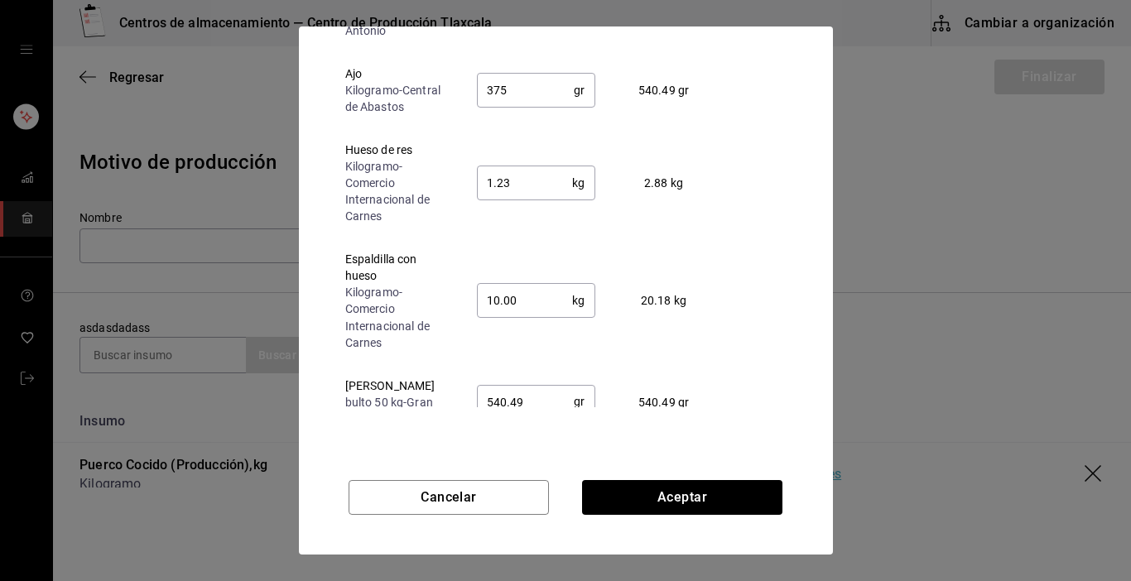
scroll to position [465, 0]
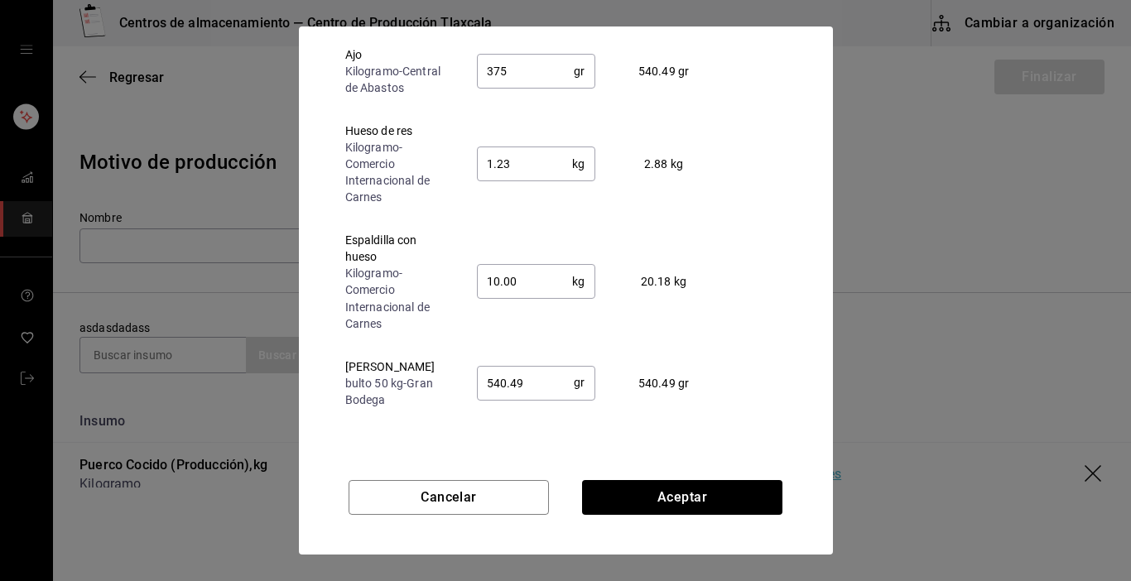
click at [552, 366] on input "540.49" at bounding box center [526, 382] width 98 height 33
click at [697, 478] on div "Cancelar Aceptar" at bounding box center [566, 501] width 534 height 108
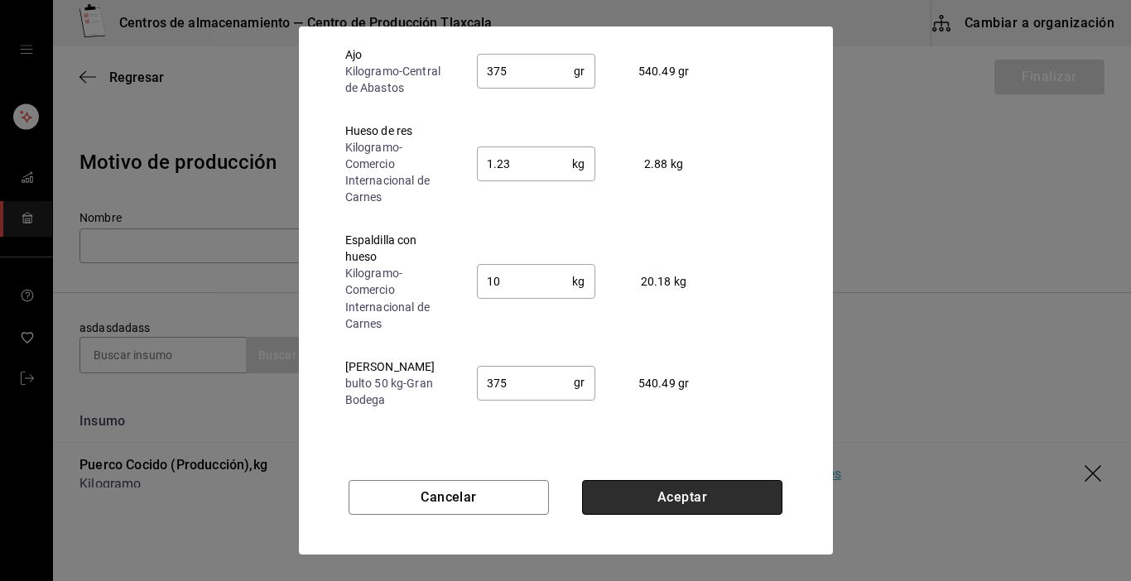
click at [696, 487] on button "Aceptar" at bounding box center [682, 497] width 200 height 35
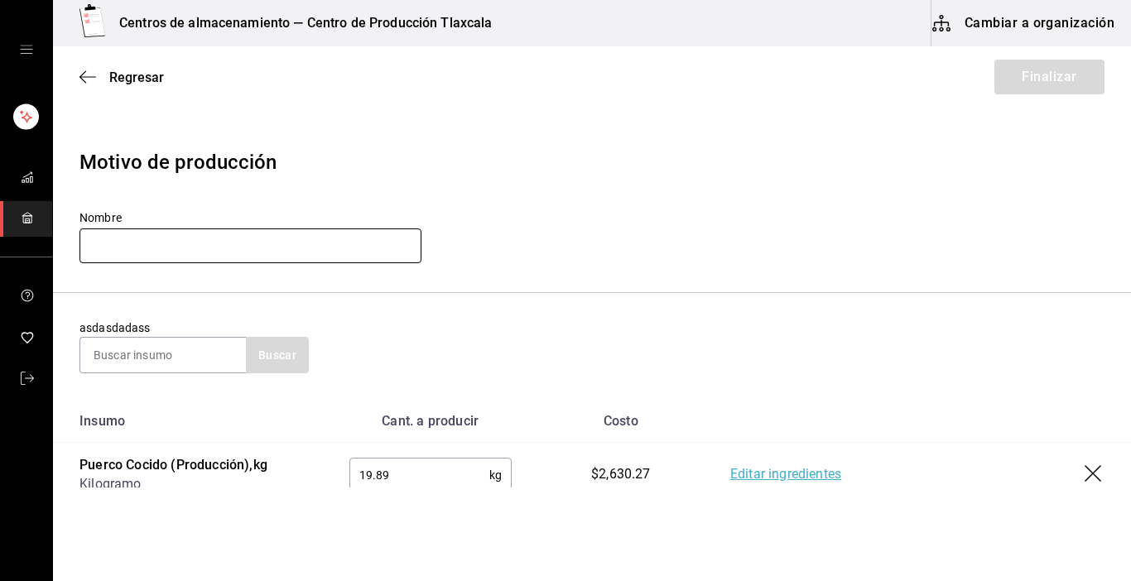
click at [240, 248] on input "text" at bounding box center [251, 246] width 342 height 35
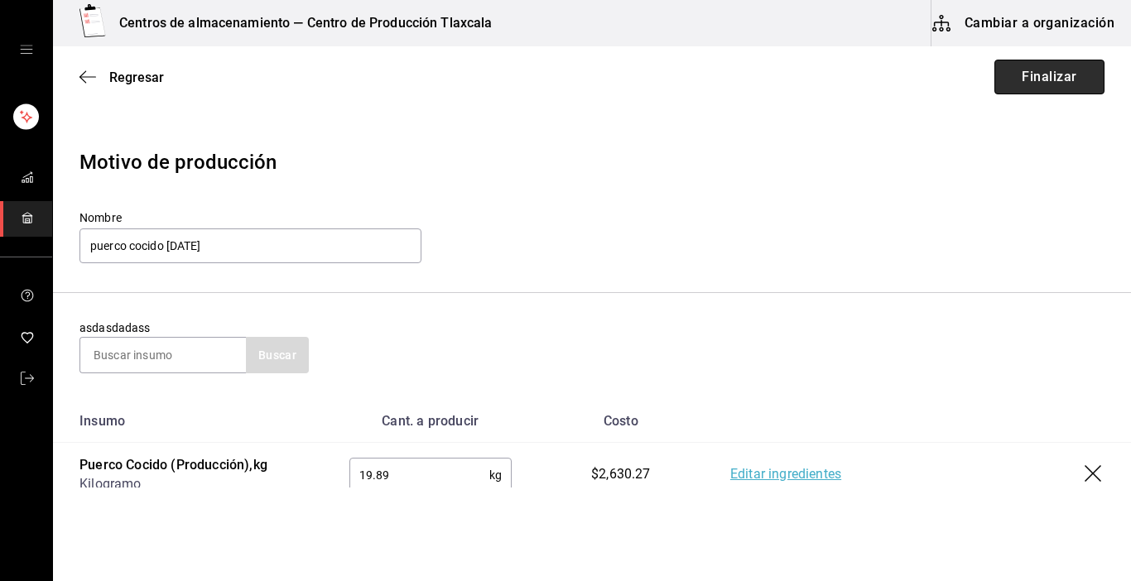
click at [1026, 70] on button "Finalizar" at bounding box center [1050, 77] width 110 height 35
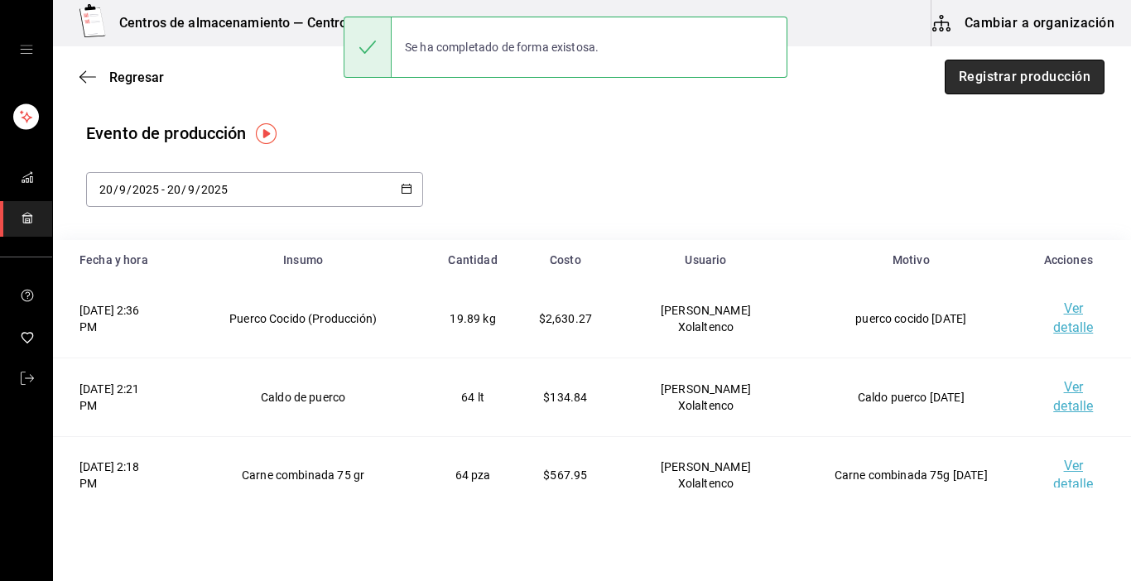
click at [1023, 77] on button "Registrar producción" at bounding box center [1025, 77] width 160 height 35
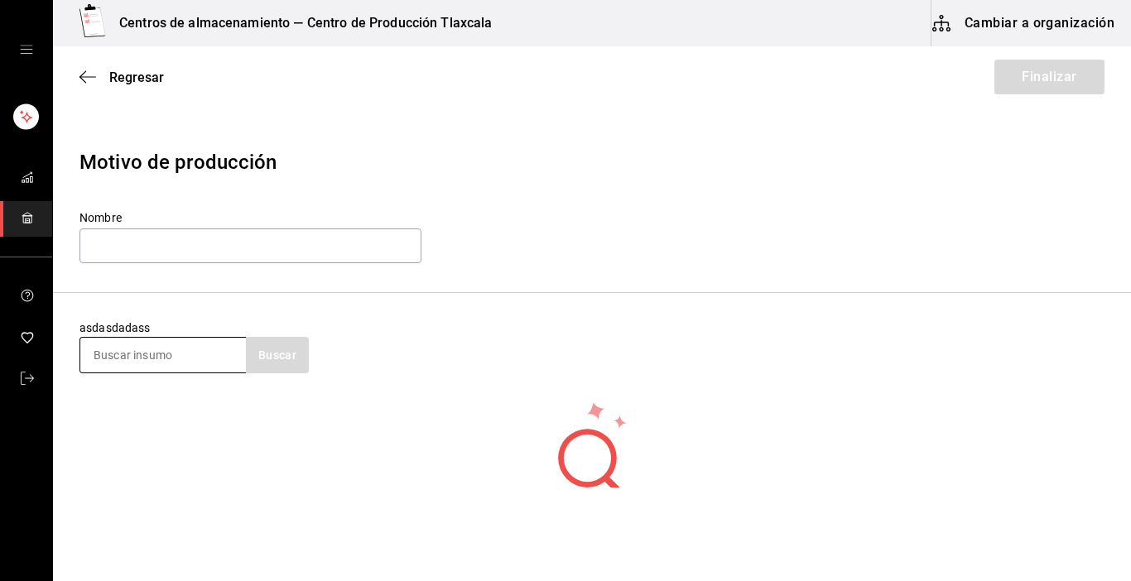
click at [167, 361] on input at bounding box center [163, 355] width 166 height 35
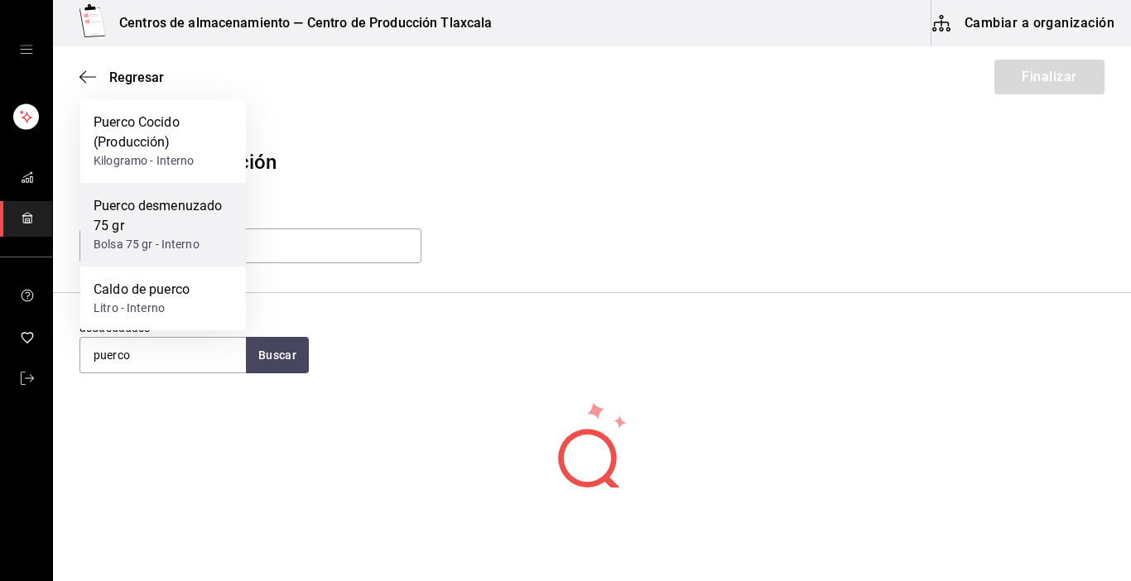
click at [173, 209] on div "Puerco desmenuzado 75 gr" at bounding box center [163, 216] width 139 height 40
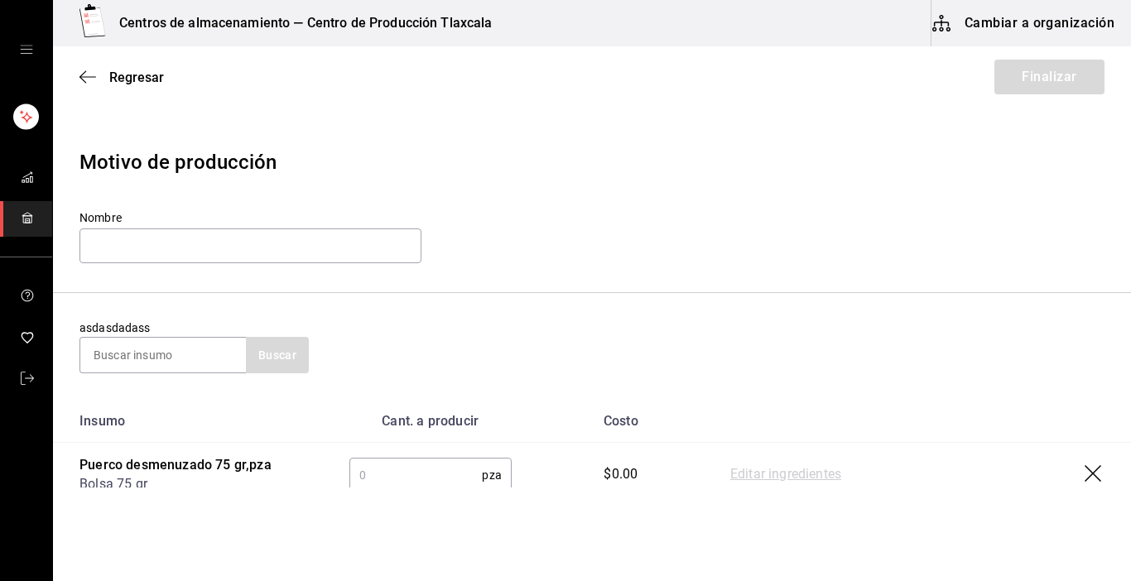
click at [433, 484] on input "text" at bounding box center [415, 475] width 133 height 33
click at [804, 482] on link "Editar ingredientes" at bounding box center [785, 475] width 111 height 20
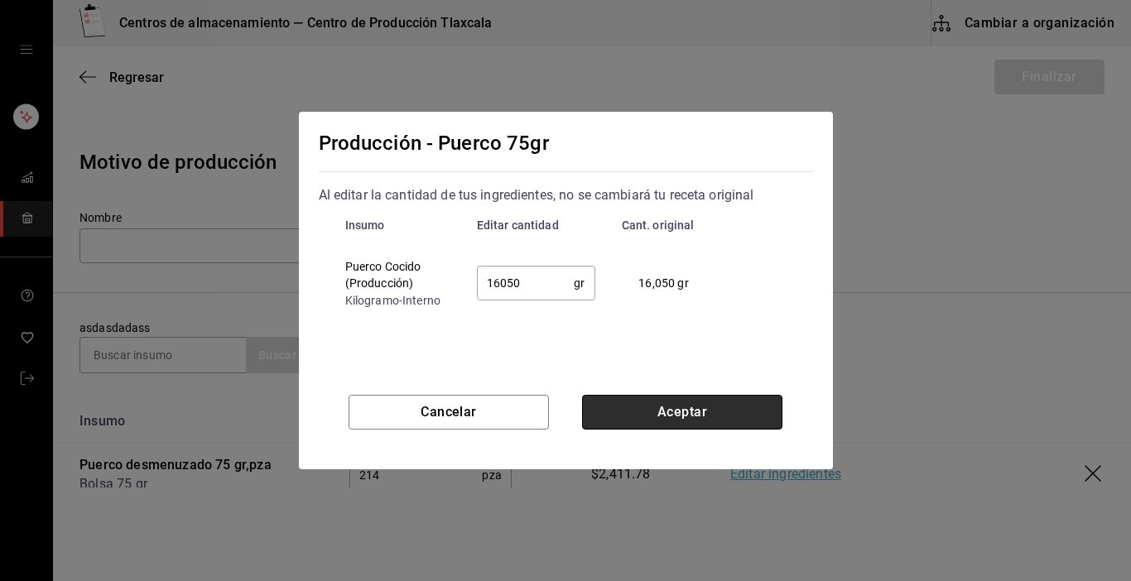
click at [673, 407] on button "Aceptar" at bounding box center [682, 412] width 200 height 35
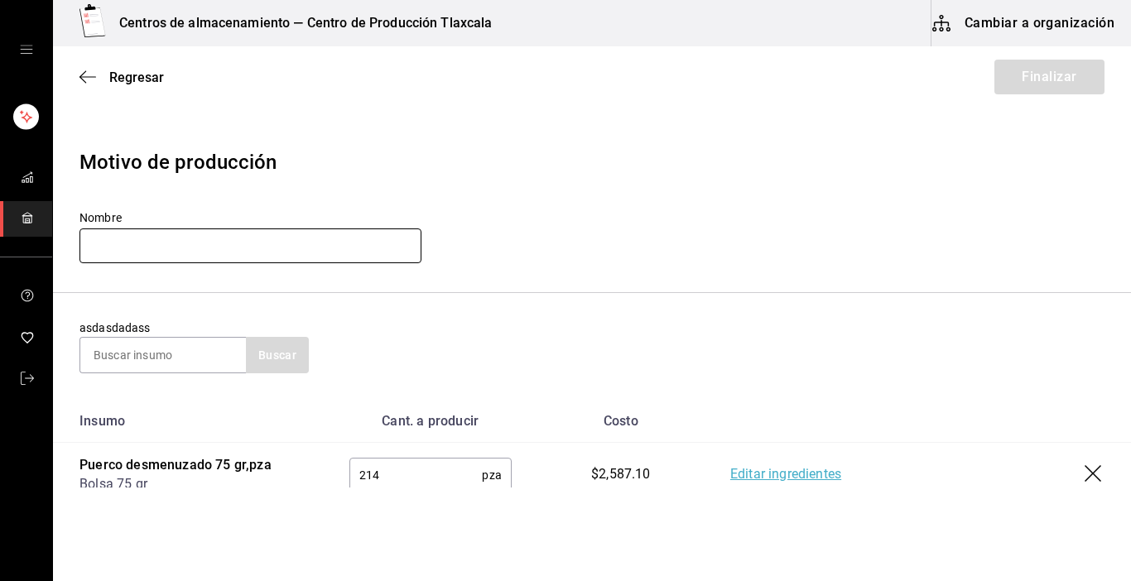
click at [224, 241] on input "text" at bounding box center [251, 246] width 342 height 35
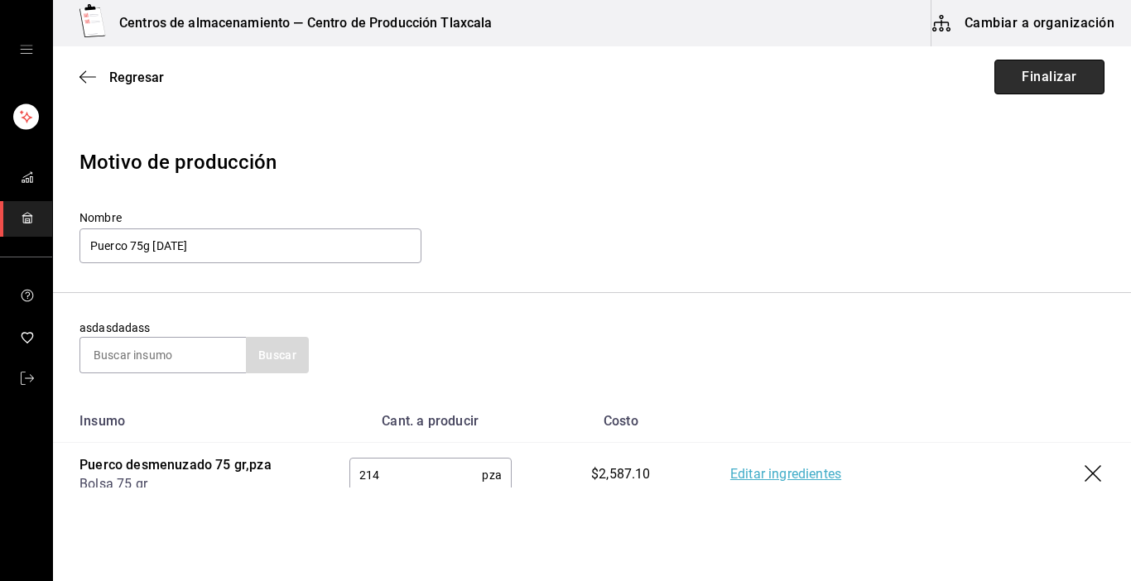
click at [1019, 88] on button "Finalizar" at bounding box center [1050, 77] width 110 height 35
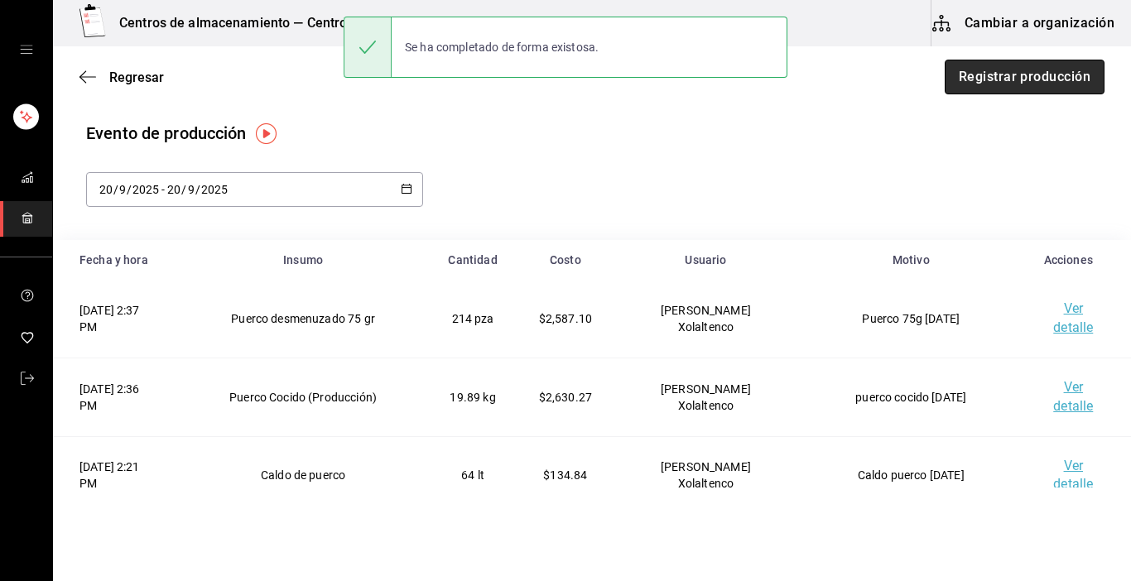
click at [1048, 75] on button "Registrar producción" at bounding box center [1025, 77] width 160 height 35
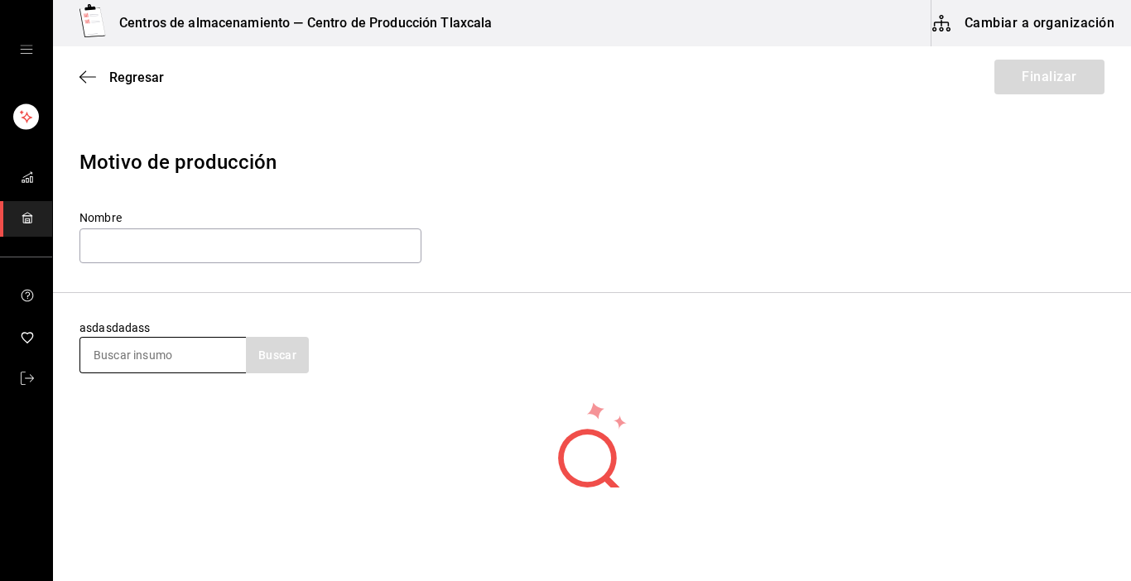
drag, startPoint x: 152, startPoint y: 362, endPoint x: 138, endPoint y: 360, distance: 13.4
click at [142, 362] on input at bounding box center [163, 355] width 166 height 35
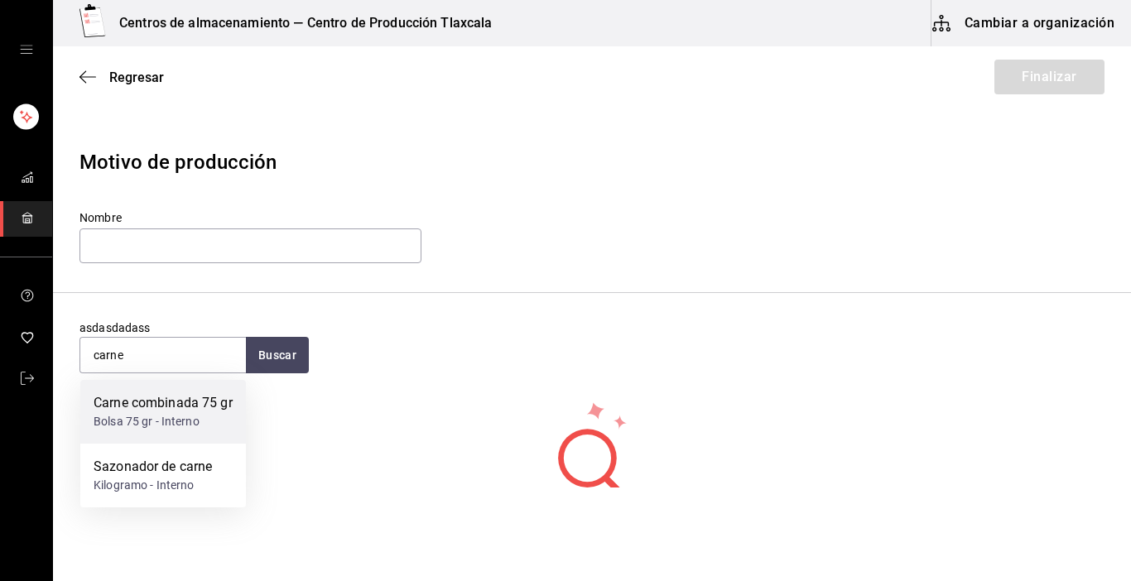
click at [138, 411] on div "Carne combinada 75 gr" at bounding box center [163, 403] width 139 height 20
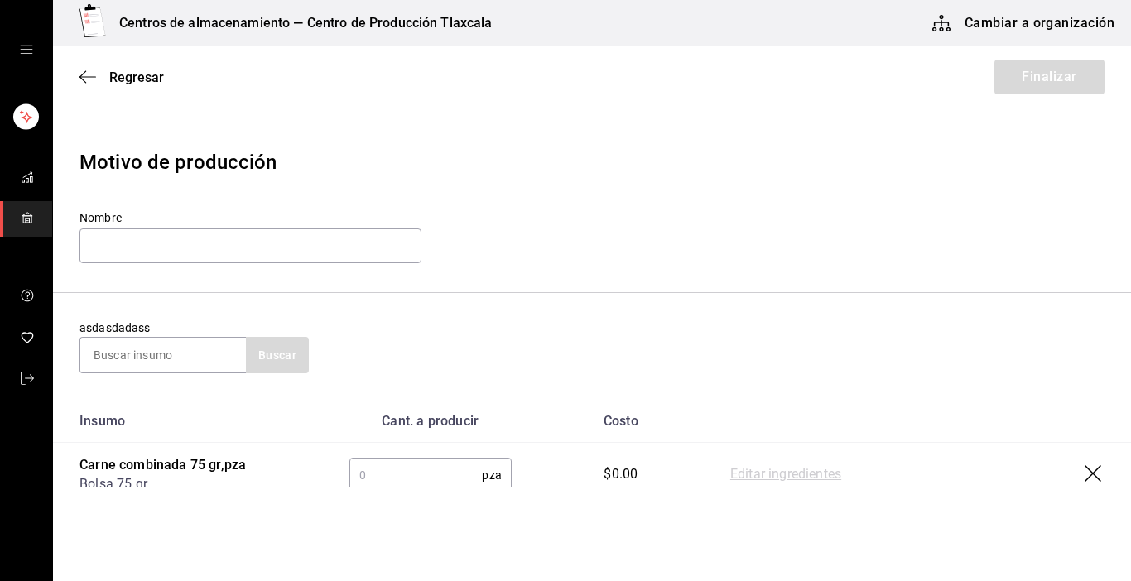
click at [398, 480] on input "text" at bounding box center [415, 475] width 133 height 33
click at [765, 470] on link "Editar ingredientes" at bounding box center [785, 475] width 111 height 20
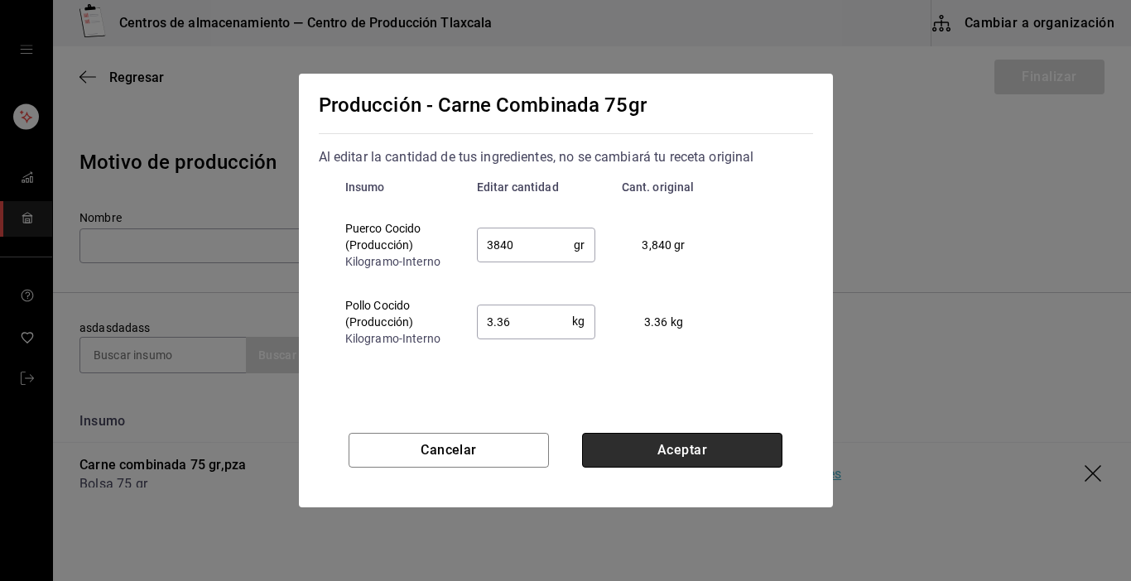
click at [652, 446] on button "Aceptar" at bounding box center [682, 450] width 200 height 35
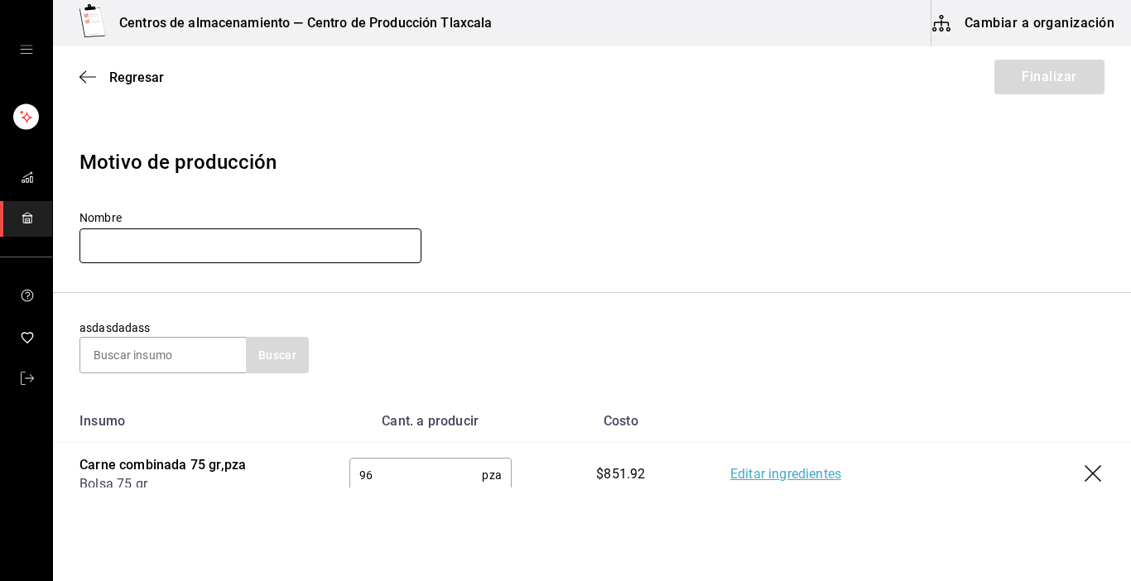
click at [152, 256] on input "text" at bounding box center [251, 246] width 342 height 35
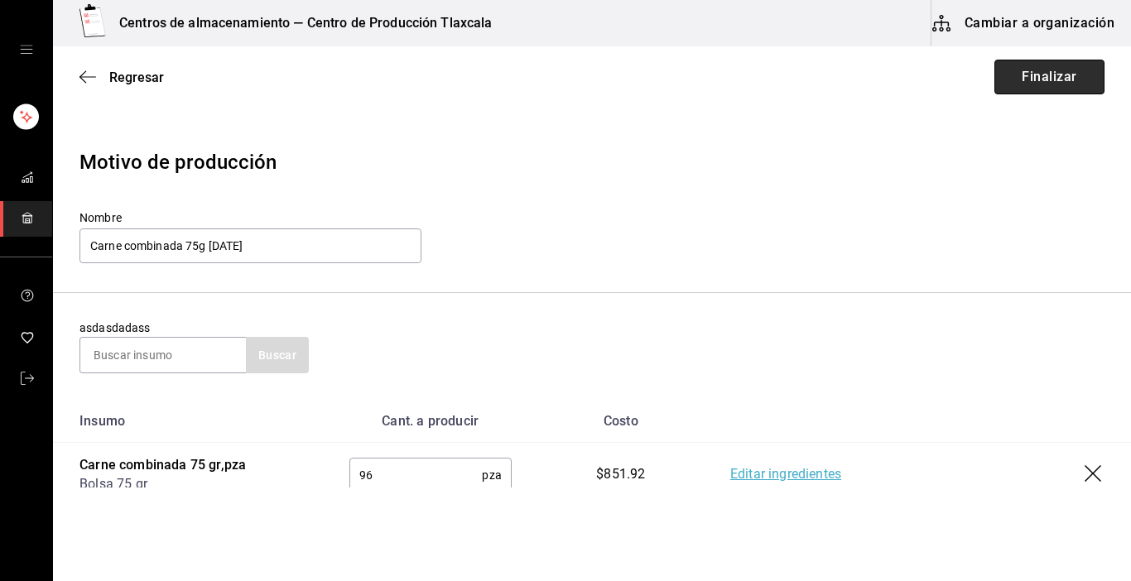
click at [1018, 82] on button "Finalizar" at bounding box center [1050, 77] width 110 height 35
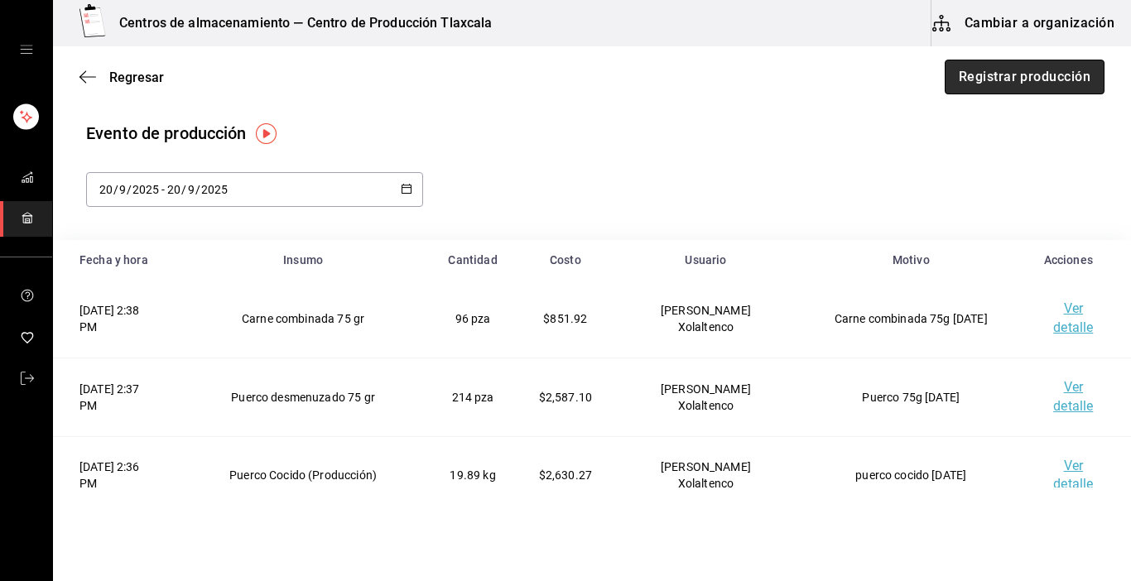
click at [997, 80] on button "Registrar producción" at bounding box center [1025, 77] width 160 height 35
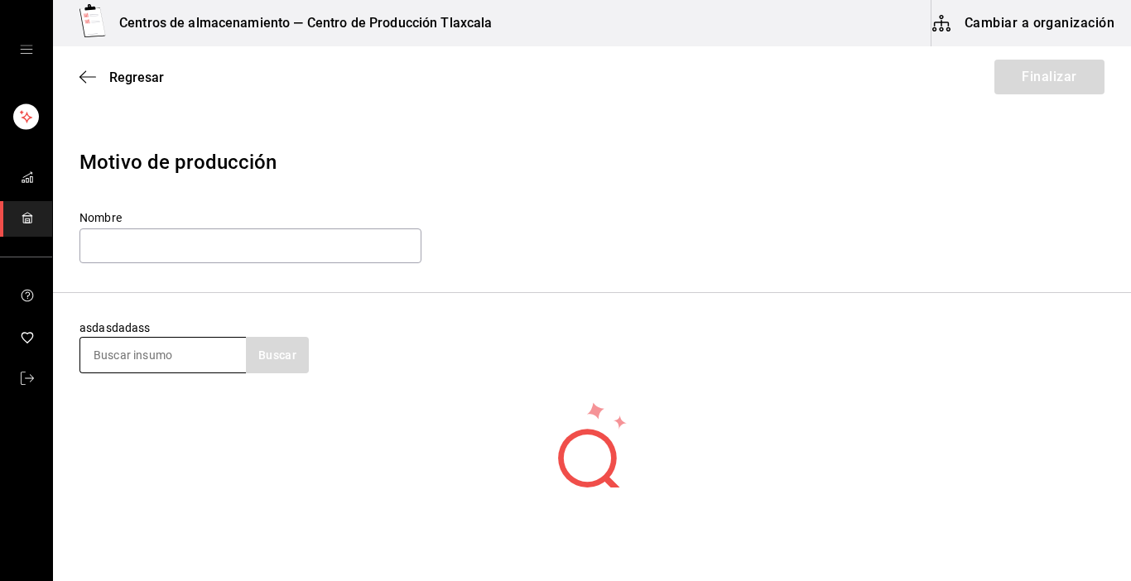
click at [92, 340] on input at bounding box center [163, 355] width 166 height 35
click at [195, 364] on input at bounding box center [163, 355] width 166 height 35
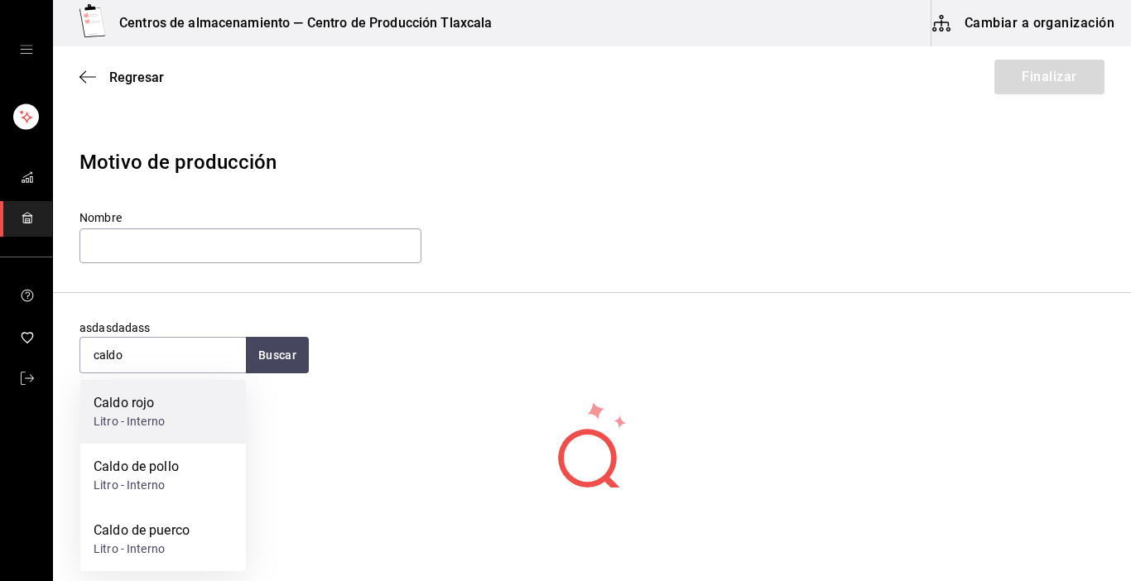
click at [196, 394] on div "Caldo rojo Litro - Interno" at bounding box center [163, 412] width 166 height 64
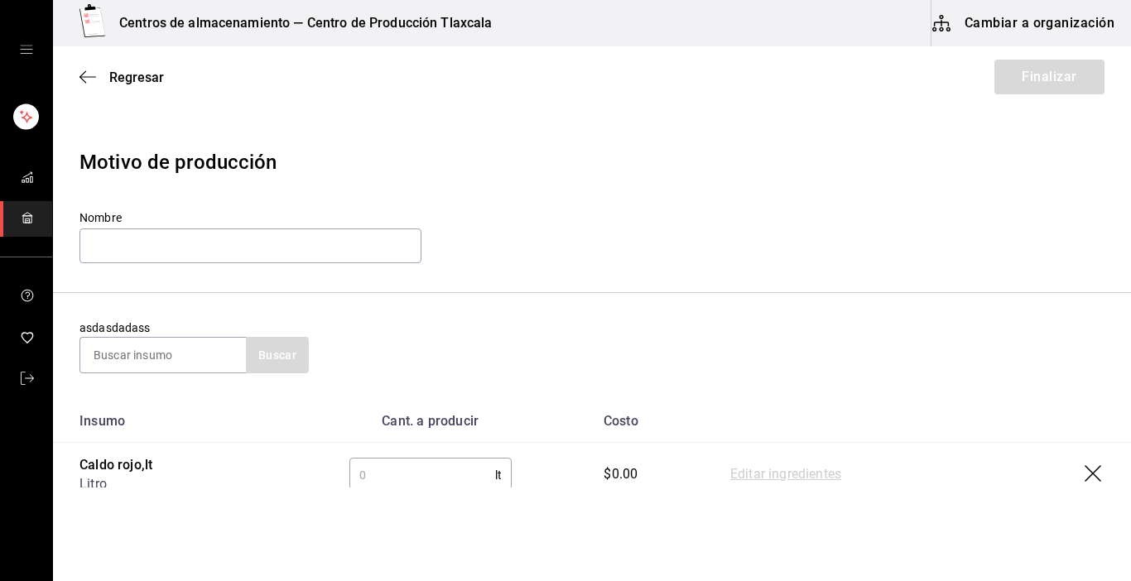
click at [388, 478] on input "text" at bounding box center [422, 475] width 146 height 33
click at [767, 473] on link "Editar ingredientes" at bounding box center [785, 475] width 111 height 20
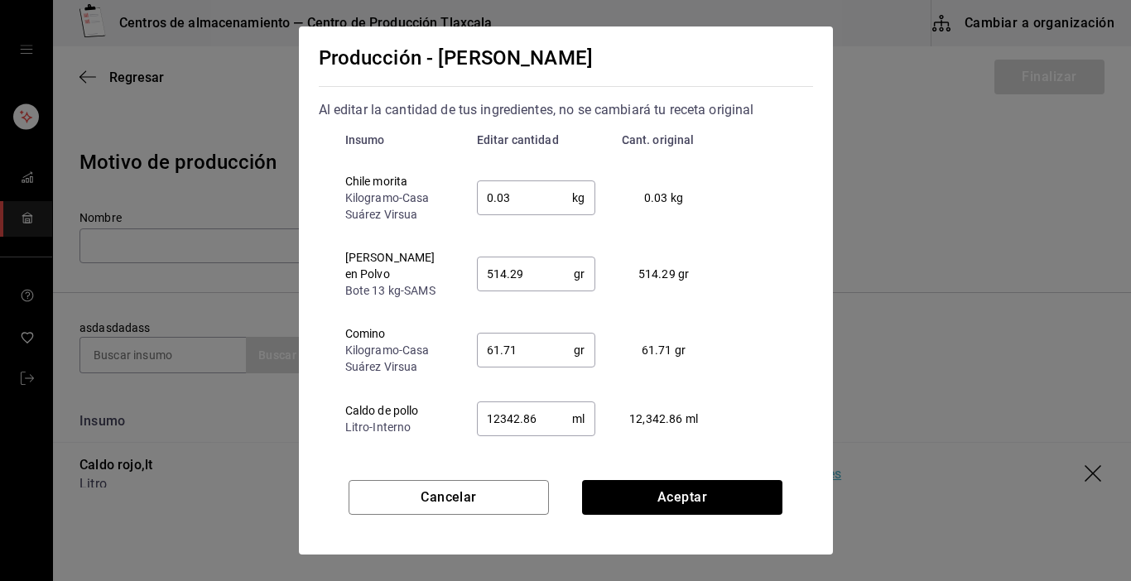
click at [514, 182] on input "0.03" at bounding box center [525, 197] width 96 height 33
click at [528, 258] on input "514.29" at bounding box center [526, 274] width 98 height 33
click at [535, 341] on input "61.71" at bounding box center [526, 350] width 98 height 33
click at [524, 427] on td "12342.86 ml ​" at bounding box center [536, 418] width 145 height 61
click at [540, 409] on input "12342.86" at bounding box center [525, 418] width 96 height 33
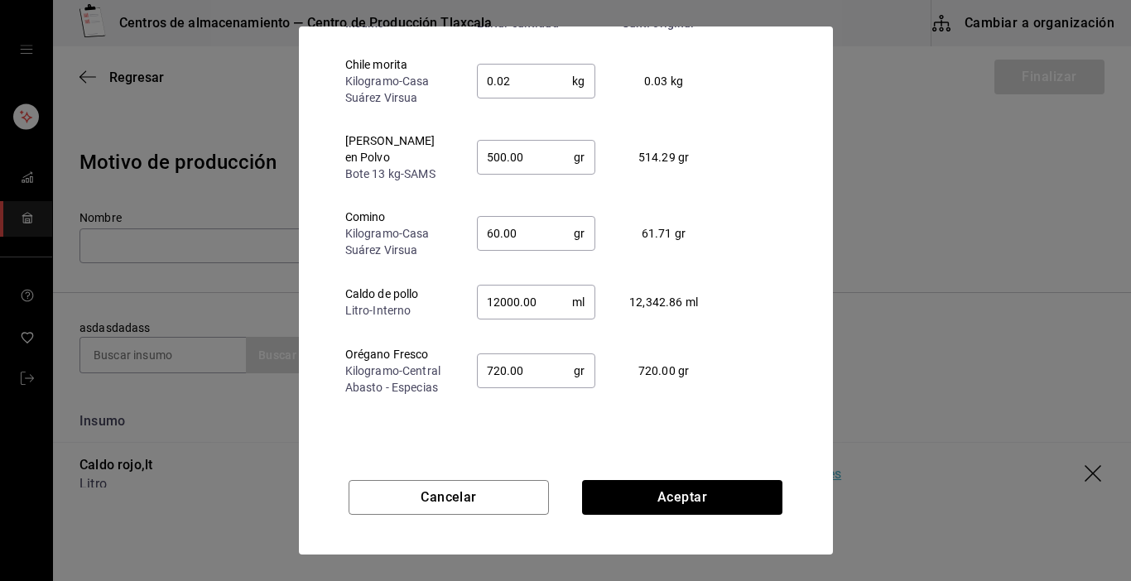
scroll to position [126, 0]
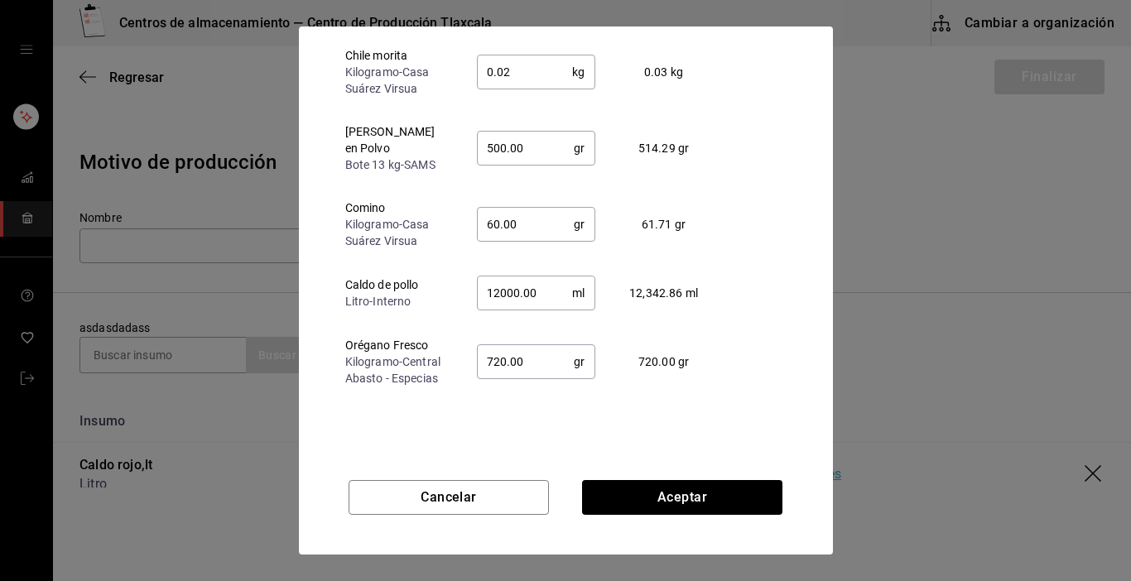
click at [521, 345] on input "720.00" at bounding box center [526, 361] width 98 height 33
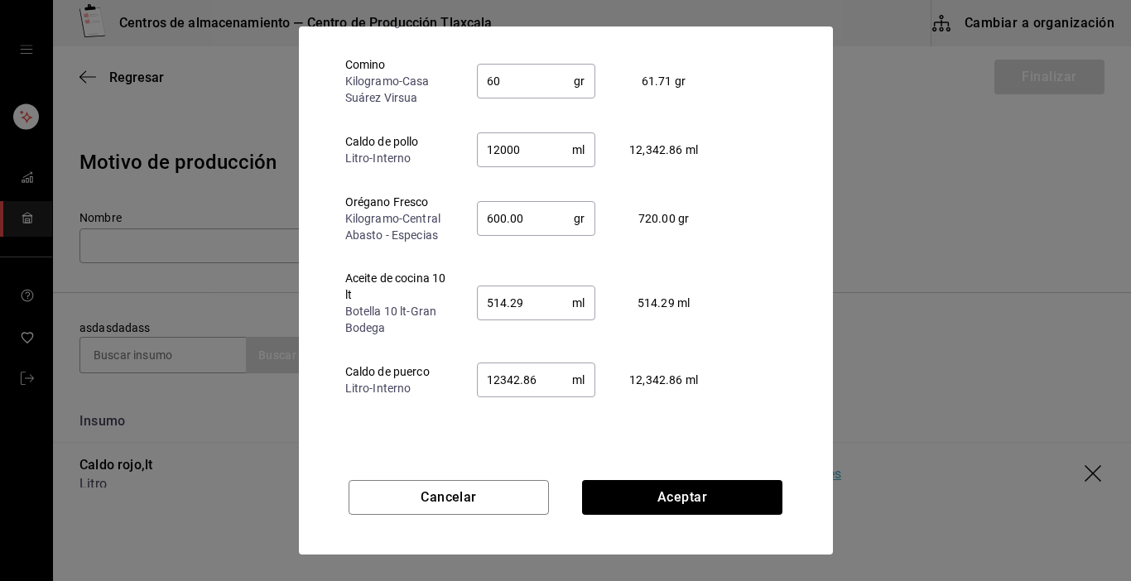
scroll to position [166, 0]
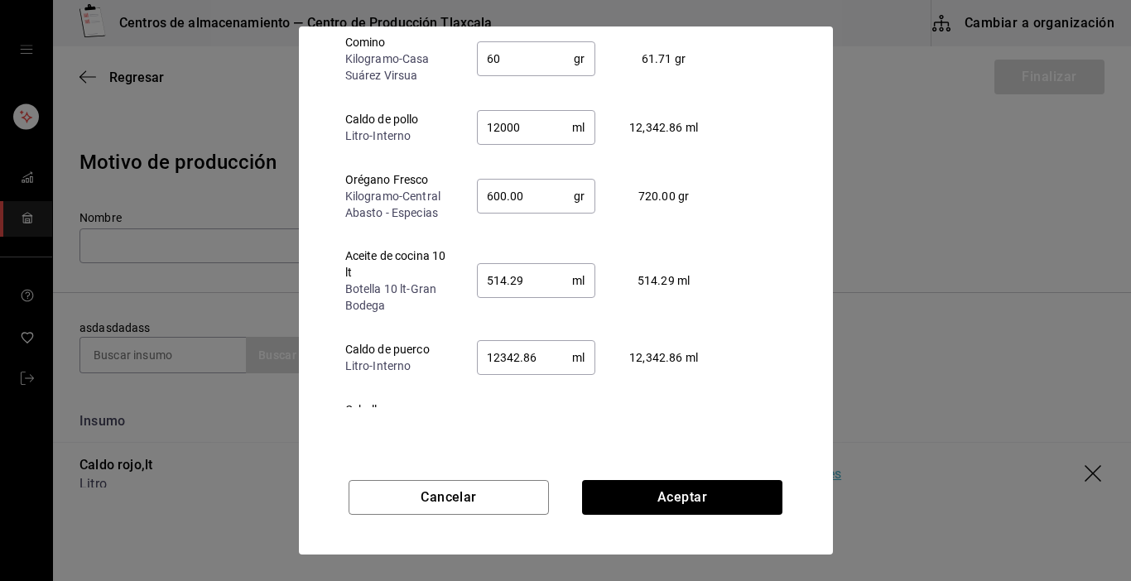
click at [552, 274] on input "514.29" at bounding box center [525, 280] width 96 height 33
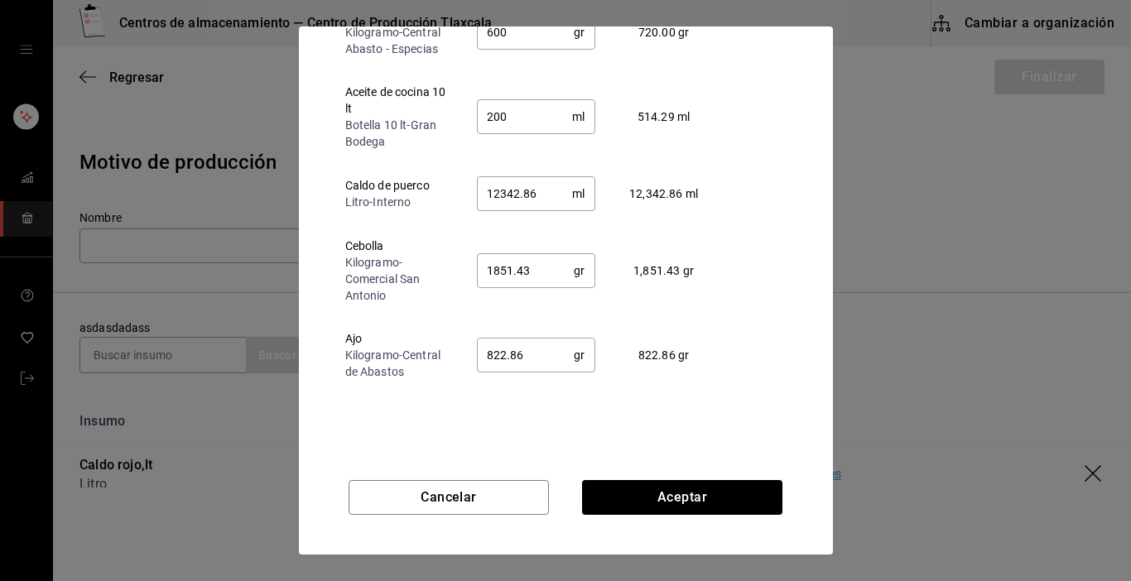
scroll to position [331, 0]
click at [537, 254] on input "1851.43" at bounding box center [526, 269] width 98 height 33
click at [552, 354] on input "822.86" at bounding box center [526, 353] width 98 height 33
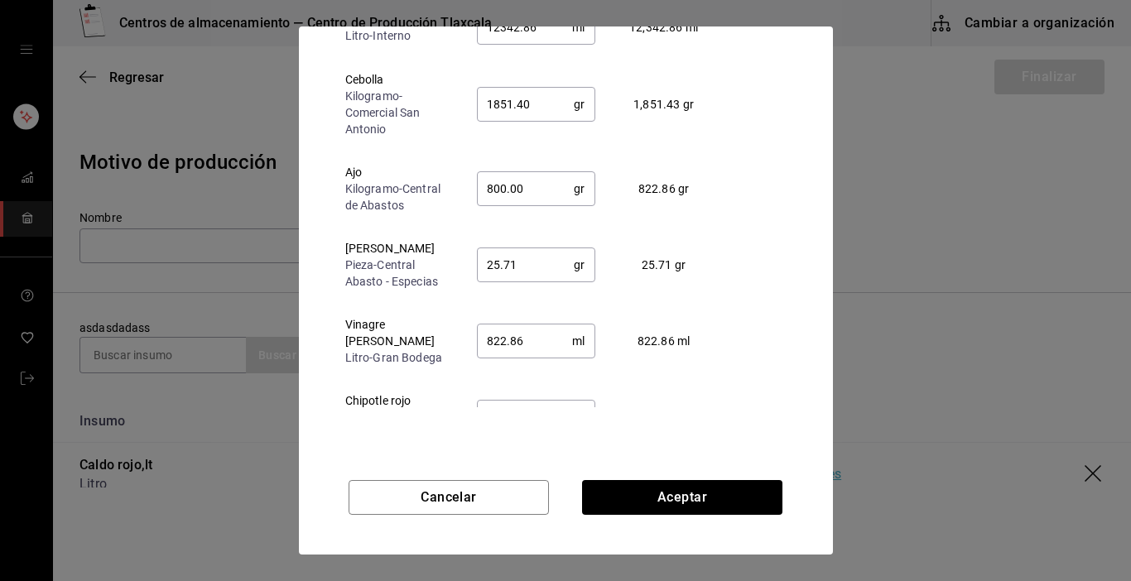
scroll to position [497, 0]
click at [507, 251] on input "25.71" at bounding box center [526, 264] width 98 height 33
click at [520, 328] on input "822.86" at bounding box center [525, 340] width 96 height 33
click at [530, 400] on input "0.08" at bounding box center [525, 416] width 96 height 33
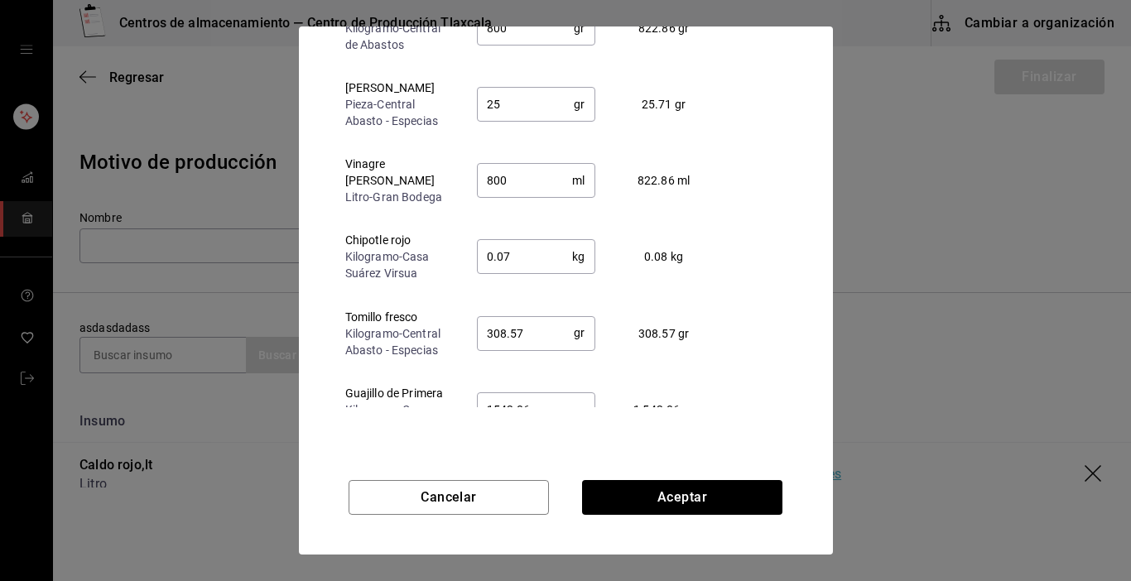
scroll to position [665, 0]
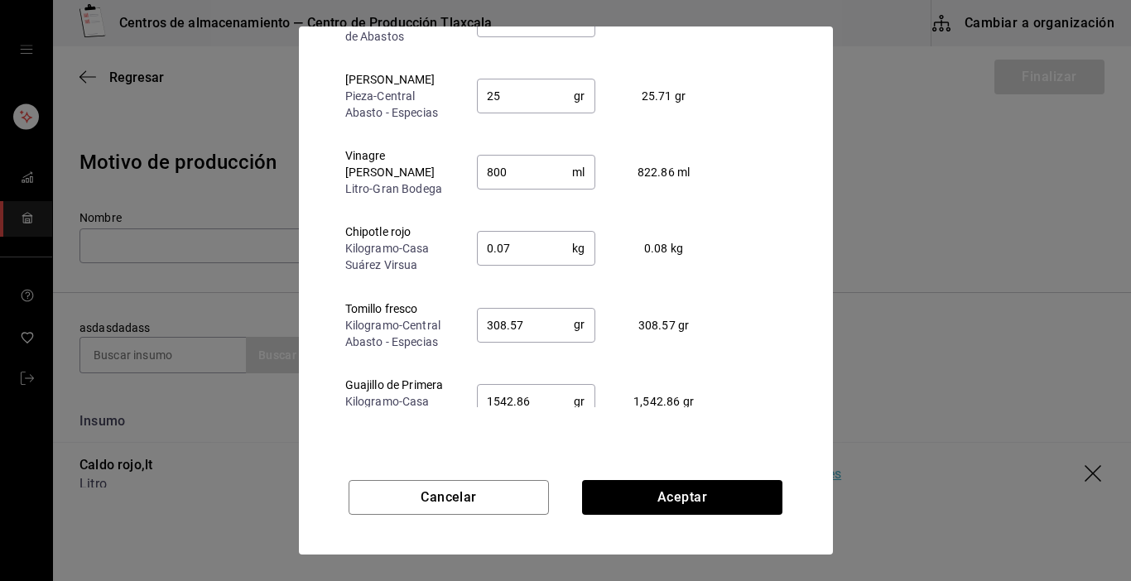
click at [547, 308] on input "308.57" at bounding box center [526, 324] width 98 height 33
drag, startPoint x: 577, startPoint y: 456, endPoint x: 566, endPoint y: 456, distance: 11.6
click at [577, 456] on div "Cancelar Aceptar" at bounding box center [566, 501] width 534 height 108
click at [545, 390] on input "1542.86" at bounding box center [526, 401] width 98 height 33
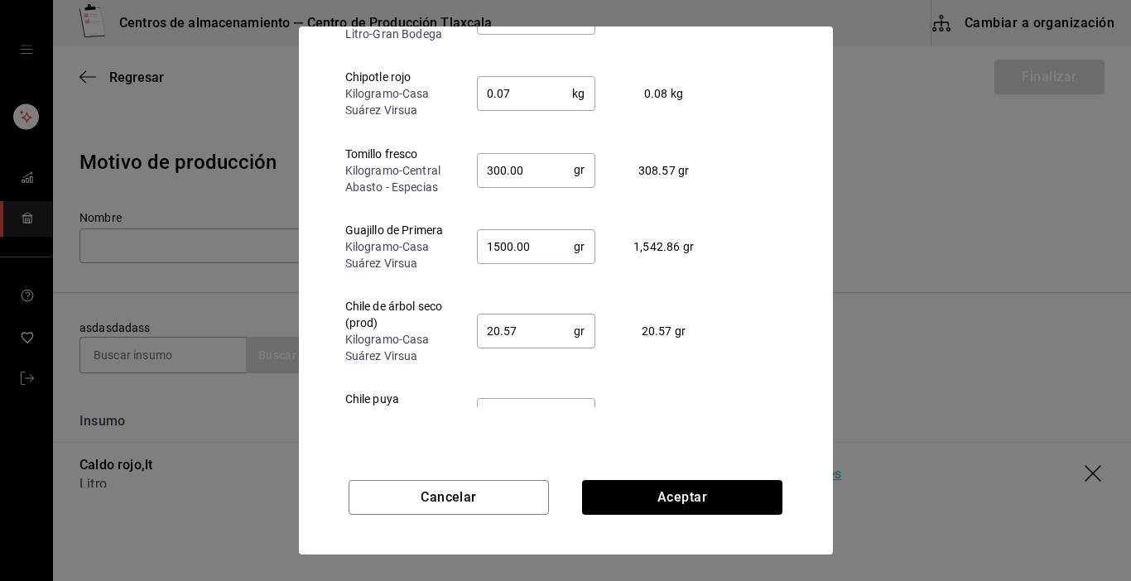
scroll to position [831, 0]
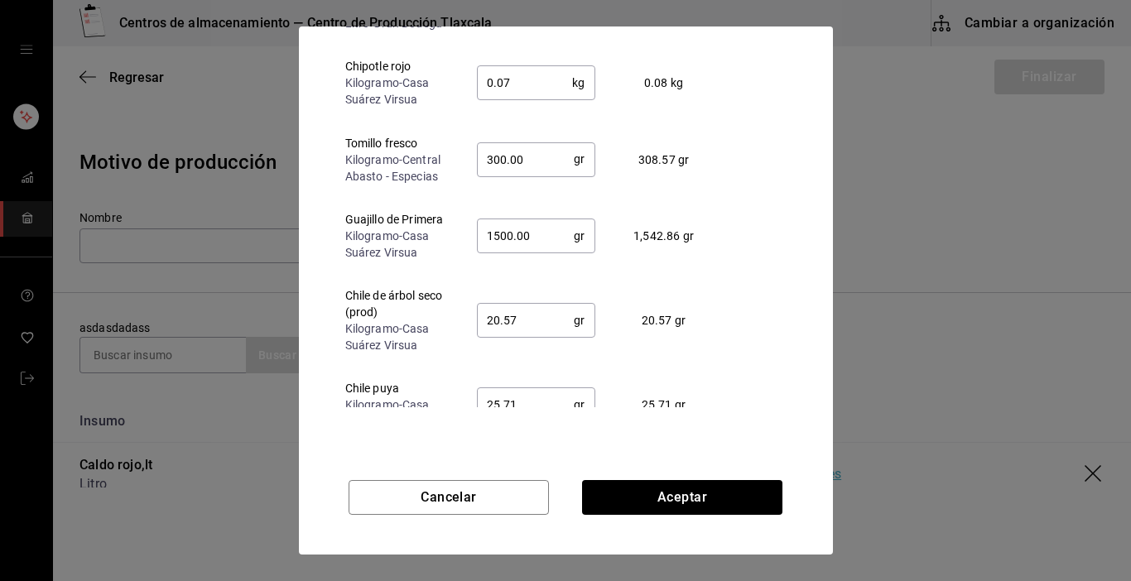
click at [551, 304] on input "20.57" at bounding box center [526, 320] width 98 height 33
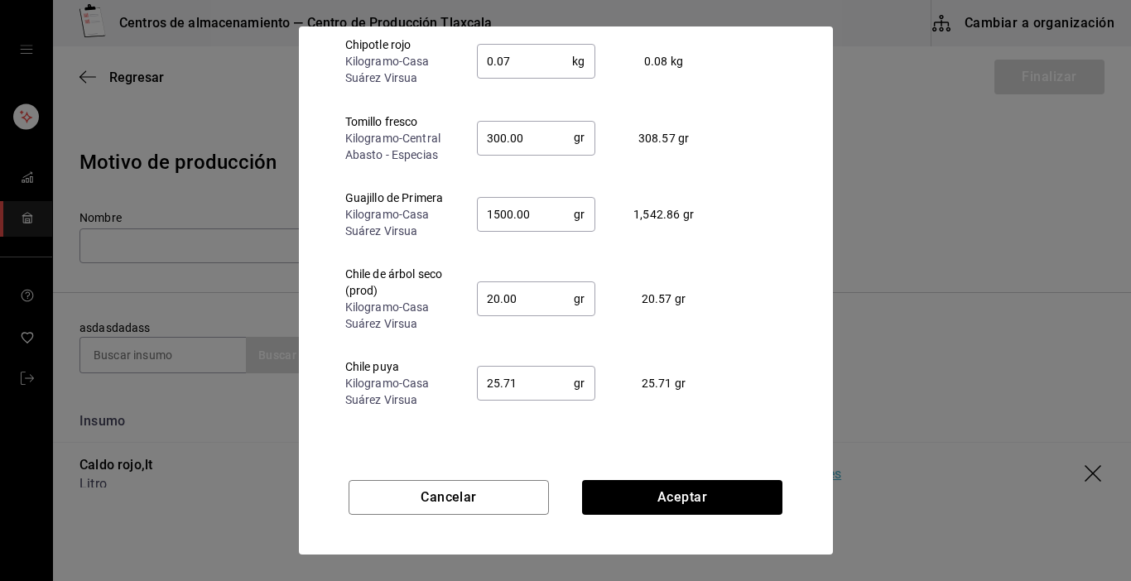
click at [520, 382] on input "25.71" at bounding box center [526, 383] width 98 height 33
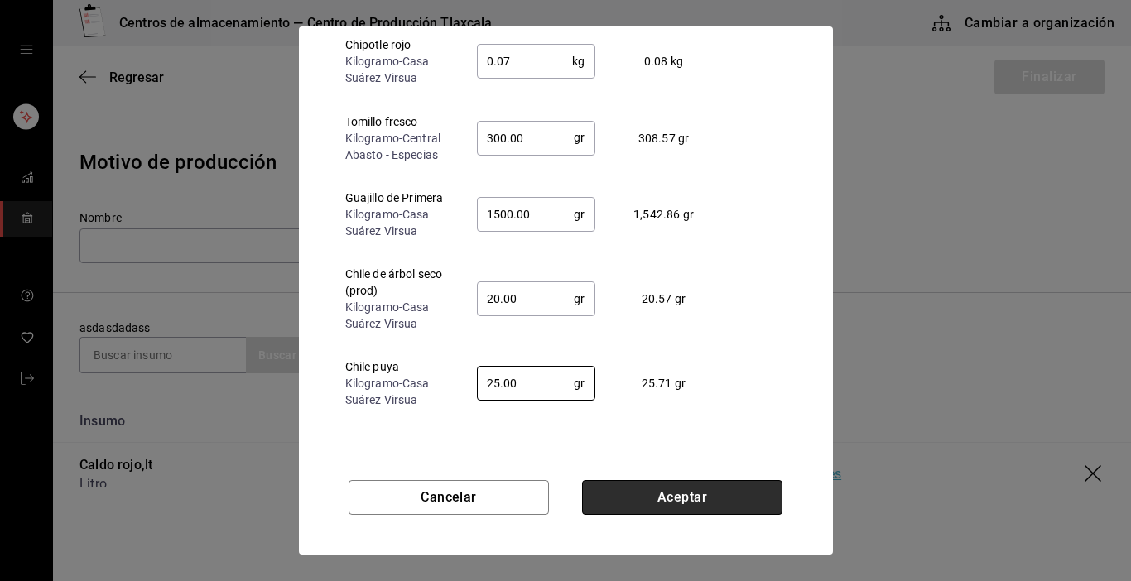
click at [667, 481] on button "Aceptar" at bounding box center [682, 497] width 200 height 35
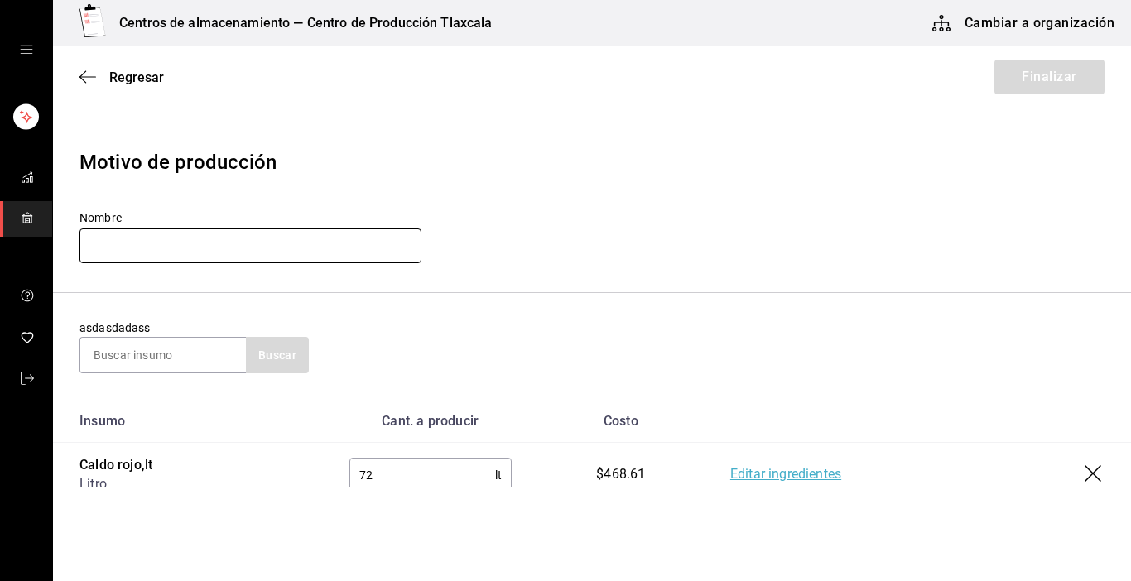
click at [303, 245] on input "text" at bounding box center [251, 246] width 342 height 35
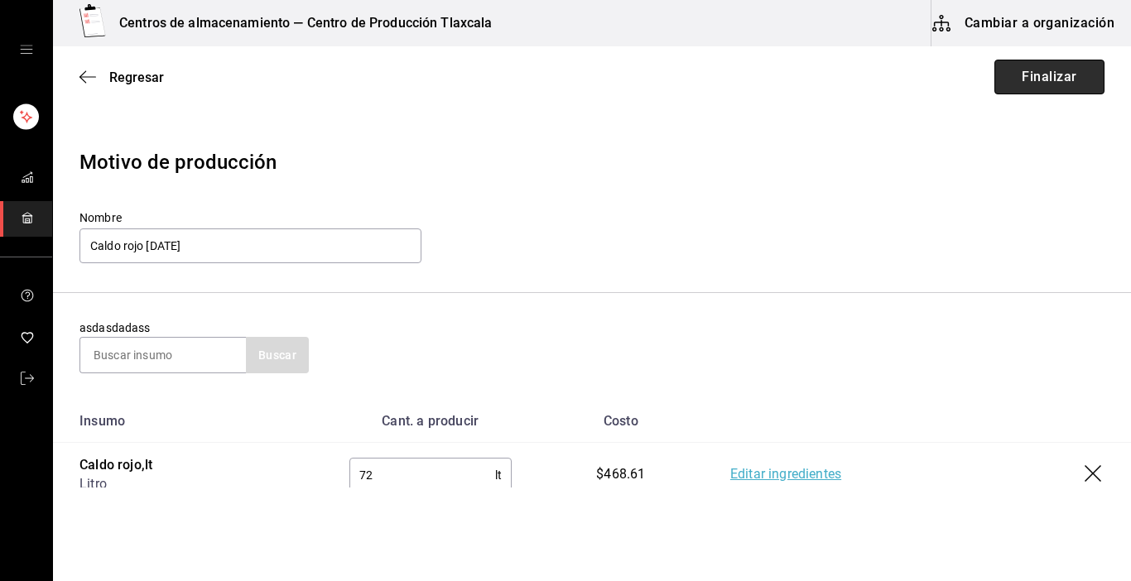
click at [1082, 80] on button "Finalizar" at bounding box center [1050, 77] width 110 height 35
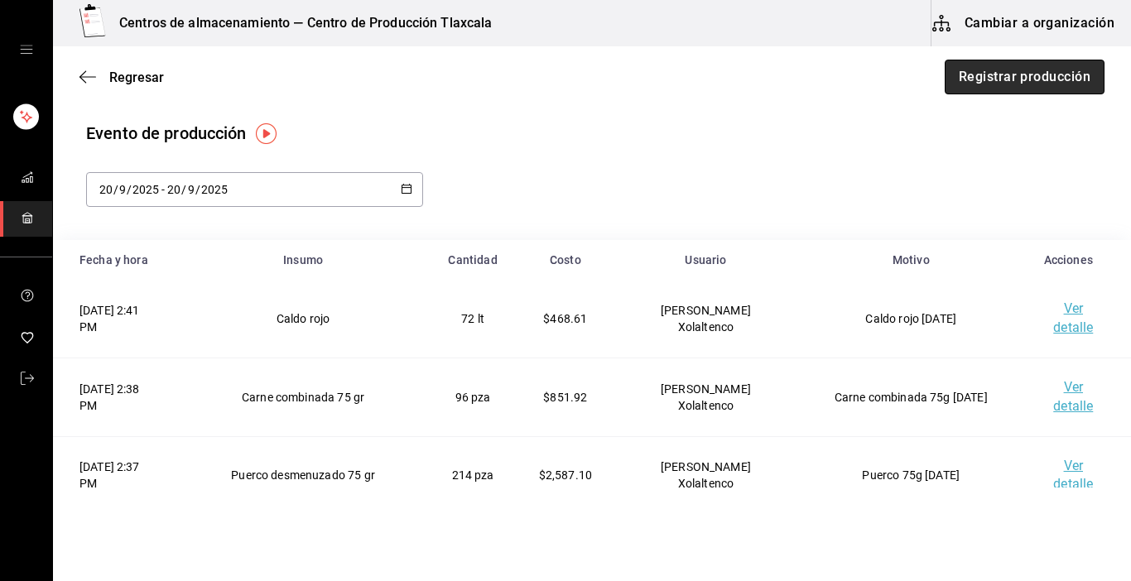
click at [1044, 84] on button "Registrar producción" at bounding box center [1025, 77] width 160 height 35
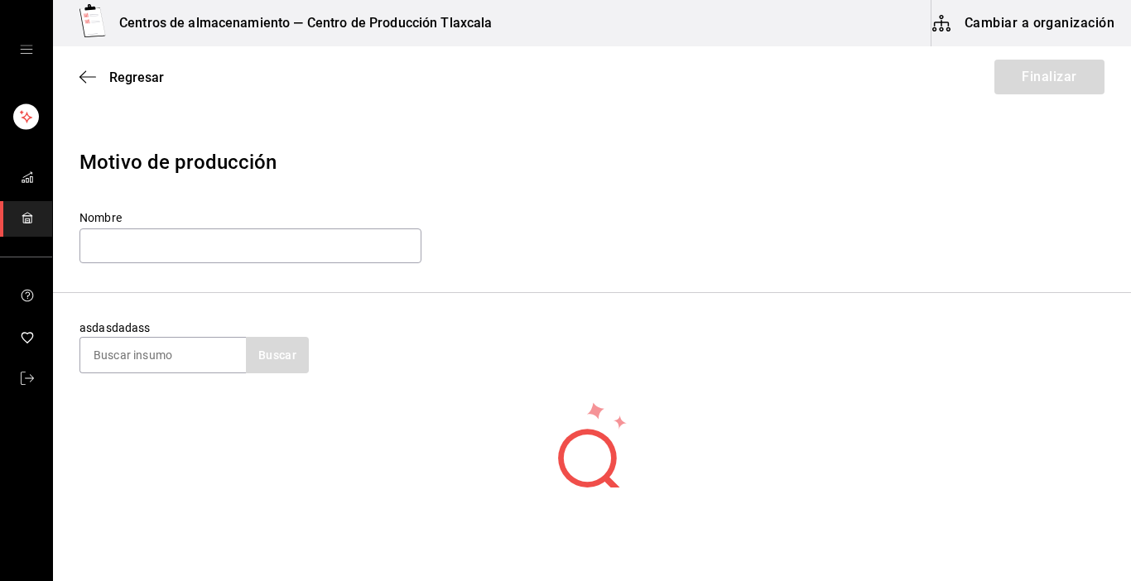
click at [189, 376] on section "asdasdadass Buscar" at bounding box center [592, 346] width 1078 height 107
click at [186, 370] on input at bounding box center [163, 355] width 166 height 35
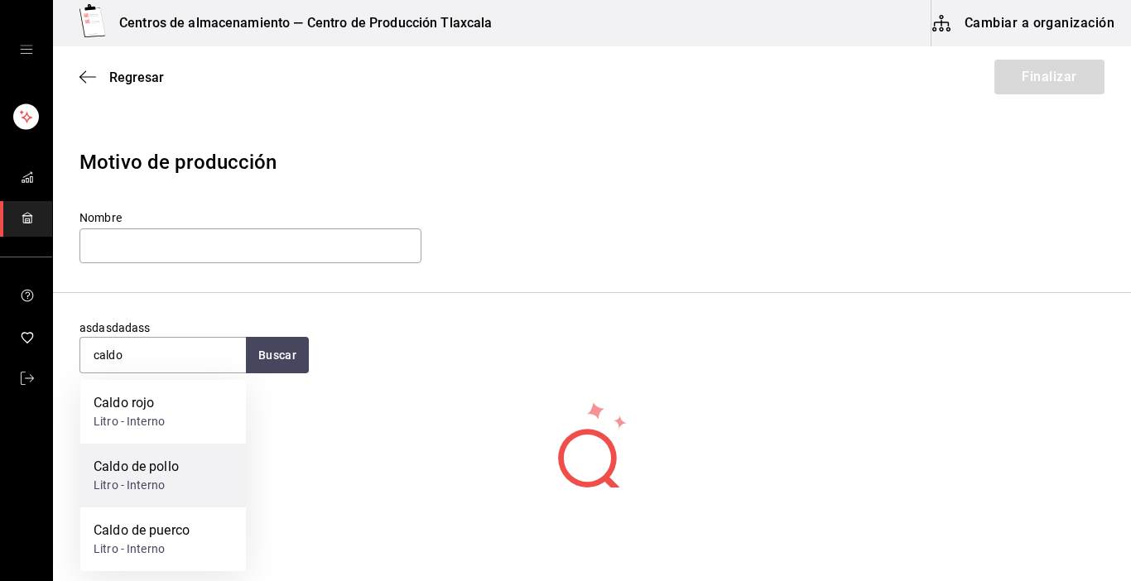
click at [150, 458] on div "Caldo de pollo" at bounding box center [136, 467] width 85 height 20
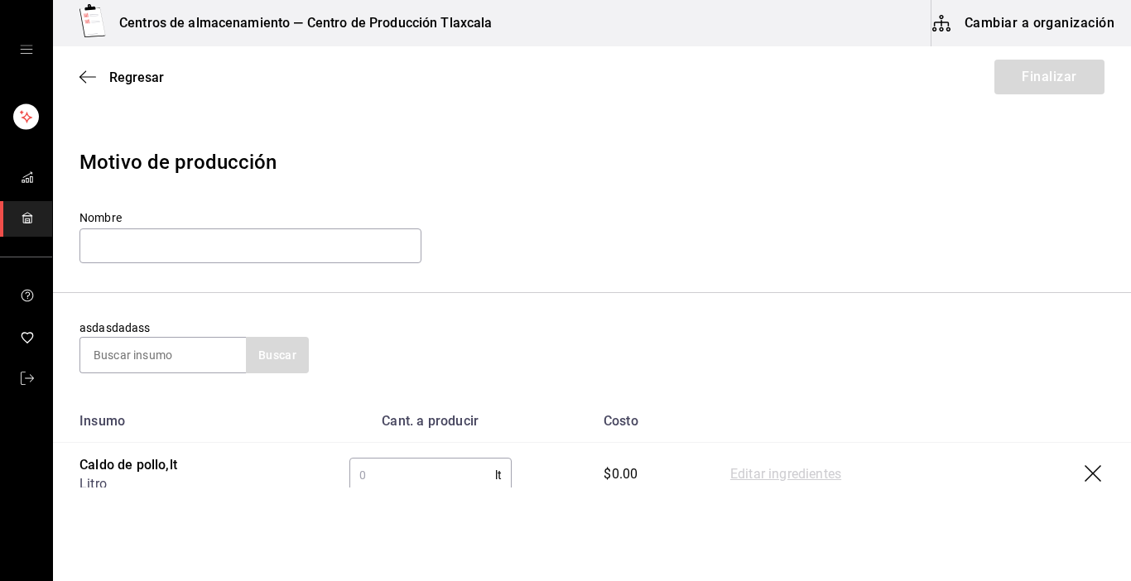
click at [367, 471] on input "text" at bounding box center [422, 475] width 146 height 33
click at [746, 473] on link "Editar ingredientes" at bounding box center [785, 475] width 111 height 20
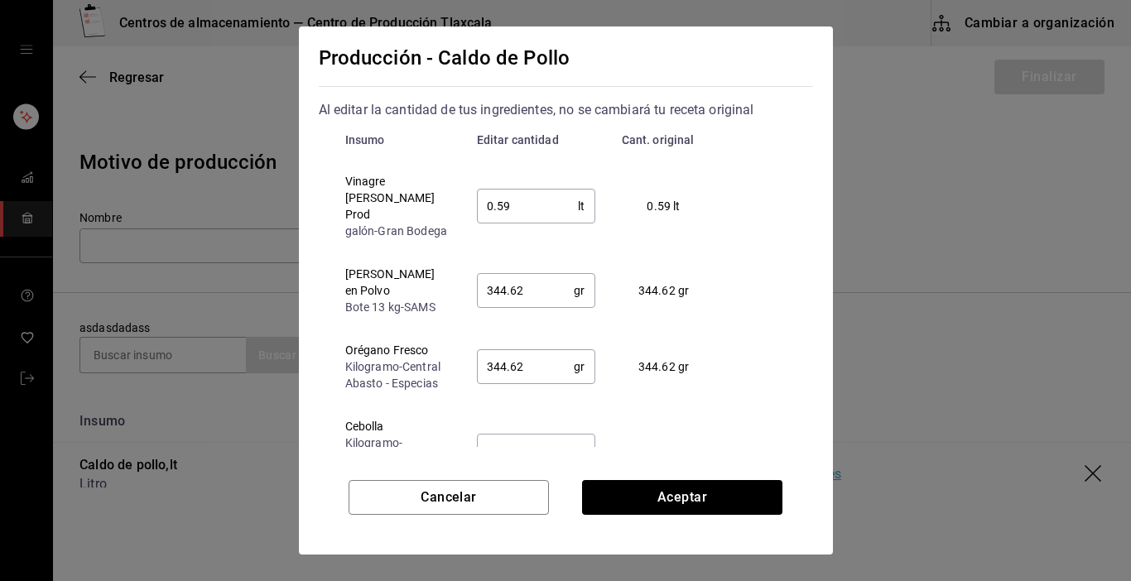
click at [516, 202] on input "0.59" at bounding box center [528, 206] width 102 height 33
click at [528, 287] on input "344.62" at bounding box center [526, 290] width 98 height 33
click at [551, 361] on input "344.62" at bounding box center [526, 366] width 98 height 33
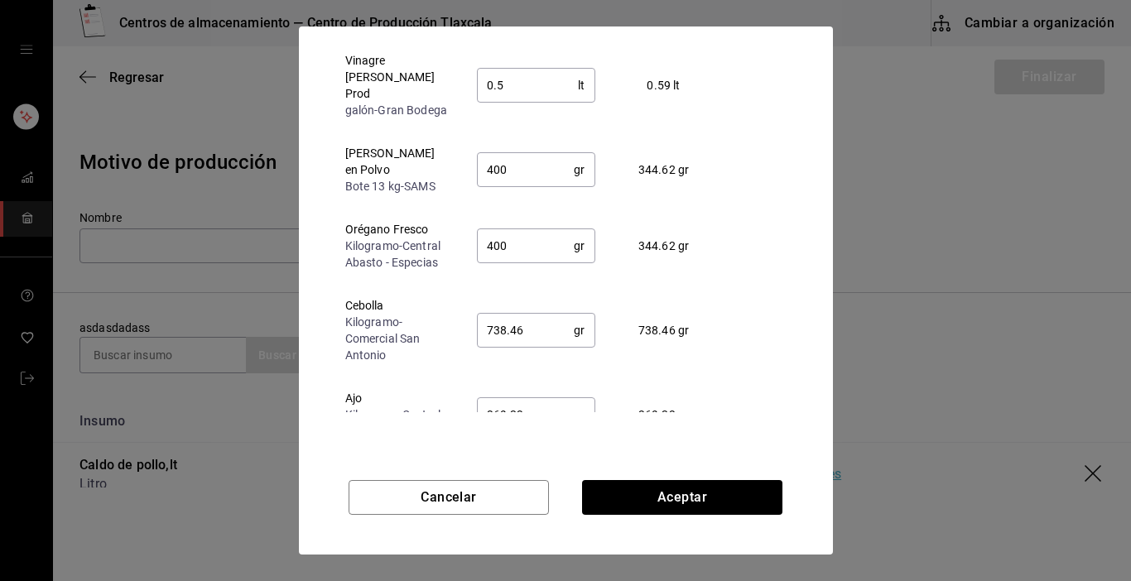
scroll to position [126, 0]
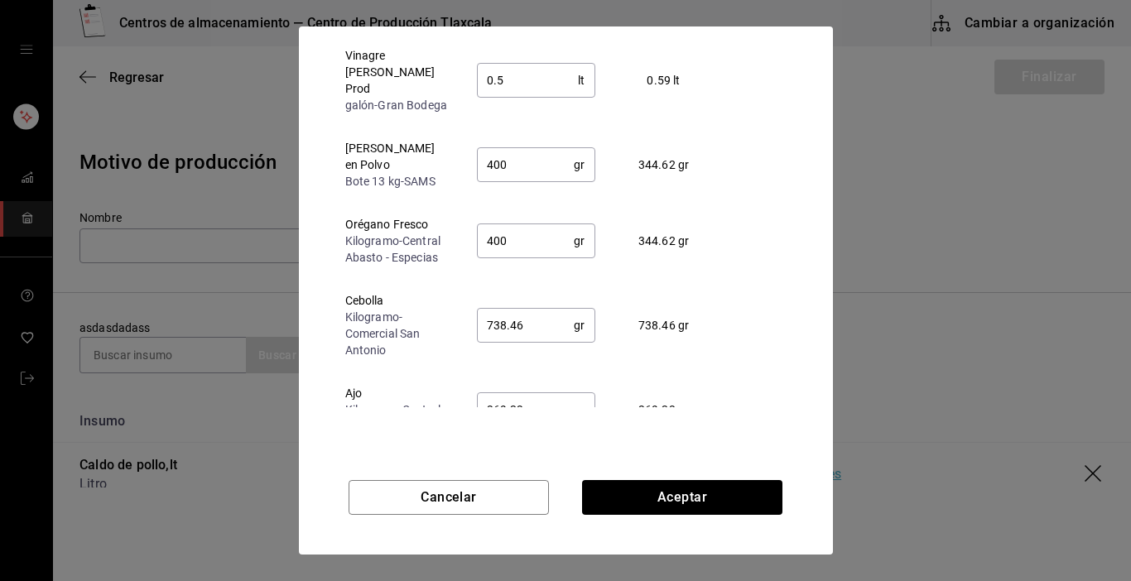
click at [536, 315] on input "738.46" at bounding box center [526, 325] width 98 height 33
click at [533, 397] on input "369.23" at bounding box center [526, 409] width 98 height 33
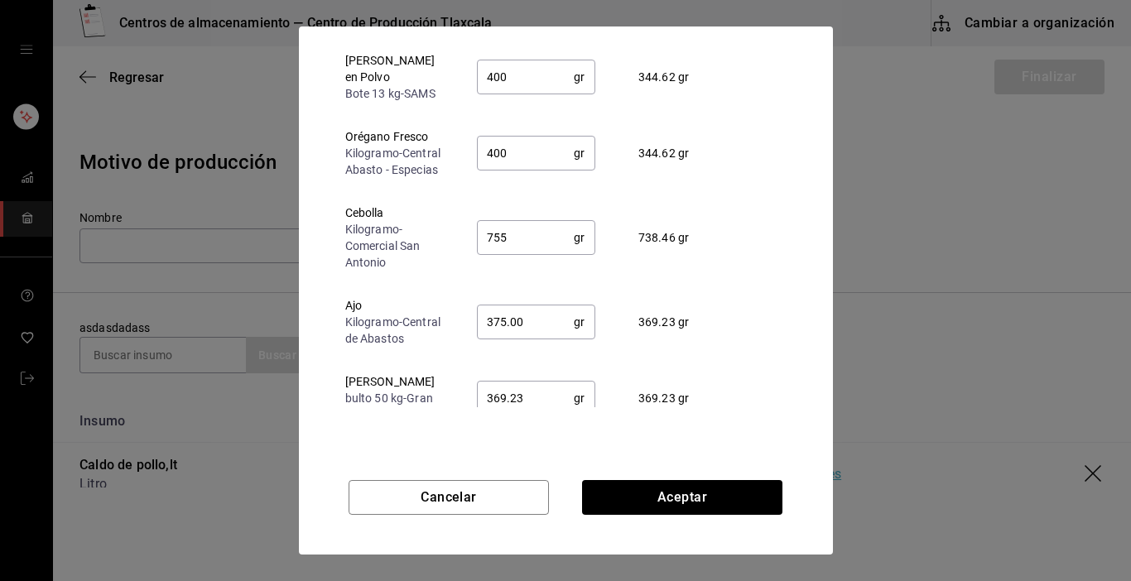
scroll to position [103, 0]
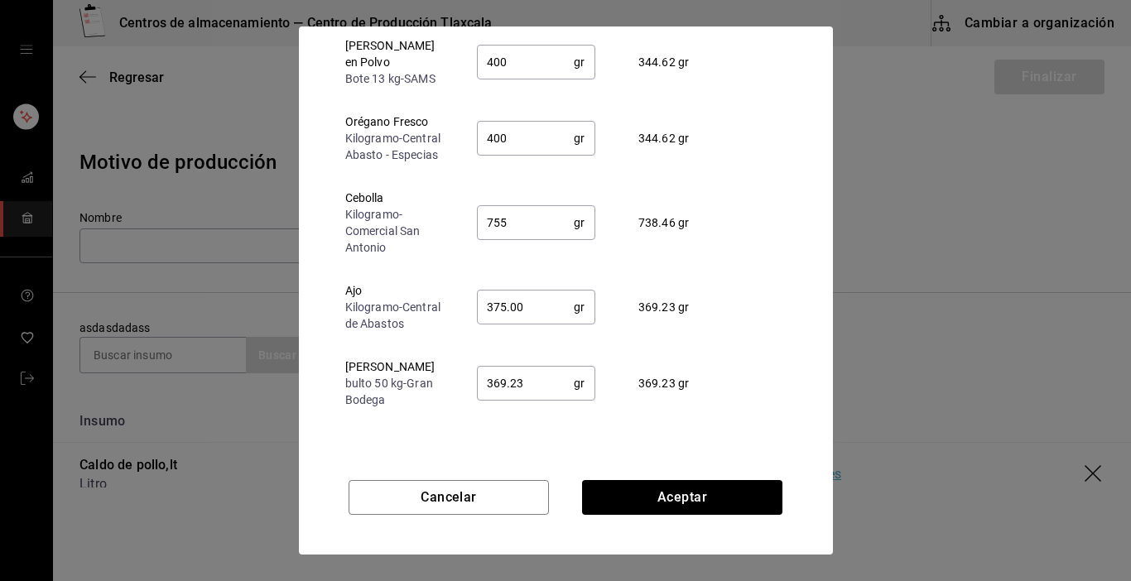
click at [535, 371] on input "369.23" at bounding box center [526, 383] width 98 height 33
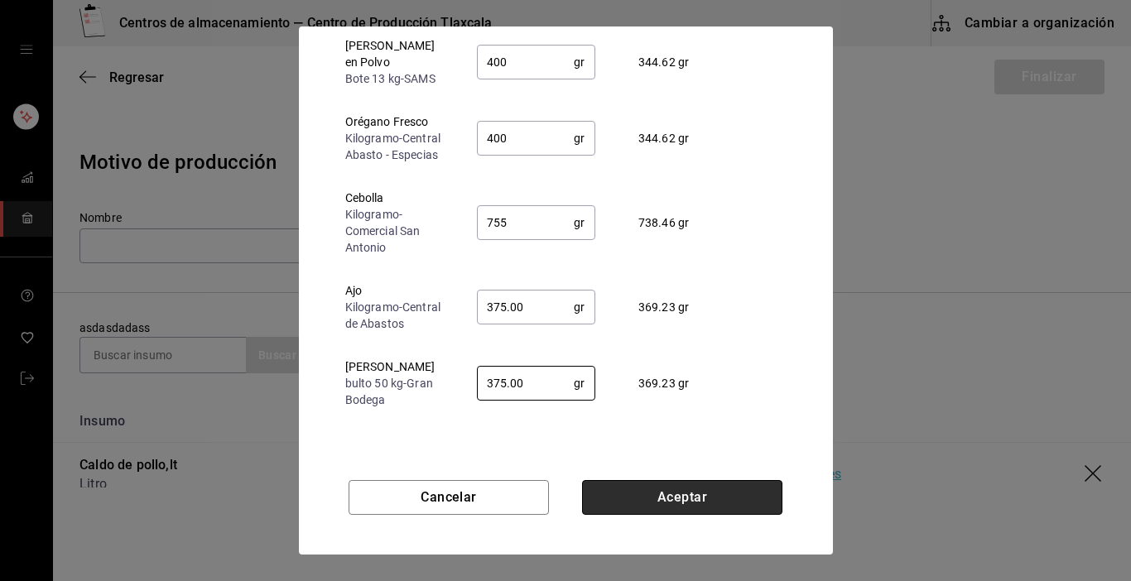
click at [687, 492] on button "Aceptar" at bounding box center [682, 497] width 200 height 35
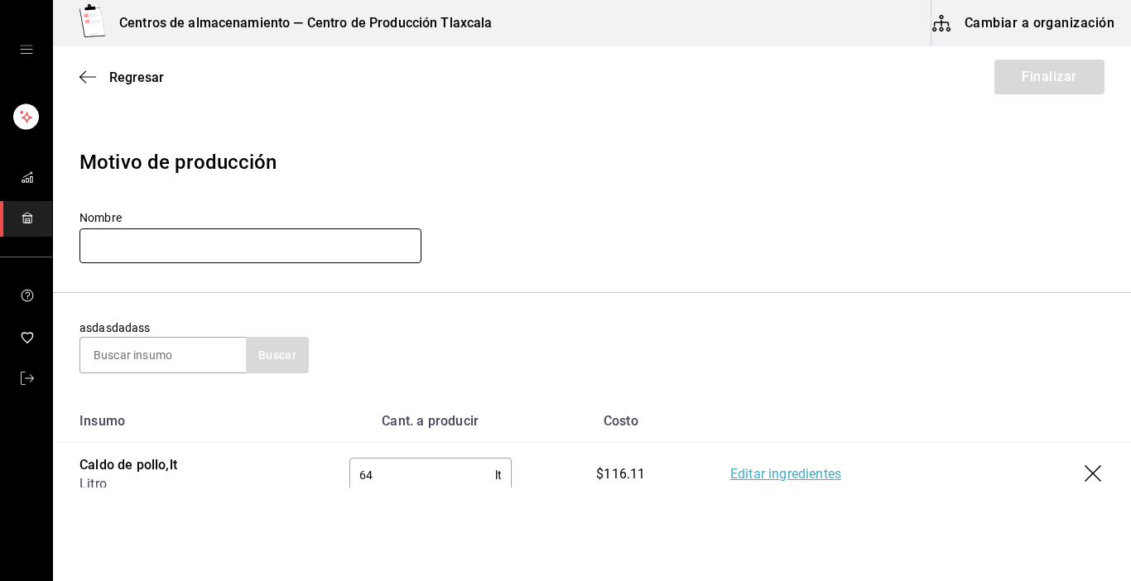
click at [198, 242] on input "text" at bounding box center [251, 246] width 342 height 35
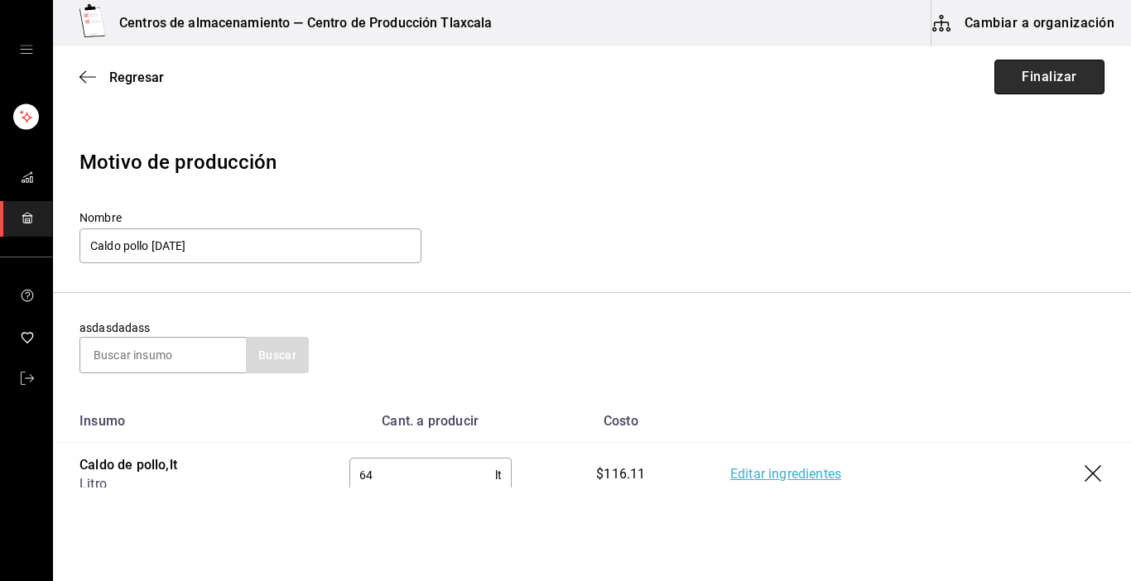
click at [1055, 85] on button "Finalizar" at bounding box center [1050, 77] width 110 height 35
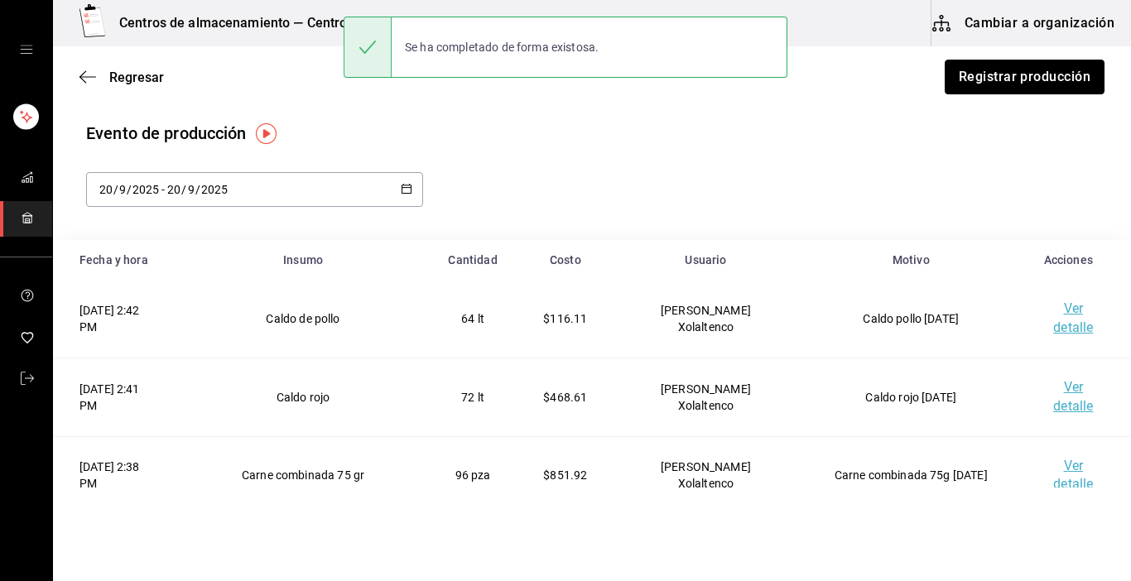
click at [1055, 85] on button "Registrar producción" at bounding box center [1025, 77] width 160 height 35
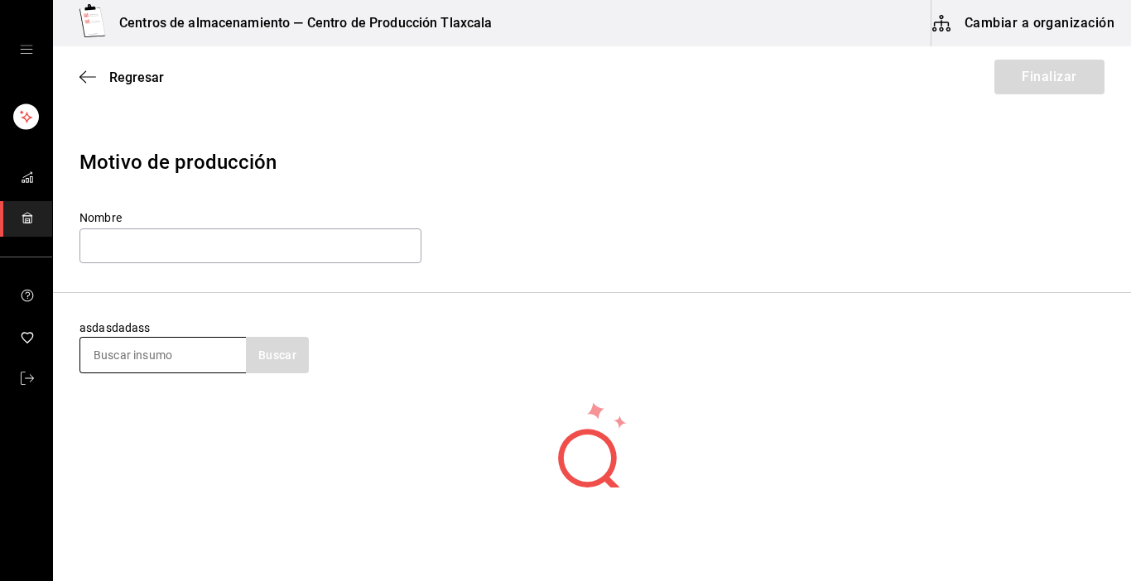
click at [185, 359] on input at bounding box center [163, 355] width 166 height 35
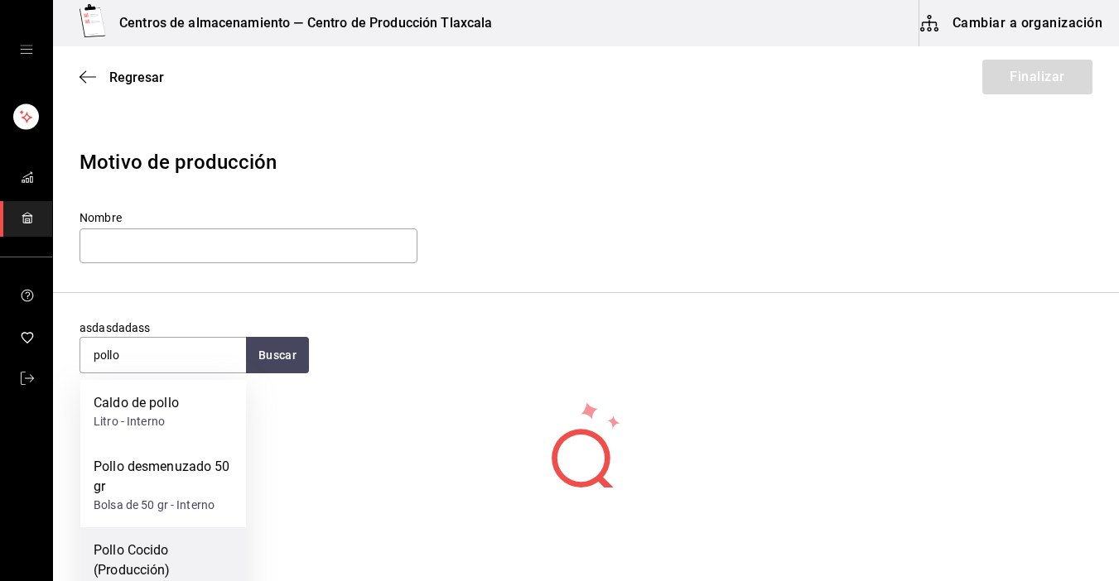
click at [178, 565] on div "Pollo Cocido (Producción)" at bounding box center [163, 561] width 139 height 40
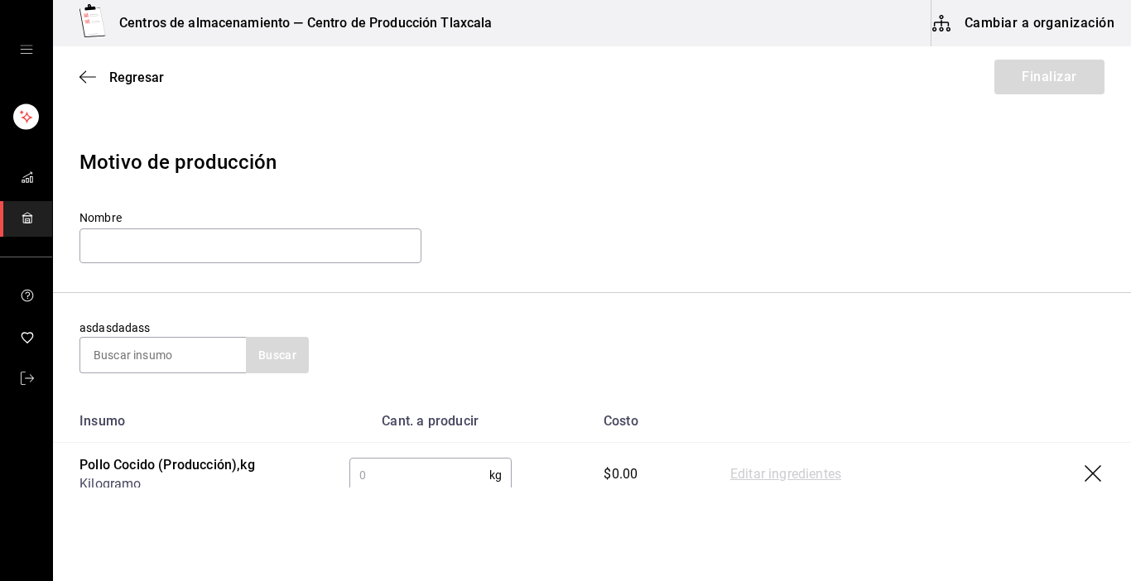
click at [431, 466] on input "text" at bounding box center [419, 475] width 140 height 33
click at [769, 479] on link "Editar ingredientes" at bounding box center [785, 475] width 111 height 20
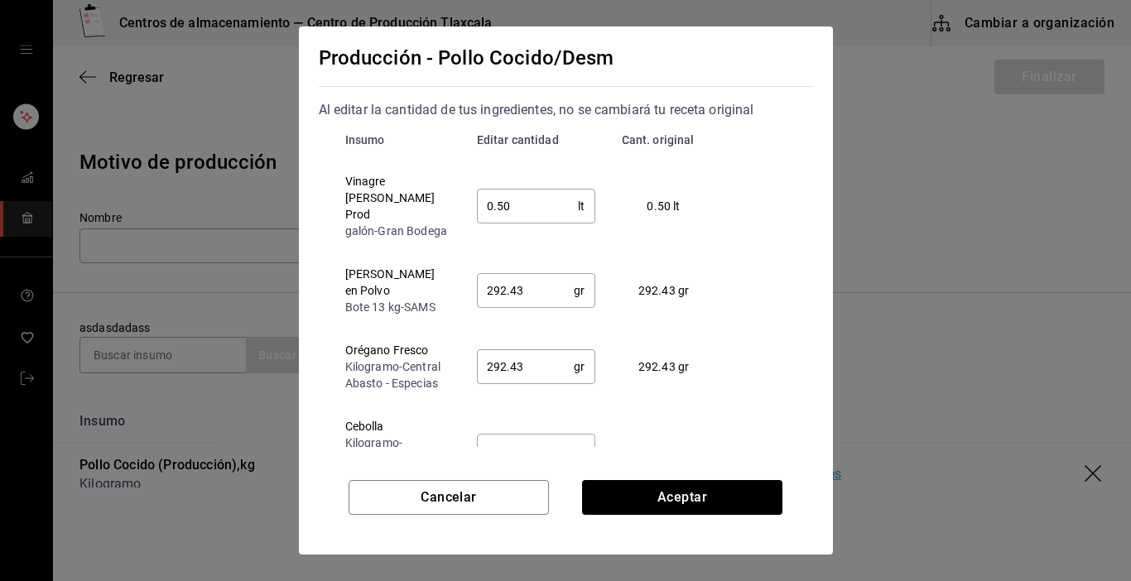
click at [548, 287] on input "292.43" at bounding box center [526, 290] width 98 height 33
click at [557, 360] on input "292.43" at bounding box center [526, 366] width 98 height 33
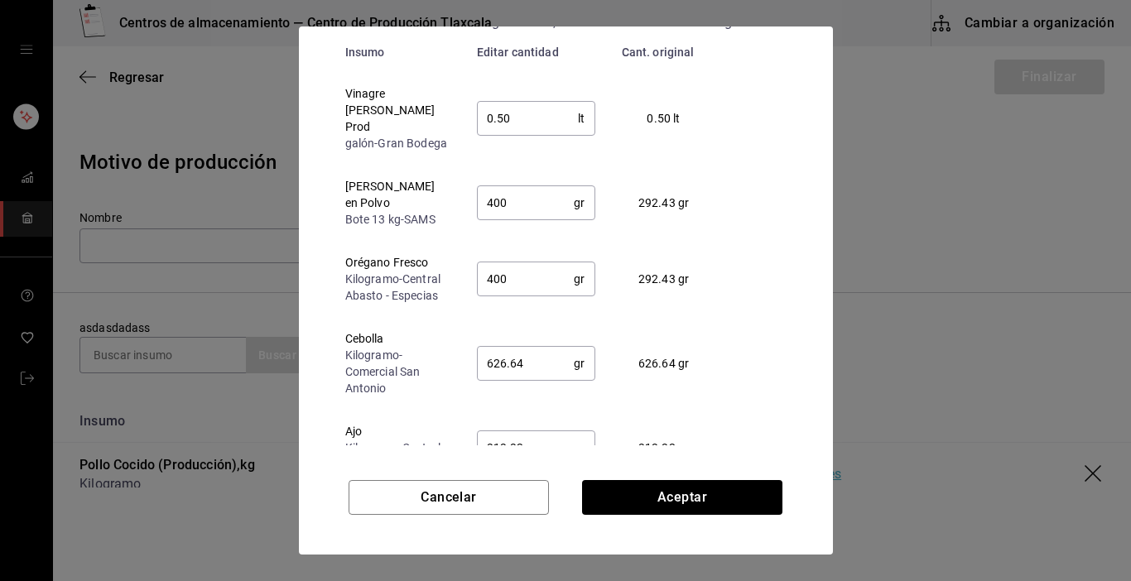
scroll to position [99, 0]
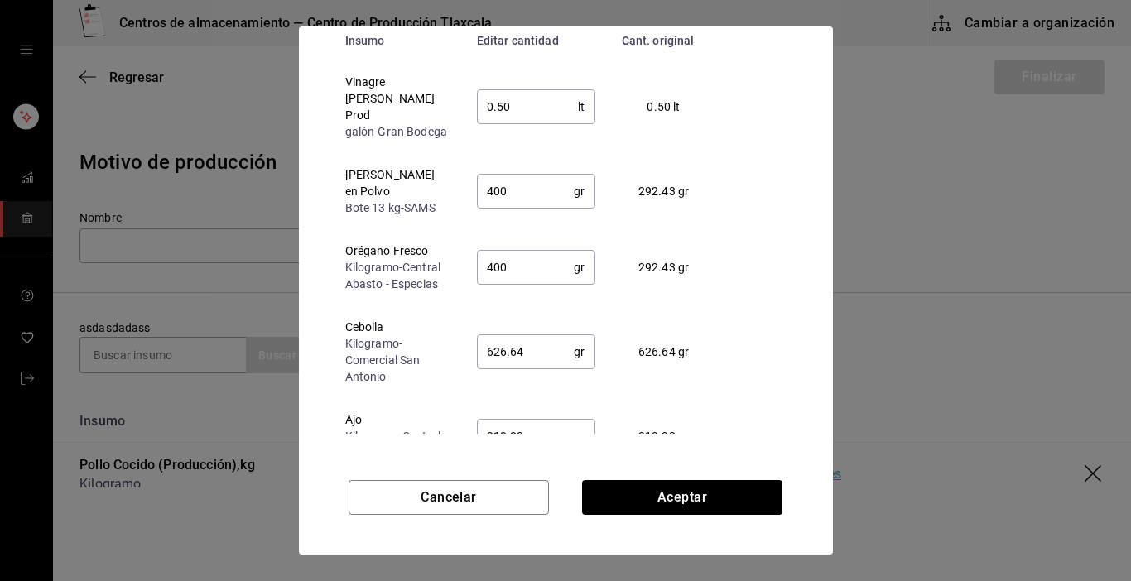
click at [519, 340] on input "626.64" at bounding box center [526, 351] width 98 height 33
click at [529, 420] on input "313.32" at bounding box center [526, 436] width 98 height 33
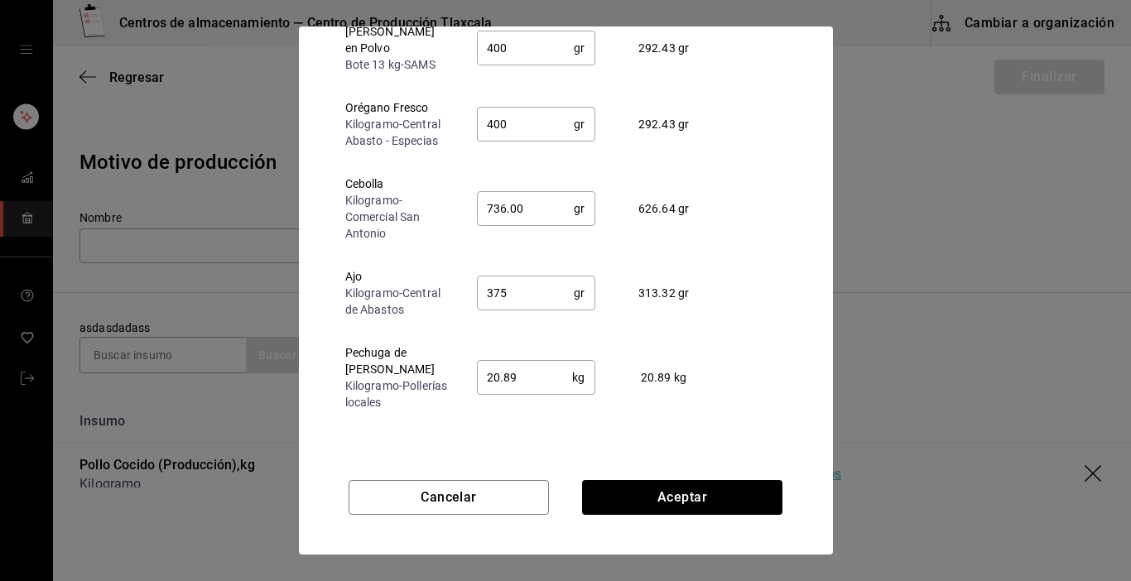
scroll to position [166, 0]
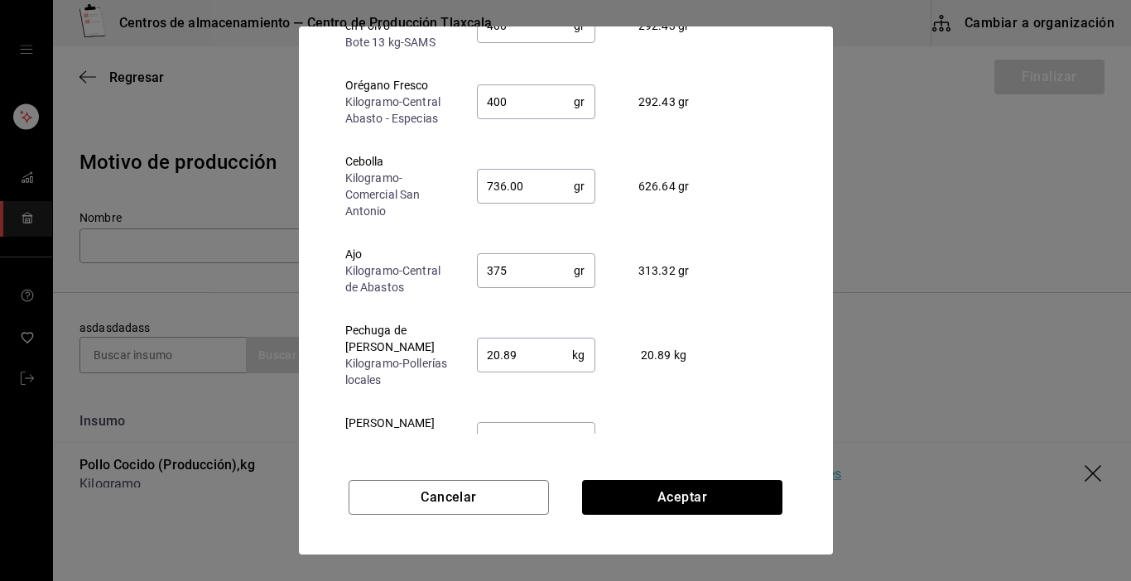
click at [523, 339] on input "20.89" at bounding box center [525, 355] width 96 height 33
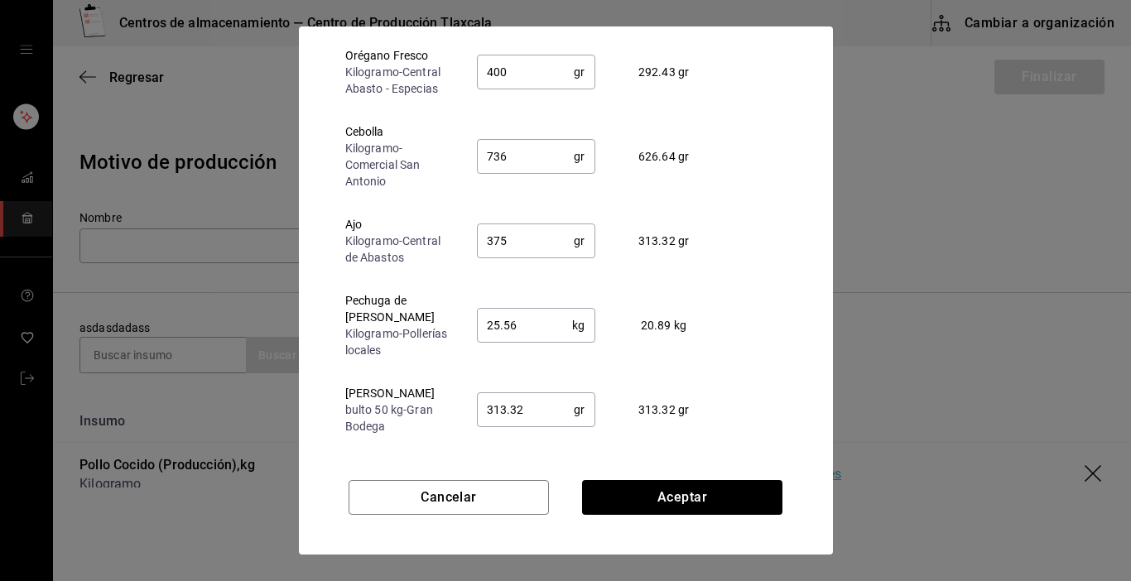
click at [564, 405] on input "313.32" at bounding box center [526, 409] width 98 height 33
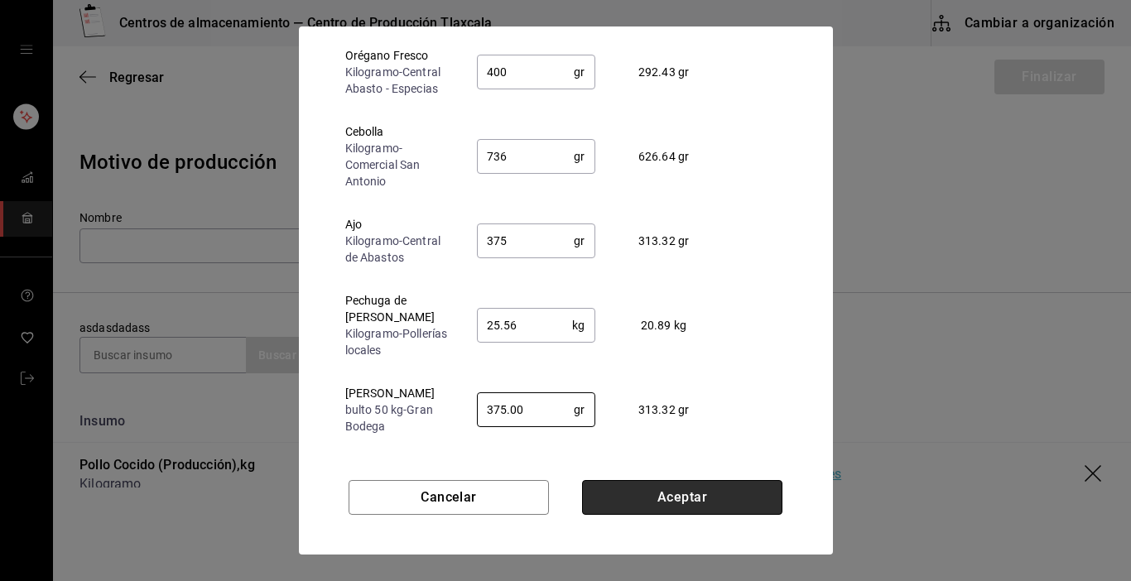
click at [754, 492] on button "Aceptar" at bounding box center [682, 497] width 200 height 35
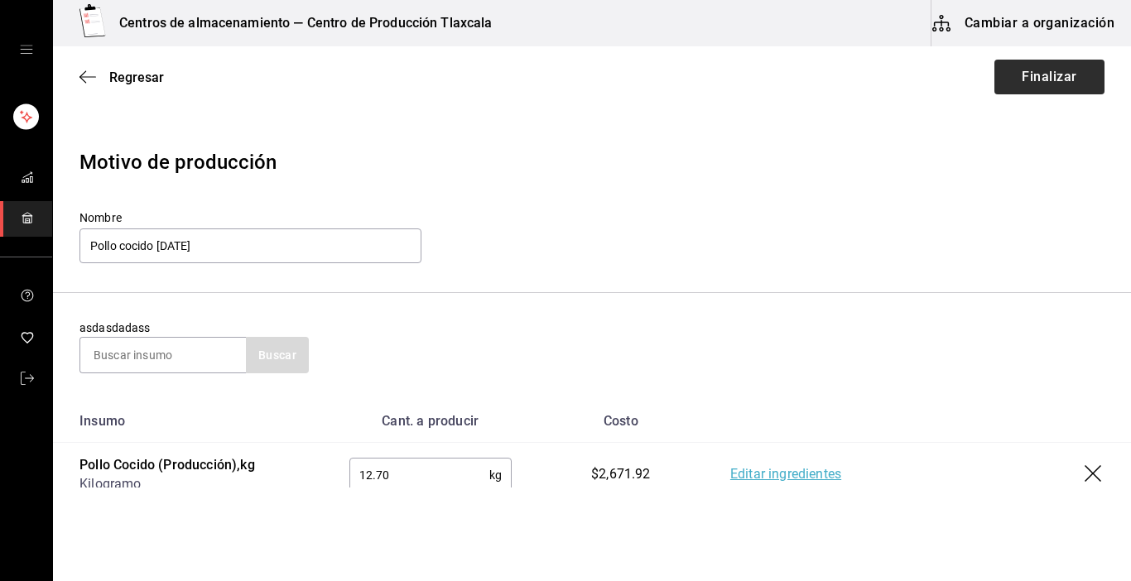
type input "Pollo cocido [DATE]"
click at [1039, 77] on button "Finalizar" at bounding box center [1050, 77] width 110 height 35
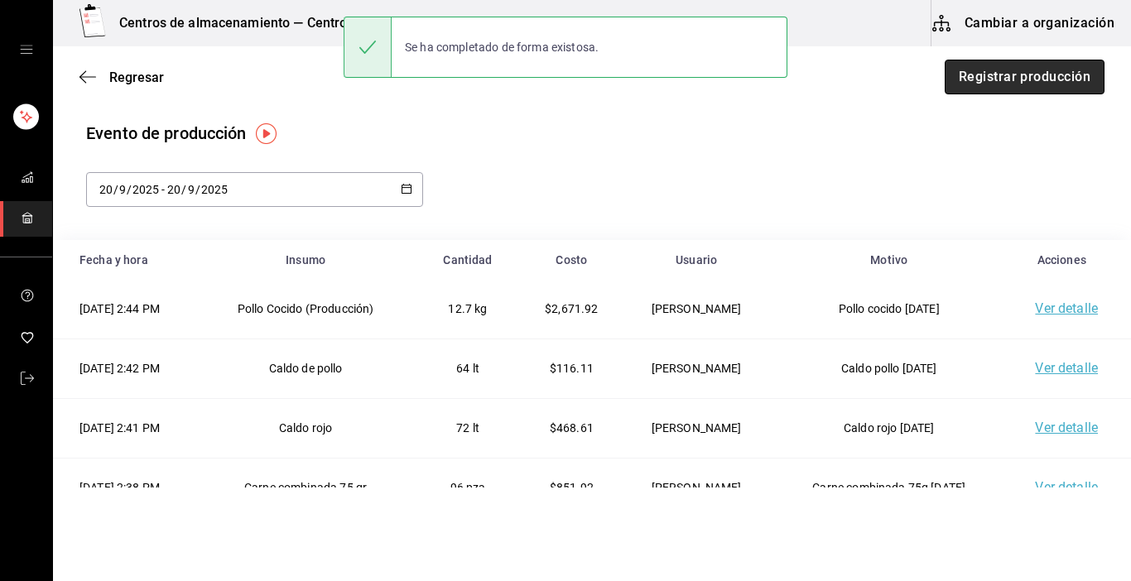
click at [1017, 79] on button "Registrar producción" at bounding box center [1025, 77] width 160 height 35
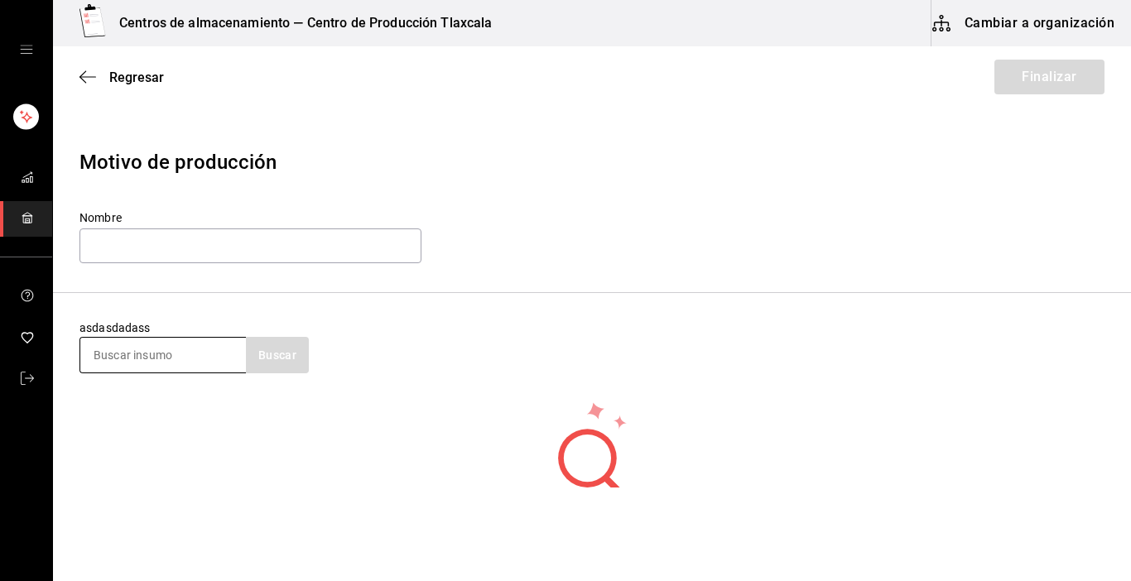
click at [155, 371] on input at bounding box center [163, 355] width 166 height 35
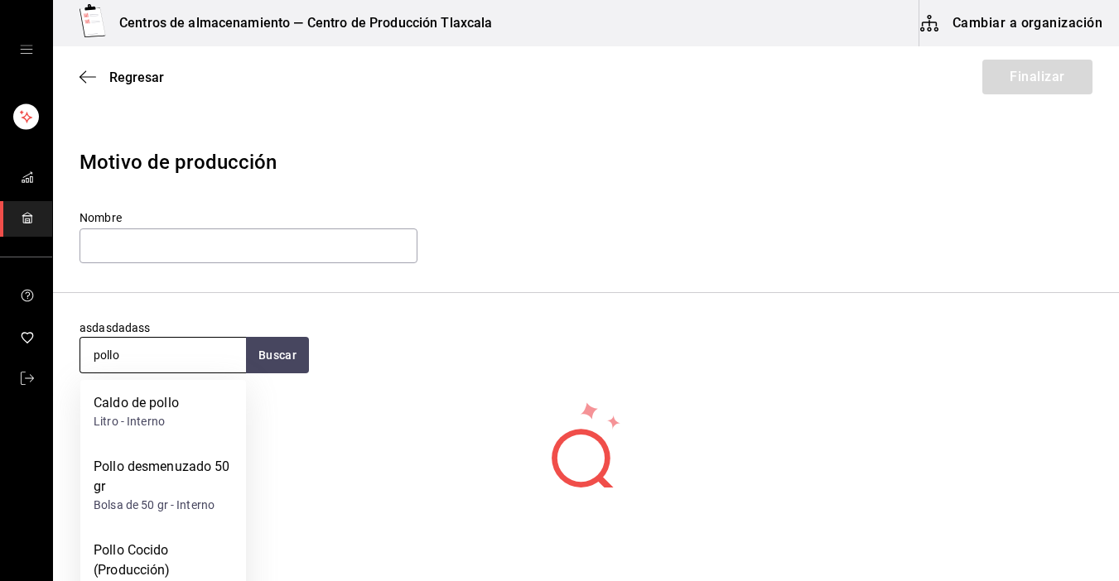
type input "pollo"
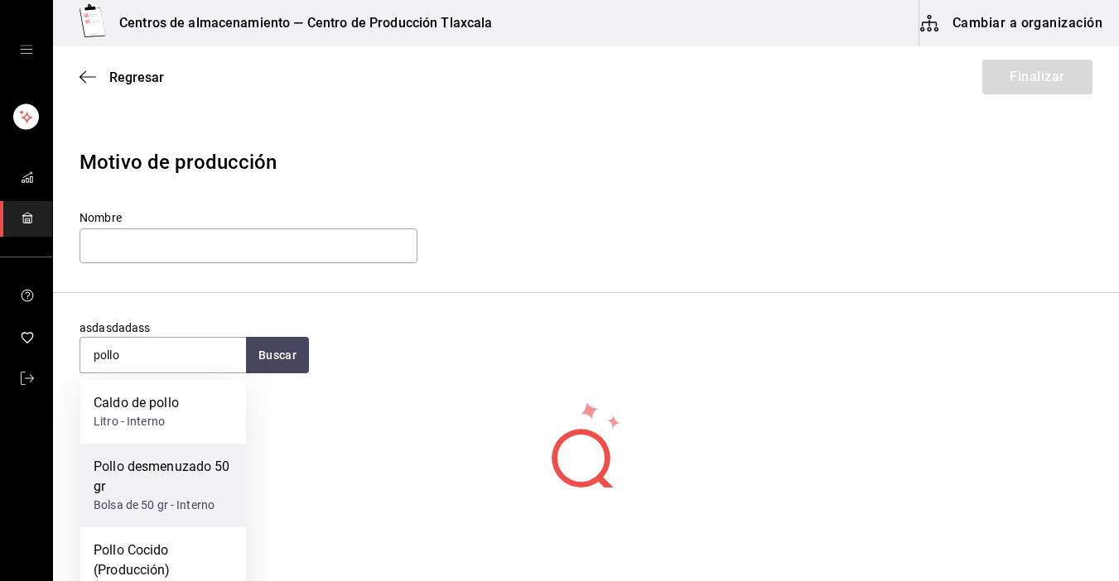
click at [178, 455] on div "Pollo desmenuzado 50 gr Bolsa de 50 gr - Interno" at bounding box center [163, 486] width 166 height 84
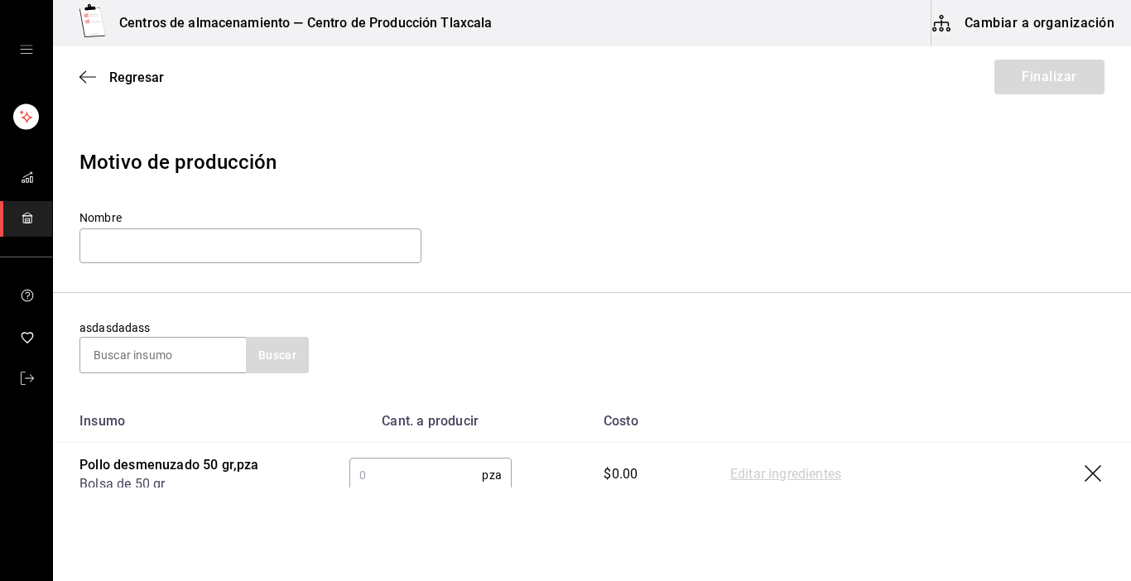
click at [380, 471] on input "text" at bounding box center [415, 475] width 133 height 33
type input "110"
click at [802, 473] on link "Editar ingredientes" at bounding box center [785, 475] width 111 height 20
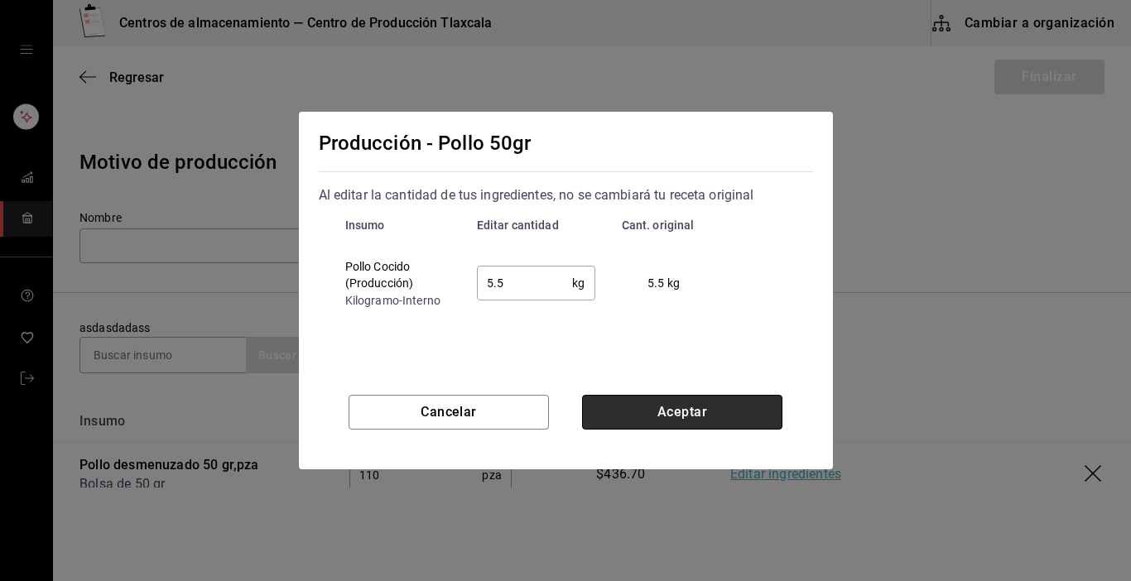
click at [691, 412] on button "Aceptar" at bounding box center [682, 412] width 200 height 35
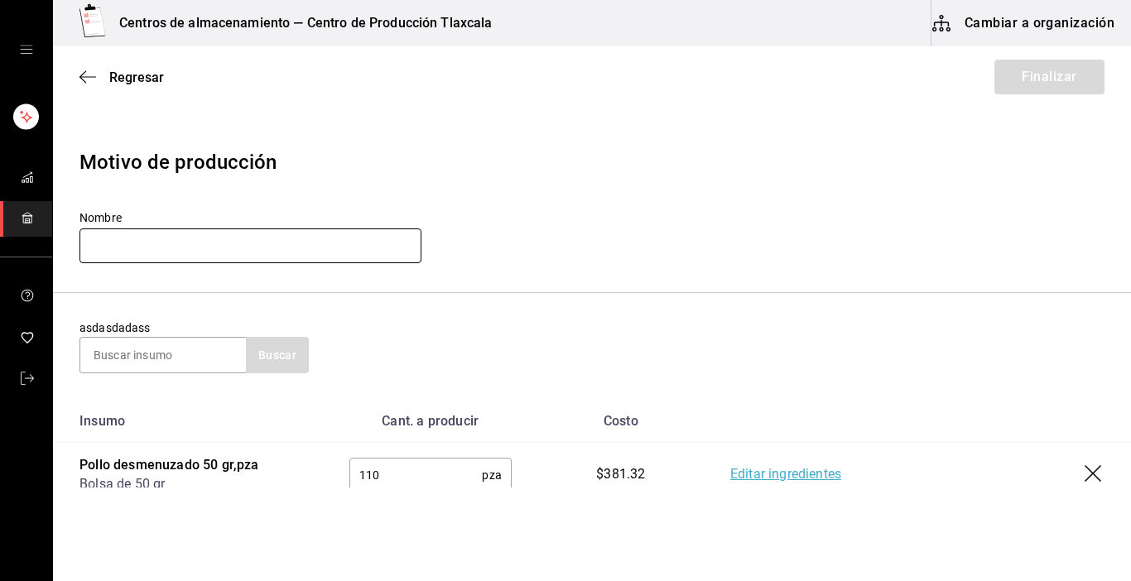
click at [231, 242] on input "text" at bounding box center [251, 246] width 342 height 35
type input "Pollo 50g 16-09-25"
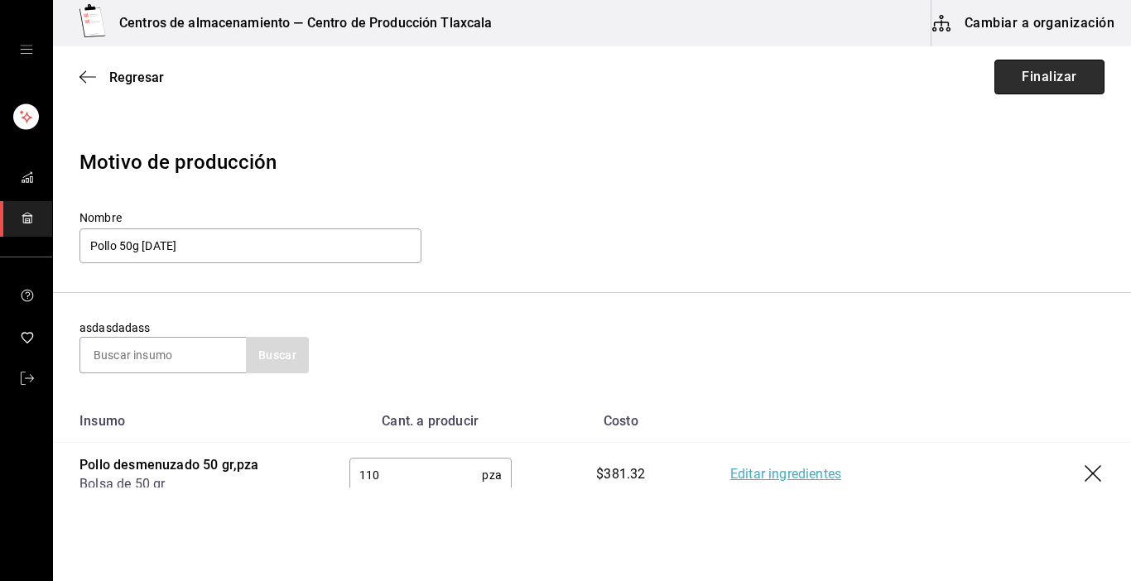
click at [1062, 79] on button "Finalizar" at bounding box center [1050, 77] width 110 height 35
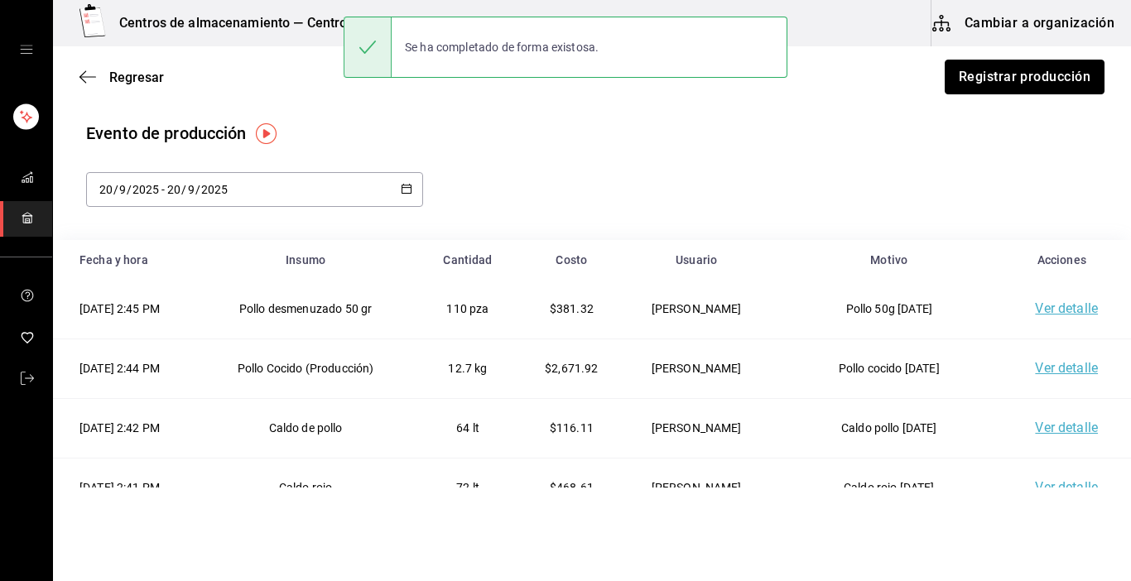
click at [1062, 79] on button "Registrar producción" at bounding box center [1025, 77] width 160 height 35
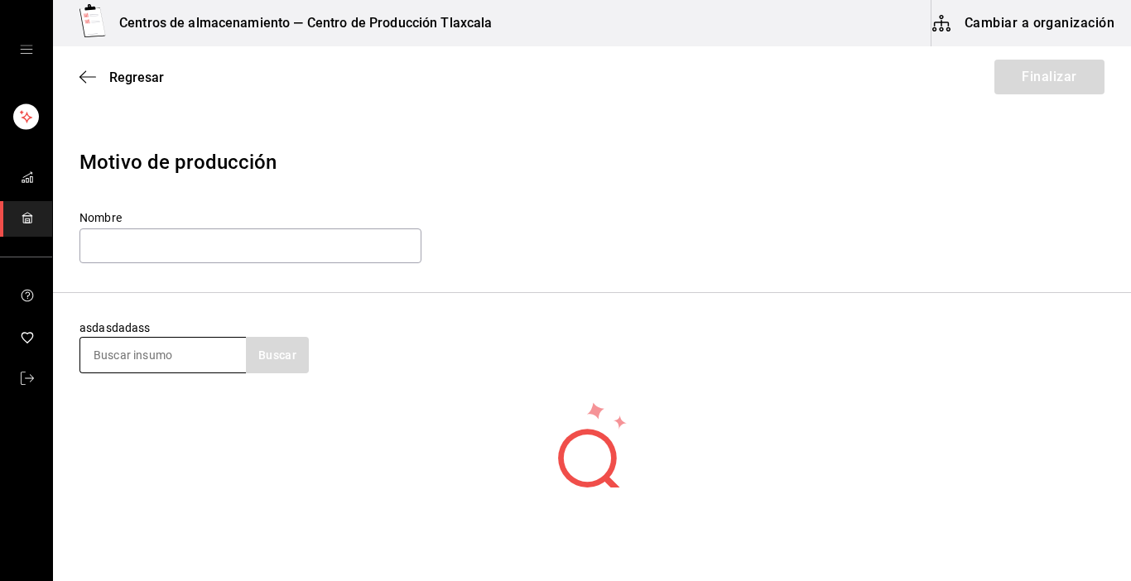
click at [139, 366] on input at bounding box center [163, 355] width 166 height 35
type input "pollo"
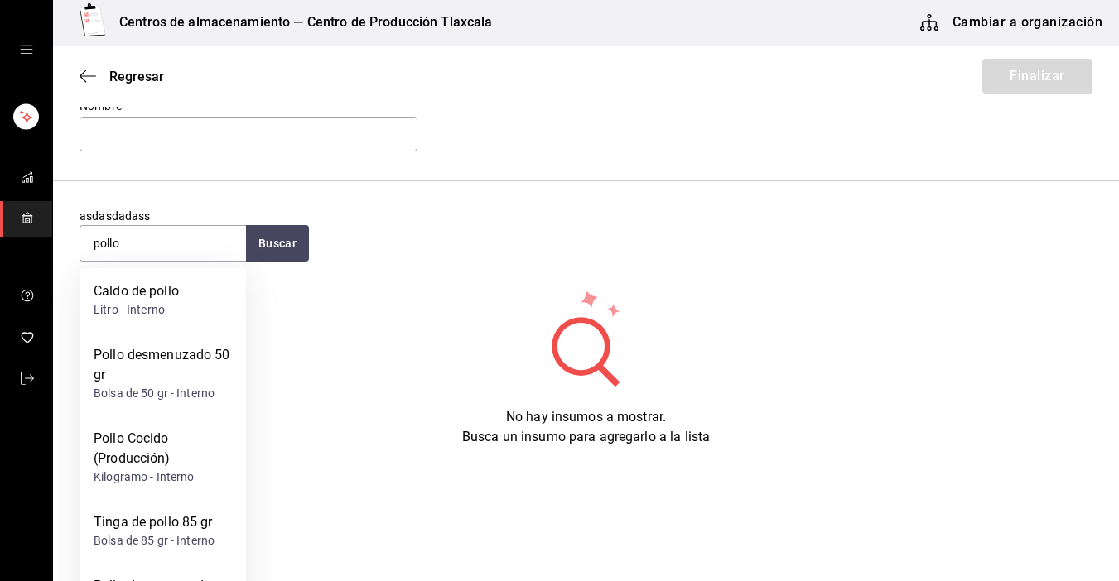
scroll to position [73, 0]
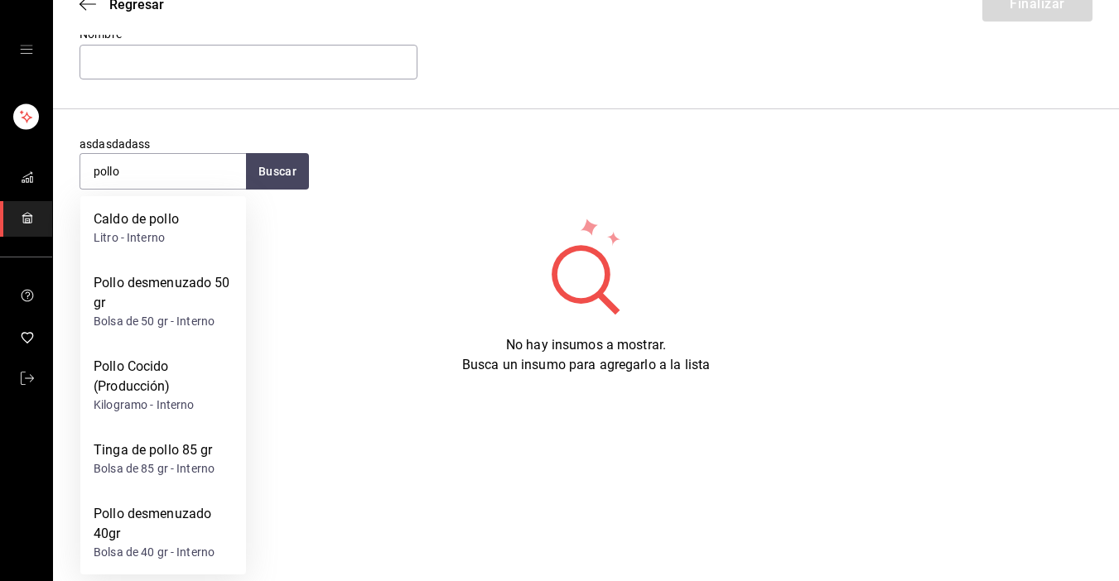
click at [205, 539] on div "Pollo desmenuzado 40gr Bolsa de 40 gr - Interno" at bounding box center [163, 532] width 139 height 57
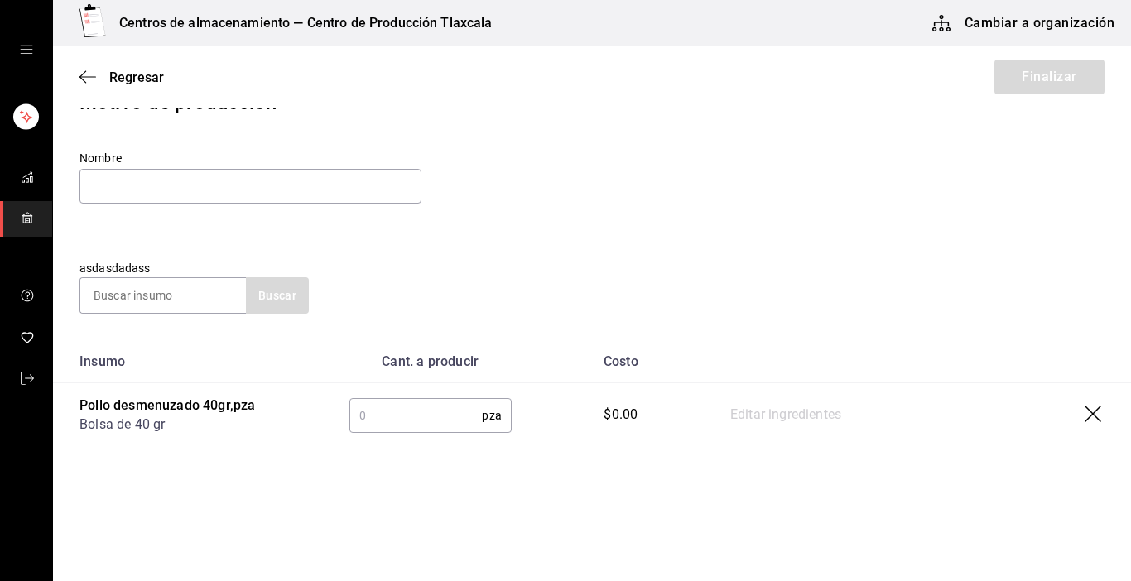
scroll to position [60, 0]
click at [451, 418] on input "text" at bounding box center [415, 415] width 133 height 33
type input "96"
click at [799, 415] on link "Editar ingredientes" at bounding box center [785, 416] width 111 height 20
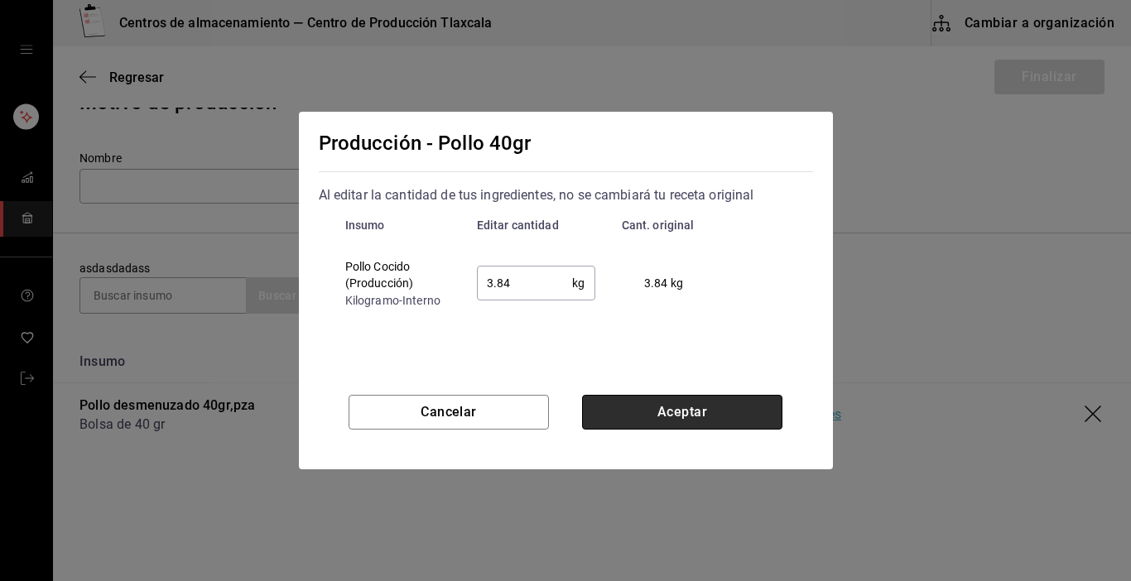
click at [669, 398] on button "Aceptar" at bounding box center [682, 412] width 200 height 35
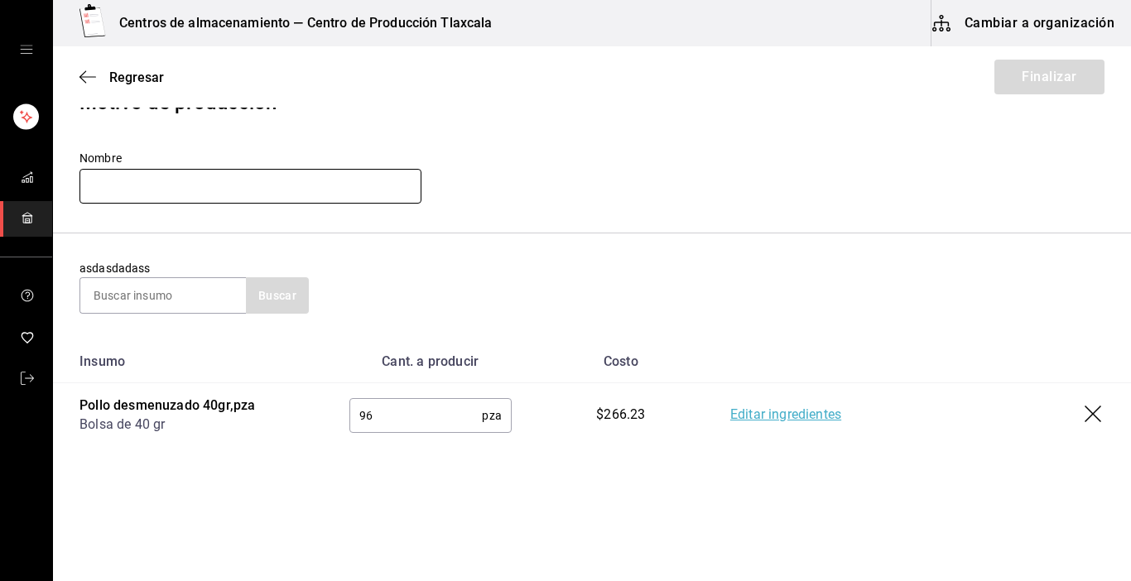
click at [214, 190] on input "text" at bounding box center [251, 186] width 342 height 35
type input "Pollo 40g 16-09-25"
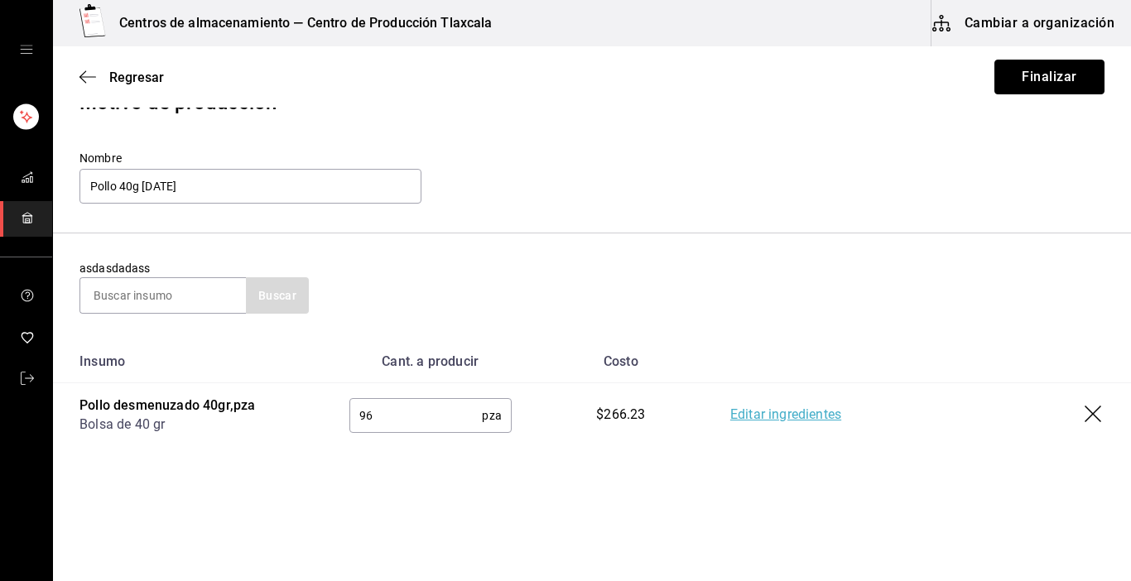
click at [1072, 65] on button "Finalizar" at bounding box center [1050, 77] width 110 height 35
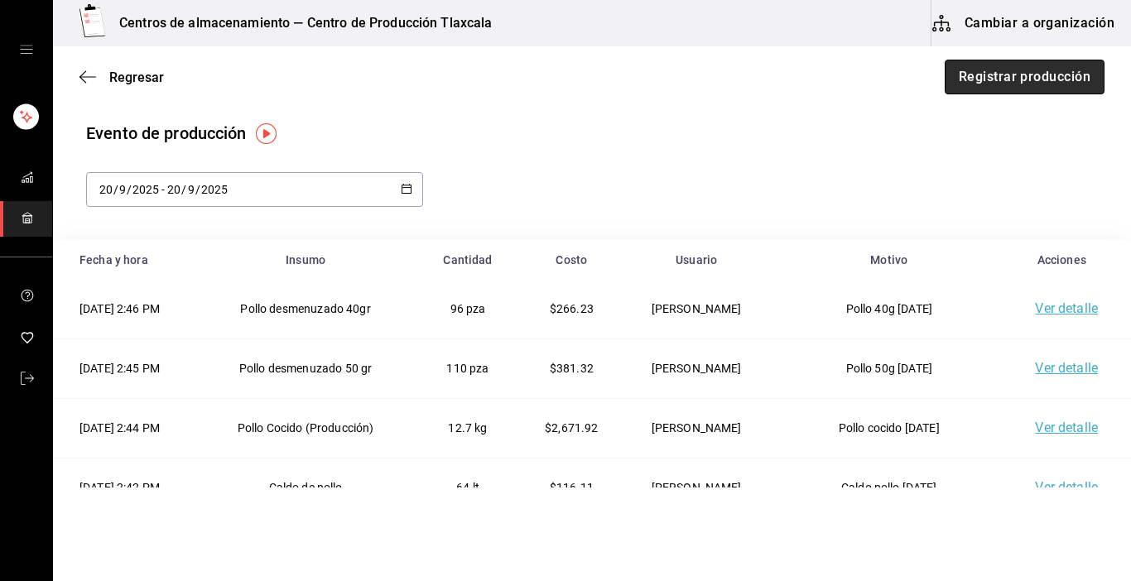
click at [1000, 85] on button "Registrar producción" at bounding box center [1025, 77] width 160 height 35
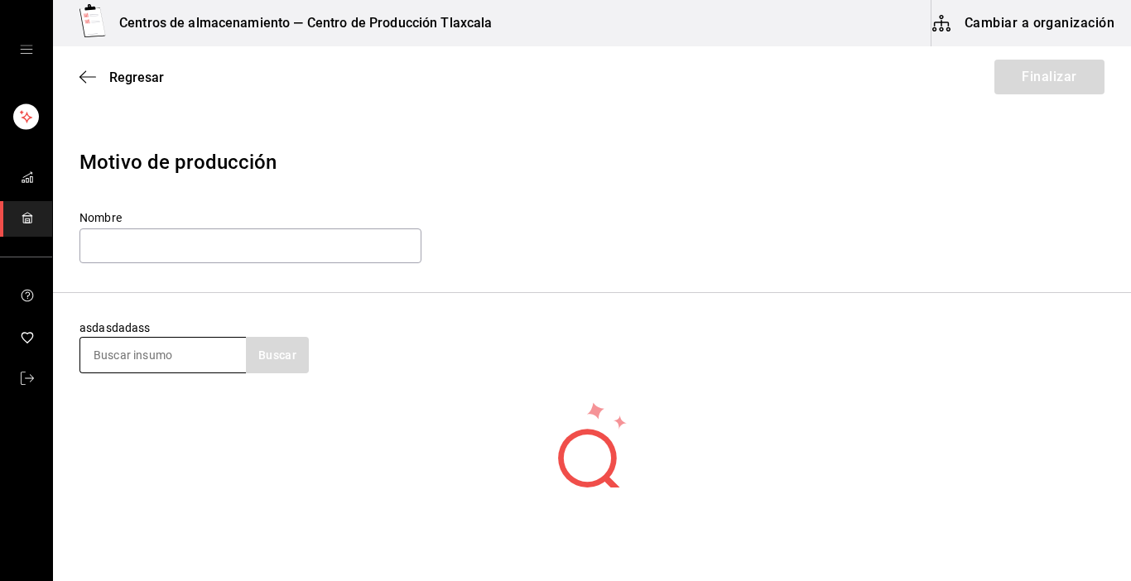
click at [184, 356] on input at bounding box center [163, 355] width 166 height 35
type input "maiz"
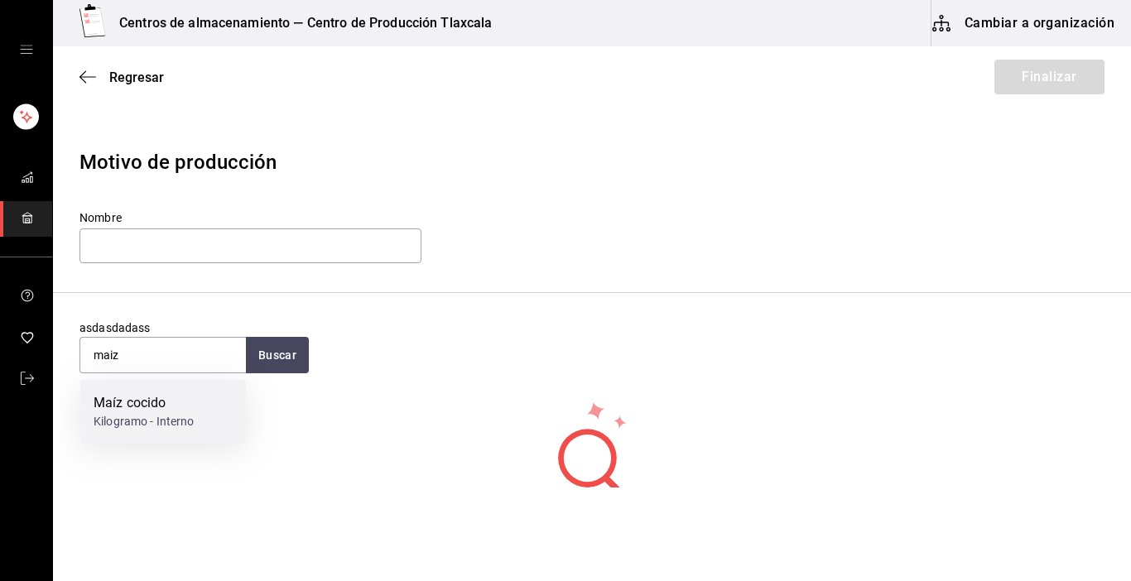
click at [155, 414] on div "Kilogramo - Interno" at bounding box center [144, 421] width 101 height 17
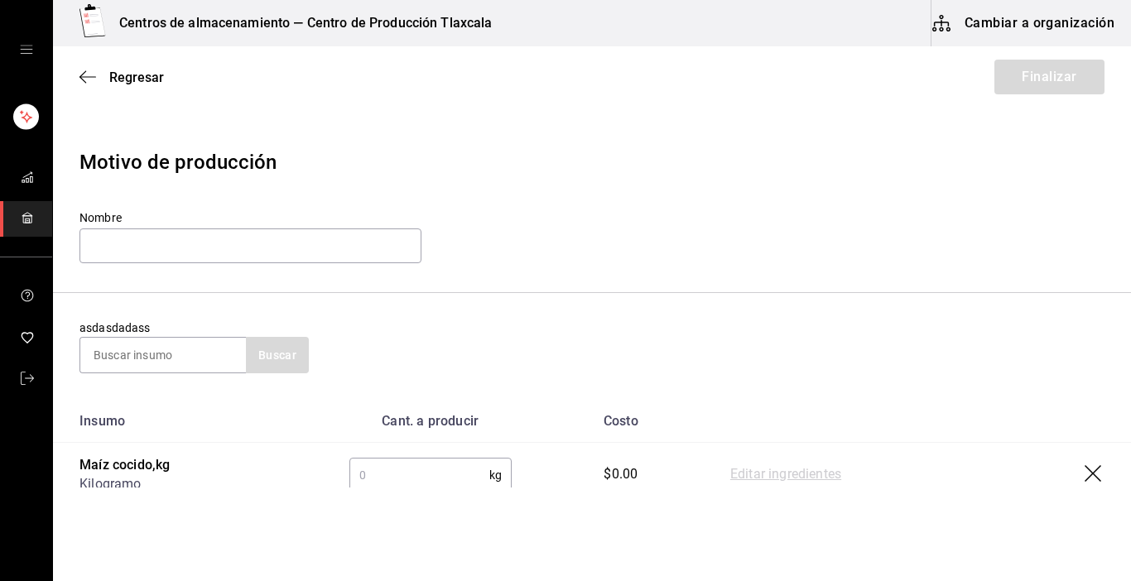
click at [378, 465] on input "text" at bounding box center [419, 475] width 140 height 33
type input "100.19"
click at [783, 460] on td "Editar ingredientes" at bounding box center [917, 475] width 427 height 65
click at [783, 470] on link "Editar ingredientes" at bounding box center [785, 475] width 111 height 20
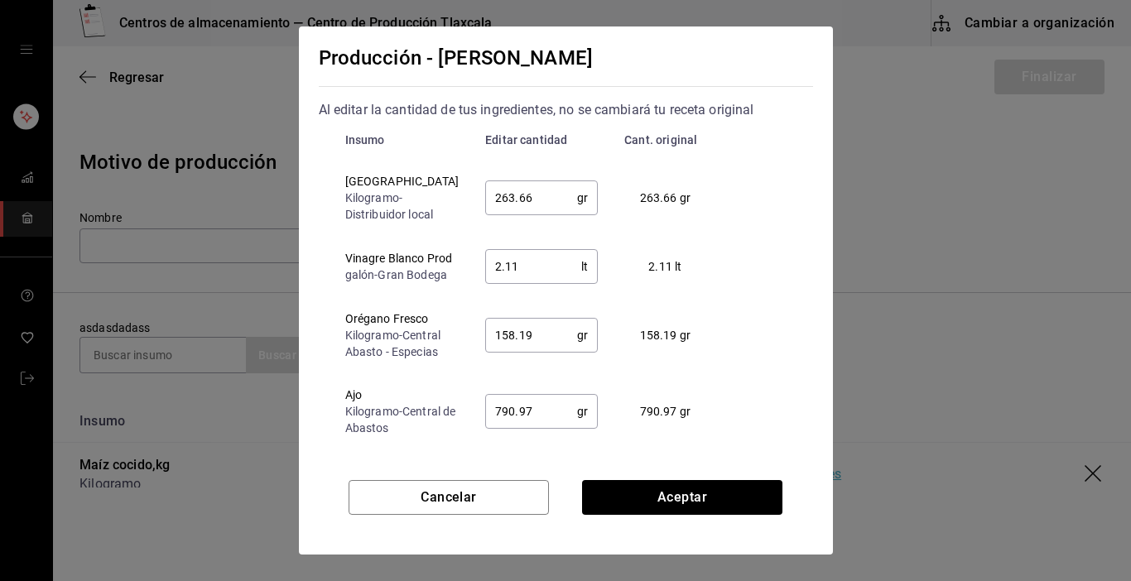
click at [525, 209] on input "263.66" at bounding box center [531, 197] width 92 height 33
type input "250.00"
click at [537, 283] on input "2.11" at bounding box center [533, 266] width 96 height 33
type input "2"
click at [716, 374] on td "158.19 gr" at bounding box center [671, 335] width 121 height 76
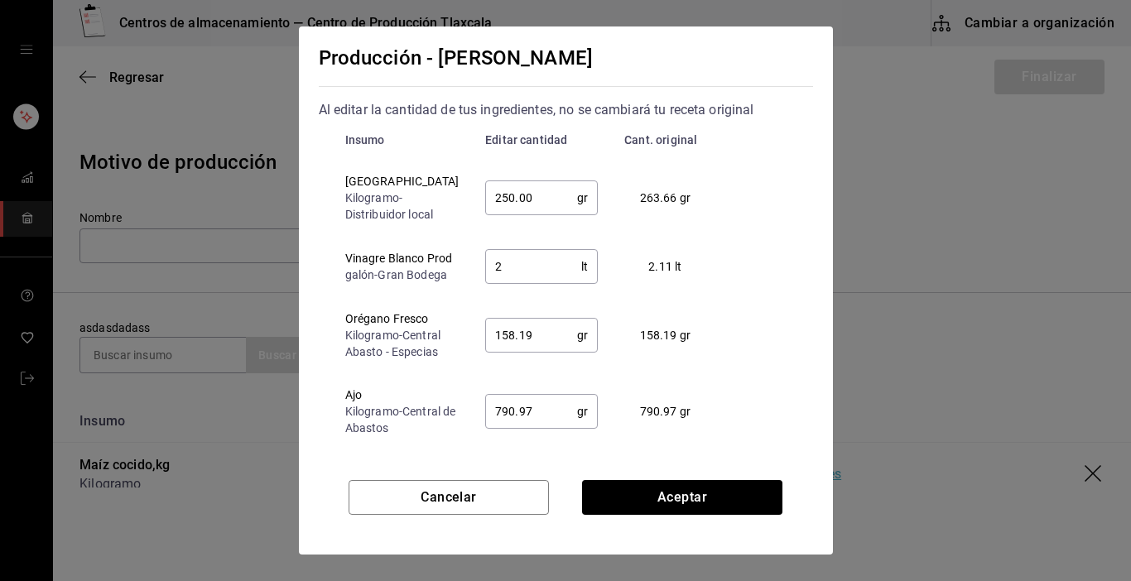
click at [532, 352] on input "158.19" at bounding box center [531, 335] width 92 height 33
type input "1"
type input "250"
type input "150.00"
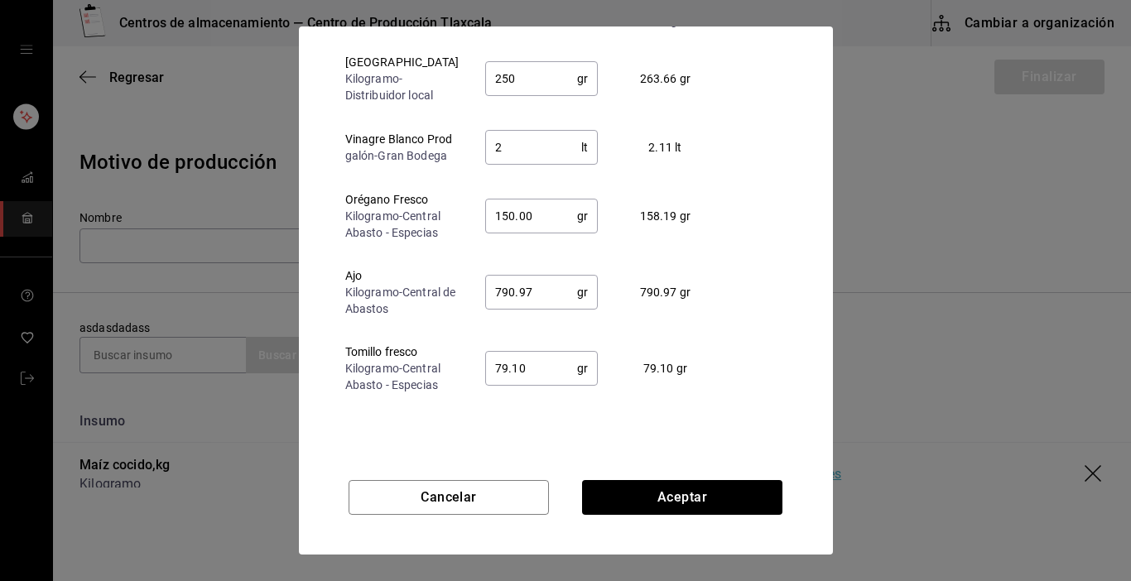
scroll to position [126, 0]
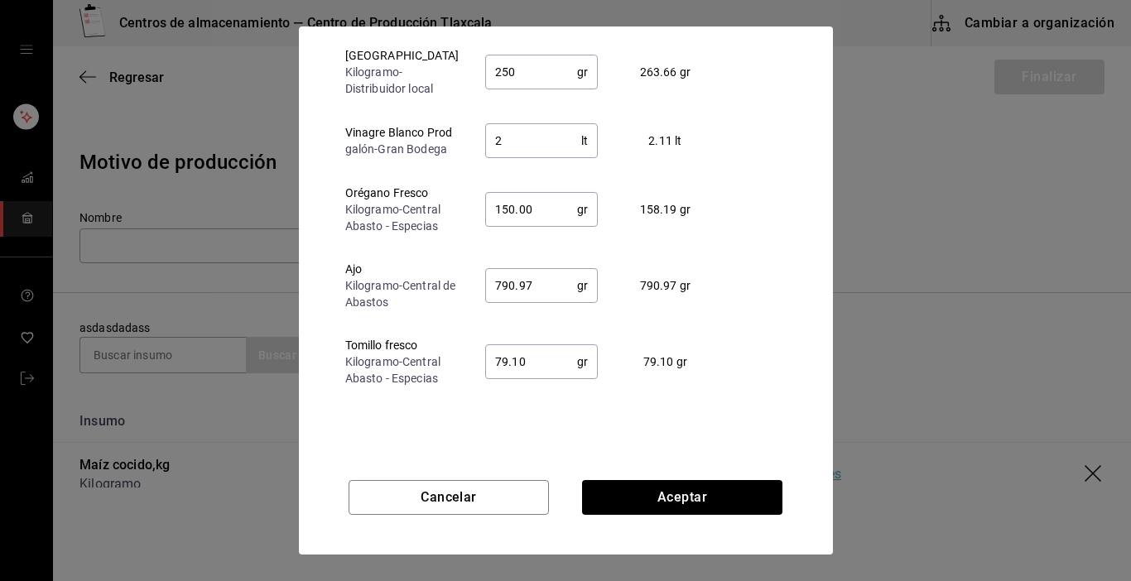
click at [543, 302] on input "790.97" at bounding box center [531, 285] width 92 height 33
type input "7"
type input "150"
type input "123"
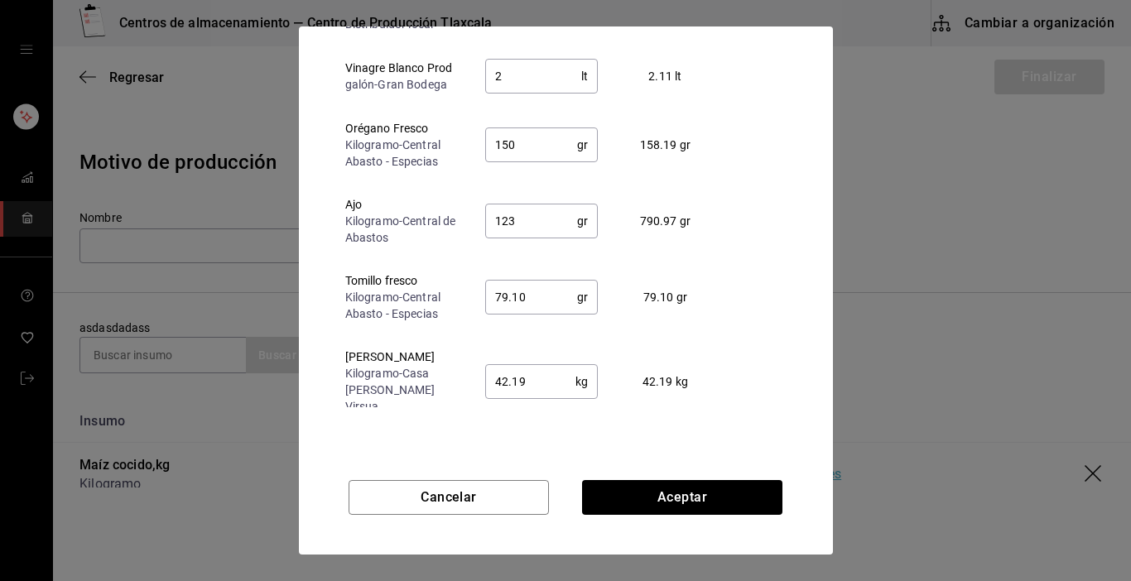
scroll to position [66, 0]
click at [538, 312] on input "79.10" at bounding box center [531, 295] width 92 height 33
type input "7"
type input "60.00"
click at [545, 397] on input "42.19" at bounding box center [530, 380] width 90 height 33
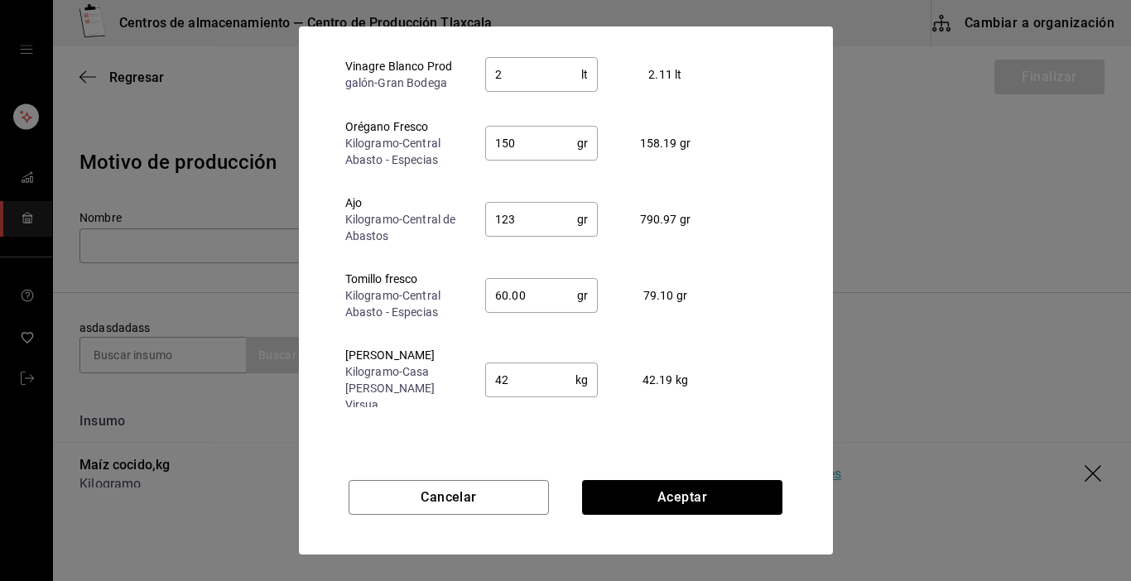
scroll to position [70, 0]
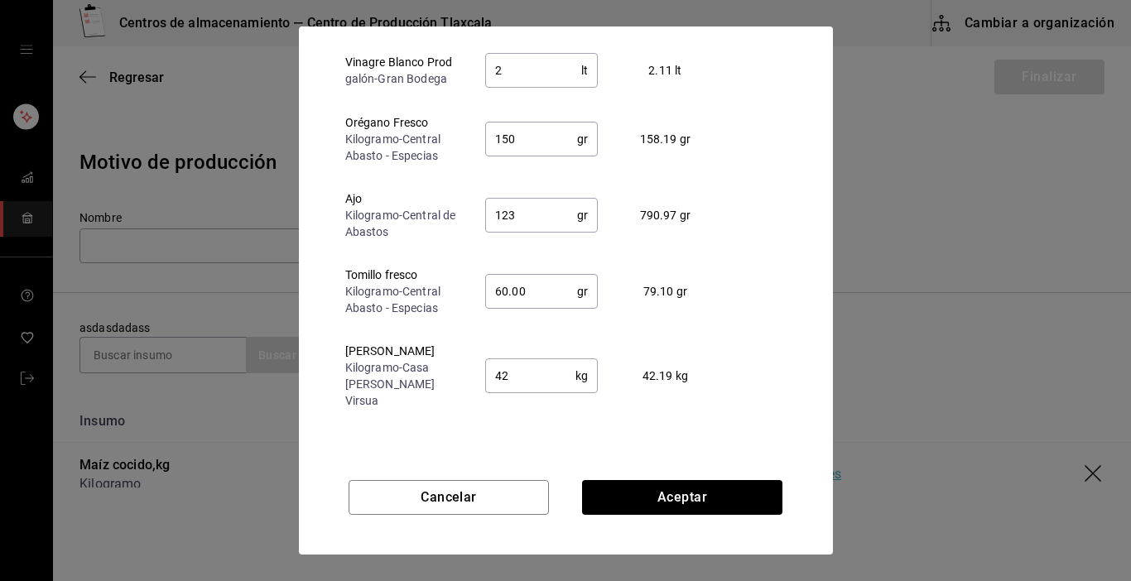
type input "4"
type input "60"
type input "40.00"
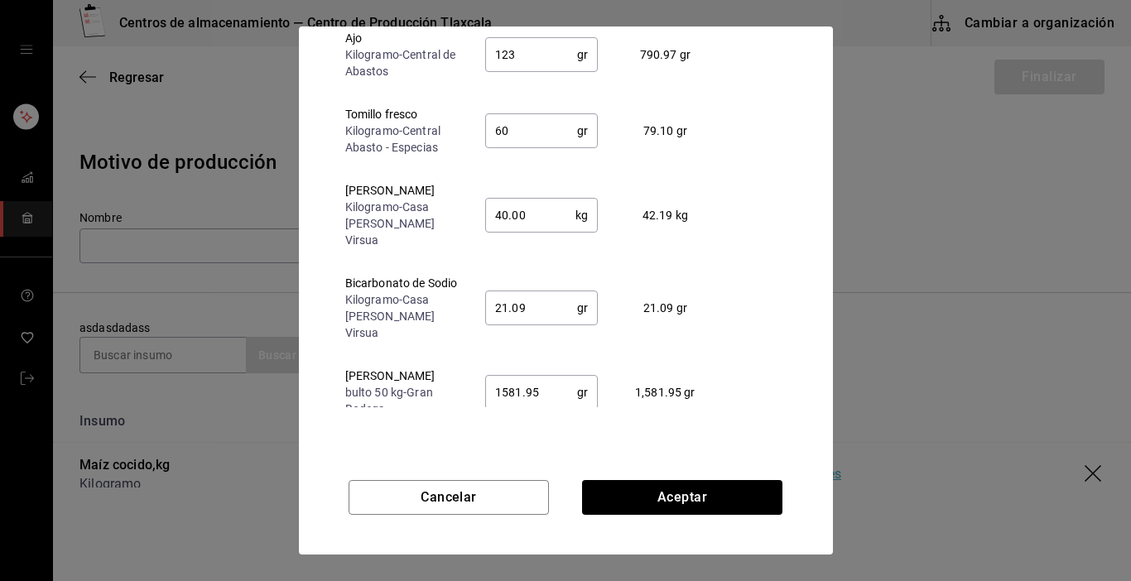
scroll to position [269, 0]
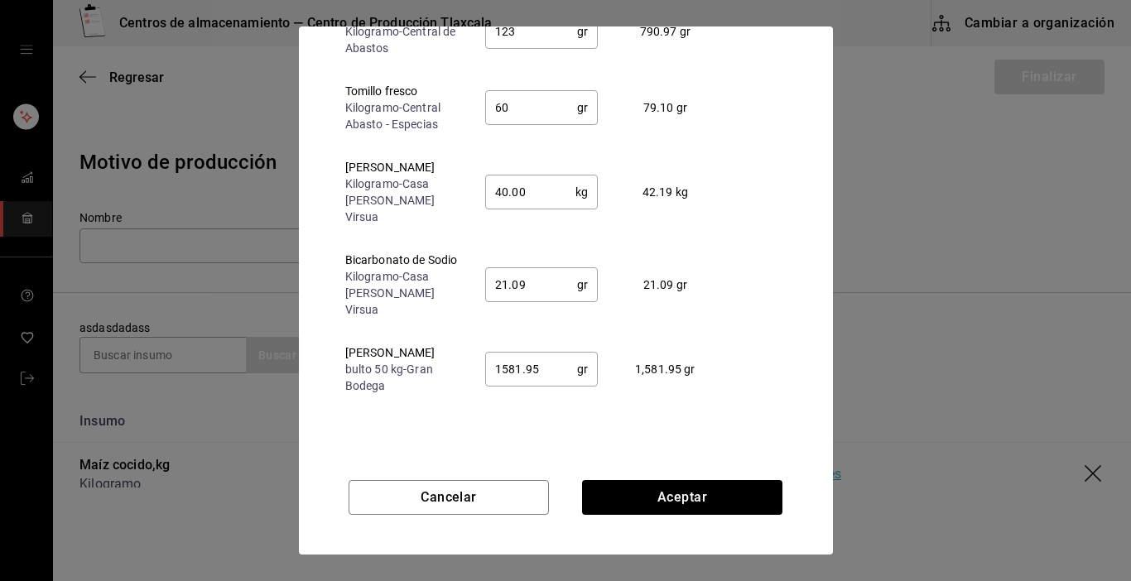
click at [544, 293] on input "21.09" at bounding box center [531, 284] width 92 height 33
type input "21.00"
drag, startPoint x: 545, startPoint y: 383, endPoint x: 545, endPoint y: 368, distance: 14.9
click at [545, 371] on input "1581.95" at bounding box center [531, 369] width 92 height 33
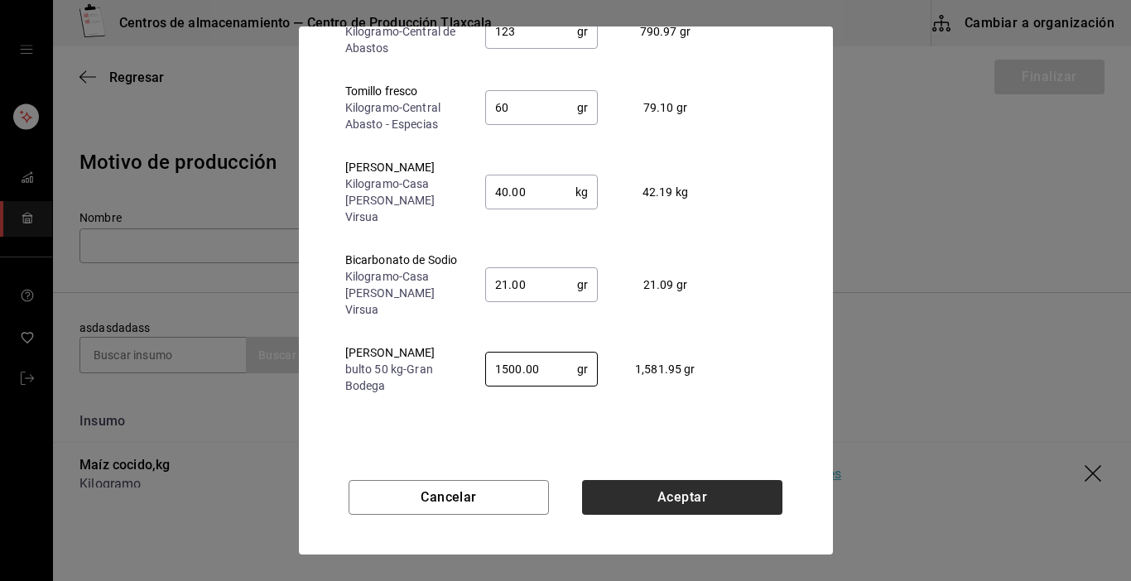
type input "1500.00"
click at [712, 503] on button "Aceptar" at bounding box center [682, 497] width 200 height 35
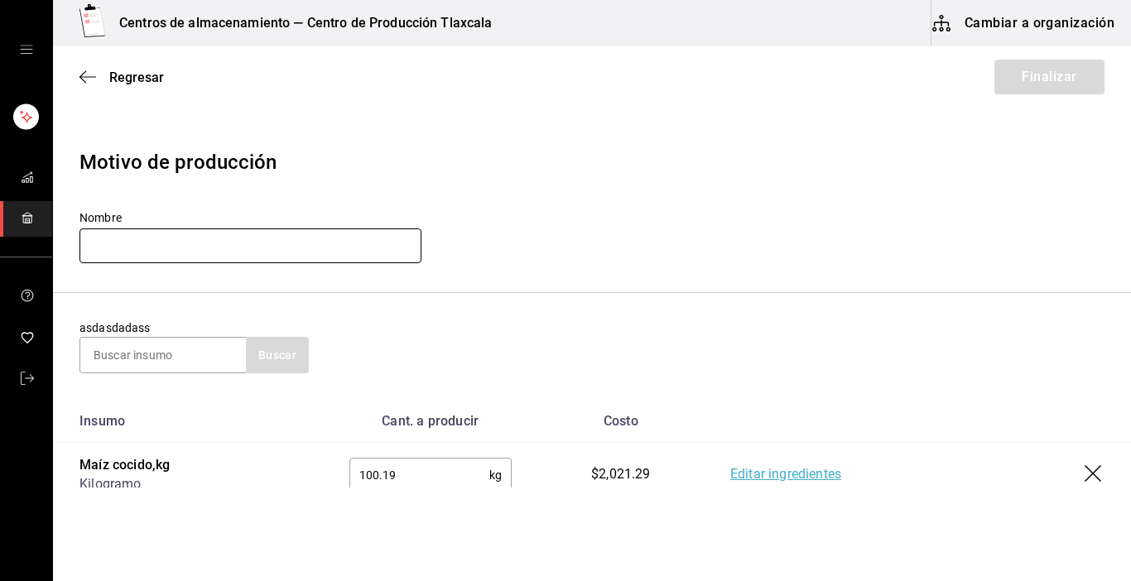
click at [218, 258] on input "text" at bounding box center [251, 246] width 342 height 35
type input "Maiz cocido 17-09-25"
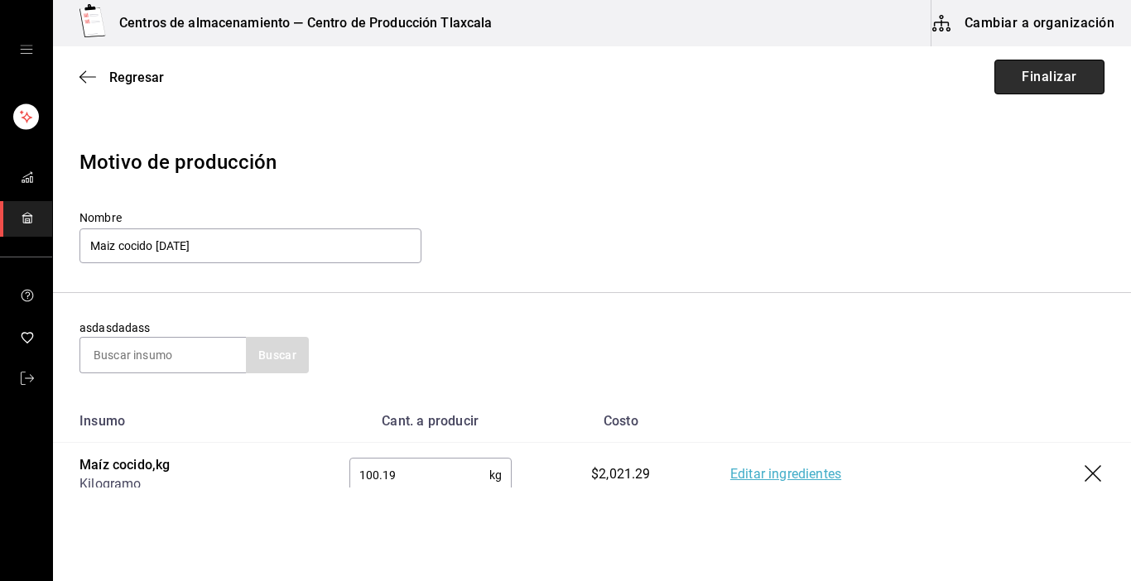
click at [1042, 85] on button "Finalizar" at bounding box center [1050, 77] width 110 height 35
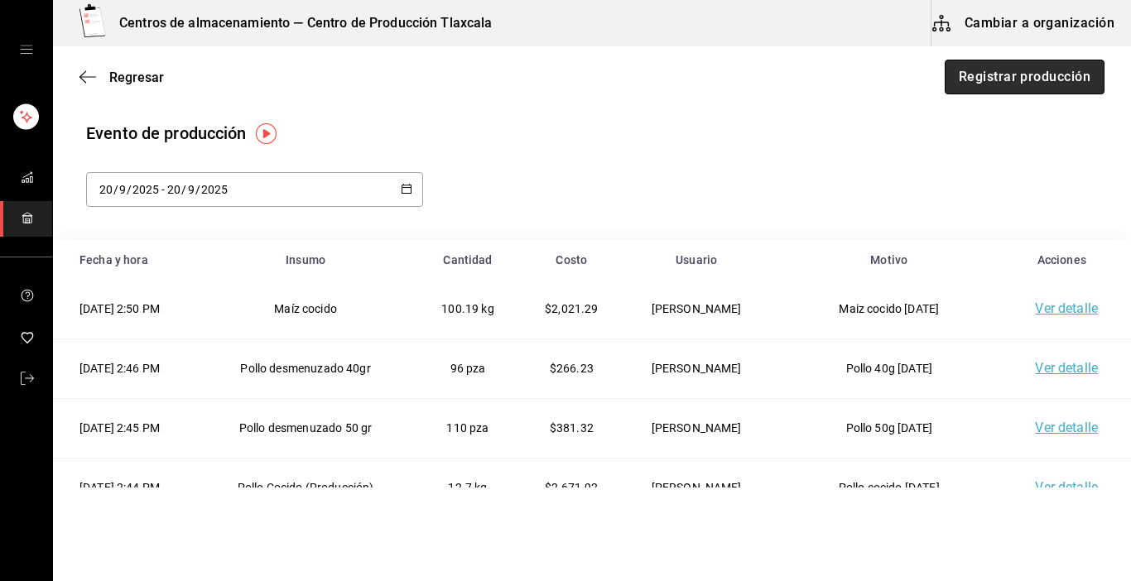
click at [1008, 75] on button "Registrar producción" at bounding box center [1025, 77] width 160 height 35
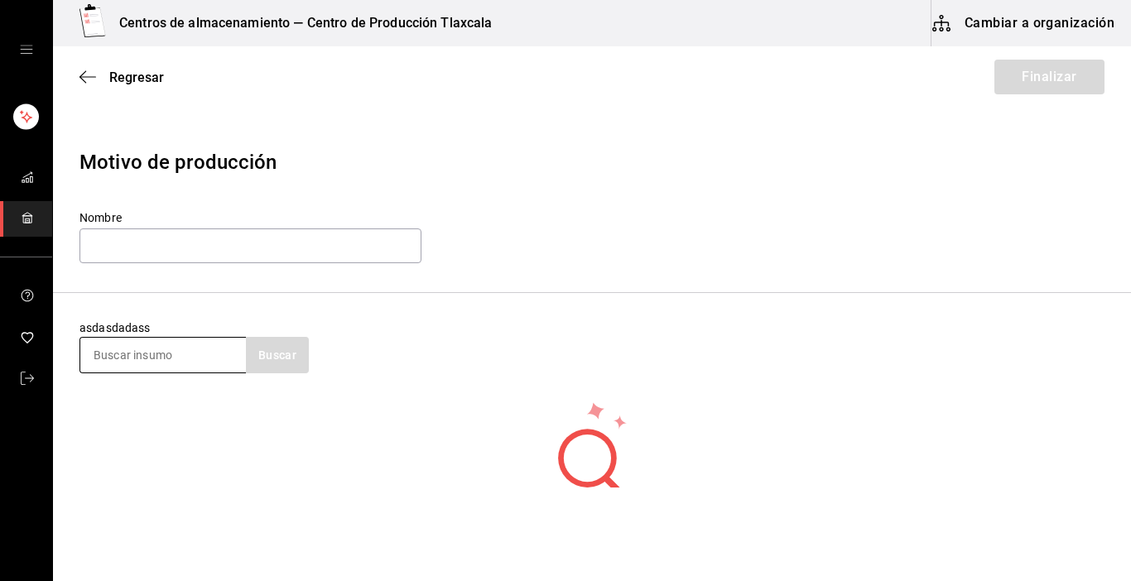
click at [118, 357] on input at bounding box center [163, 355] width 166 height 35
type input "caldo"
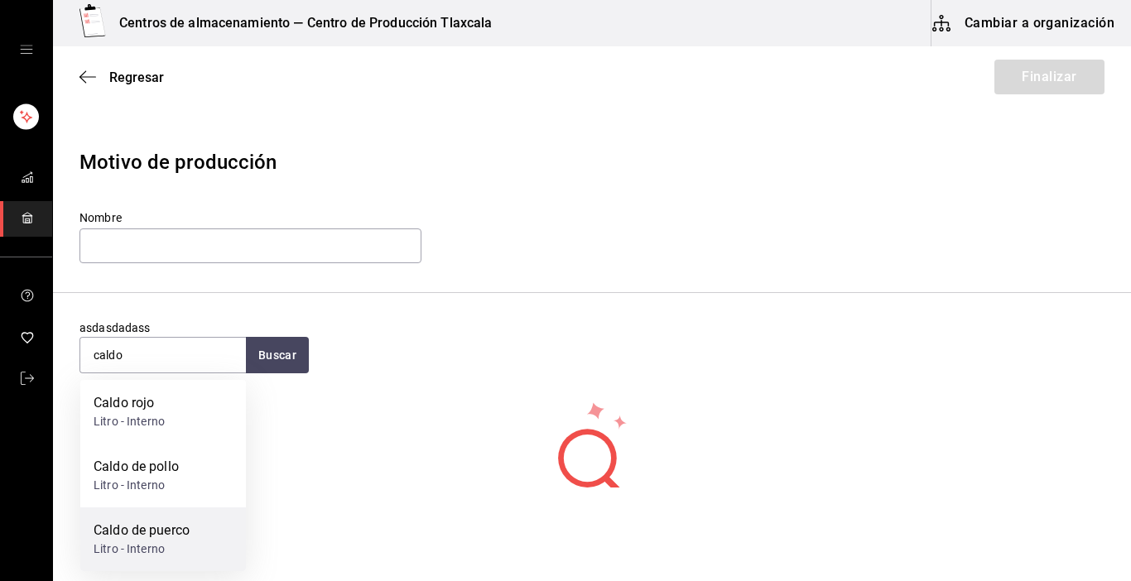
click at [169, 543] on div "Litro - Interno" at bounding box center [142, 549] width 96 height 17
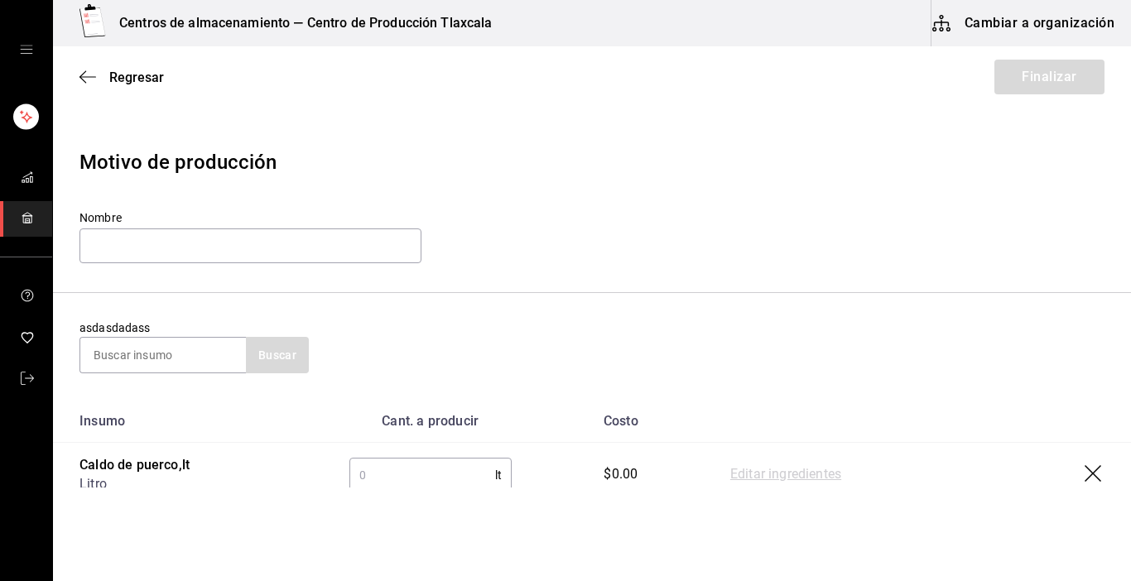
click at [379, 473] on input "text" at bounding box center [422, 475] width 146 height 33
type input "60"
click at [751, 468] on link "Editar ingredientes" at bounding box center [785, 475] width 111 height 20
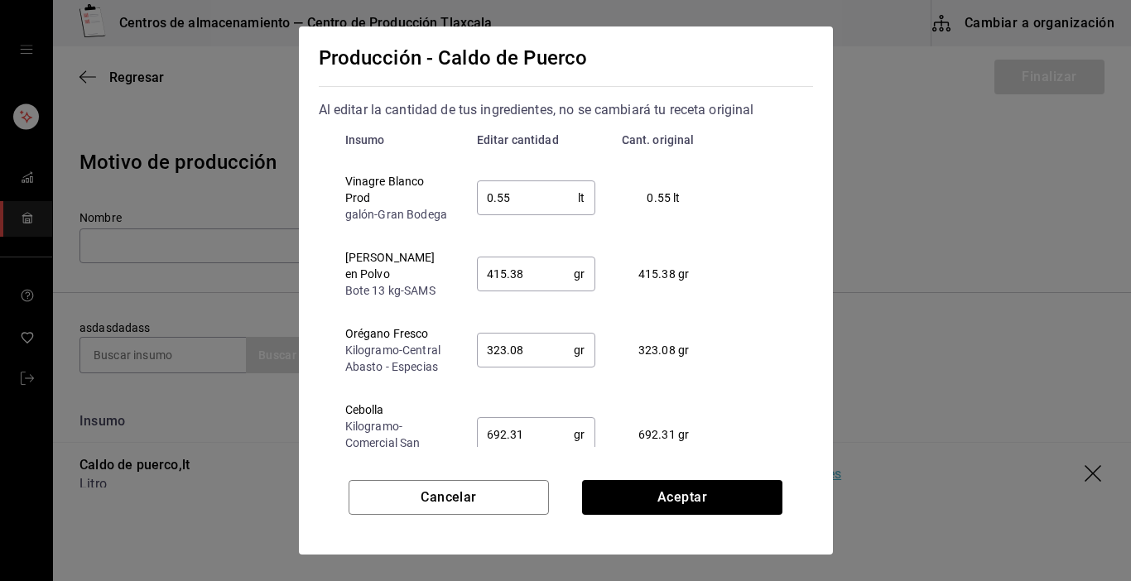
click at [532, 198] on input "0.55" at bounding box center [528, 197] width 102 height 33
type input "0.50"
click at [533, 291] on input "415.38" at bounding box center [526, 274] width 98 height 33
type input "4"
type input "0.5"
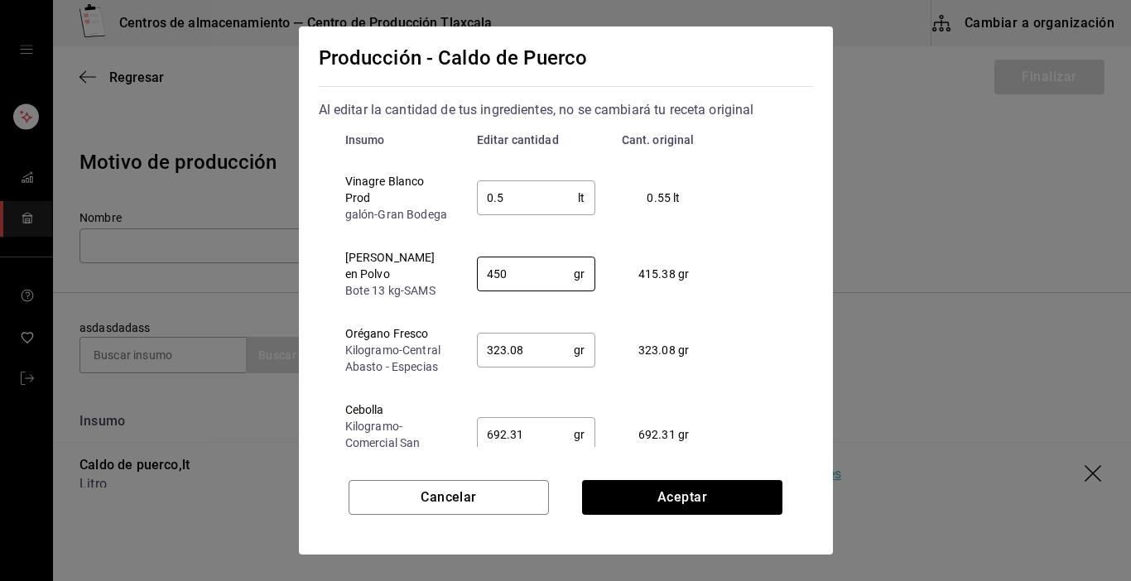
type input "450"
click at [547, 353] on input "323.08" at bounding box center [526, 350] width 98 height 33
type input "3"
type input "400"
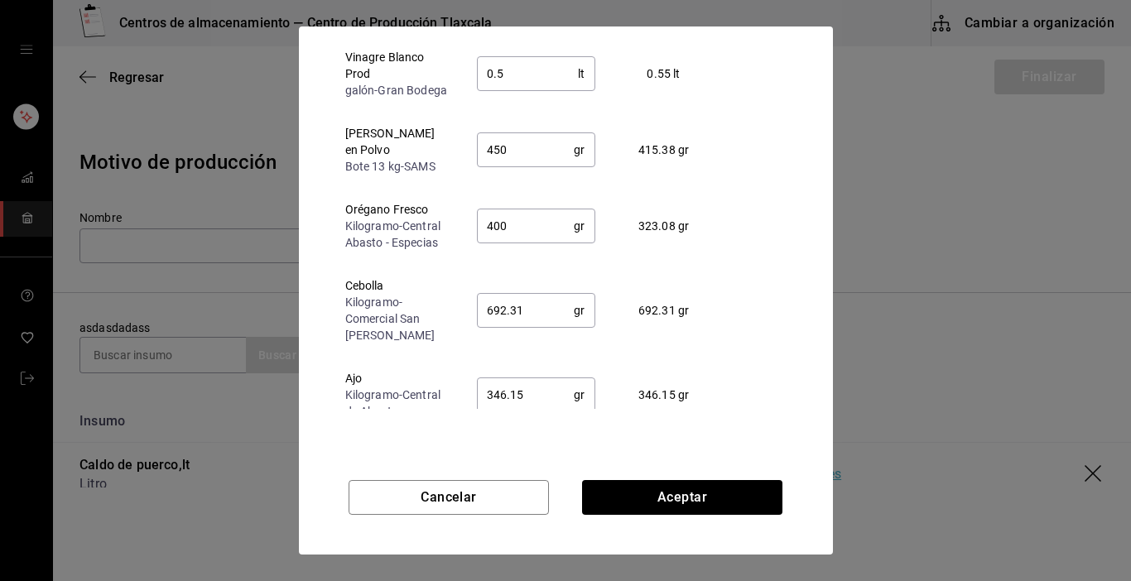
scroll to position [126, 0]
click at [553, 316] on input "692.31" at bounding box center [526, 308] width 98 height 33
type input "6"
type input "760"
click at [557, 417] on div "Producción - Caldo de Puerco Al editar la cantidad de tus ingredientes, no se c…" at bounding box center [566, 237] width 534 height 421
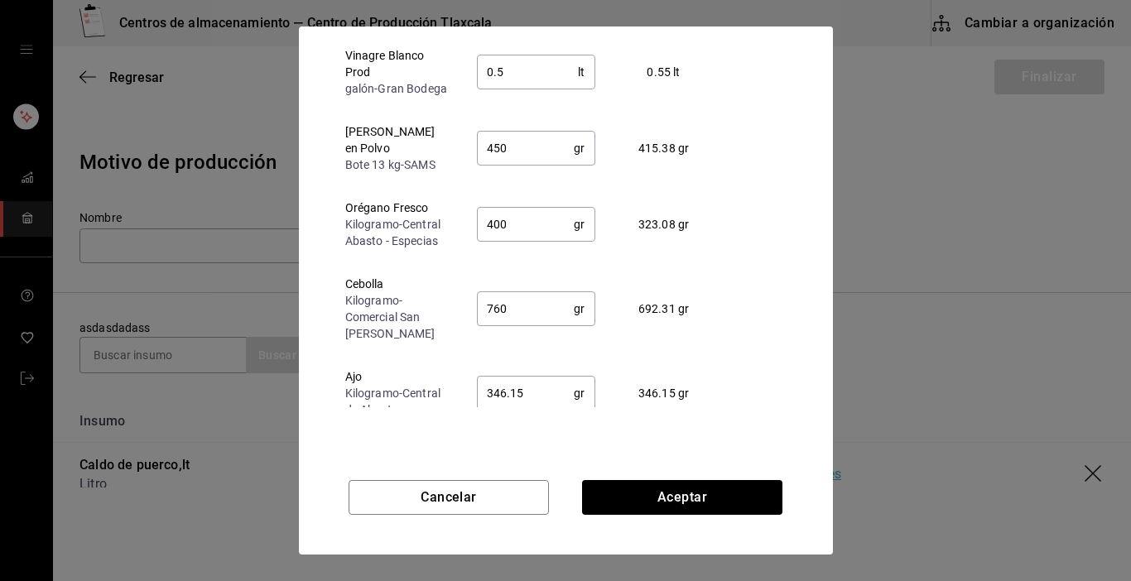
click at [538, 395] on input "346.15" at bounding box center [526, 393] width 98 height 33
type input "375.00"
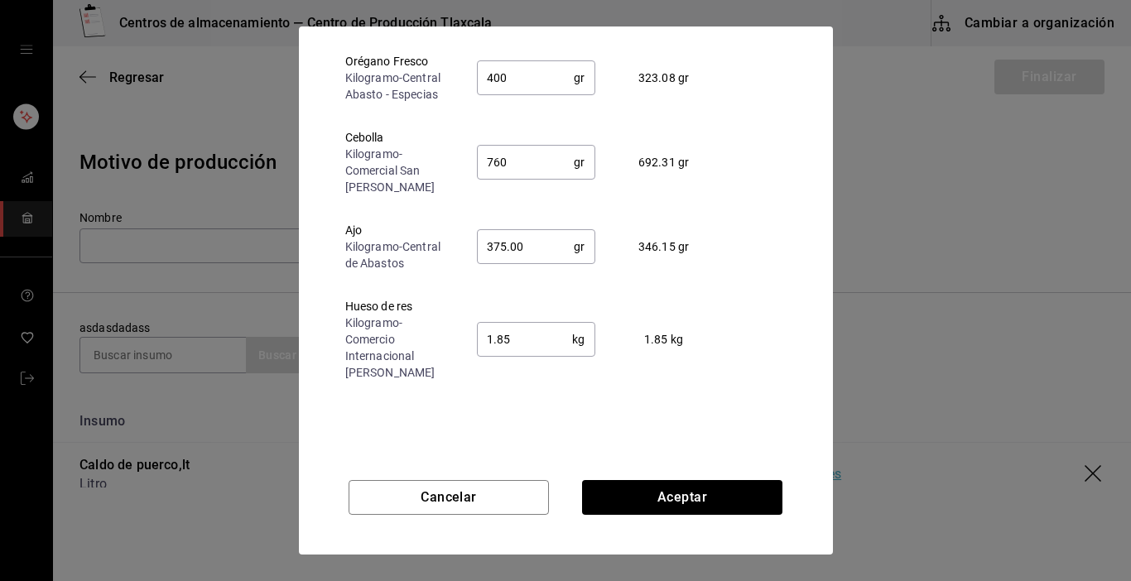
scroll to position [166, 0]
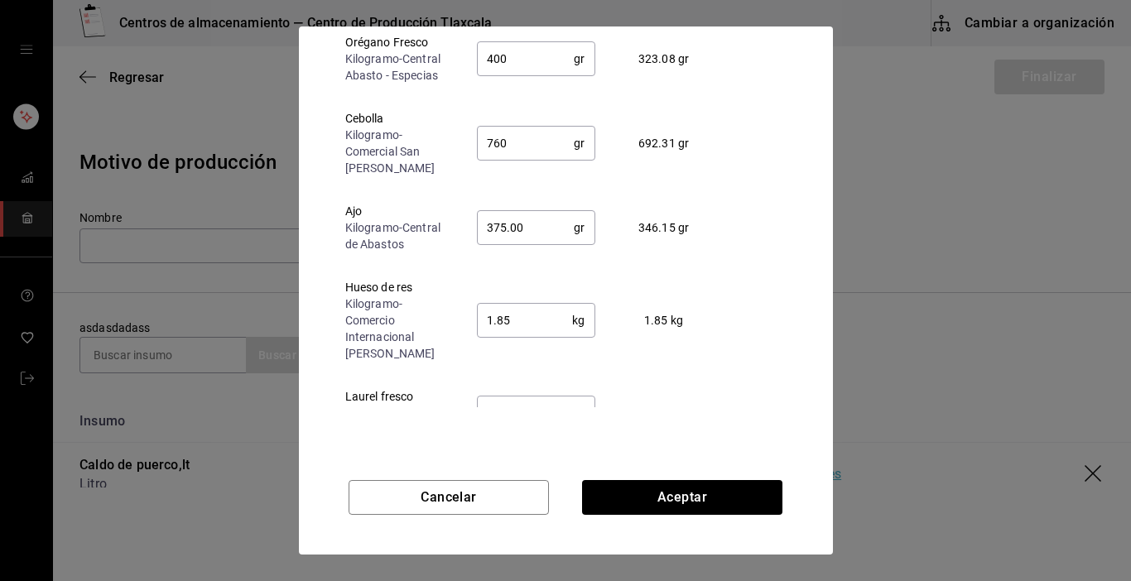
click at [515, 318] on input "1.85" at bounding box center [525, 320] width 96 height 33
type input "1.35"
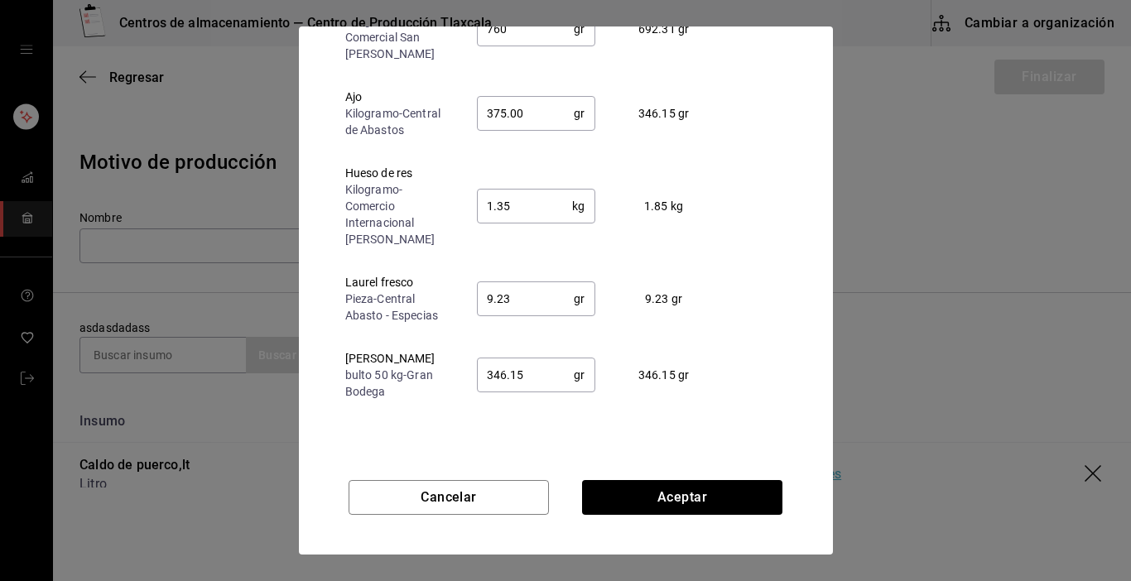
scroll to position [288, 0]
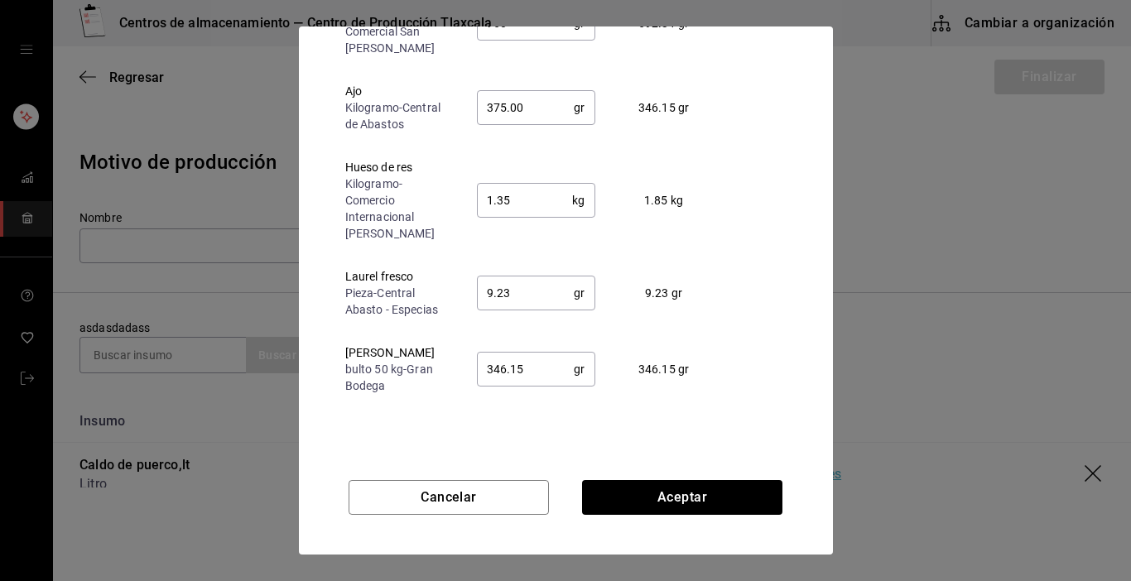
click at [523, 299] on input "9.23" at bounding box center [526, 293] width 98 height 33
type input "9"
type input "375"
type input "10.00"
click at [525, 374] on input "346.15" at bounding box center [526, 369] width 98 height 33
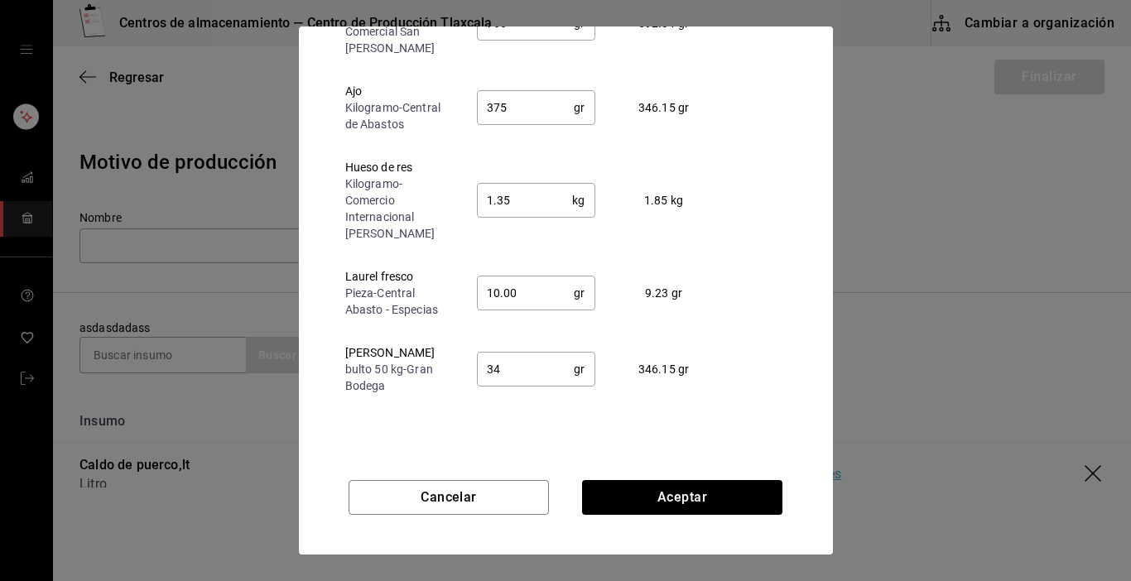
type input "3"
type input "10"
type input "375.00"
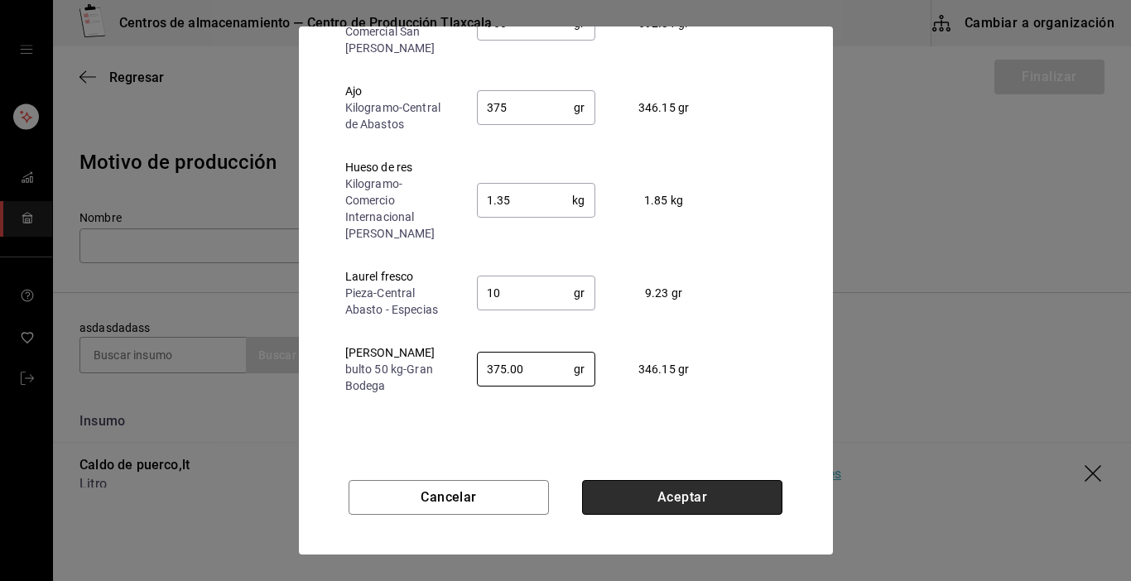
click at [663, 489] on button "Aceptar" at bounding box center [682, 497] width 200 height 35
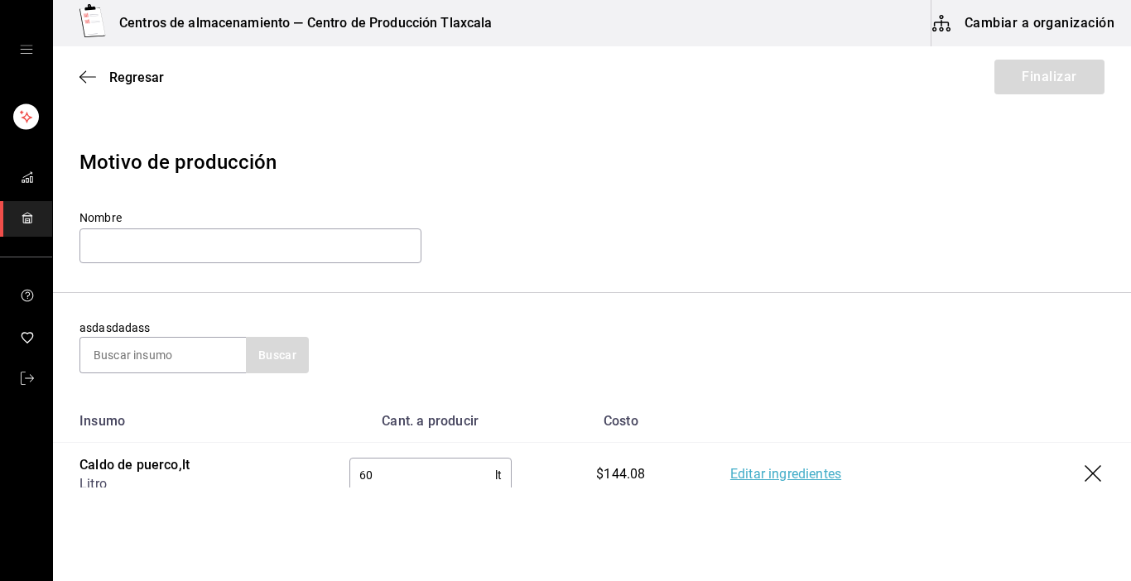
click at [758, 472] on link "Editar ingredientes" at bounding box center [785, 475] width 111 height 20
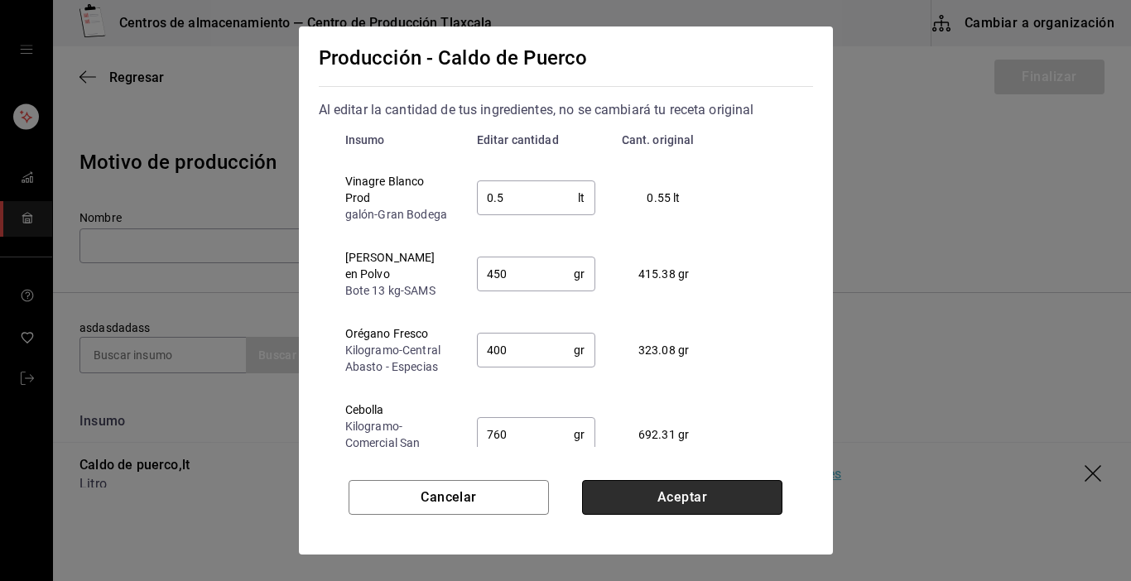
click at [617, 504] on button "Aceptar" at bounding box center [682, 497] width 200 height 35
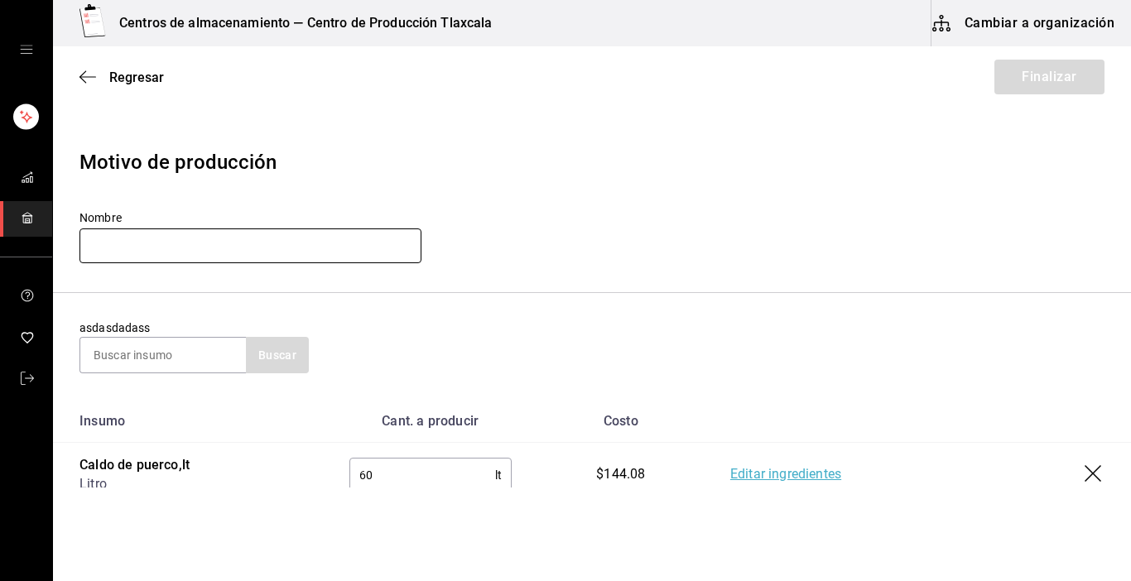
click at [127, 257] on input "text" at bounding box center [251, 246] width 342 height 35
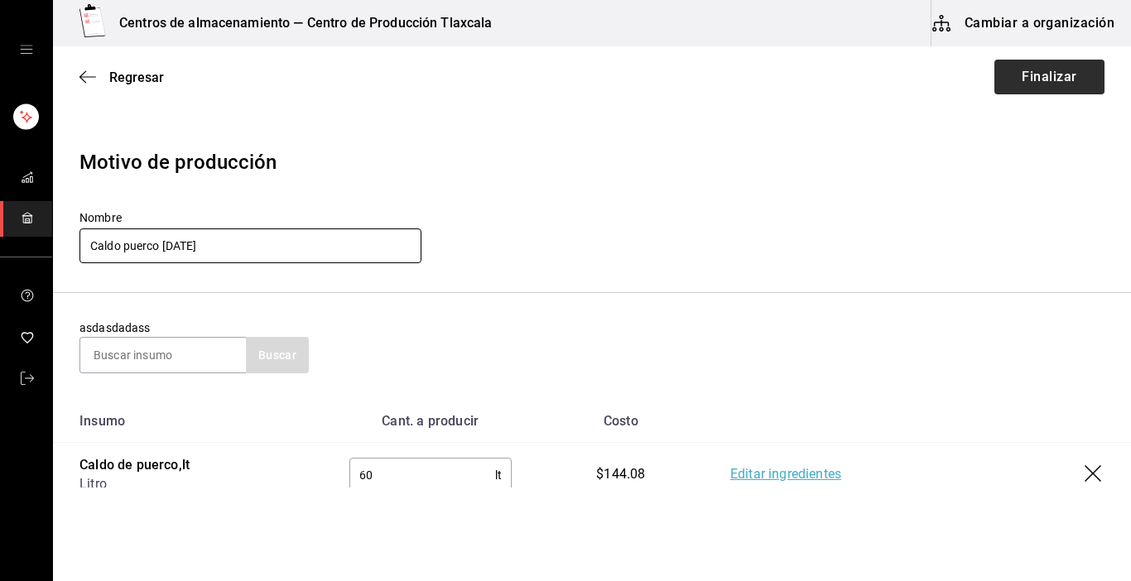
type input "Caldo puerco 18-09-25"
click at [1019, 84] on button "Finalizar" at bounding box center [1050, 77] width 110 height 35
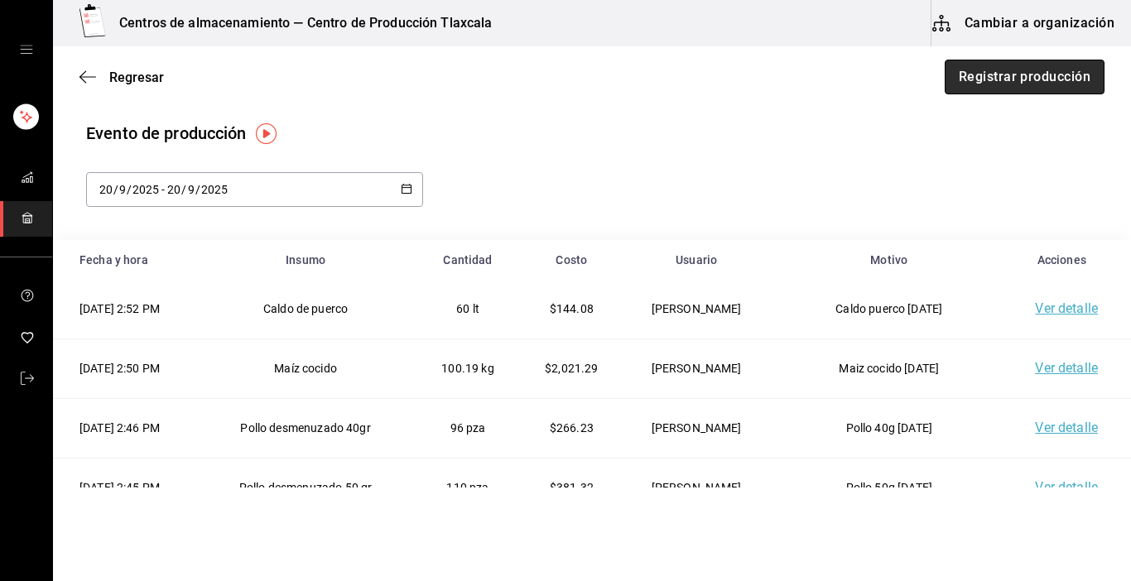
click at [1018, 70] on button "Registrar producción" at bounding box center [1025, 77] width 160 height 35
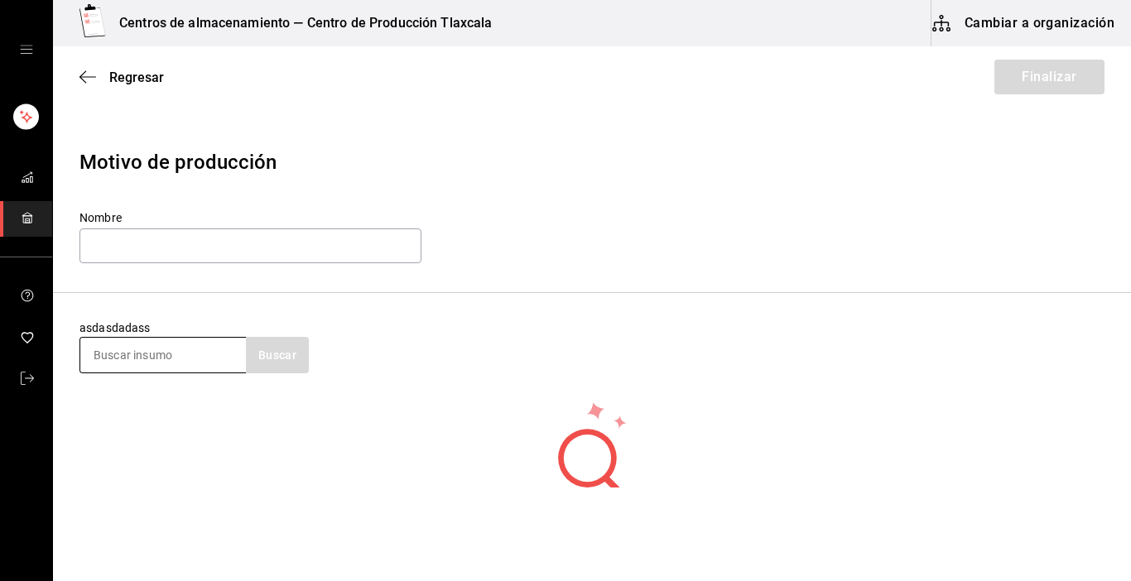
click at [181, 358] on input at bounding box center [163, 355] width 166 height 35
type input "puerco"
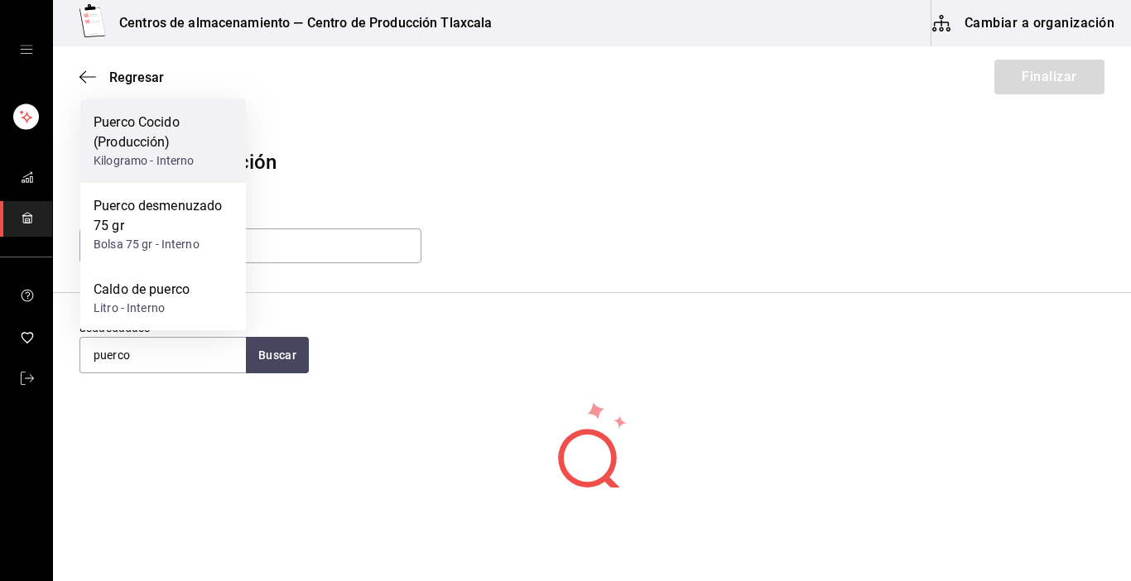
click at [185, 162] on div "Kilogramo - Interno" at bounding box center [163, 160] width 139 height 17
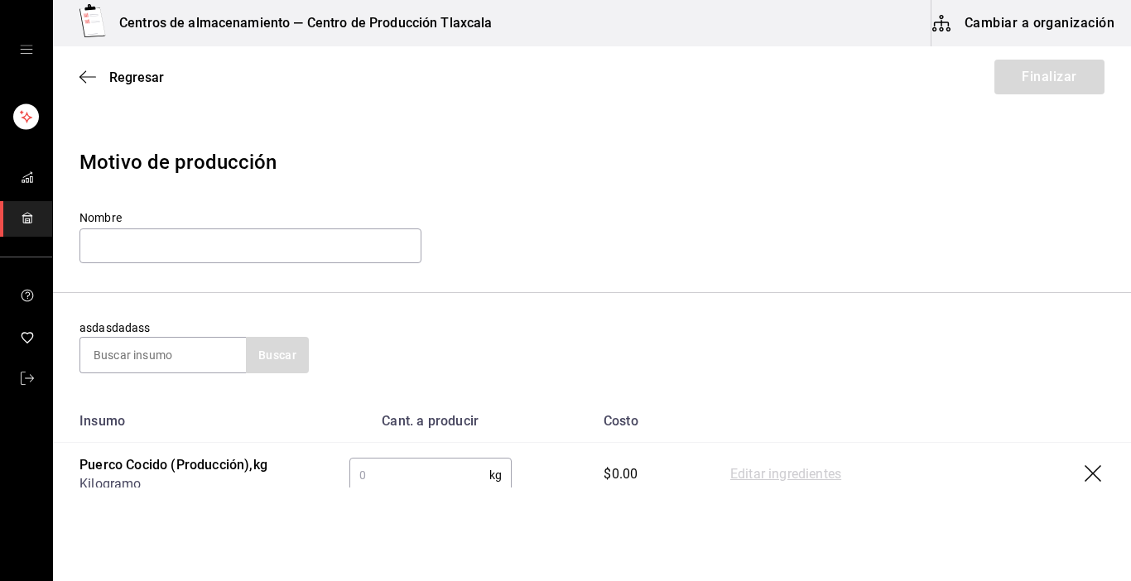
click at [360, 480] on input "text" at bounding box center [419, 475] width 140 height 33
type input "15.99"
click at [734, 477] on link "Editar ingredientes" at bounding box center [785, 475] width 111 height 20
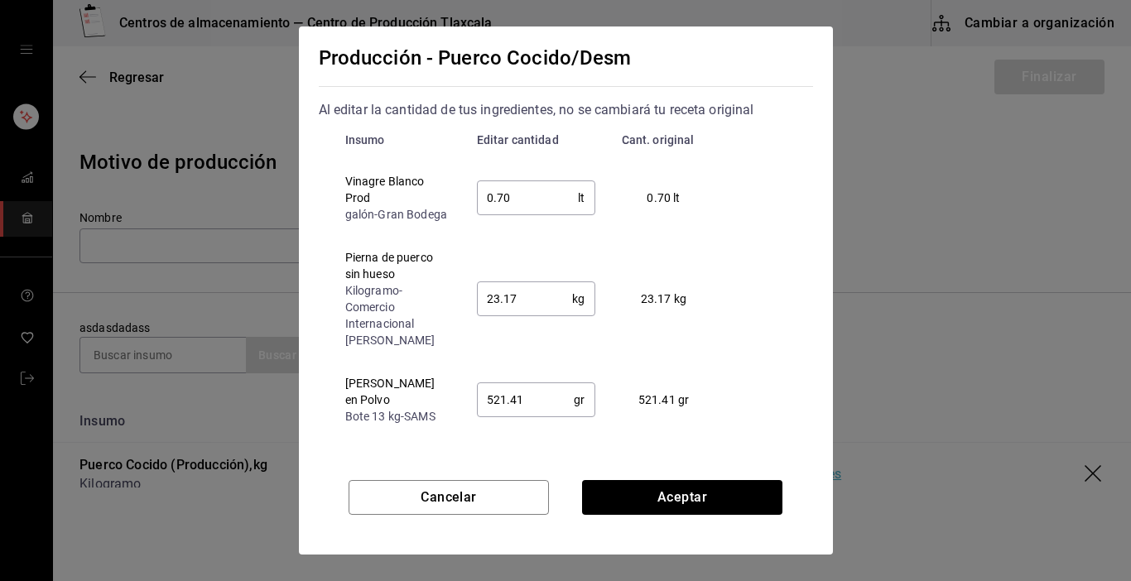
click at [530, 214] on input "0.70" at bounding box center [528, 197] width 102 height 33
type input "0.7"
type input "0.50"
drag, startPoint x: 544, startPoint y: 321, endPoint x: 544, endPoint y: 308, distance: 12.4
click at [544, 308] on input "23.17" at bounding box center [525, 298] width 96 height 33
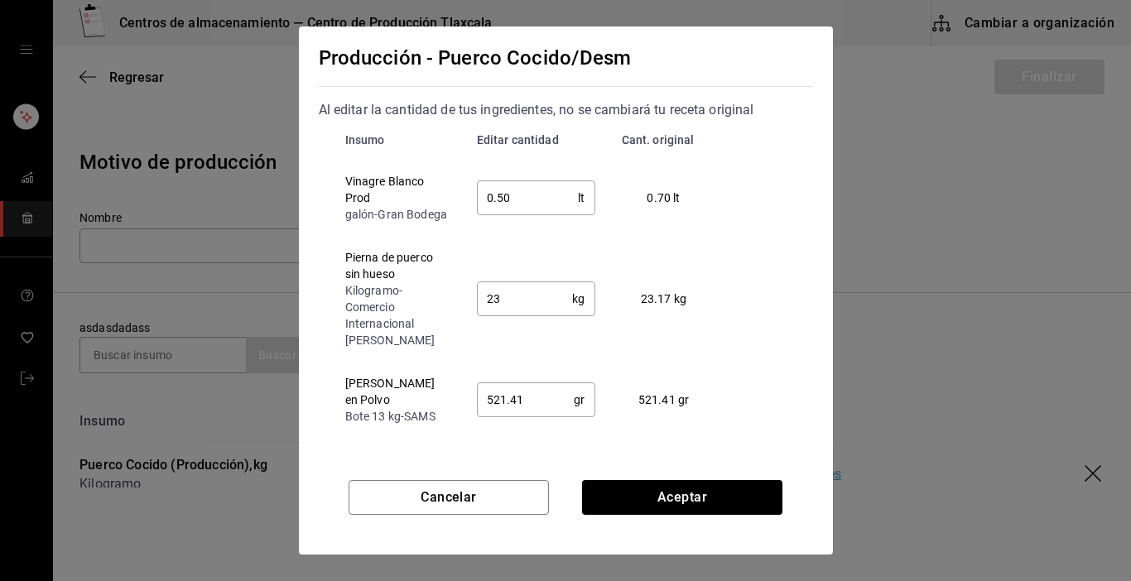
type input "2"
type input "0.5"
type input "24.00"
click at [535, 407] on input "521.41" at bounding box center [526, 399] width 98 height 33
type input "5"
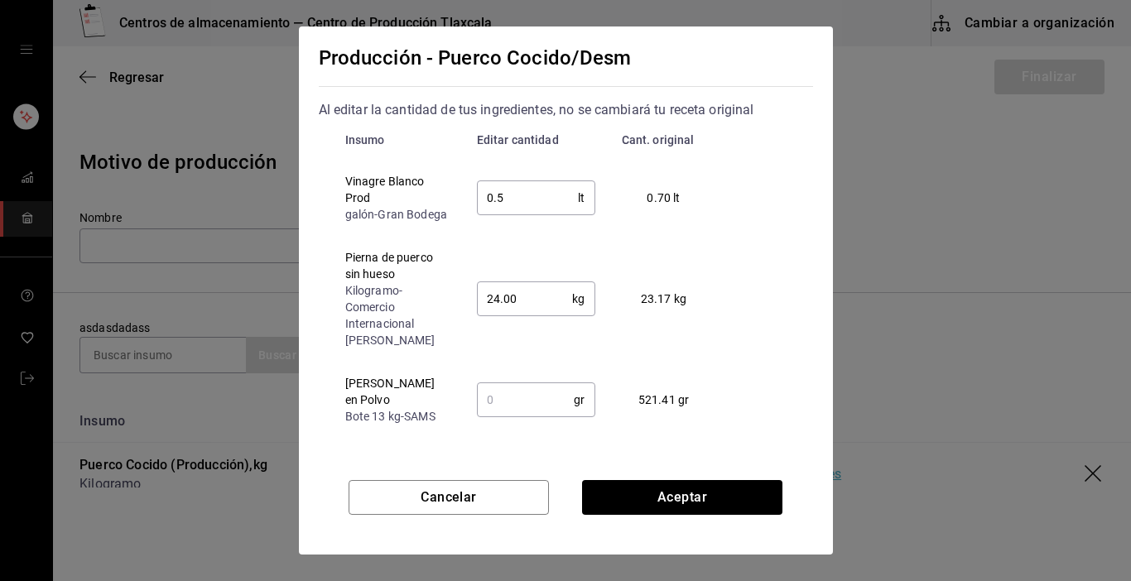
type input "24"
type input "450.00"
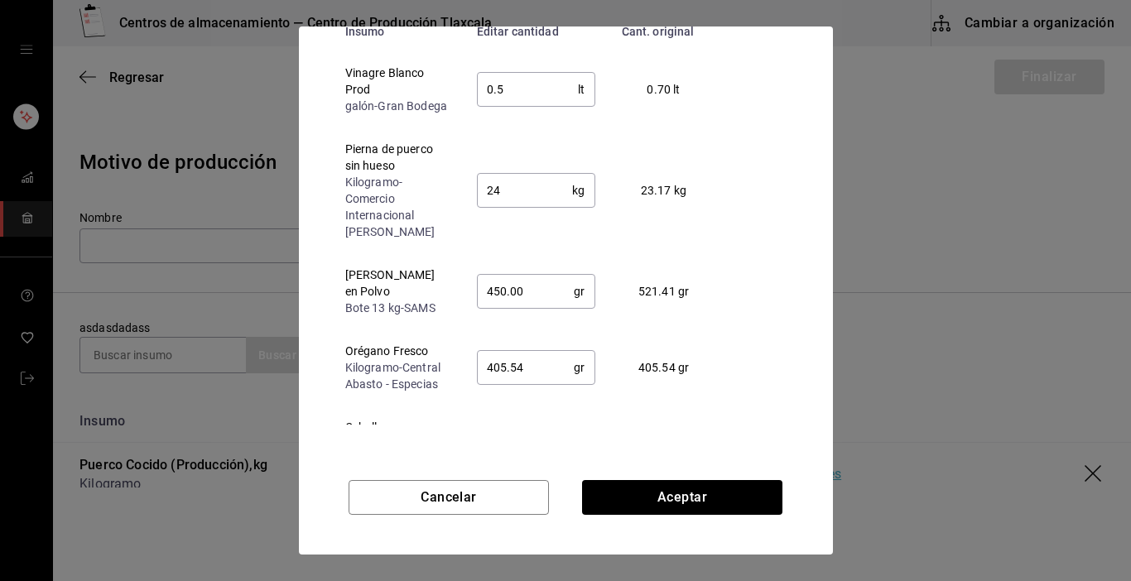
scroll to position [126, 0]
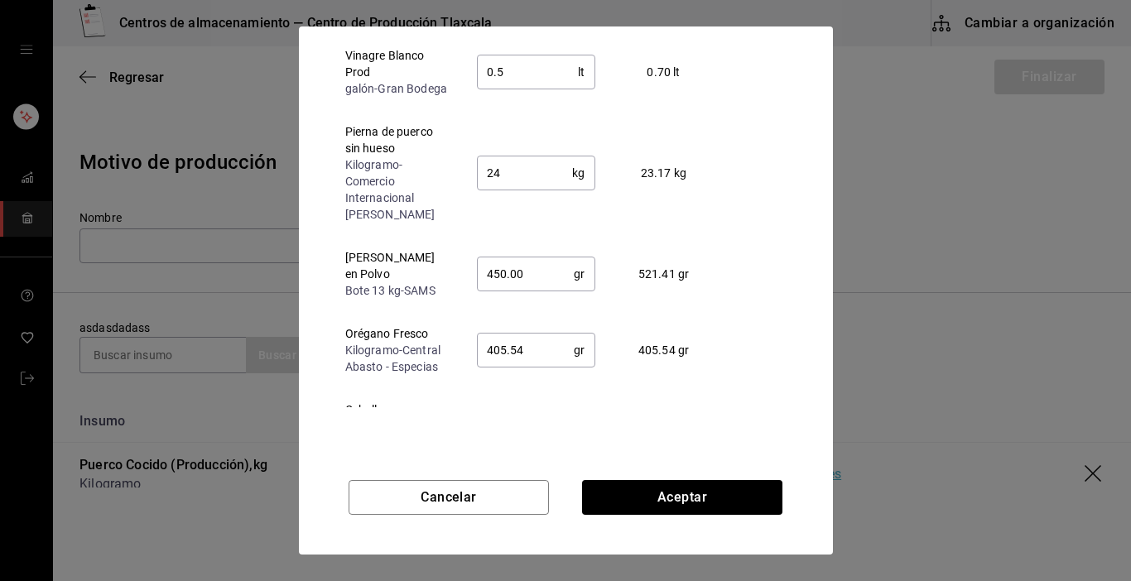
click at [556, 350] on input "405.54" at bounding box center [526, 350] width 98 height 33
type input "400"
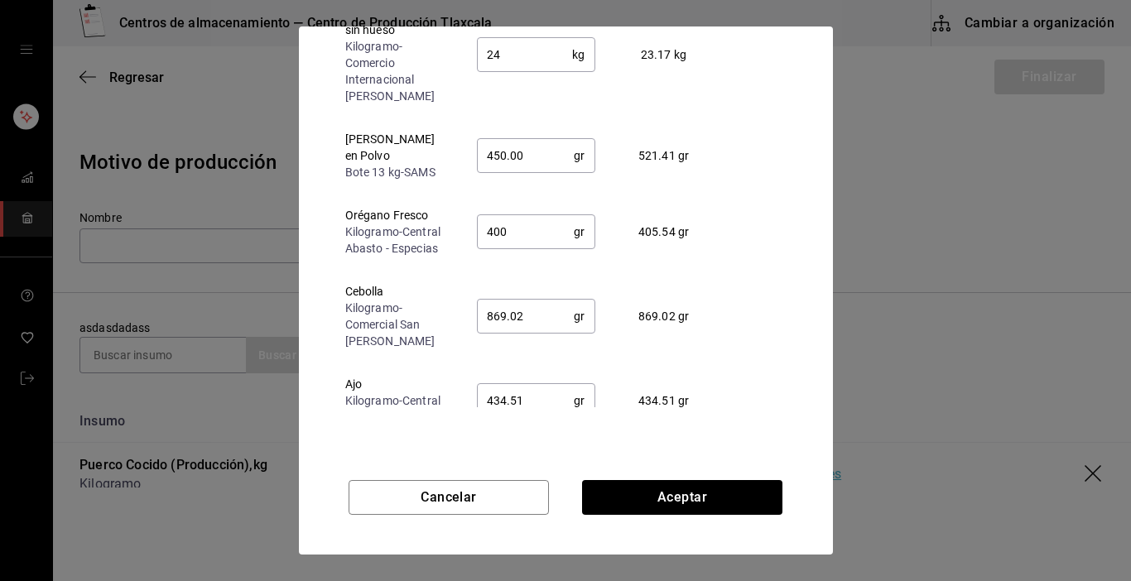
scroll to position [133, 0]
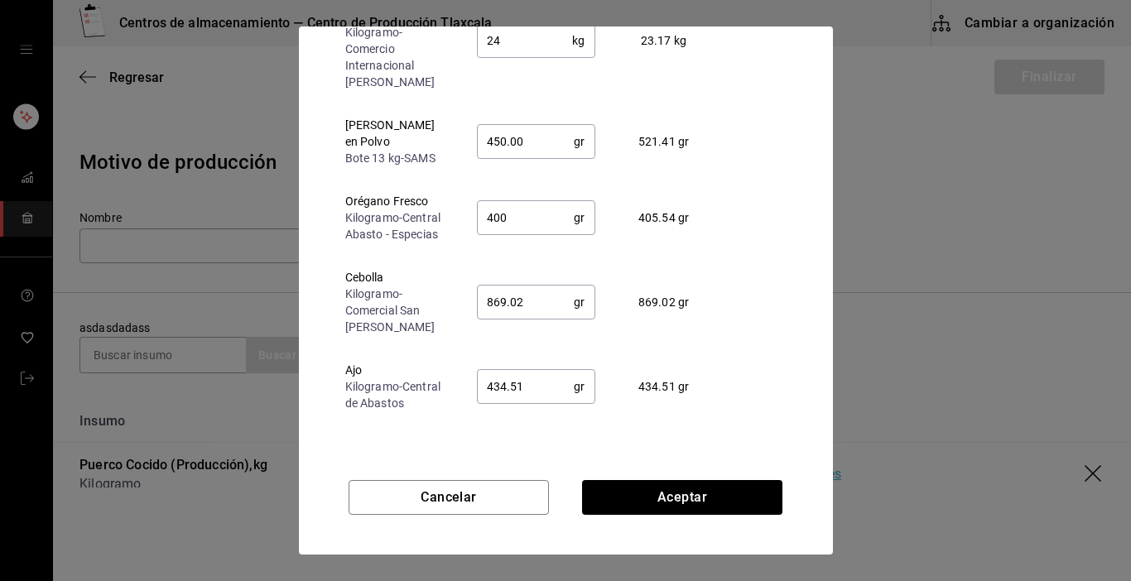
click at [544, 297] on input "869.02" at bounding box center [526, 302] width 98 height 33
type input "8"
type input "450"
type input "760"
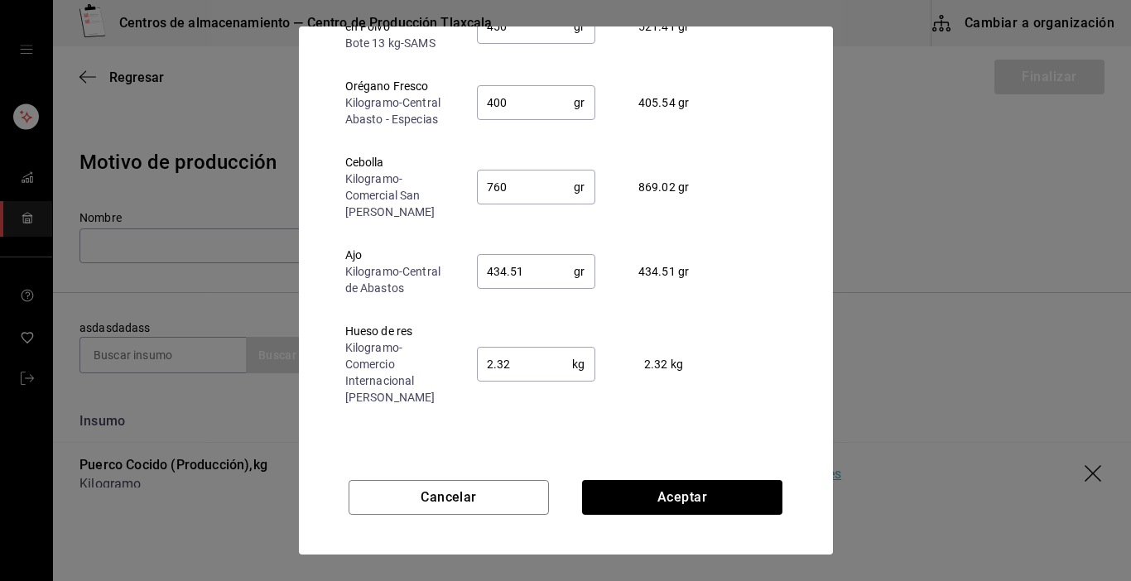
scroll to position [265, 0]
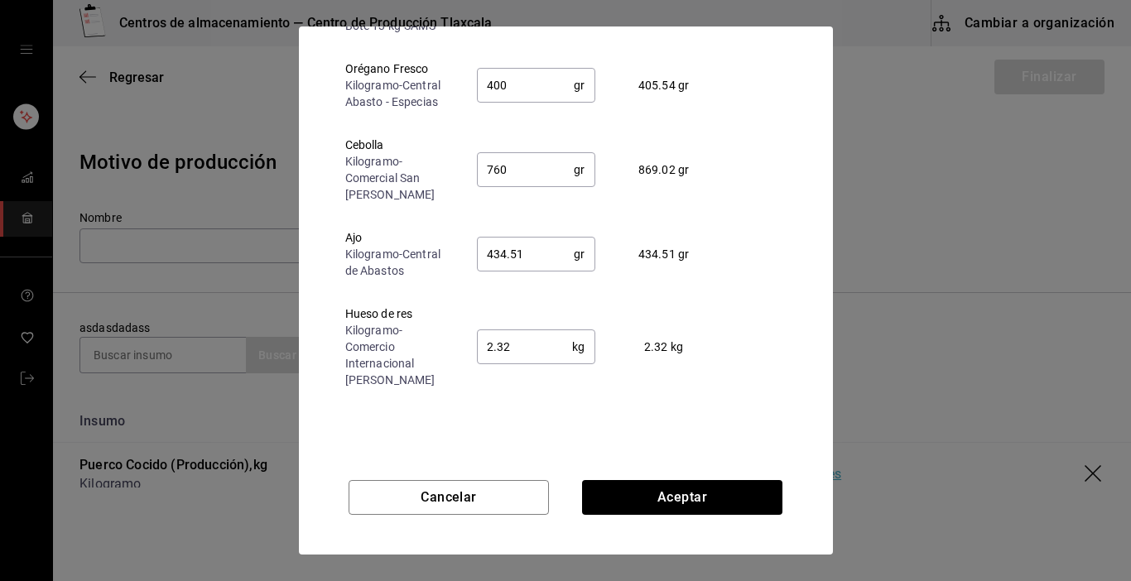
click at [540, 248] on input "434.51" at bounding box center [526, 254] width 98 height 33
type input "4"
type input "375.00"
click at [522, 354] on input "2.32" at bounding box center [525, 346] width 96 height 33
type input "2"
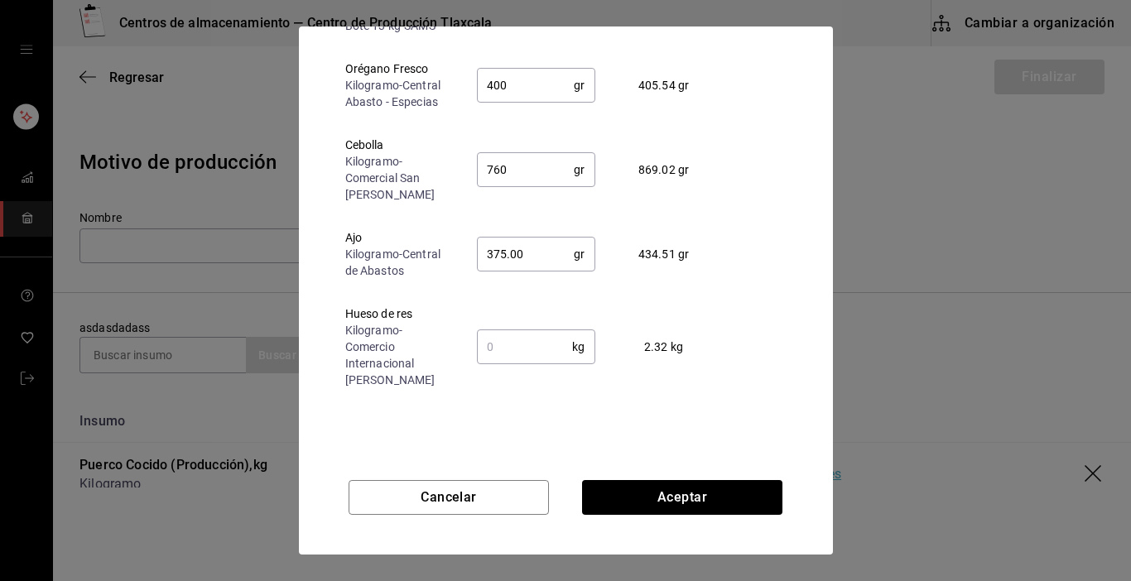
type input "375"
type input "1.25"
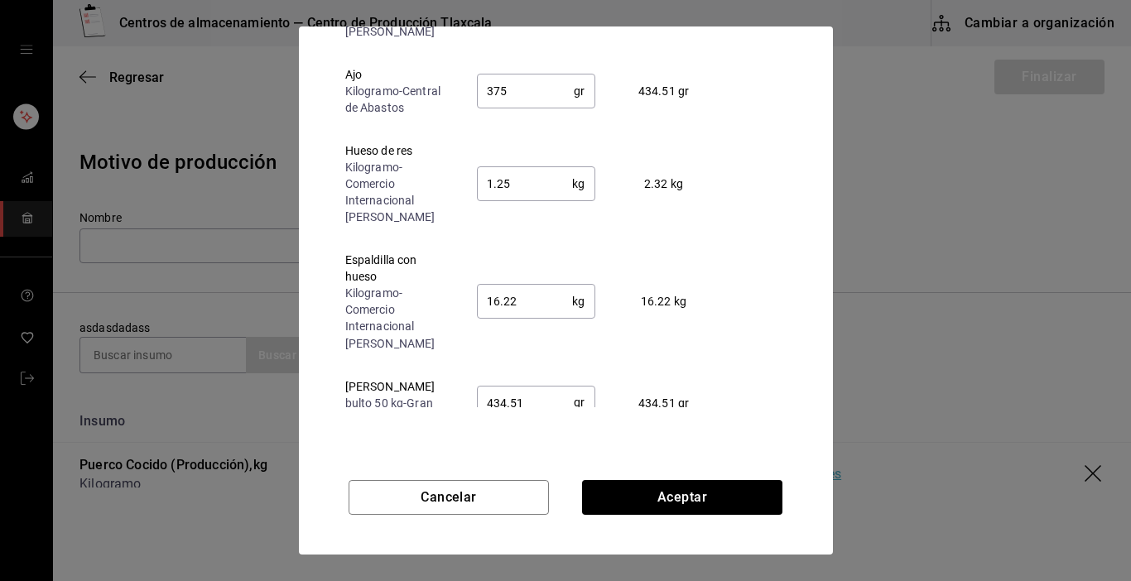
scroll to position [431, 0]
click at [531, 306] on input "16.22" at bounding box center [525, 298] width 96 height 33
type input "1"
type input "10.00"
click at [542, 407] on input "434.51" at bounding box center [526, 399] width 98 height 33
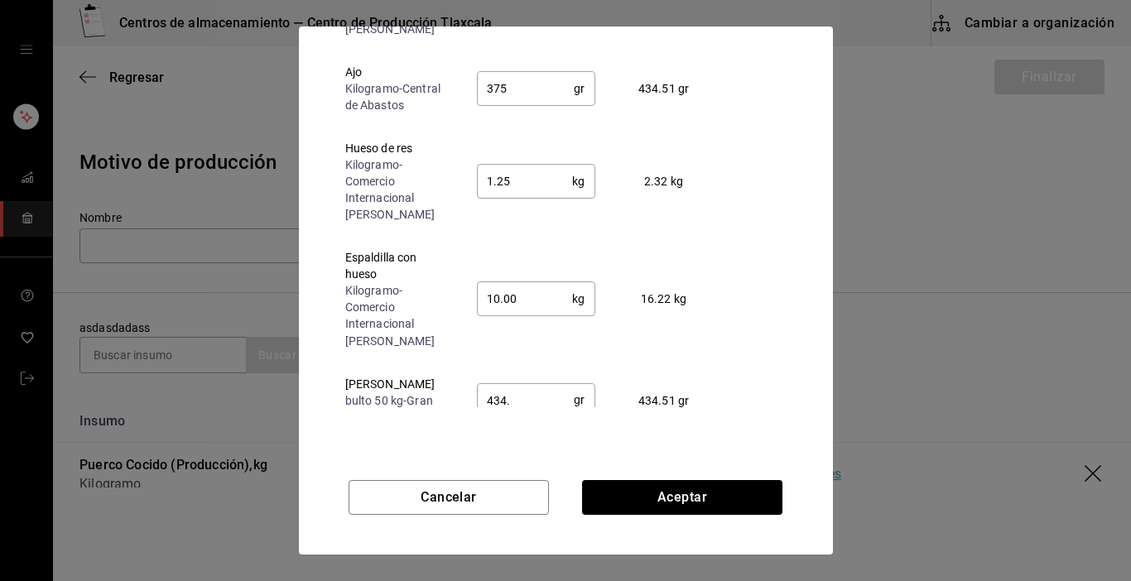
scroll to position [433, 0]
type input "4"
type input "10"
type input "375.00"
click at [735, 395] on div "Insumo Editar cantidad Cant. original Vinagre Blanco Prod galón - Gran Bodega 0…" at bounding box center [566, 200] width 494 height 413
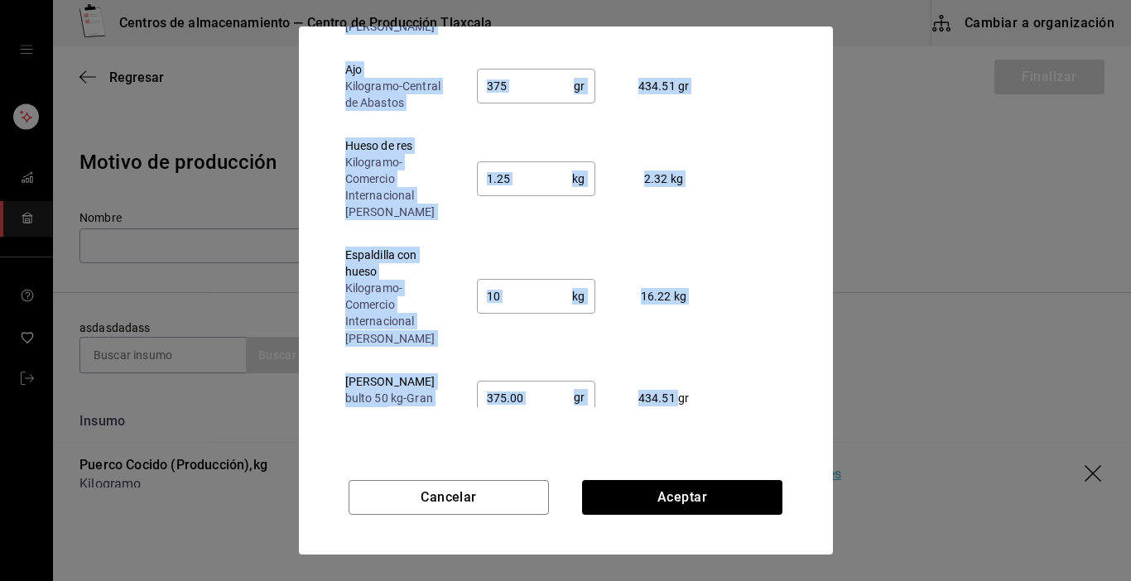
click at [734, 396] on div "Insumo Editar cantidad Cant. original Vinagre Blanco Prod galón - Gran Bodega 0…" at bounding box center [566, 200] width 494 height 413
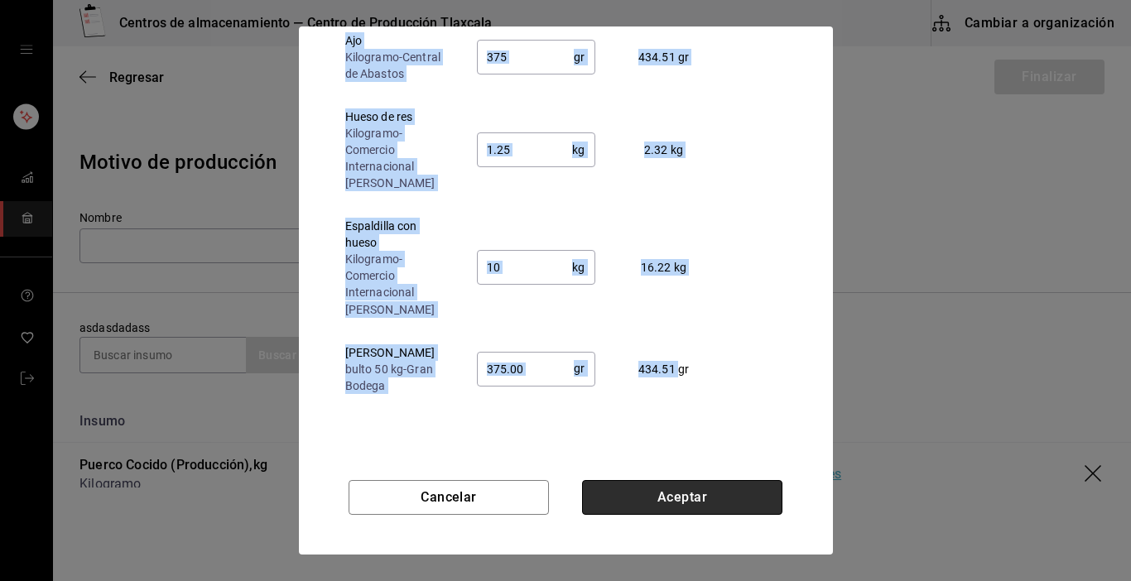
click at [699, 499] on button "Aceptar" at bounding box center [682, 497] width 200 height 35
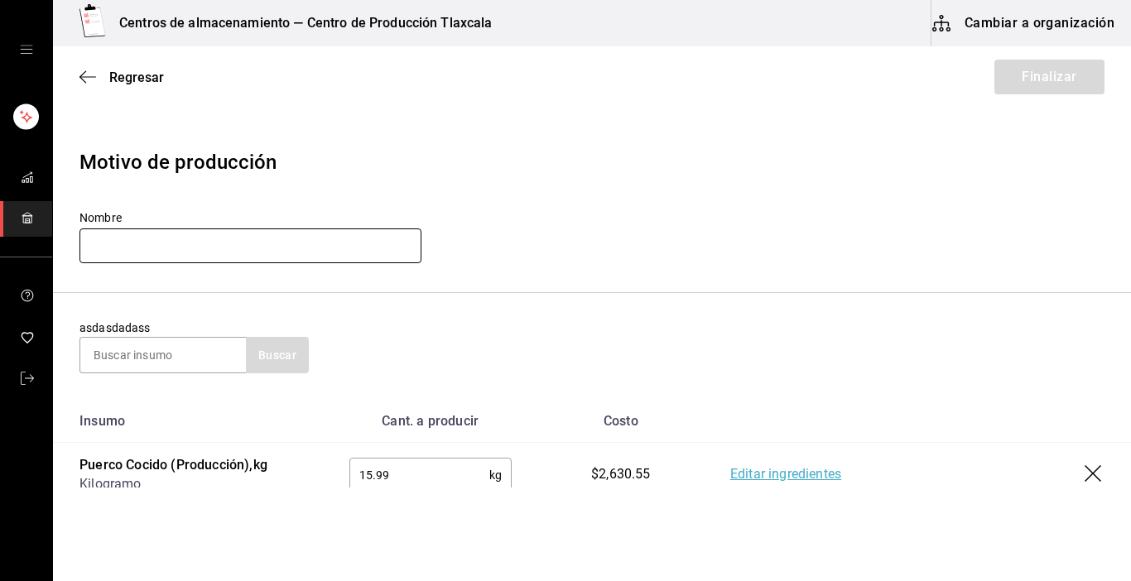
click at [233, 261] on input "text" at bounding box center [251, 246] width 342 height 35
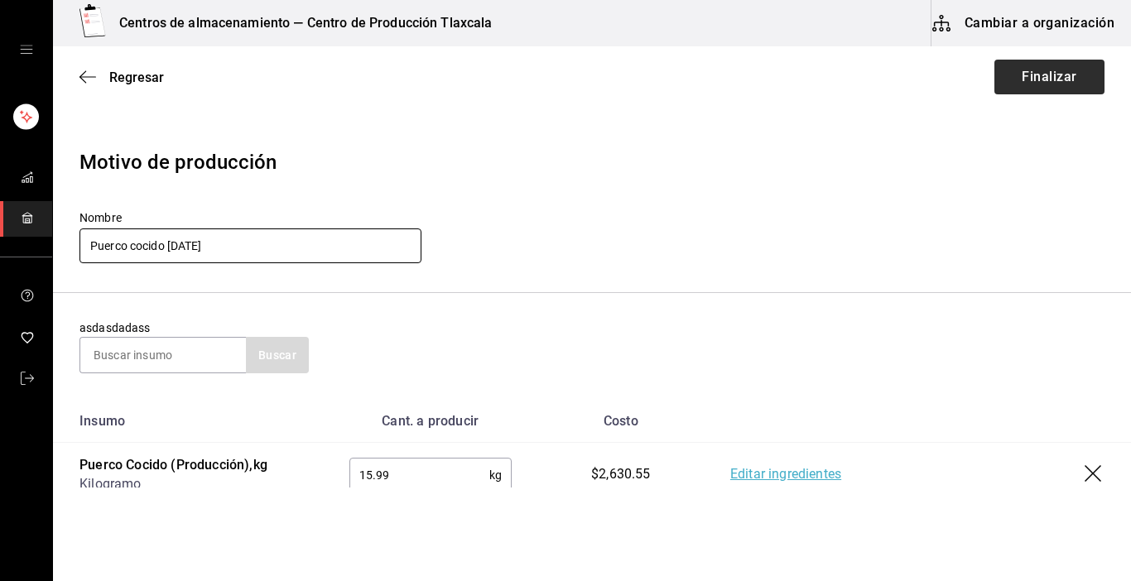
type input "Puerco cocido 18-09-25"
click at [1063, 75] on button "Finalizar" at bounding box center [1050, 77] width 110 height 35
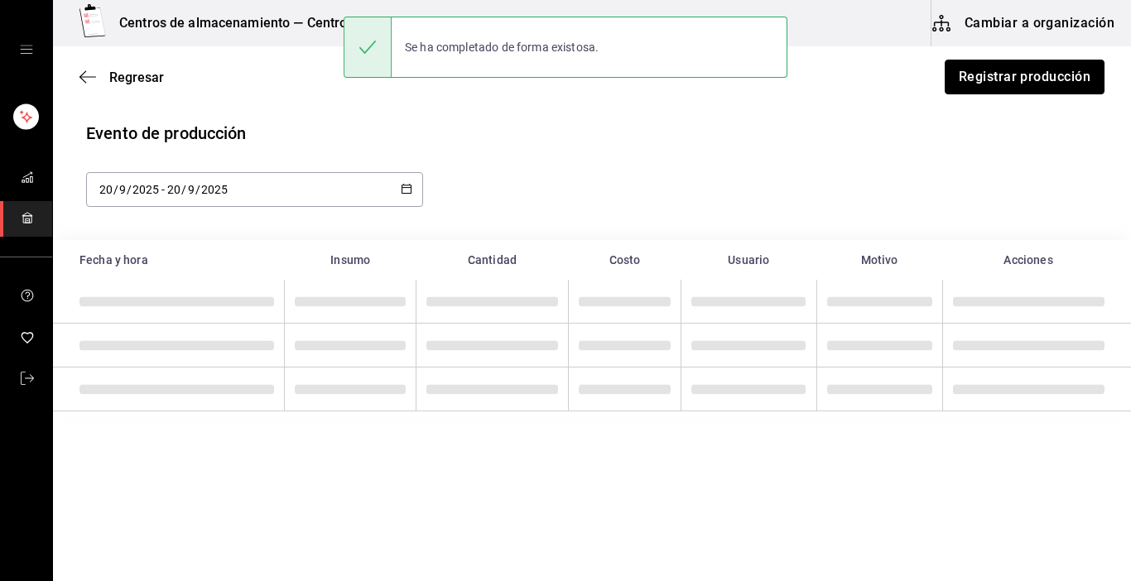
click at [1063, 75] on button "Registrar producción" at bounding box center [1025, 77] width 160 height 35
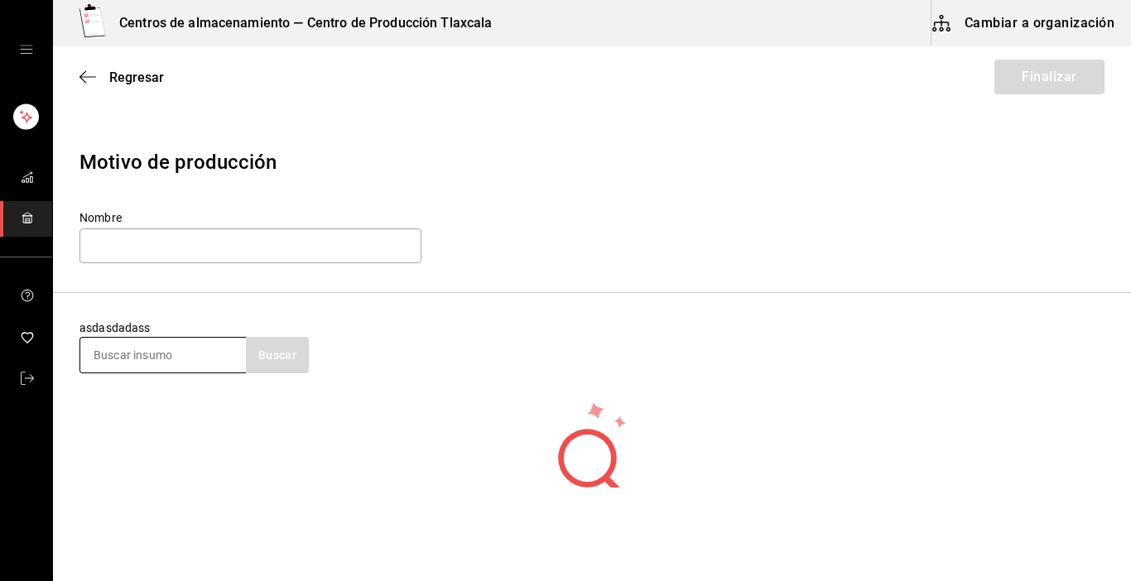
click at [227, 350] on input at bounding box center [163, 355] width 166 height 35
type input "puerco"
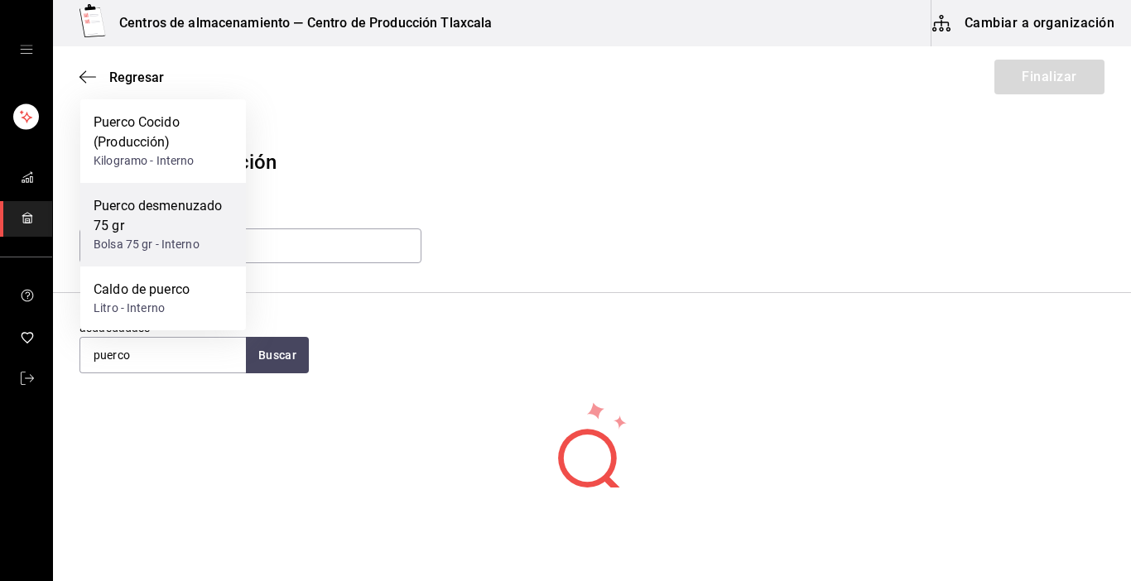
click at [221, 212] on div "Puerco desmenuzado 75 gr" at bounding box center [163, 216] width 139 height 40
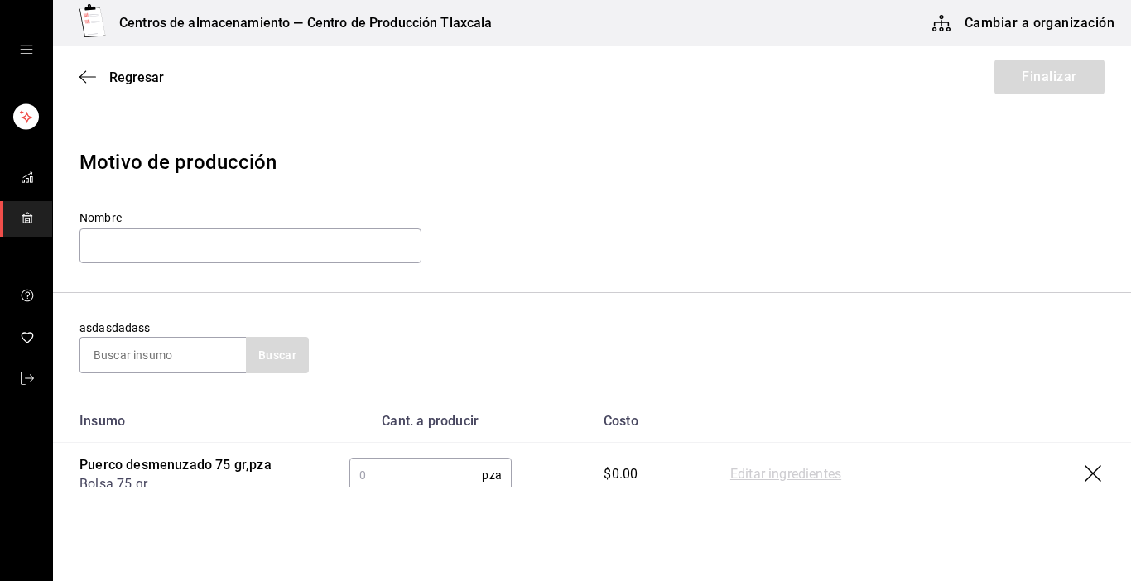
click at [402, 469] on input "text" at bounding box center [415, 475] width 133 height 33
type input "145"
click at [753, 478] on link "Editar ingredientes" at bounding box center [785, 475] width 111 height 20
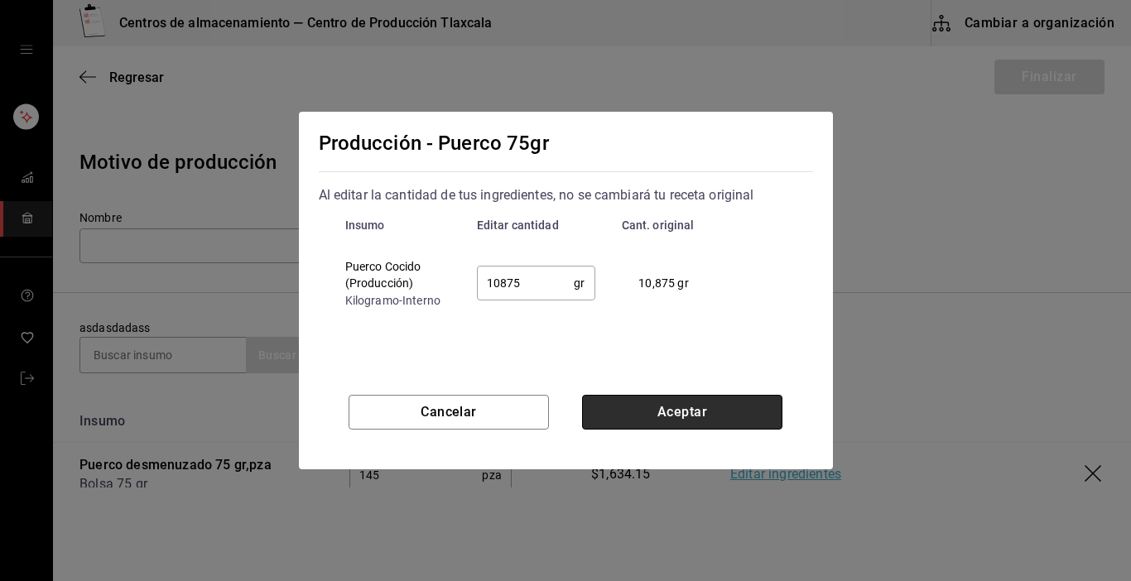
click at [646, 414] on button "Aceptar" at bounding box center [682, 412] width 200 height 35
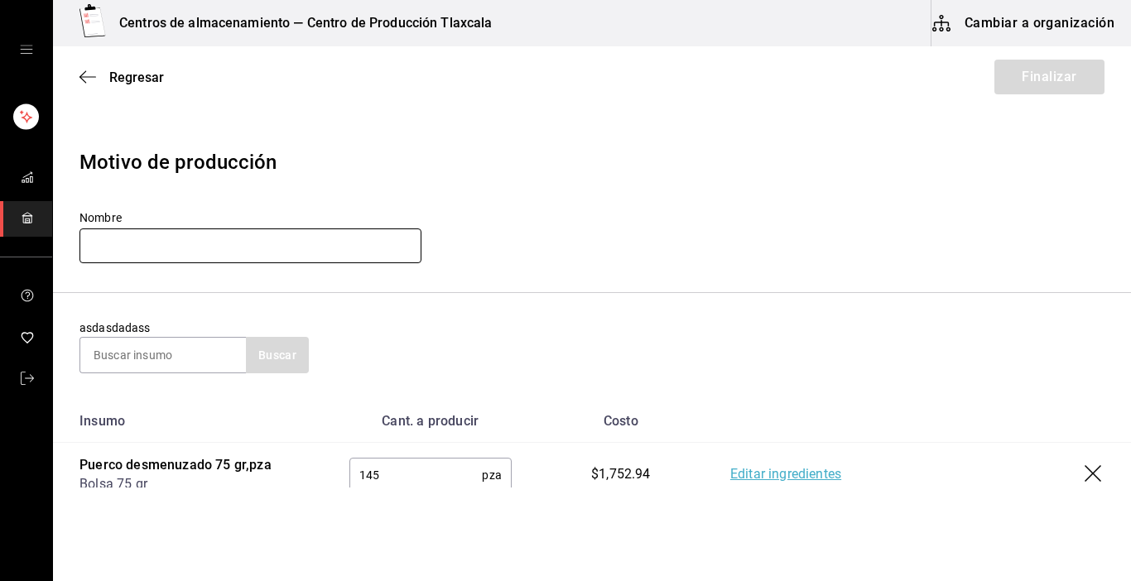
click at [179, 244] on input "text" at bounding box center [251, 246] width 342 height 35
type input "Puerco 75g 18-09-25"
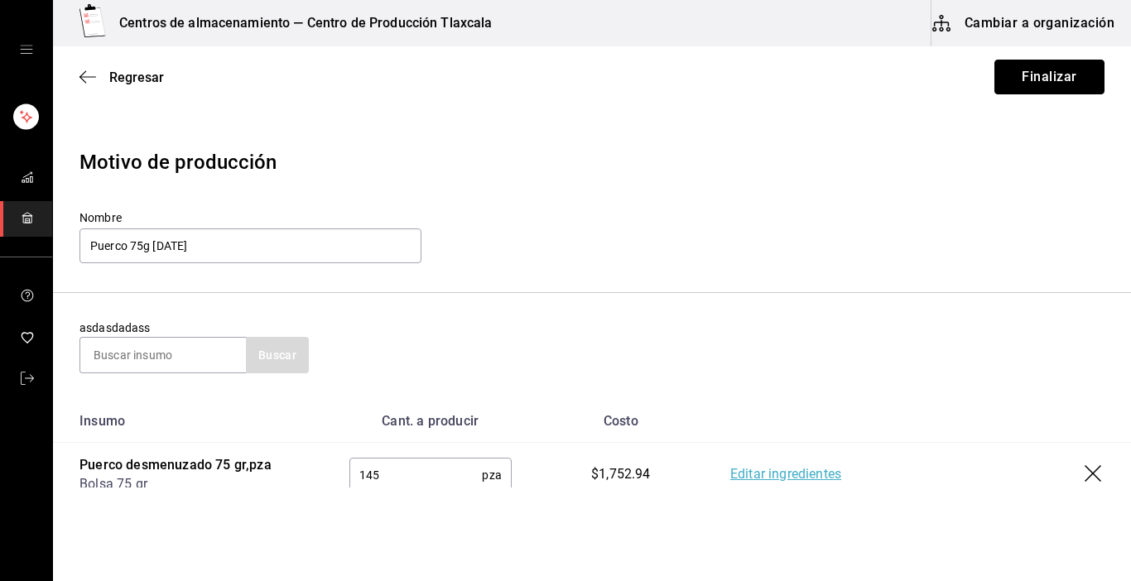
click at [1044, 84] on button "Finalizar" at bounding box center [1050, 77] width 110 height 35
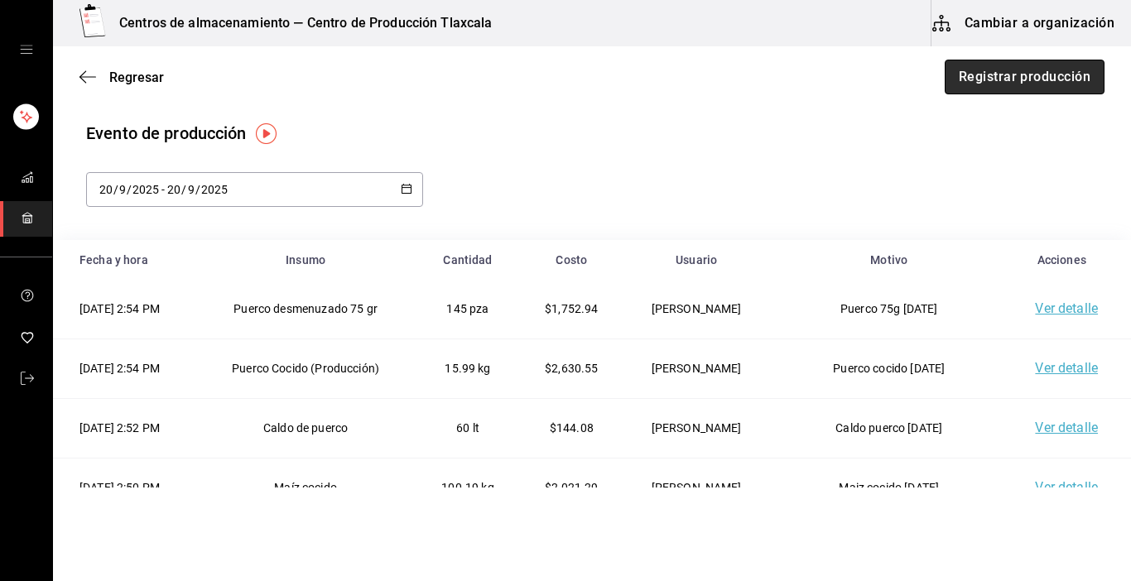
click at [957, 82] on button "Registrar producción" at bounding box center [1025, 77] width 160 height 35
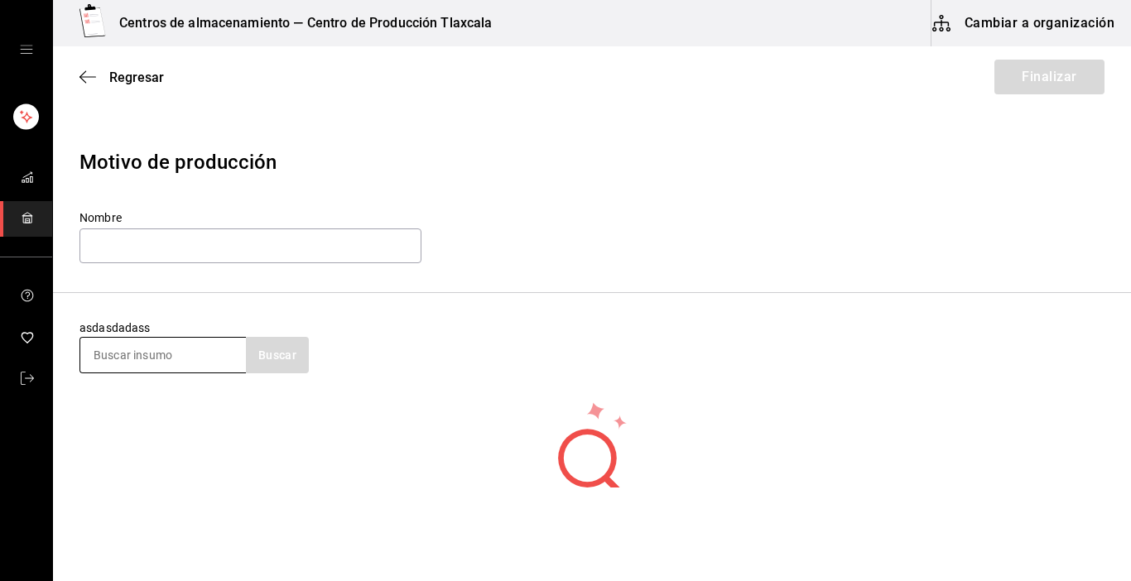
click at [150, 357] on input at bounding box center [163, 355] width 166 height 35
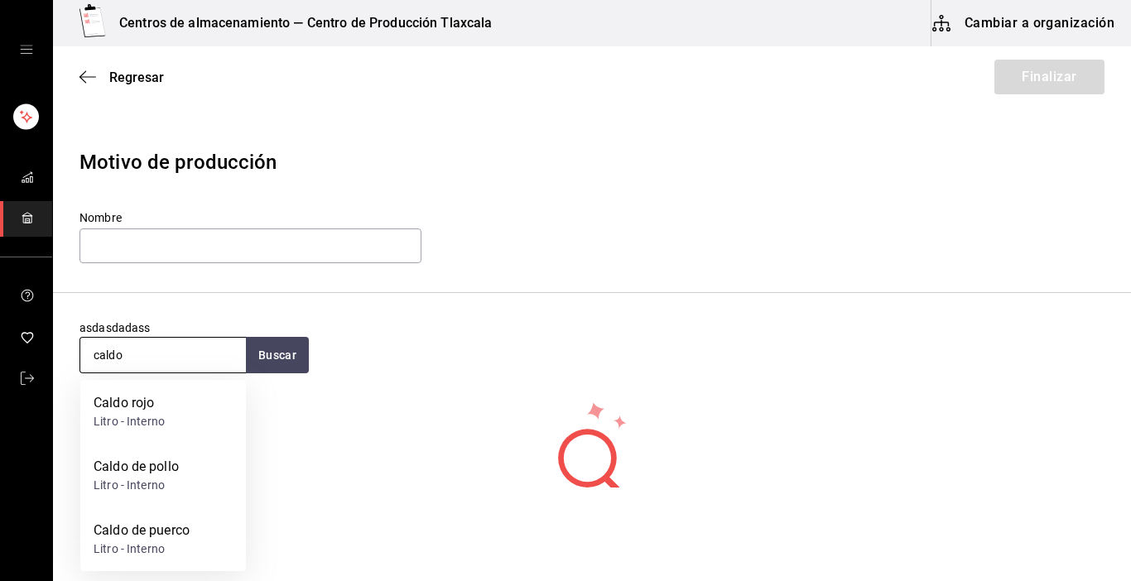
type input "caldo"
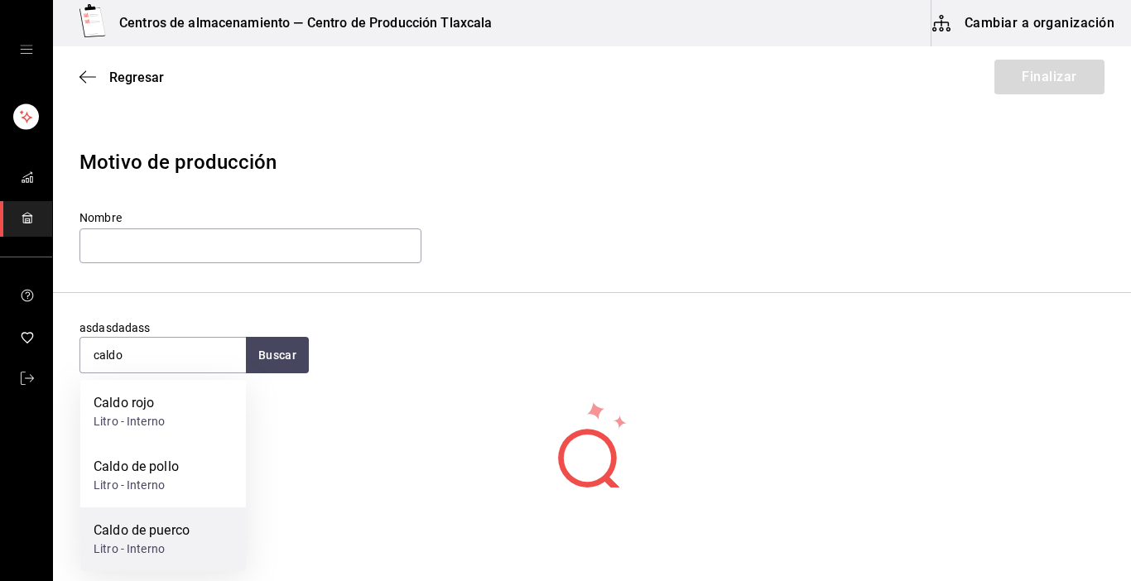
click at [153, 553] on div "Litro - Interno" at bounding box center [142, 549] width 96 height 17
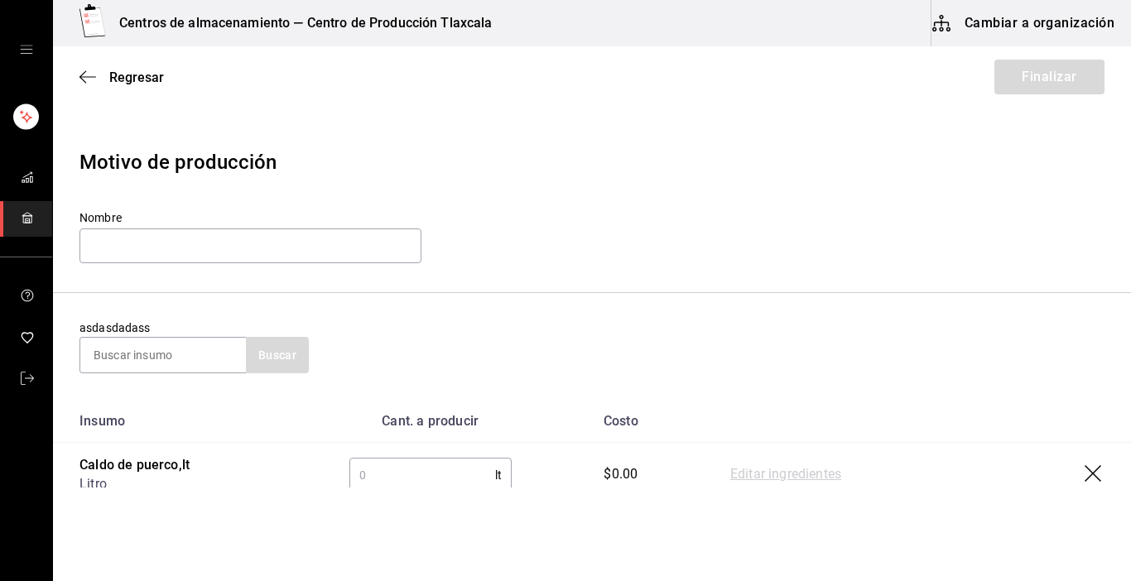
click at [357, 462] on input "text" at bounding box center [422, 475] width 146 height 33
type input "60"
click at [730, 471] on link "Editar ingredientes" at bounding box center [785, 475] width 111 height 20
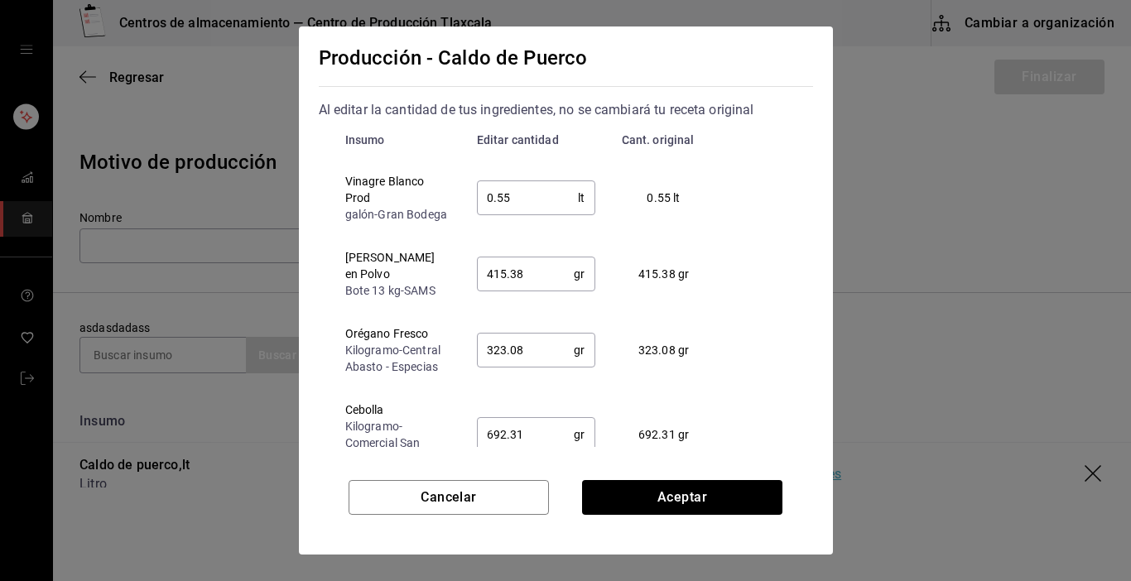
click at [508, 204] on input "0.55" at bounding box center [528, 197] width 102 height 33
type input "0.50"
click at [519, 278] on input "415.38" at bounding box center [526, 274] width 98 height 33
type input "4"
type input "0.5"
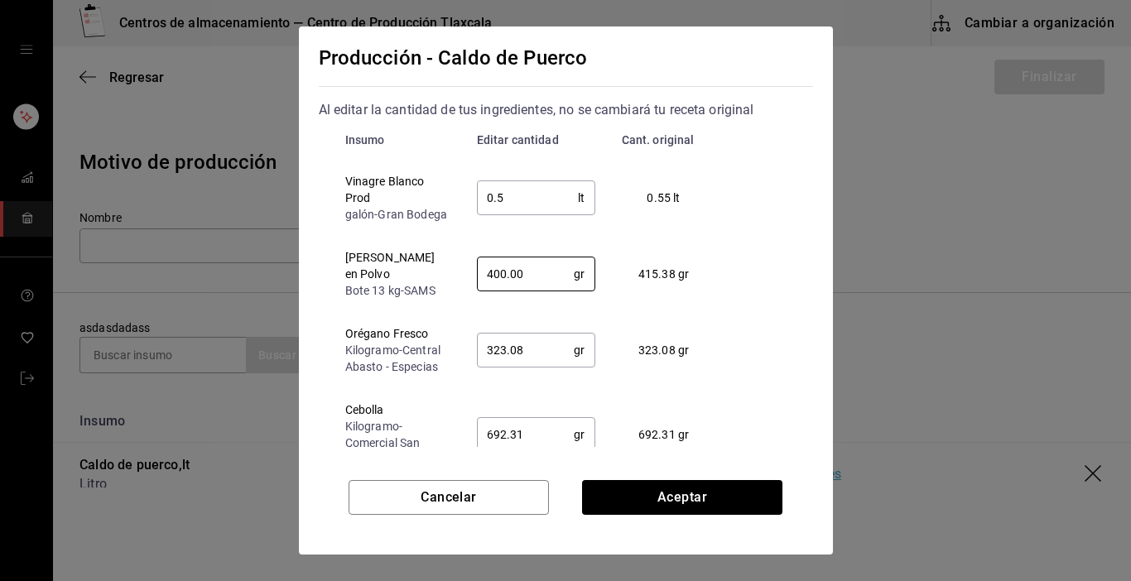
type input "400.00"
click at [534, 342] on input "323.08" at bounding box center [526, 350] width 98 height 33
type input "3"
type input "400"
type input "400.00"
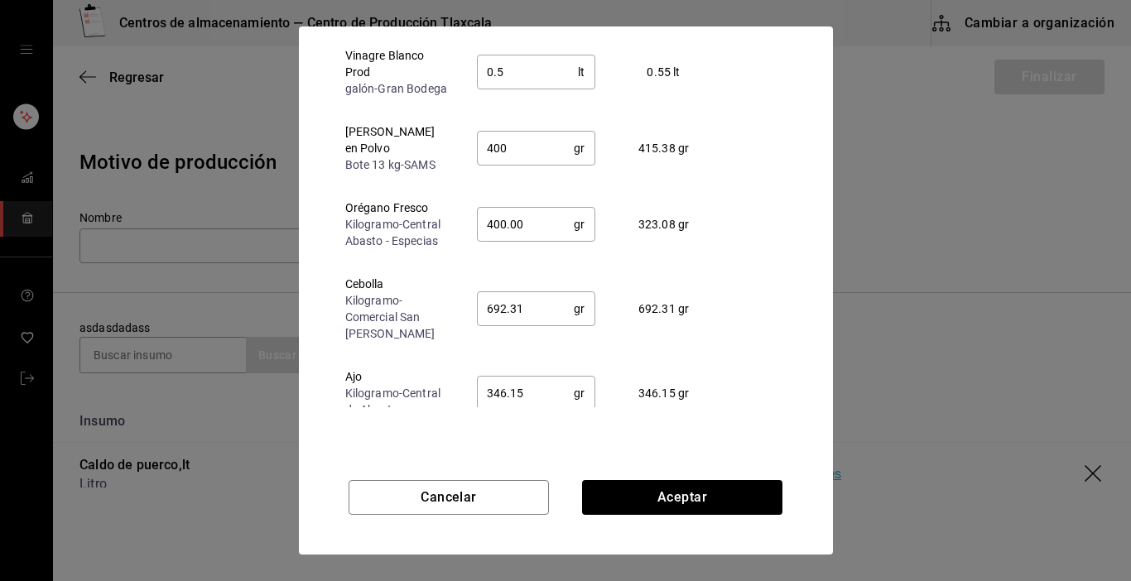
scroll to position [93, 0]
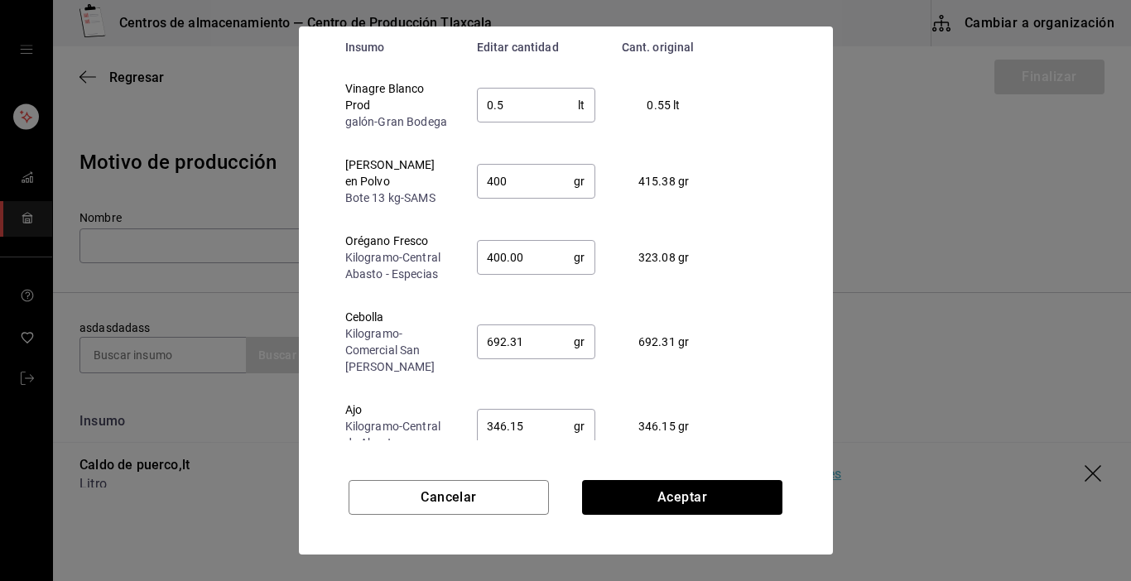
click at [533, 340] on input "692.31" at bounding box center [526, 341] width 98 height 33
type input "6"
type input "400"
type input "755.00"
click at [732, 427] on div "Insumo Editar cantidad Cant. original Vinagre Blanco Prod galón - Gran Bodega 0…" at bounding box center [526, 233] width 414 height 413
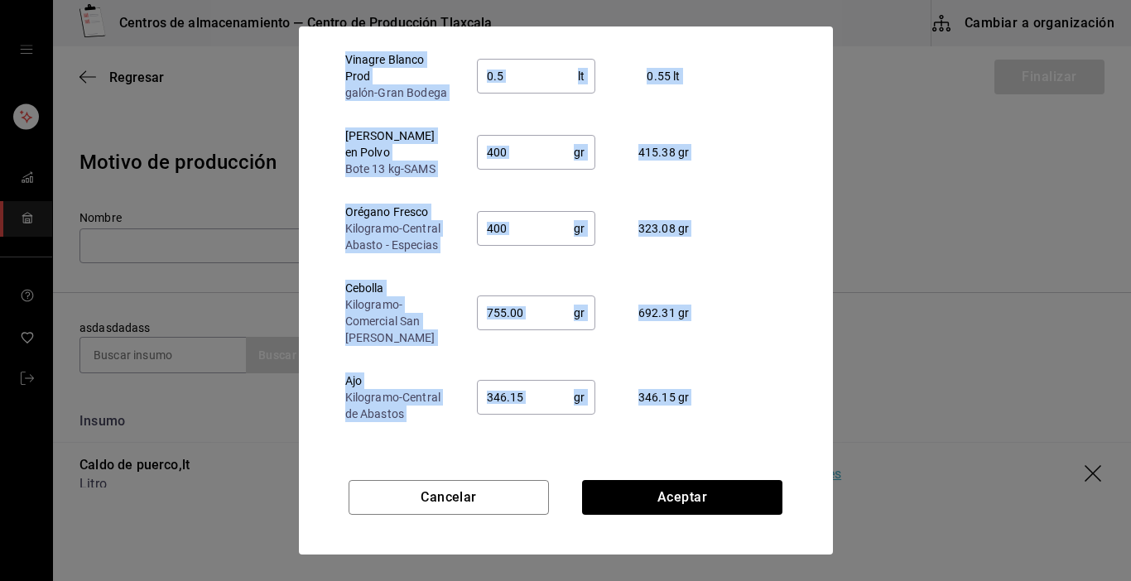
click at [732, 427] on div "Insumo Editar cantidad Cant. original Vinagre Blanco Prod galón - Gran Bodega 0…" at bounding box center [526, 233] width 414 height 413
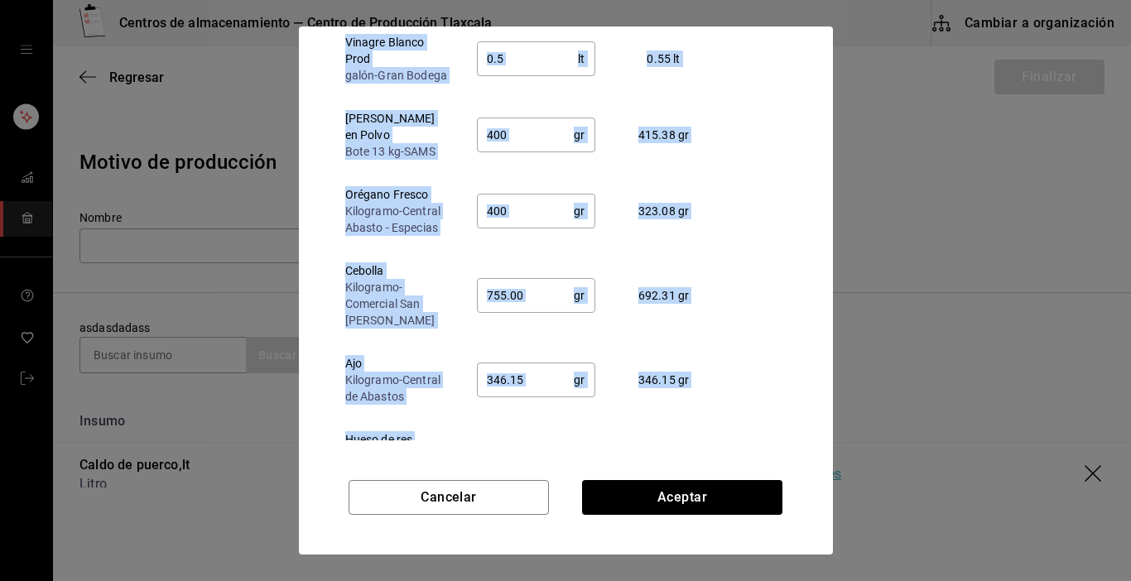
scroll to position [62, 0]
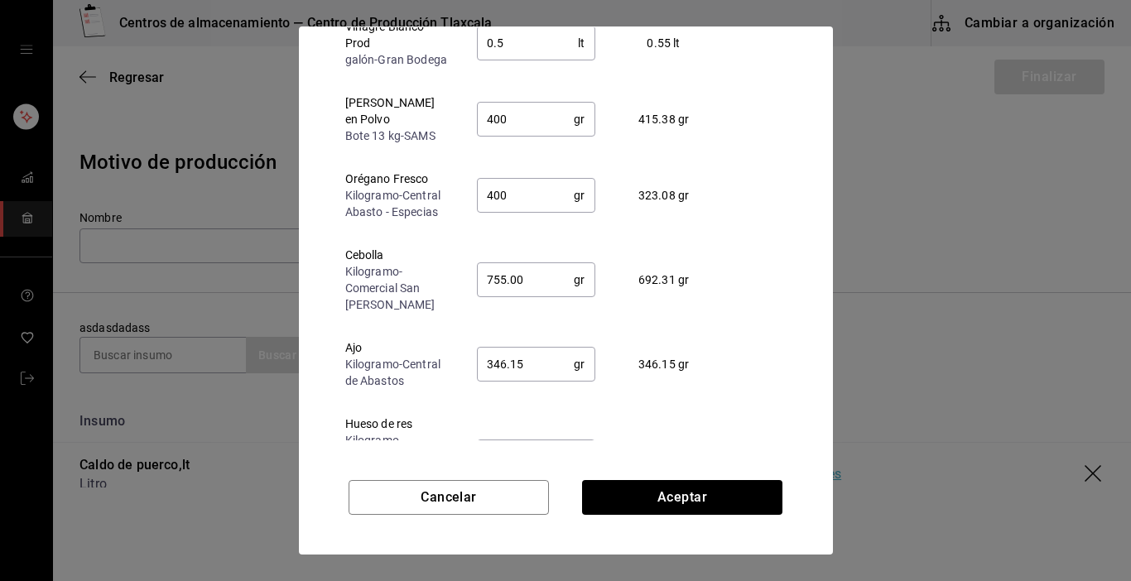
click at [546, 369] on input "346.15" at bounding box center [526, 364] width 98 height 33
type input "3"
type input "755"
type input "375.00"
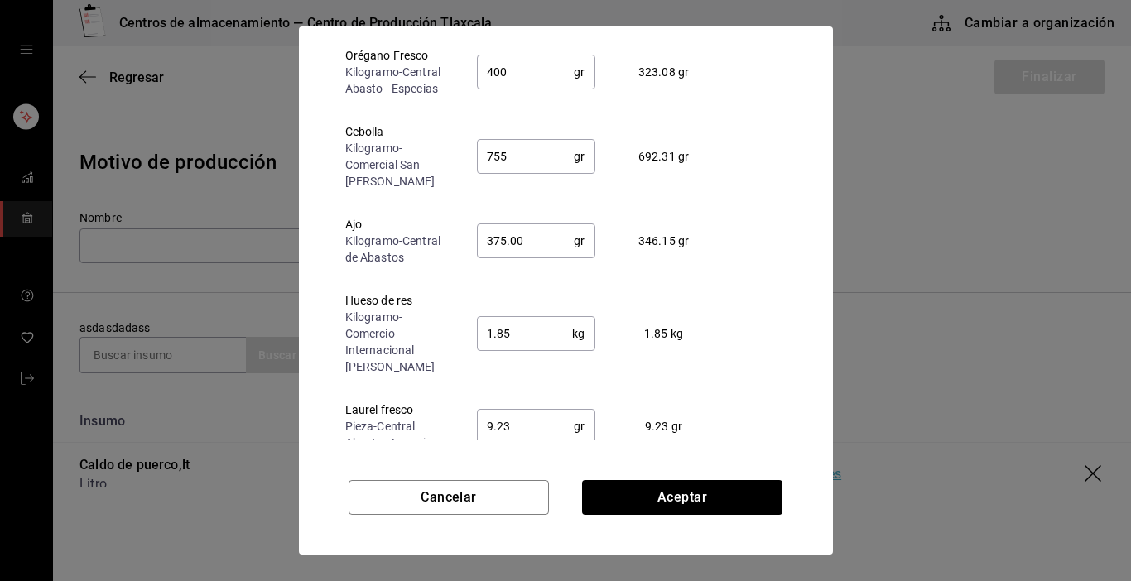
scroll to position [195, 0]
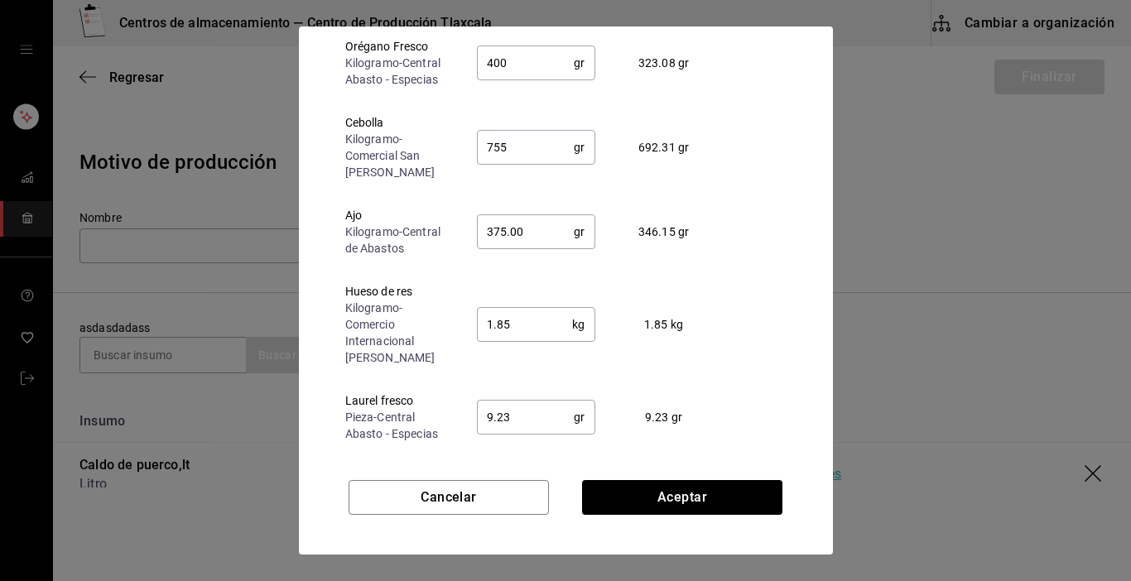
click at [541, 317] on input "1.85" at bounding box center [525, 324] width 96 height 33
type input "1.10"
click at [547, 425] on input "9.23" at bounding box center [526, 417] width 98 height 33
type input "9"
type input "375"
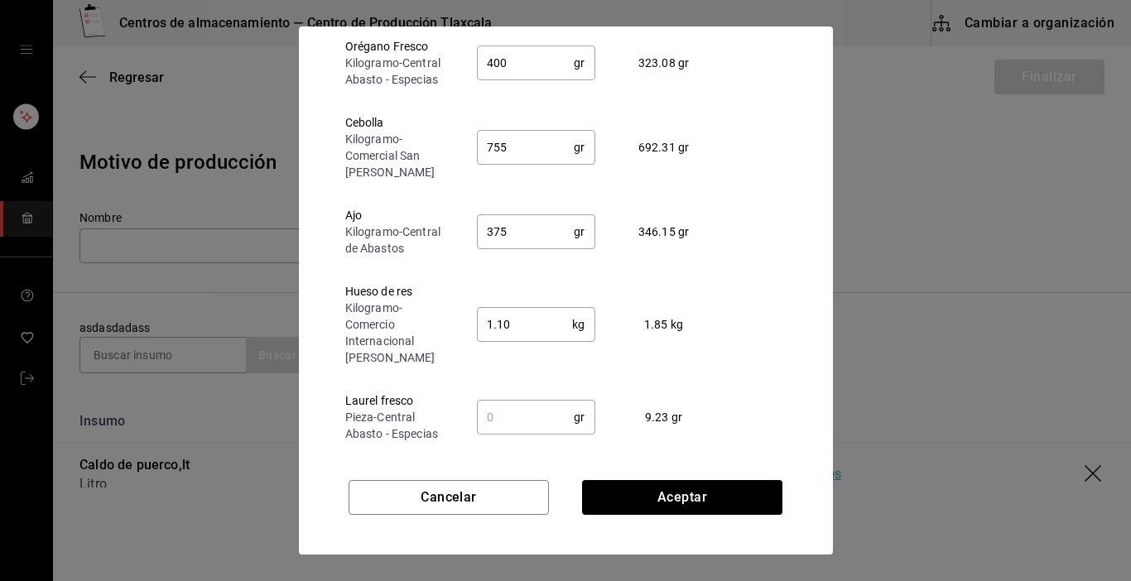
type input "1.1"
type input "10.00"
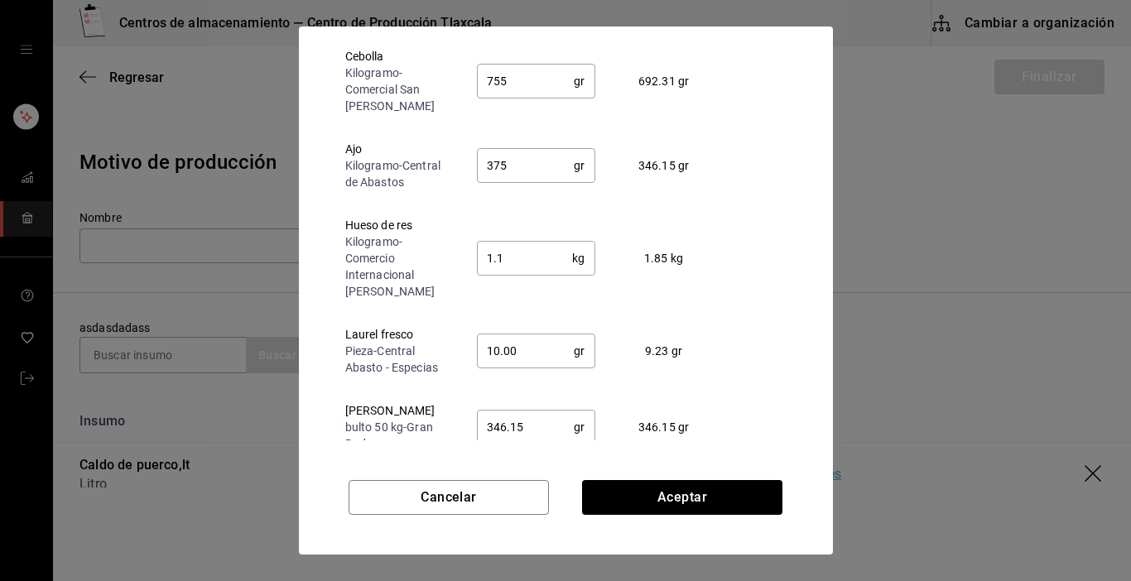
scroll to position [288, 0]
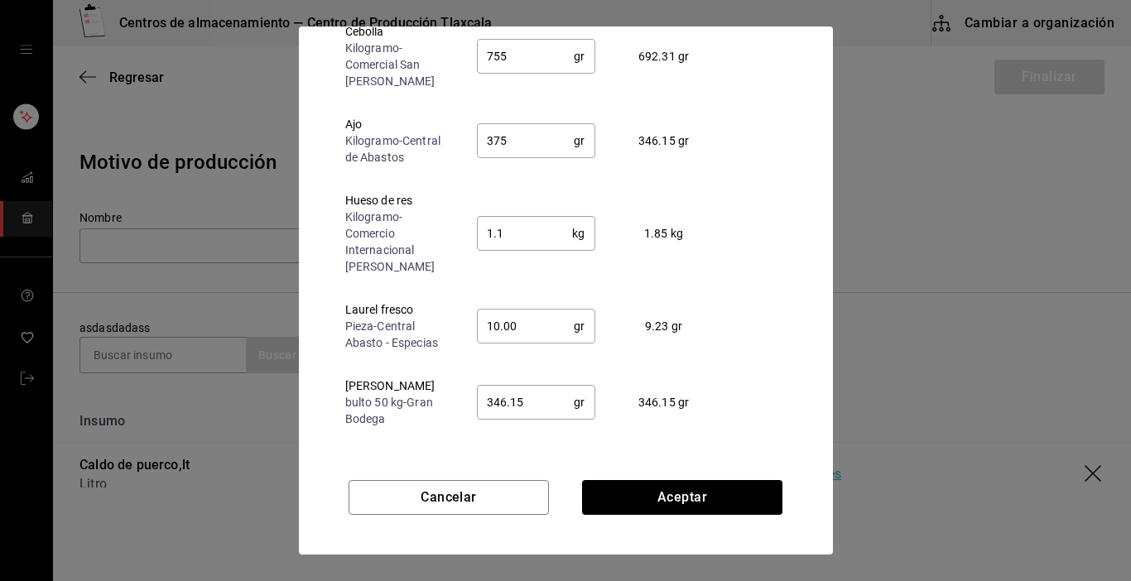
click at [544, 412] on input "346.15" at bounding box center [526, 402] width 98 height 33
type input "3"
type input "10"
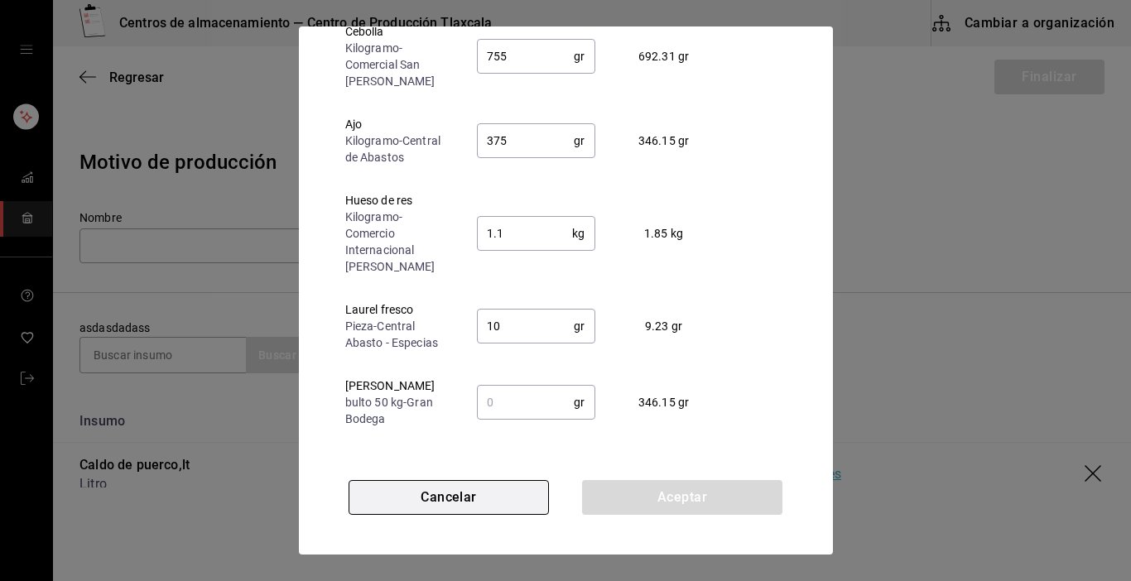
click at [471, 499] on button "Cancelar" at bounding box center [449, 497] width 200 height 35
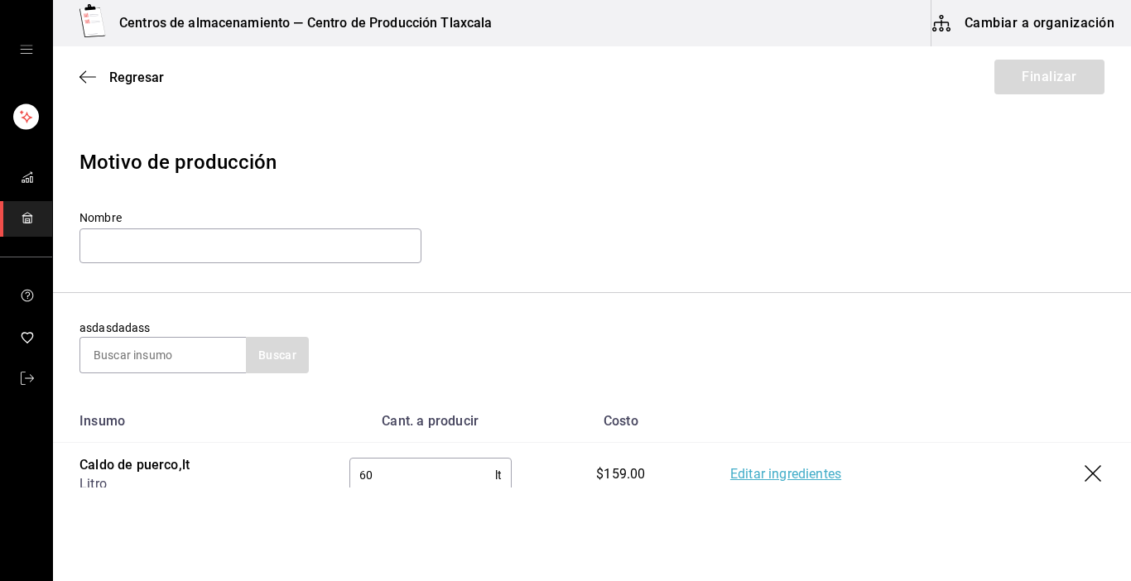
click at [1087, 475] on icon "button" at bounding box center [1095, 475] width 20 height 20
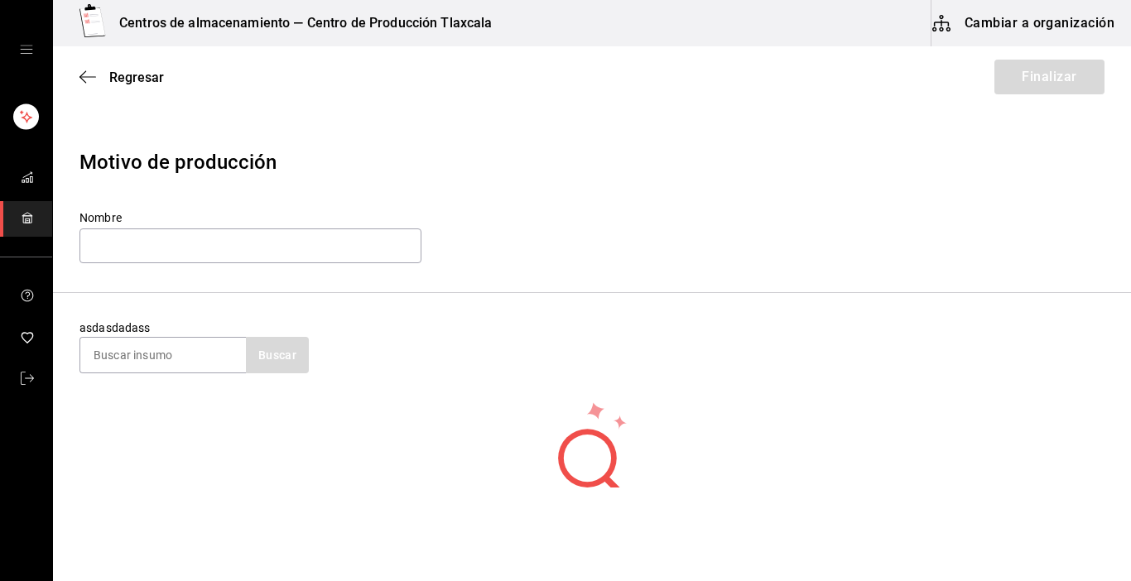
click at [84, 56] on div "Regresar Finalizar" at bounding box center [592, 76] width 1078 height 61
click at [84, 73] on icon "button" at bounding box center [83, 77] width 7 height 12
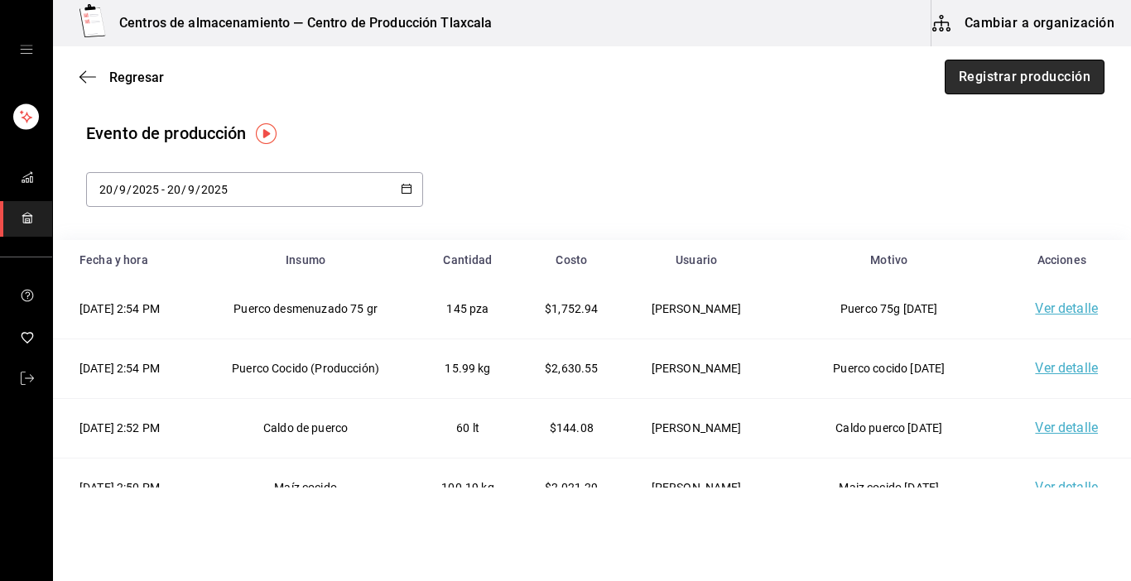
click at [1018, 80] on button "Registrar producción" at bounding box center [1025, 77] width 160 height 35
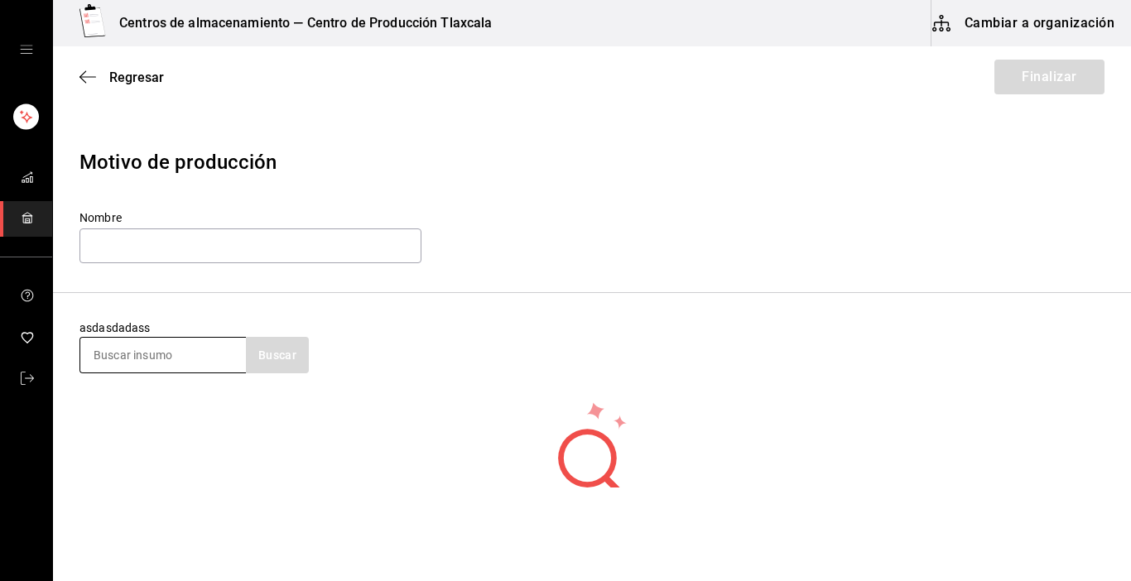
click at [181, 356] on input at bounding box center [163, 355] width 166 height 35
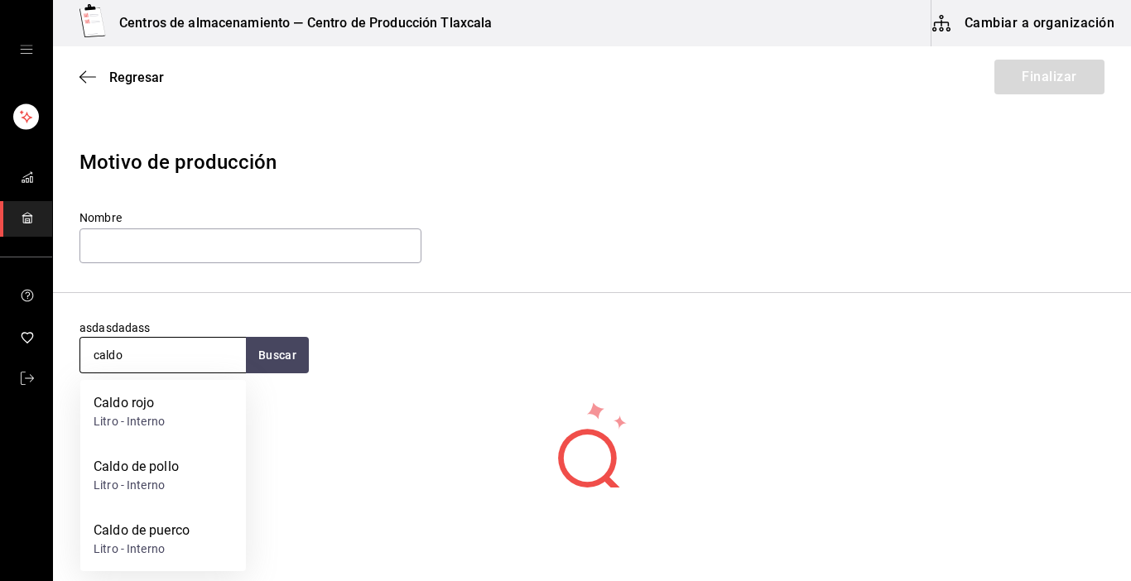
type input "caldo"
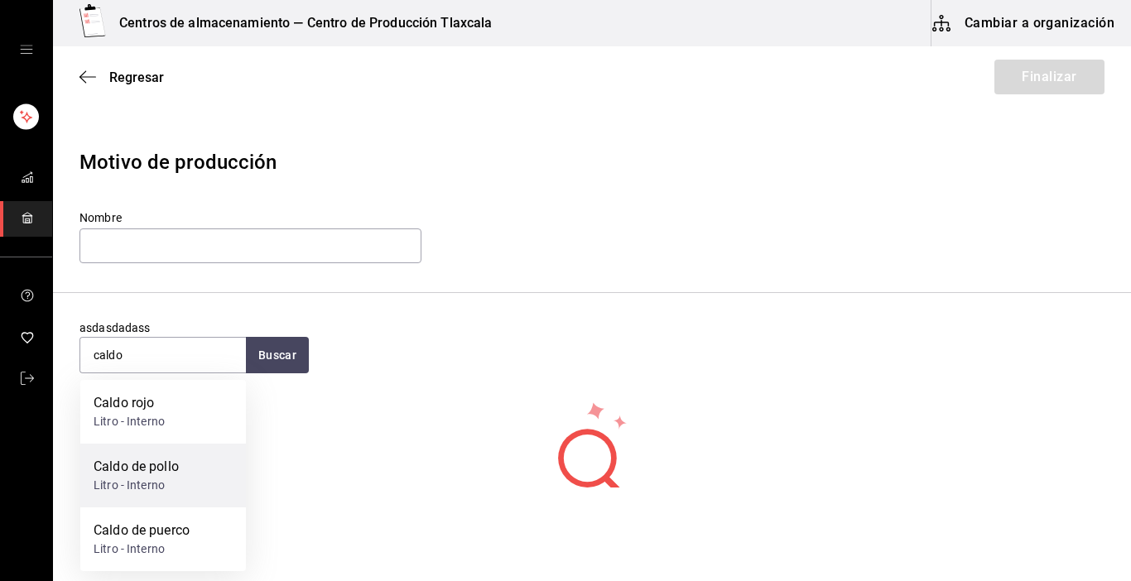
click at [167, 470] on div "Caldo de pollo" at bounding box center [136, 467] width 85 height 20
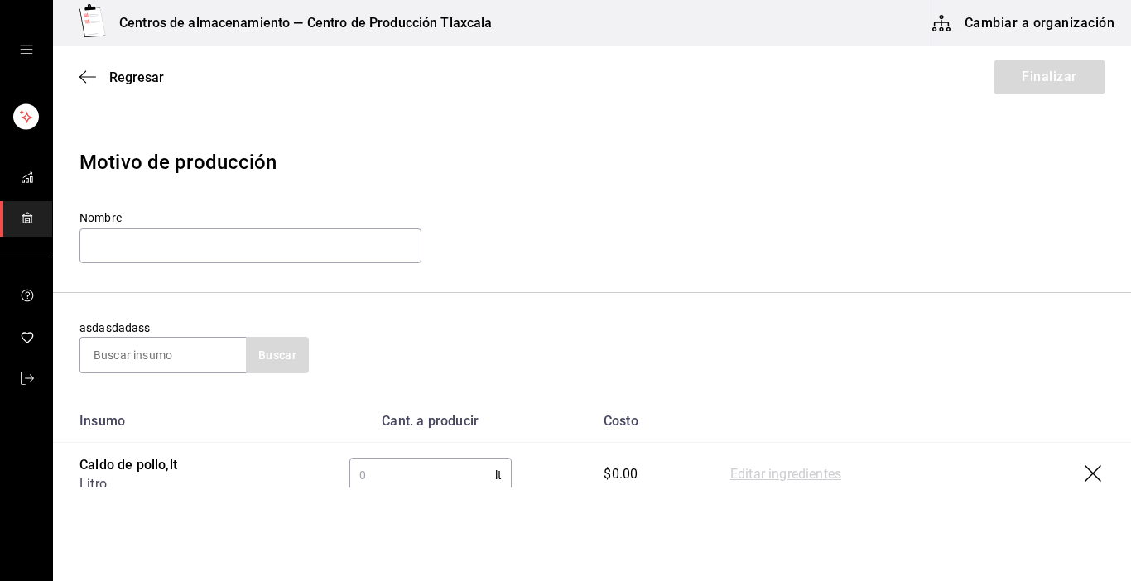
click at [398, 483] on input "text" at bounding box center [422, 475] width 146 height 33
type input "60"
click at [809, 475] on link "Editar ingredientes" at bounding box center [785, 475] width 111 height 20
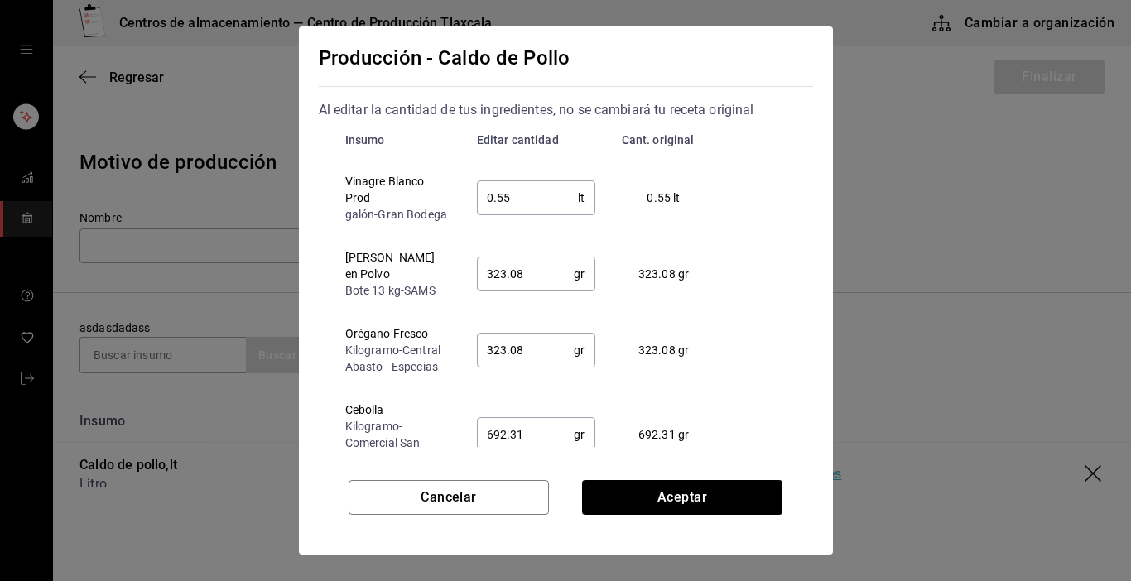
click at [513, 211] on input "0.55" at bounding box center [528, 197] width 102 height 33
type input "0.50"
click at [514, 273] on input "323.08" at bounding box center [526, 274] width 98 height 33
click at [515, 273] on input "323.08" at bounding box center [526, 274] width 98 height 33
click at [526, 277] on input "323.08" at bounding box center [526, 274] width 98 height 33
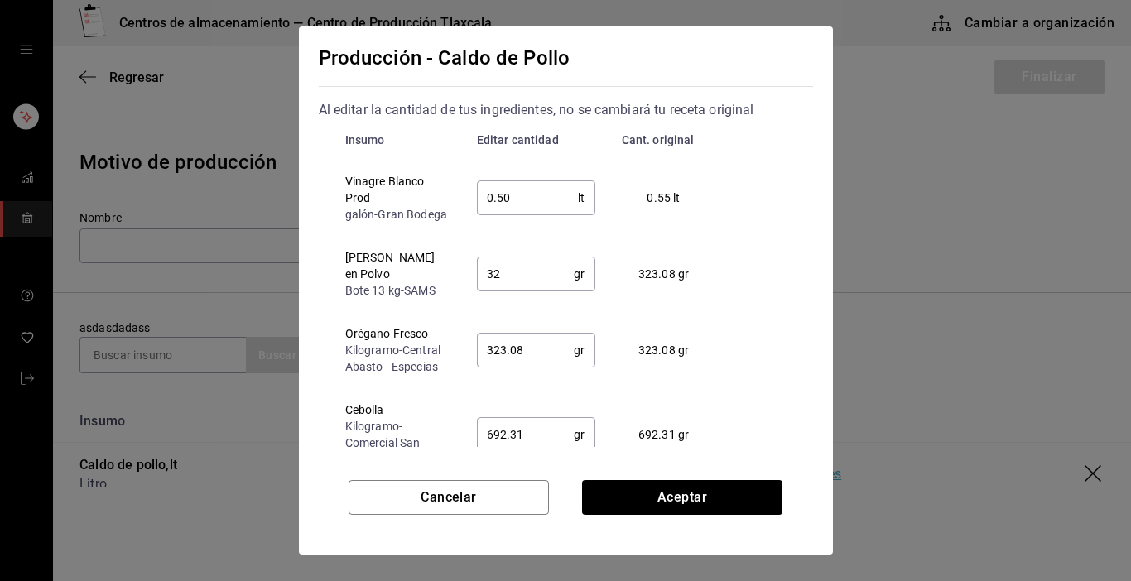
type input "3"
type input "0.5"
type input "400.00"
click at [541, 359] on input "323.08" at bounding box center [526, 350] width 98 height 33
type input "3"
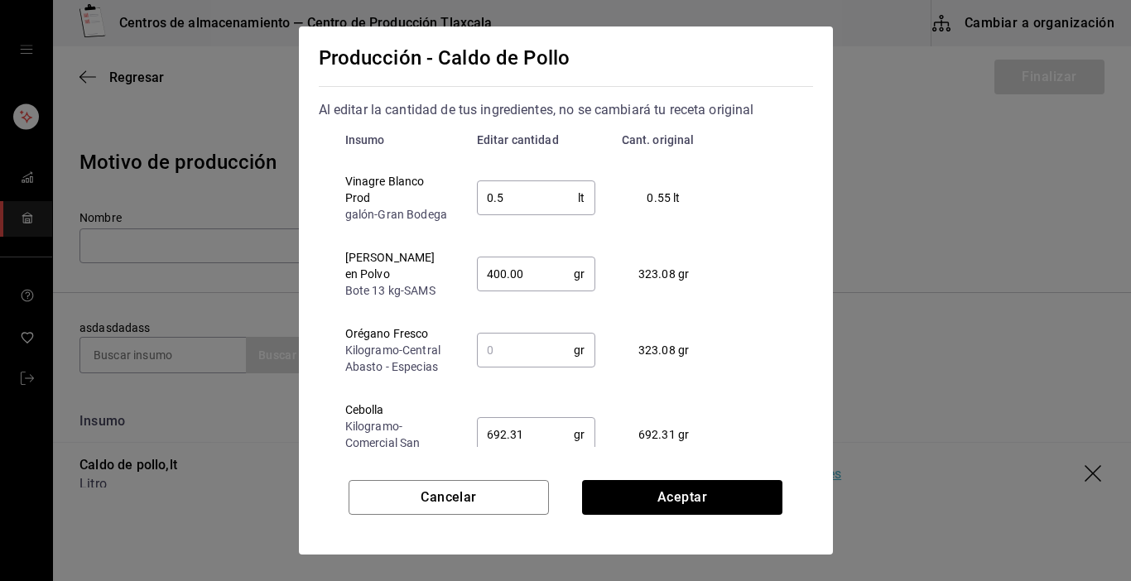
type input "400"
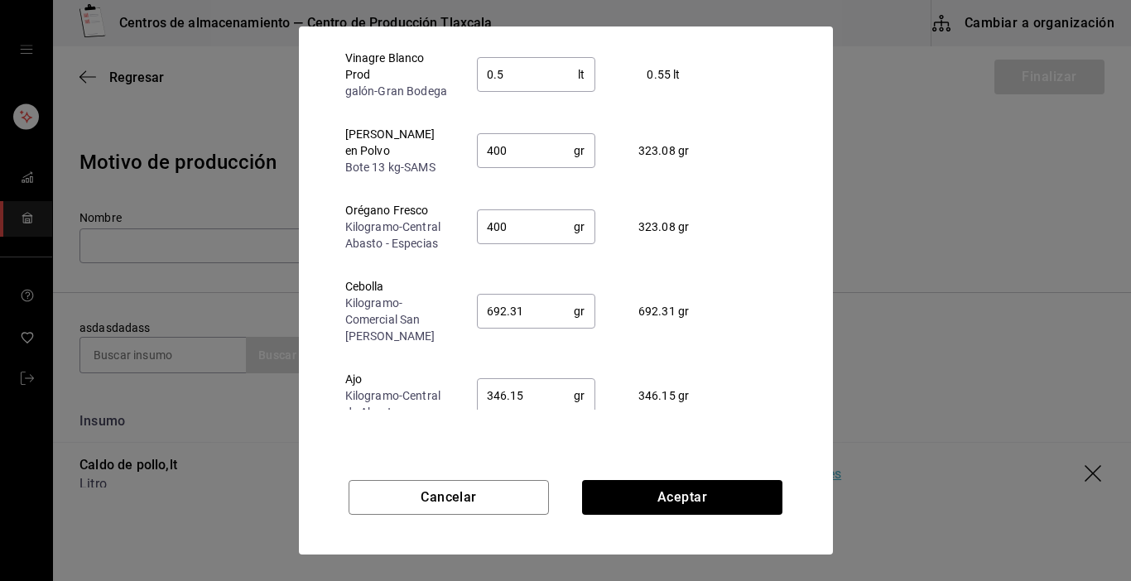
scroll to position [126, 0]
click at [522, 306] on input "692.31" at bounding box center [526, 308] width 98 height 33
type input "6"
type input "755"
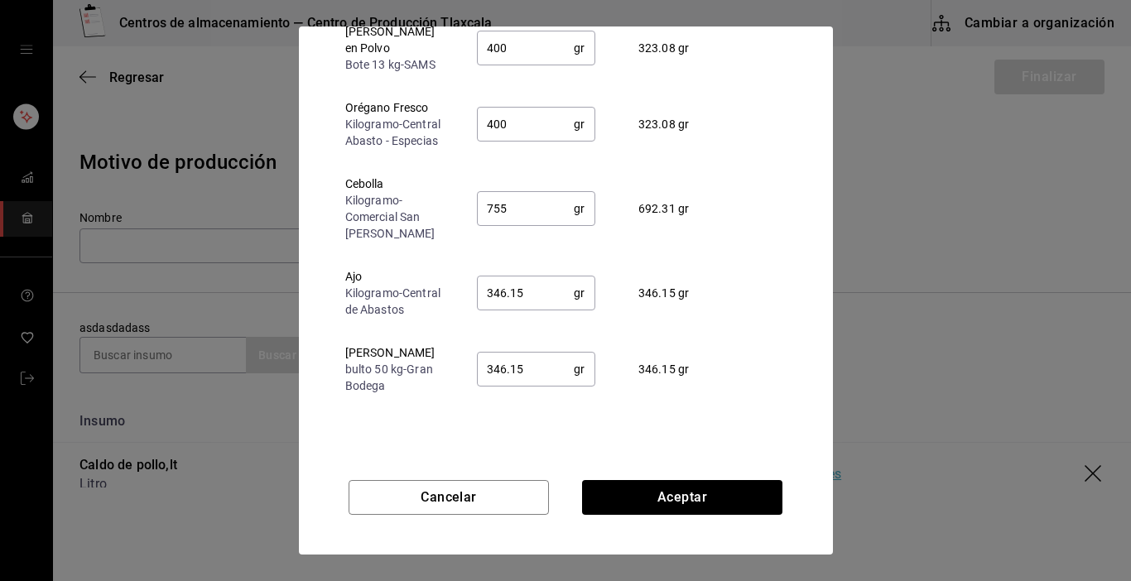
scroll to position [103, 0]
drag, startPoint x: 549, startPoint y: 292, endPoint x: 547, endPoint y: 283, distance: 9.4
click at [547, 284] on input "346.15" at bounding box center [526, 293] width 98 height 33
type input "375"
drag, startPoint x: 539, startPoint y: 428, endPoint x: 537, endPoint y: 417, distance: 11.9
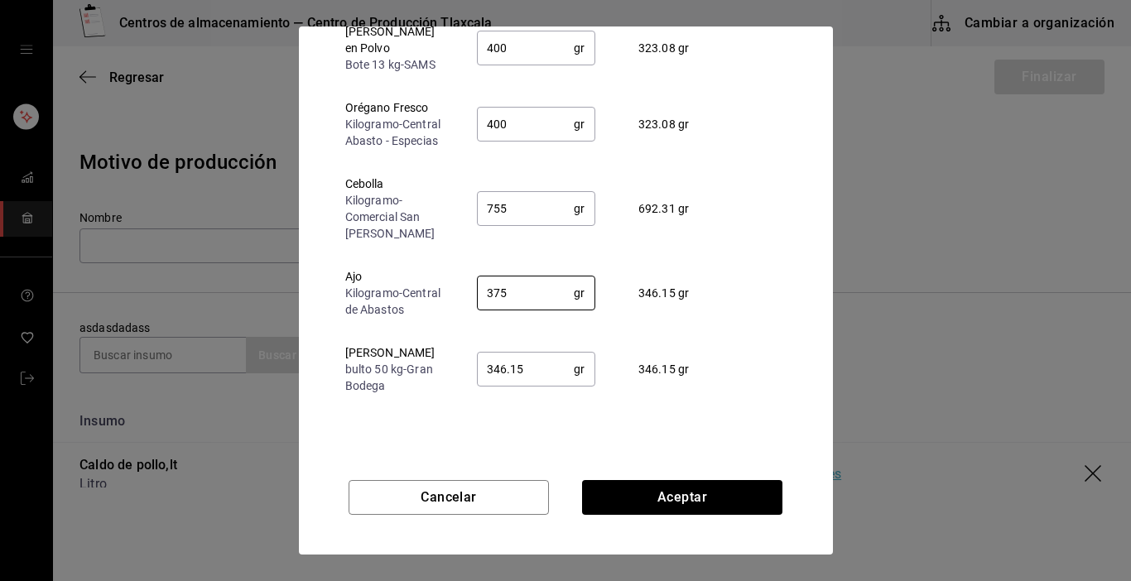
click at [539, 424] on div "Producción - Caldo de Pollo Al editar la cantidad de tus ingredientes, no se ca…" at bounding box center [566, 237] width 534 height 421
click at [538, 368] on input "346.15" at bounding box center [526, 369] width 98 height 33
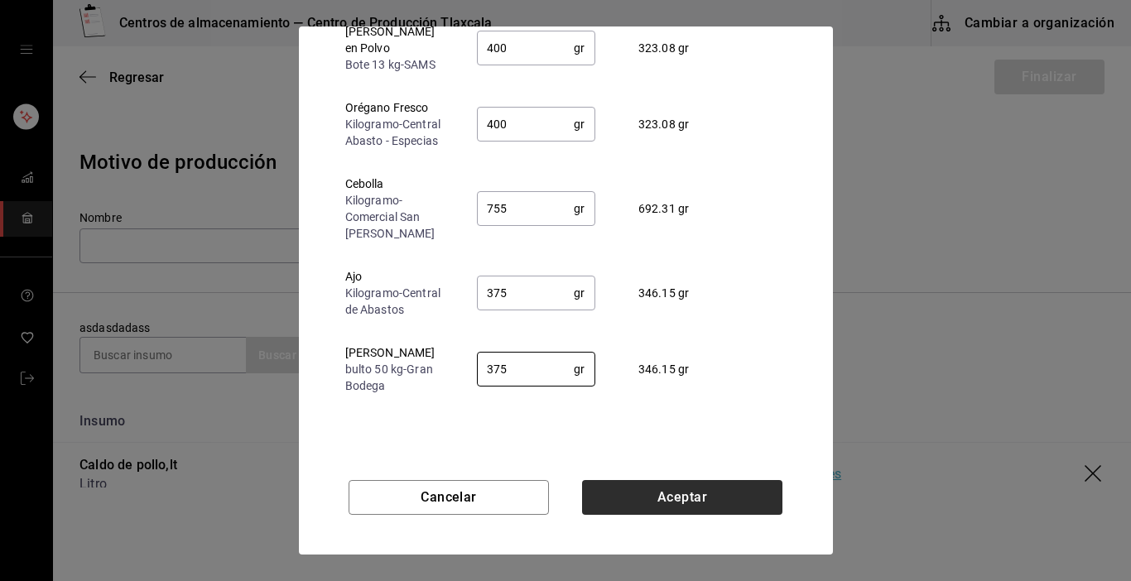
type input "375"
click at [674, 505] on button "Aceptar" at bounding box center [682, 497] width 200 height 35
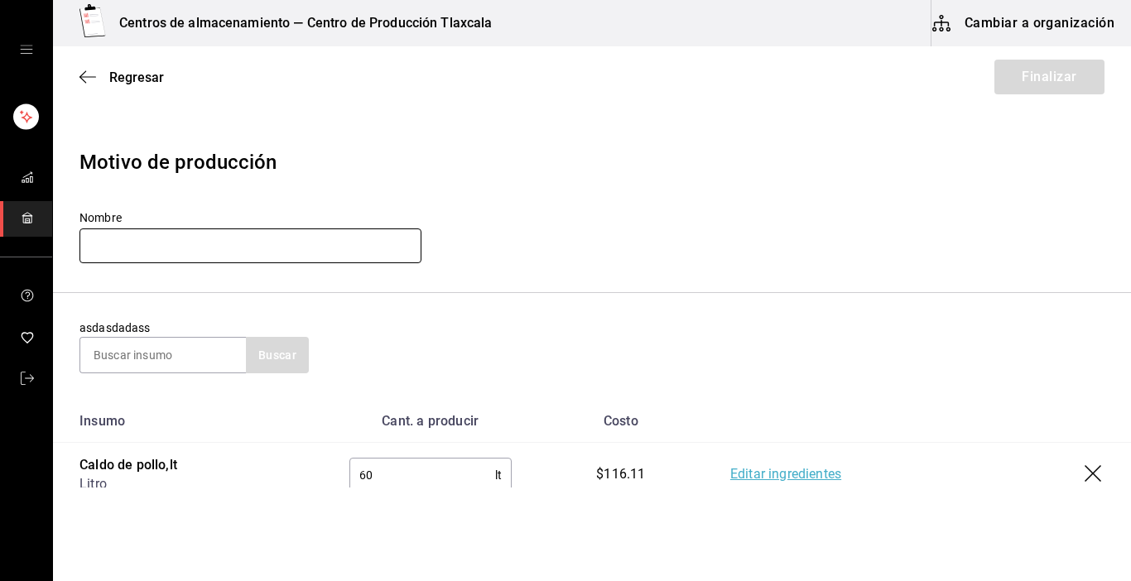
click at [164, 249] on input "text" at bounding box center [251, 246] width 342 height 35
type input "Caldo póllo 18-09-25"
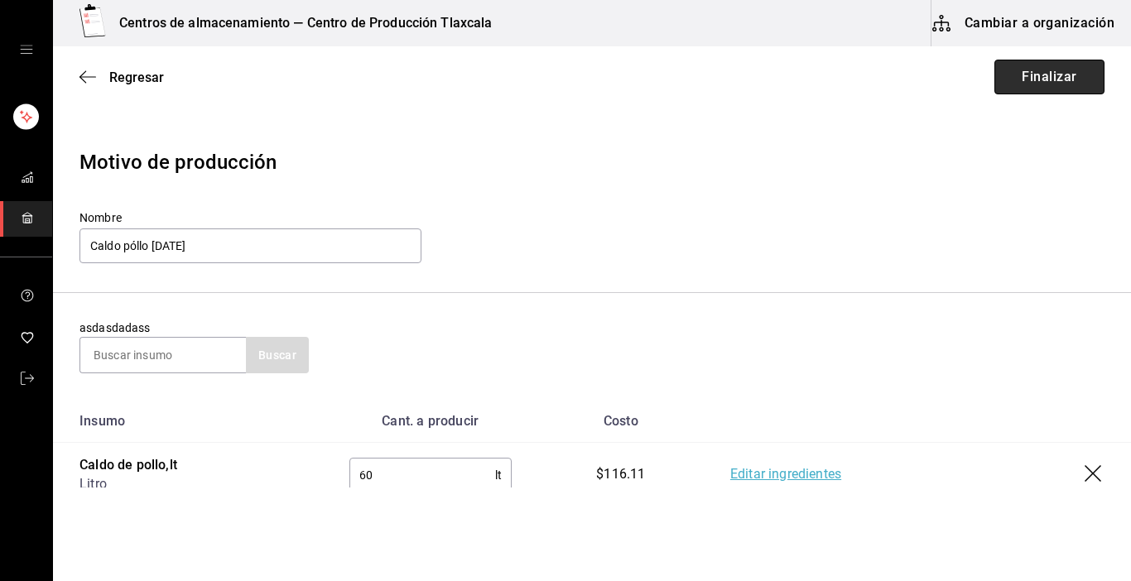
click at [1002, 64] on button "Finalizar" at bounding box center [1050, 77] width 110 height 35
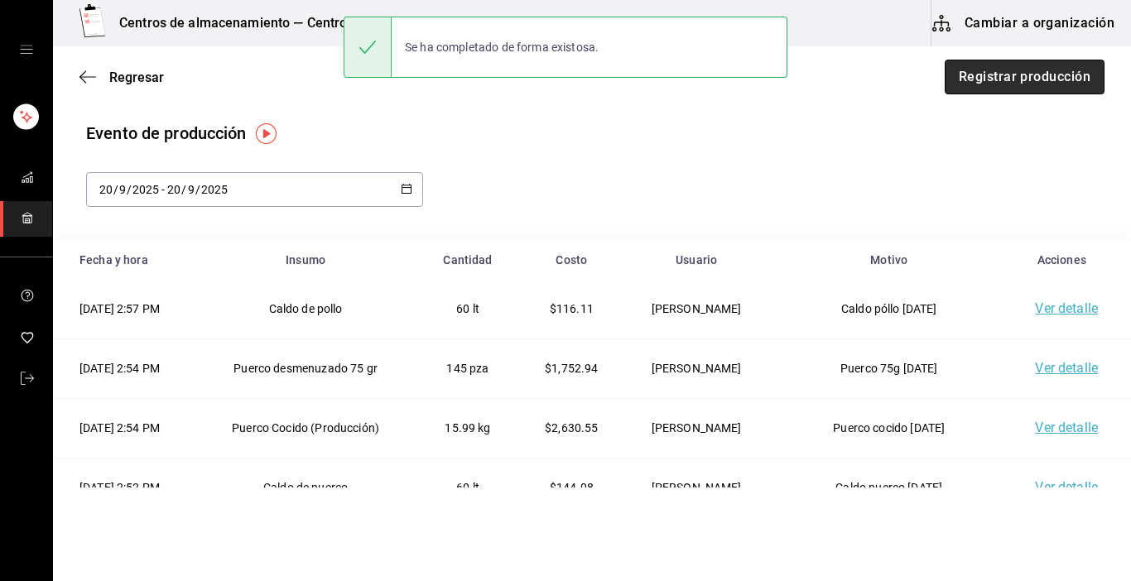
click at [987, 80] on button "Registrar producción" at bounding box center [1025, 77] width 160 height 35
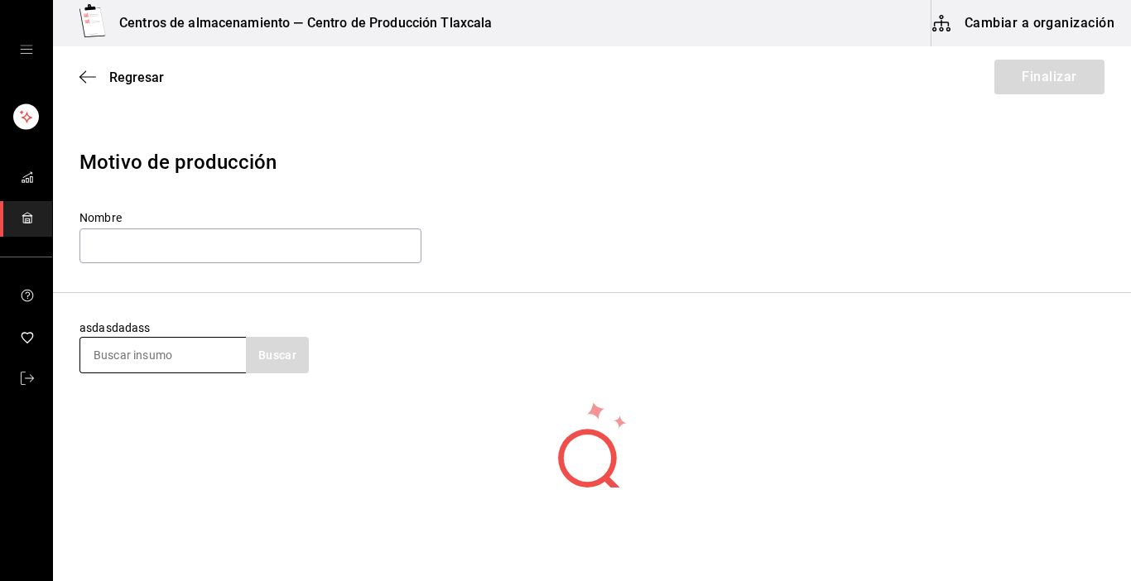
click at [152, 354] on input at bounding box center [163, 355] width 166 height 35
type input "pollo"
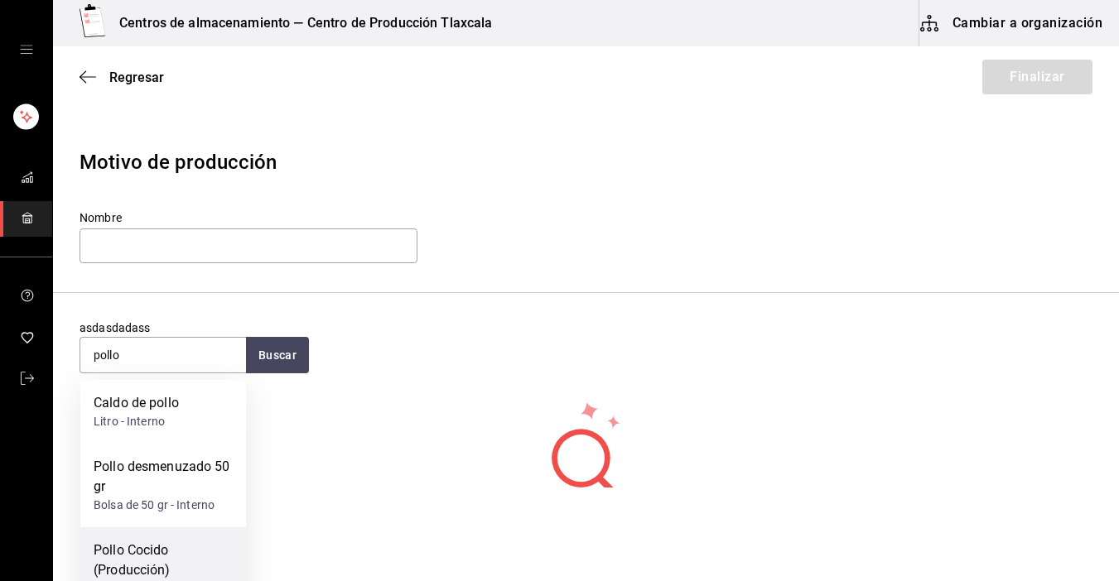
click at [142, 576] on div "Pollo Cocido (Producción)" at bounding box center [163, 561] width 139 height 40
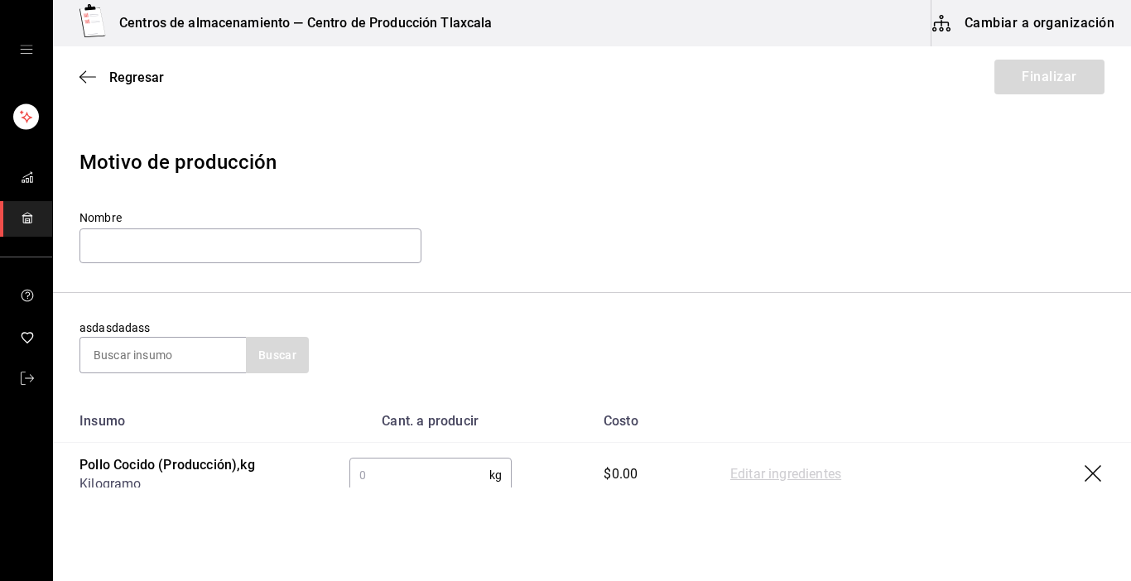
click at [410, 477] on input "text" at bounding box center [419, 475] width 140 height 33
type input "13.29"
click at [792, 475] on link "Editar ingredientes" at bounding box center [785, 475] width 111 height 20
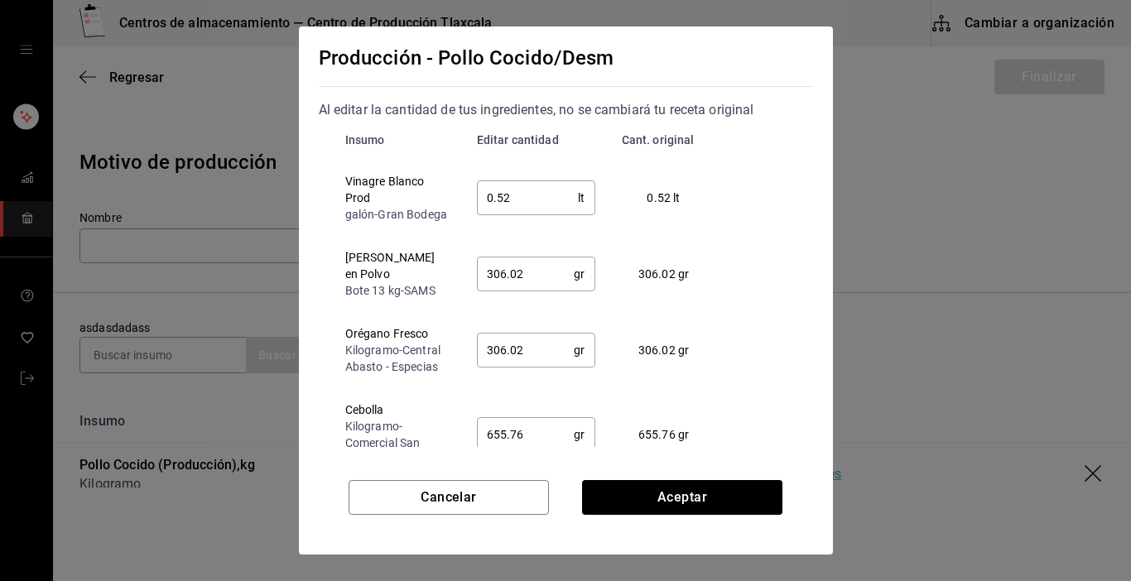
click at [525, 195] on input "0.52" at bounding box center [528, 197] width 102 height 33
type input "0.50"
click at [515, 307] on td "306.02 gr ​" at bounding box center [536, 274] width 145 height 76
click at [529, 286] on input "306.02" at bounding box center [526, 274] width 98 height 33
type input "3"
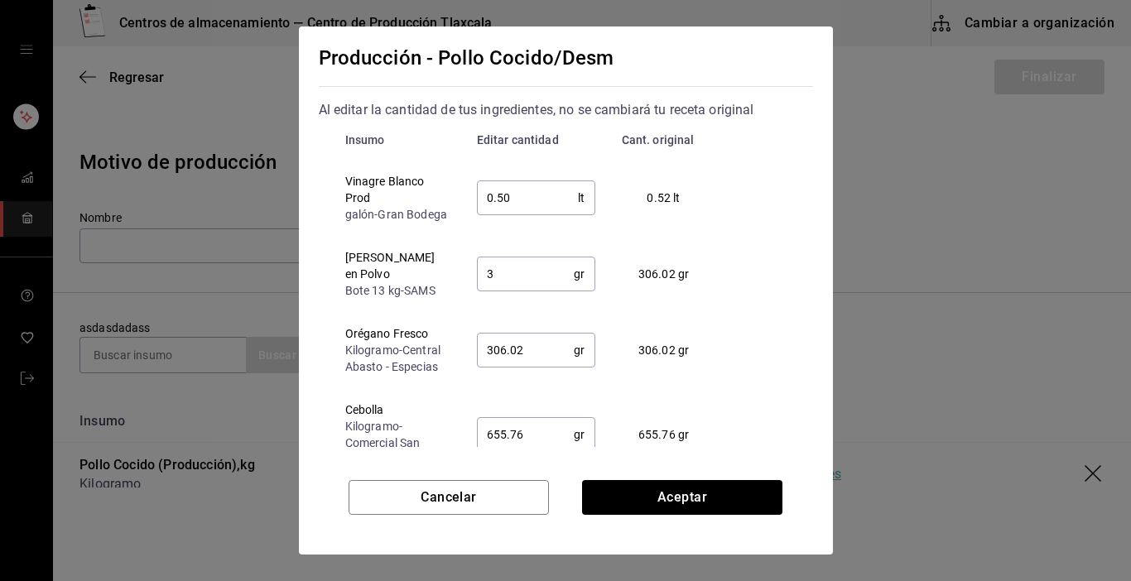
type input "0.5"
type input "400.00"
click at [525, 359] on input "306.02" at bounding box center [526, 350] width 98 height 33
type input "3"
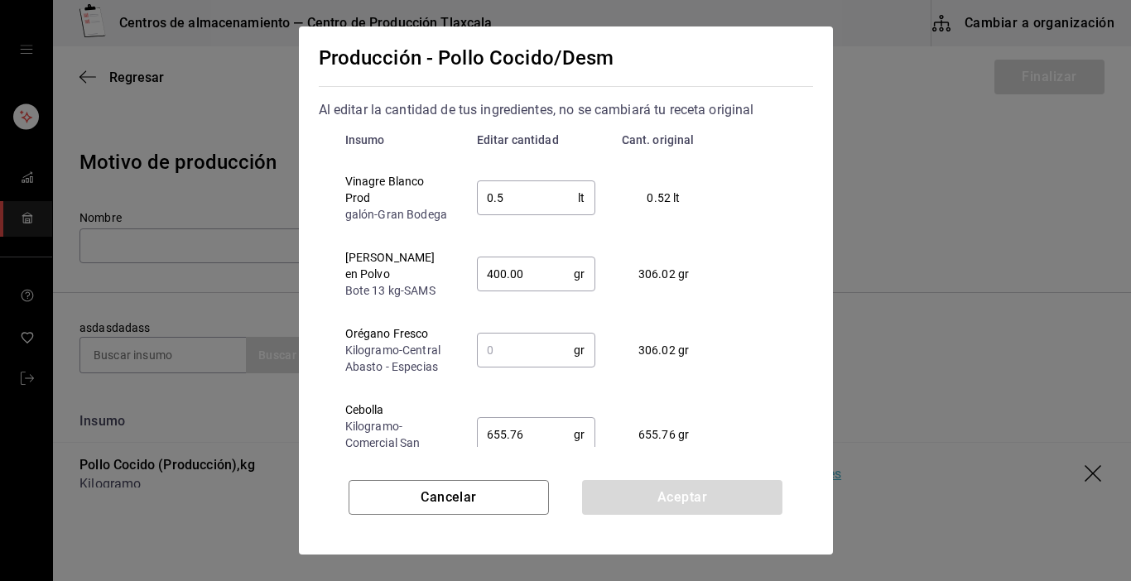
type input "400"
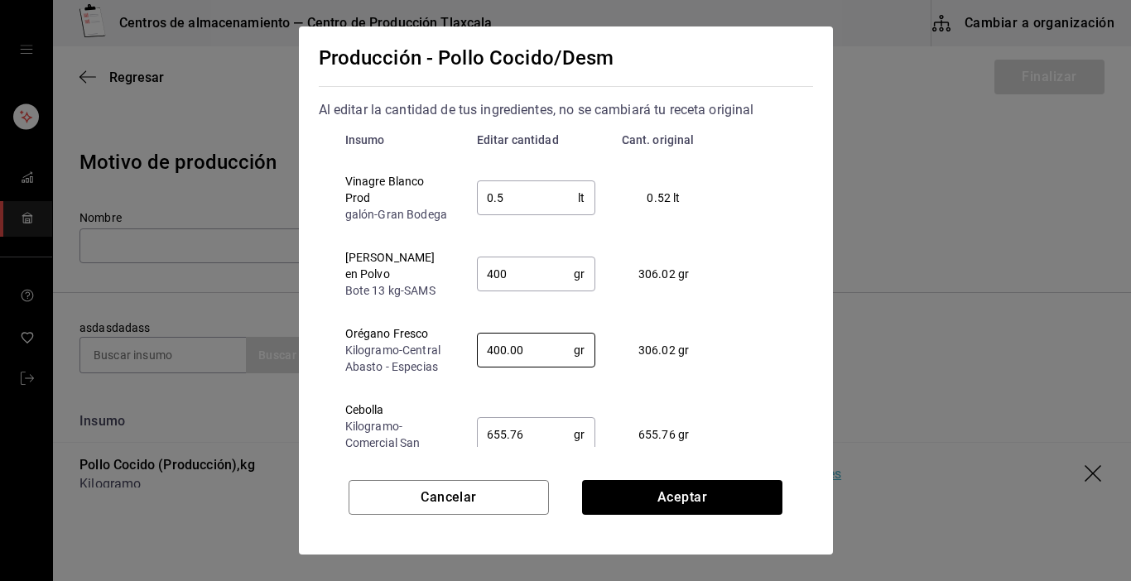
type input "400.00"
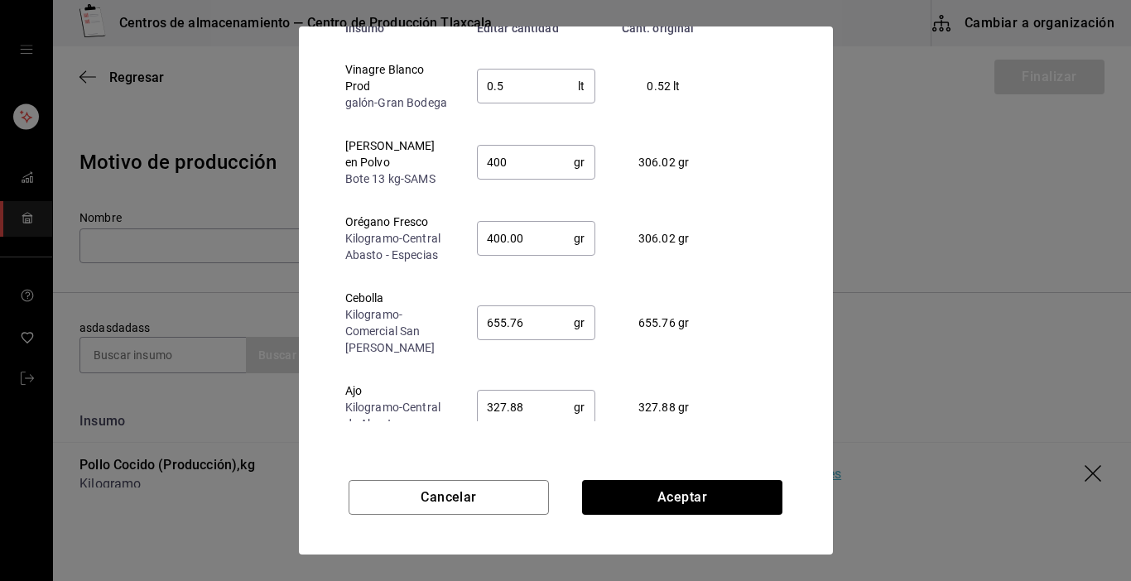
scroll to position [126, 0]
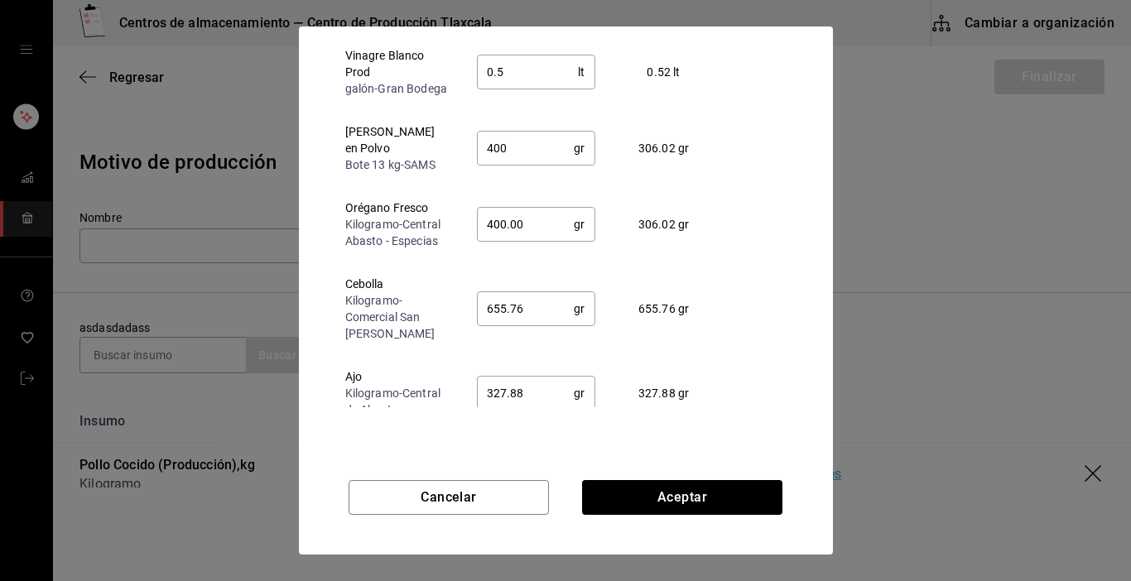
click at [542, 313] on input "655.76" at bounding box center [526, 308] width 98 height 33
type input "6"
type input "400"
type input "756"
click at [547, 419] on div "Producción - Pollo Cocido/Desm Al editar la cantidad de tus ingredientes, no se…" at bounding box center [566, 237] width 534 height 421
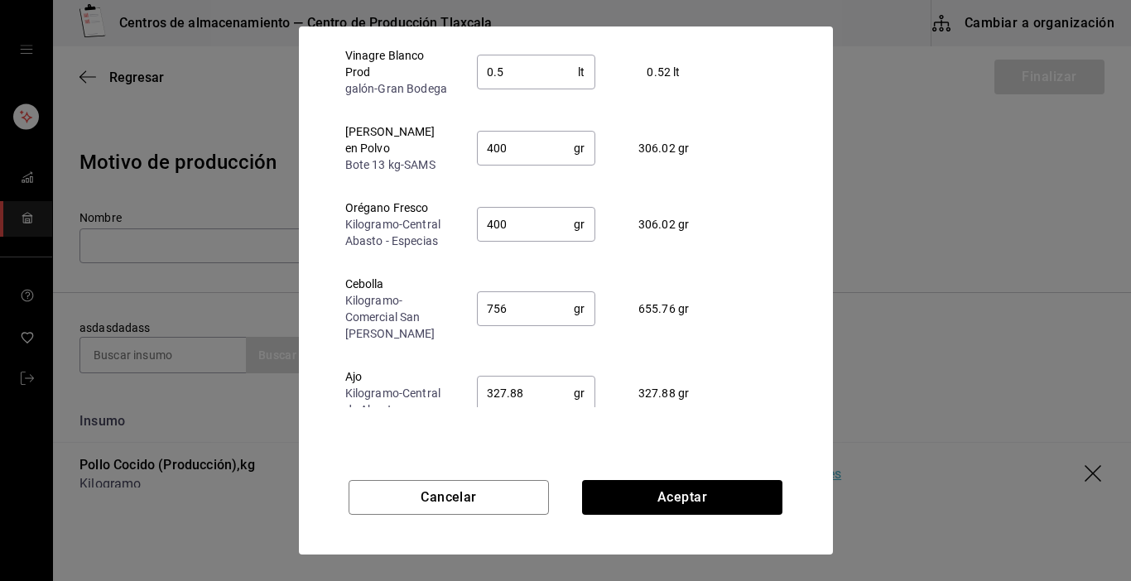
click at [529, 395] on input "327.88" at bounding box center [526, 393] width 98 height 33
type input "375"
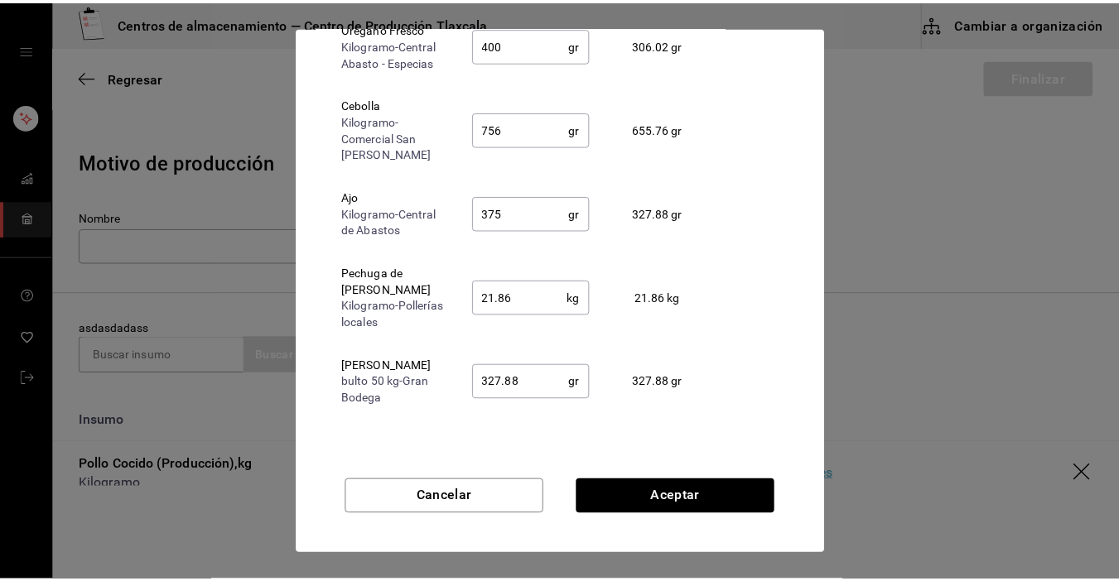
scroll to position [195, 0]
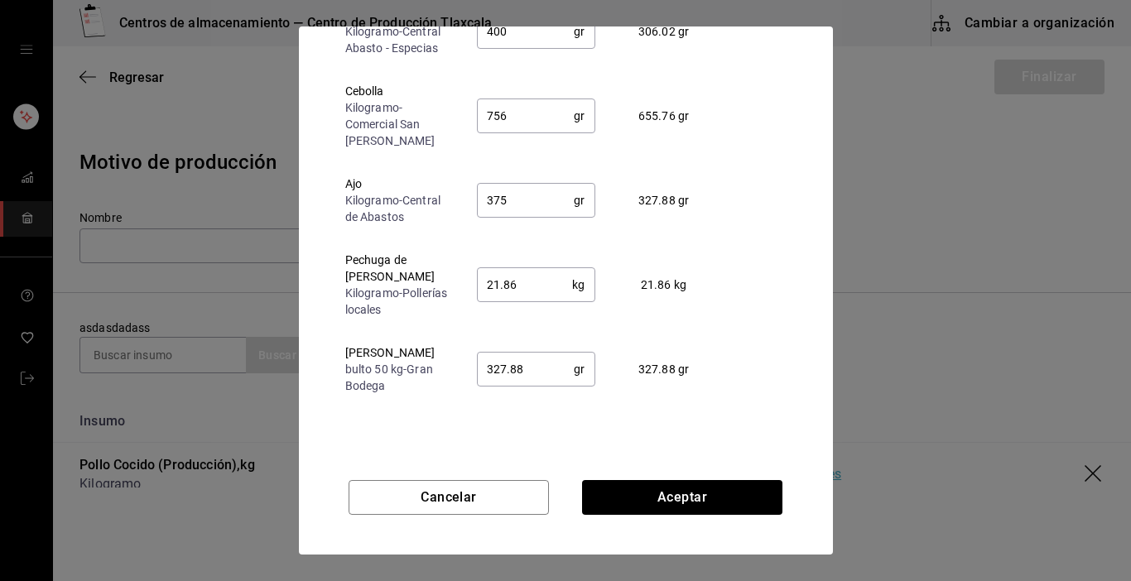
click at [518, 278] on input "21.86" at bounding box center [525, 284] width 96 height 33
type input "25.58"
click at [531, 373] on input "327.88" at bounding box center [526, 369] width 98 height 33
type input "375.00"
click at [641, 497] on button "Aceptar" at bounding box center [682, 497] width 200 height 35
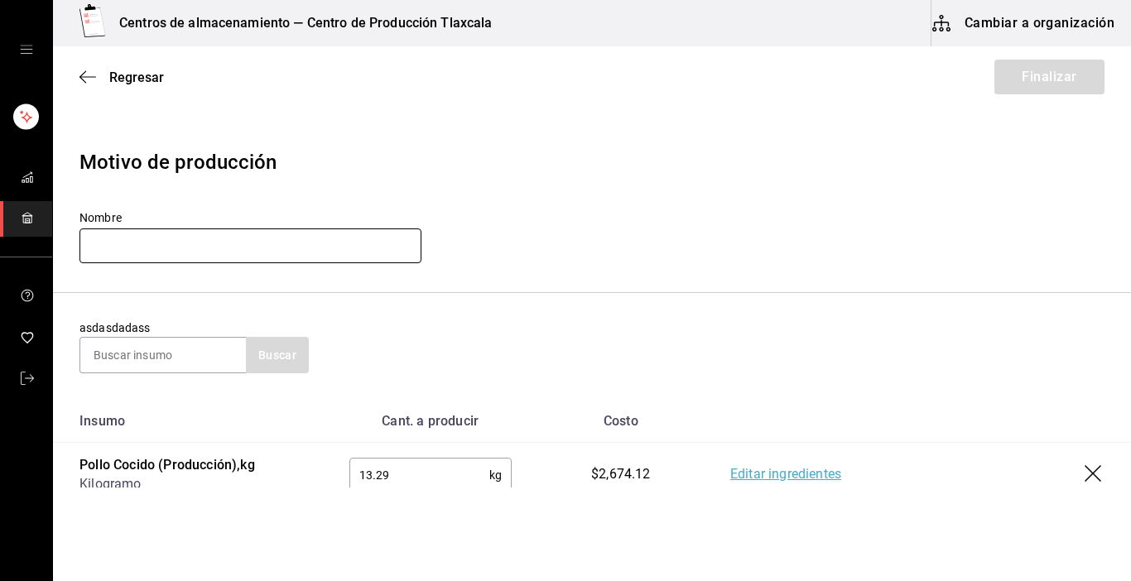
click at [174, 234] on input "text" at bounding box center [251, 246] width 342 height 35
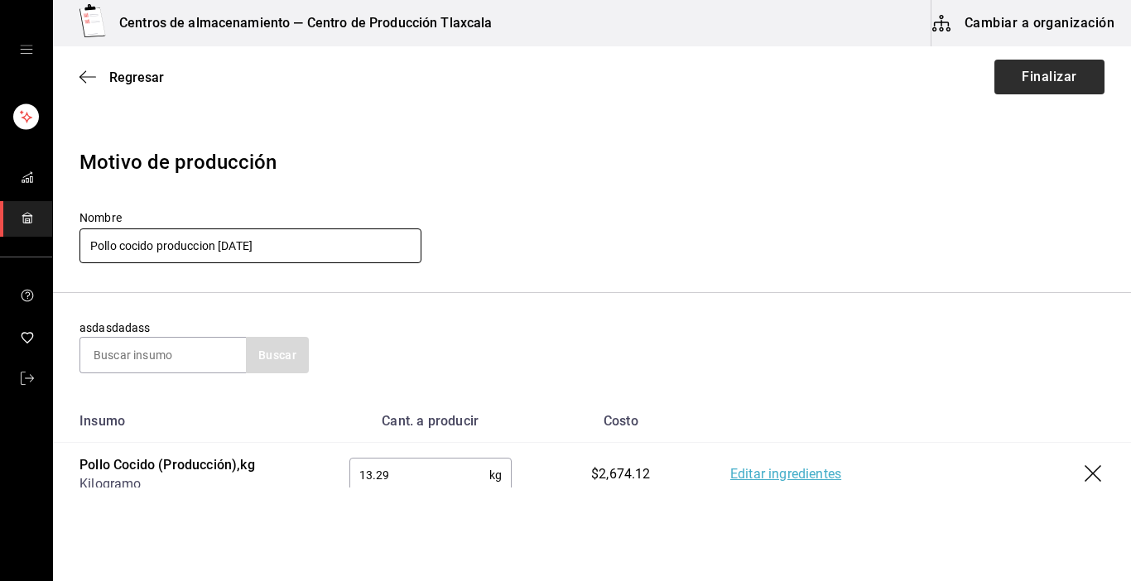
type input "Pollo cocido produccion 18-09-25"
click at [1050, 82] on button "Finalizar" at bounding box center [1050, 77] width 110 height 35
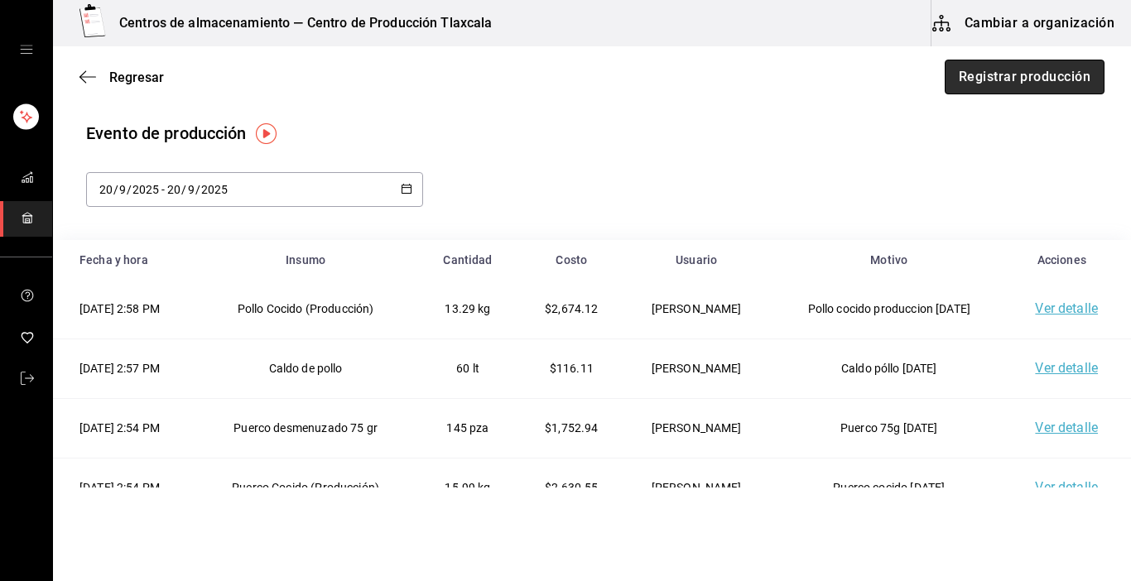
click at [1014, 81] on button "Registrar producción" at bounding box center [1025, 77] width 160 height 35
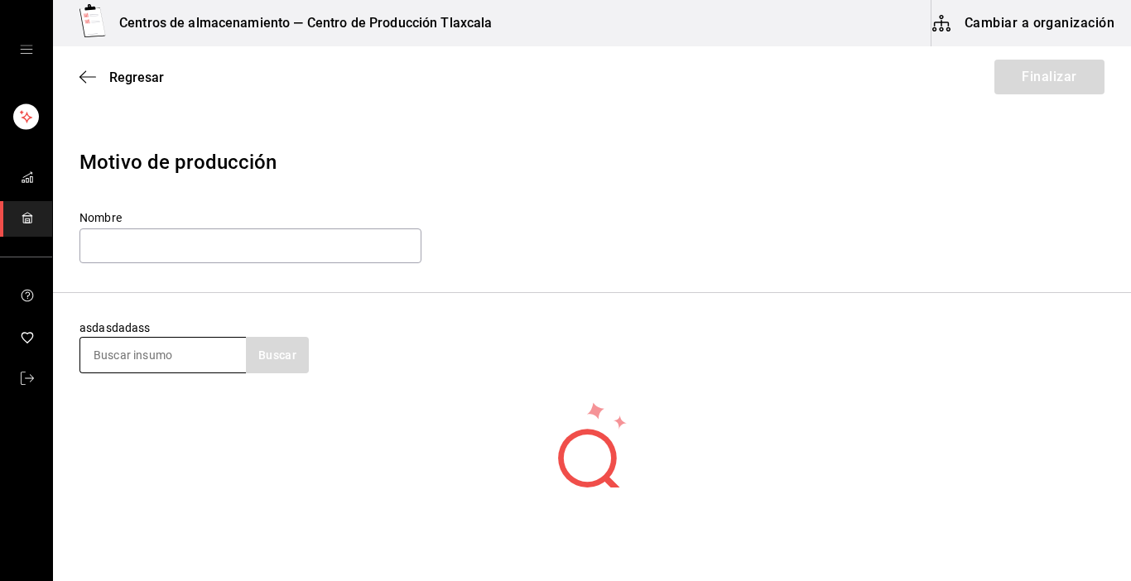
click at [185, 339] on input at bounding box center [163, 355] width 166 height 35
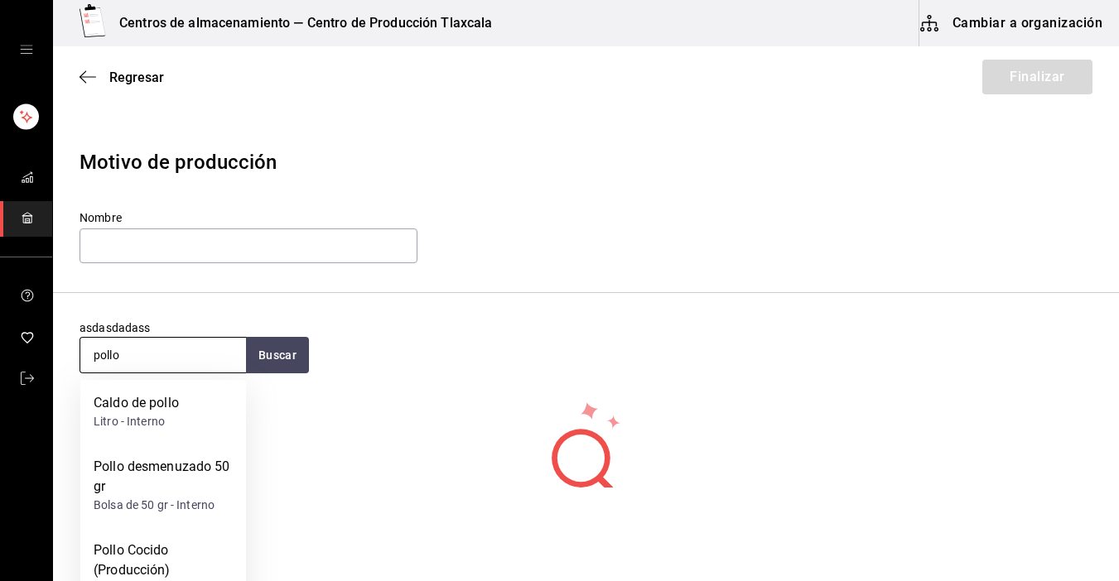
type input "pollo"
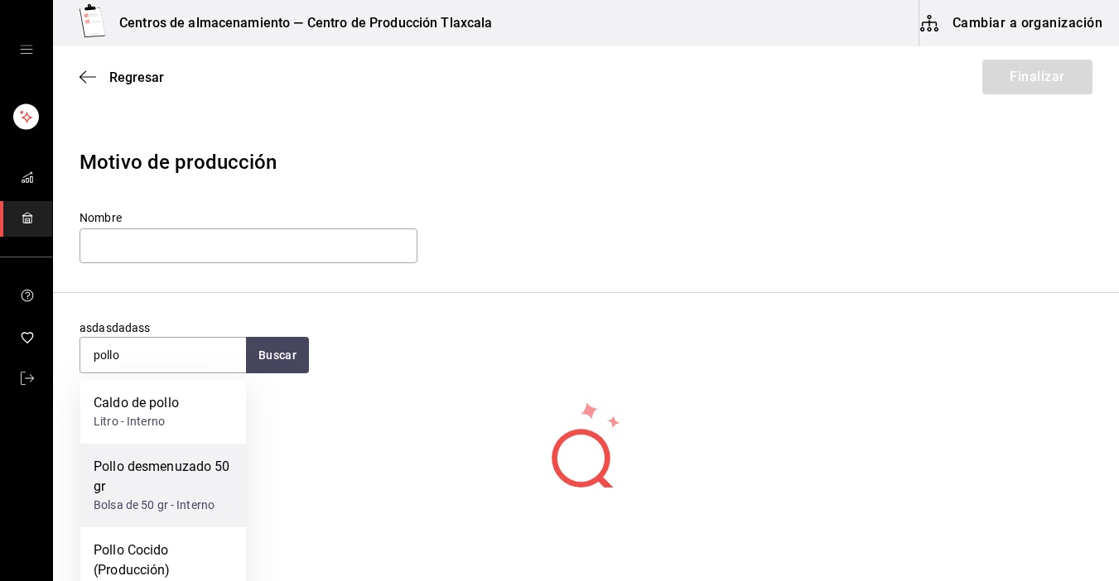
click at [127, 494] on div "Pollo desmenuzado 50 gr" at bounding box center [163, 477] width 139 height 40
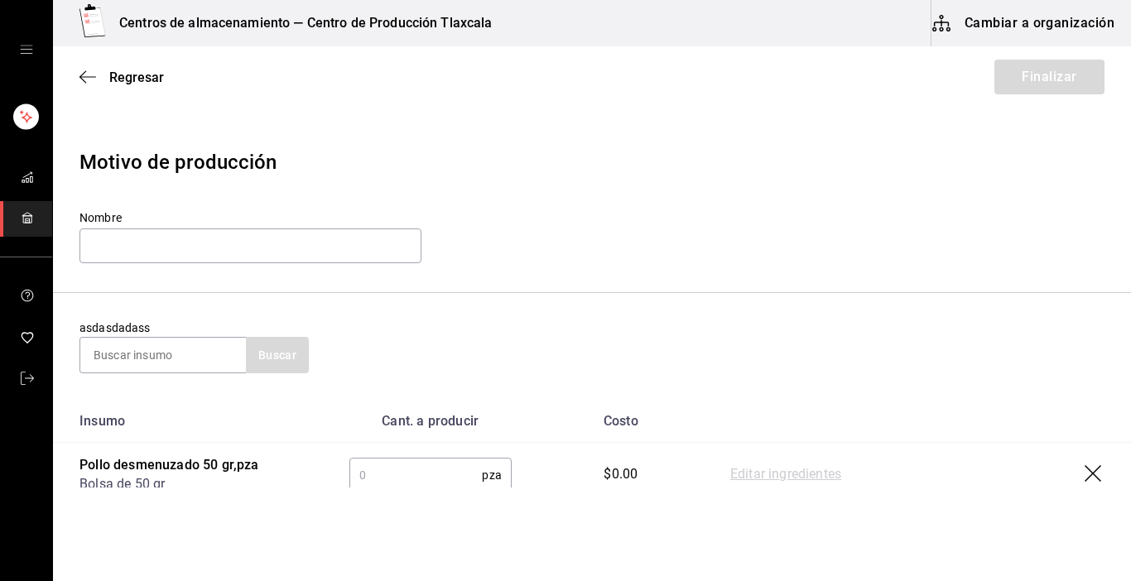
click at [373, 484] on input "text" at bounding box center [415, 475] width 133 height 33
type input "205"
click at [803, 474] on link "Editar ingredientes" at bounding box center [785, 475] width 111 height 20
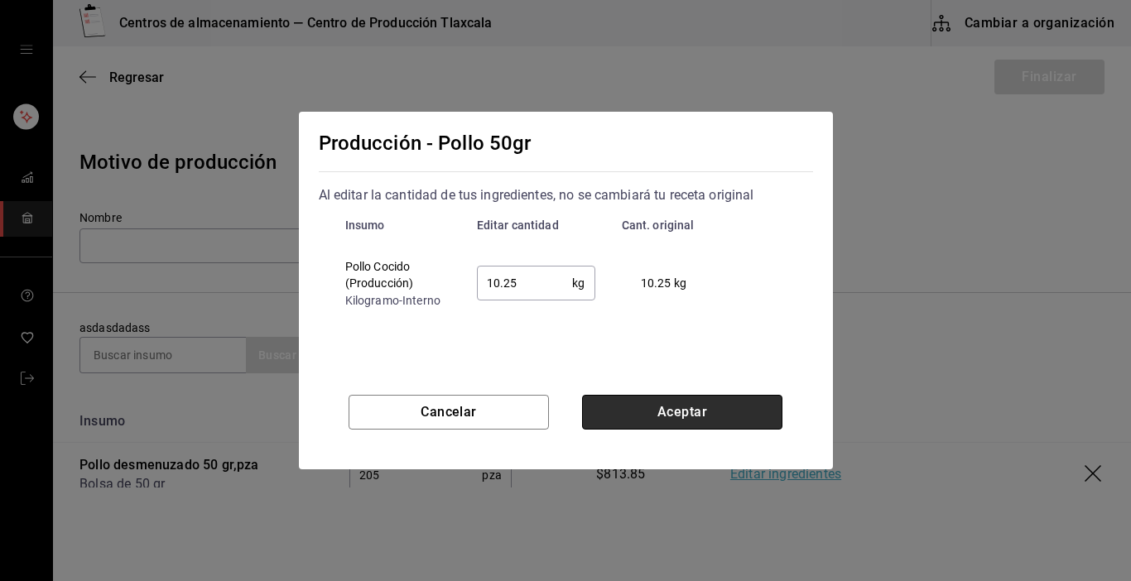
click at [636, 413] on button "Aceptar" at bounding box center [682, 412] width 200 height 35
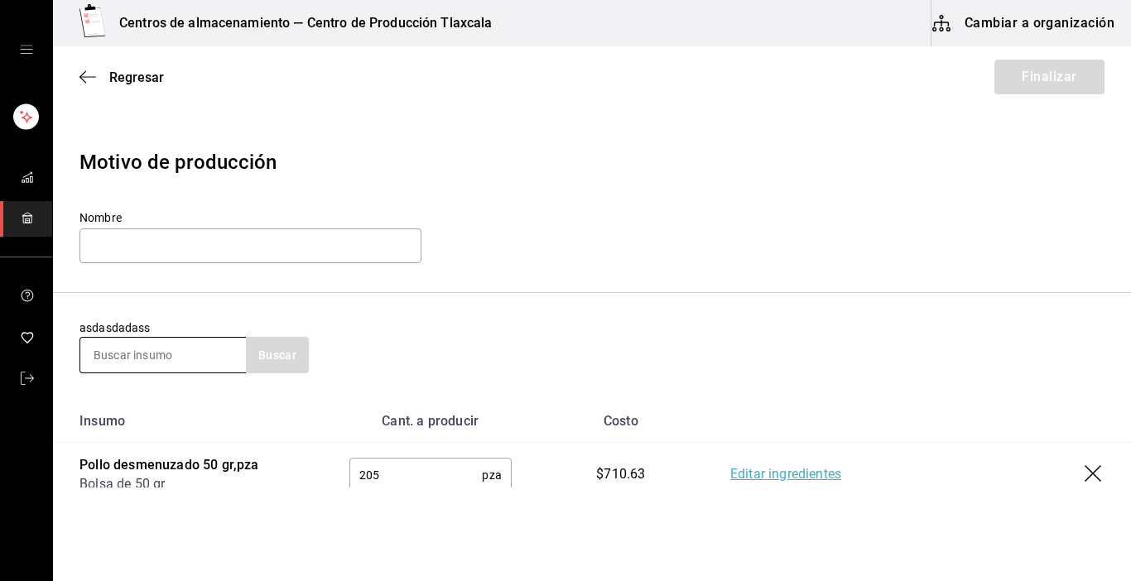
click at [202, 358] on input at bounding box center [163, 355] width 166 height 35
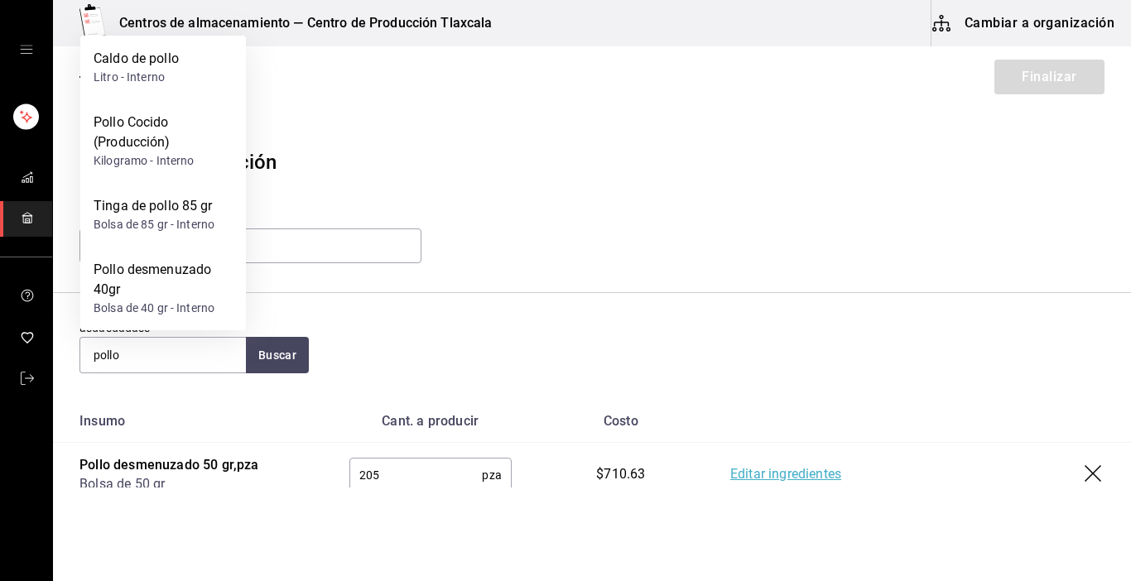
type input "pollo"
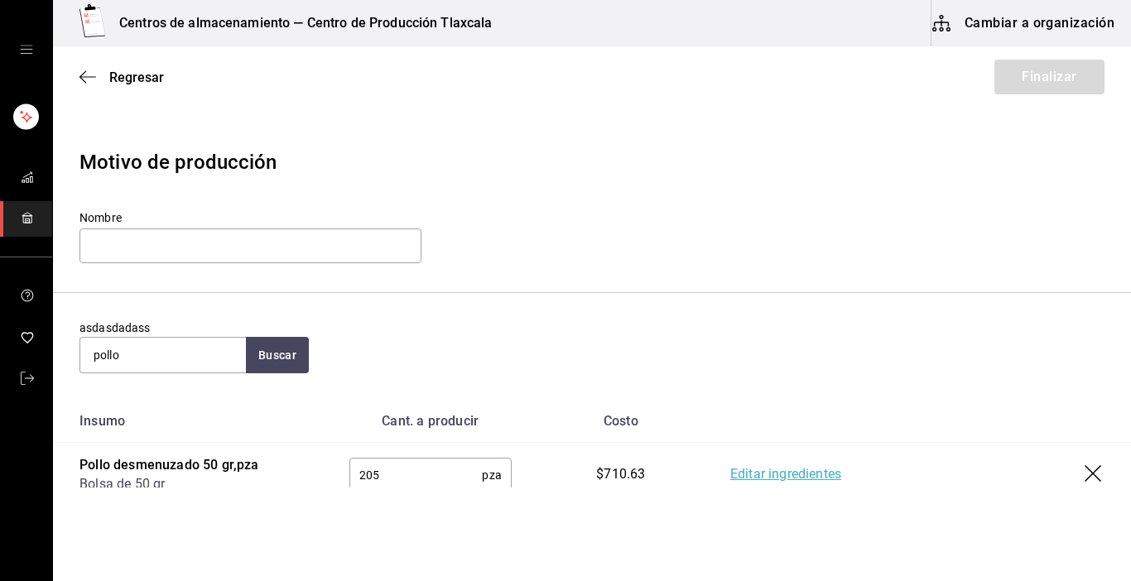
click at [615, 307] on section "asdasdadass pollo Buscar" at bounding box center [592, 346] width 1078 height 107
click at [267, 245] on input "text" at bounding box center [251, 246] width 342 height 35
type input "P"
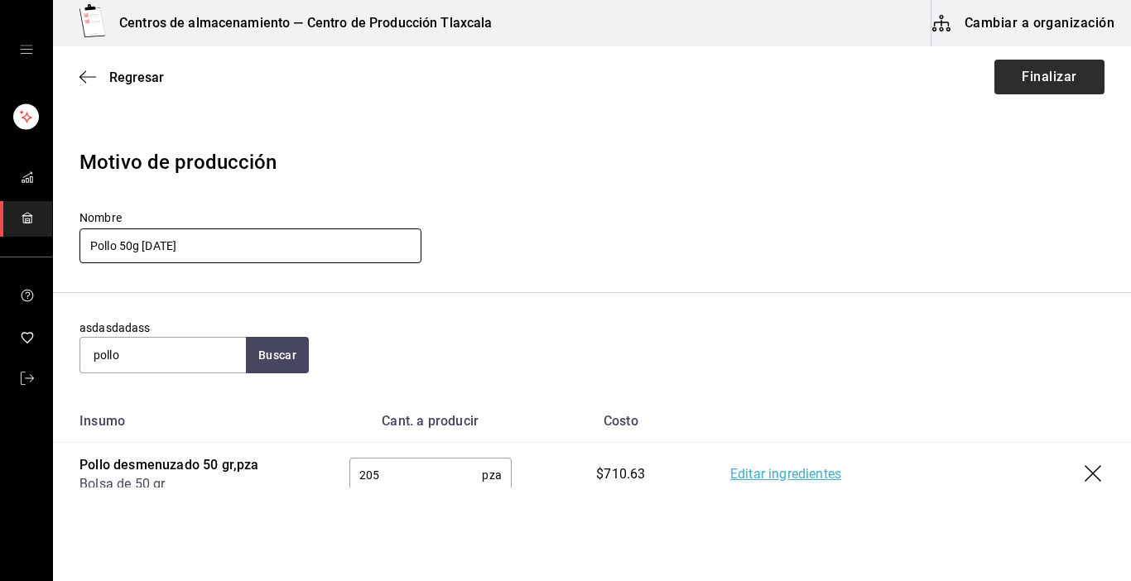
type input "Pollo 50g 18-09-25"
click at [1075, 70] on button "Finalizar" at bounding box center [1050, 77] width 110 height 35
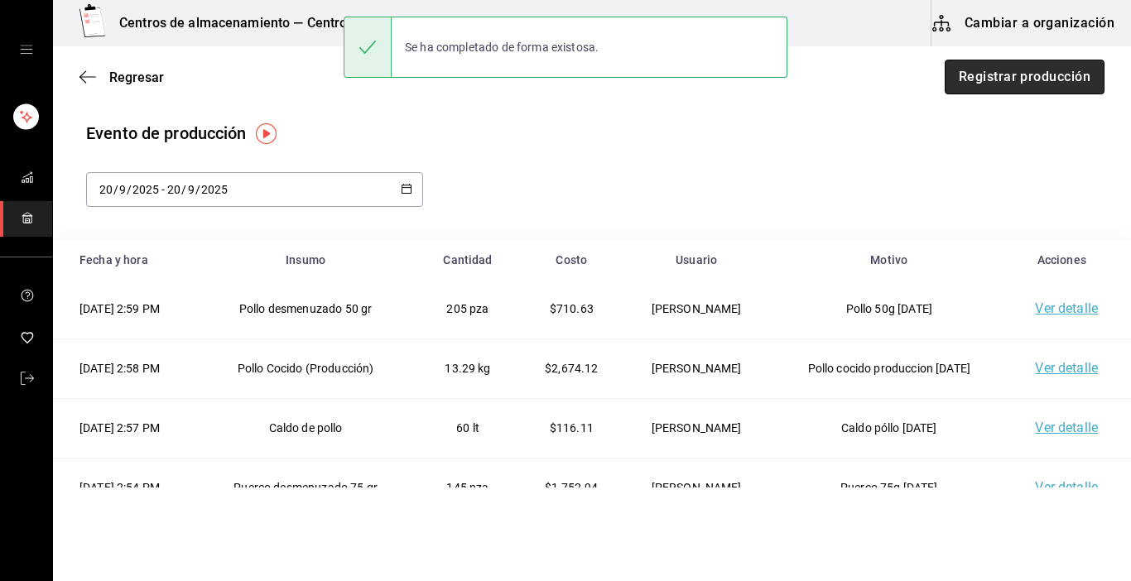
click at [973, 85] on button "Registrar producción" at bounding box center [1025, 77] width 160 height 35
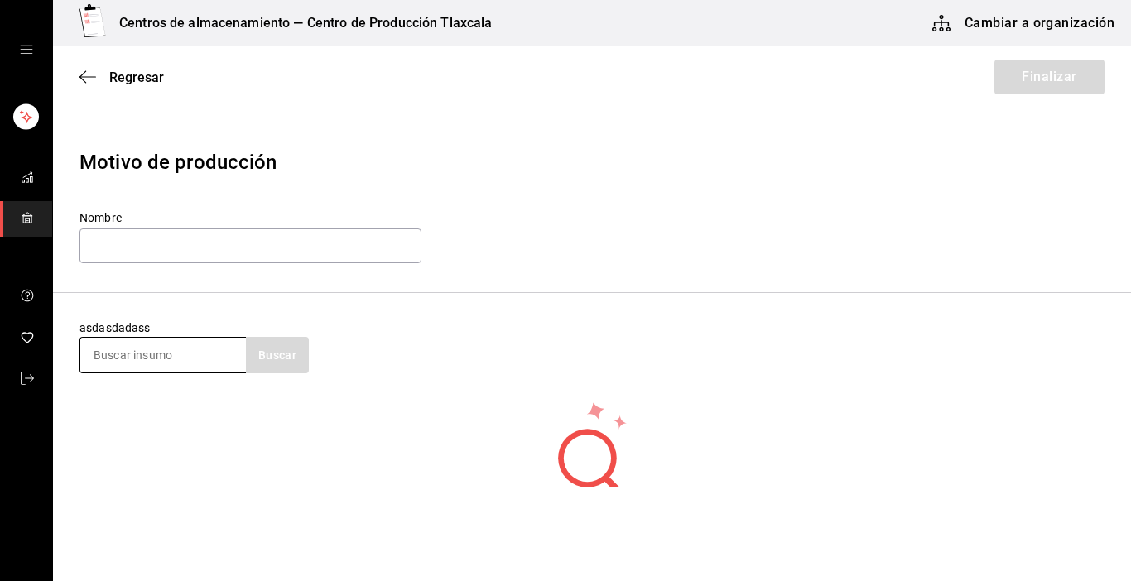
click at [127, 364] on input at bounding box center [163, 355] width 166 height 35
type input "pollo"
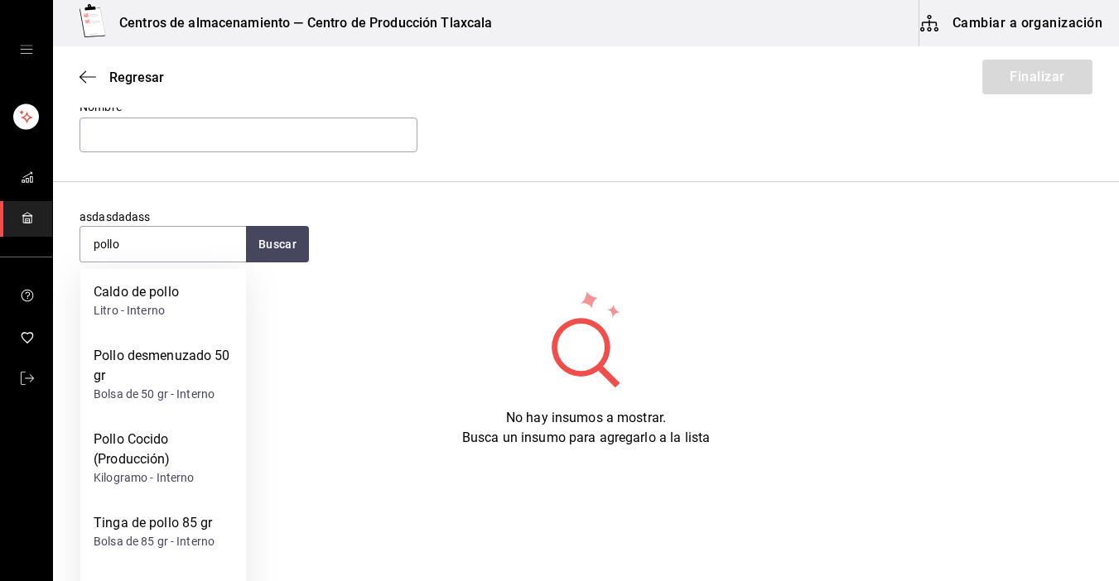
scroll to position [73, 0]
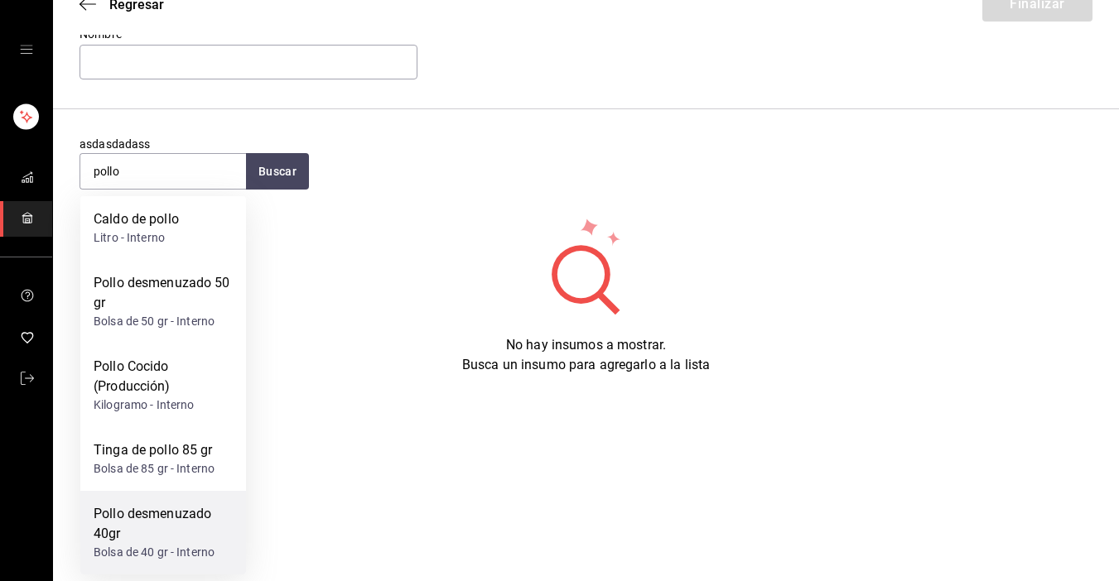
click at [205, 525] on div "Pollo desmenuzado 40gr" at bounding box center [163, 524] width 139 height 40
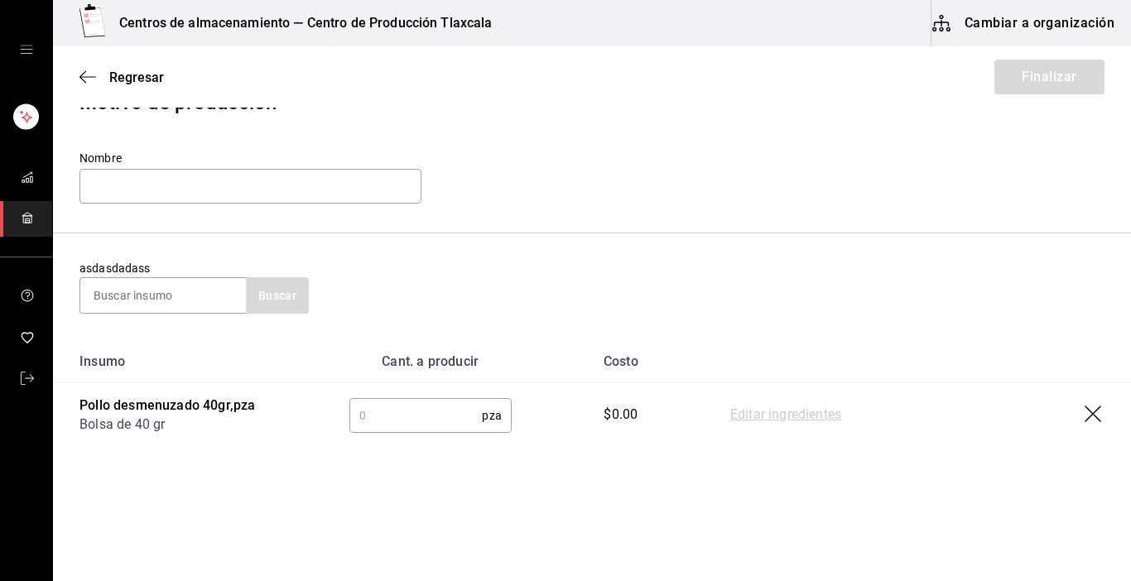
scroll to position [60, 0]
click at [445, 404] on input "text" at bounding box center [415, 415] width 133 height 33
type input "48"
click at [798, 414] on link "Editar ingredientes" at bounding box center [785, 416] width 111 height 20
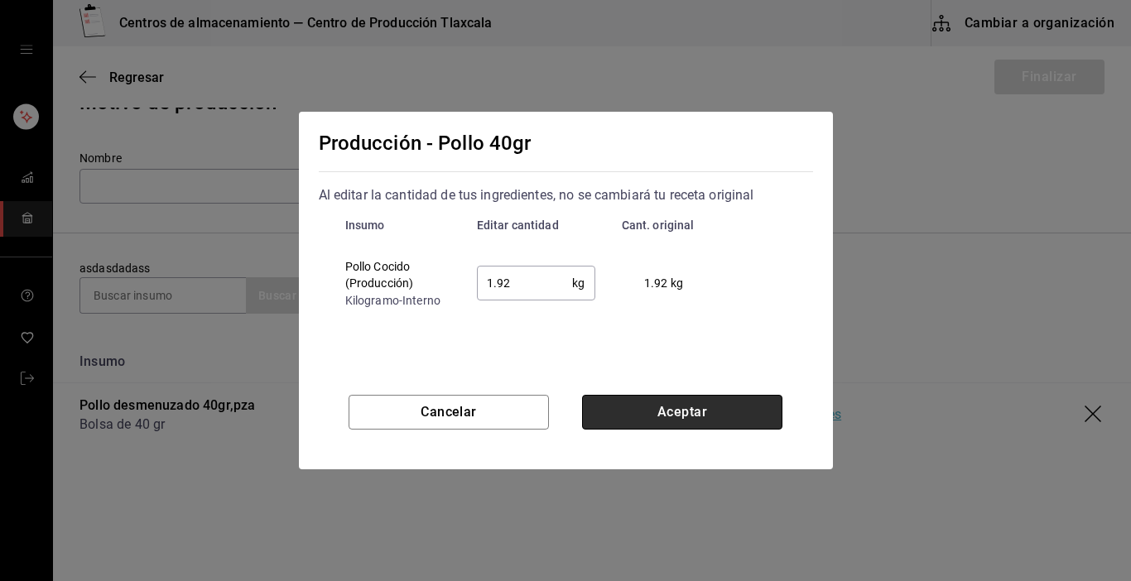
click at [713, 407] on button "Aceptar" at bounding box center [682, 412] width 200 height 35
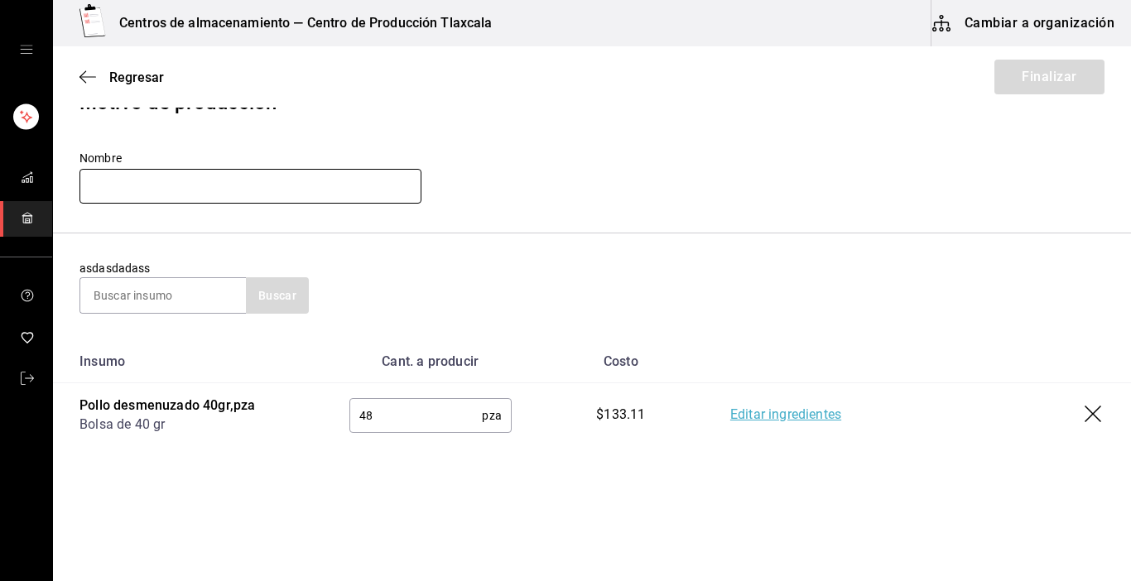
click at [103, 181] on input "text" at bounding box center [251, 186] width 342 height 35
type input "Pollo 40g 18-09-25"
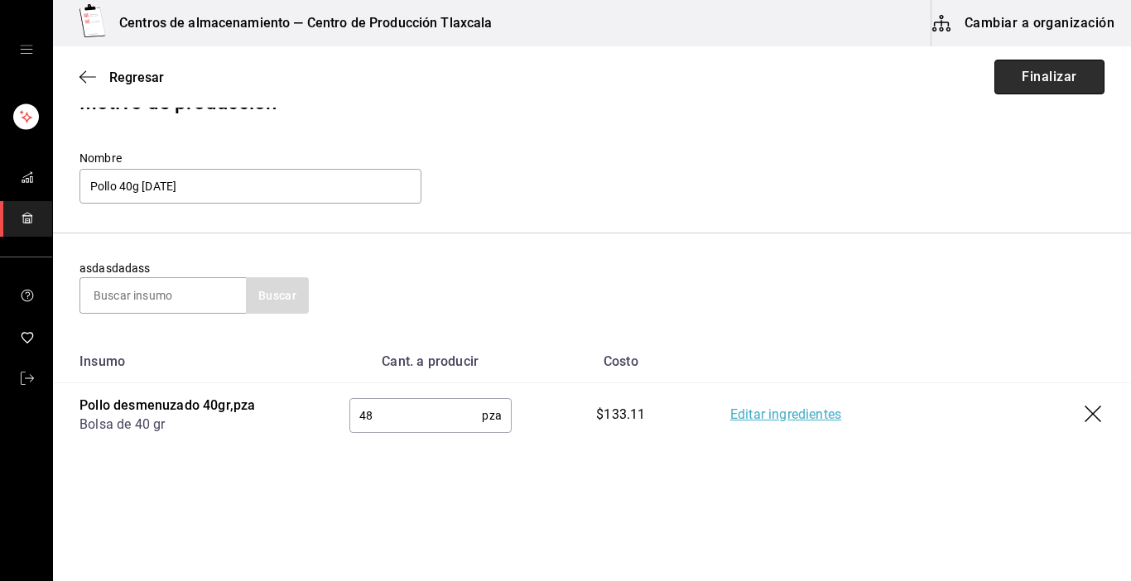
click at [1037, 91] on button "Finalizar" at bounding box center [1050, 77] width 110 height 35
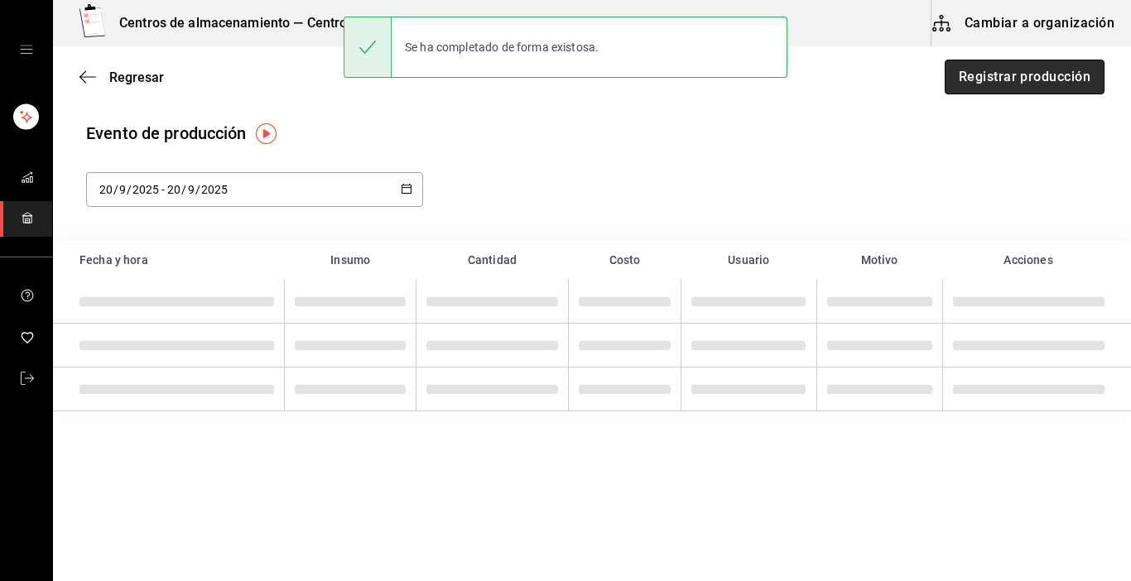
click at [1003, 77] on button "Registrar producción" at bounding box center [1025, 77] width 160 height 35
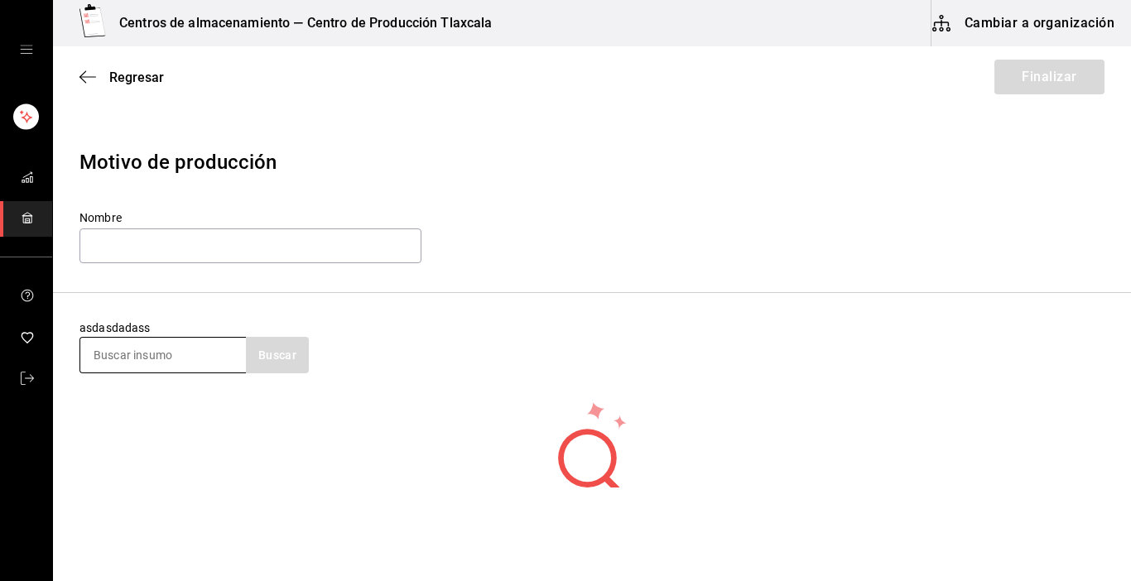
click at [229, 359] on input at bounding box center [163, 355] width 166 height 35
type input "carne"
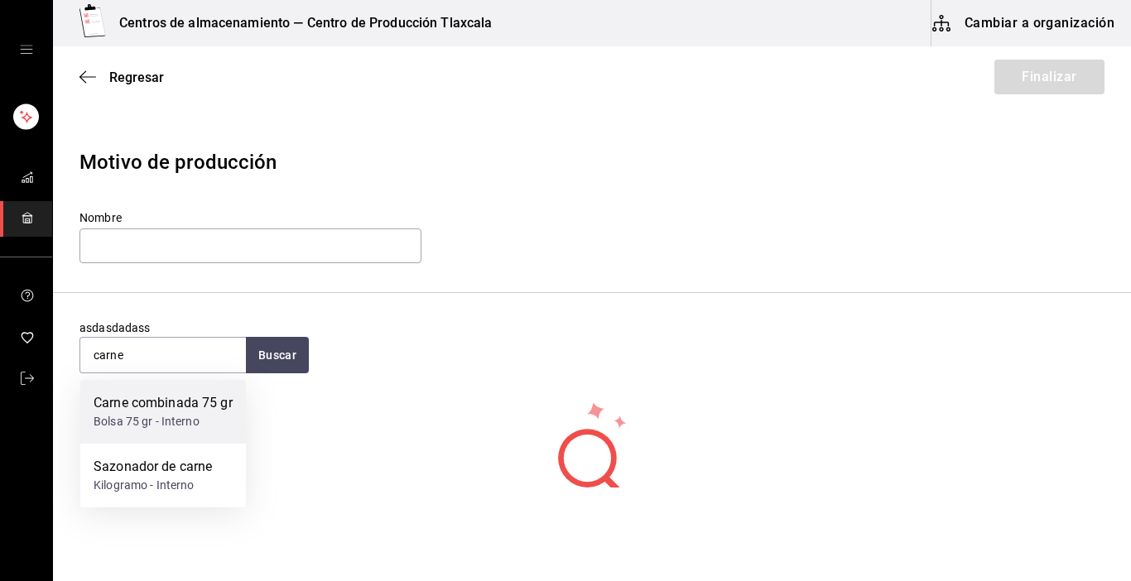
click at [207, 406] on div "Carne combinada 75 gr" at bounding box center [163, 403] width 139 height 20
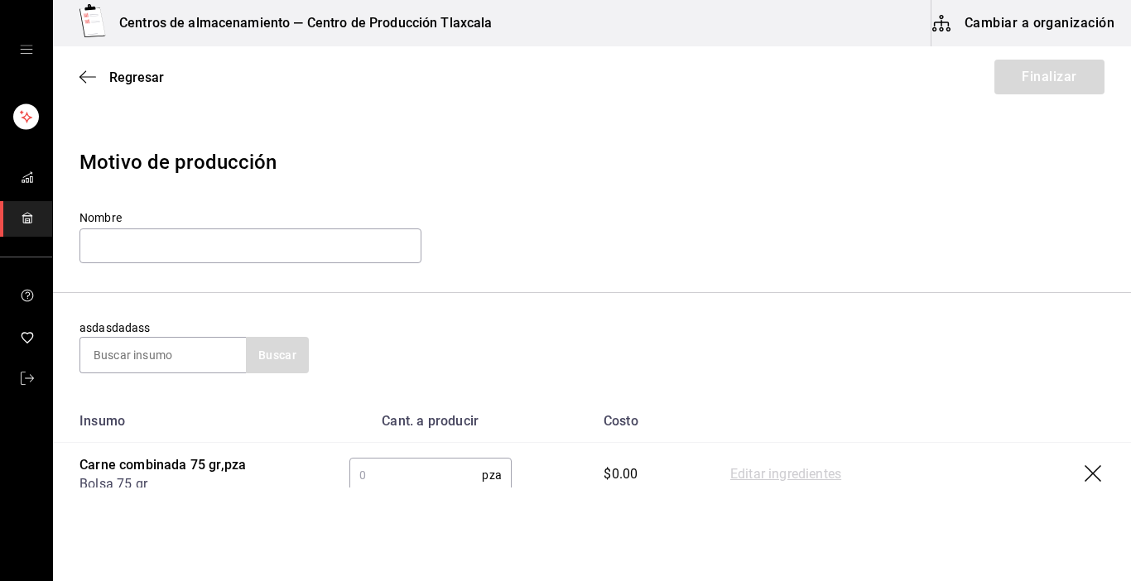
click at [399, 472] on input "text" at bounding box center [415, 475] width 133 height 33
click at [407, 474] on input "text" at bounding box center [415, 475] width 133 height 33
type input "32"
click at [770, 481] on link "Editar ingredientes" at bounding box center [785, 475] width 111 height 20
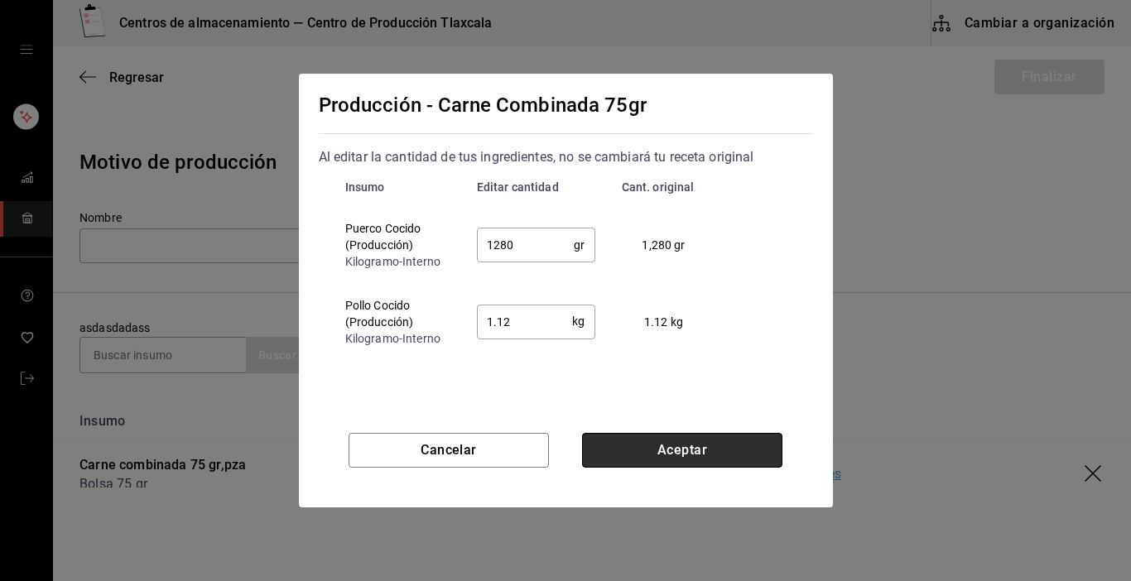
click at [707, 447] on button "Aceptar" at bounding box center [682, 450] width 200 height 35
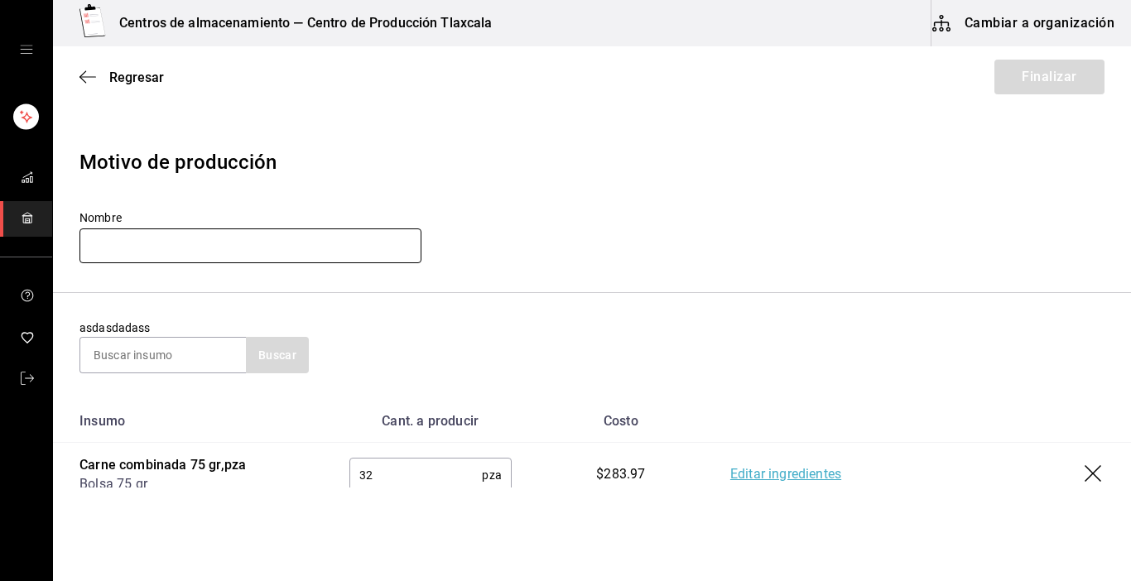
click at [131, 236] on input "text" at bounding box center [251, 246] width 342 height 35
type input "c"
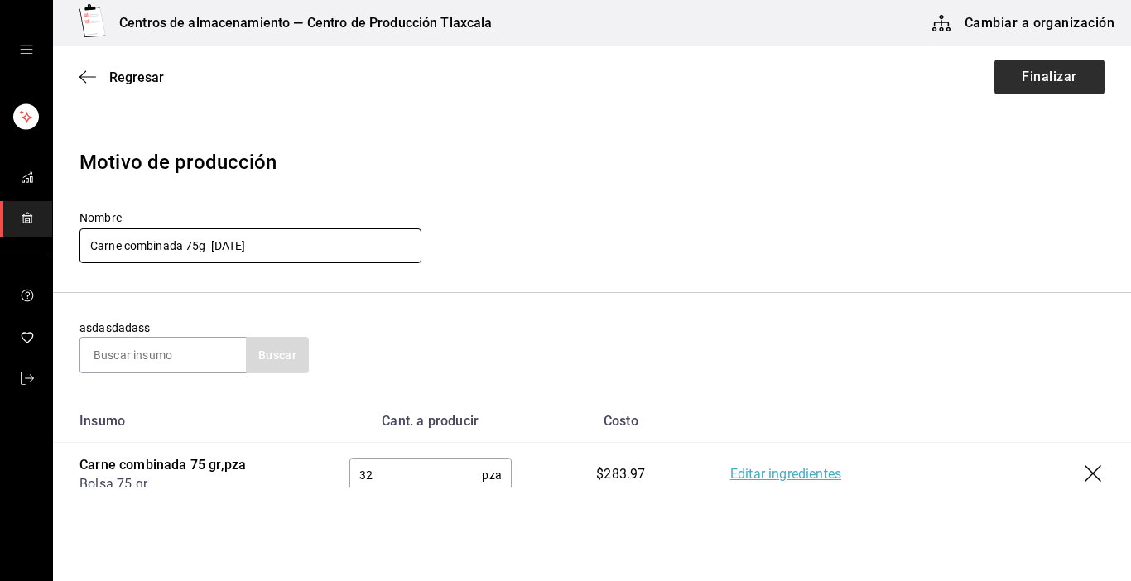
type input "Carne combinada 75g 18-09-25"
click at [995, 77] on button "Finalizar" at bounding box center [1050, 77] width 110 height 35
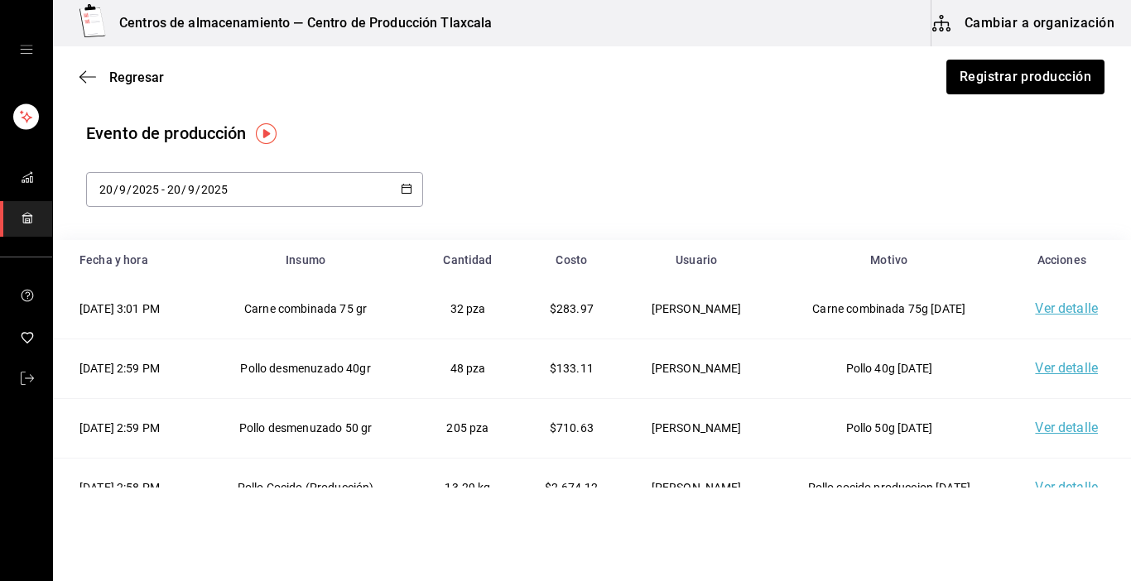
click at [1054, 14] on button "Cambiar a organización" at bounding box center [1025, 23] width 186 height 46
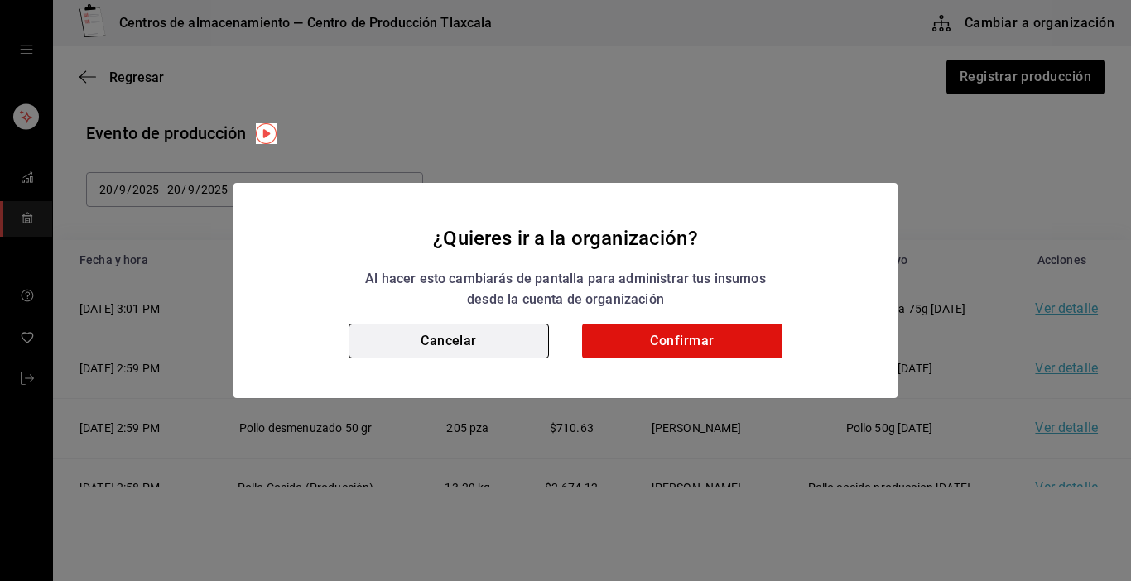
click at [479, 343] on button "Cancelar" at bounding box center [449, 341] width 200 height 35
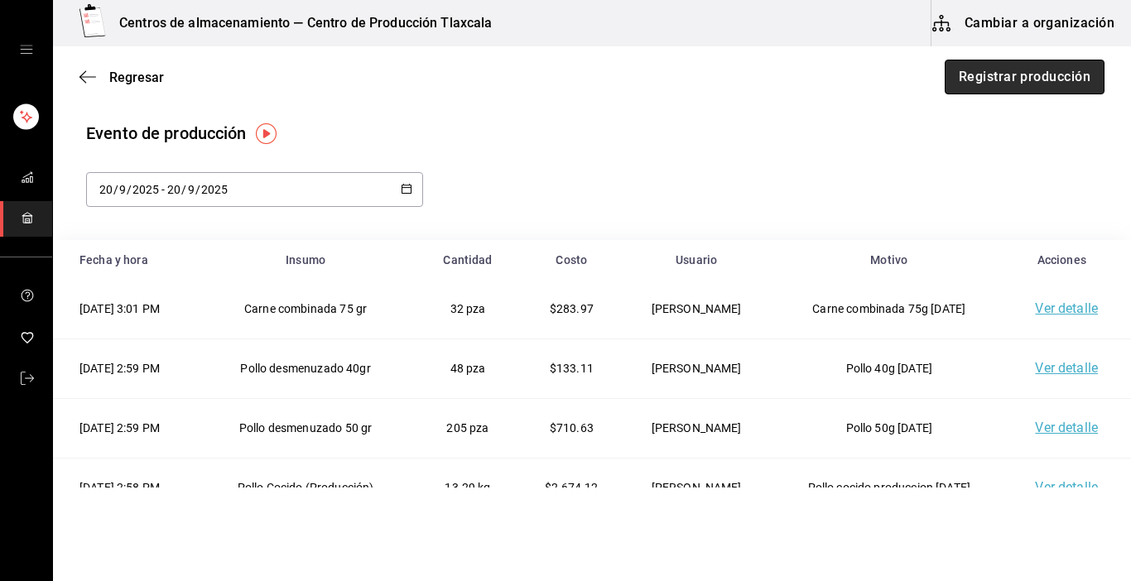
click at [962, 76] on button "Registrar producción" at bounding box center [1025, 77] width 160 height 35
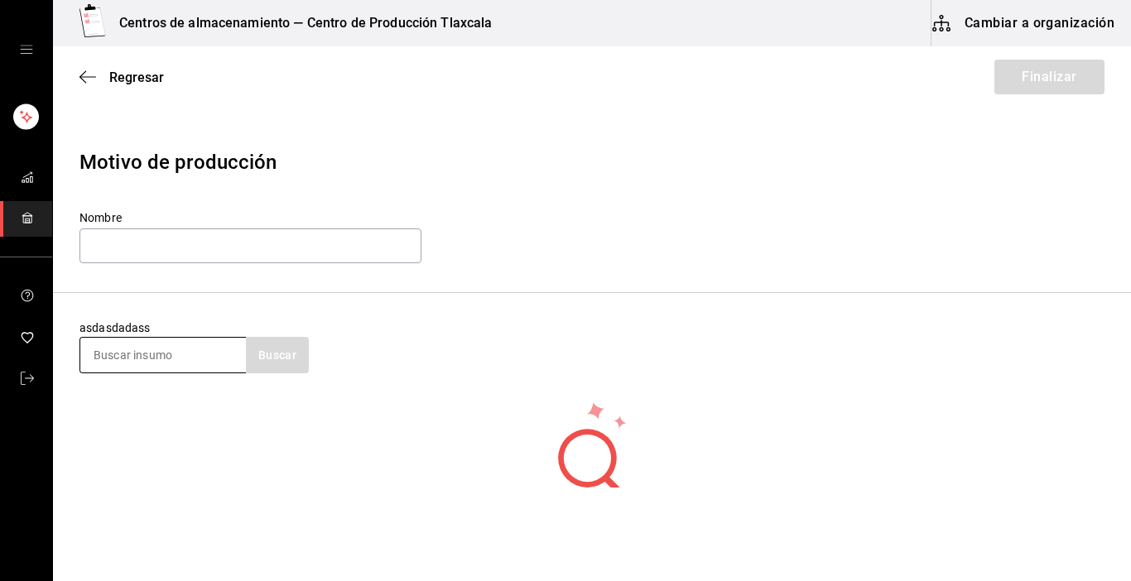
click at [205, 361] on input at bounding box center [163, 355] width 166 height 35
type input "m"
type input "maiz"
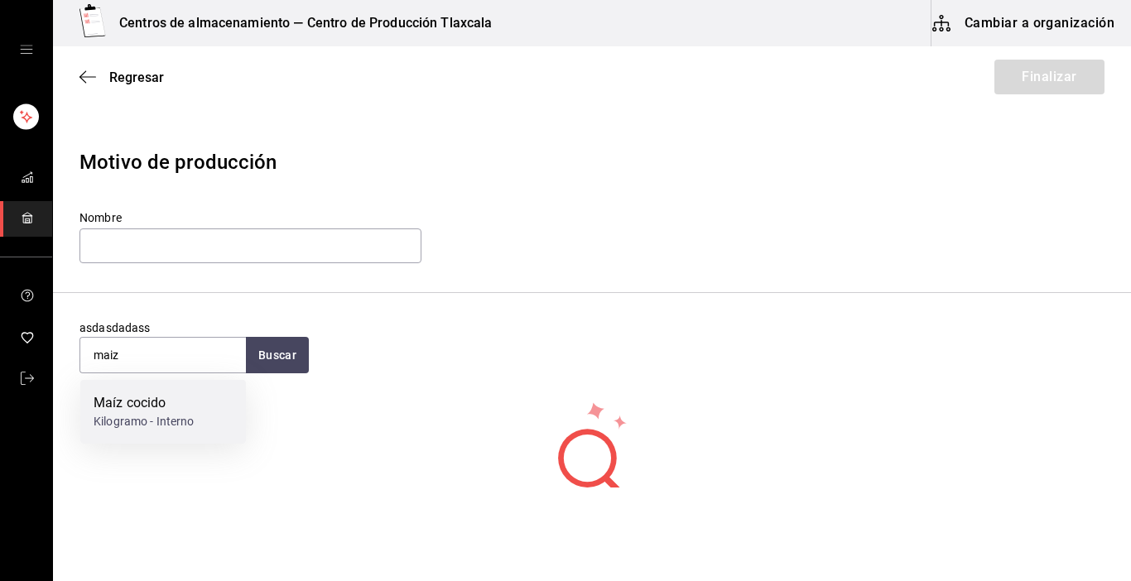
click at [189, 433] on div "Maíz cocido Kilogramo - Interno" at bounding box center [163, 412] width 166 height 64
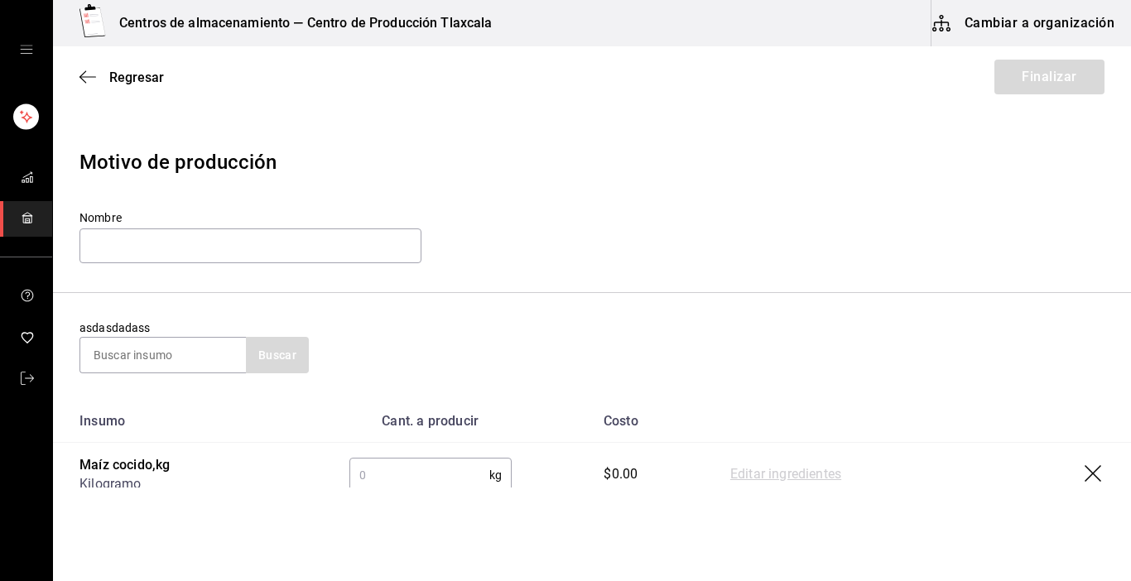
click at [383, 480] on input "text" at bounding box center [419, 475] width 140 height 33
type input "98.99"
click at [777, 480] on link "Editar ingredientes" at bounding box center [785, 475] width 111 height 20
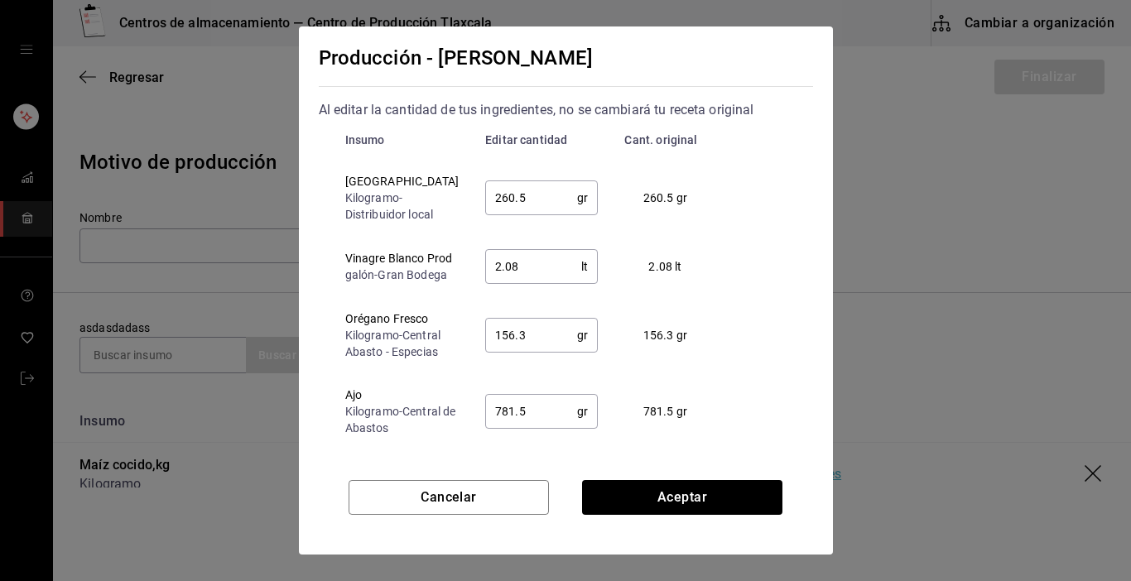
click at [522, 206] on input "260.5" at bounding box center [531, 197] width 92 height 33
type input "250.00"
click at [521, 270] on input "2.08" at bounding box center [533, 266] width 96 height 33
type input "2.00"
click at [526, 352] on input "156.3" at bounding box center [531, 335] width 92 height 33
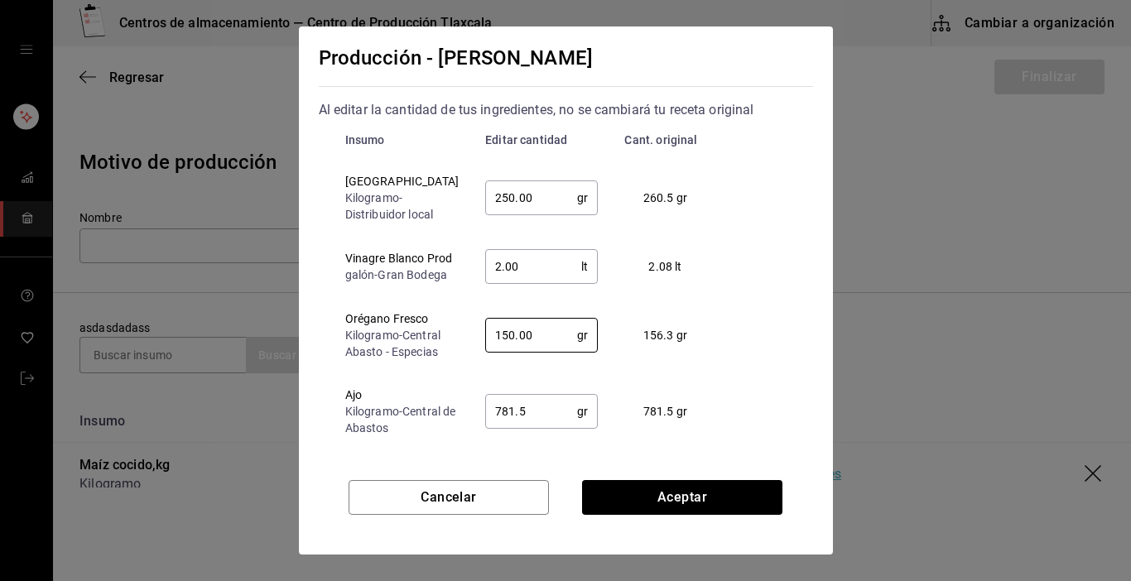
type input "150.00"
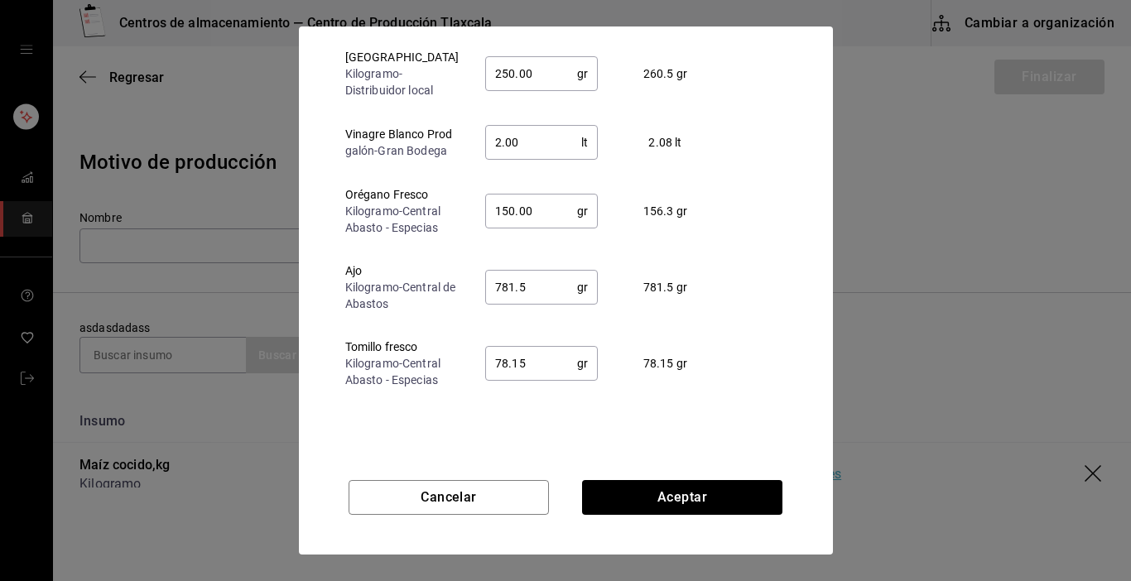
scroll to position [126, 0]
click at [514, 302] on input "781.5" at bounding box center [531, 285] width 92 height 33
type input "7"
type input "250"
type input "2"
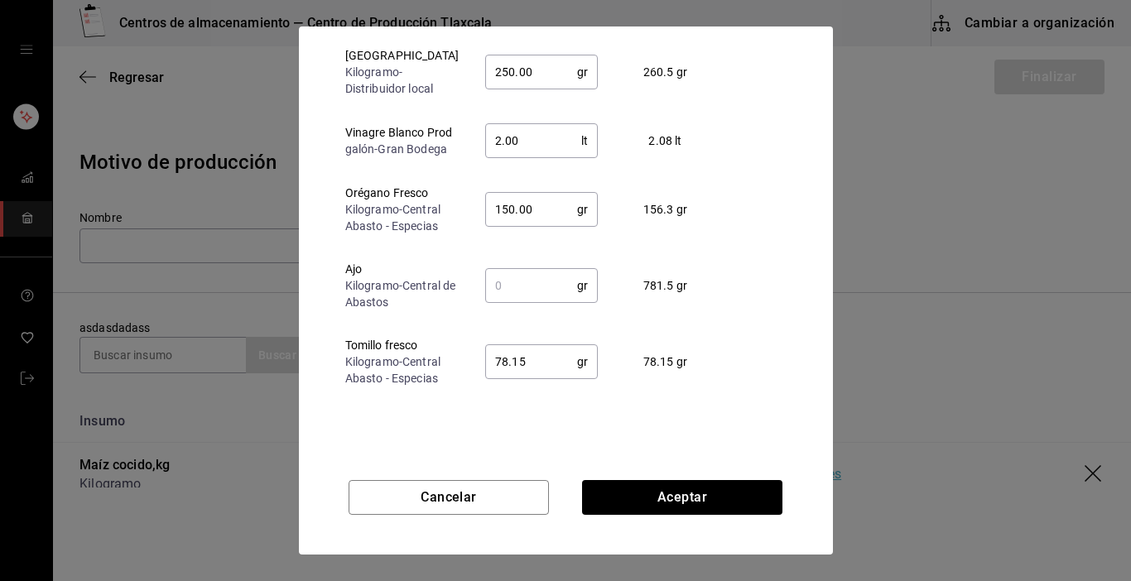
type input "150"
type input "125"
click at [514, 378] on input "78.15" at bounding box center [531, 361] width 92 height 33
type input "7"
type input "60.00"
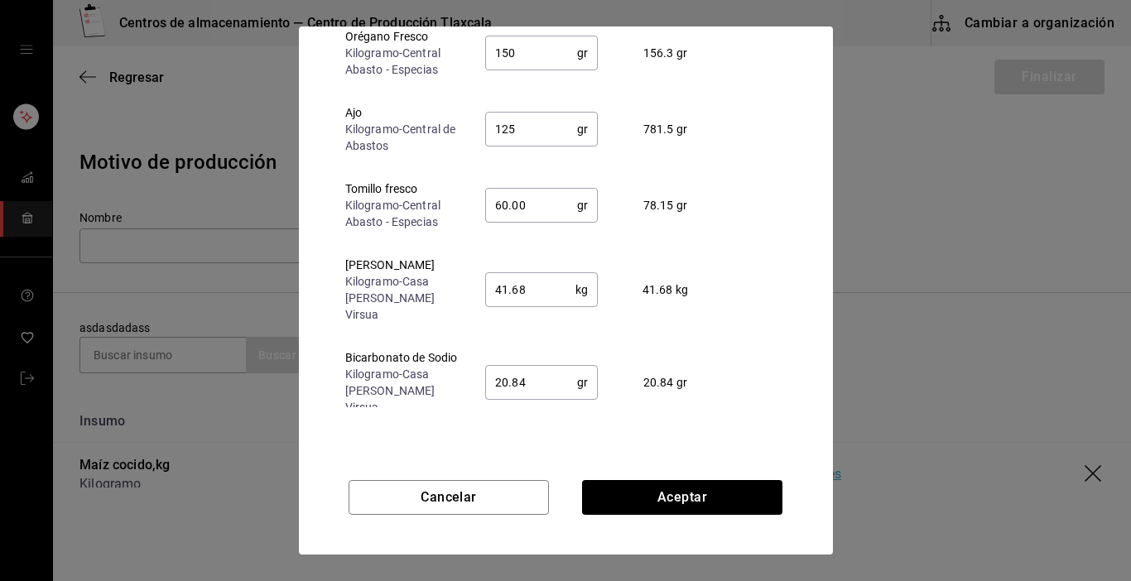
scroll to position [199, 0]
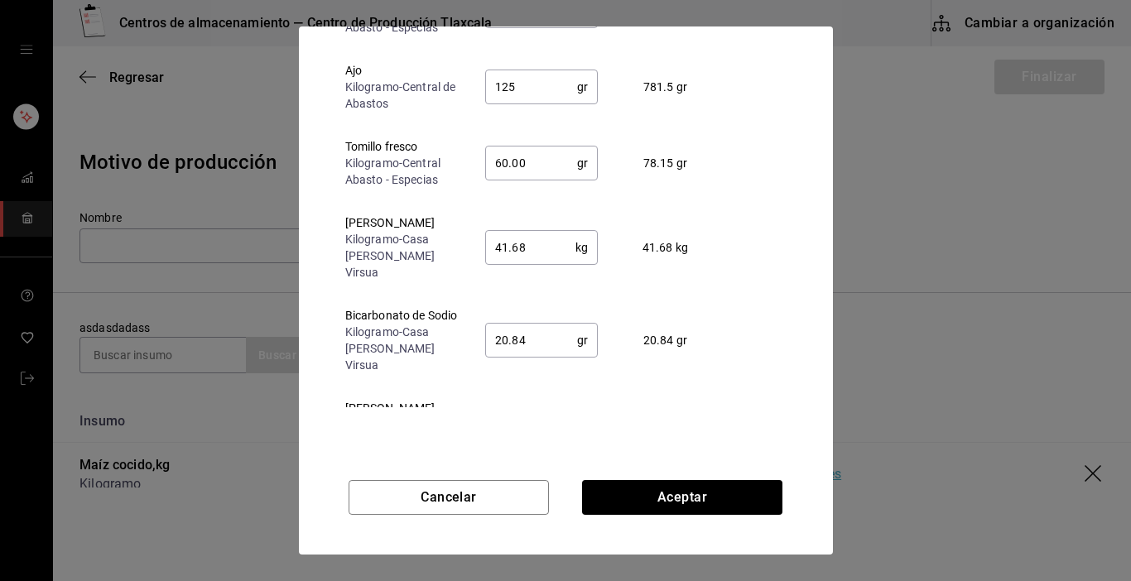
click at [473, 201] on td "60.00 gr ​" at bounding box center [541, 163] width 139 height 76
click at [524, 264] on input "41.68" at bounding box center [530, 247] width 90 height 33
type input "40.00"
click at [513, 357] on input "20.84" at bounding box center [531, 340] width 92 height 33
type input "20.00"
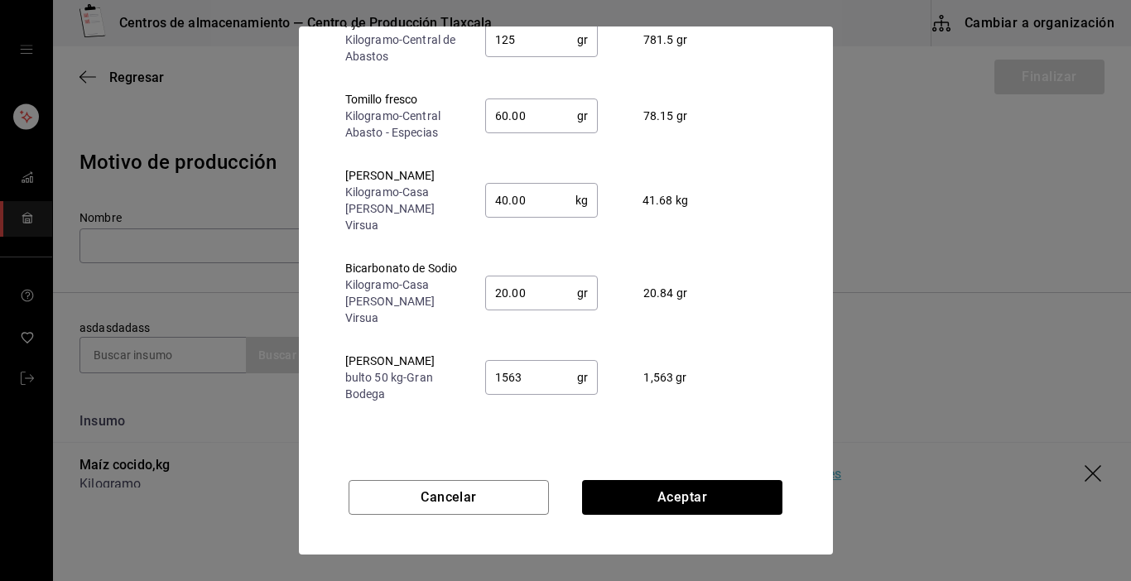
scroll to position [270, 0]
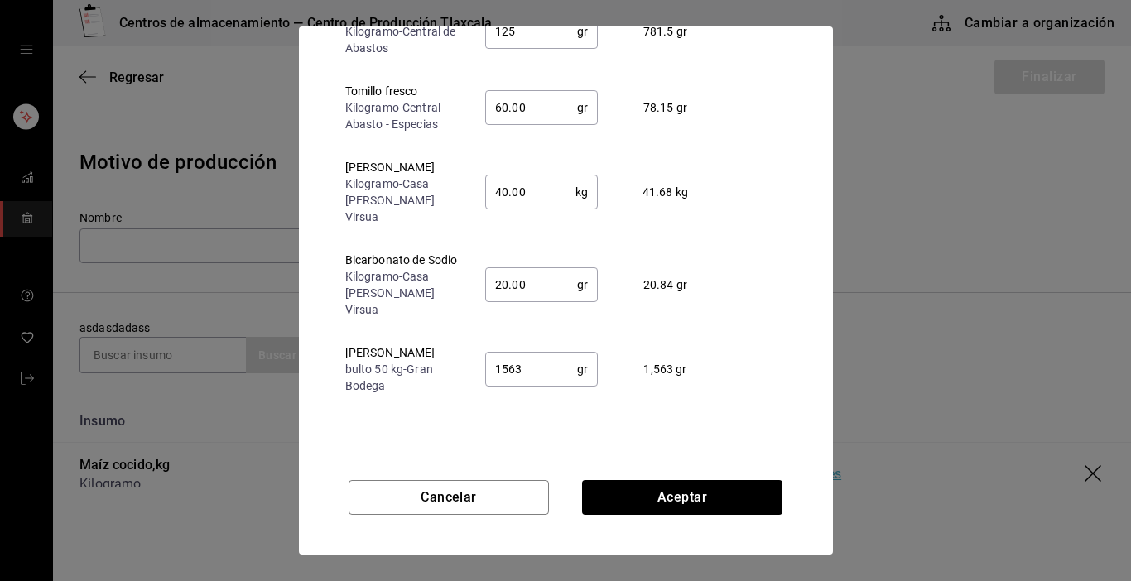
click at [549, 382] on input "1563" at bounding box center [531, 369] width 92 height 33
type input "1"
type input "60"
type input "40"
type input "20"
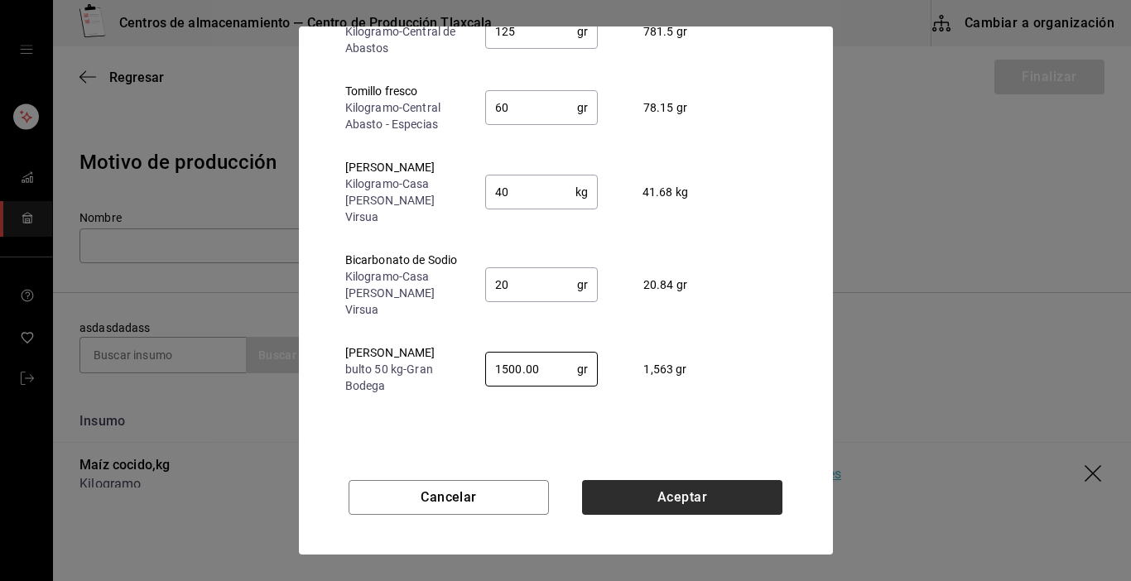
type input "1500.00"
click at [716, 503] on button "Aceptar" at bounding box center [682, 497] width 200 height 35
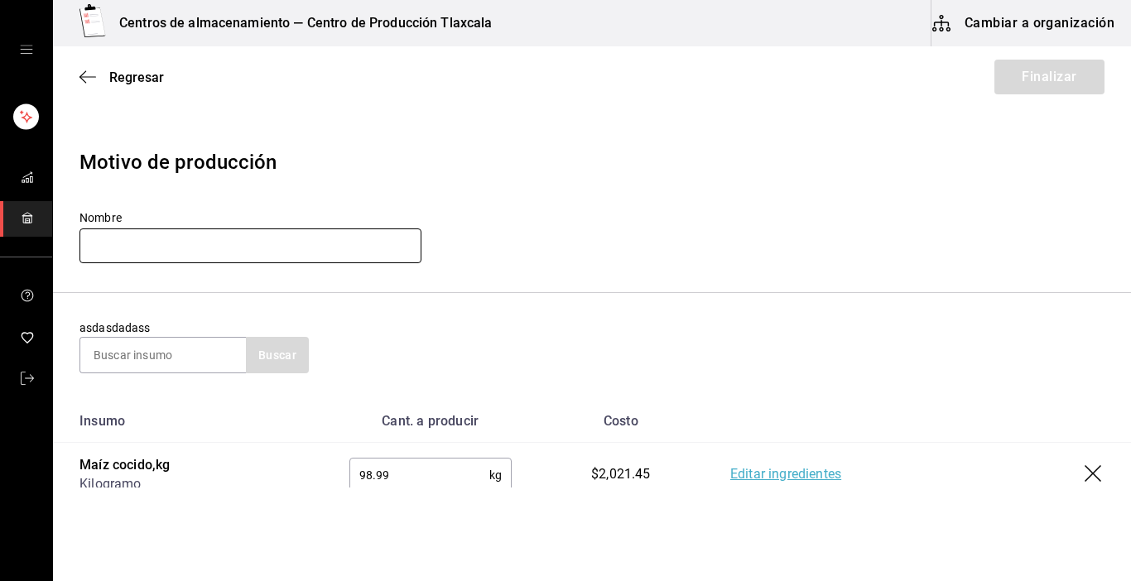
click at [159, 257] on input "text" at bounding box center [251, 246] width 342 height 35
type input "Maiz cocido 19-09-25"
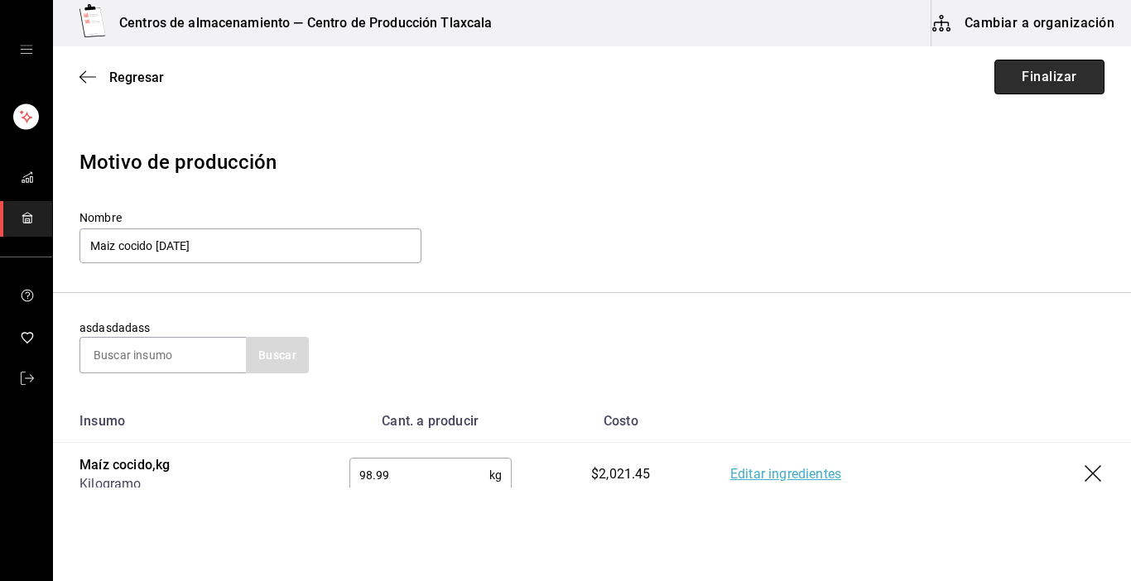
click at [1011, 68] on button "Finalizar" at bounding box center [1050, 77] width 110 height 35
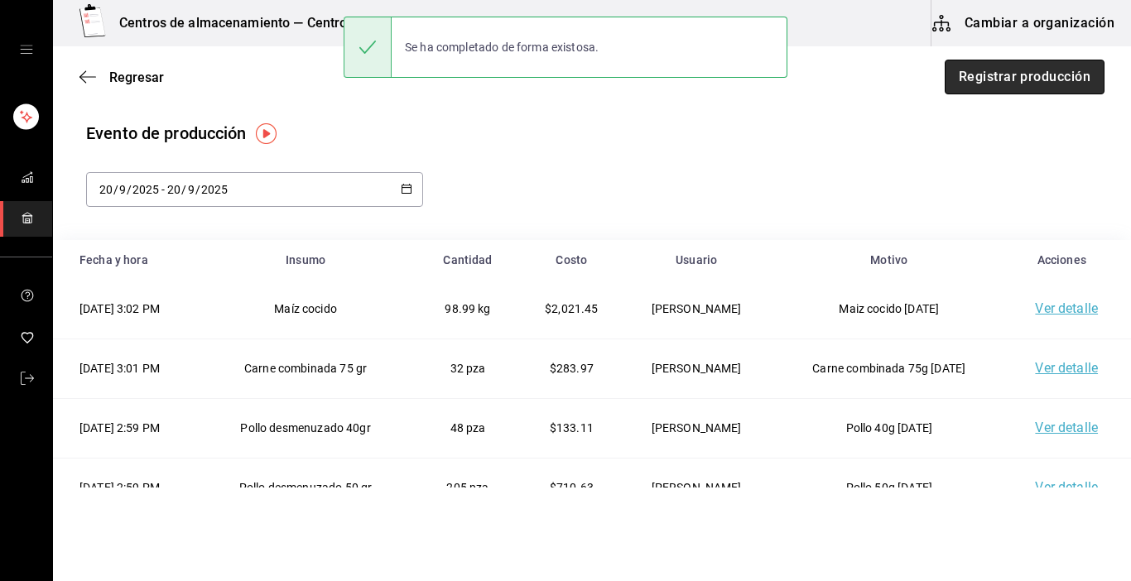
click at [1048, 68] on button "Registrar producción" at bounding box center [1025, 77] width 160 height 35
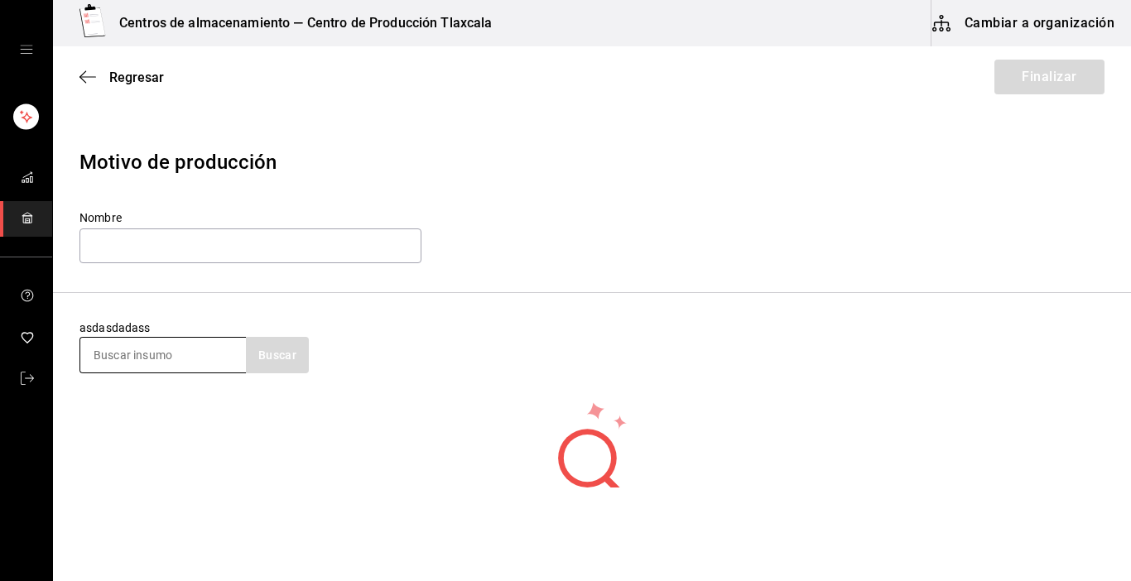
click at [127, 361] on input at bounding box center [163, 355] width 166 height 35
type input "jamaica"
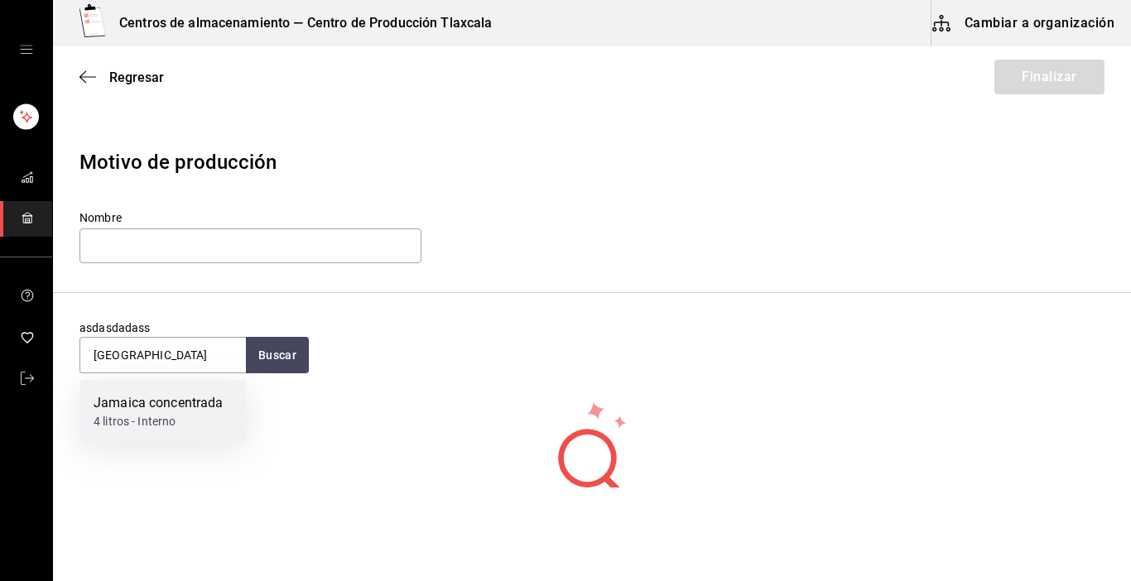
click at [147, 411] on div "Jamaica concentrada" at bounding box center [159, 403] width 130 height 20
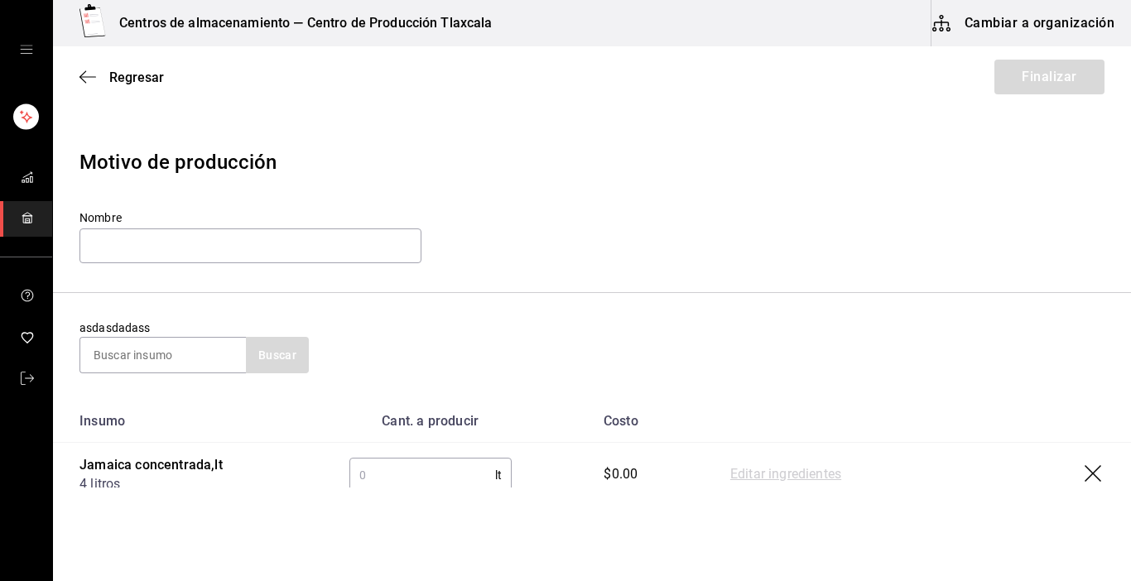
click at [365, 465] on input "text" at bounding box center [422, 475] width 146 height 33
type input "16"
click at [798, 481] on link "Editar ingredientes" at bounding box center [785, 475] width 111 height 20
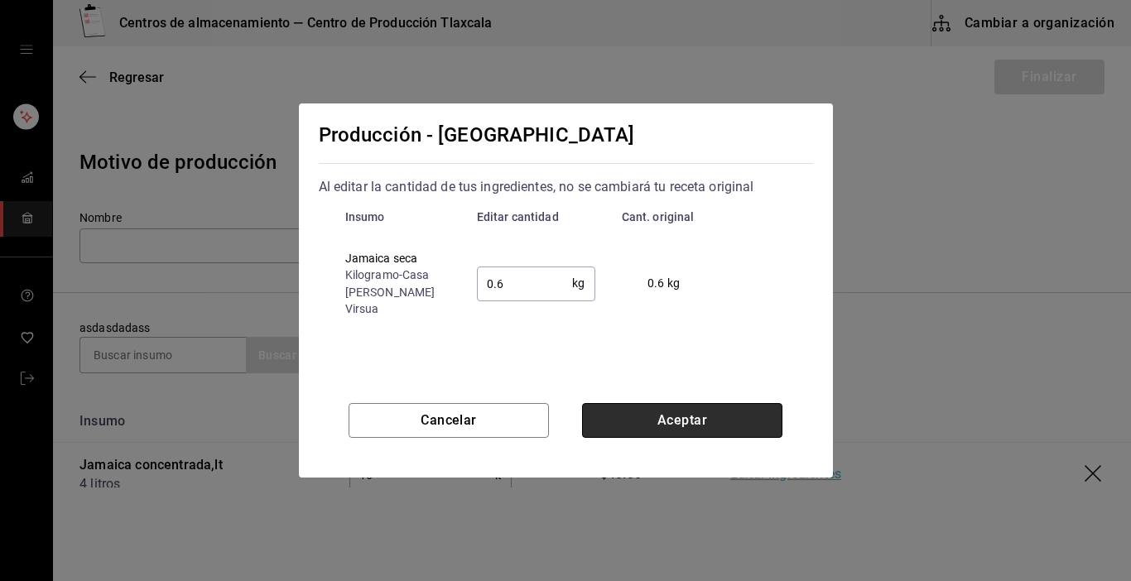
click at [697, 412] on button "Aceptar" at bounding box center [682, 420] width 200 height 35
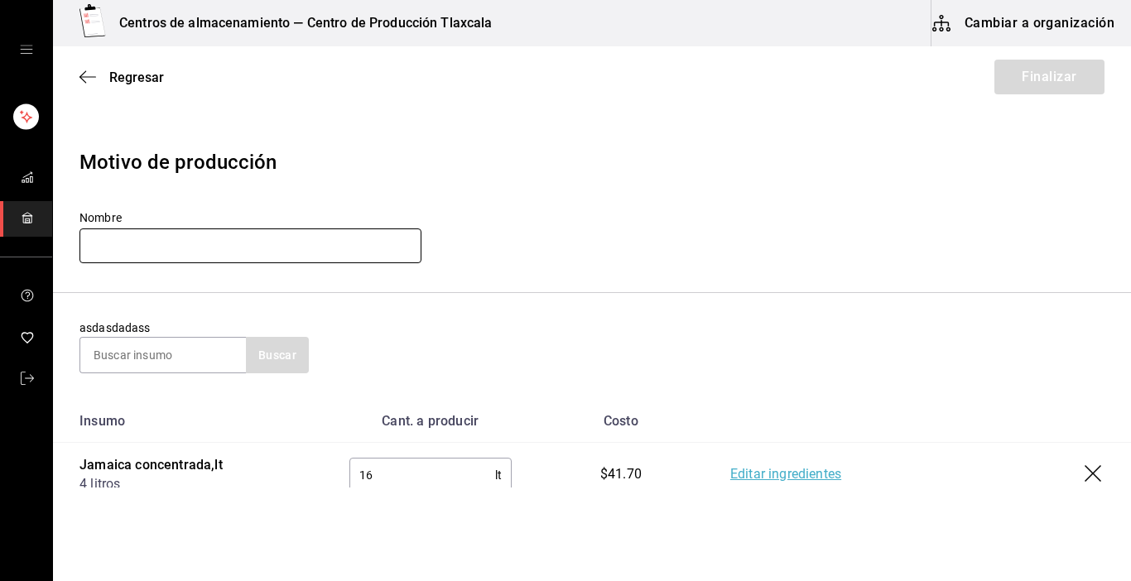
click at [229, 248] on input "text" at bounding box center [251, 246] width 342 height 35
type input "Jamaica 19-09-25"
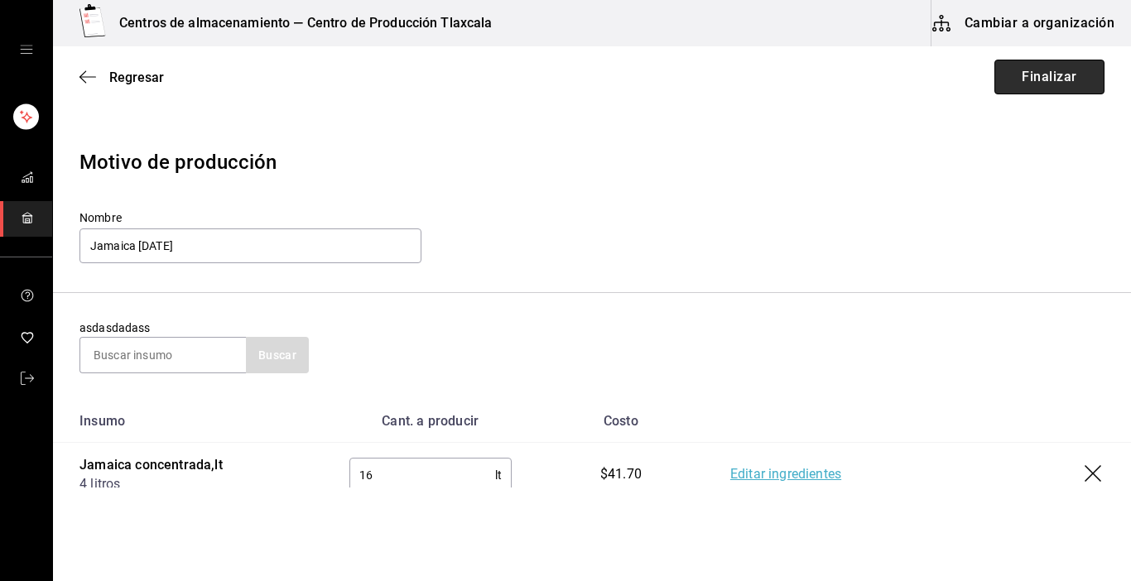
click at [995, 89] on button "Finalizar" at bounding box center [1050, 77] width 110 height 35
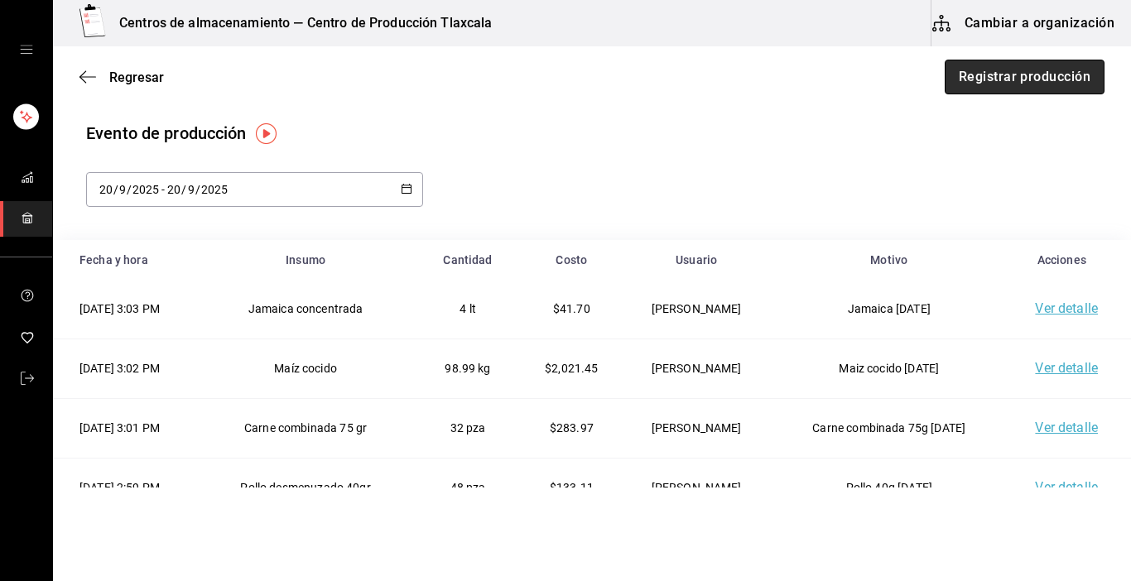
click at [977, 84] on button "Registrar producción" at bounding box center [1025, 77] width 160 height 35
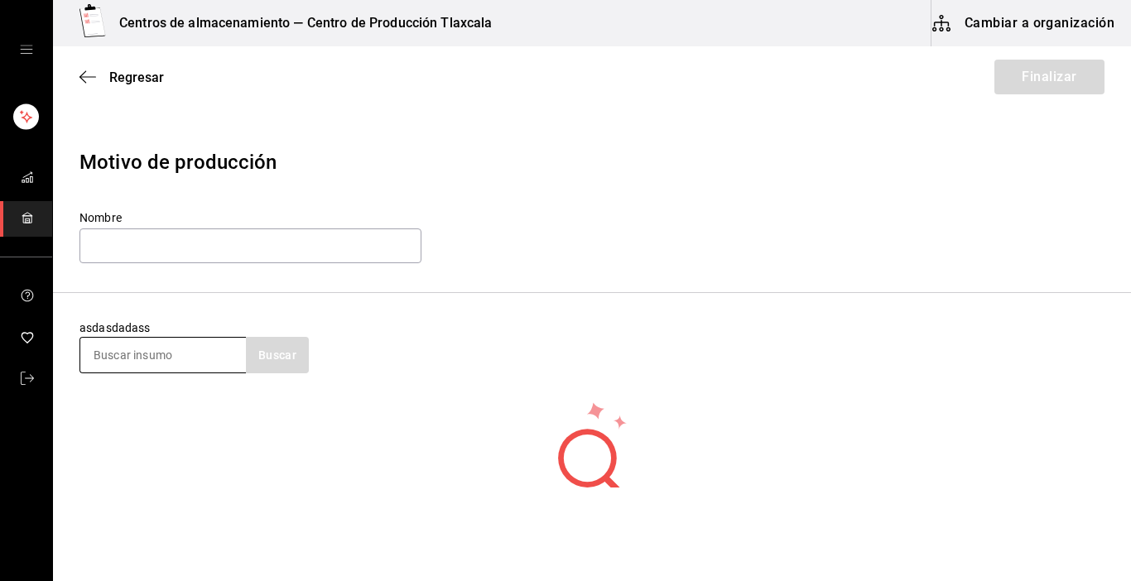
click at [166, 361] on input at bounding box center [163, 355] width 166 height 35
type input "c"
type input "cREMA"
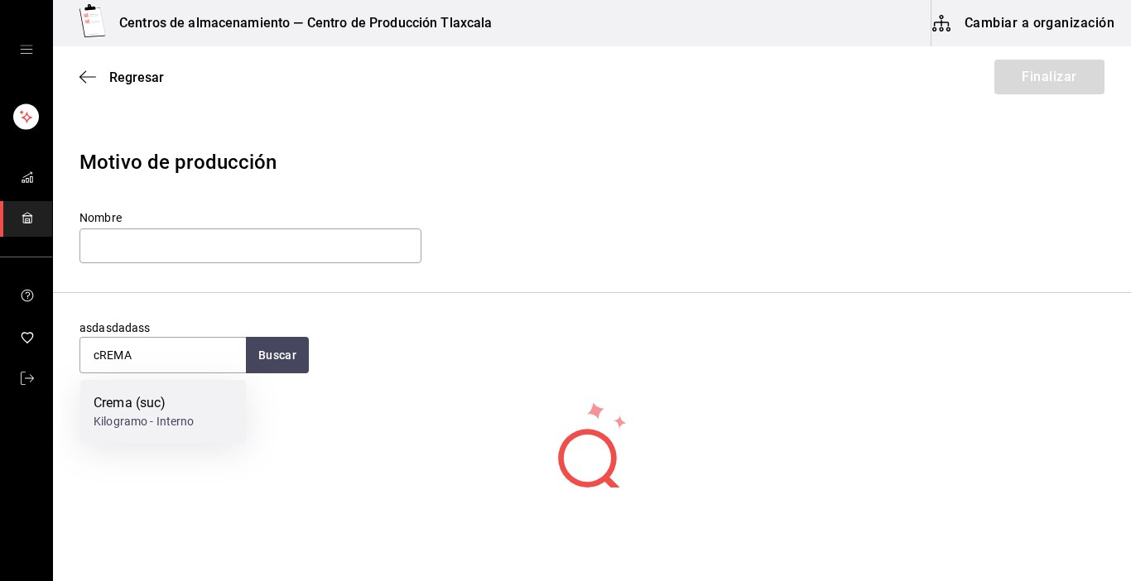
click at [169, 426] on div "Kilogramo - Interno" at bounding box center [144, 421] width 101 height 17
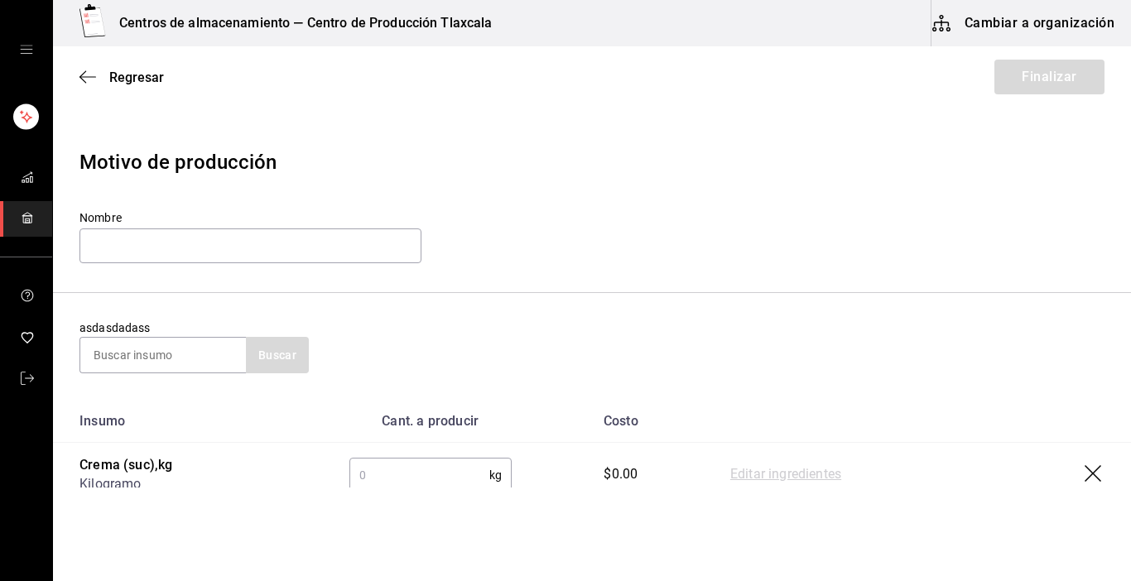
click at [369, 479] on input "text" at bounding box center [419, 475] width 140 height 33
type input "12.05"
click at [741, 479] on link "Editar ingredientes" at bounding box center [785, 475] width 111 height 20
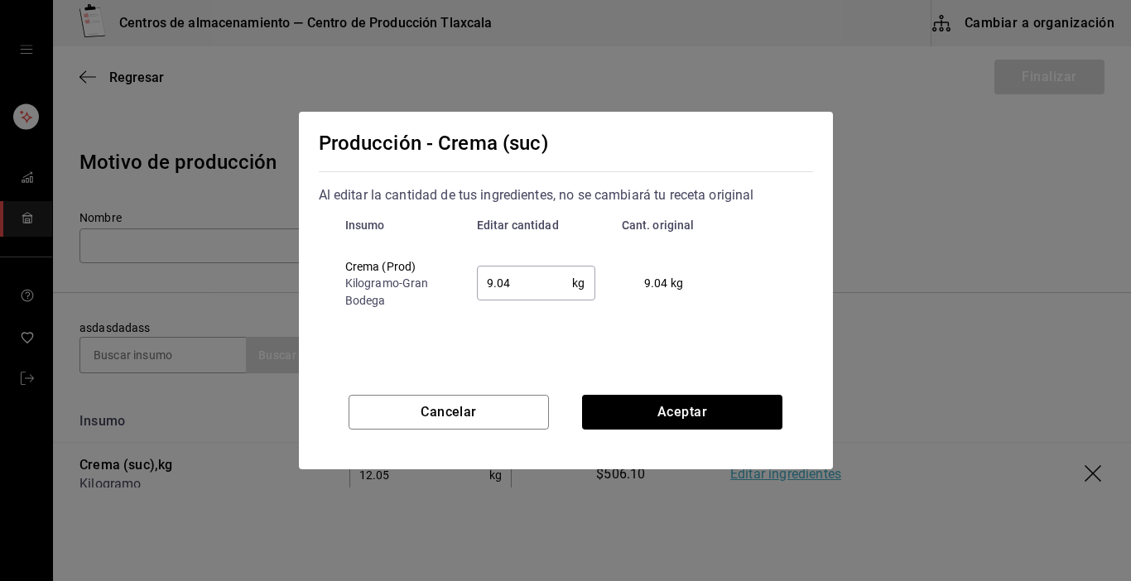
click at [533, 281] on input "9.04" at bounding box center [525, 283] width 96 height 33
type input "9"
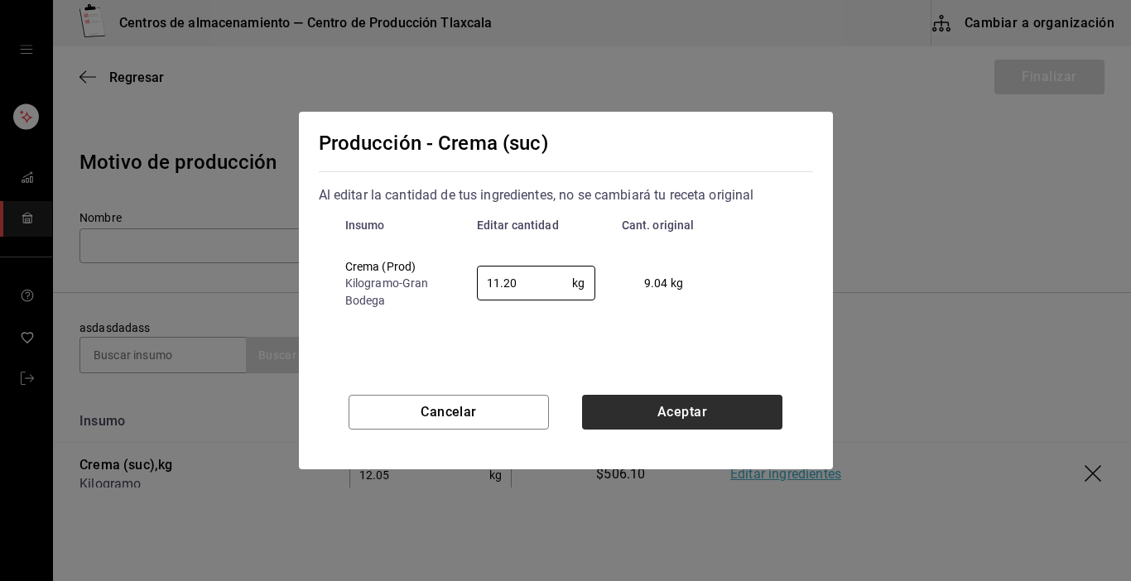
type input "11.20"
click at [618, 413] on button "Aceptar" at bounding box center [682, 412] width 200 height 35
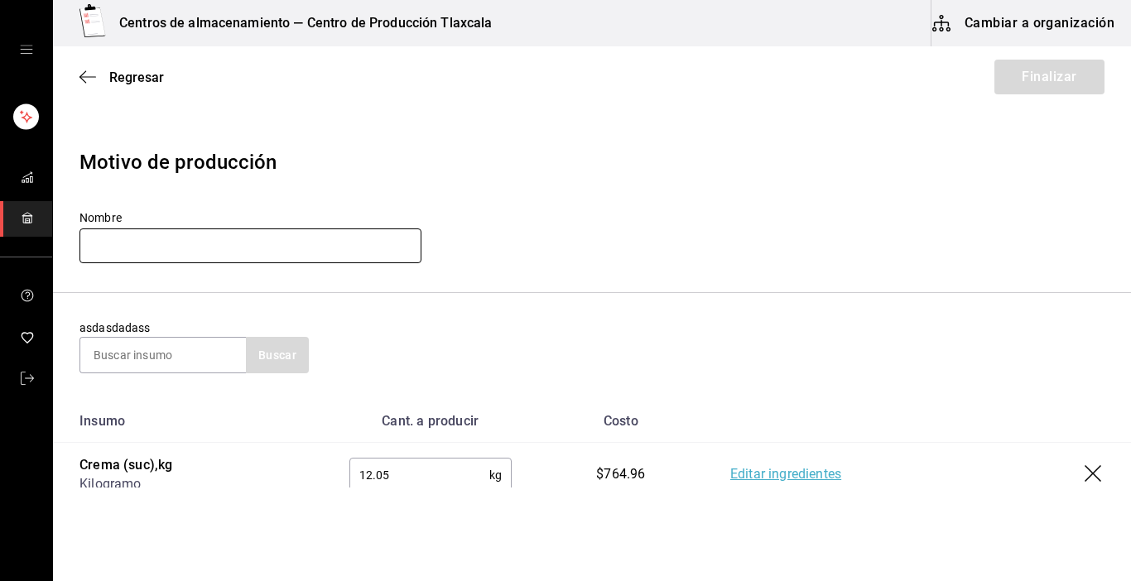
click at [136, 252] on input "text" at bounding box center [251, 246] width 342 height 35
type input "c"
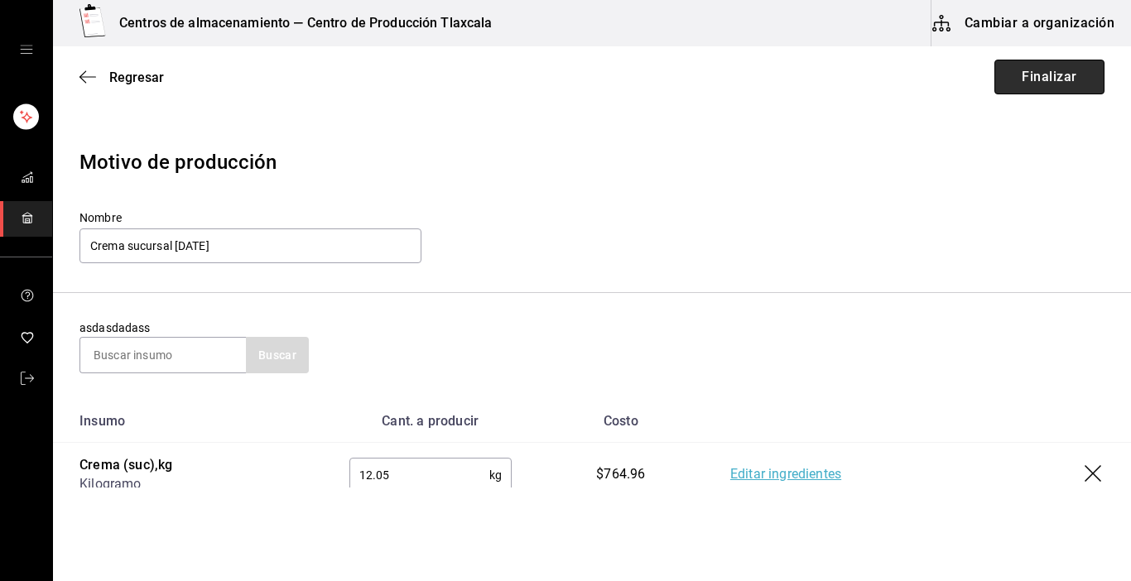
click at [995, 68] on button "Finalizar" at bounding box center [1050, 77] width 110 height 35
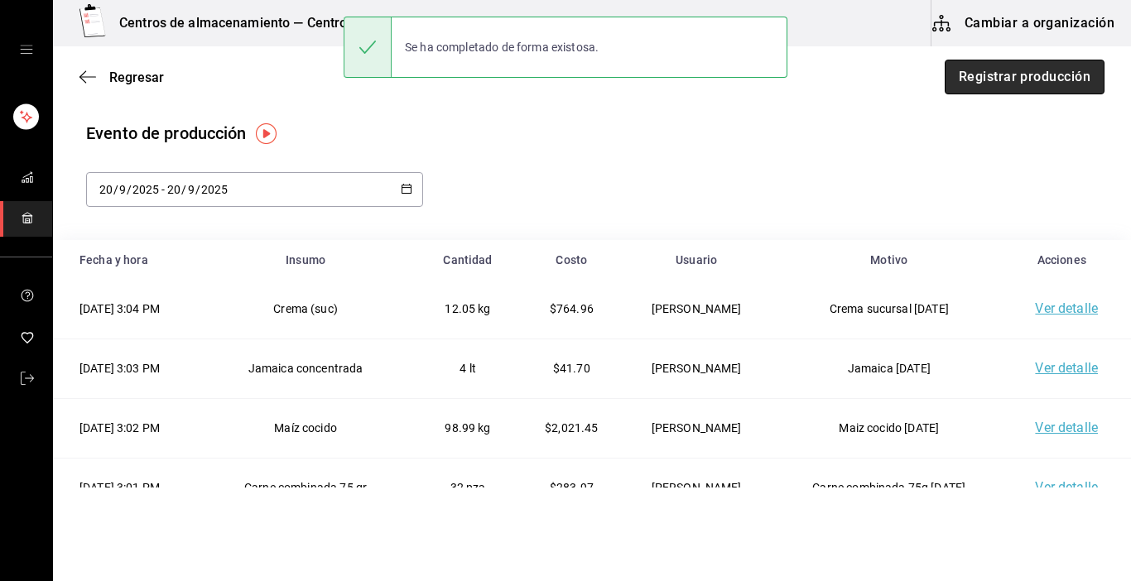
click at [974, 84] on button "Registrar producción" at bounding box center [1025, 77] width 160 height 35
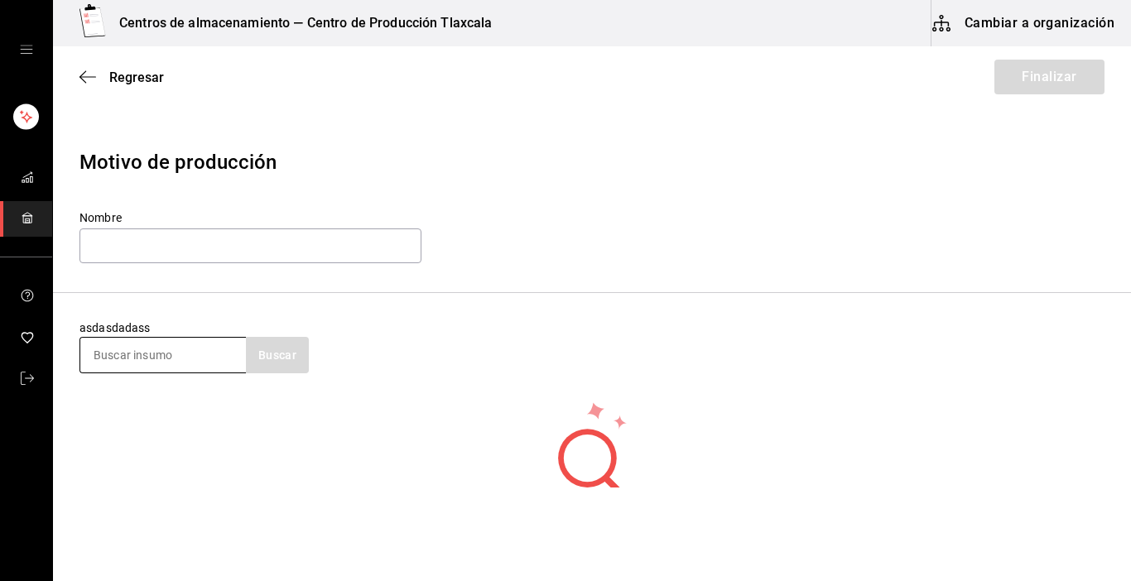
click at [192, 353] on input at bounding box center [163, 355] width 166 height 35
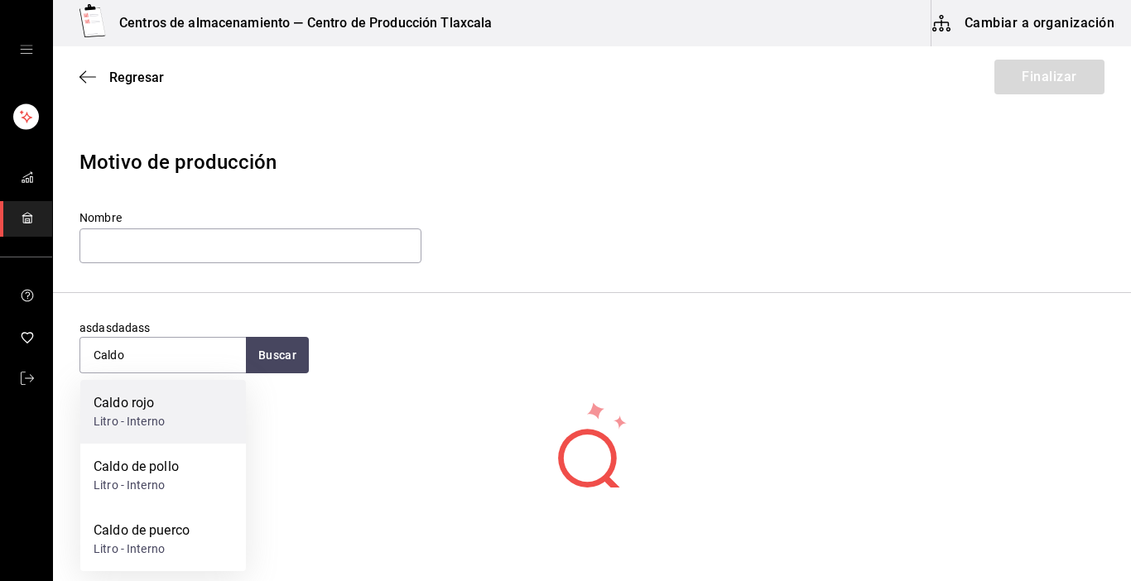
click at [192, 396] on div "Caldo rojo Litro - Interno" at bounding box center [163, 412] width 166 height 64
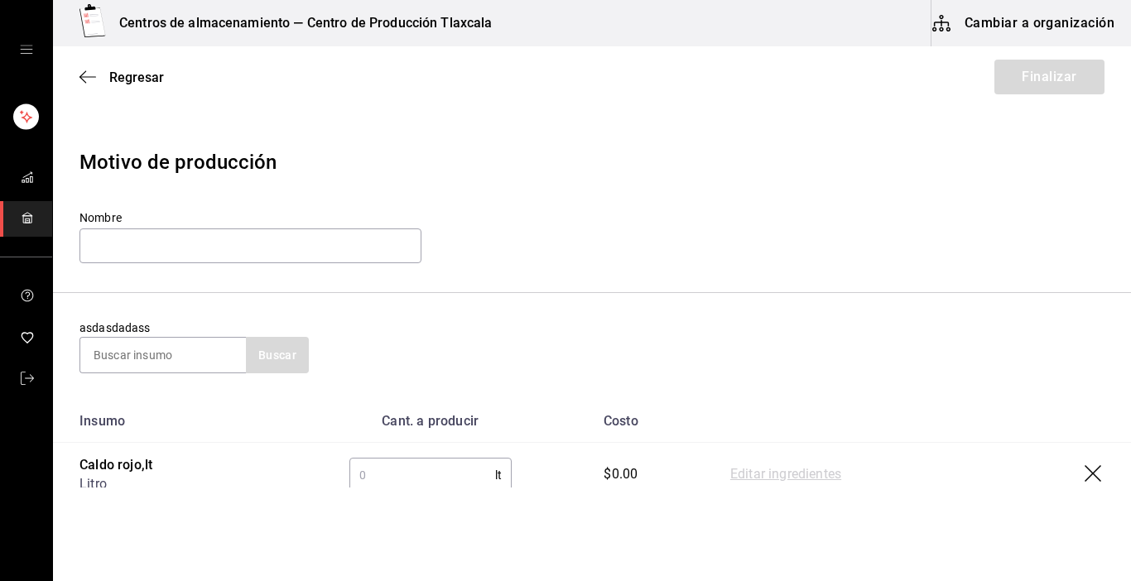
click at [461, 473] on input "text" at bounding box center [422, 475] width 146 height 33
click at [790, 468] on link "Editar ingredientes" at bounding box center [785, 475] width 111 height 20
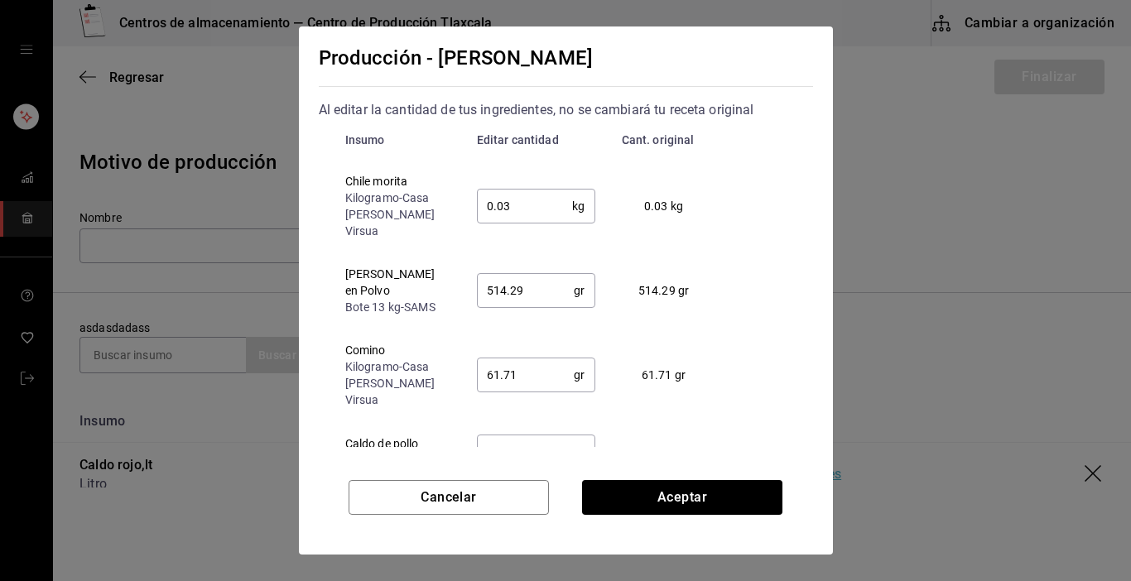
click at [539, 195] on input "0.03" at bounding box center [525, 206] width 96 height 33
click at [544, 274] on input "514.29" at bounding box center [526, 290] width 98 height 33
click at [546, 359] on input "61.71" at bounding box center [526, 375] width 98 height 33
click at [563, 436] on input "12342.86" at bounding box center [525, 452] width 96 height 33
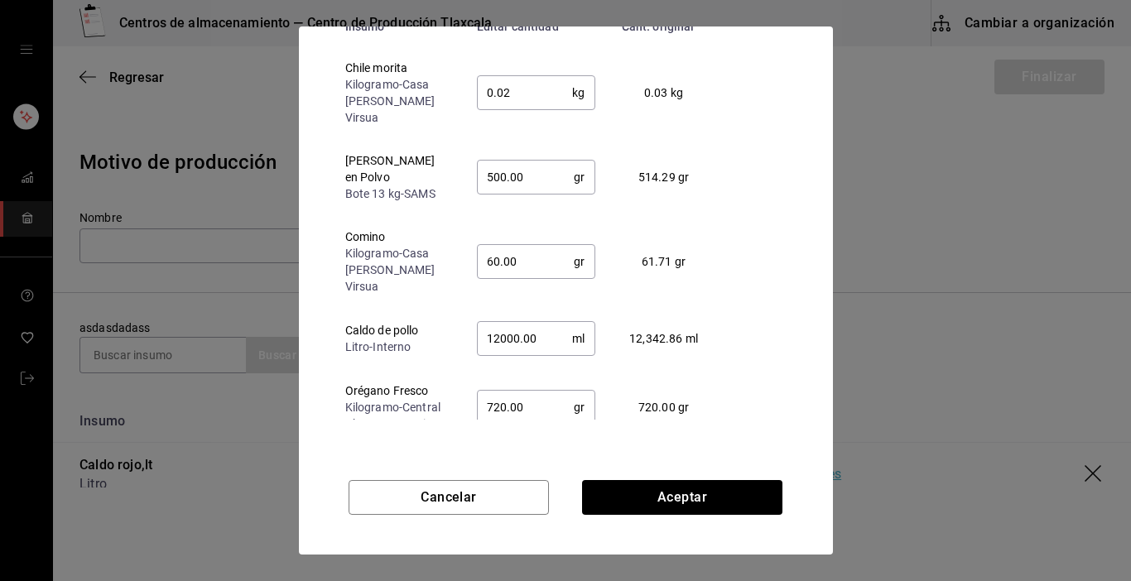
scroll to position [126, 0]
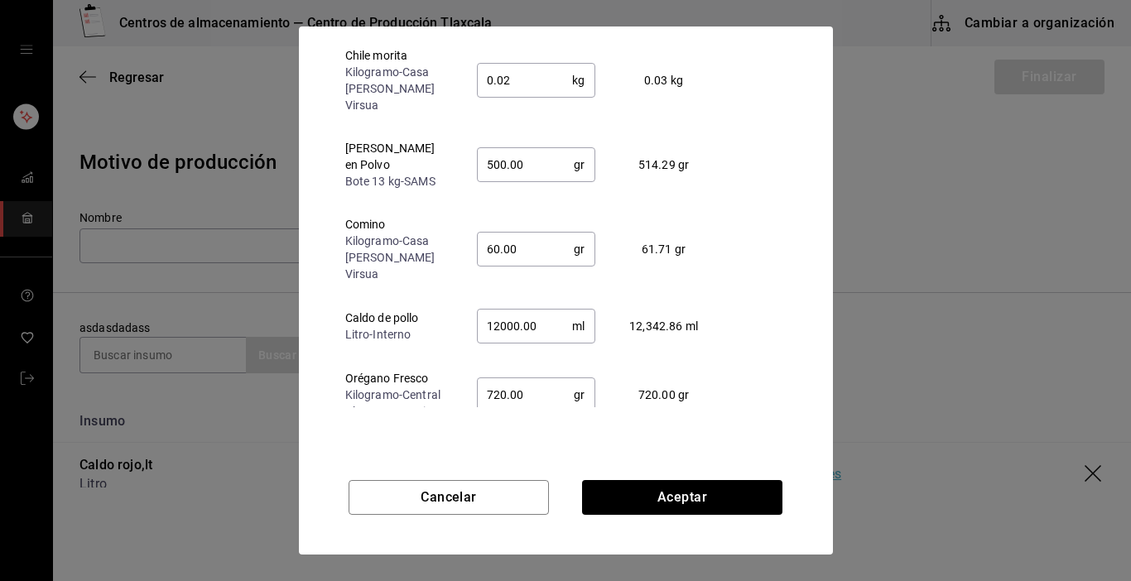
click at [532, 378] on input "720.00" at bounding box center [526, 394] width 98 height 33
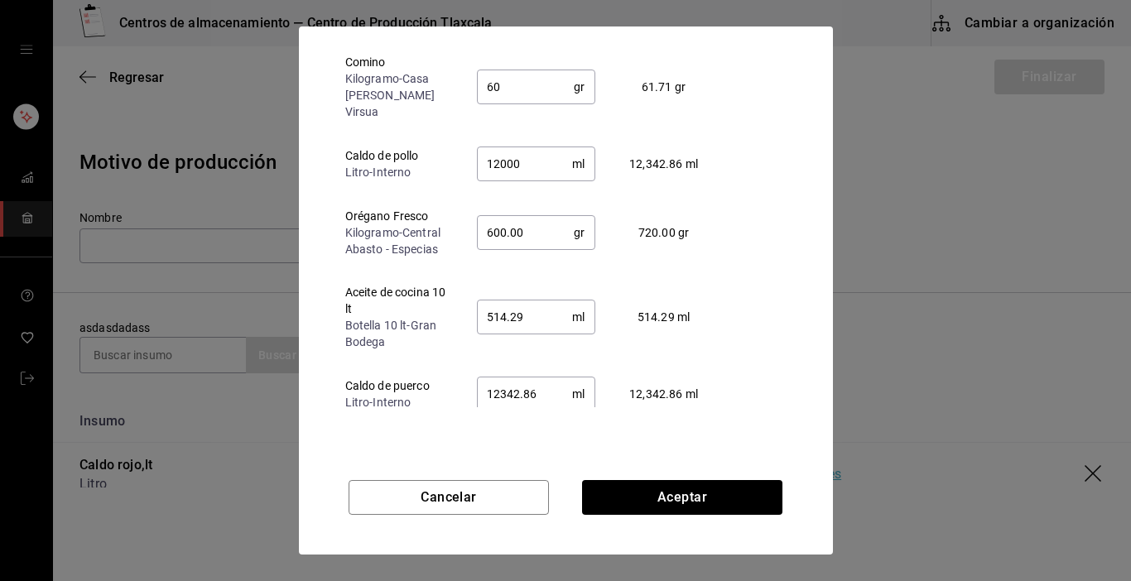
scroll to position [166, 0]
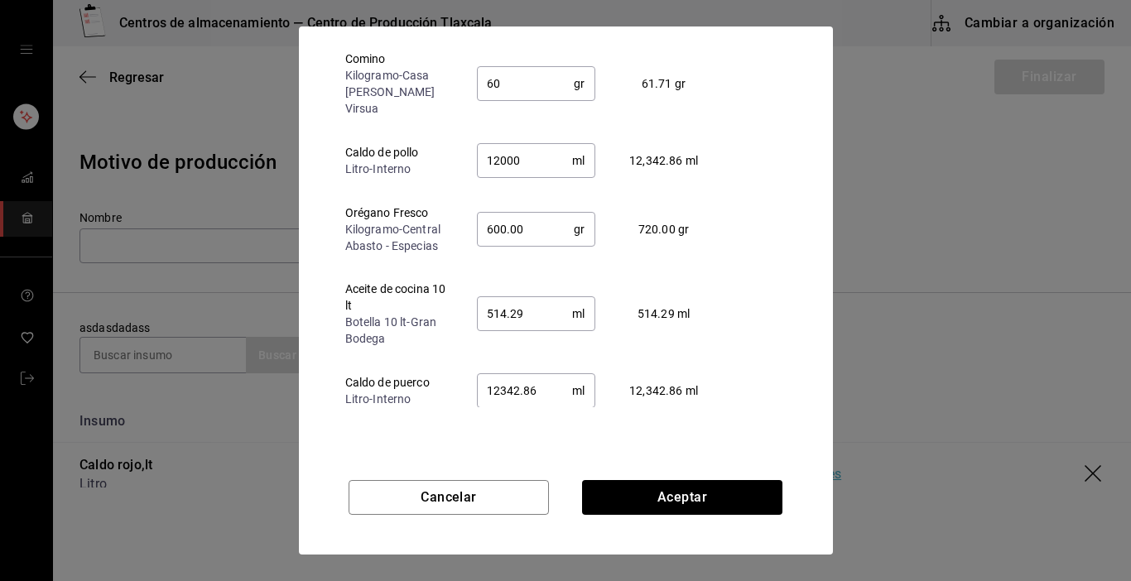
click at [539, 297] on input "514.29" at bounding box center [525, 313] width 96 height 33
click at [542, 374] on input "12342.86" at bounding box center [525, 390] width 96 height 33
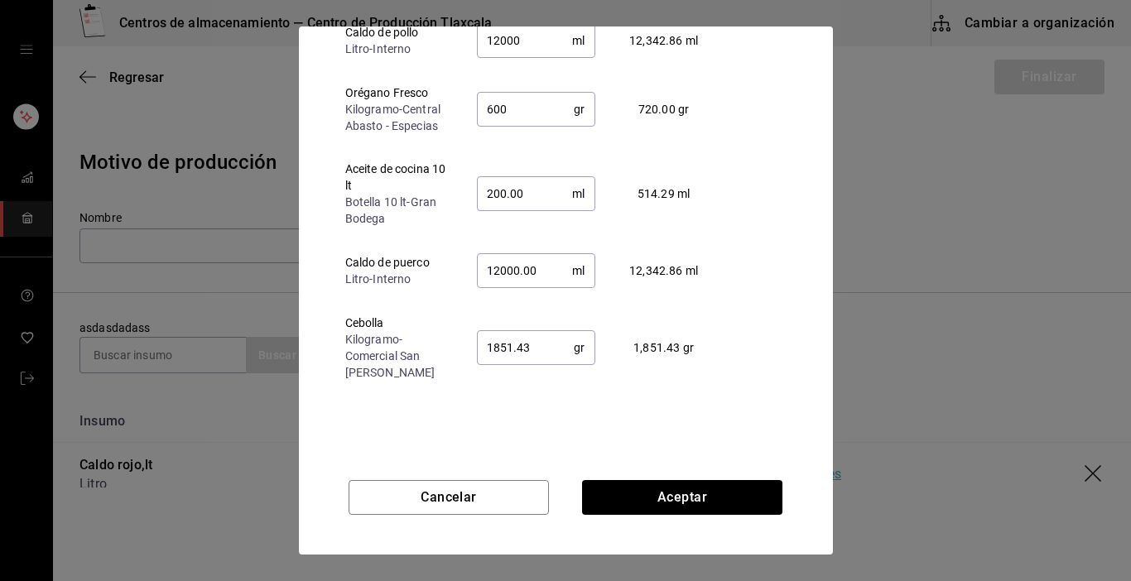
scroll to position [298, 0]
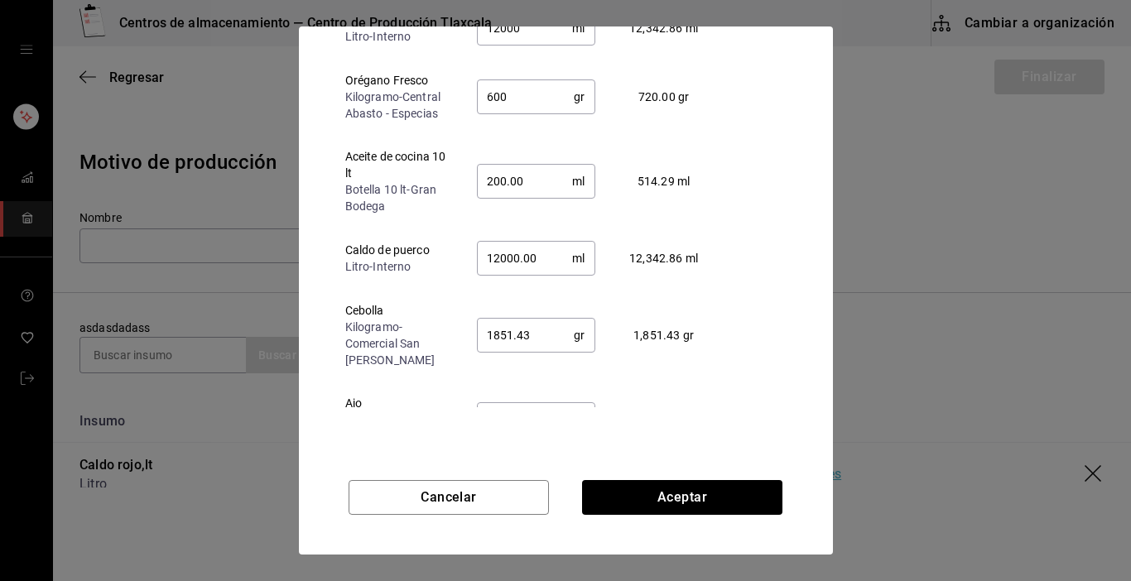
click at [543, 319] on input "1851.43" at bounding box center [526, 335] width 98 height 33
click at [542, 403] on input "822.86" at bounding box center [526, 419] width 98 height 33
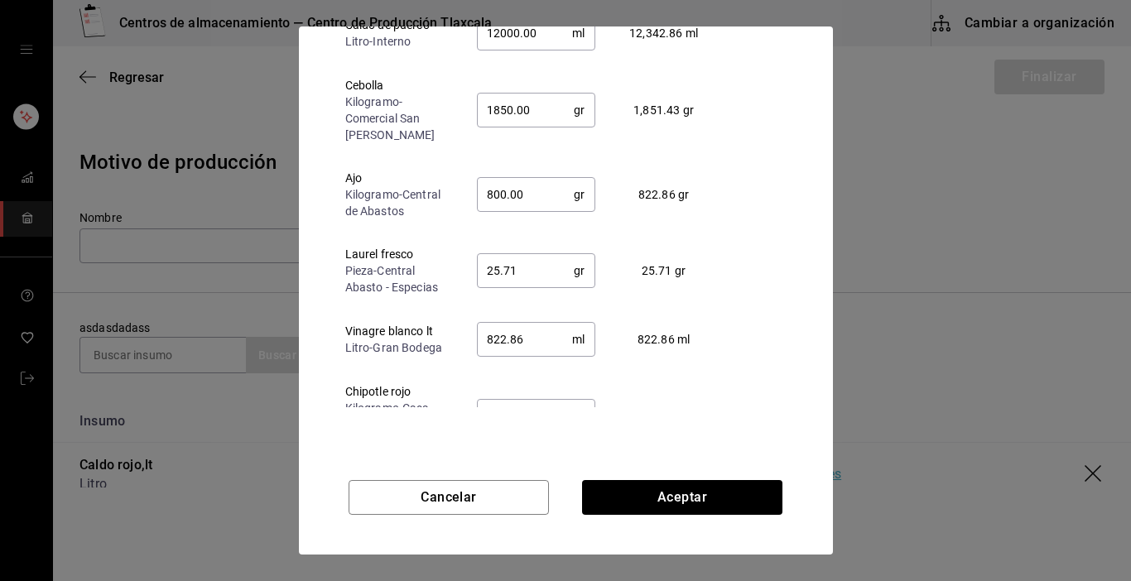
scroll to position [530, 0]
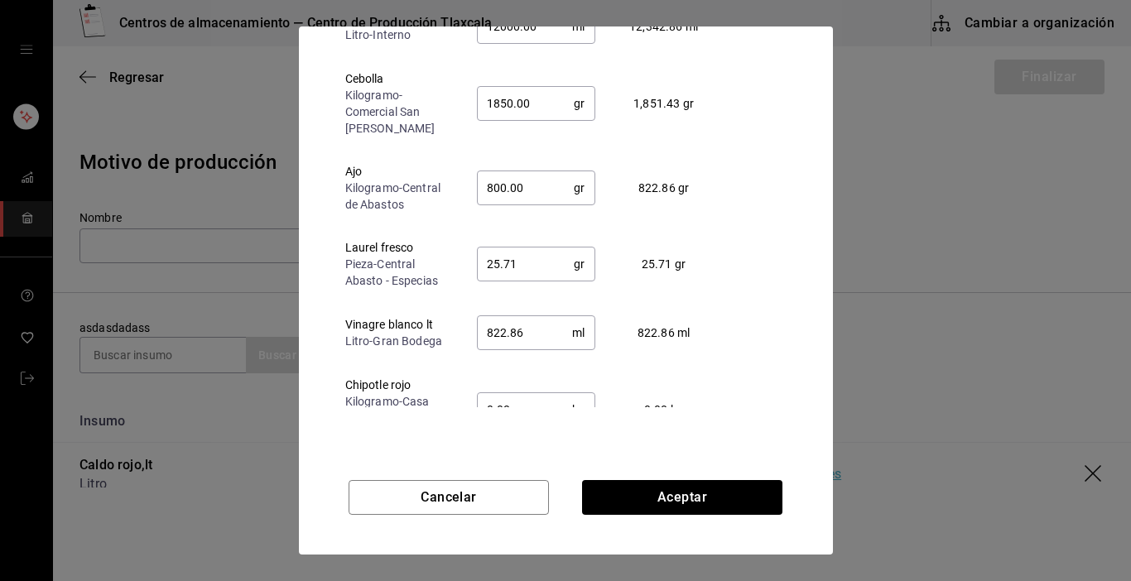
click at [522, 248] on input "25.71" at bounding box center [526, 264] width 98 height 33
click at [523, 316] on input "822.86" at bounding box center [525, 332] width 96 height 33
click at [524, 393] on input "0.08" at bounding box center [525, 409] width 96 height 33
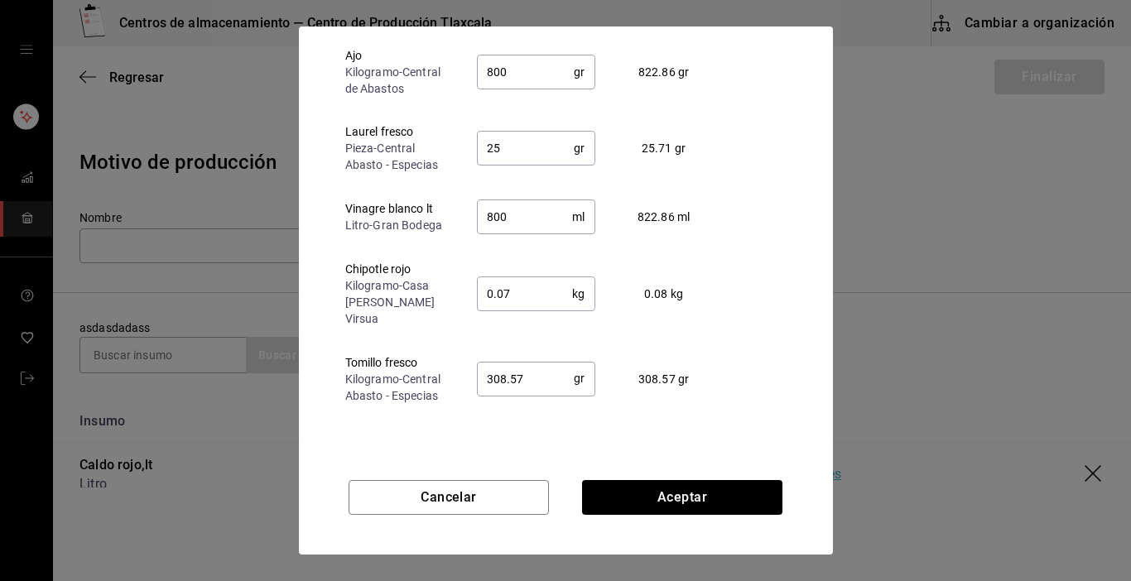
scroll to position [663, 0]
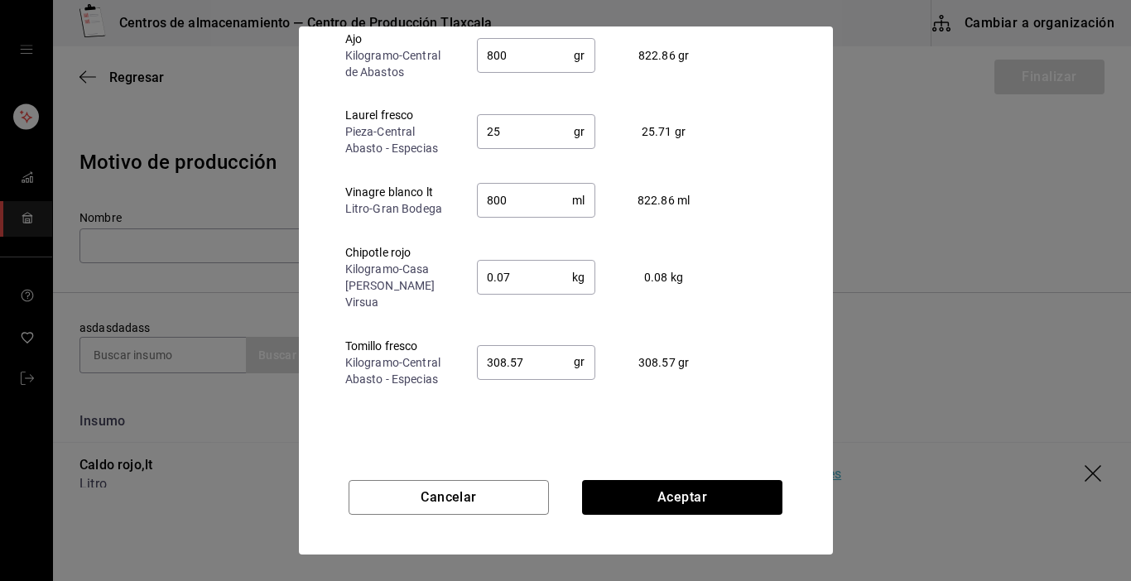
click at [533, 345] on input "308.57" at bounding box center [526, 361] width 98 height 33
click at [524, 446] on div "Producción - Caldo Rojo Al editar la cantidad de tus ingredientes, no se cambia…" at bounding box center [566, 237] width 534 height 421
click at [545, 431] on input "1542.86" at bounding box center [526, 447] width 98 height 33
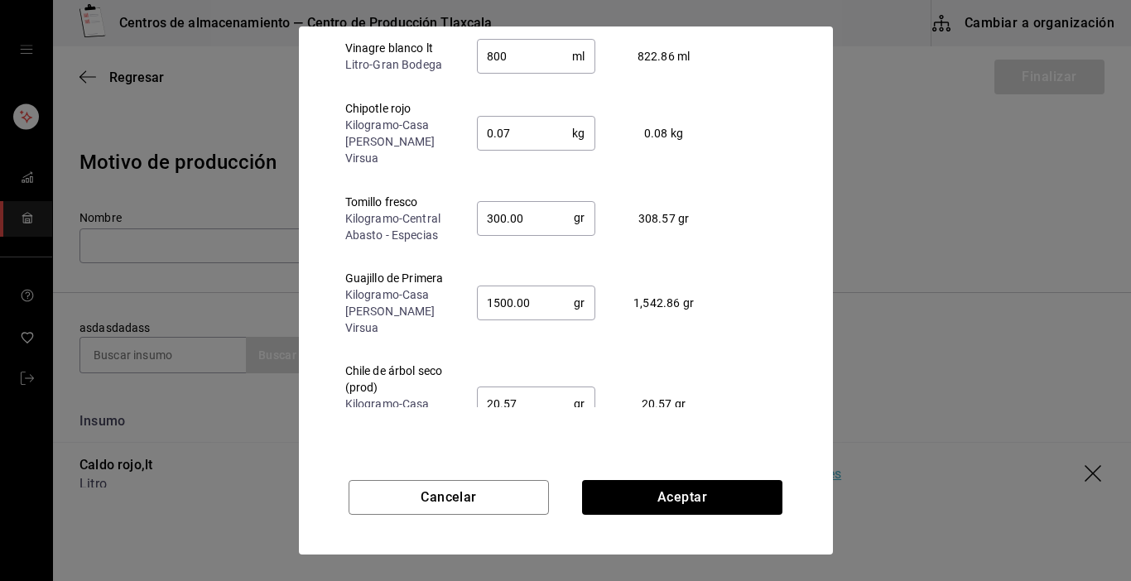
scroll to position [828, 0]
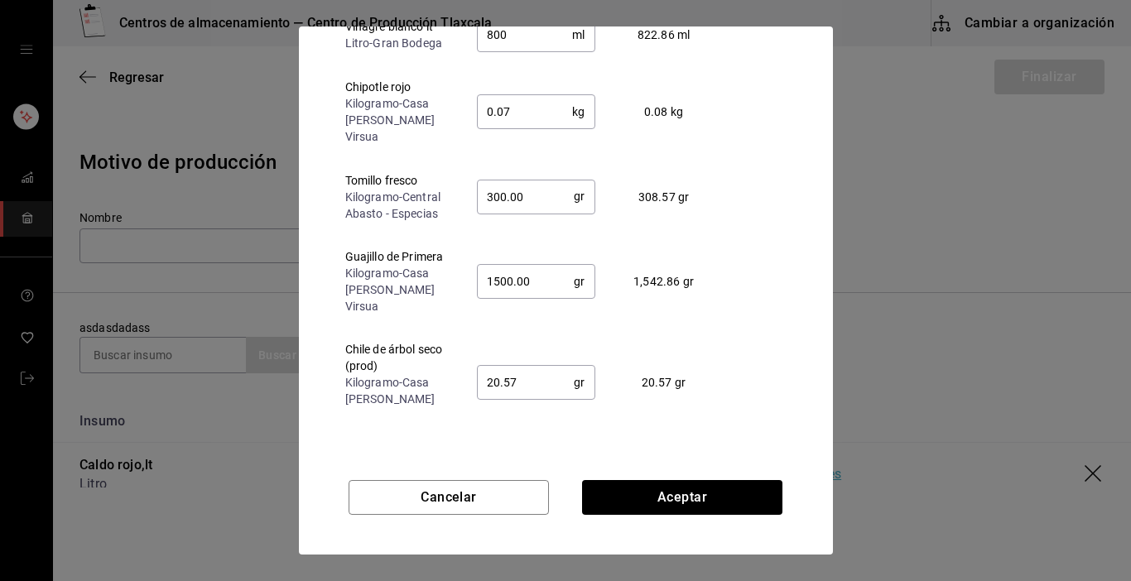
click at [527, 366] on input "20.57" at bounding box center [526, 382] width 98 height 33
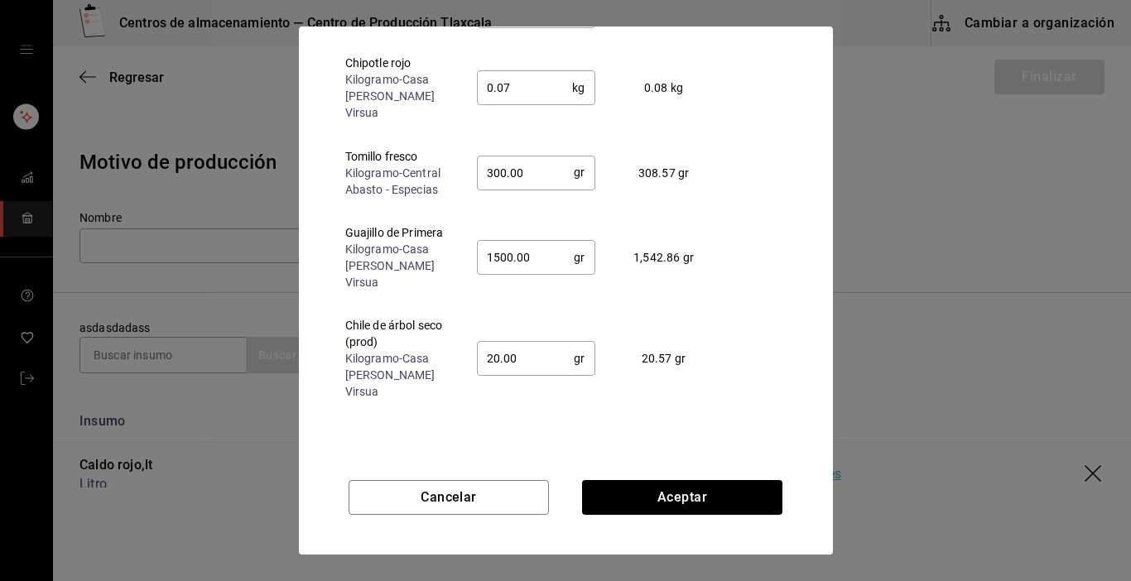
click at [540, 443] on input "25.71" at bounding box center [526, 459] width 98 height 33
click at [619, 492] on button "Aceptar" at bounding box center [682, 497] width 200 height 35
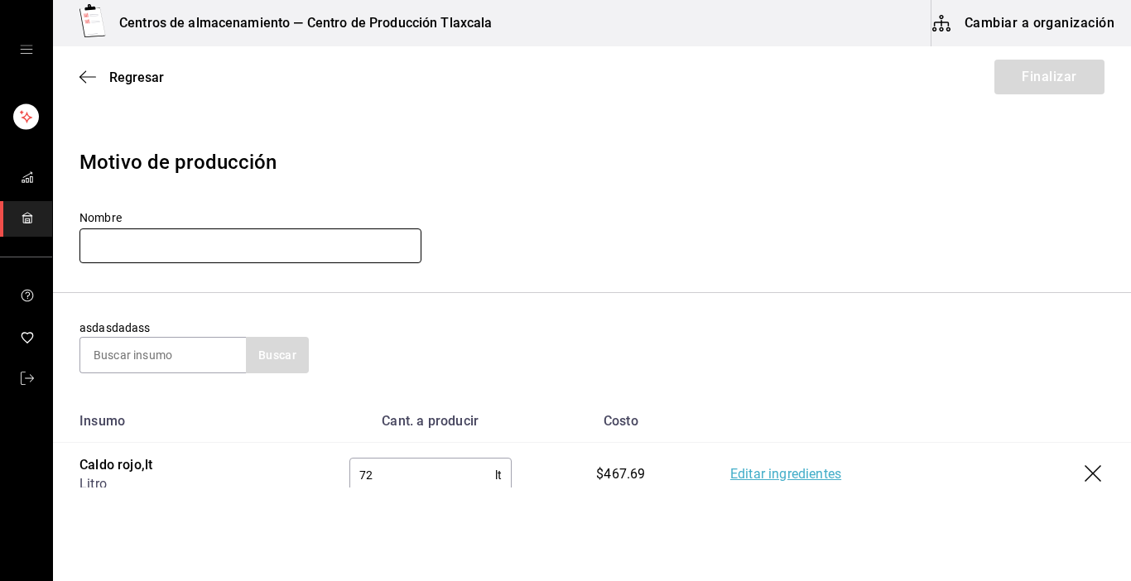
click at [240, 244] on input "text" at bounding box center [251, 246] width 342 height 35
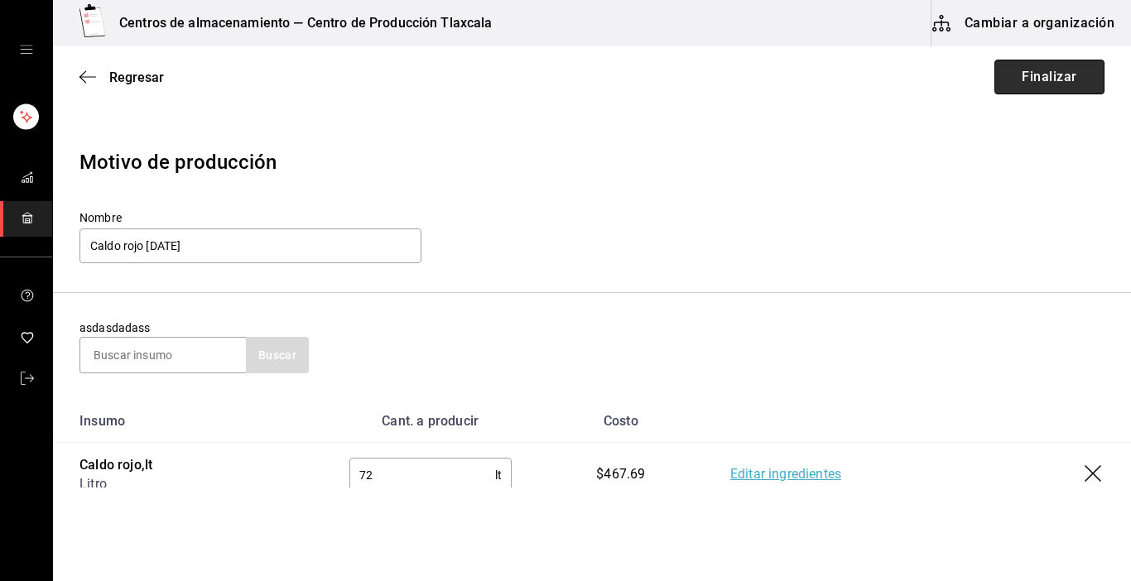
click at [1005, 82] on button "Finalizar" at bounding box center [1050, 77] width 110 height 35
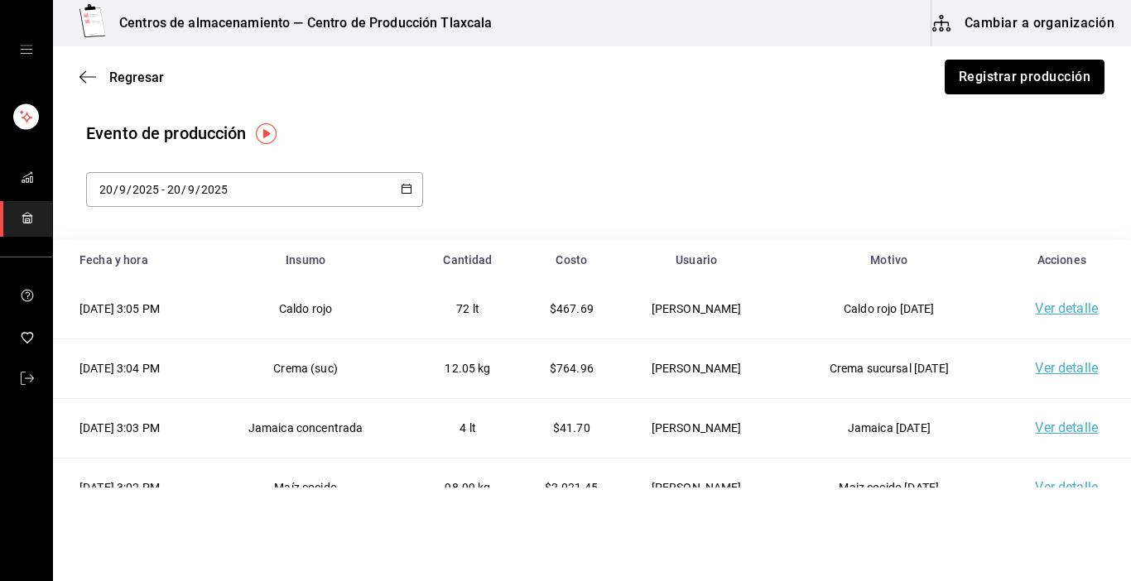
click at [1005, 82] on button "Registrar producción" at bounding box center [1025, 77] width 160 height 35
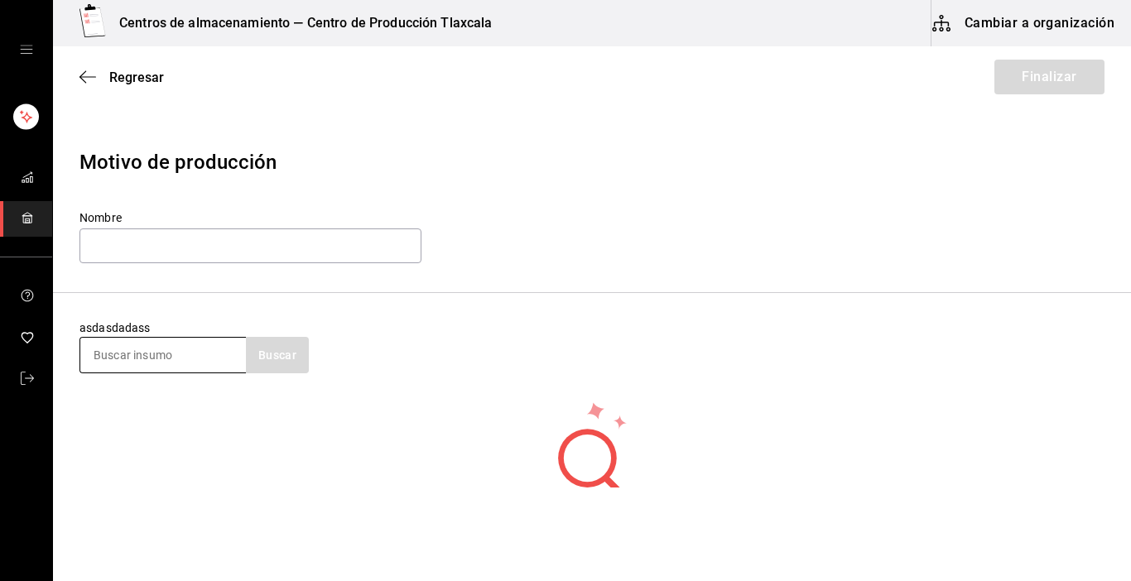
click at [176, 341] on input at bounding box center [163, 355] width 166 height 35
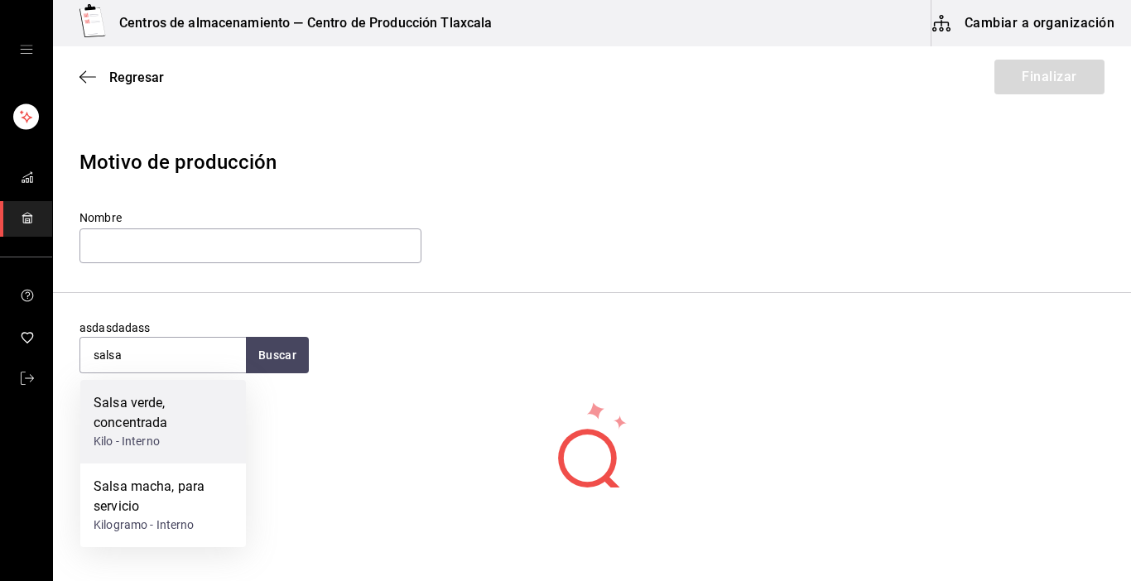
click at [161, 437] on div "Kilo - Interno" at bounding box center [163, 441] width 139 height 17
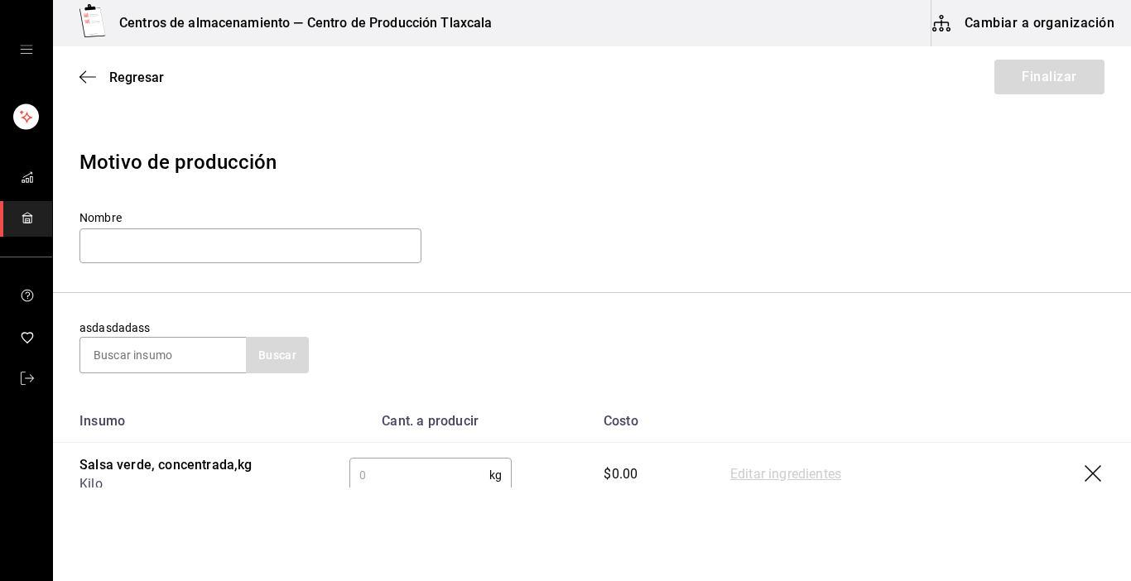
click at [418, 478] on input "text" at bounding box center [419, 475] width 140 height 33
click at [730, 474] on link "Editar ingredientes" at bounding box center [785, 475] width 111 height 20
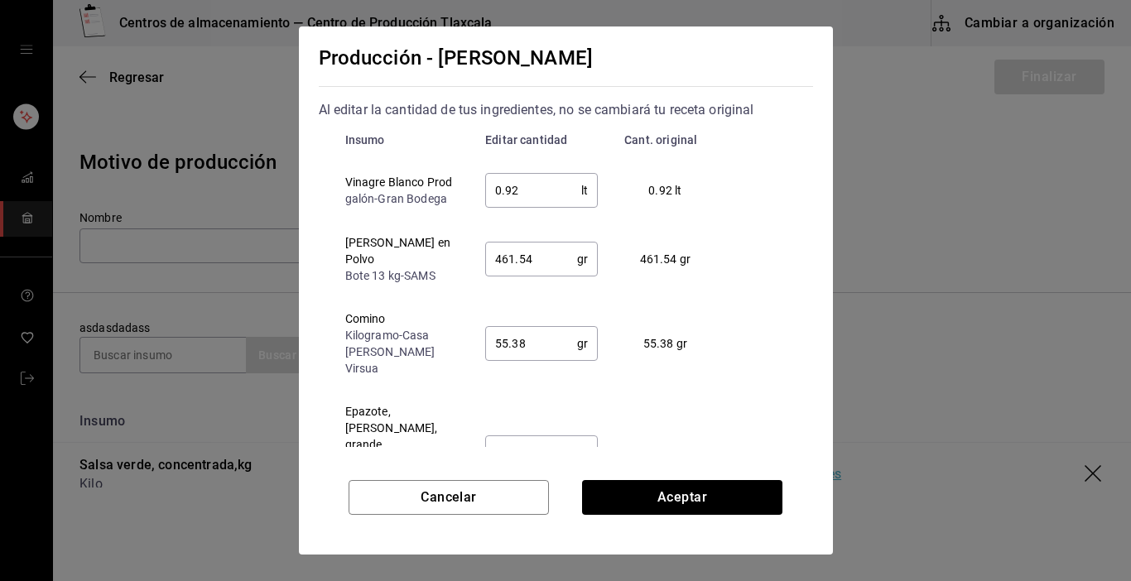
click at [538, 207] on input "0.92" at bounding box center [533, 190] width 96 height 33
click at [472, 409] on td "0.92 pza ​" at bounding box center [541, 453] width 139 height 126
click at [531, 276] on input "461.54" at bounding box center [531, 259] width 92 height 33
click at [536, 359] on input "55.38" at bounding box center [531, 343] width 92 height 33
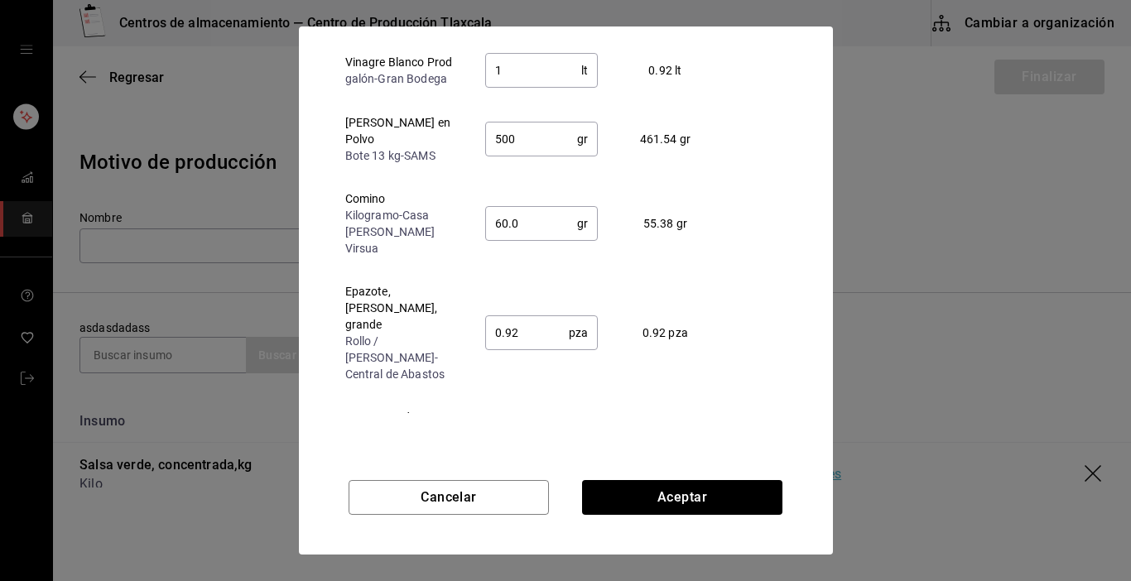
scroll to position [126, 0]
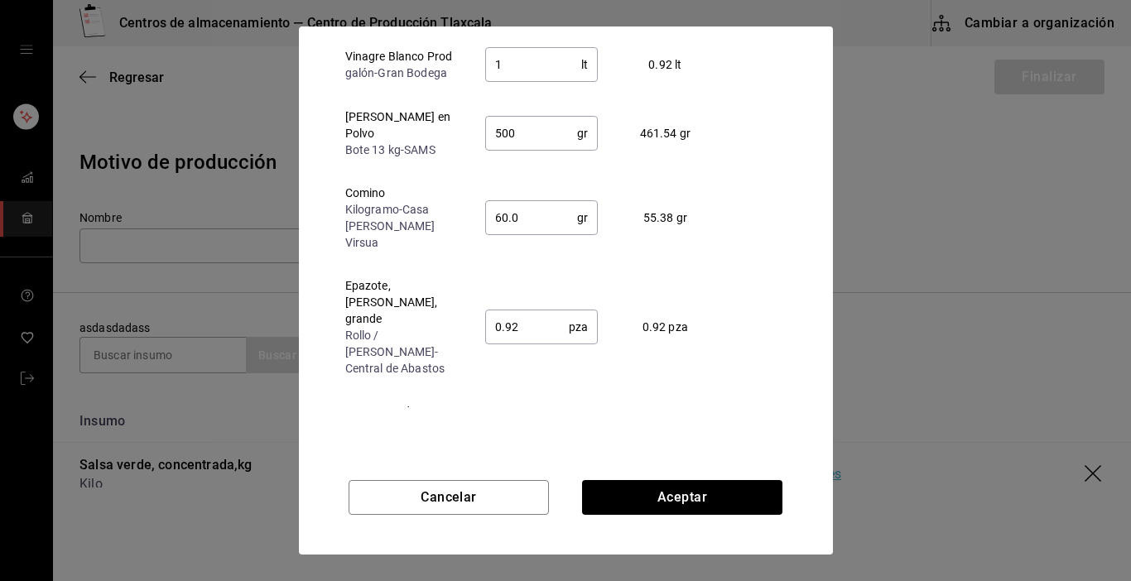
click at [531, 315] on input "0.92" at bounding box center [527, 327] width 84 height 33
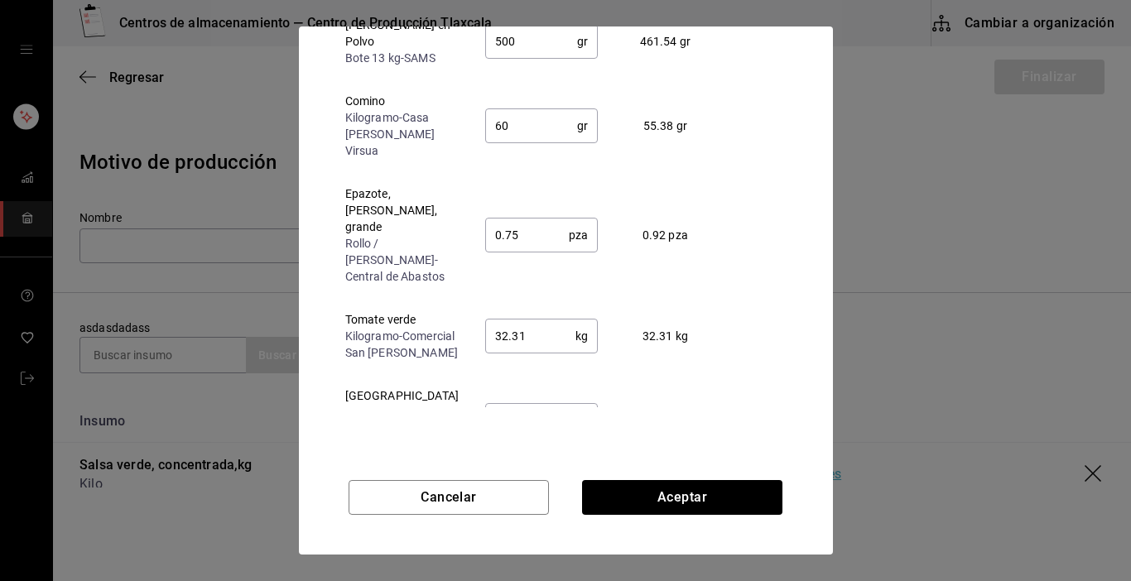
scroll to position [133, 0]
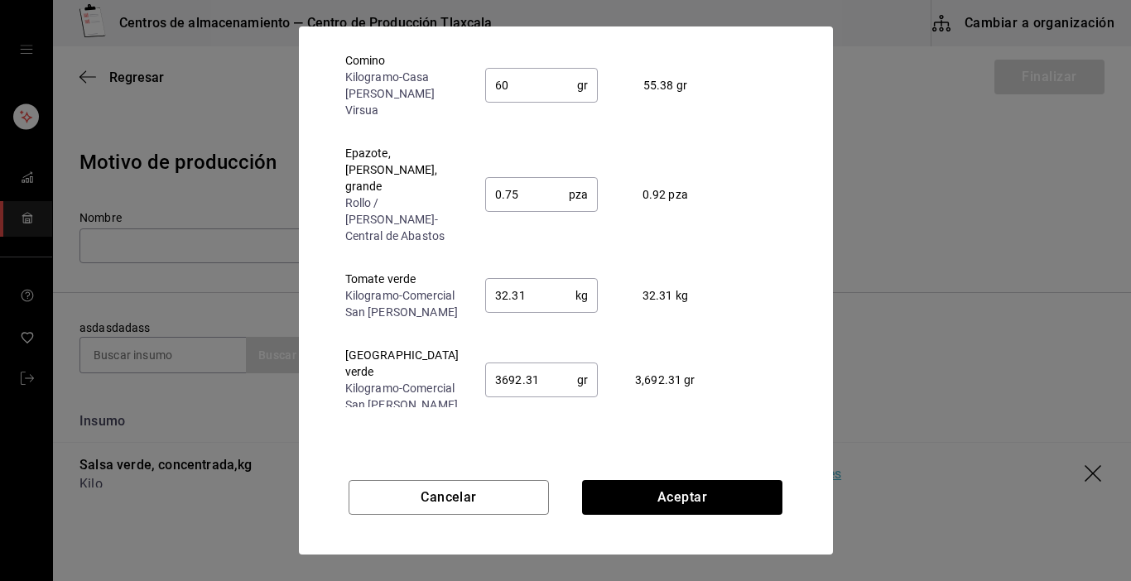
click at [538, 279] on input "32.31" at bounding box center [530, 295] width 90 height 33
click at [541, 364] on input "3692.31" at bounding box center [531, 380] width 92 height 33
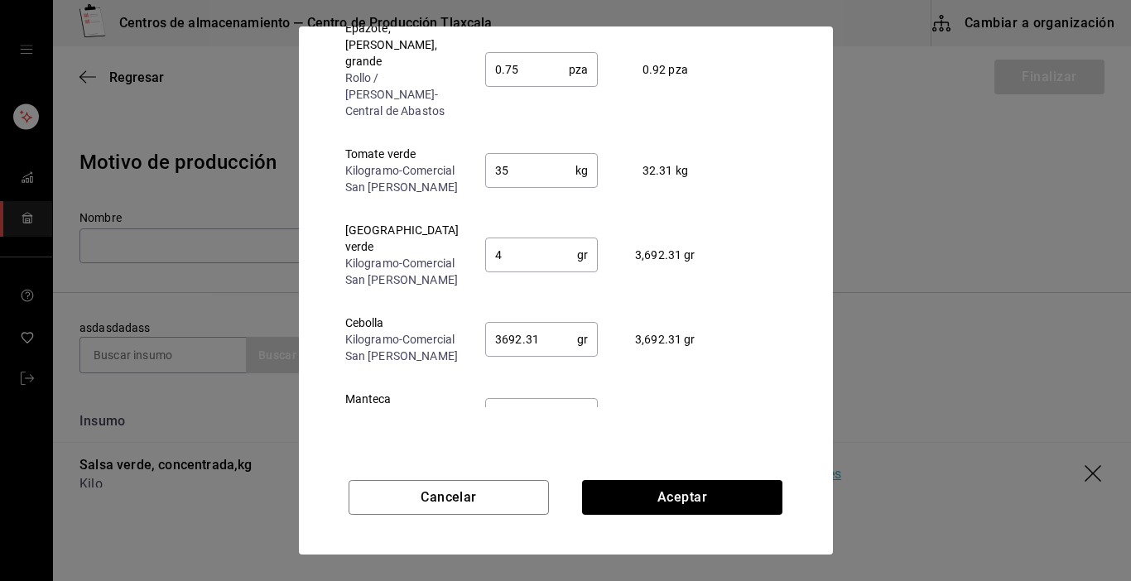
scroll to position [298, 0]
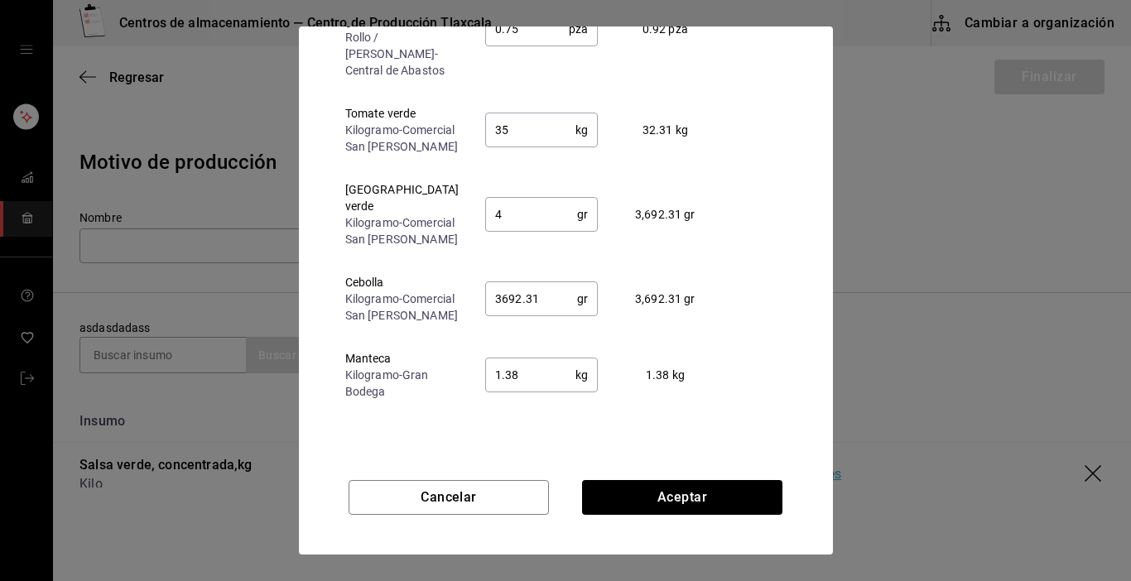
click at [542, 301] on input "3692.31" at bounding box center [531, 298] width 92 height 33
drag, startPoint x: 525, startPoint y: 384, endPoint x: 523, endPoint y: 362, distance: 22.5
click at [524, 365] on input "1.38" at bounding box center [530, 375] width 90 height 33
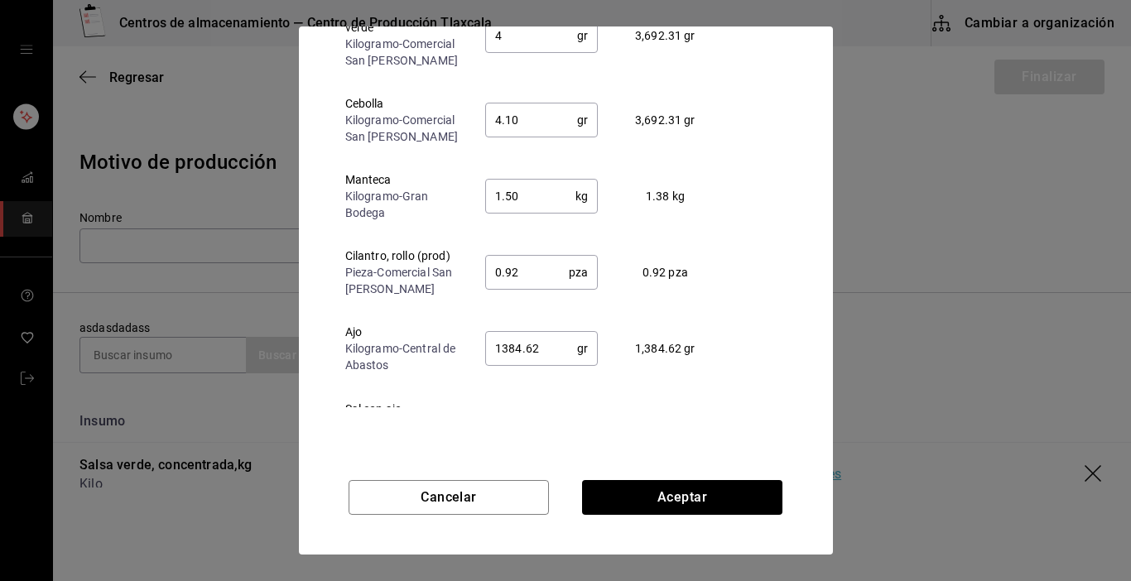
scroll to position [551, 0]
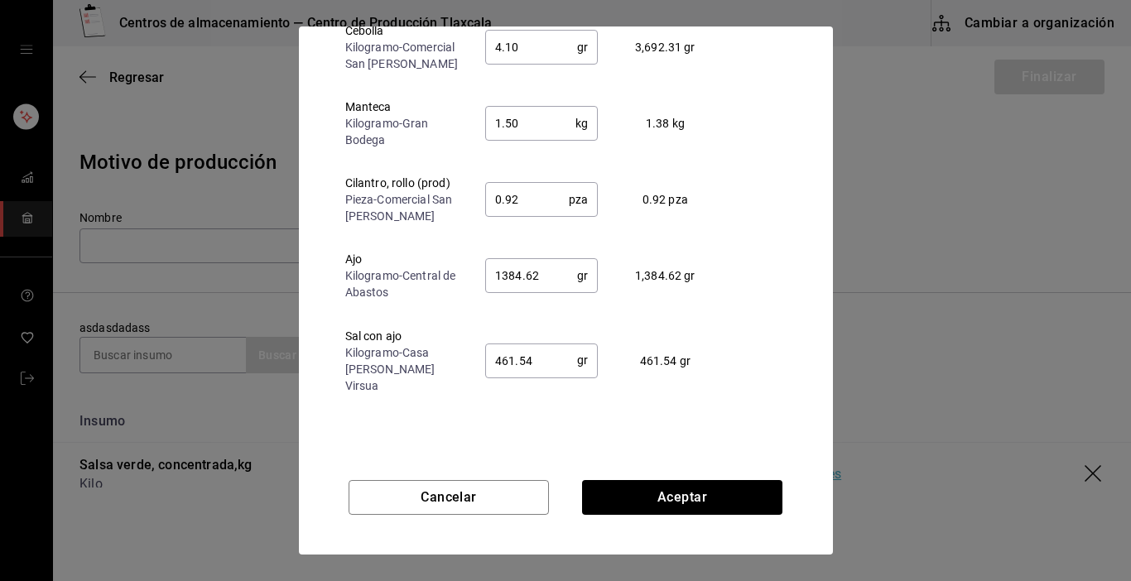
click at [542, 207] on input "0.92" at bounding box center [527, 199] width 84 height 33
click at [518, 312] on td "1384.62 gr ​" at bounding box center [541, 276] width 139 height 76
click at [523, 292] on input "1384.62" at bounding box center [531, 275] width 92 height 33
click at [519, 372] on input "461.54" at bounding box center [531, 360] width 92 height 33
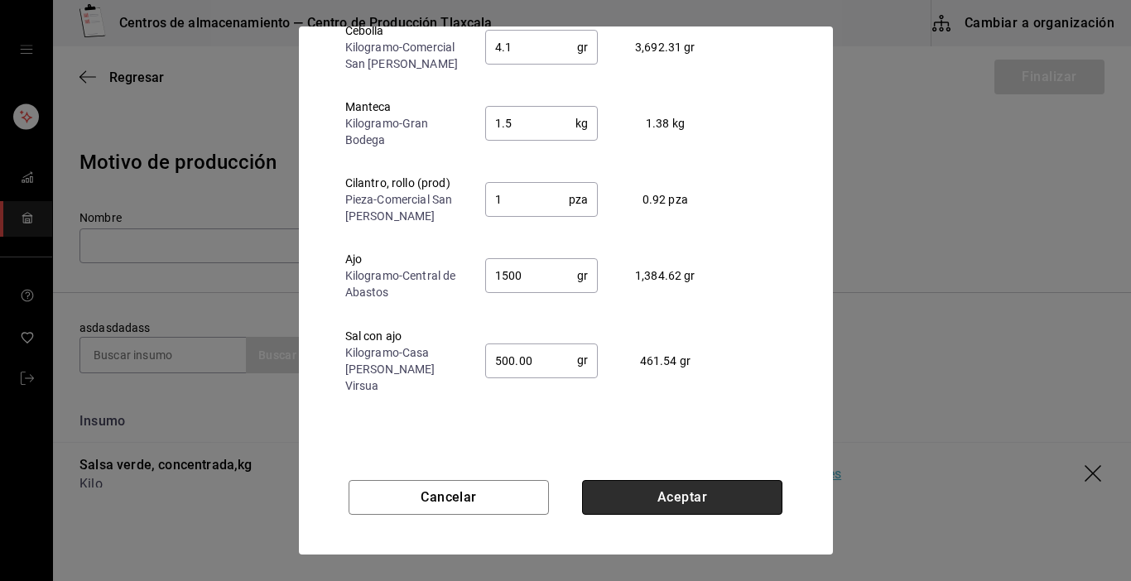
click at [652, 504] on button "Aceptar" at bounding box center [682, 497] width 200 height 35
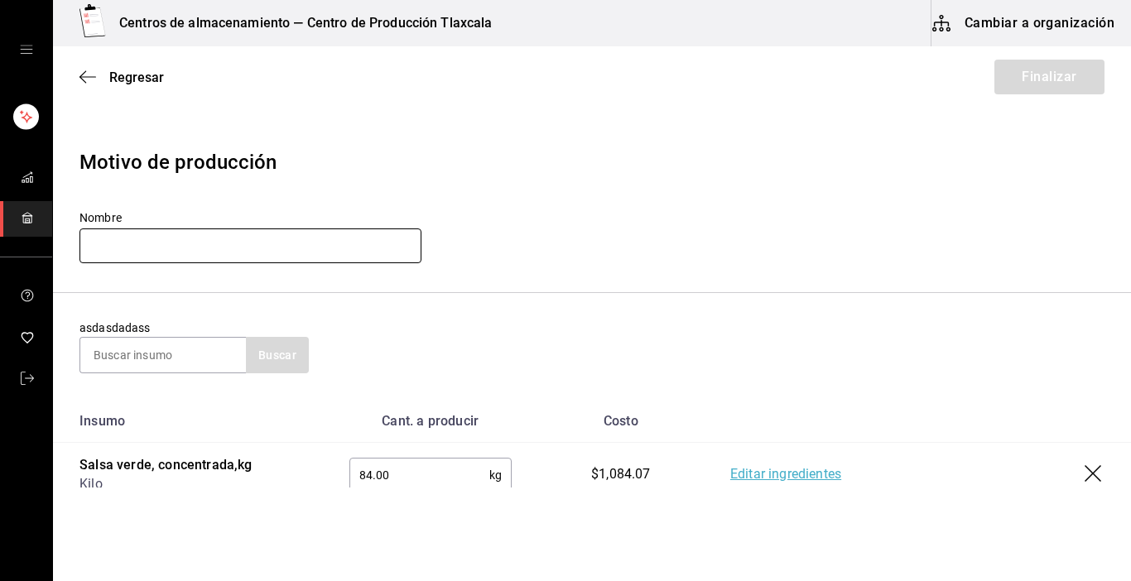
click at [205, 249] on input "text" at bounding box center [251, 246] width 342 height 35
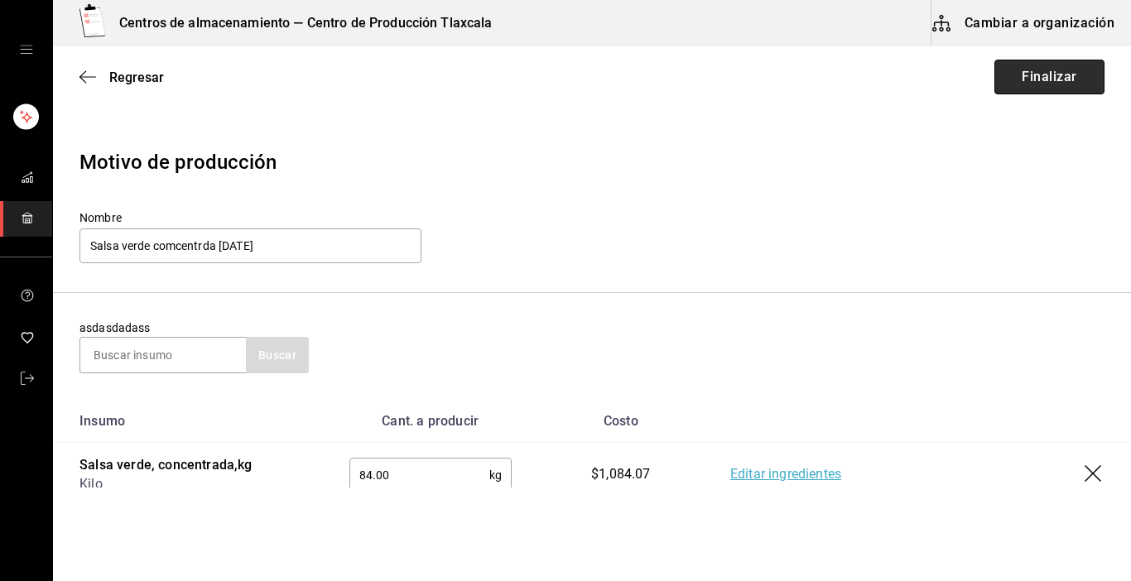
click at [1024, 84] on button "Finalizar" at bounding box center [1050, 77] width 110 height 35
